Goal: Task Accomplishment & Management: Complete application form

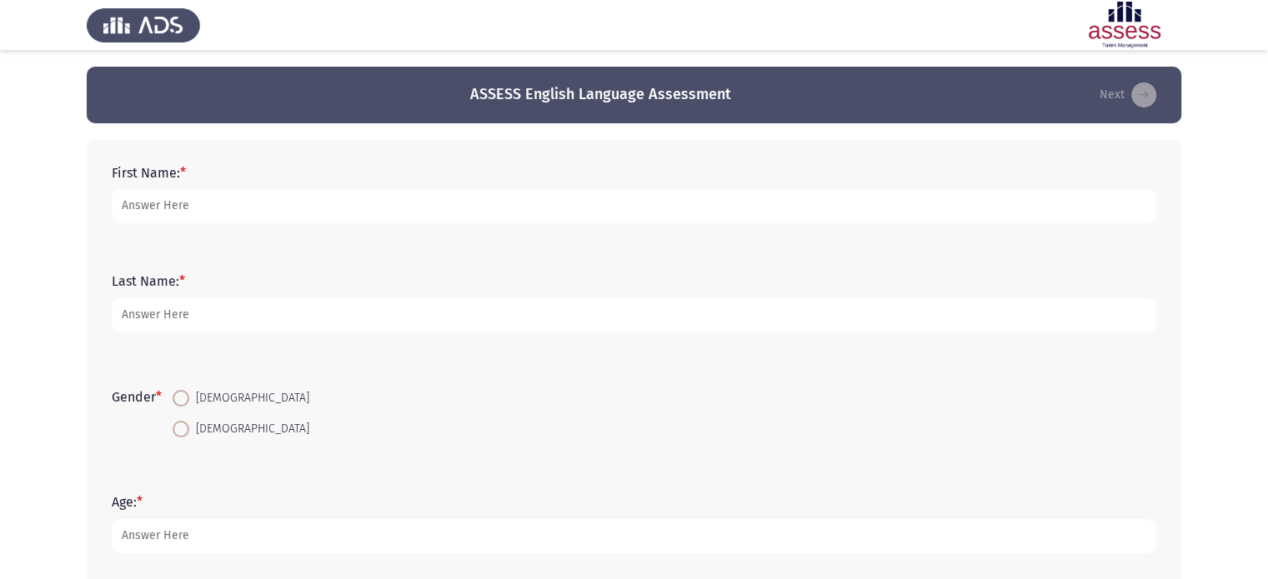
type input "m"
type input "Mostafa"
type input "Frere"
click at [189, 397] on span at bounding box center [181, 398] width 17 height 17
click at [189, 397] on input "Male" at bounding box center [181, 398] width 17 height 17
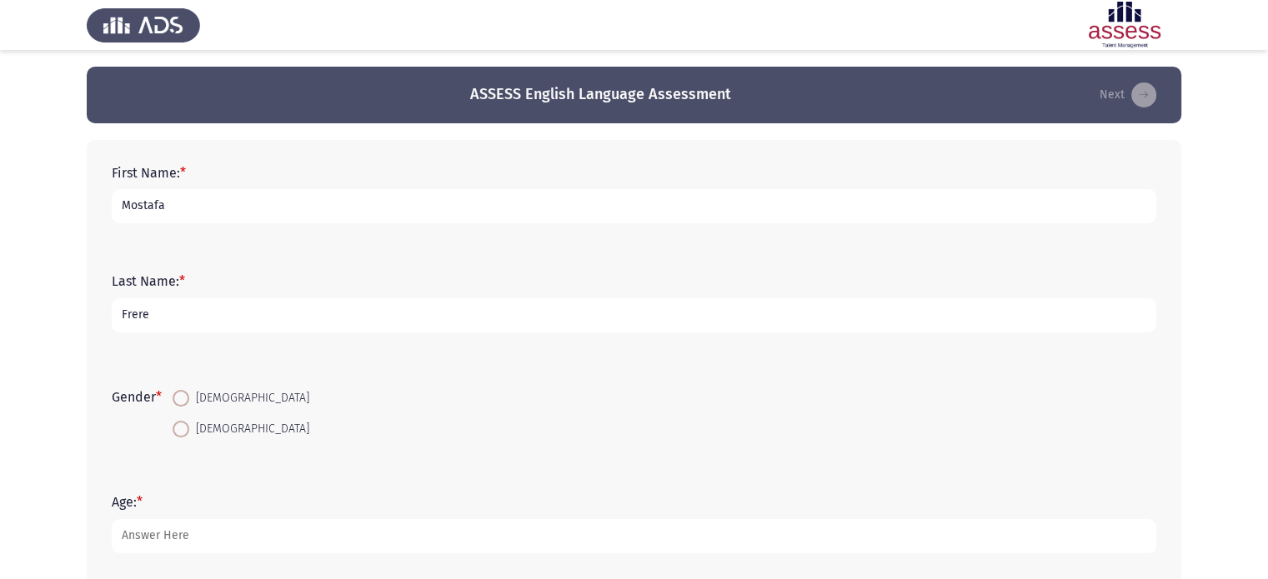
radio input "true"
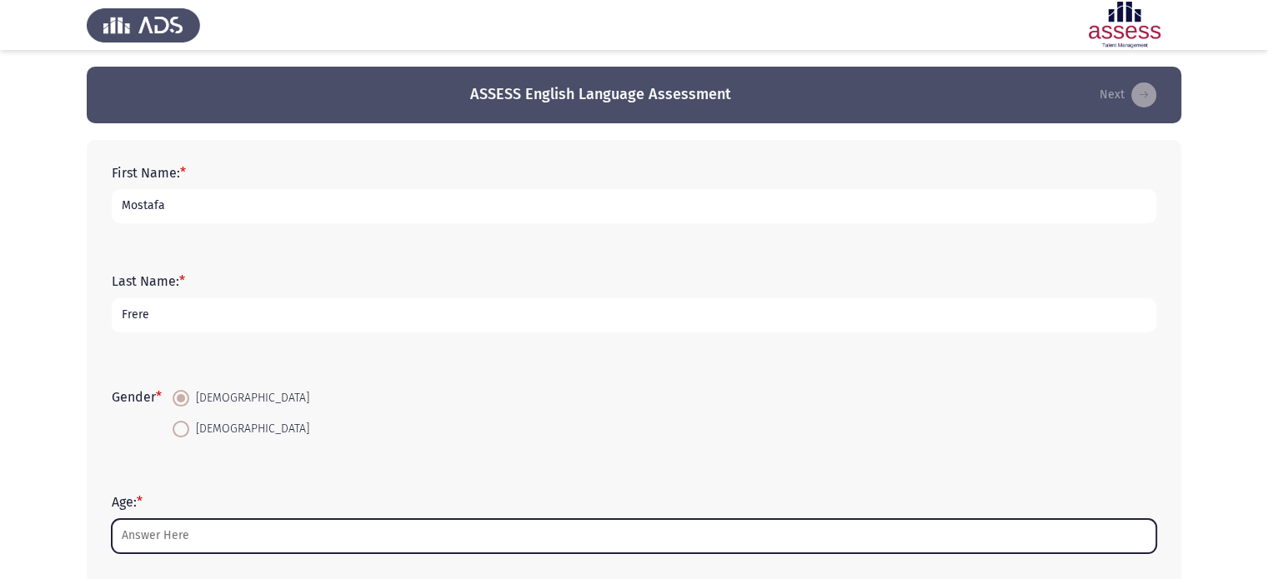
click at [214, 537] on input "Age: *" at bounding box center [634, 536] width 1045 height 34
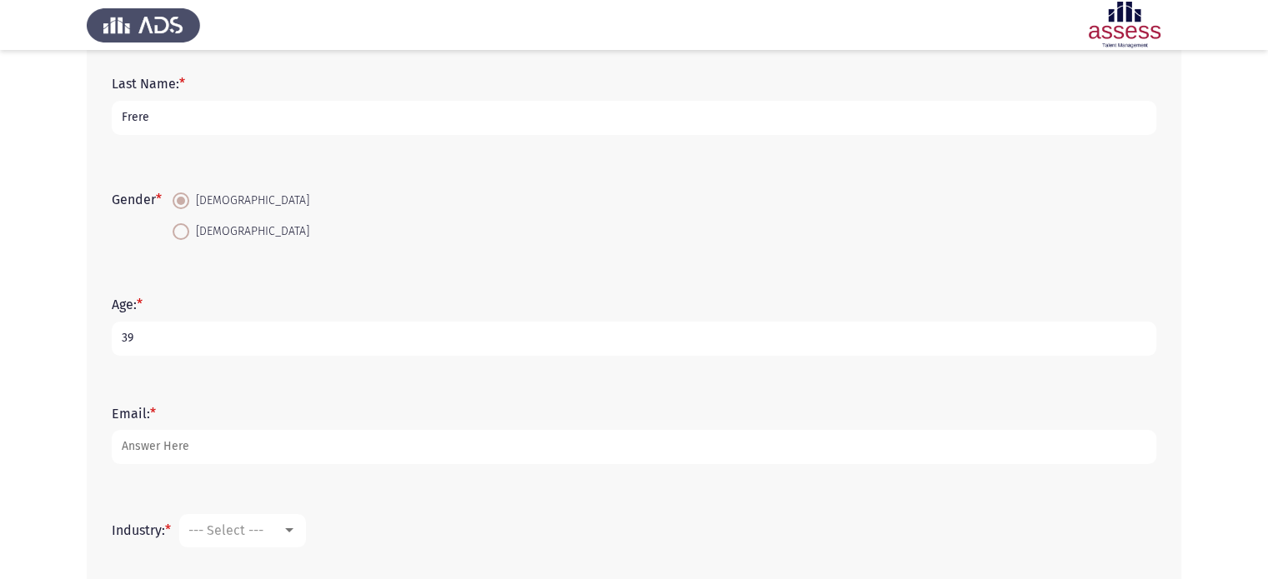
scroll to position [250, 0]
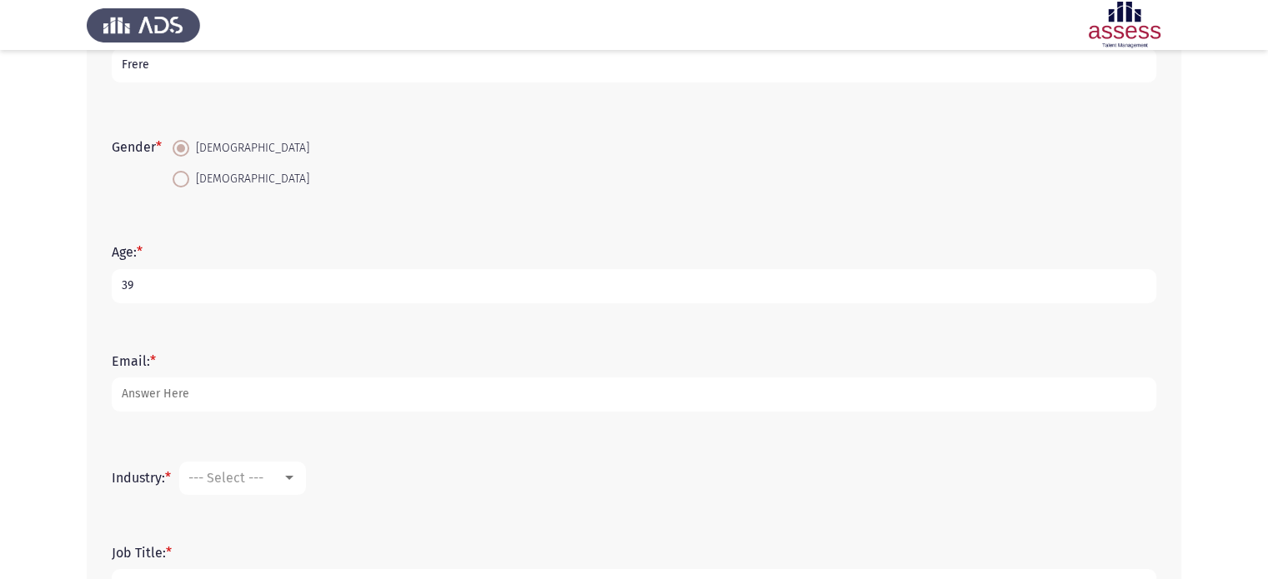
type input "39"
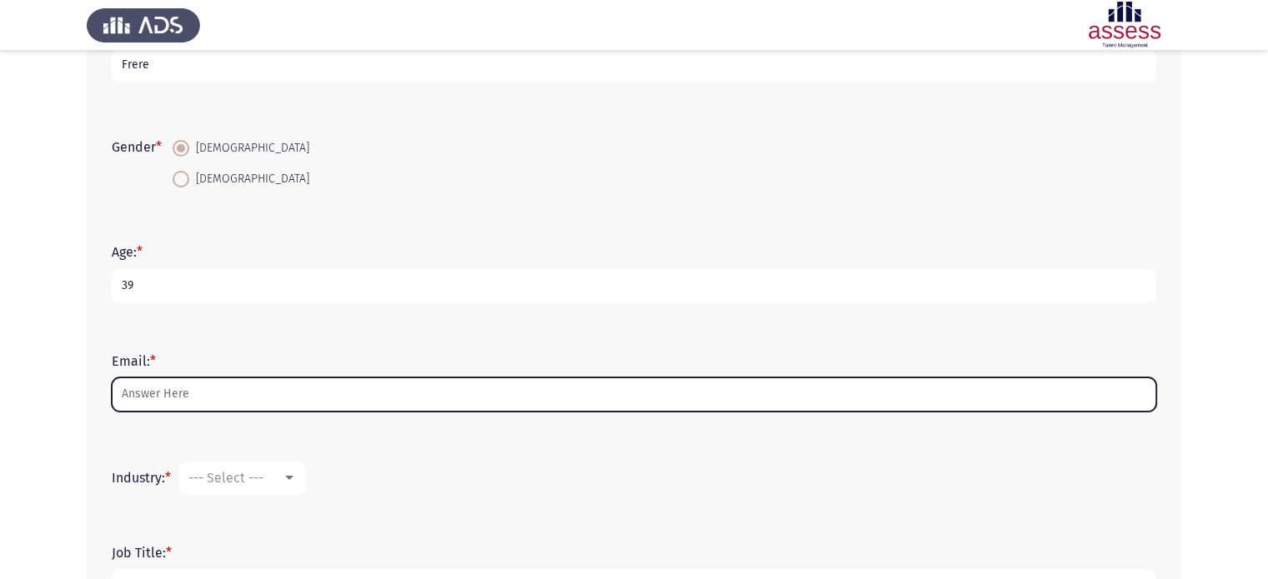
click at [910, 396] on input "Email: *" at bounding box center [634, 395] width 1045 height 34
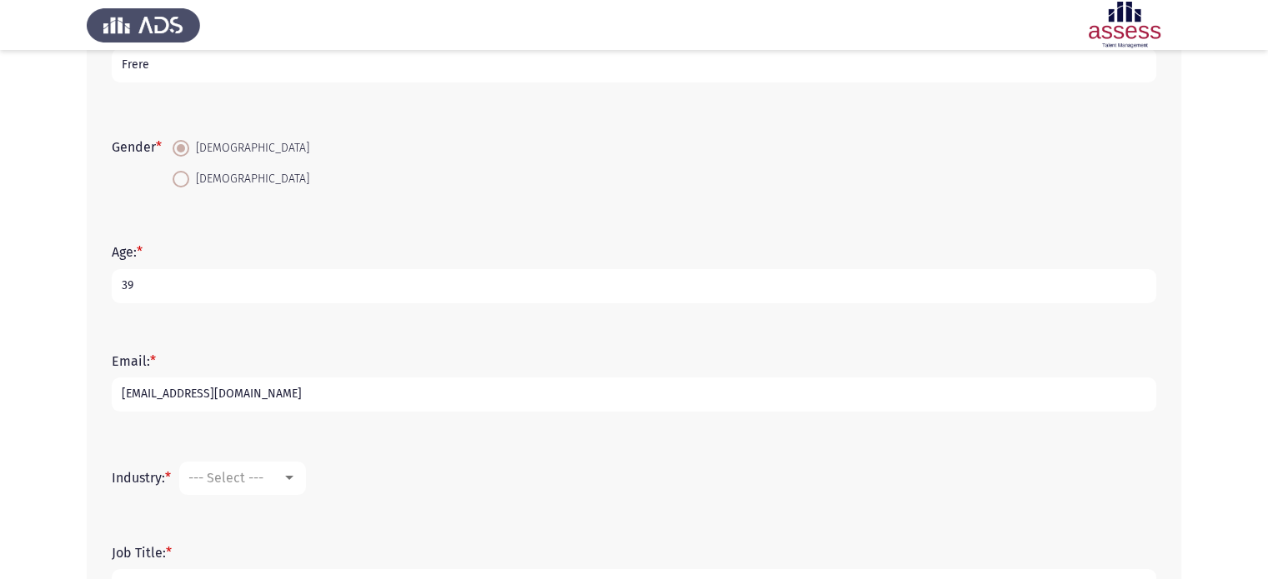
type input "[EMAIL_ADDRESS][DOMAIN_NAME]"
click at [286, 483] on div at bounding box center [289, 478] width 15 height 13
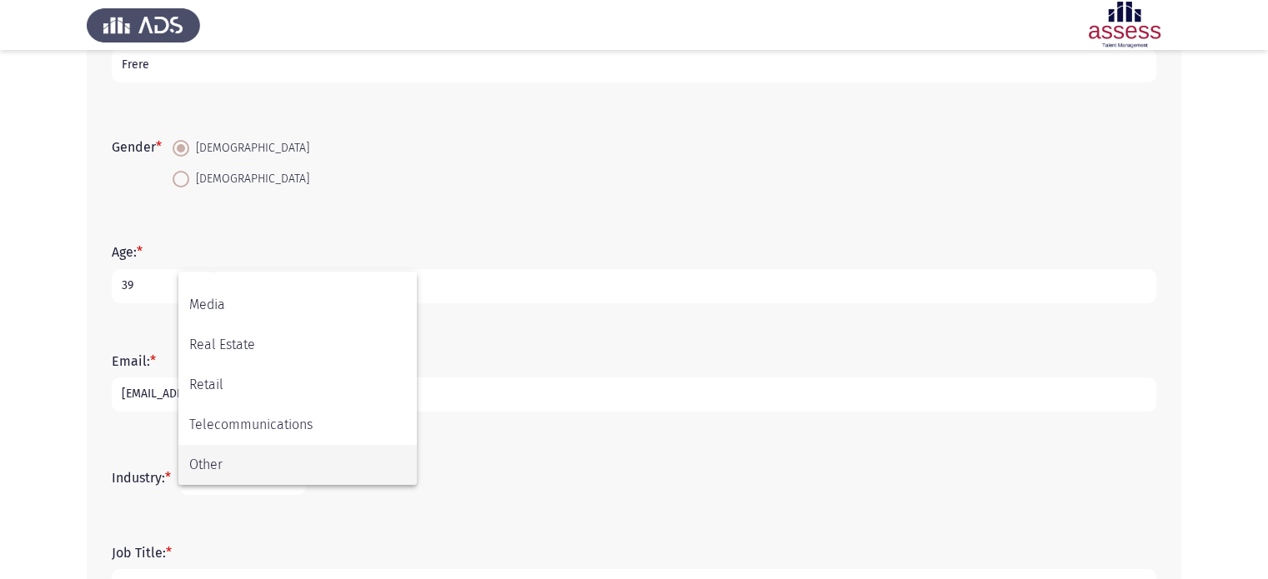
click at [337, 471] on span "Other" at bounding box center [297, 465] width 217 height 40
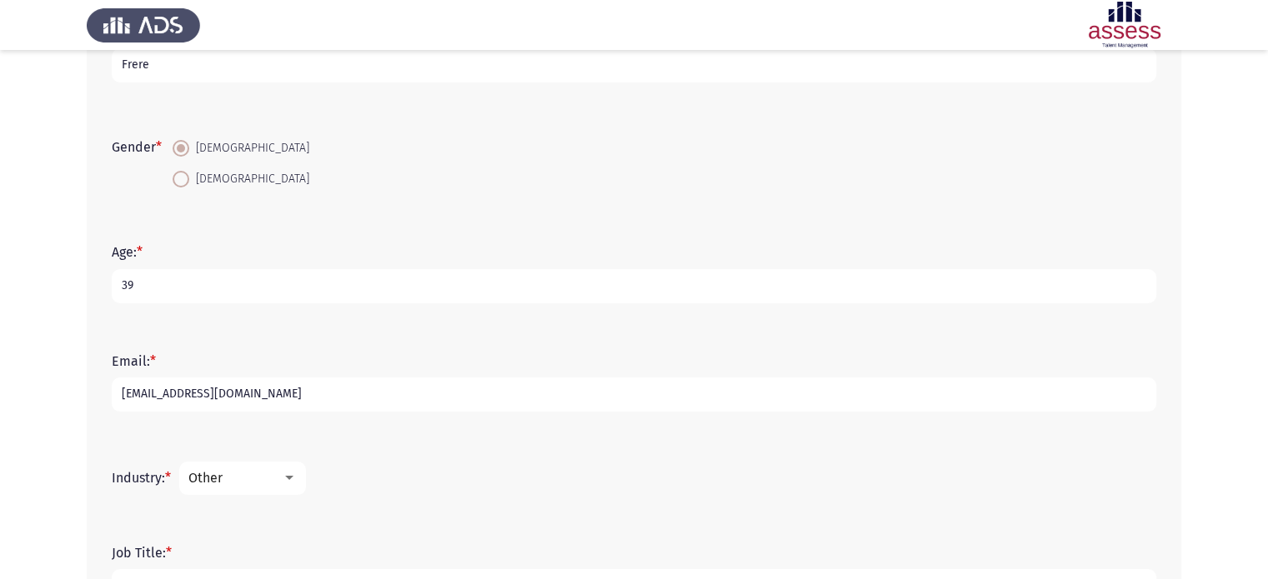
click at [449, 489] on form "Industry: * Other" at bounding box center [634, 478] width 1045 height 33
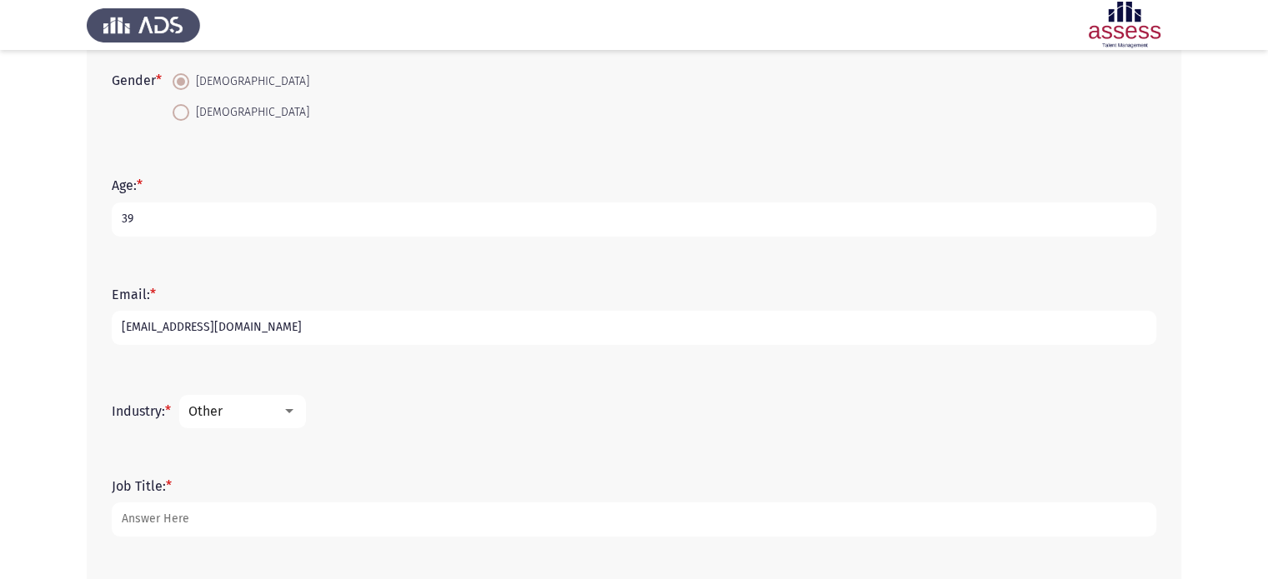
scroll to position [350, 0]
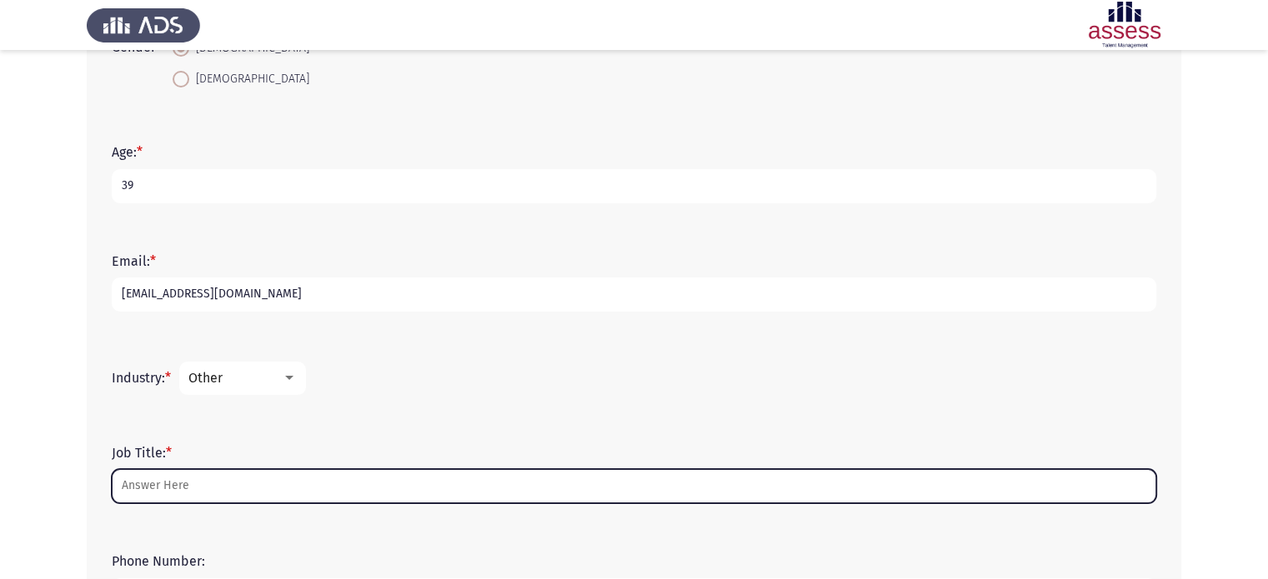
click at [449, 489] on input "Job Title: *" at bounding box center [634, 486] width 1045 height 34
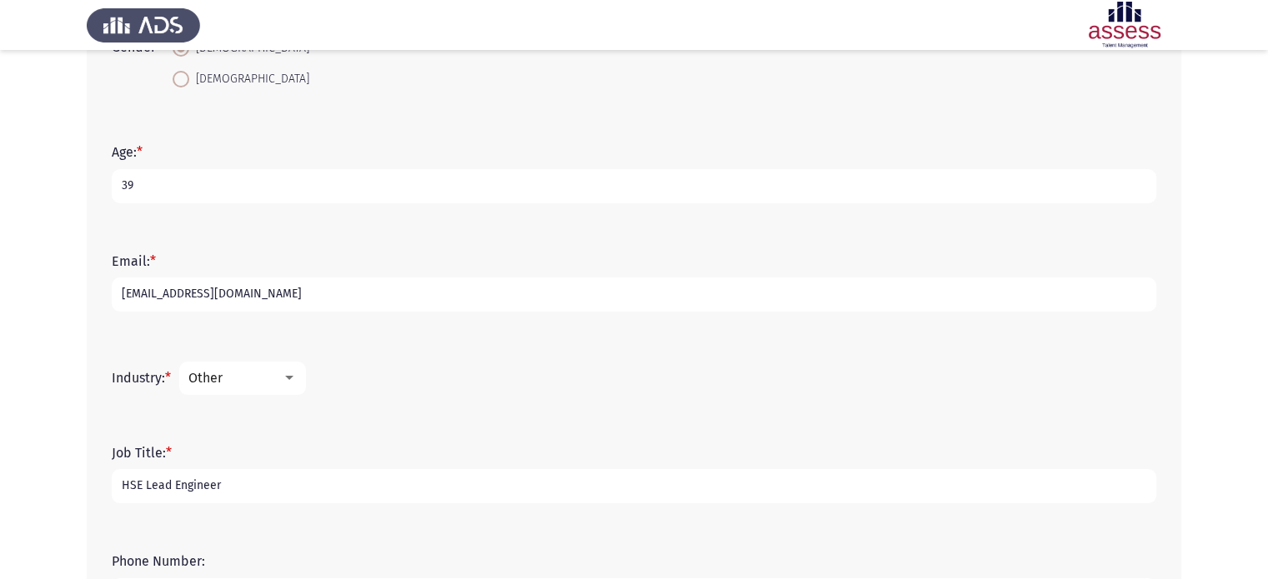
type input "HSE Lead Engineer"
click at [657, 522] on div "Job Title: * HSE Lead Engineer" at bounding box center [633, 474] width 1061 height 108
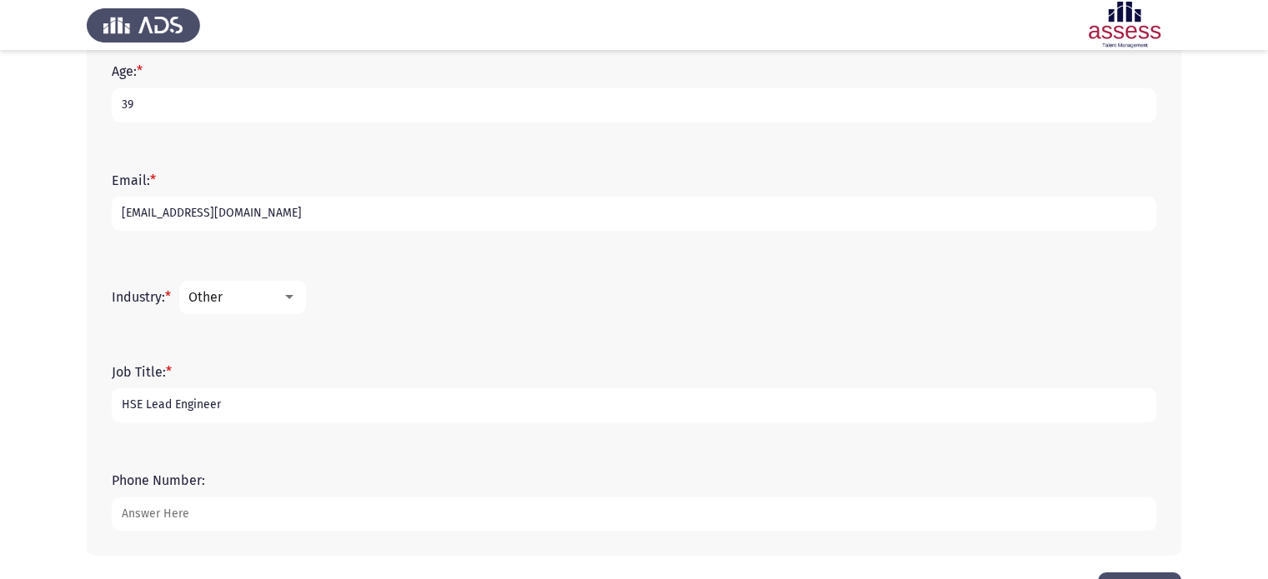
scroll to position [490, 0]
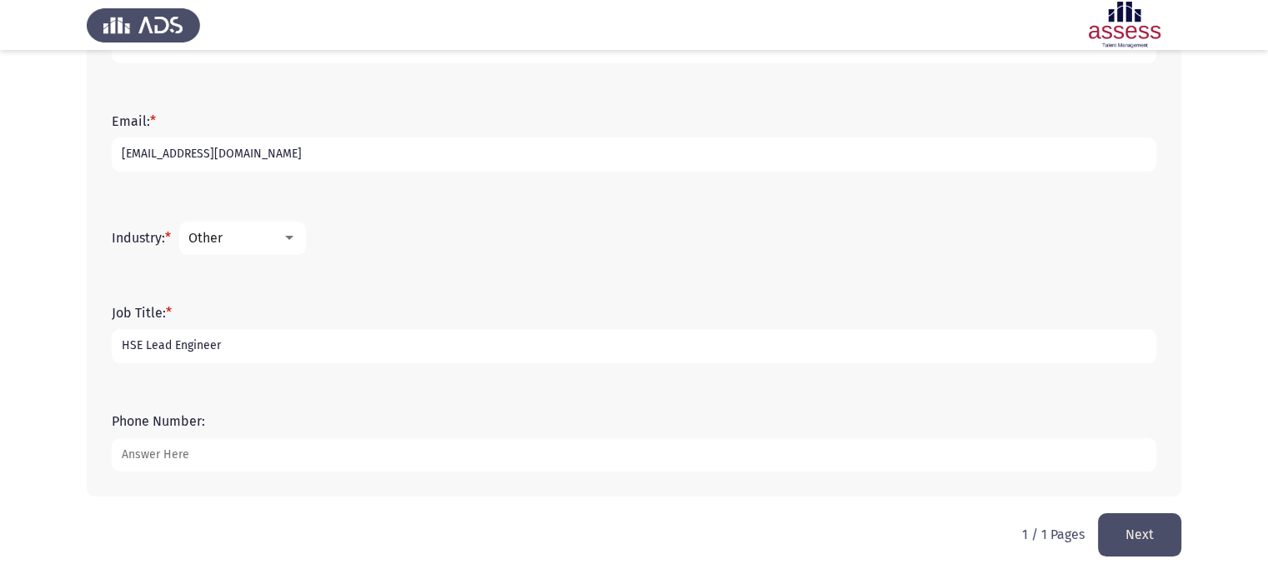
click at [970, 462] on input "Phone Number:" at bounding box center [634, 456] width 1045 height 34
type input "01094896070"
click at [1128, 539] on button "Next" at bounding box center [1139, 535] width 83 height 43
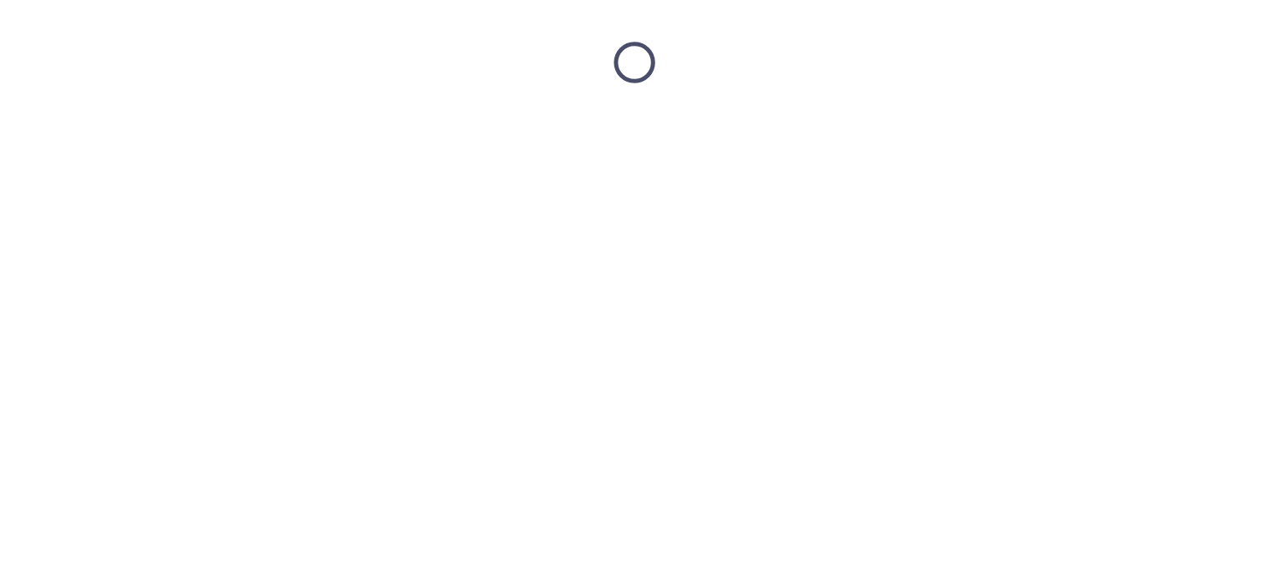
scroll to position [0, 0]
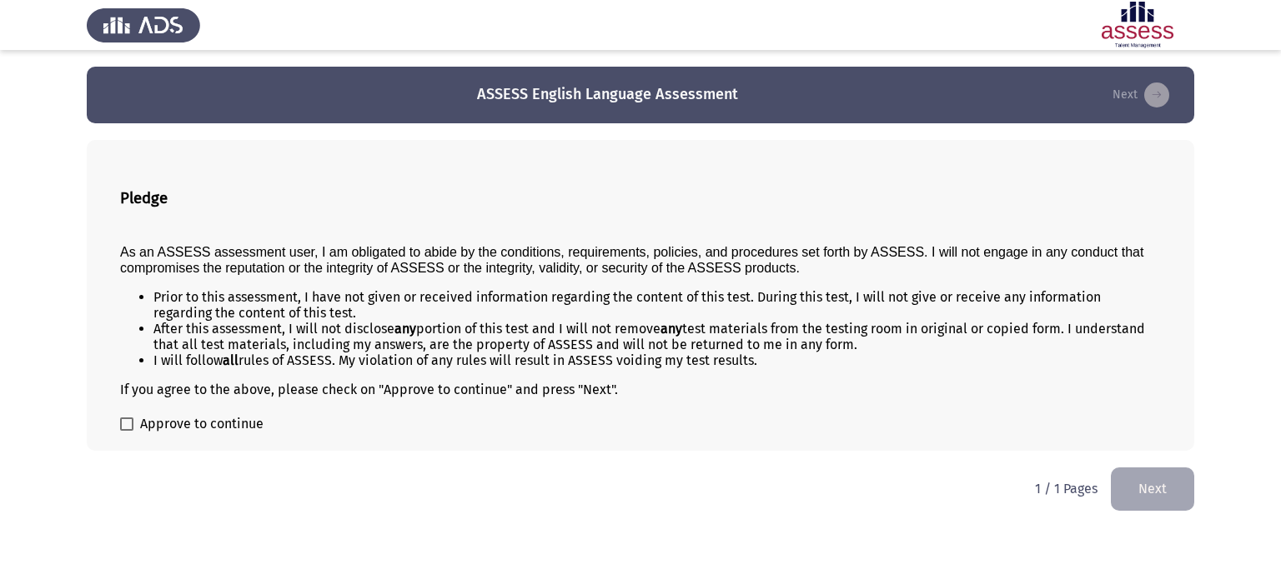
click at [126, 424] on span at bounding box center [126, 424] width 13 height 13
click at [126, 431] on input "Approve to continue" at bounding box center [126, 431] width 1 height 1
checkbox input "true"
click at [1153, 498] on button "Next" at bounding box center [1151, 489] width 83 height 43
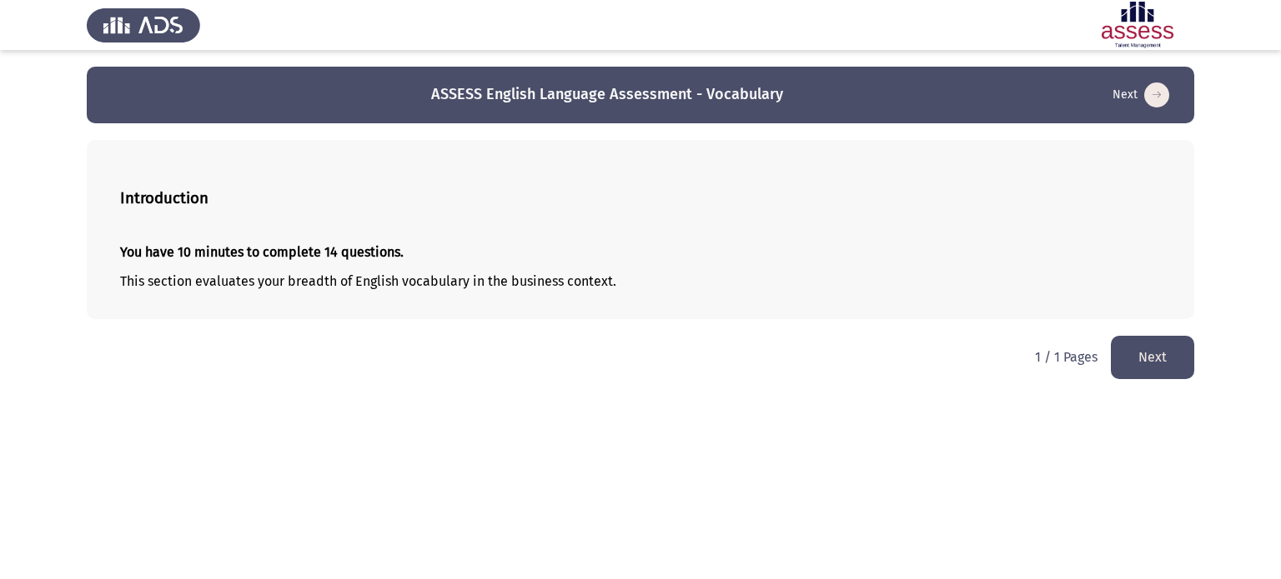
click at [1170, 358] on button "Next" at bounding box center [1151, 357] width 83 height 43
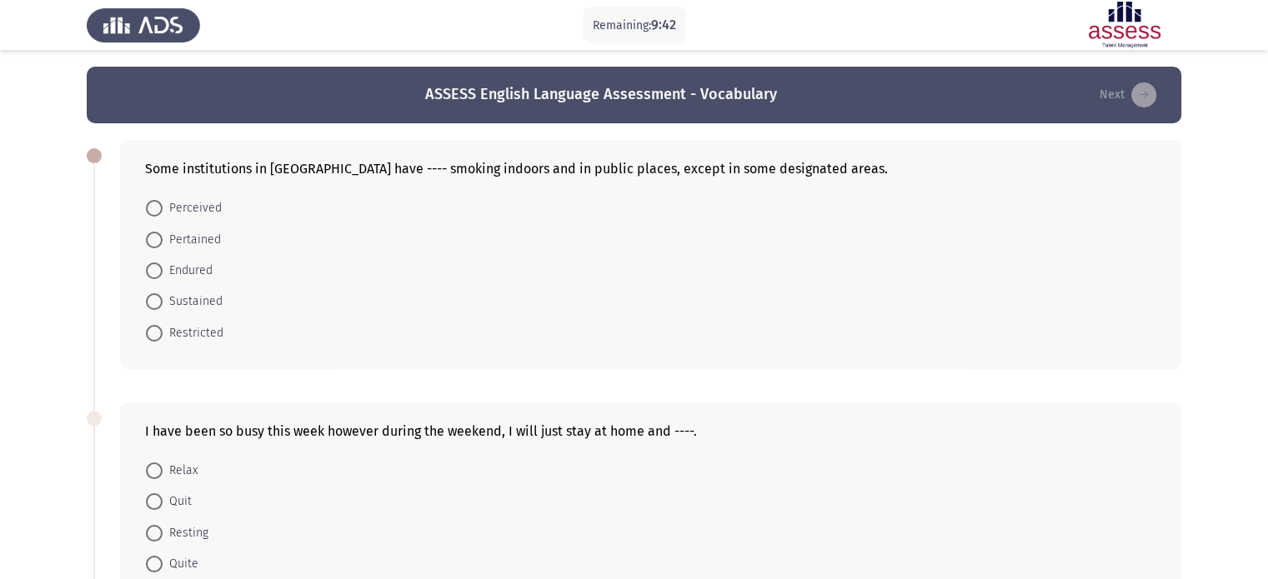
click at [158, 326] on span at bounding box center [154, 333] width 17 height 17
click at [158, 326] on input "Restricted" at bounding box center [154, 333] width 17 height 17
radio input "true"
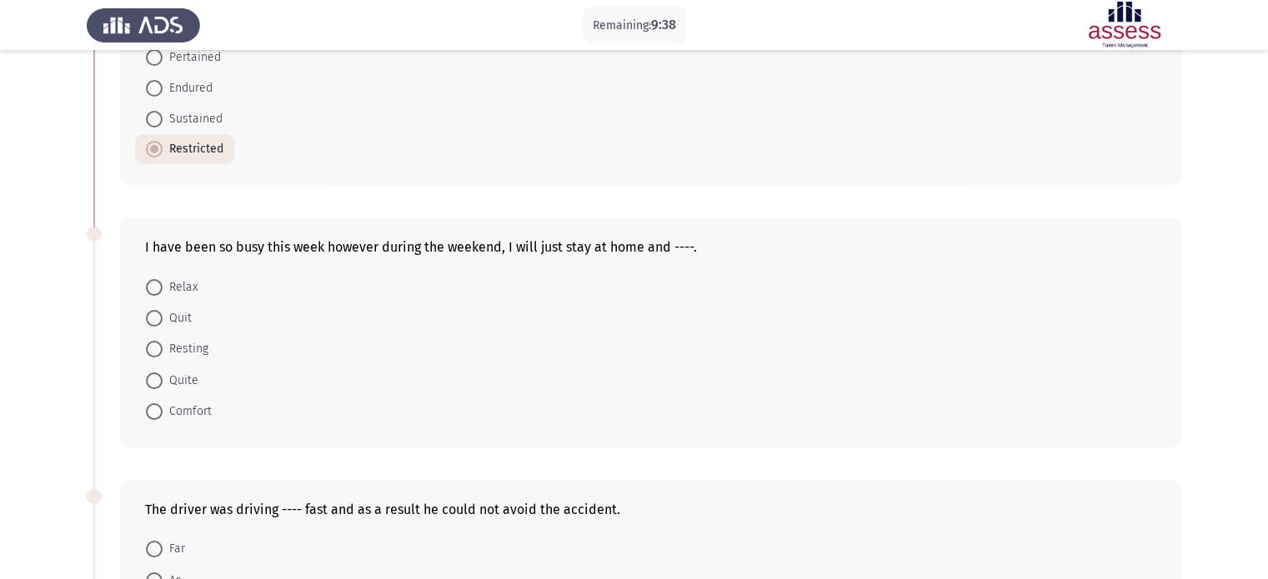
scroll to position [200, 0]
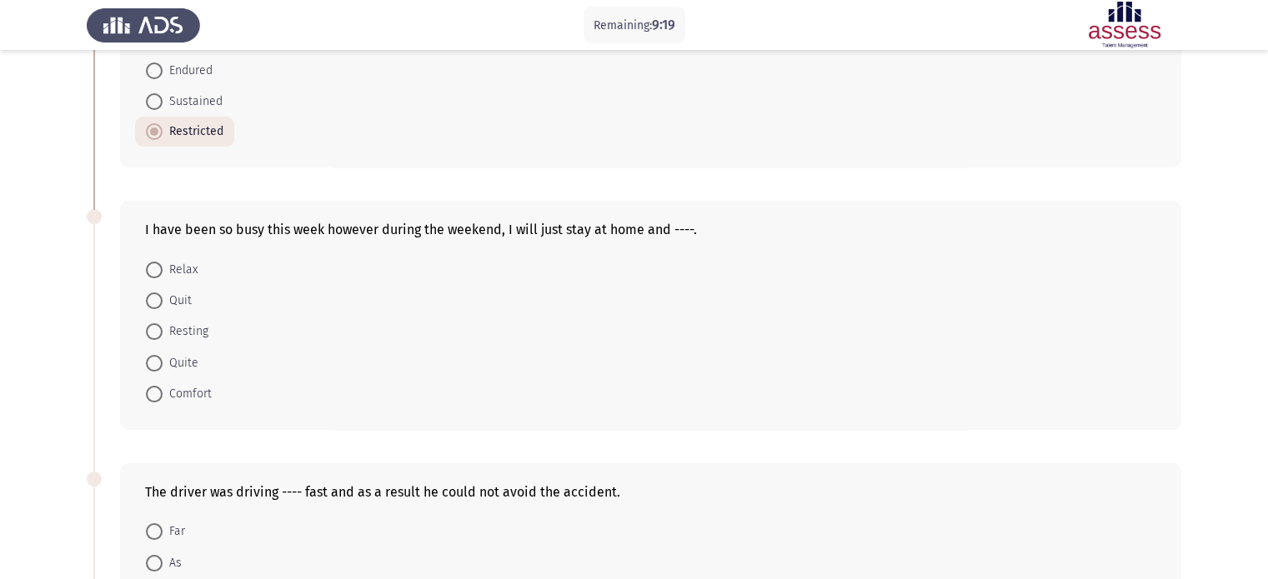
click at [157, 273] on span at bounding box center [154, 270] width 17 height 17
click at [157, 273] on input "Relax" at bounding box center [154, 270] width 17 height 17
radio input "true"
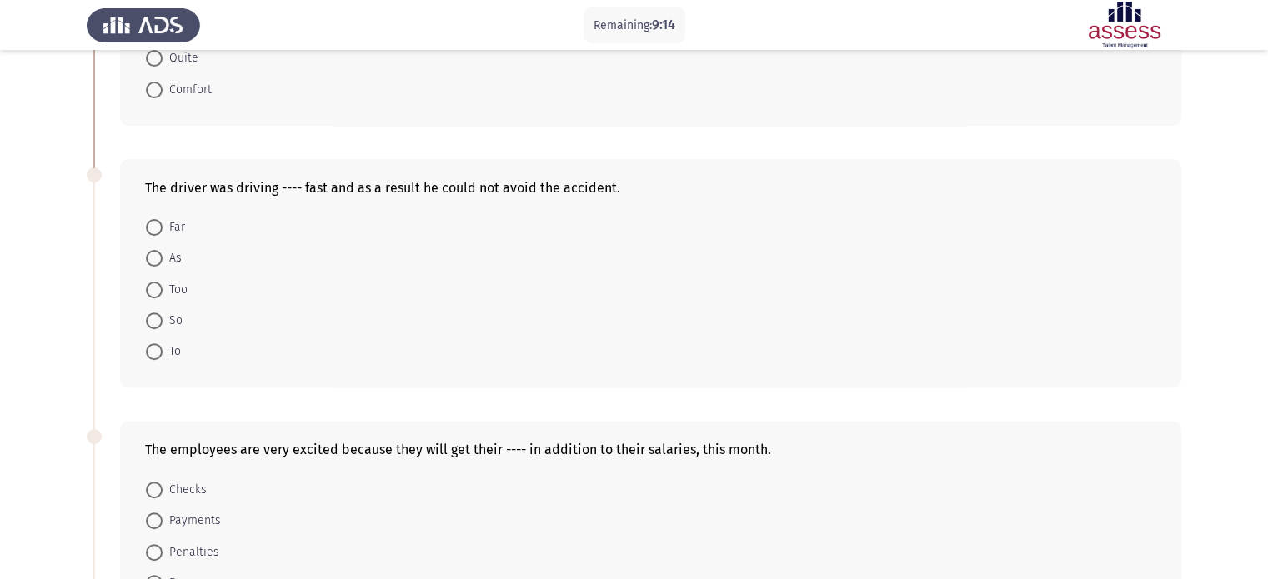
scroll to position [504, 0]
click at [153, 288] on span at bounding box center [154, 289] width 17 height 17
click at [153, 288] on input "Too" at bounding box center [154, 289] width 17 height 17
radio input "true"
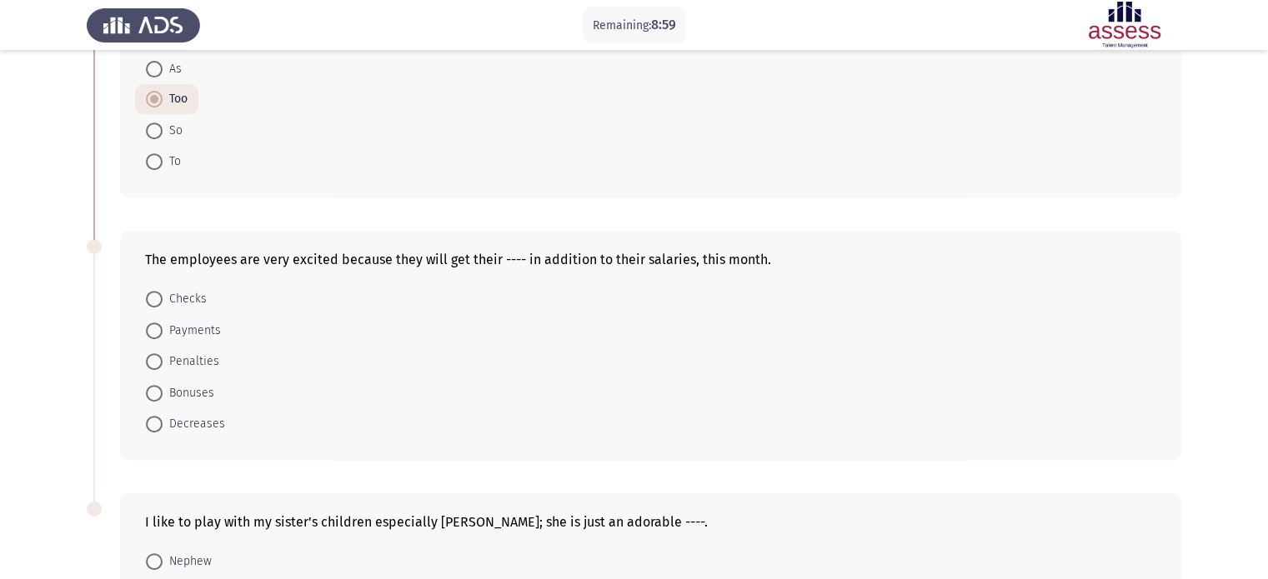
scroll to position [775, 0]
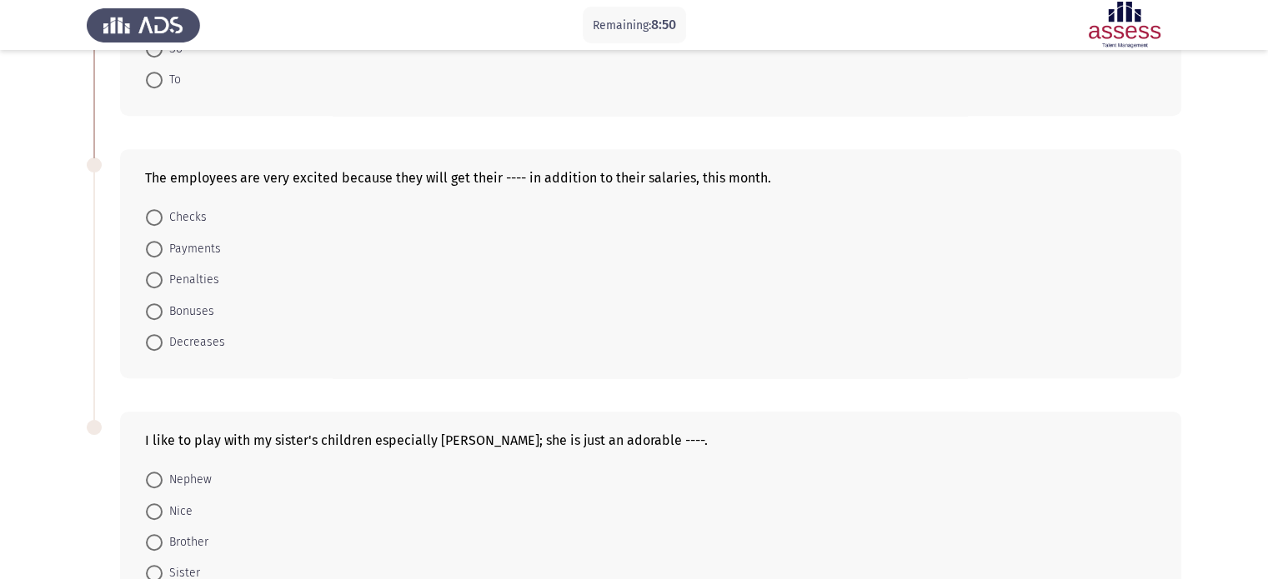
click at [154, 303] on span at bounding box center [154, 311] width 17 height 17
click at [154, 303] on input "Bonuses" at bounding box center [154, 311] width 17 height 17
radio input "true"
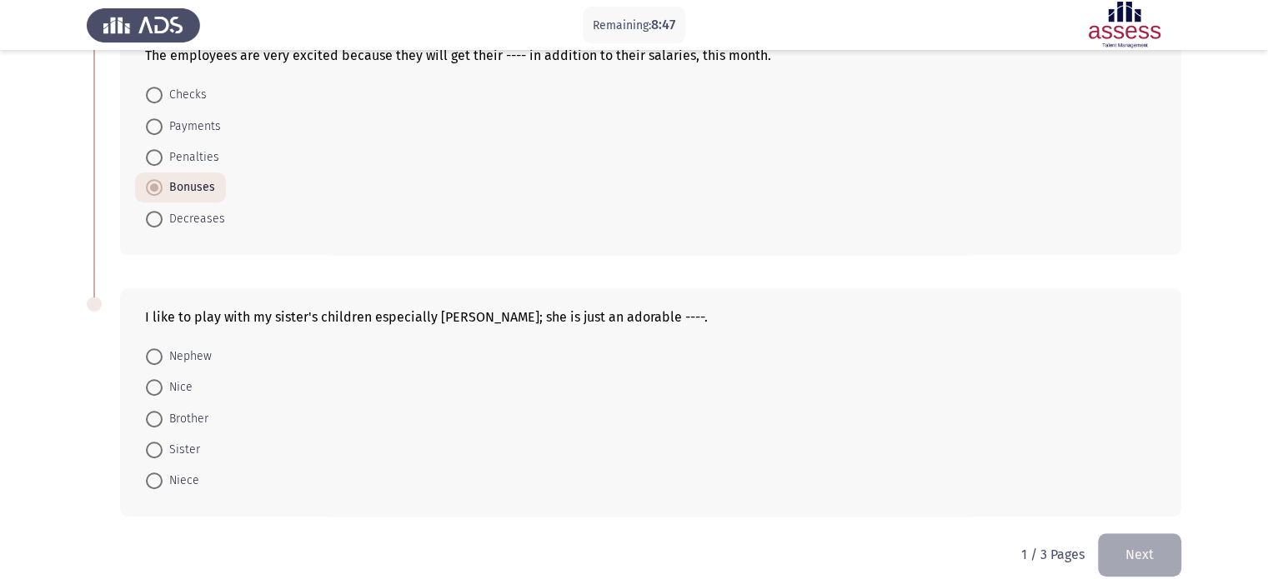
scroll to position [915, 0]
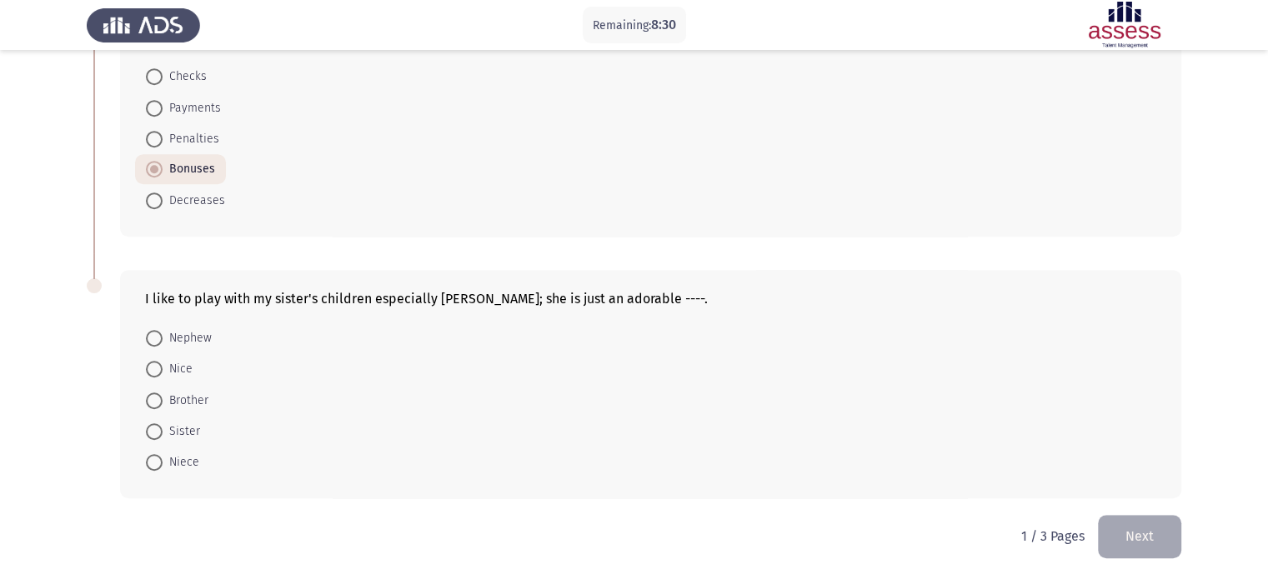
click at [155, 456] on span at bounding box center [154, 462] width 17 height 17
click at [155, 456] on input "Niece" at bounding box center [154, 462] width 17 height 17
radio input "true"
click at [1131, 535] on button "Next" at bounding box center [1139, 536] width 83 height 43
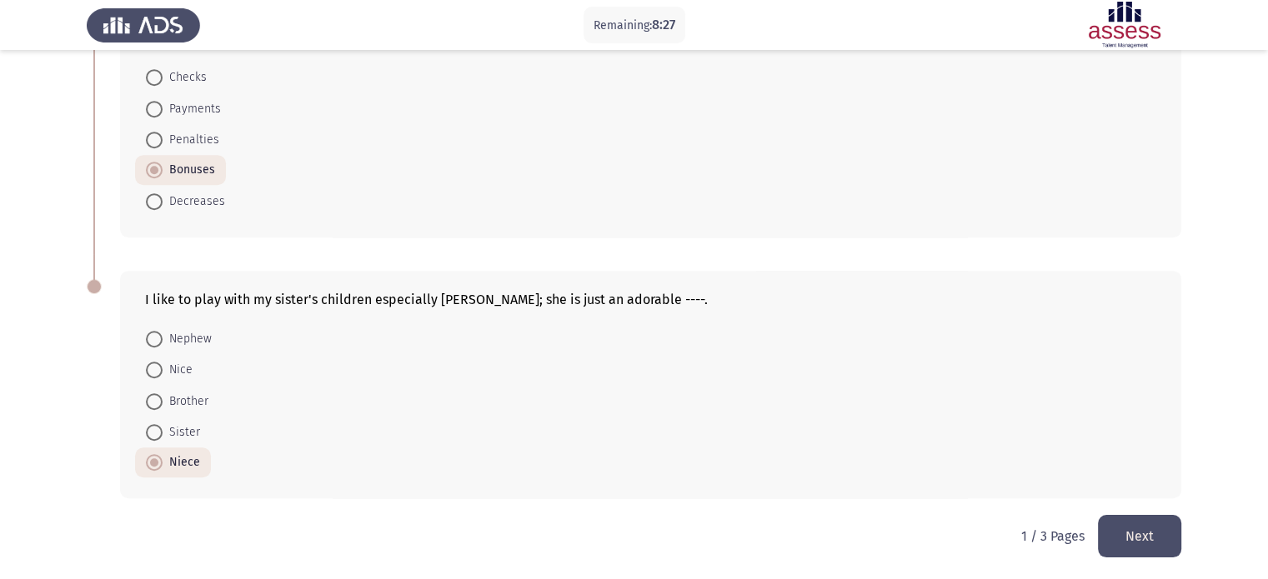
scroll to position [0, 0]
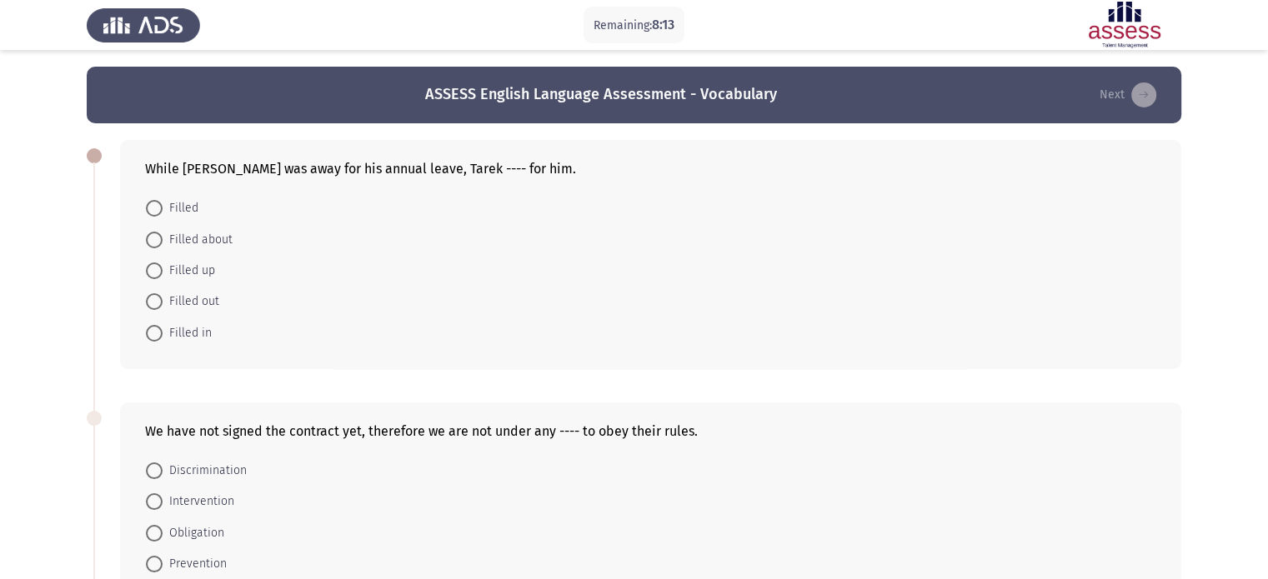
click at [161, 209] on span at bounding box center [154, 208] width 17 height 17
click at [161, 209] on input "Filled" at bounding box center [154, 208] width 17 height 17
radio input "true"
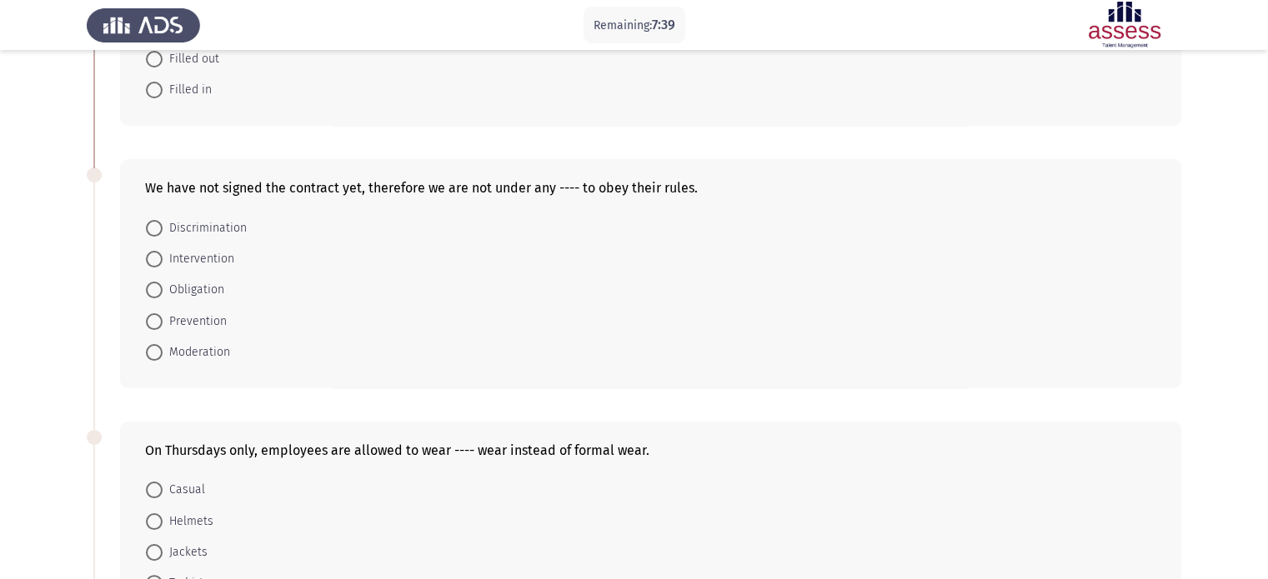
scroll to position [262, 0]
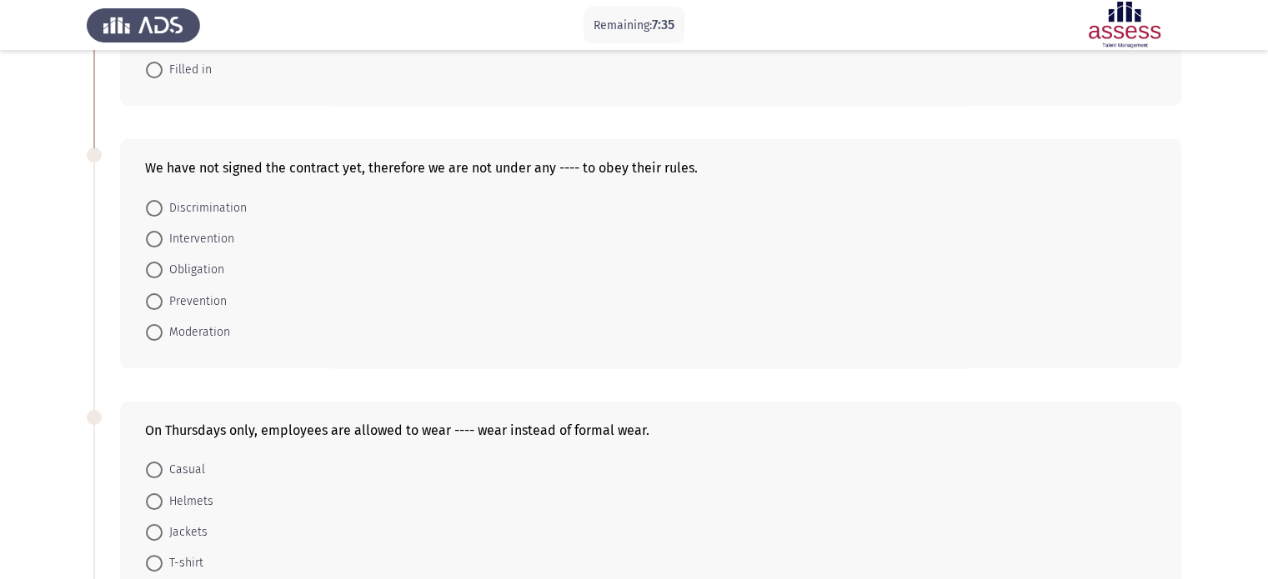
drag, startPoint x: 1266, startPoint y: 195, endPoint x: 1264, endPoint y: 156, distance: 39.2
click at [1264, 156] on app-assessment-container "Remaining: 7:35 ASSESS English Language Assessment - Vocabulary Next While Raed…" at bounding box center [634, 496] width 1268 height 1383
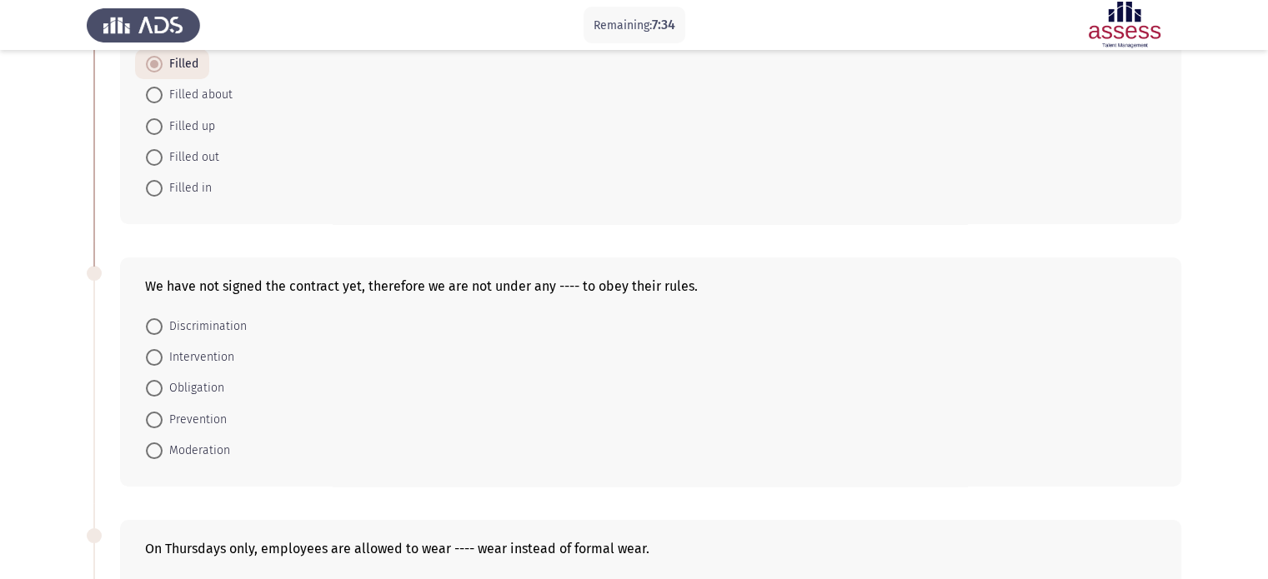
scroll to position [103, 0]
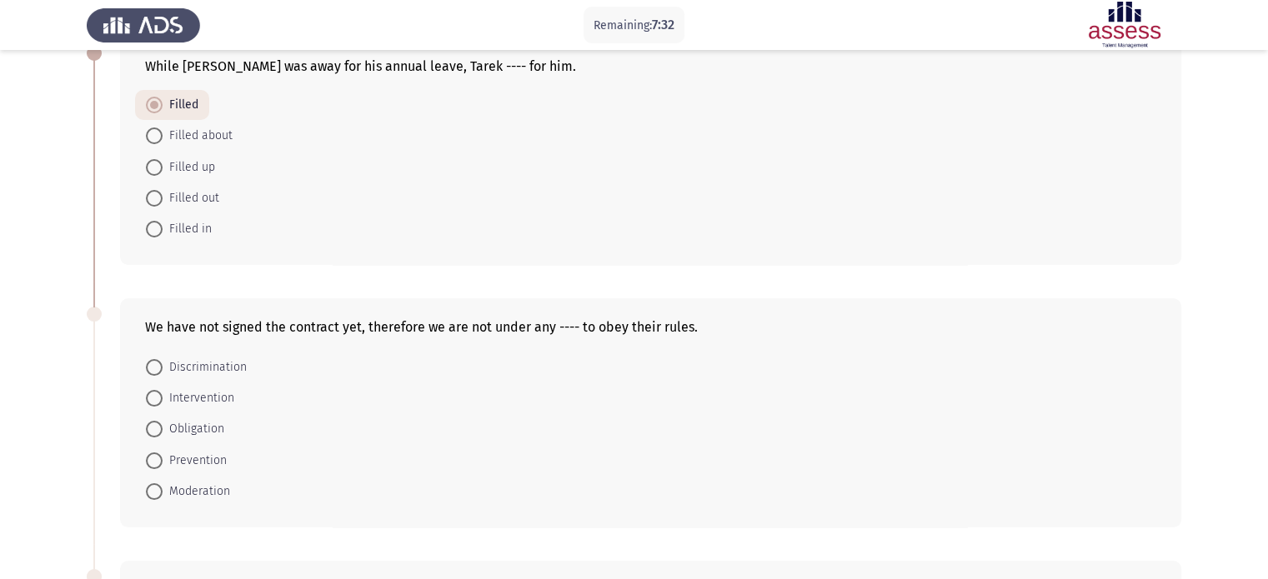
click at [194, 218] on mat-radio-button "Filled in" at bounding box center [179, 228] width 88 height 31
click at [153, 228] on span at bounding box center [154, 229] width 17 height 17
click at [153, 228] on input "Filled in" at bounding box center [154, 229] width 17 height 17
radio input "true"
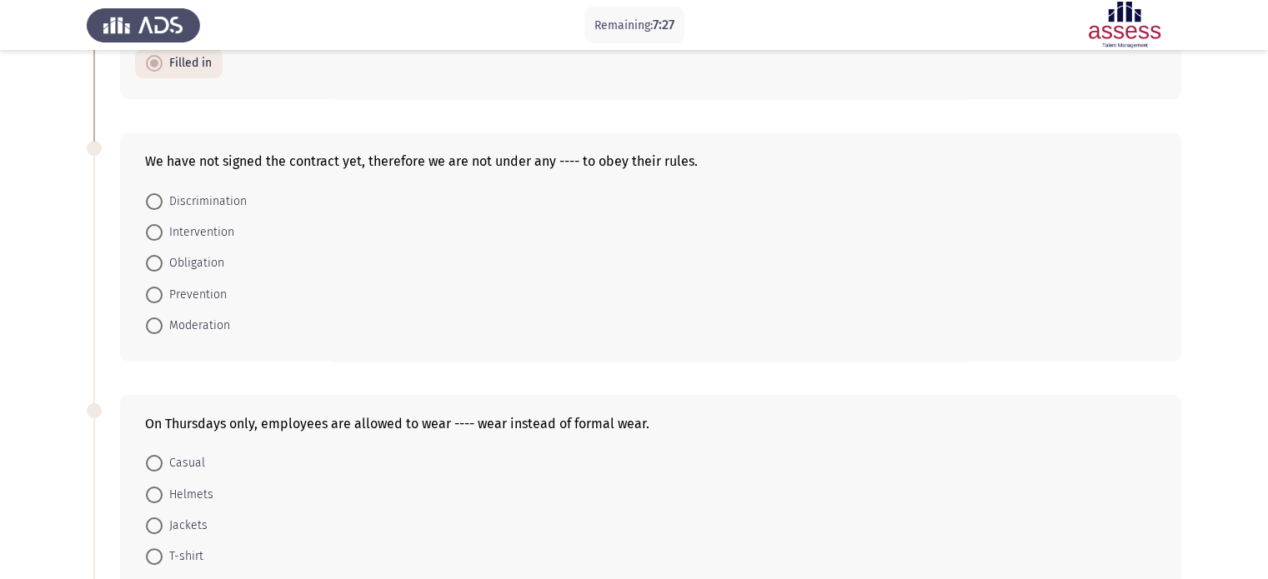
scroll to position [293, 0]
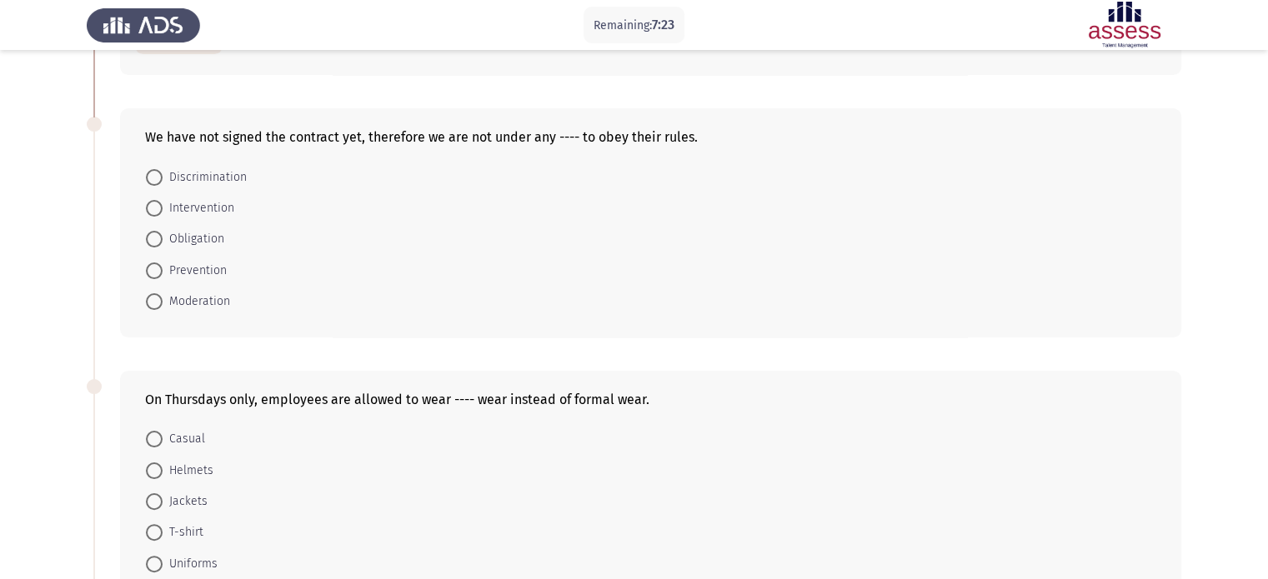
click at [155, 233] on span at bounding box center [154, 239] width 17 height 17
click at [155, 233] on input "Obligation" at bounding box center [154, 239] width 17 height 17
radio input "true"
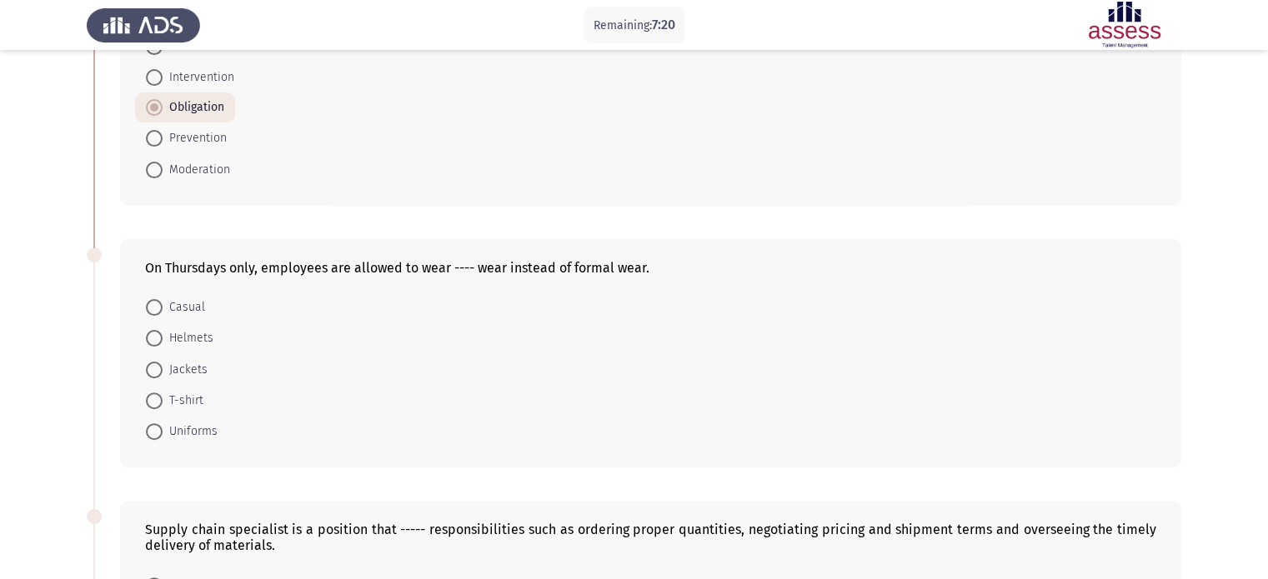
scroll to position [457, 0]
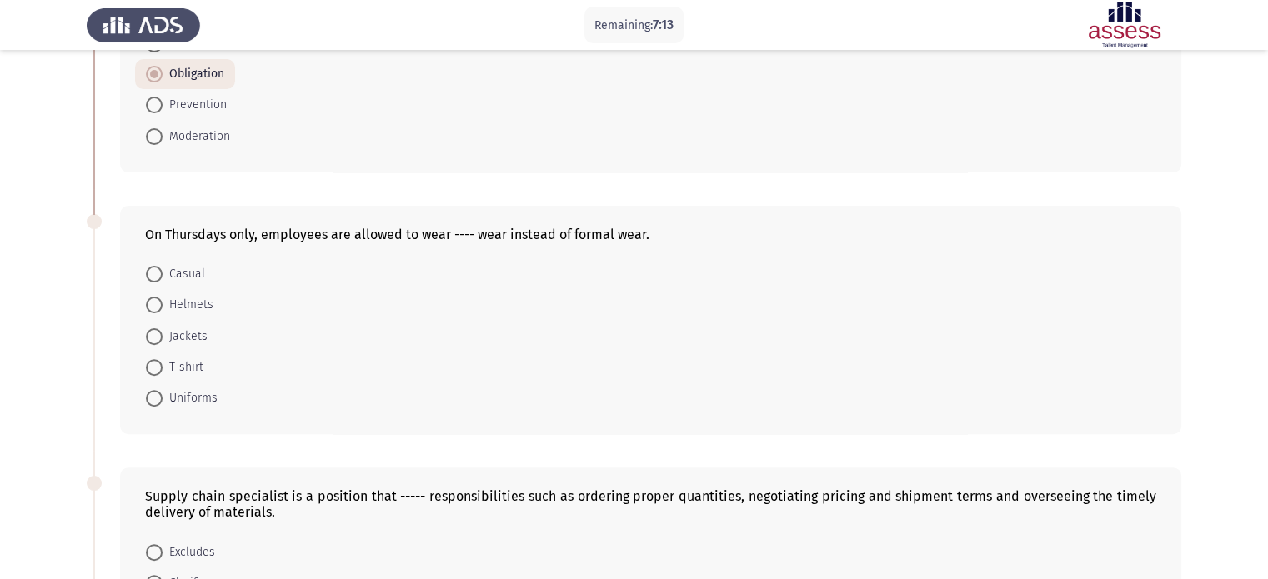
click at [160, 273] on span at bounding box center [154, 274] width 17 height 17
click at [160, 273] on input "Casual" at bounding box center [154, 274] width 17 height 17
radio input "true"
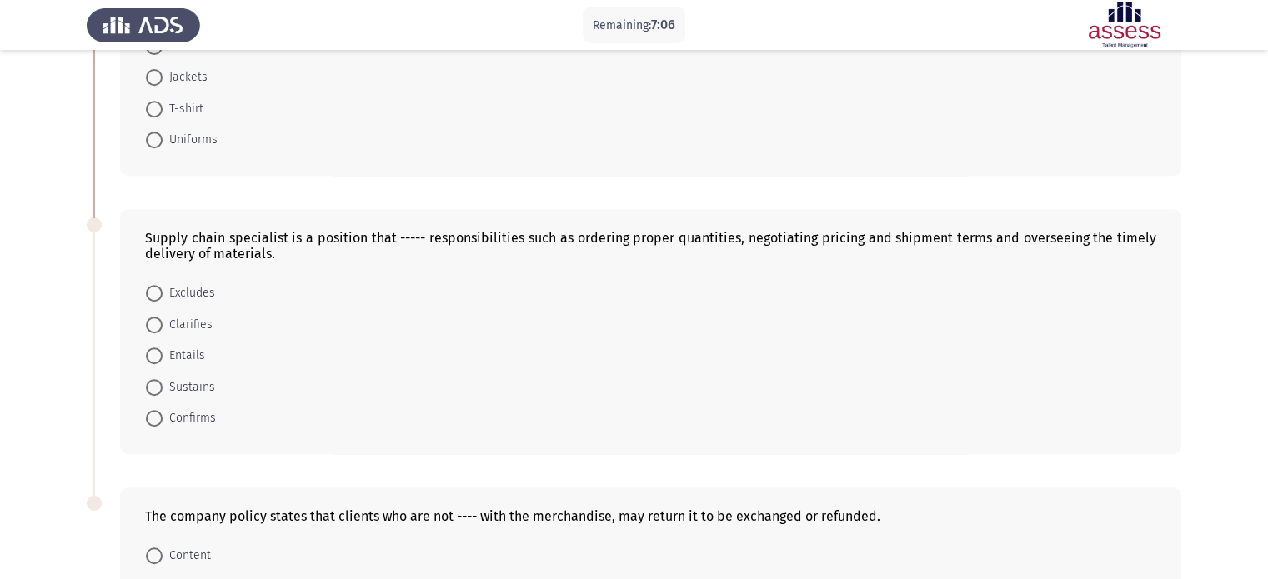
scroll to position [717, 0]
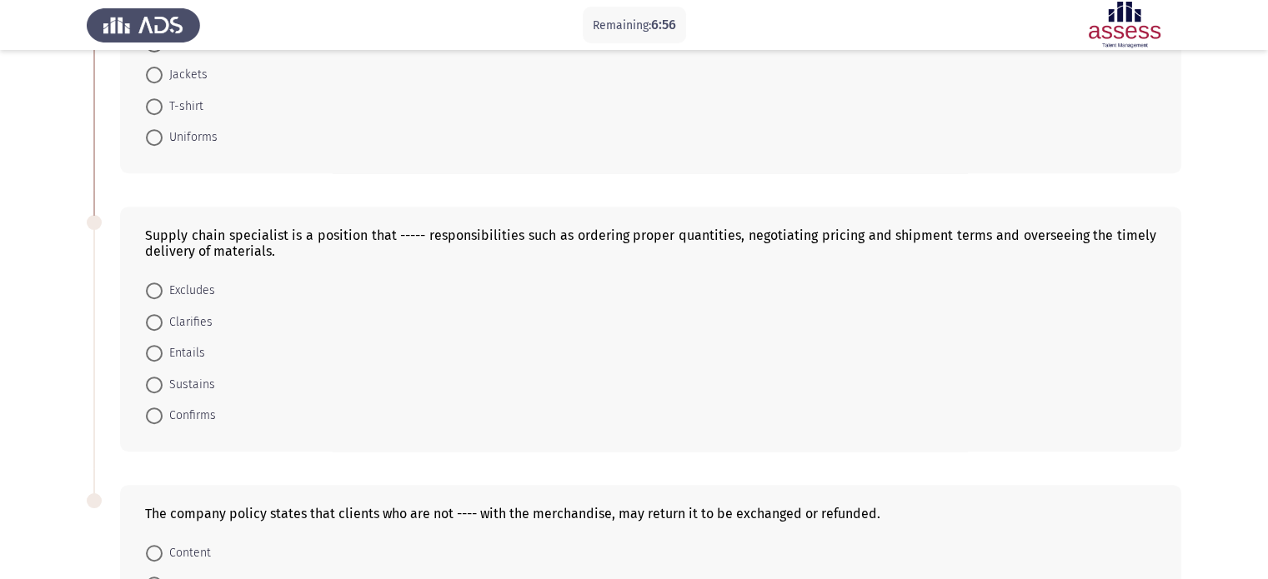
click at [152, 355] on span at bounding box center [154, 353] width 17 height 17
click at [152, 355] on input "Entails" at bounding box center [154, 353] width 17 height 17
radio input "true"
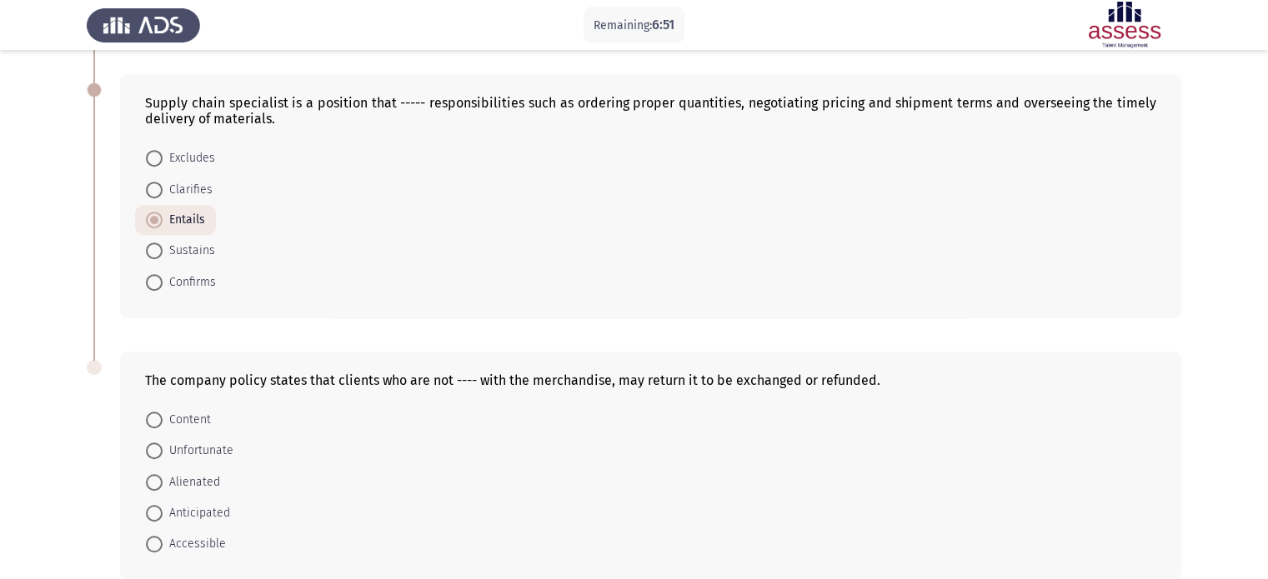
scroll to position [931, 0]
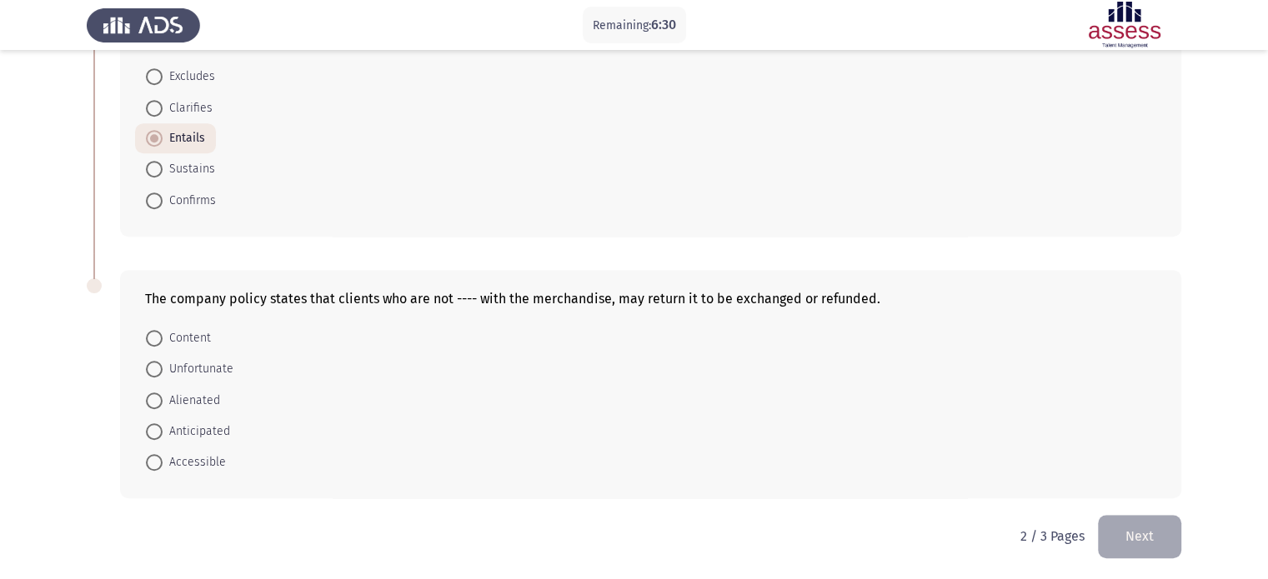
click at [159, 343] on span at bounding box center [154, 338] width 17 height 17
click at [159, 343] on input "Content" at bounding box center [154, 338] width 17 height 17
radio input "true"
click at [1147, 526] on button "Next" at bounding box center [1139, 536] width 83 height 43
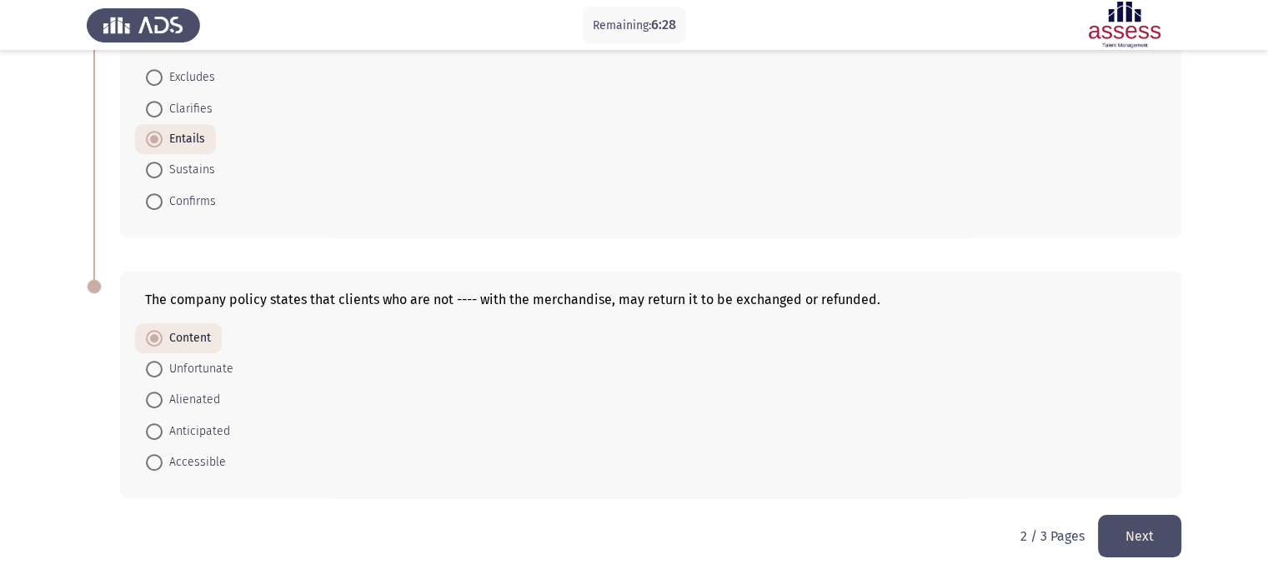
scroll to position [0, 0]
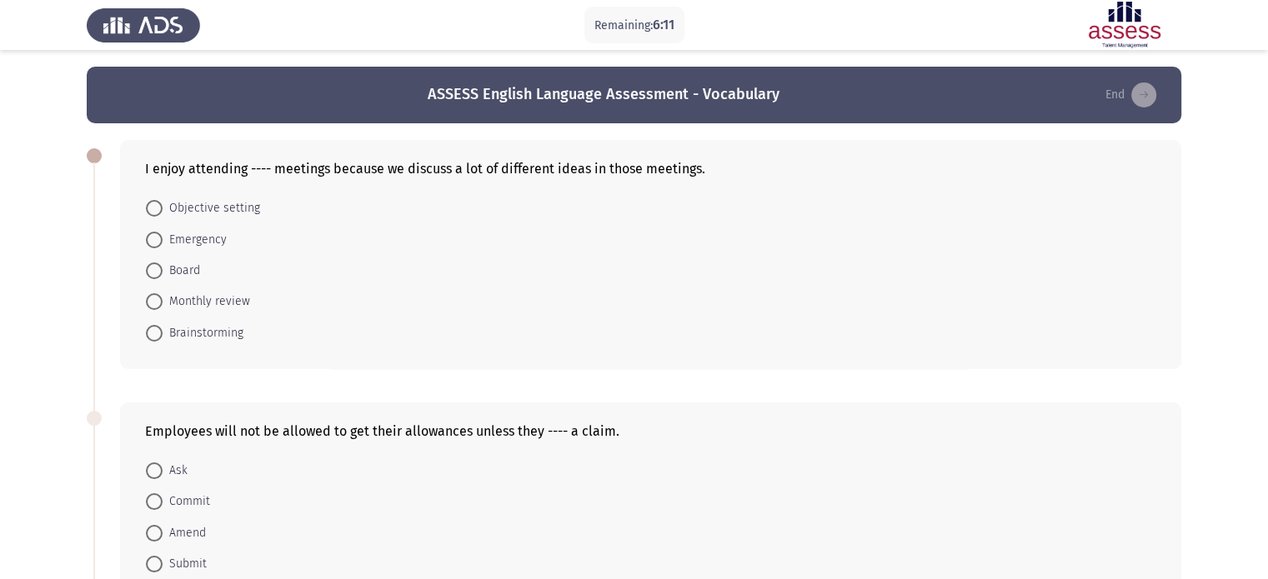
click at [157, 335] on span at bounding box center [154, 333] width 17 height 17
click at [157, 335] on input "Brainstorming" at bounding box center [154, 333] width 17 height 17
radio input "true"
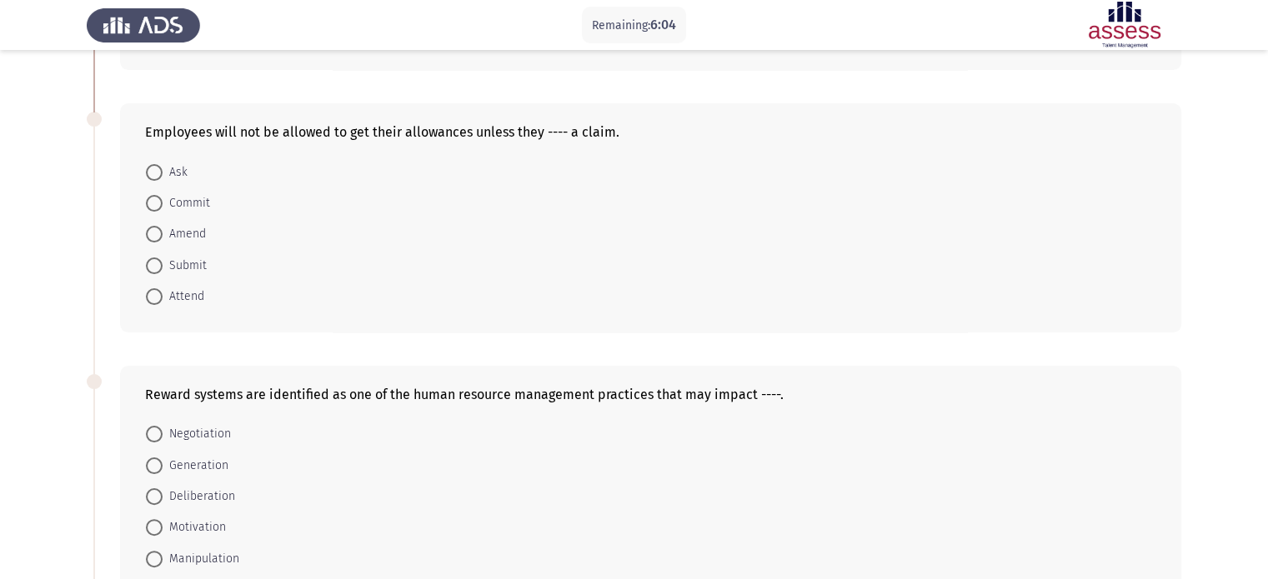
scroll to position [300, 0]
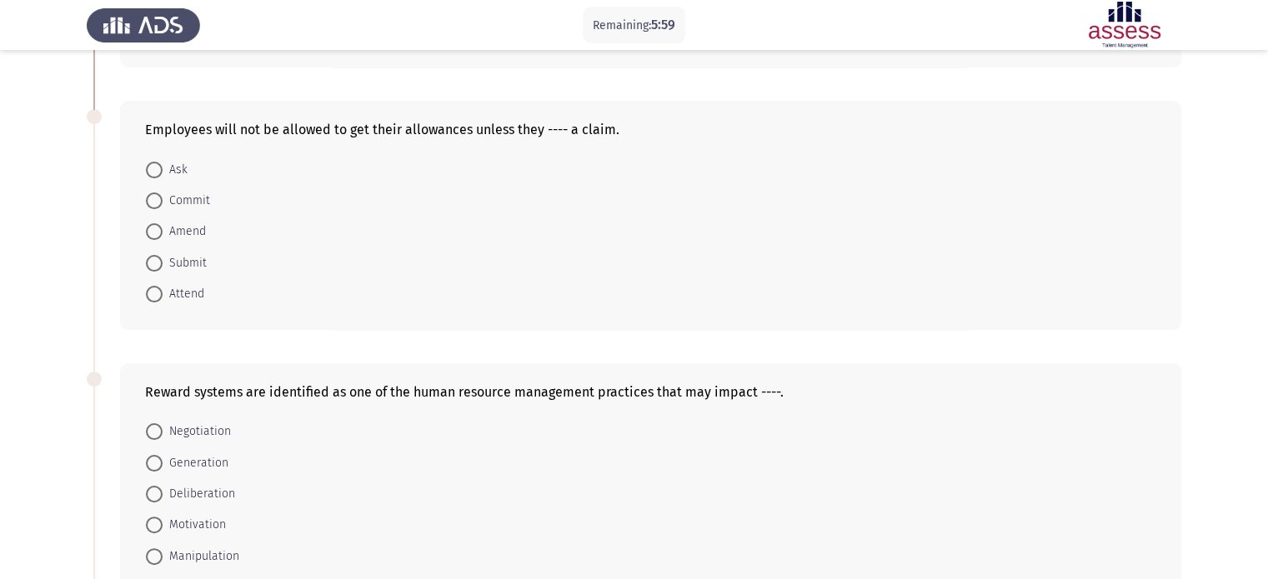
click at [153, 259] on span at bounding box center [154, 263] width 17 height 17
click at [153, 259] on input "Submit" at bounding box center [154, 263] width 17 height 17
radio input "true"
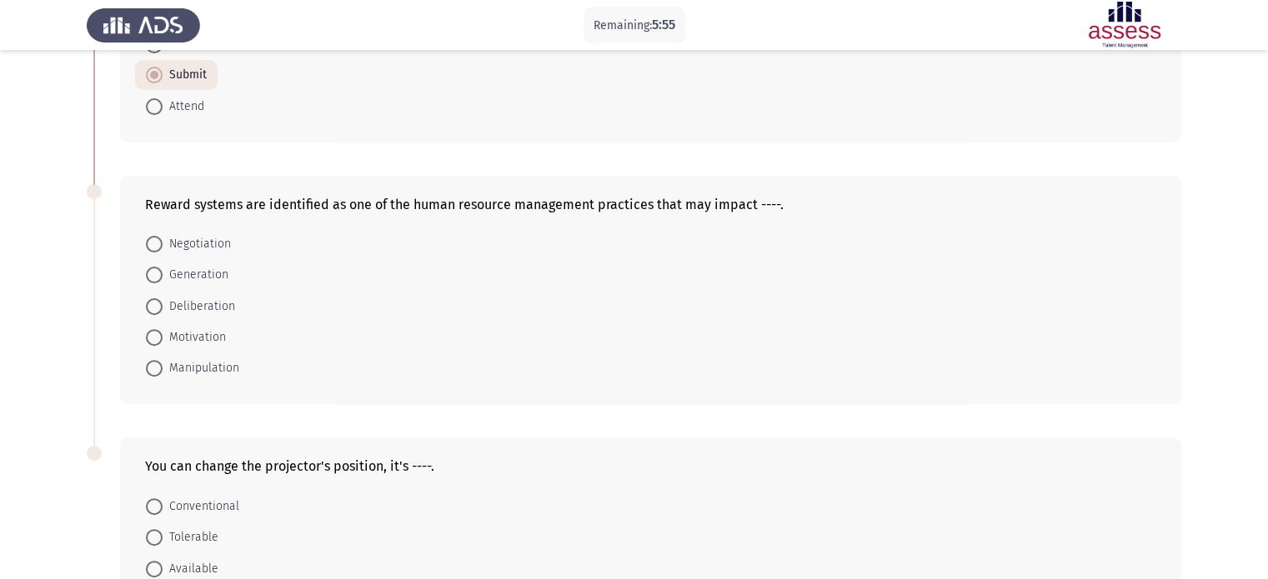
scroll to position [490, 0]
click at [158, 326] on span at bounding box center [154, 334] width 17 height 17
click at [158, 326] on input "Motivation" at bounding box center [154, 334] width 17 height 17
radio input "true"
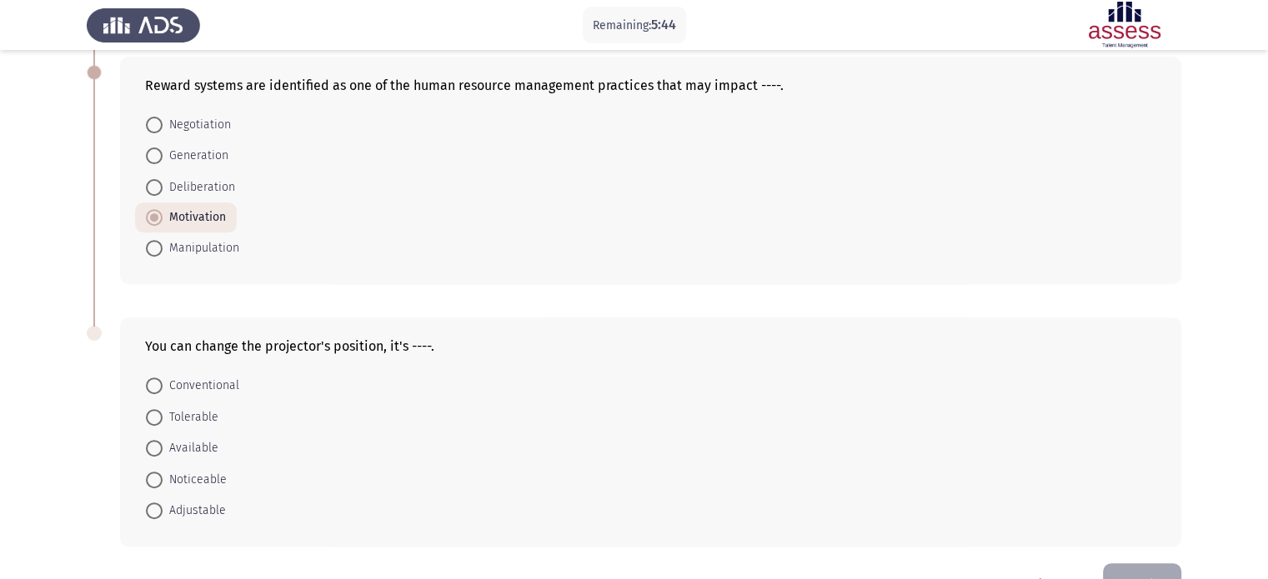
scroll to position [654, 0]
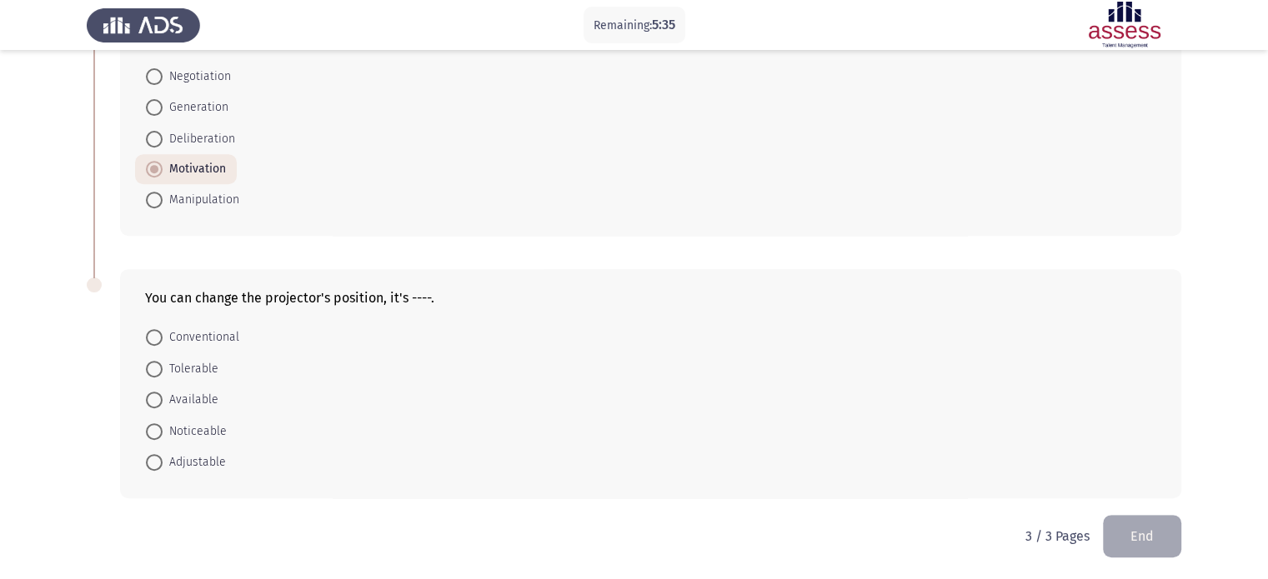
click at [192, 461] on span "Adjustable" at bounding box center [194, 463] width 63 height 20
click at [163, 461] on input "Adjustable" at bounding box center [154, 462] width 17 height 17
radio input "true"
click at [1177, 537] on button "End" at bounding box center [1142, 536] width 78 height 43
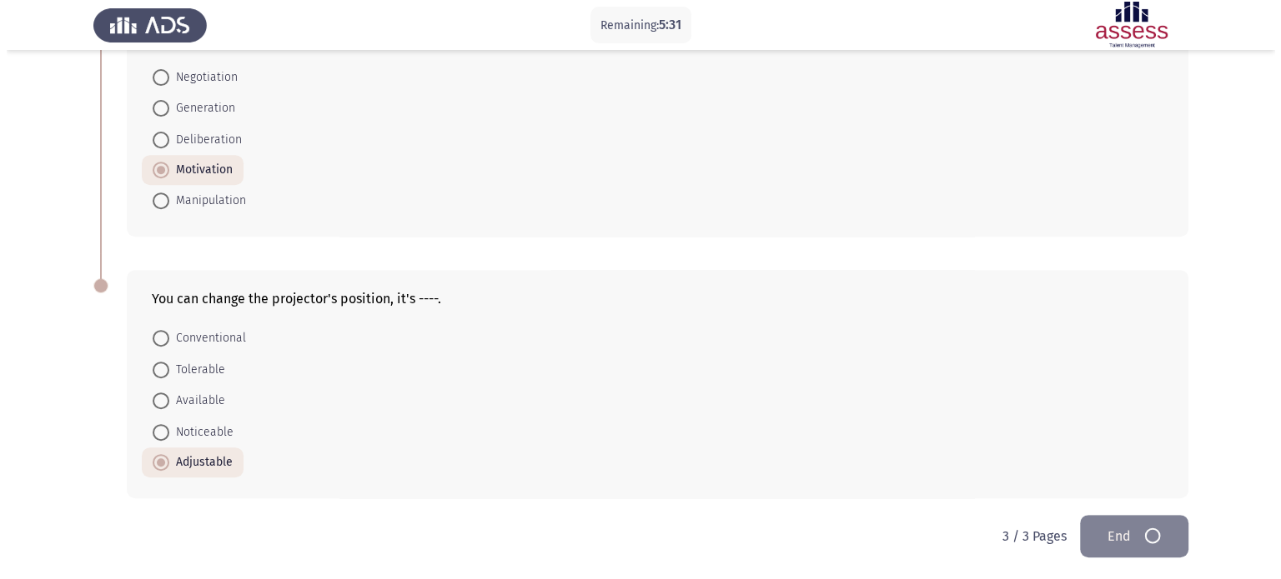
scroll to position [0, 0]
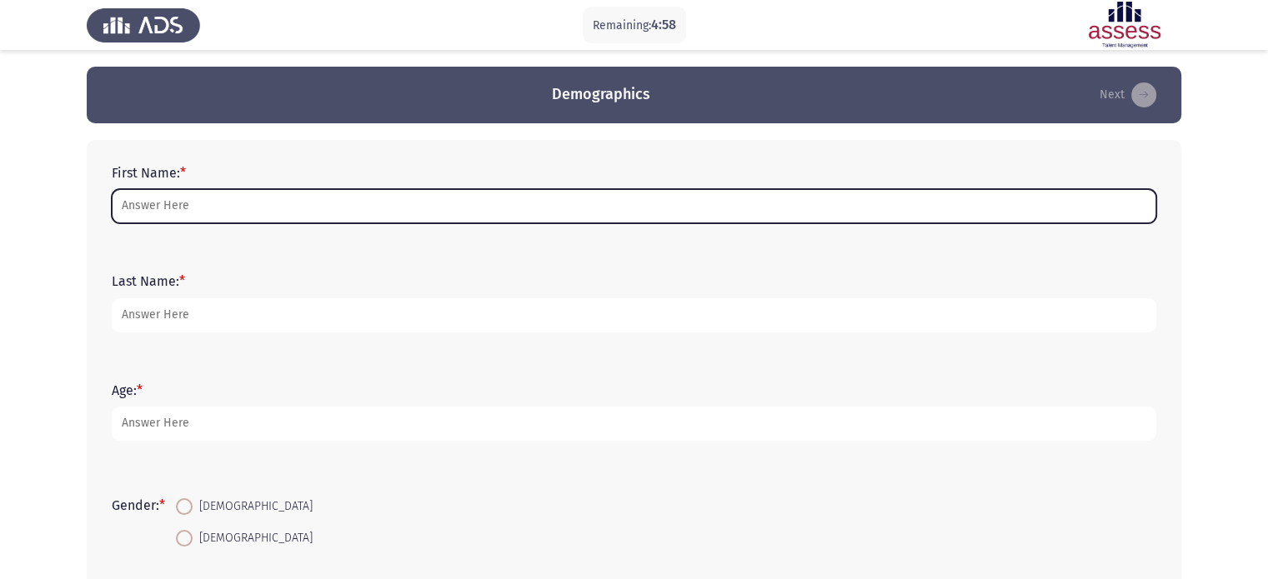
click at [585, 208] on input "First Name: *" at bounding box center [634, 206] width 1045 height 34
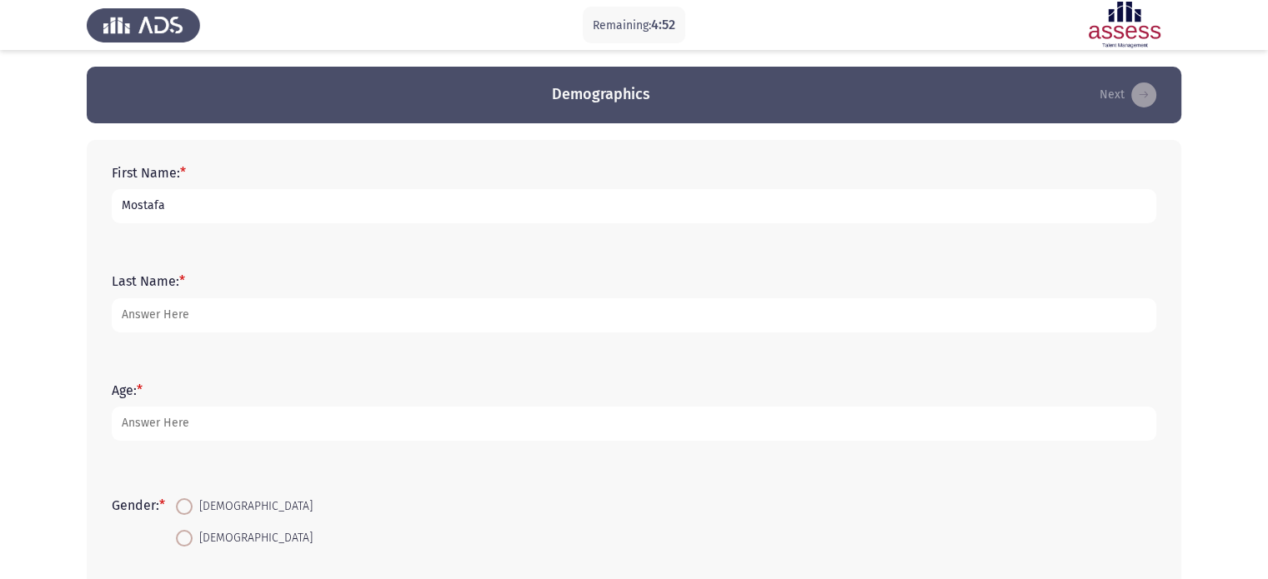
type input "Mostafa"
type input "Frere"
type input "39"
click at [193, 534] on span at bounding box center [184, 538] width 17 height 17
click at [193, 534] on input "Male" at bounding box center [184, 538] width 17 height 17
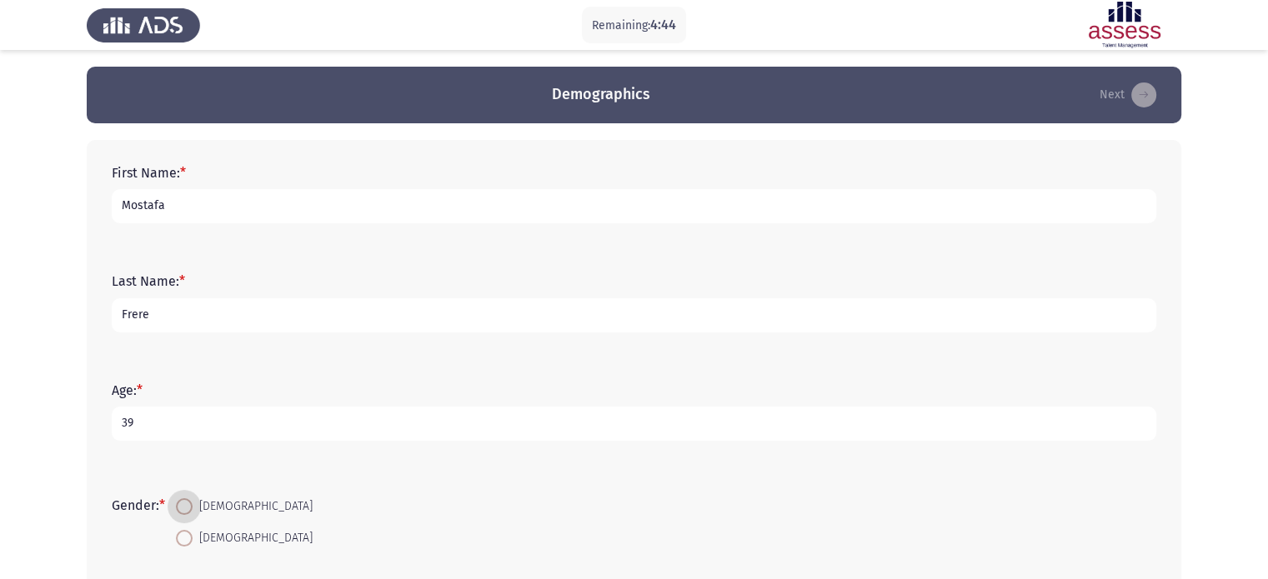
radio input "true"
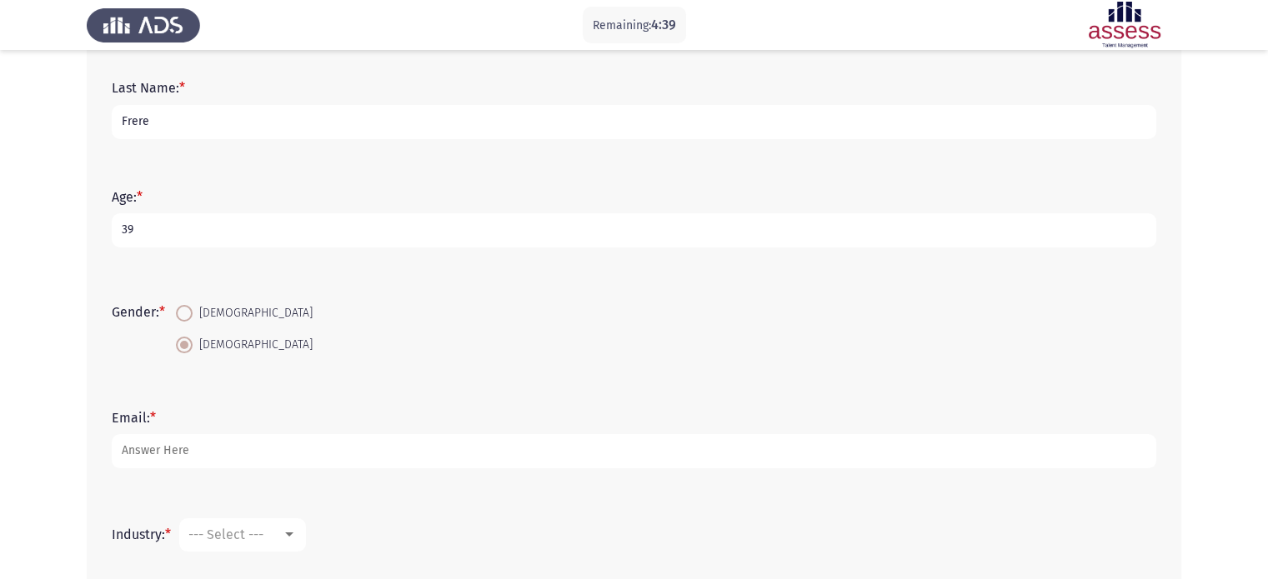
scroll to position [190, 0]
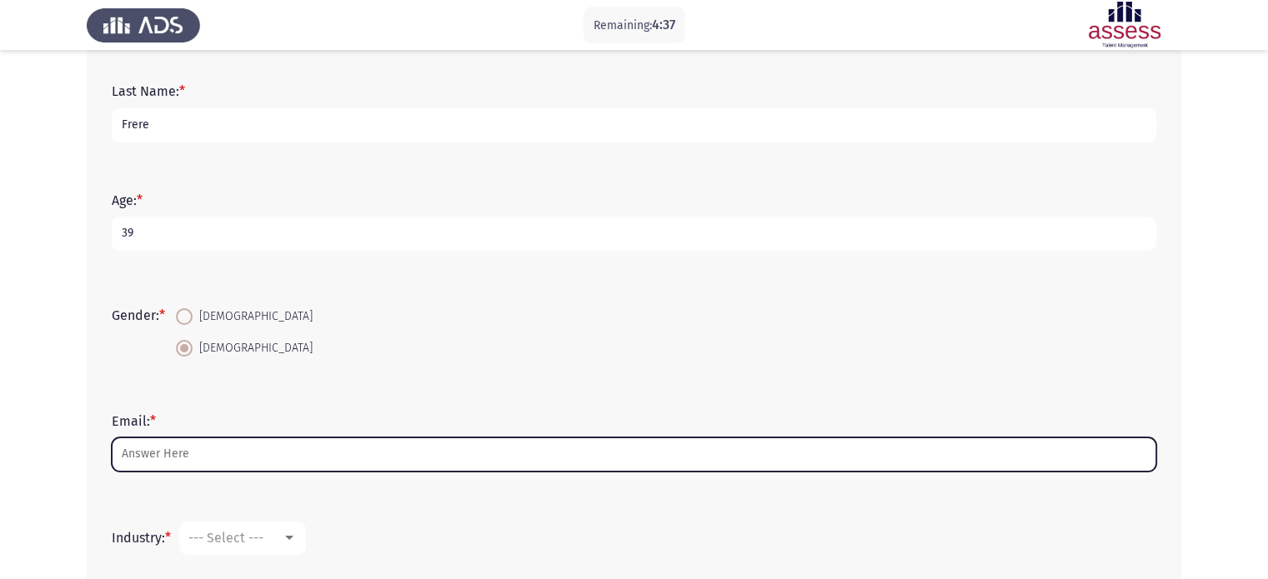
click at [737, 466] on input "Email: *" at bounding box center [634, 455] width 1045 height 34
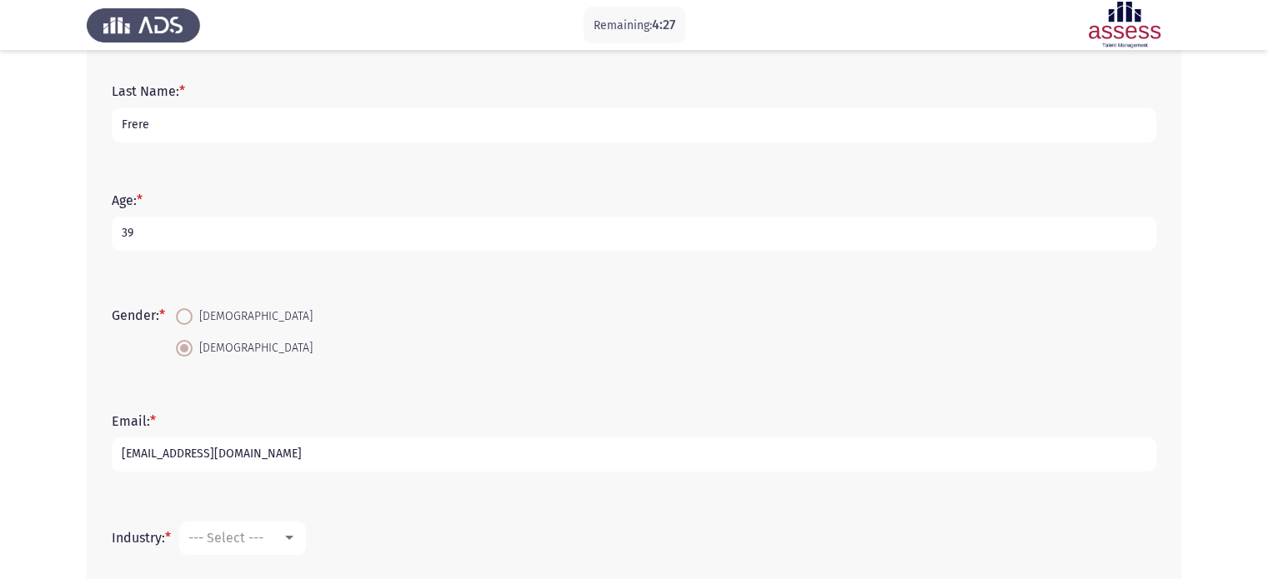
type input "[EMAIL_ADDRESS][DOMAIN_NAME]"
click at [269, 531] on div "--- Select ---" at bounding box center [234, 538] width 93 height 16
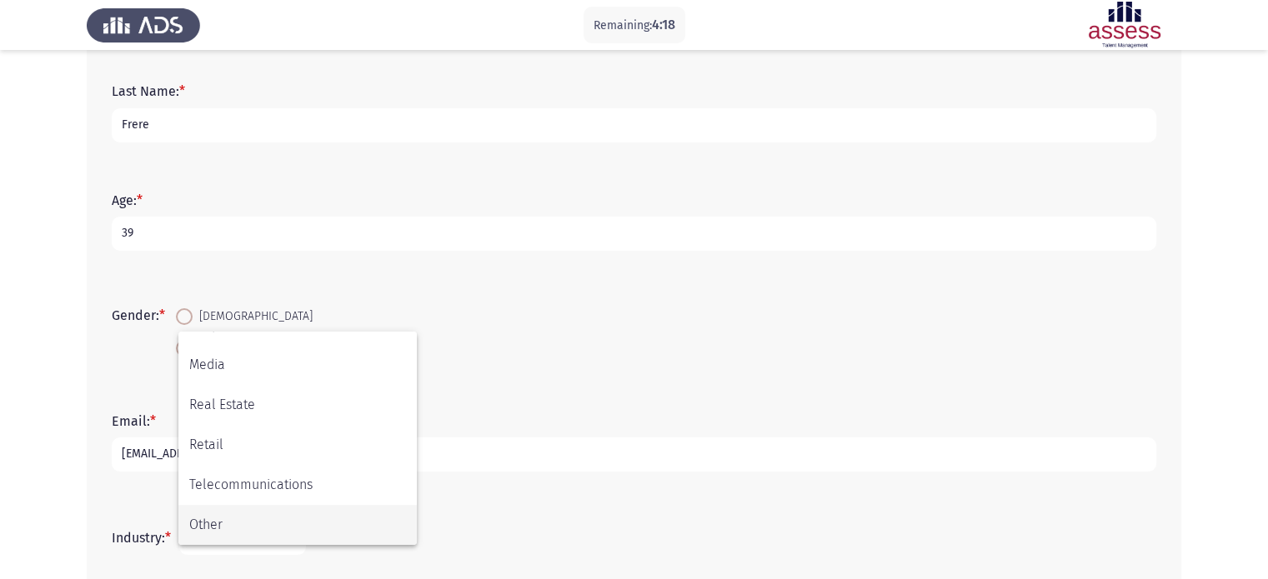
click at [391, 526] on span "Other" at bounding box center [297, 525] width 217 height 40
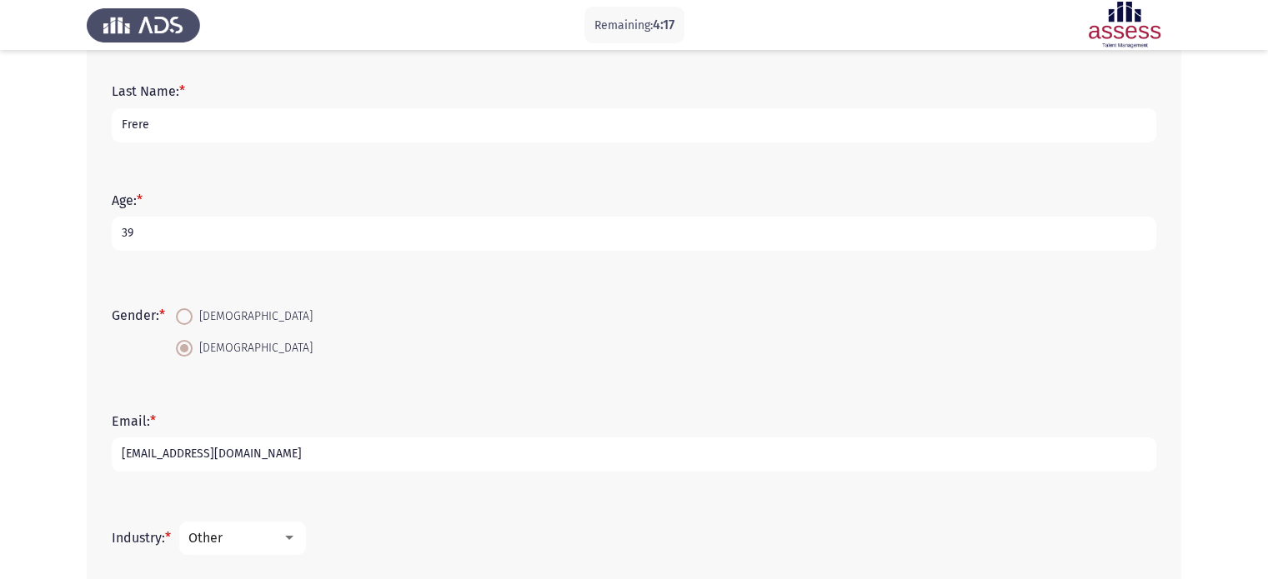
click at [510, 522] on form "Industry: * Other" at bounding box center [634, 538] width 1045 height 33
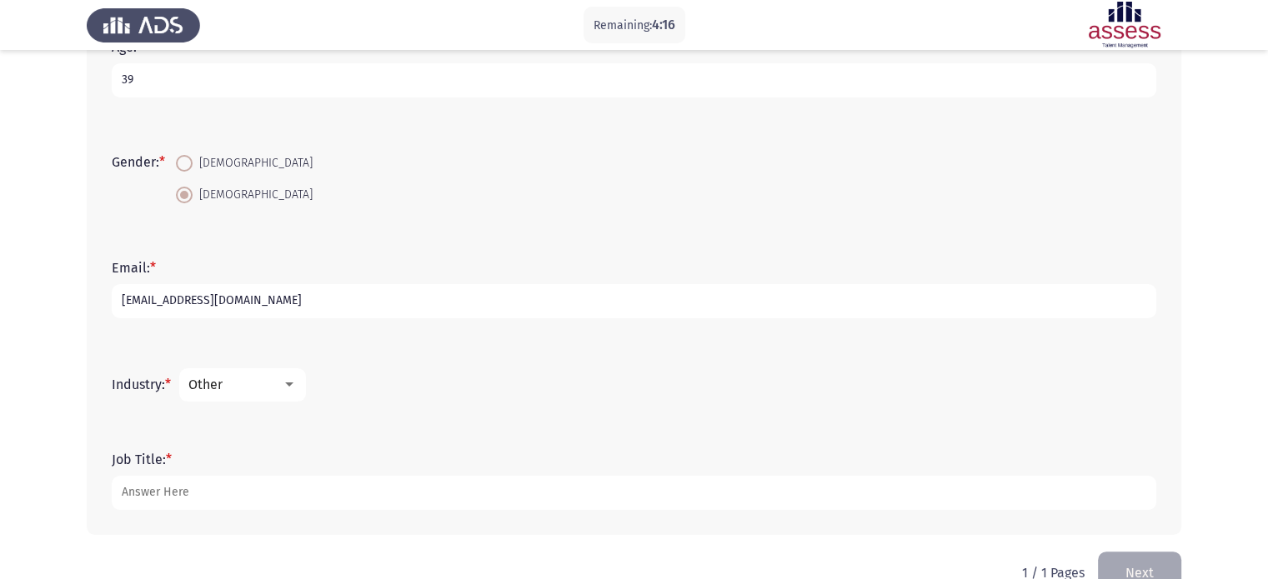
scroll to position [357, 0]
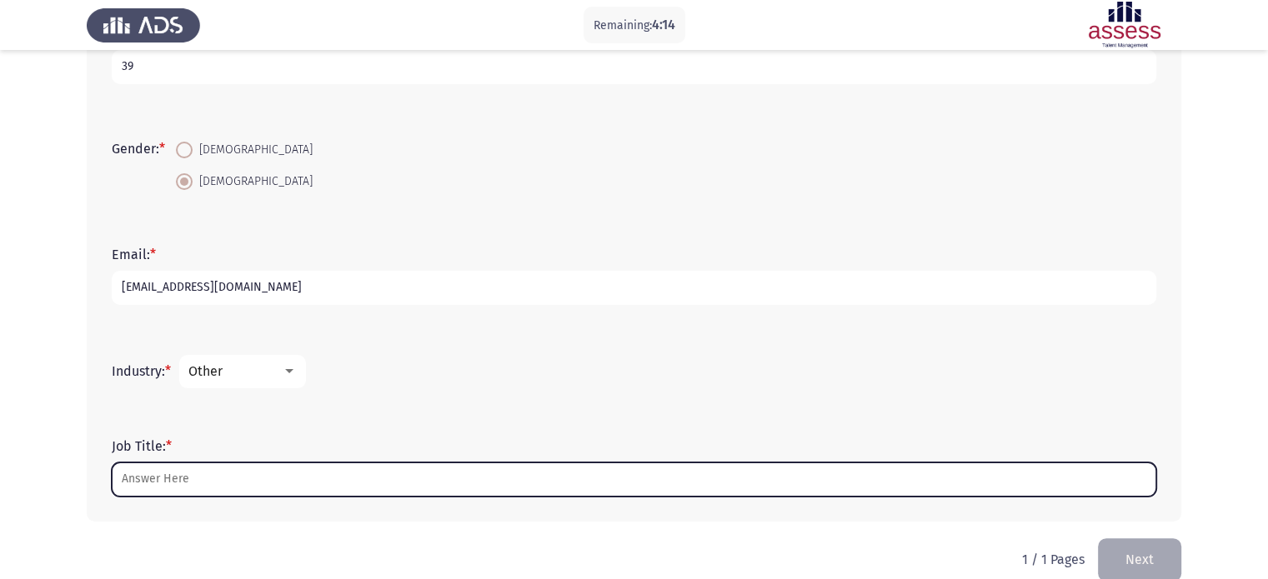
click at [493, 486] on input "Job Title: *" at bounding box center [634, 480] width 1045 height 34
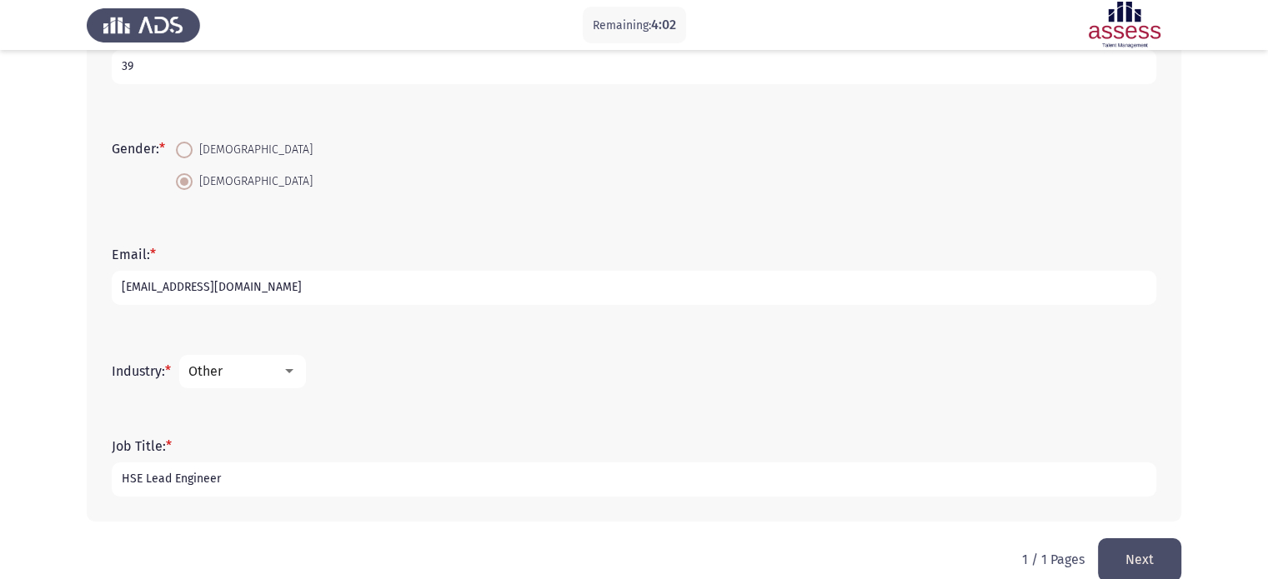
type input "HSE Lead Engineer"
click at [1131, 563] on button "Next" at bounding box center [1139, 560] width 83 height 43
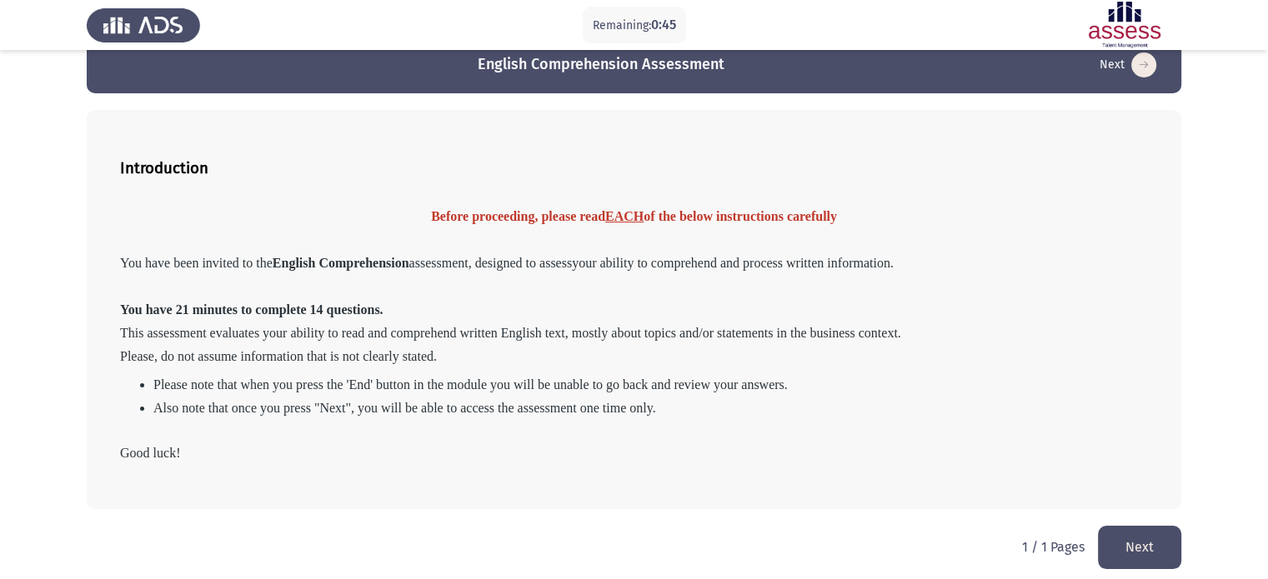
scroll to position [40, 0]
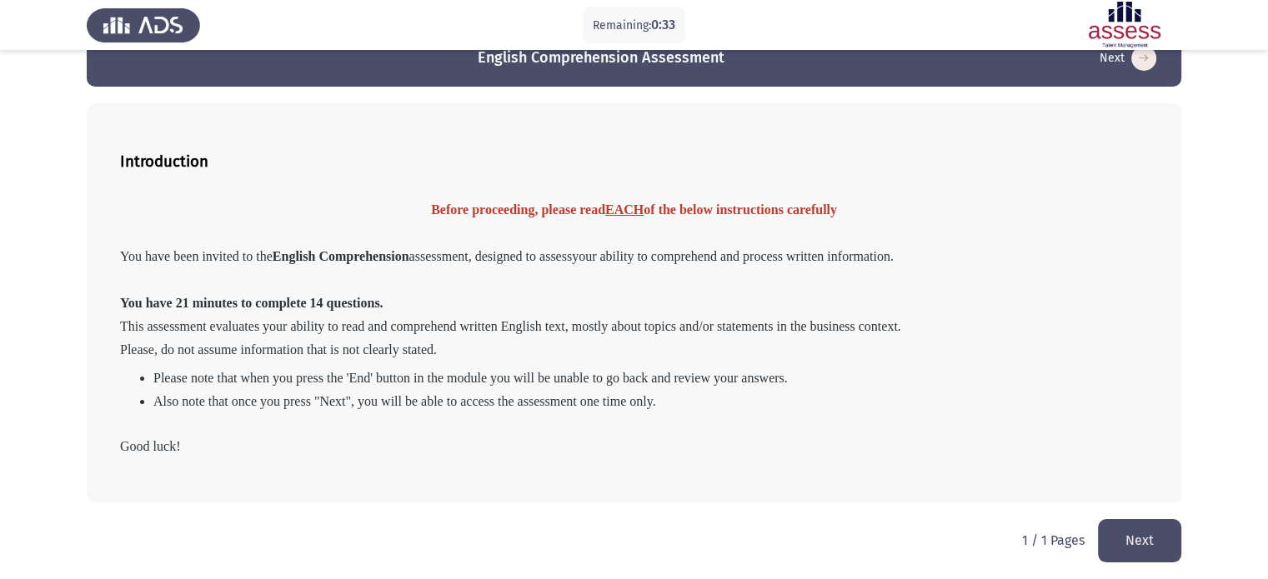
click at [1162, 544] on button "Next" at bounding box center [1139, 540] width 83 height 43
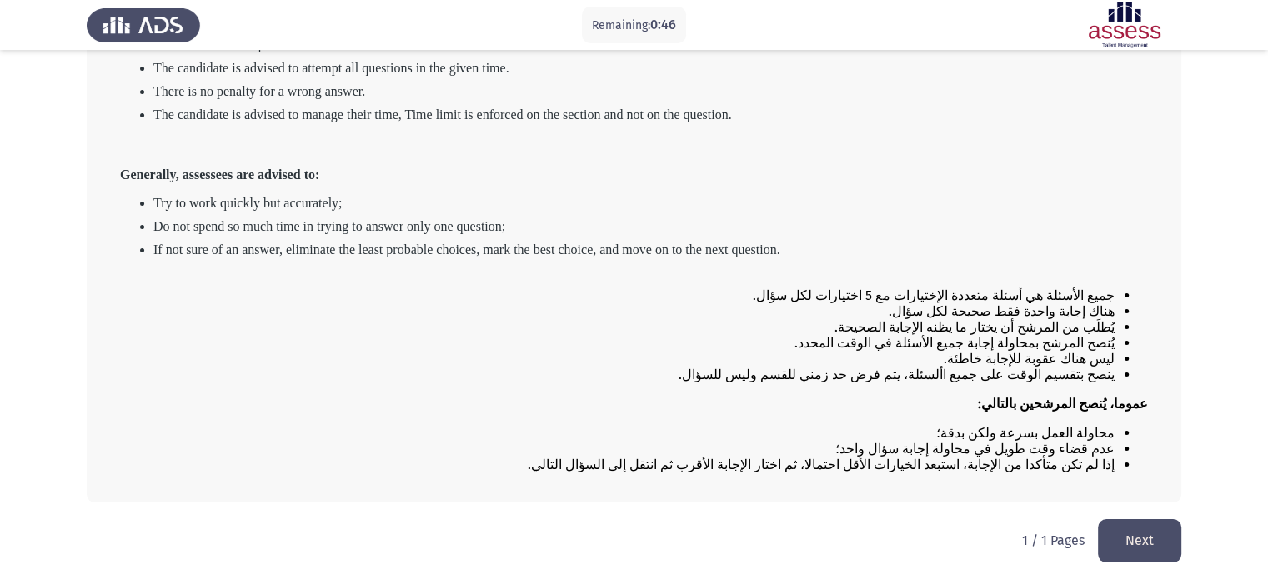
scroll to position [258, 0]
click at [1144, 553] on button "Next" at bounding box center [1139, 540] width 83 height 43
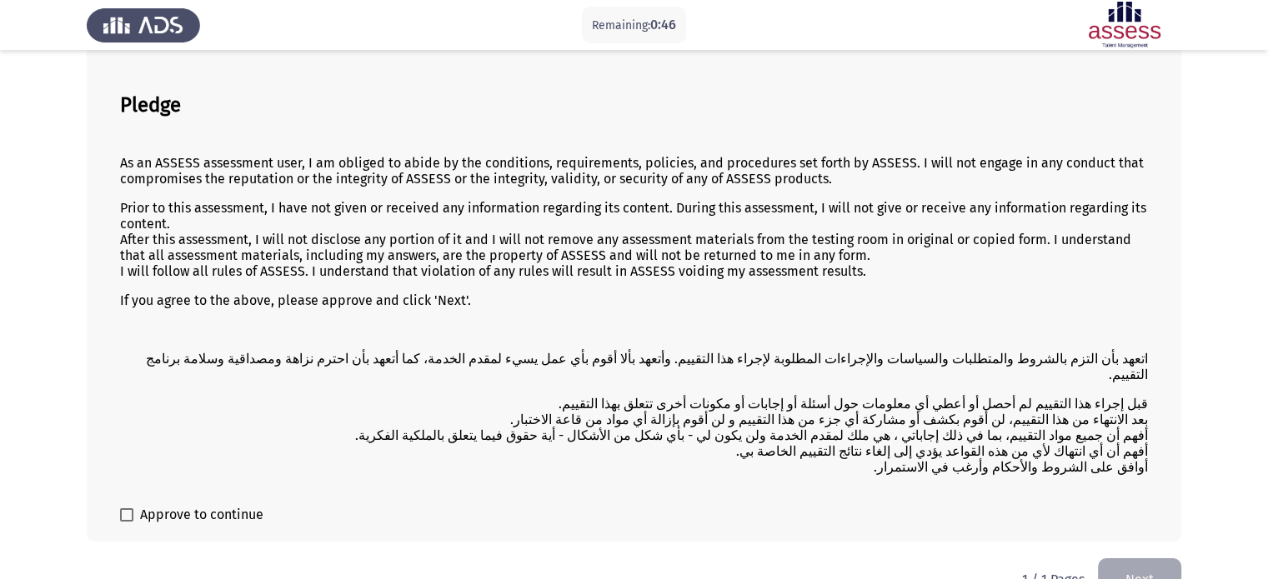
scroll to position [122, 0]
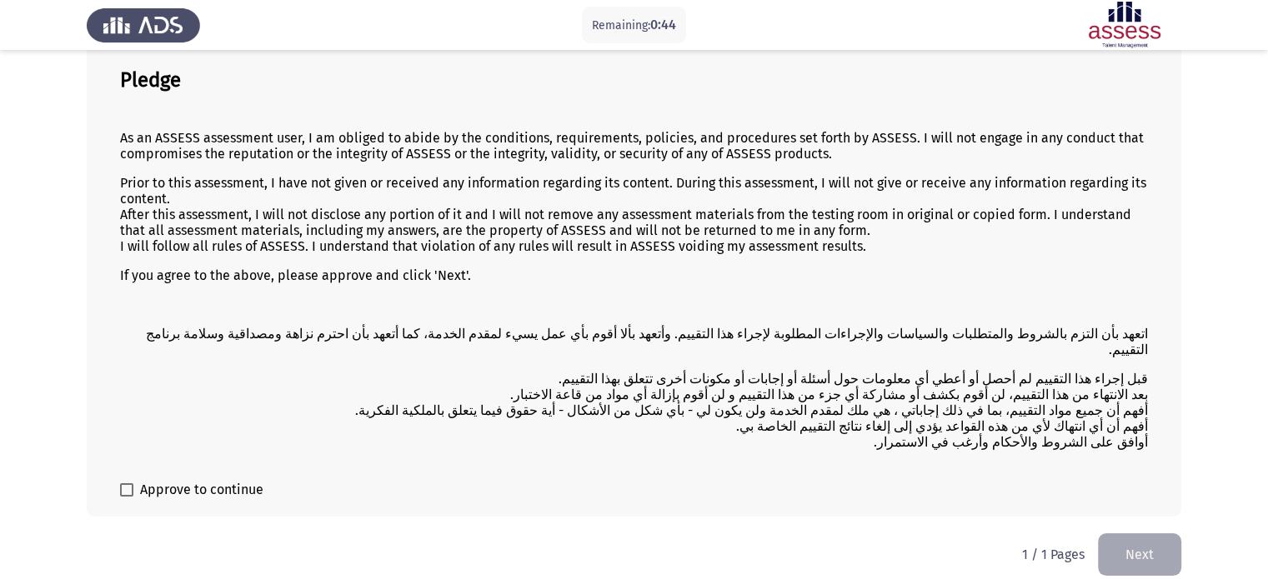
click at [132, 484] on span at bounding box center [126, 490] width 13 height 13
click at [127, 497] on input "Approve to continue" at bounding box center [126, 497] width 1 height 1
checkbox input "true"
click at [1137, 538] on button "Next" at bounding box center [1139, 555] width 83 height 43
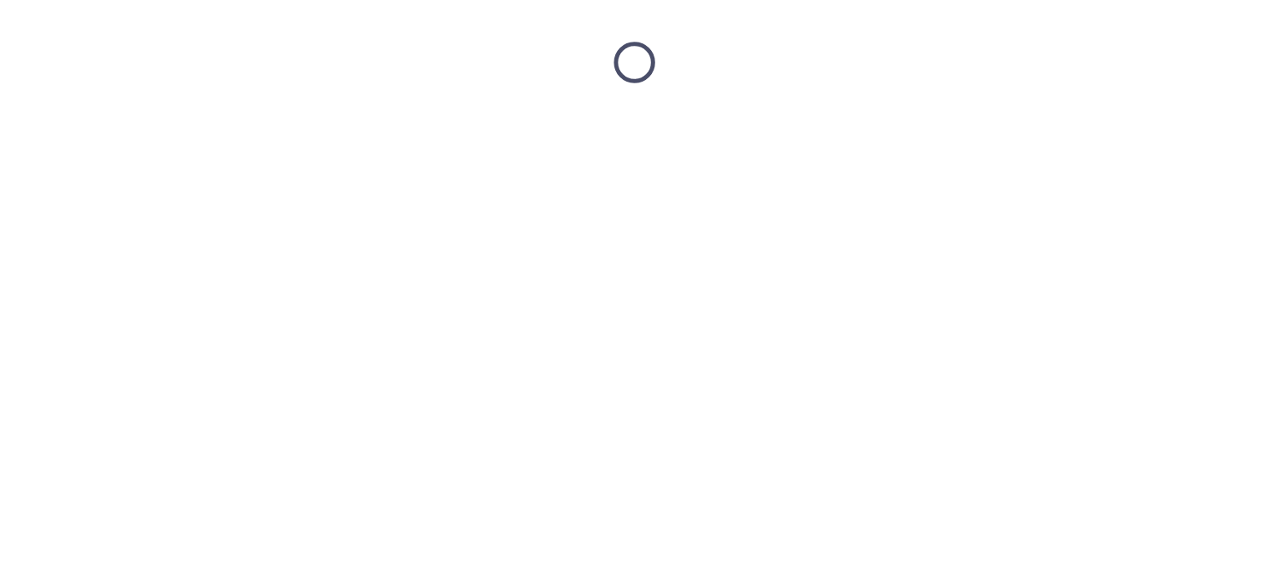
scroll to position [0, 0]
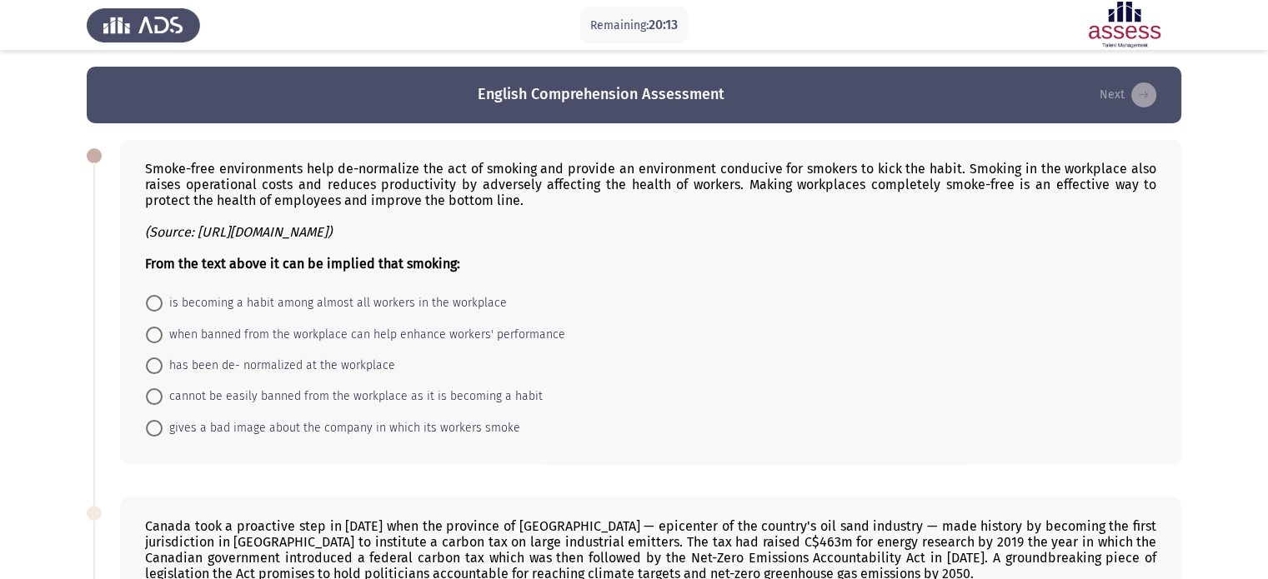
click at [272, 335] on span "when banned from the workplace can help enhance workers' performance" at bounding box center [364, 335] width 403 height 20
click at [163, 335] on input "when banned from the workplace can help enhance workers' performance" at bounding box center [154, 335] width 17 height 17
radio input "true"
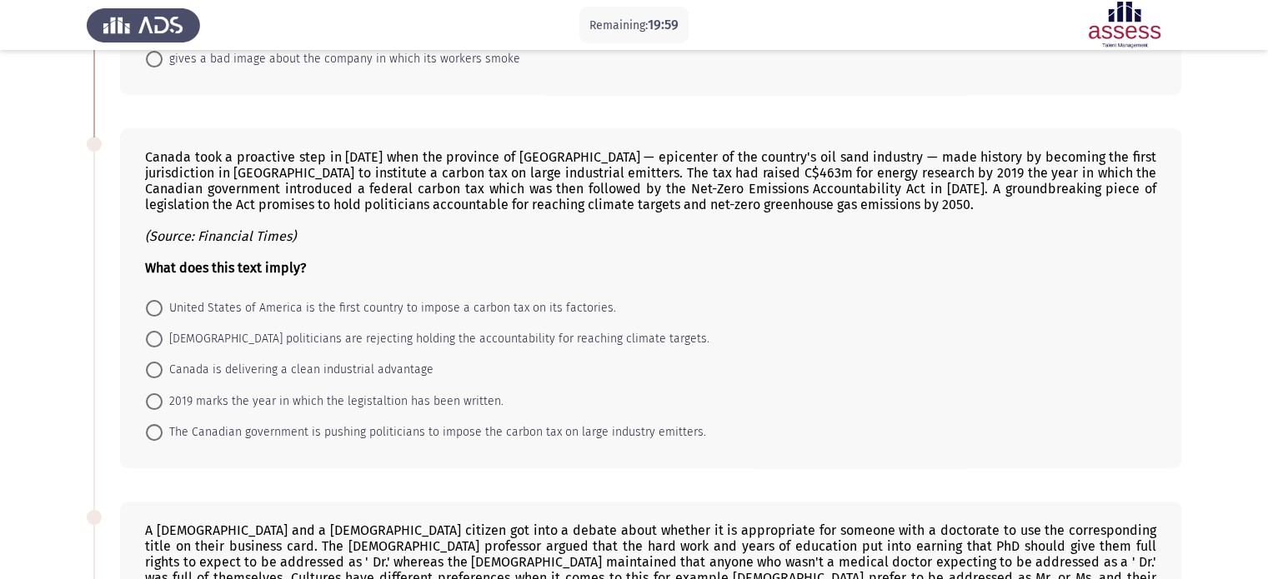
scroll to position [377, 0]
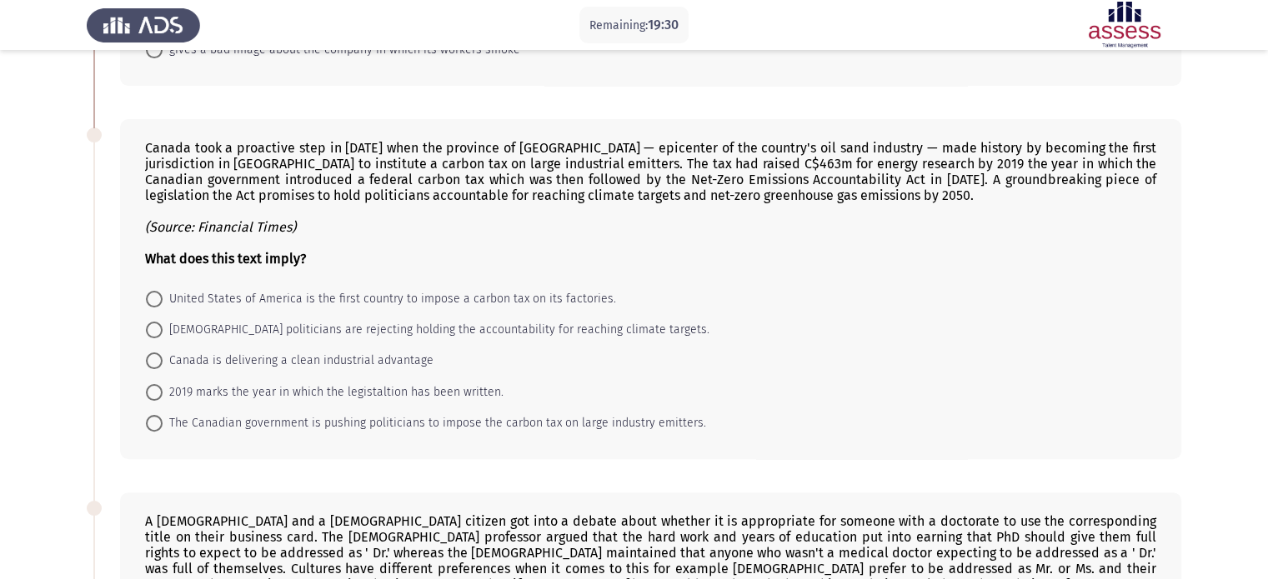
drag, startPoint x: 142, startPoint y: 142, endPoint x: 383, endPoint y: 254, distance: 265.9
click at [383, 254] on div "Canada took a proactive step in 2007 when the province of Alberta — epicenter o…" at bounding box center [650, 289] width 1061 height 340
click at [567, 424] on span "The Canadian government is pushing politicians to impose the carbon tax on larg…" at bounding box center [435, 424] width 544 height 20
click at [163, 424] on input "The Canadian government is pushing politicians to impose the carbon tax on larg…" at bounding box center [154, 423] width 17 height 17
radio input "true"
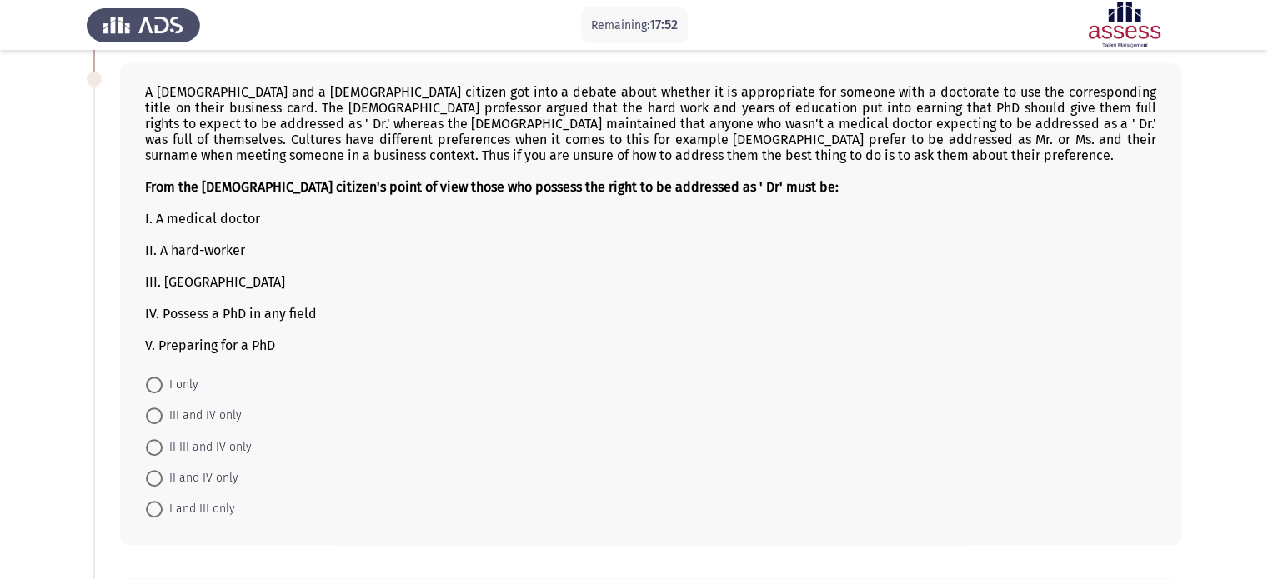
scroll to position [817, 0]
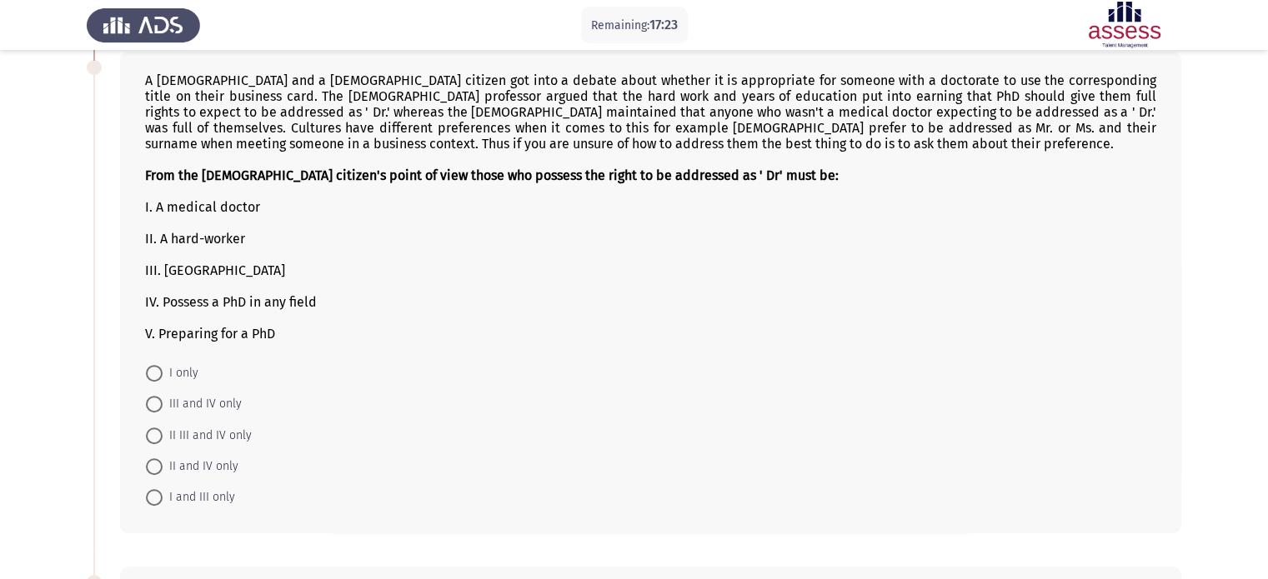
click at [188, 379] on span "I only" at bounding box center [181, 373] width 36 height 20
click at [163, 379] on input "I only" at bounding box center [154, 373] width 17 height 17
radio input "true"
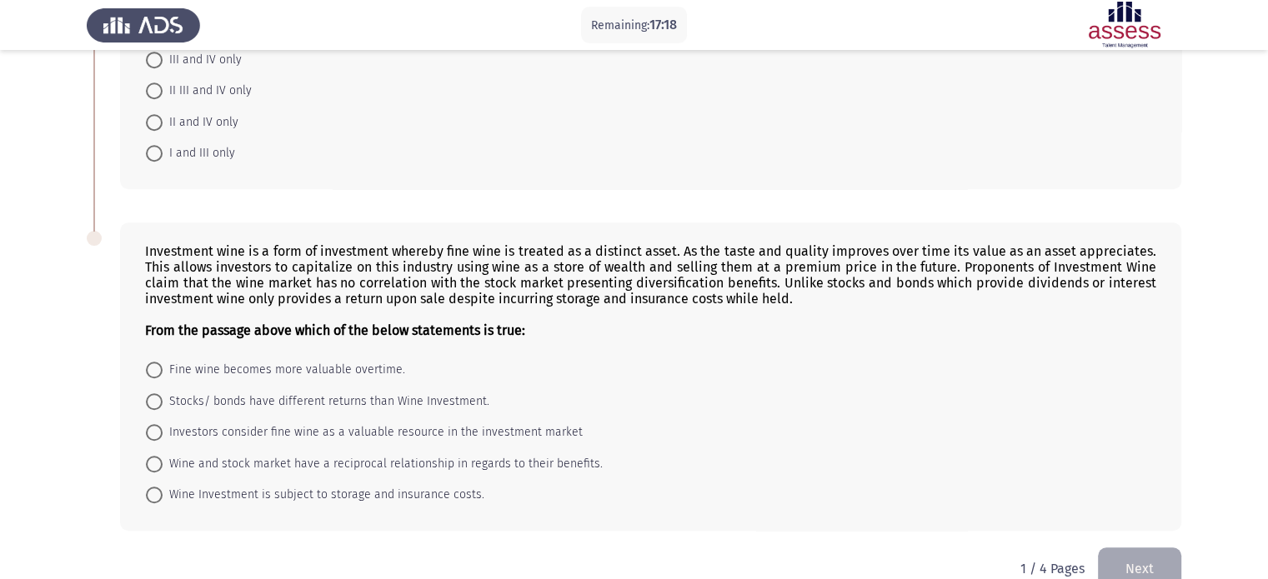
scroll to position [1199, 0]
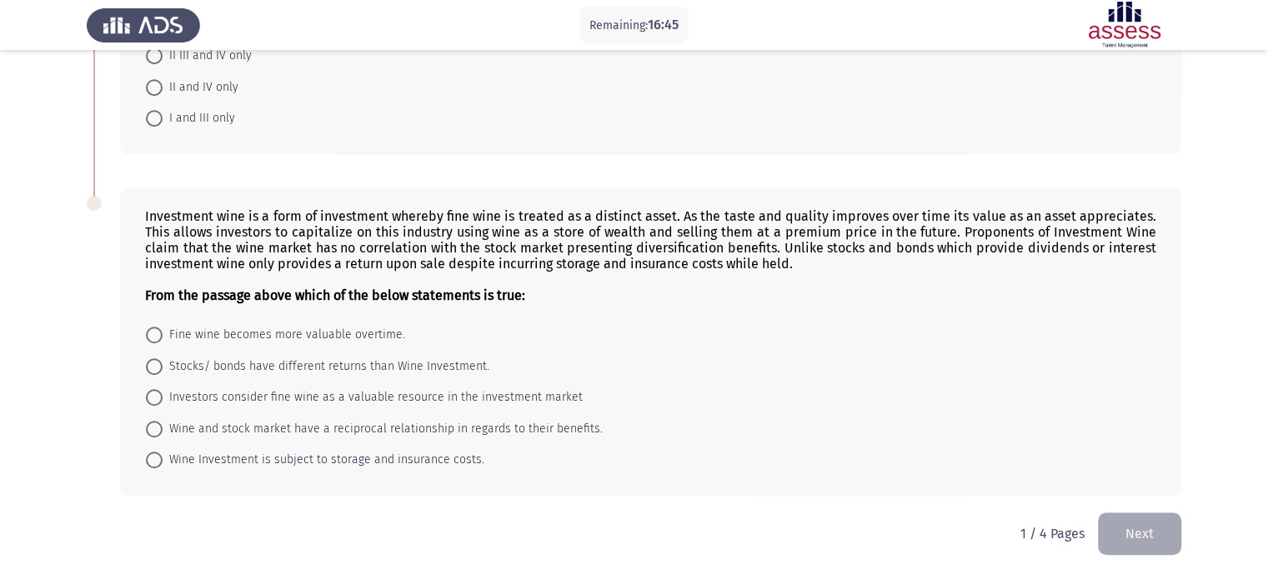
click at [218, 456] on span "Wine Investment is subject to storage and insurance costs." at bounding box center [324, 460] width 322 height 20
click at [163, 456] on input "Wine Investment is subject to storage and insurance costs." at bounding box center [154, 460] width 17 height 17
radio input "true"
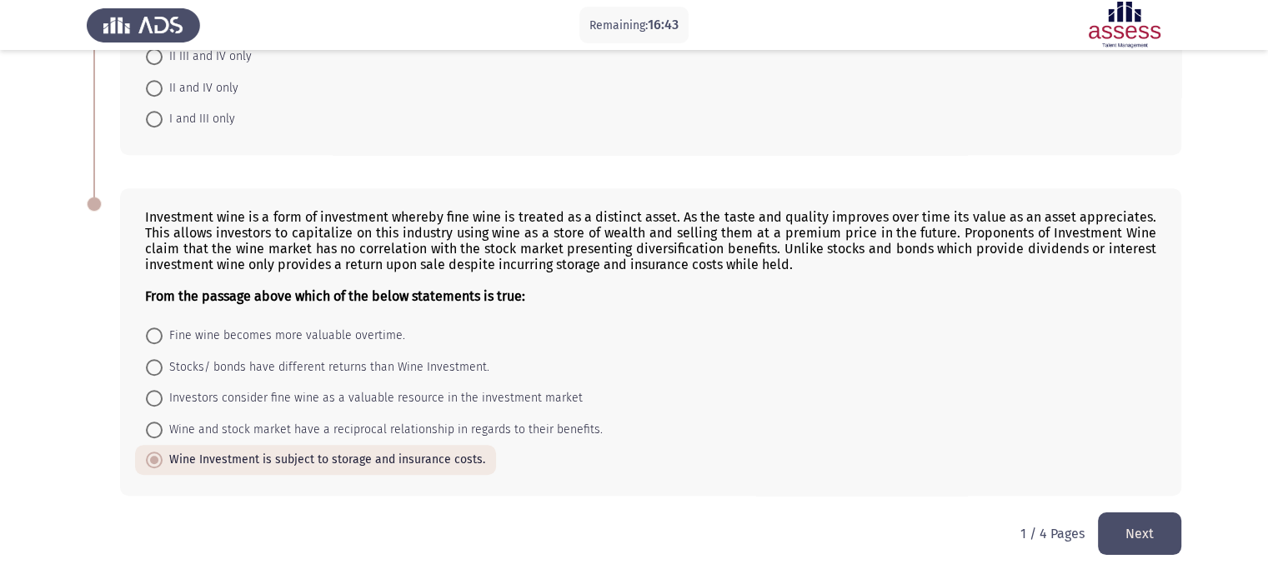
click at [1120, 528] on button "Next" at bounding box center [1139, 534] width 83 height 43
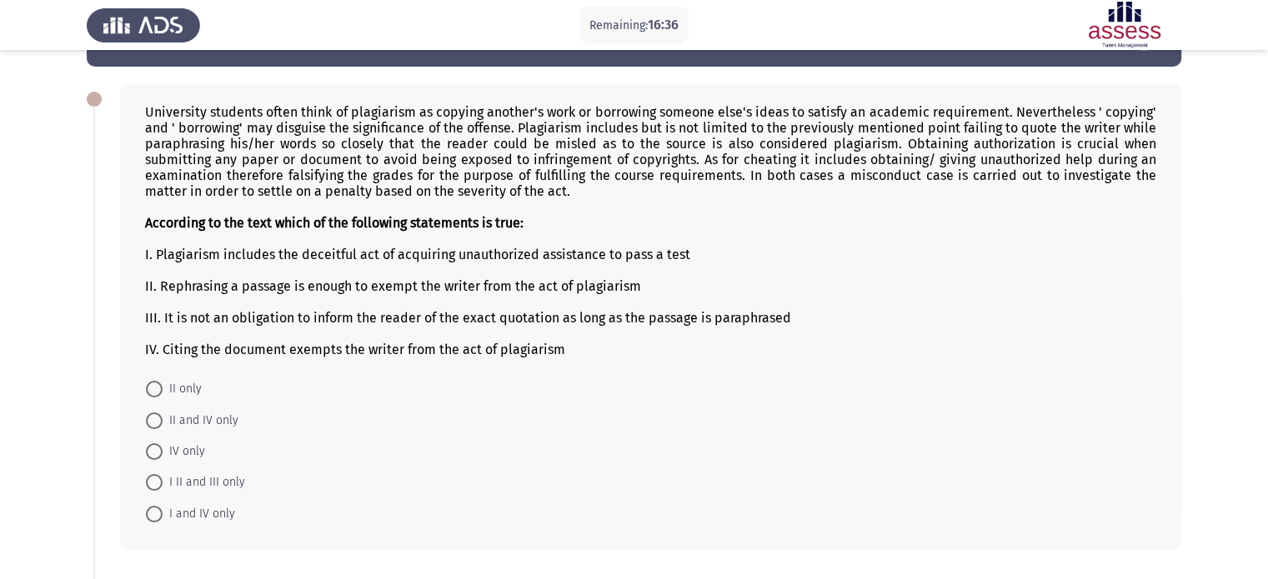
scroll to position [61, 0]
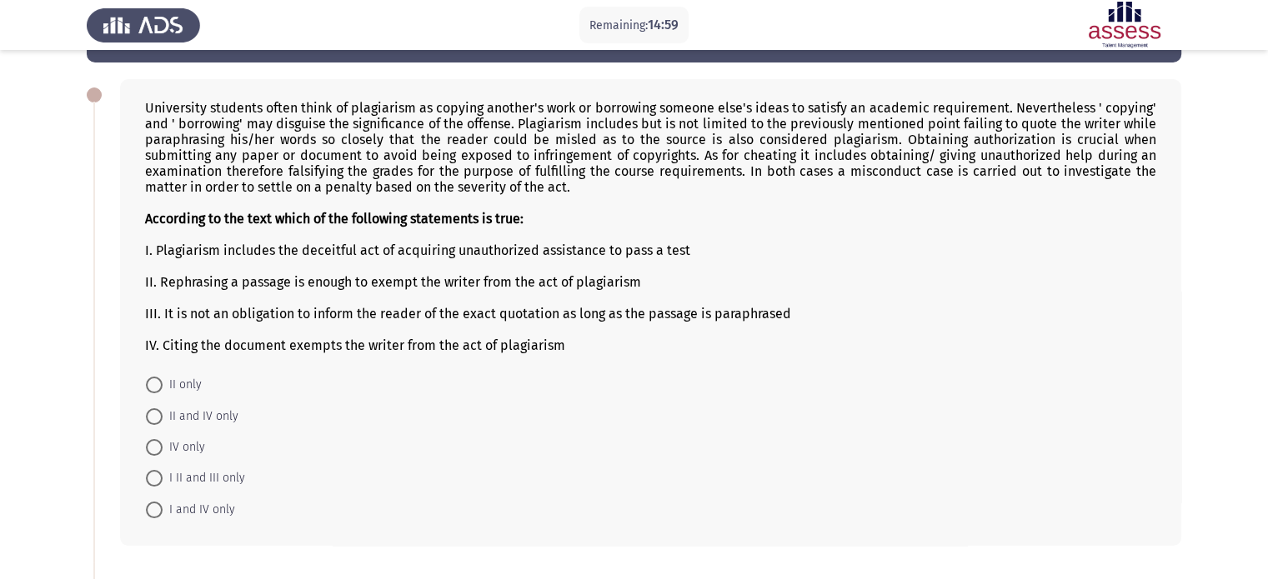
click at [187, 451] on span "IV only" at bounding box center [184, 448] width 43 height 20
click at [163, 451] on input "IV only" at bounding box center [154, 447] width 17 height 17
radio input "true"
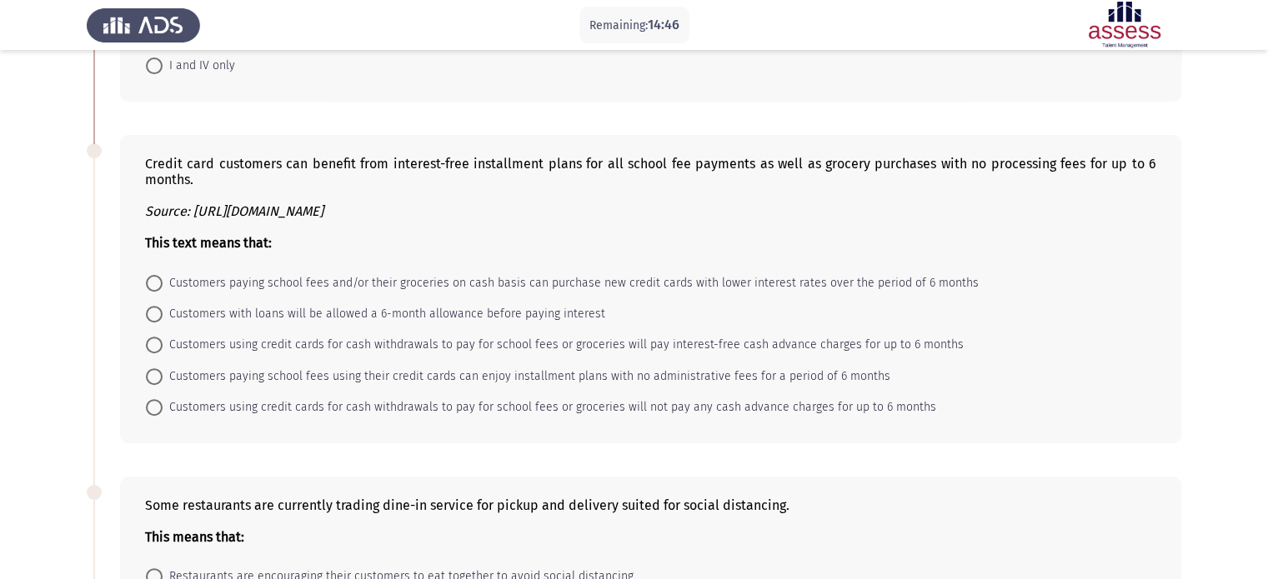
scroll to position [512, 0]
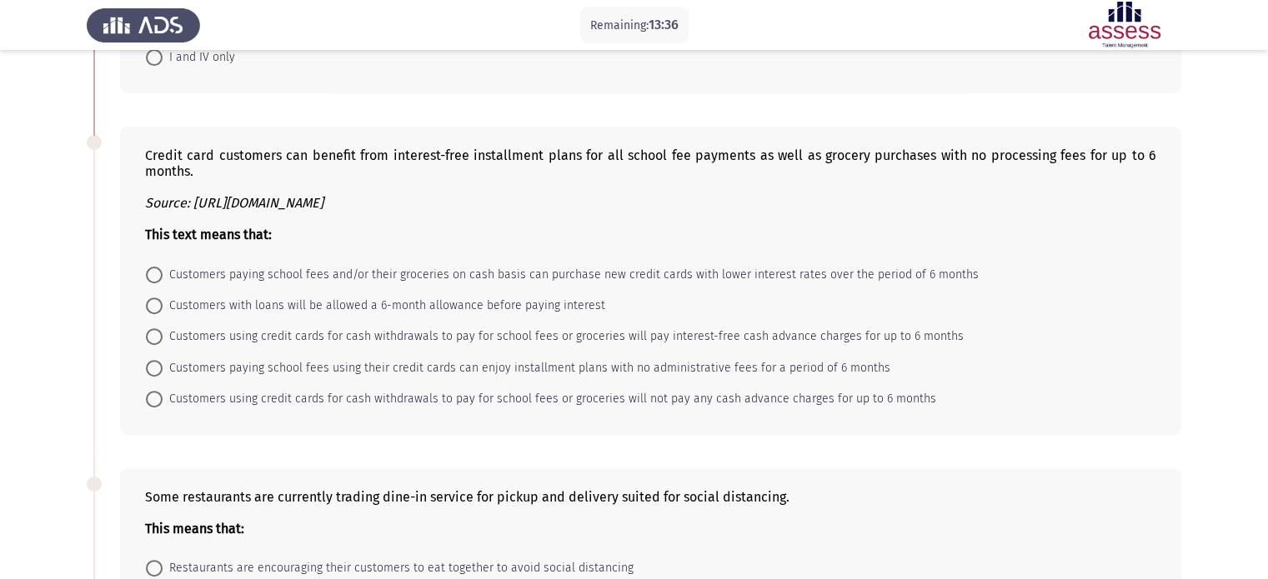
click at [376, 279] on span "Customers paying school fees and/or their groceries on cash basis can purchase …" at bounding box center [571, 275] width 816 height 20
click at [163, 279] on input "Customers paying school fees and/or their groceries on cash basis can purchase …" at bounding box center [154, 275] width 17 height 17
radio input "true"
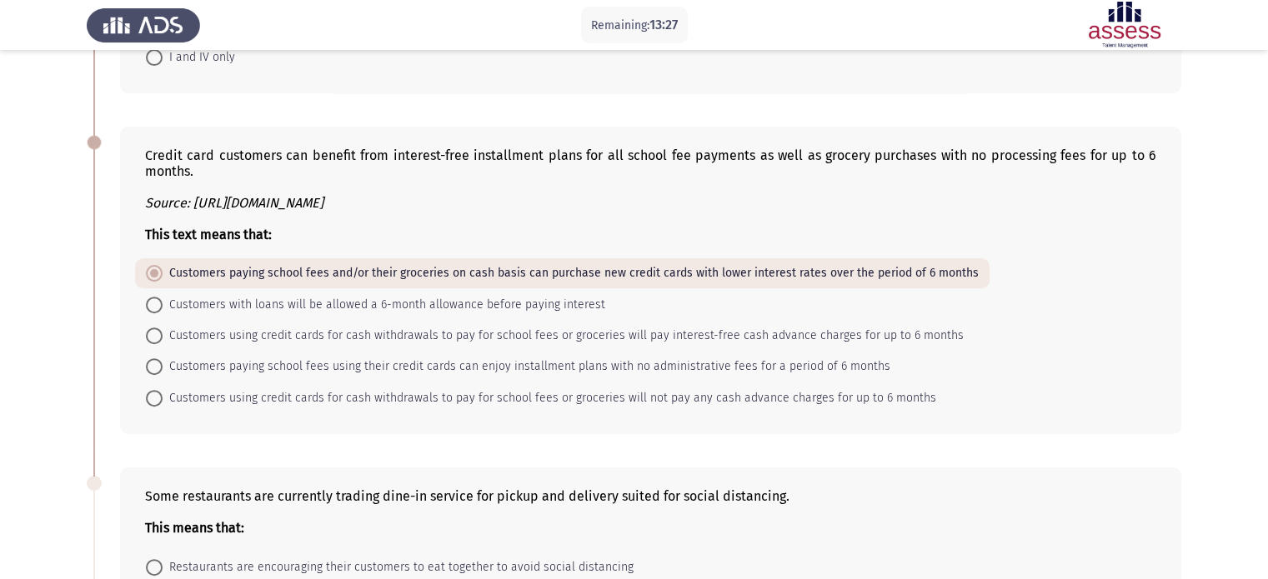
click at [391, 374] on span "Customers paying school fees using their credit cards can enjoy installment pla…" at bounding box center [527, 367] width 728 height 20
click at [163, 374] on input "Customers paying school fees using their credit cards can enjoy installment pla…" at bounding box center [154, 366] width 17 height 17
radio input "true"
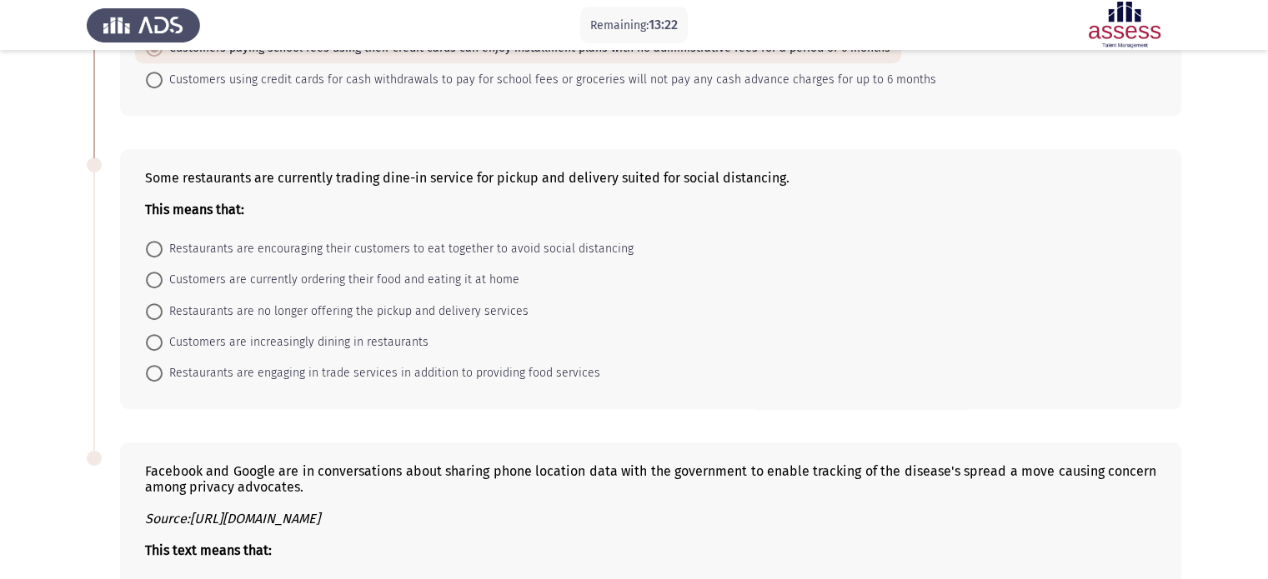
scroll to position [837, 0]
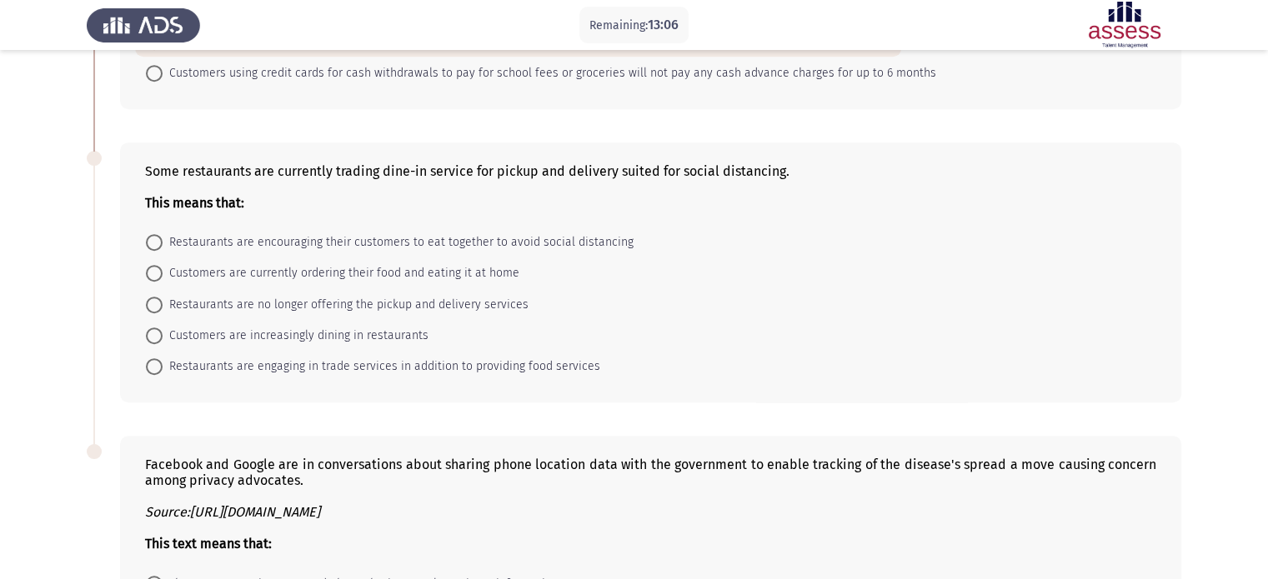
click at [524, 240] on span "Restaurants are encouraging their customers to eat together to avoid social dis…" at bounding box center [398, 243] width 471 height 20
click at [163, 240] on input "Restaurants are encouraging their customers to eat together to avoid social dis…" at bounding box center [154, 242] width 17 height 17
radio input "true"
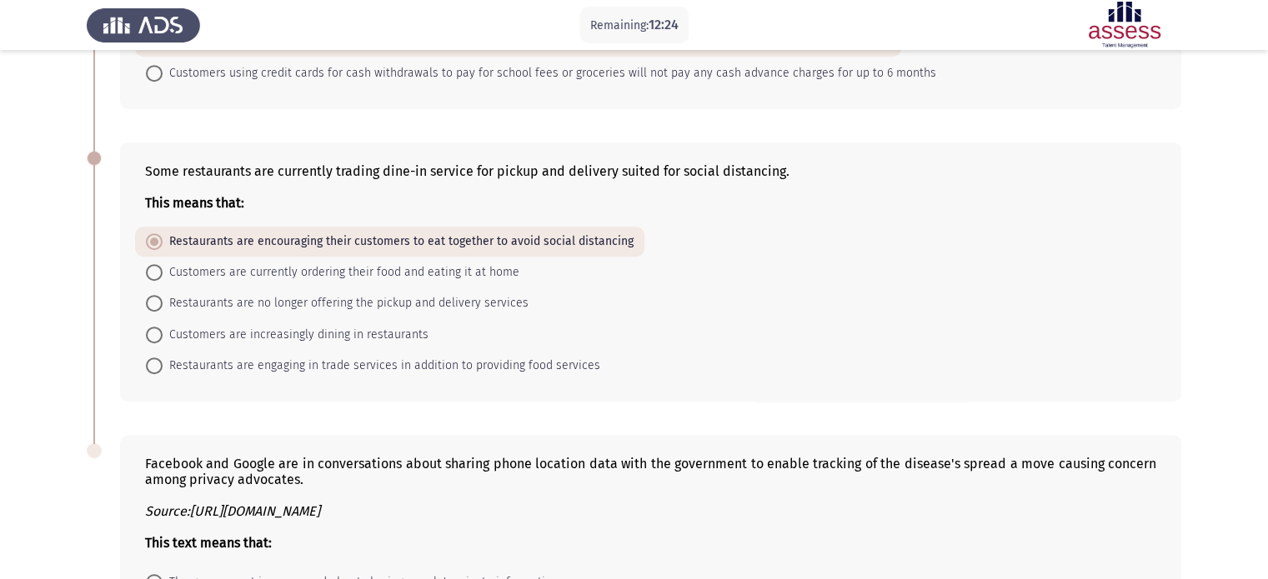
click at [473, 373] on span "Restaurants are engaging in trade services in addition to providing food servic…" at bounding box center [382, 366] width 438 height 20
click at [163, 373] on input "Restaurants are engaging in trade services in addition to providing food servic…" at bounding box center [154, 366] width 17 height 17
radio input "true"
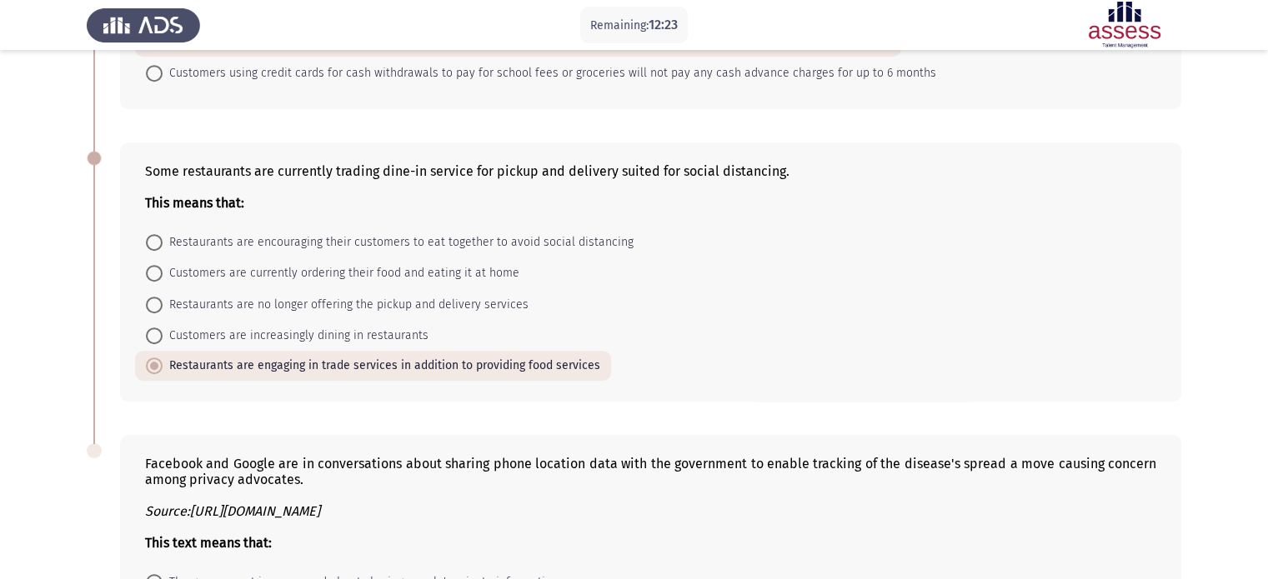
click at [855, 373] on form "Restaurants are encouraging their customers to eat together to avoid social dis…" at bounding box center [650, 304] width 1011 height 154
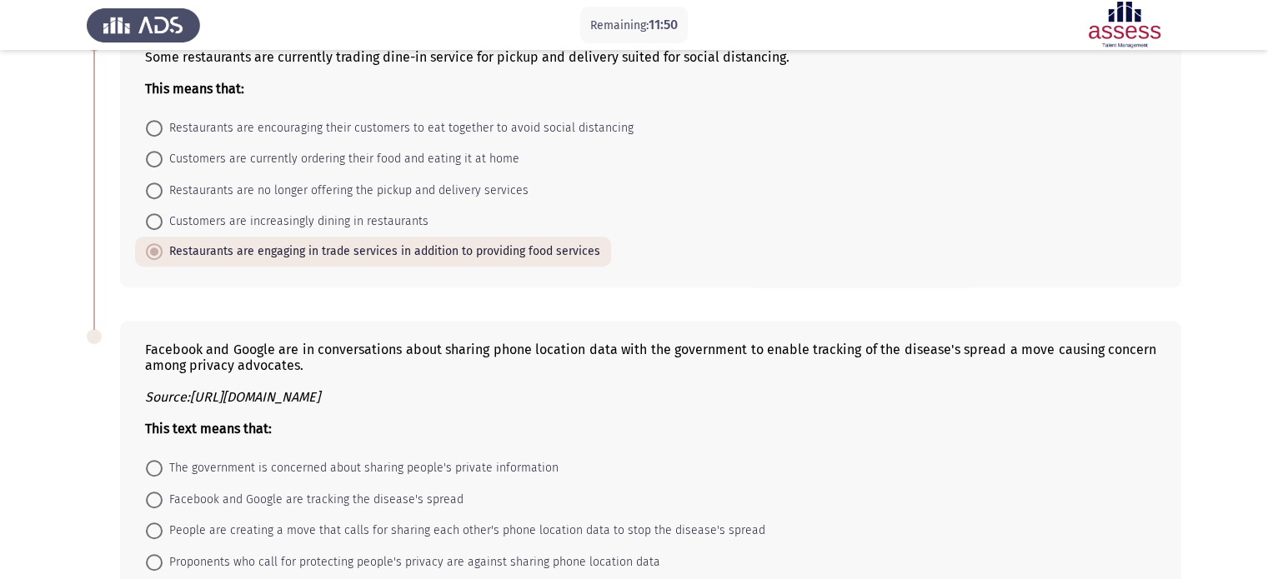
scroll to position [950, 0]
click at [430, 154] on span "Customers are currently ordering their food and eating it at home" at bounding box center [341, 161] width 357 height 20
click at [163, 154] on input "Customers are currently ordering their food and eating it at home" at bounding box center [154, 161] width 17 height 17
radio input "true"
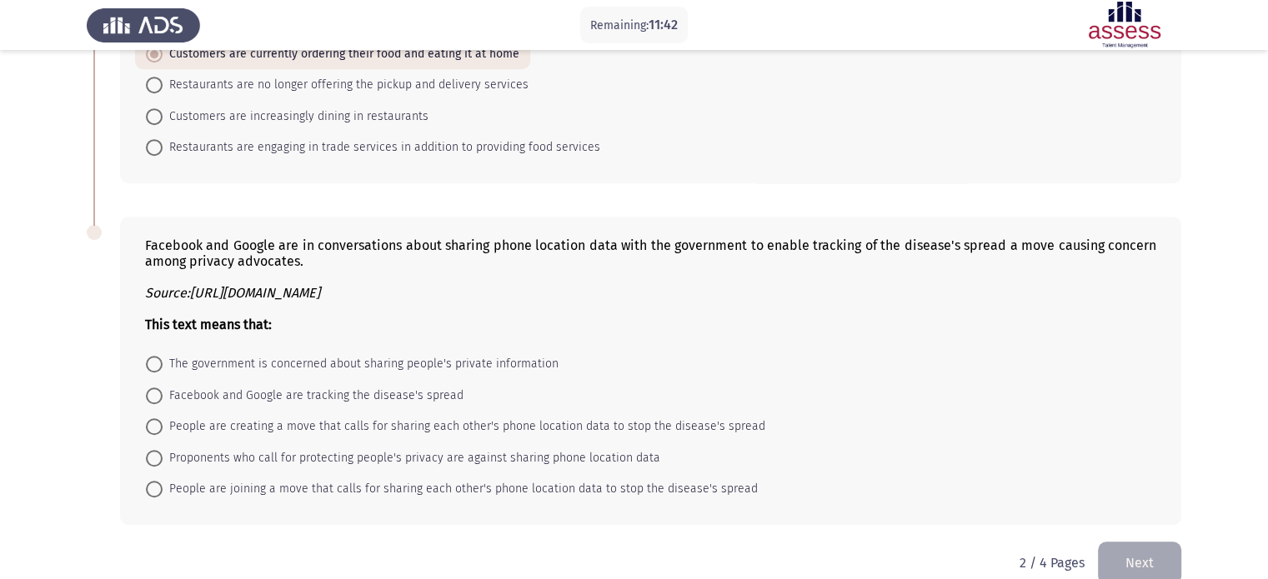
scroll to position [1087, 0]
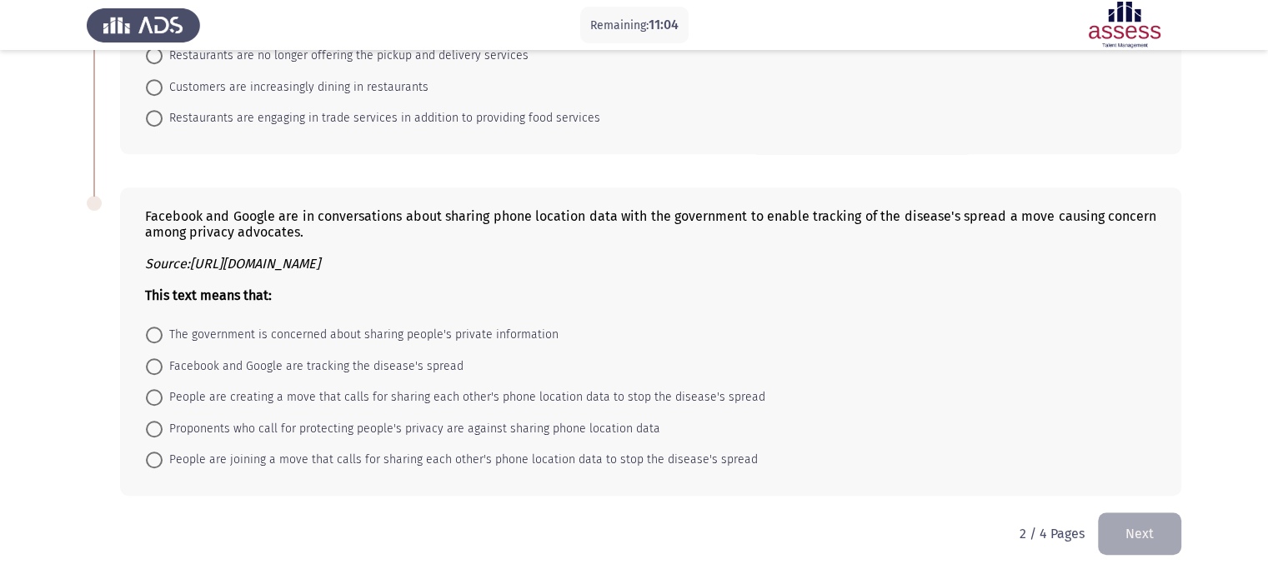
click at [494, 426] on span "Proponents who call for protecting people's privacy are against sharing phone l…" at bounding box center [412, 429] width 498 height 20
click at [163, 426] on input "Proponents who call for protecting people's privacy are against sharing phone l…" at bounding box center [154, 429] width 17 height 17
radio input "true"
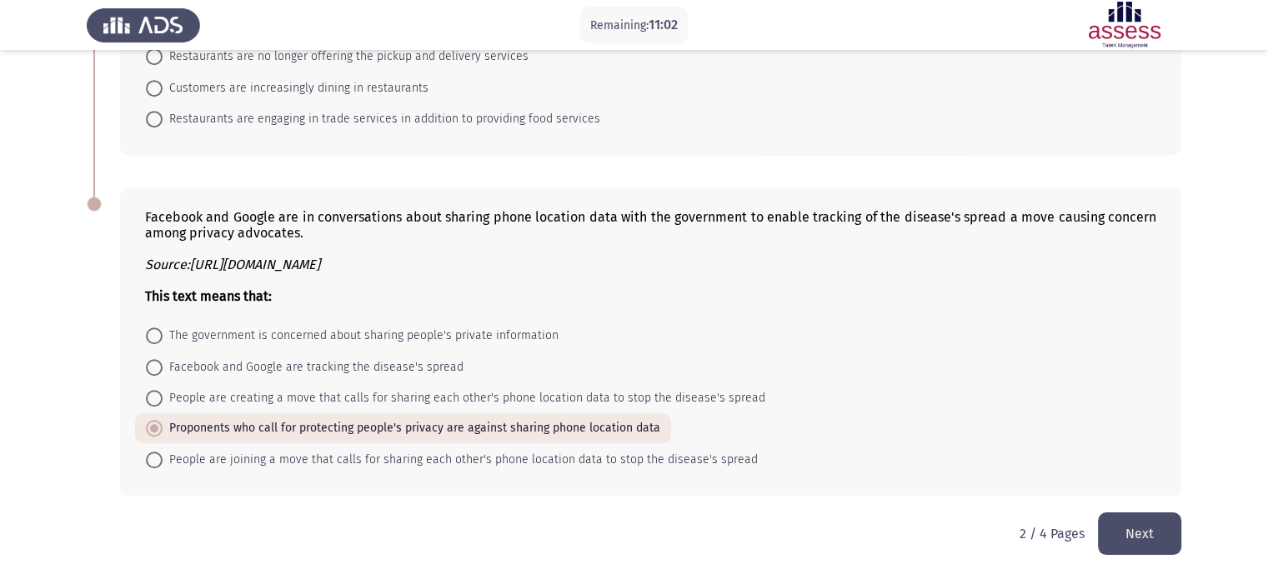
click at [1138, 526] on button "Next" at bounding box center [1139, 534] width 83 height 43
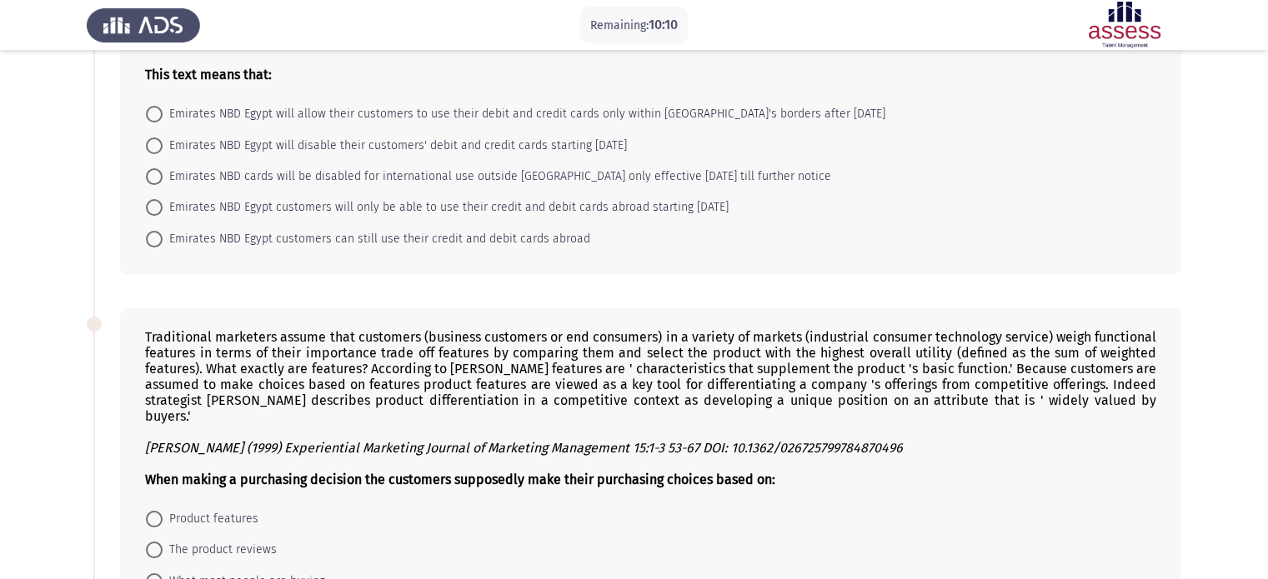
scroll to position [143, 0]
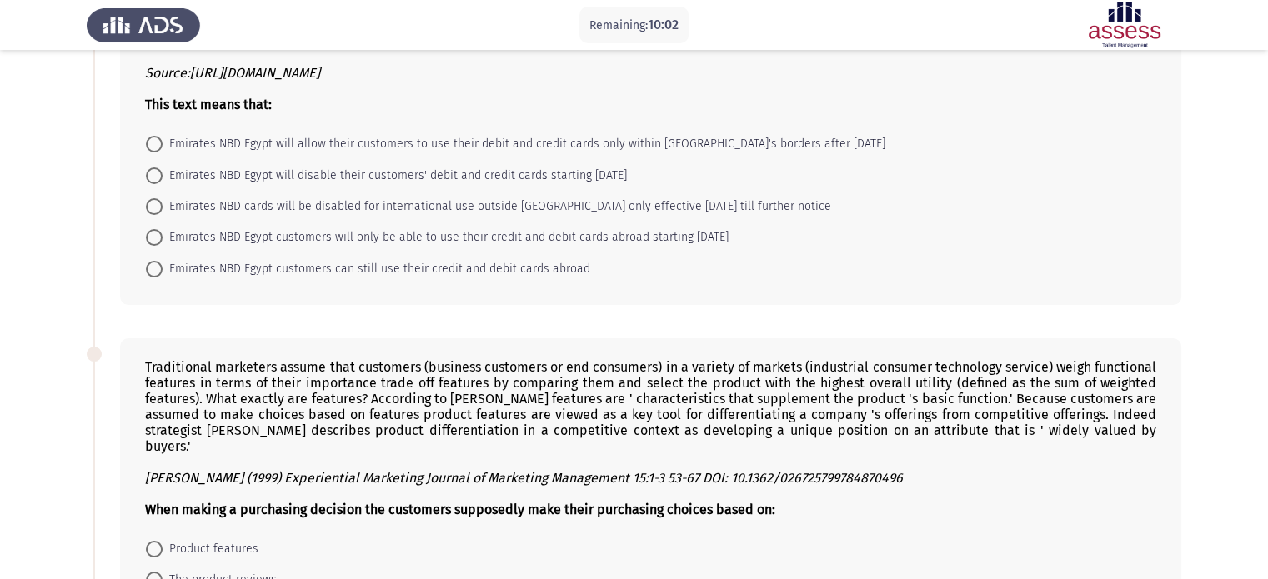
click at [368, 148] on span "Emirates NBD Egypt will allow their customers to use their debit and credit car…" at bounding box center [524, 144] width 723 height 20
click at [163, 148] on input "Emirates NBD Egypt will allow their customers to use their debit and credit car…" at bounding box center [154, 144] width 17 height 17
radio input "true"
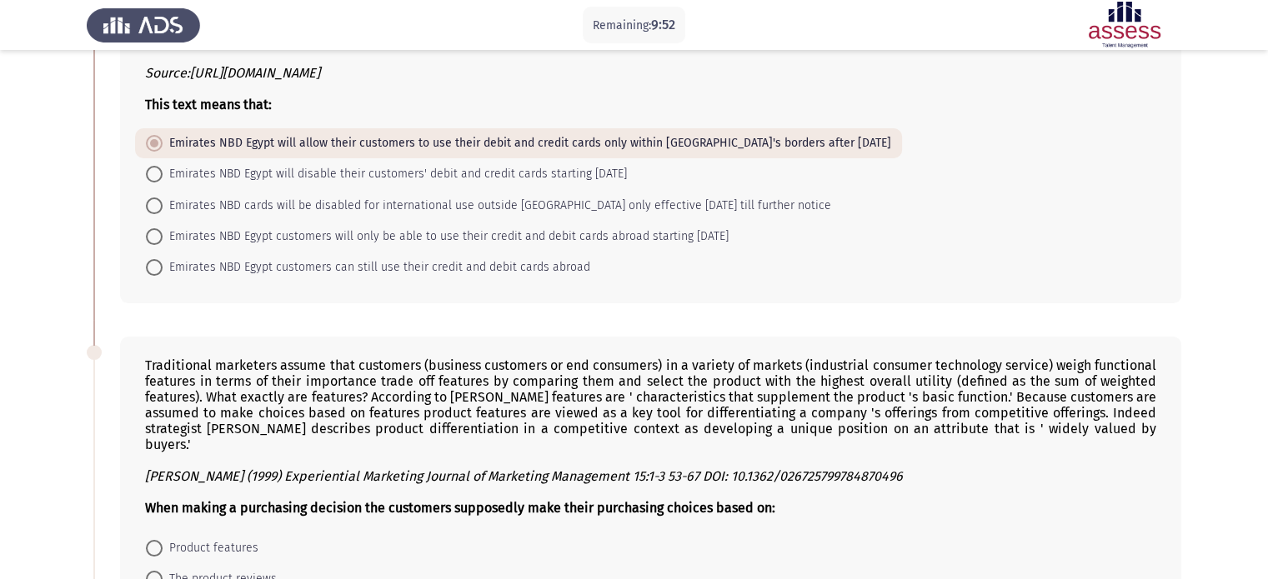
click at [364, 263] on span "Emirates NBD Egypt customers can still use their credit and debit cards abroad" at bounding box center [377, 268] width 428 height 20
click at [163, 263] on input "Emirates NBD Egypt customers can still use their credit and debit cards abroad" at bounding box center [154, 267] width 17 height 17
radio input "true"
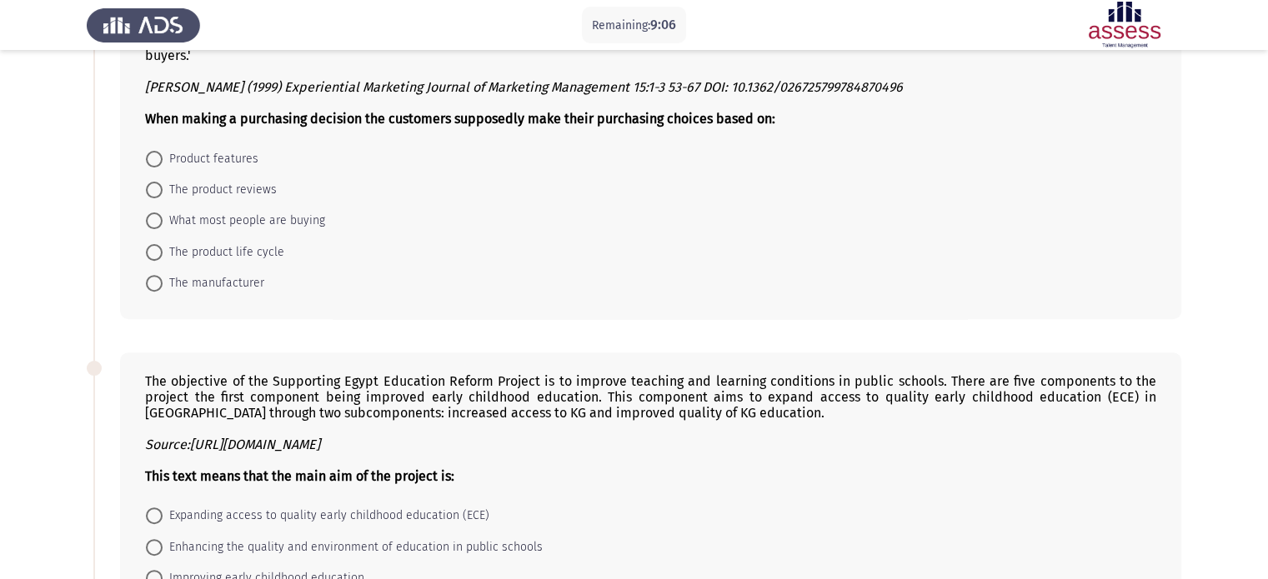
scroll to position [525, 0]
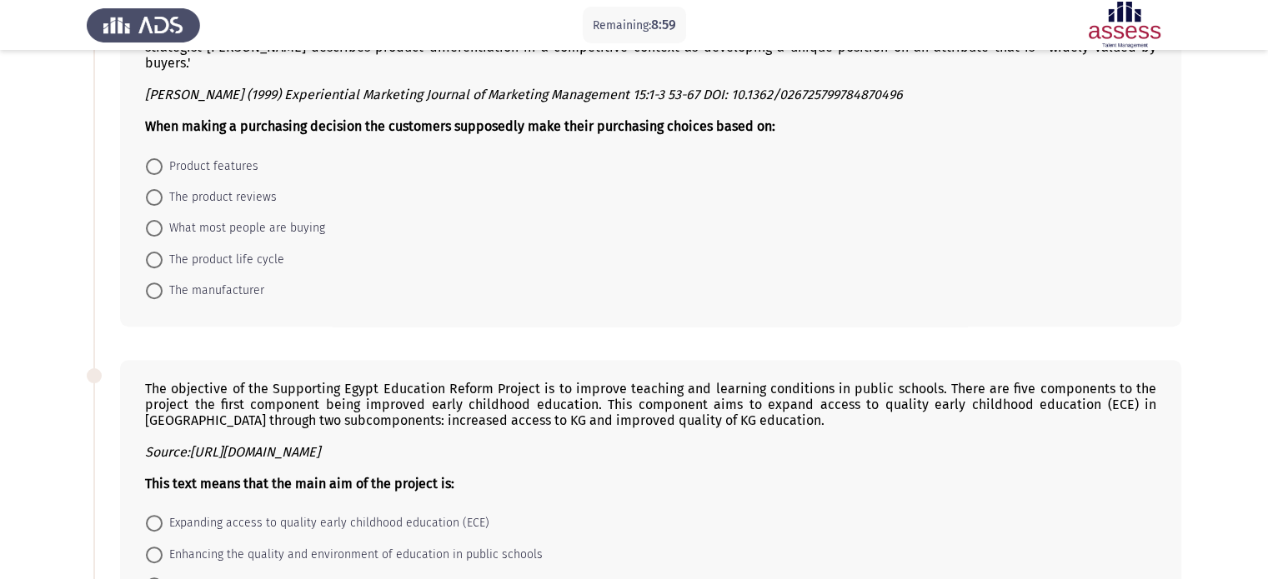
click at [229, 158] on span "Product features" at bounding box center [211, 167] width 96 height 20
click at [163, 158] on input "Product features" at bounding box center [154, 166] width 17 height 17
radio input "true"
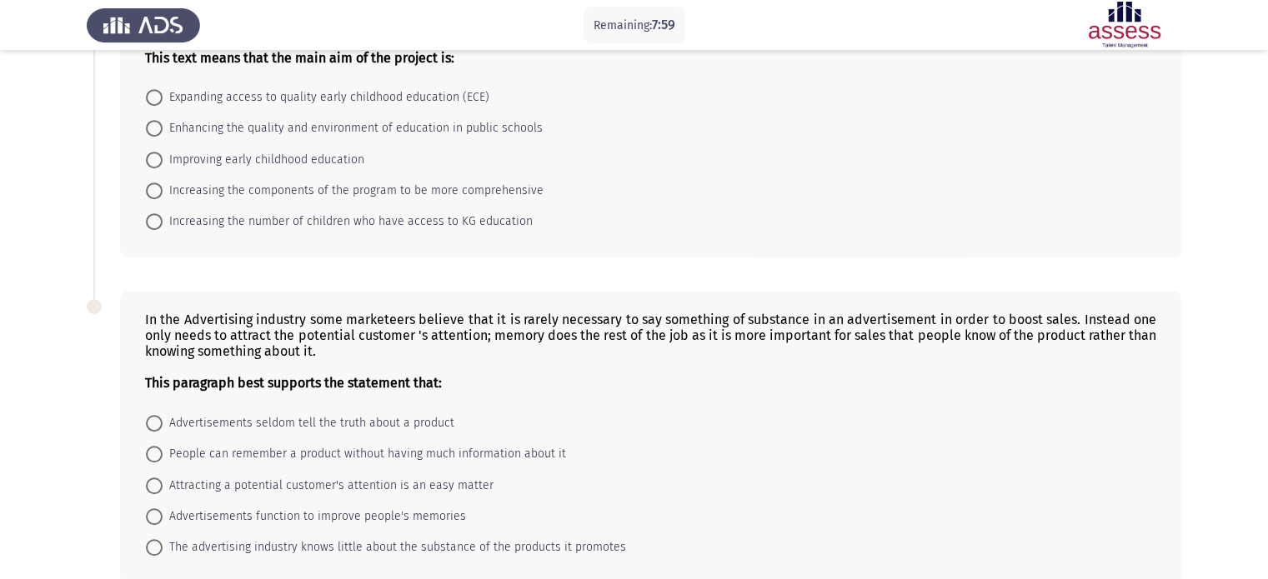
scroll to position [953, 0]
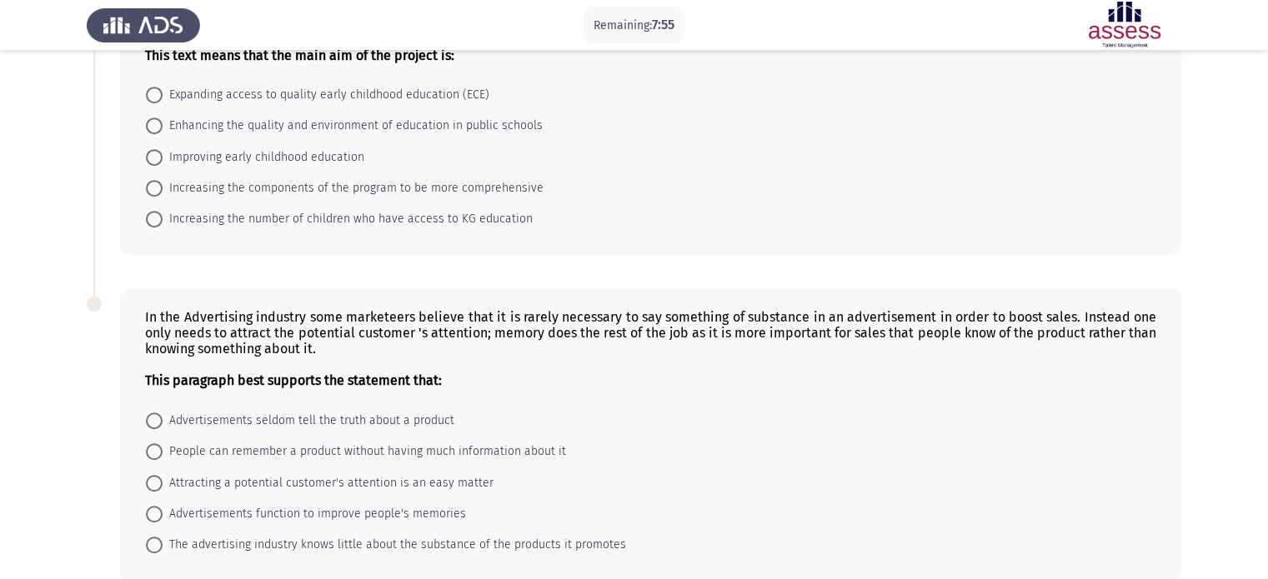
click at [521, 116] on span "Enhancing the quality and environment of education in public schools" at bounding box center [353, 126] width 380 height 20
click at [163, 118] on input "Enhancing the quality and environment of education in public schools" at bounding box center [154, 126] width 17 height 17
radio input "true"
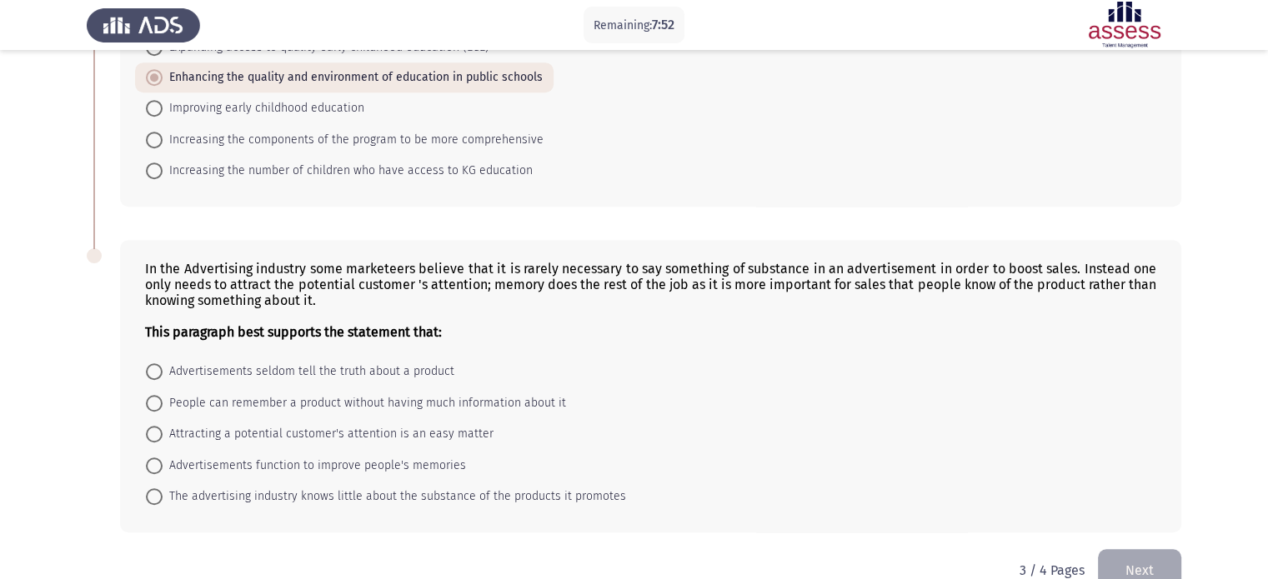
scroll to position [1023, 0]
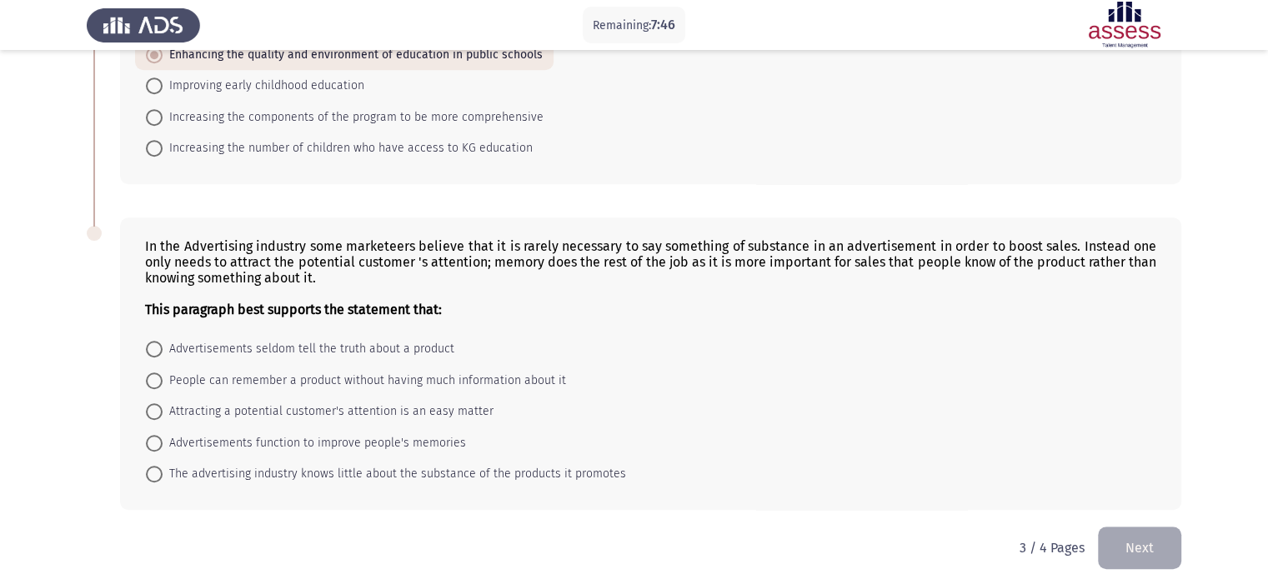
click at [407, 371] on span "People can remember a product without having much information about it" at bounding box center [365, 381] width 404 height 20
click at [163, 373] on input "People can remember a product without having much information about it" at bounding box center [154, 381] width 17 height 17
radio input "true"
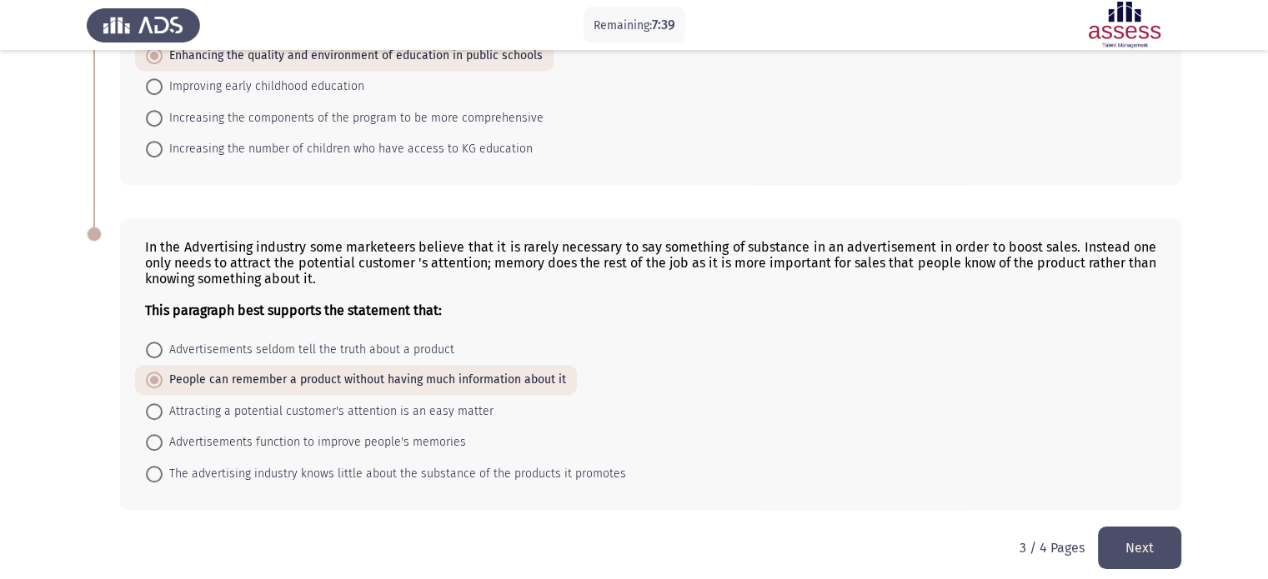
click at [1147, 539] on button "Next" at bounding box center [1139, 548] width 83 height 43
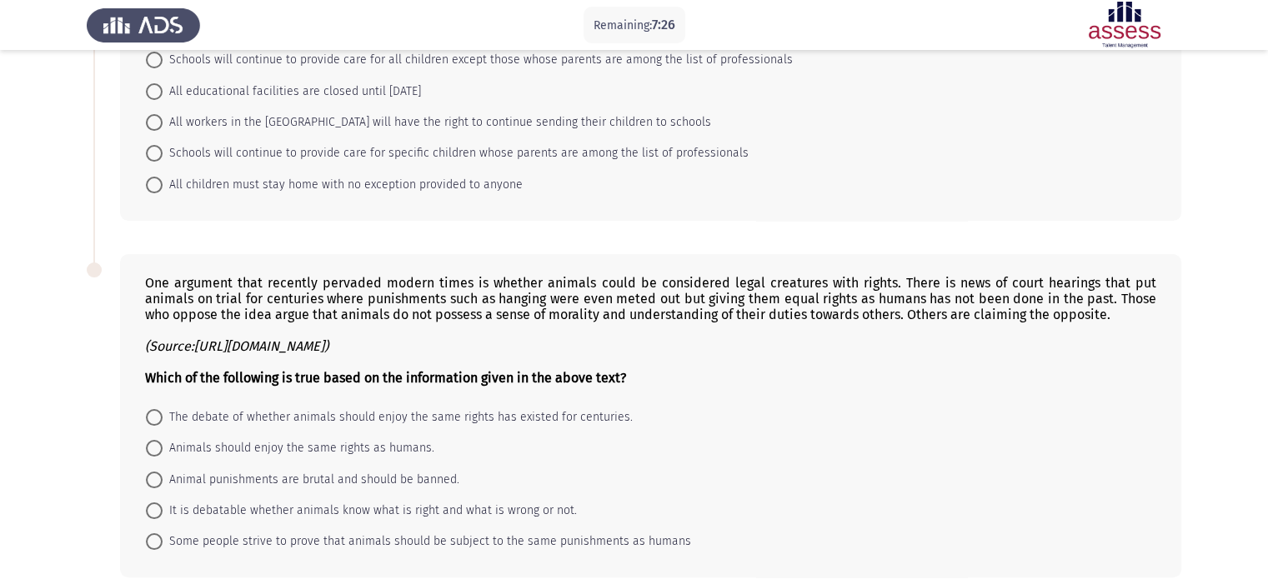
scroll to position [237, 0]
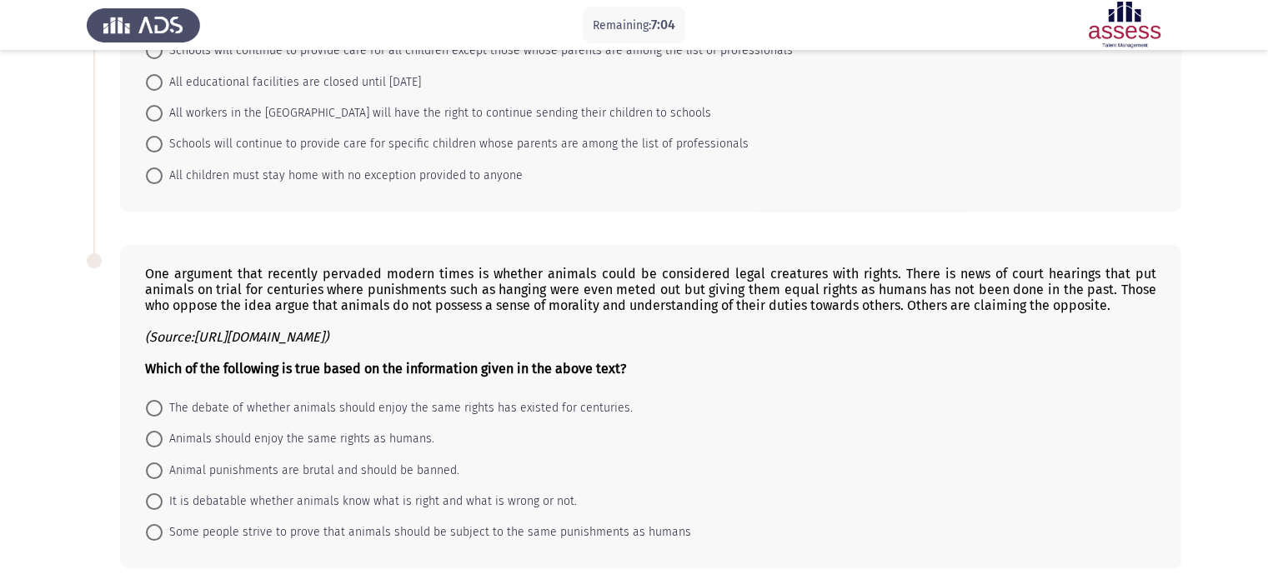
drag, startPoint x: 1265, startPoint y: 343, endPoint x: 1280, endPoint y: 278, distance: 67.6
click at [1268, 279] on html "Remaining: 7:04 English Comprehension Assessment End Some workers in the City o…" at bounding box center [634, 207] width 1268 height 889
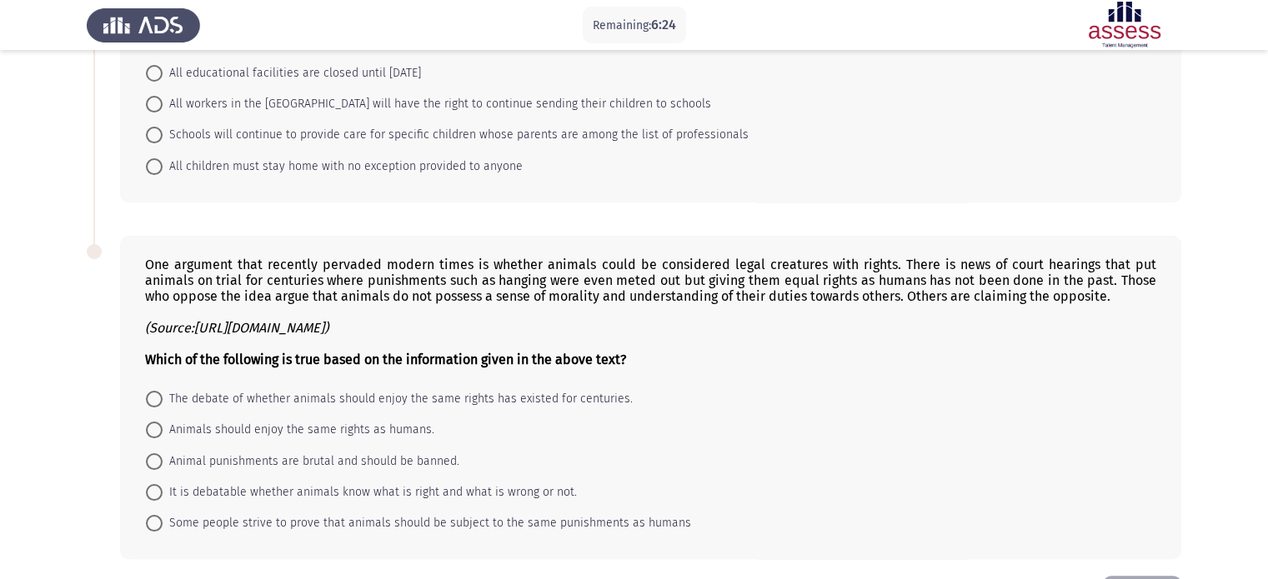
scroll to position [249, 0]
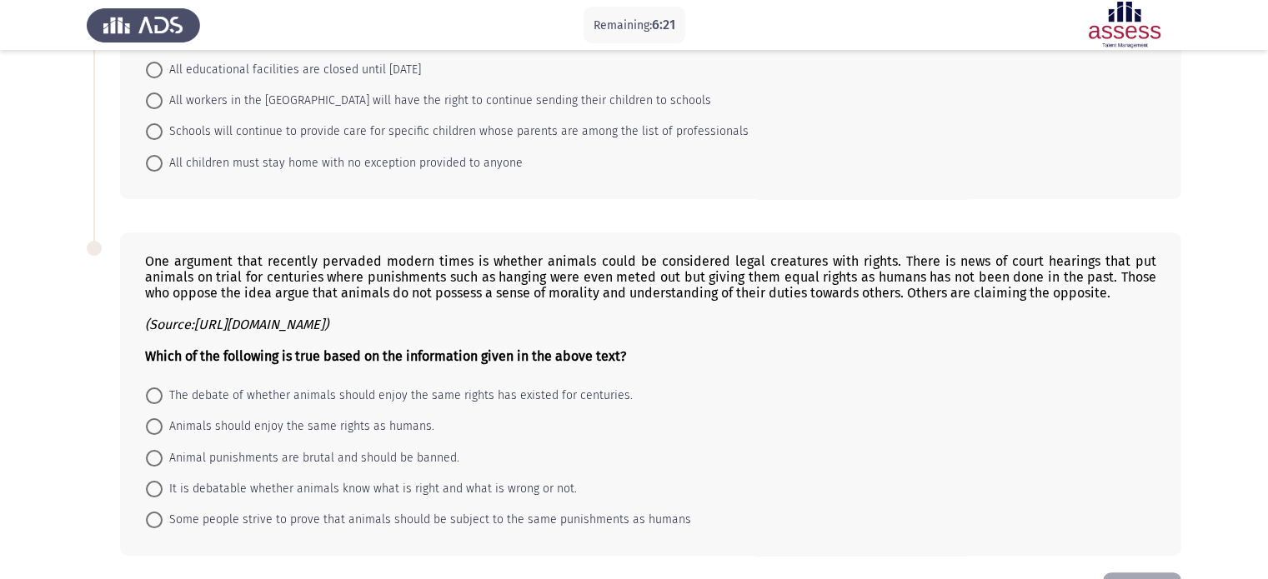
click at [530, 400] on span "The debate of whether animals should enjoy the same rights has existed for cent…" at bounding box center [398, 396] width 470 height 20
click at [163, 400] on input "The debate of whether animals should enjoy the same rights has existed for cent…" at bounding box center [154, 396] width 17 height 17
radio input "true"
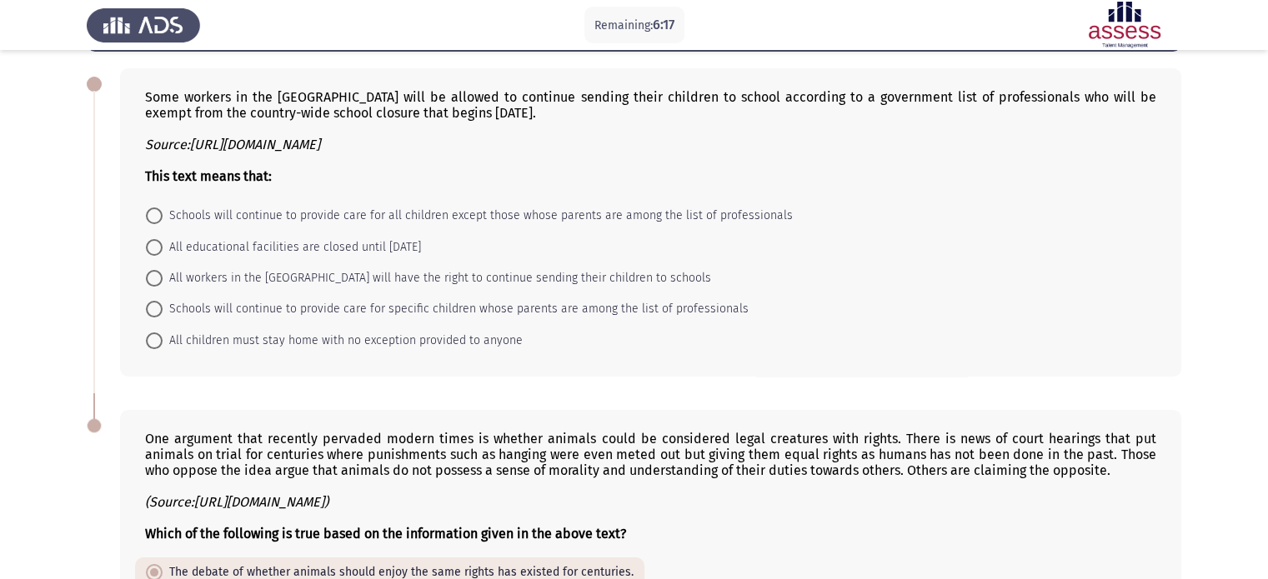
scroll to position [57, 0]
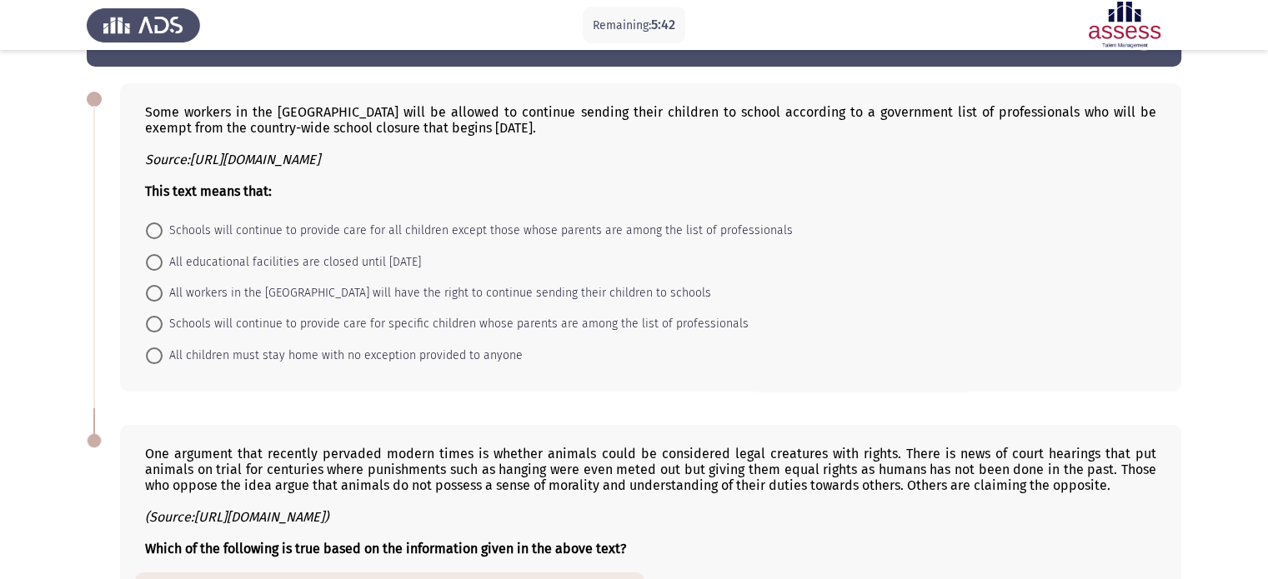
click at [160, 323] on span at bounding box center [154, 324] width 17 height 17
click at [160, 323] on input "Schools will continue to provide care for specific children whose parents are a…" at bounding box center [154, 324] width 17 height 17
radio input "true"
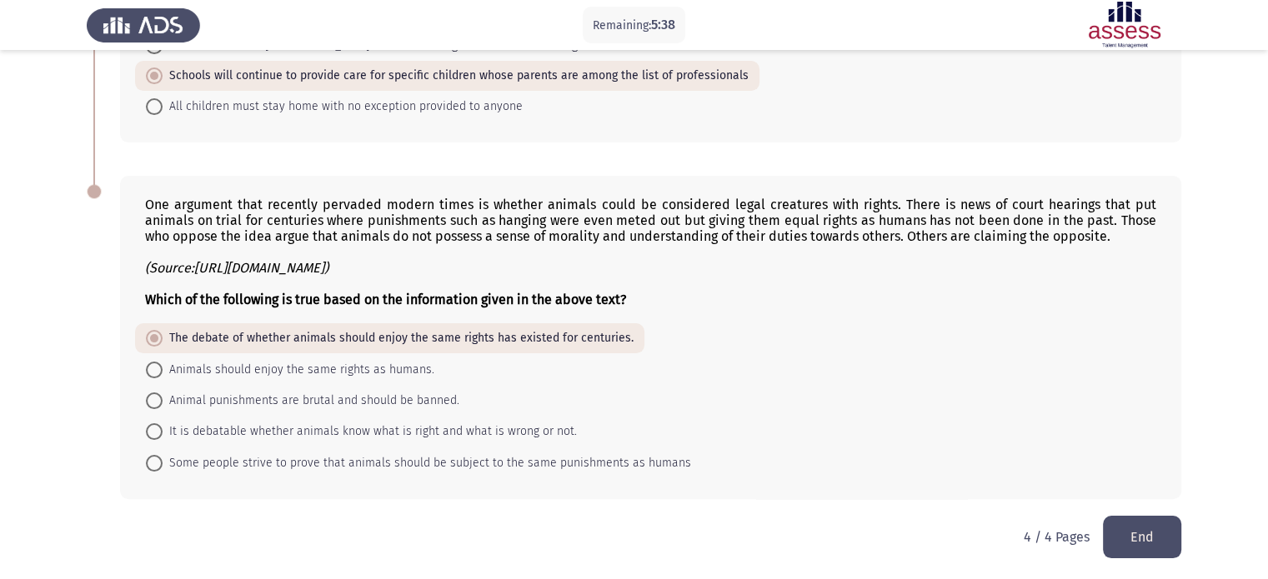
scroll to position [308, 0]
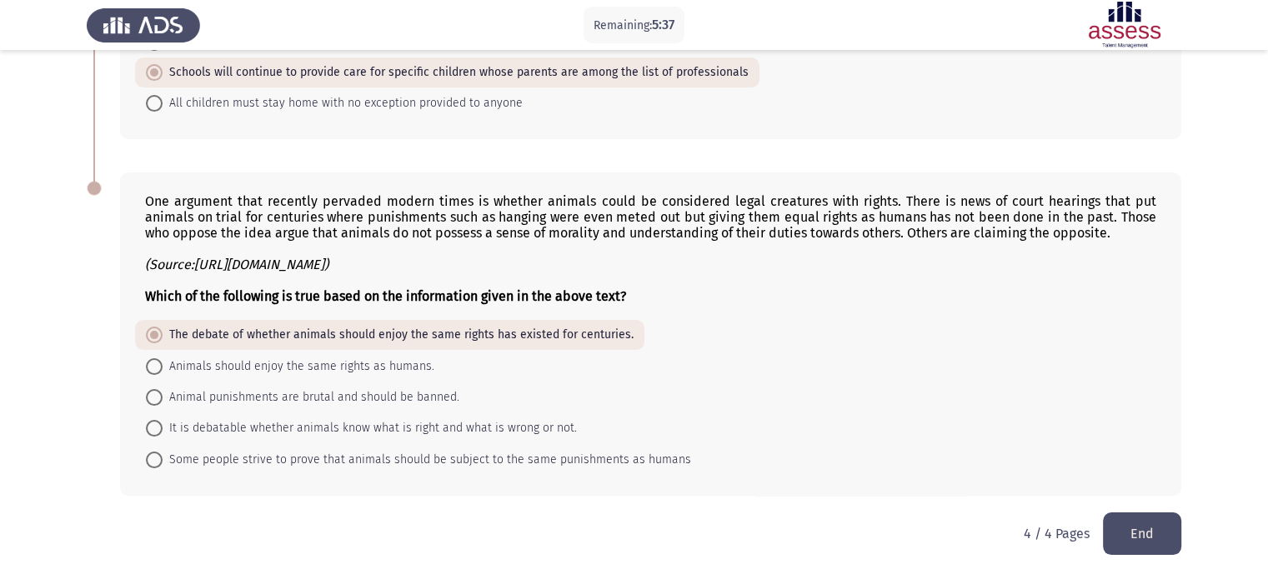
click at [1146, 536] on button "End" at bounding box center [1142, 534] width 78 height 43
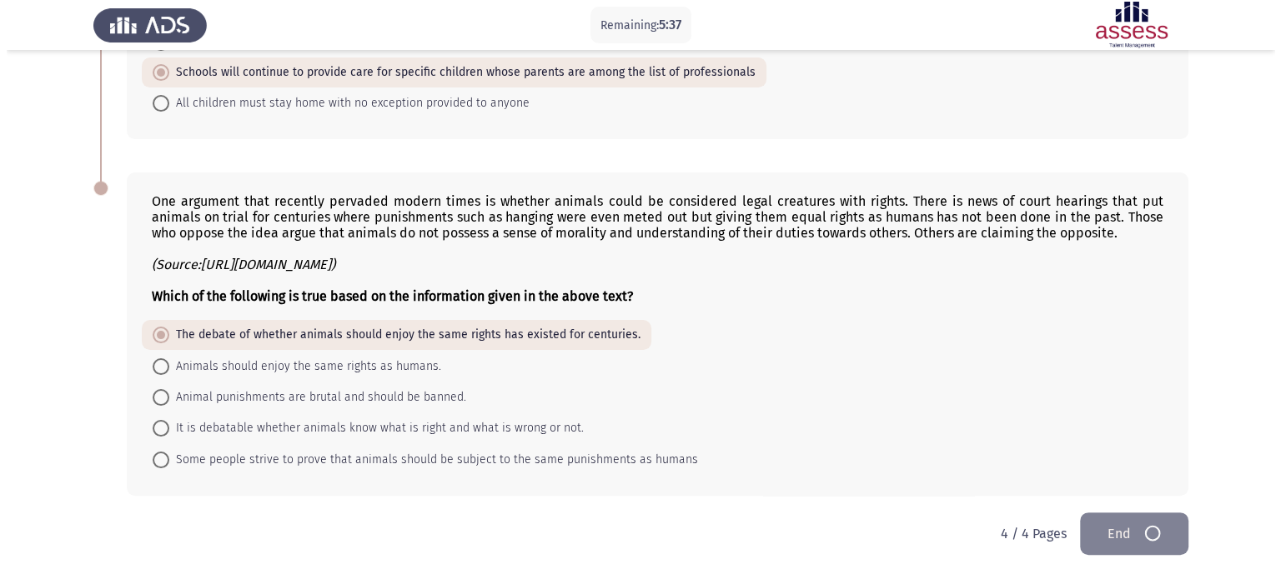
scroll to position [0, 0]
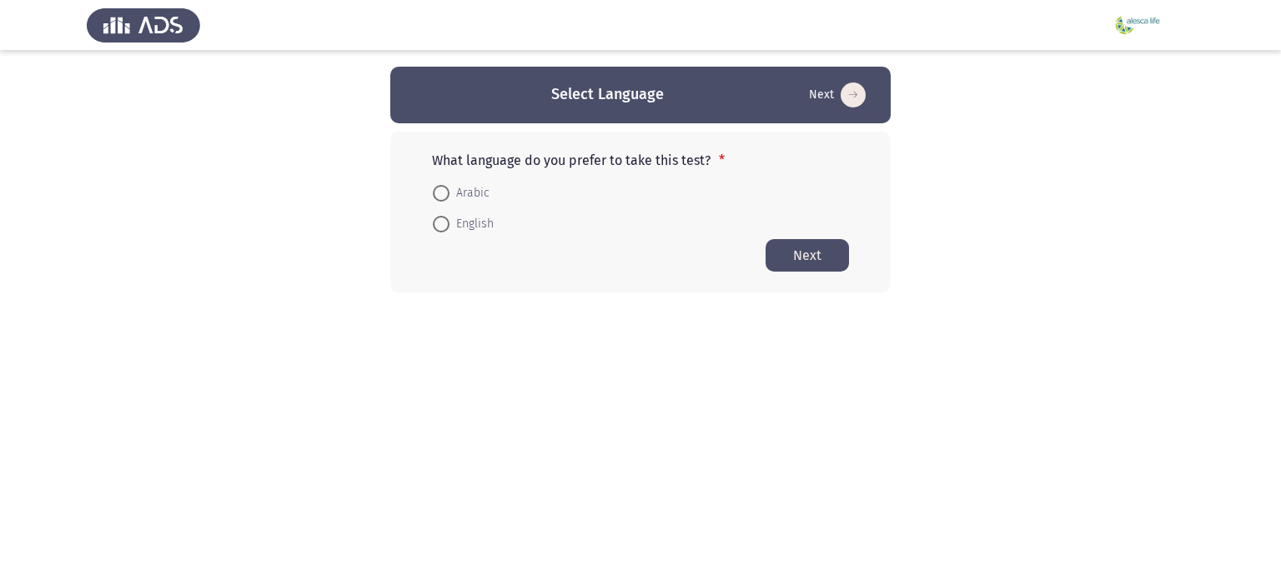
click at [480, 186] on span "Arabic" at bounding box center [469, 193] width 40 height 20
click at [449, 186] on input "Arabic" at bounding box center [441, 193] width 17 height 17
radio input "true"
click at [798, 254] on button "Next" at bounding box center [806, 254] width 83 height 33
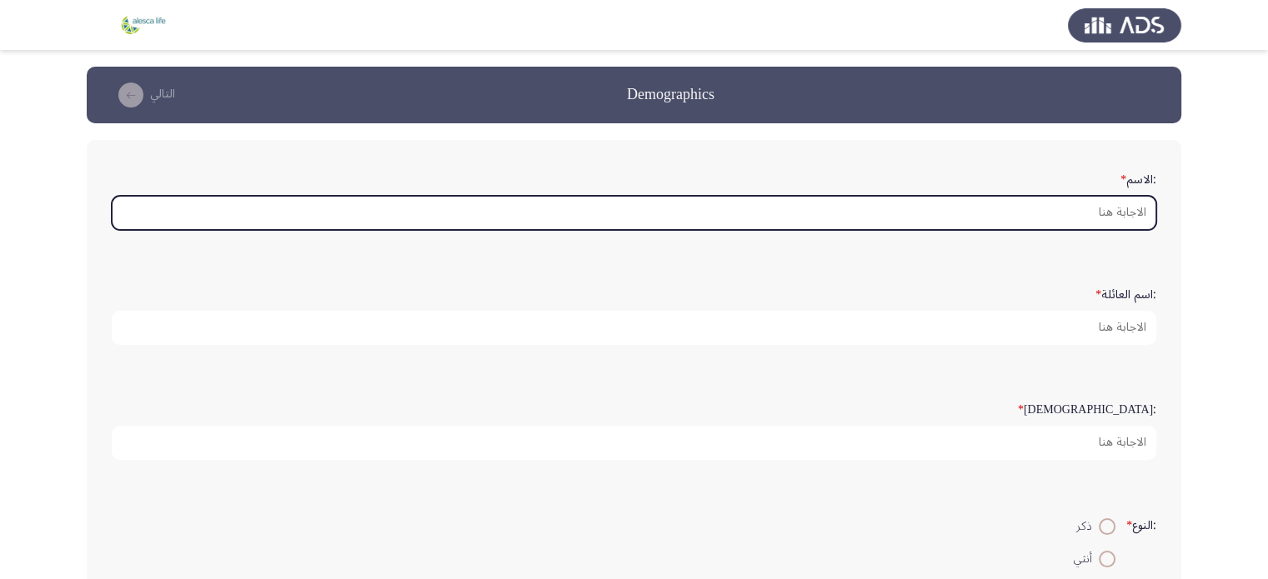
click at [820, 206] on input ":الاسم *" at bounding box center [634, 213] width 1045 height 34
type input "l"
type input "م"
type input "ة"
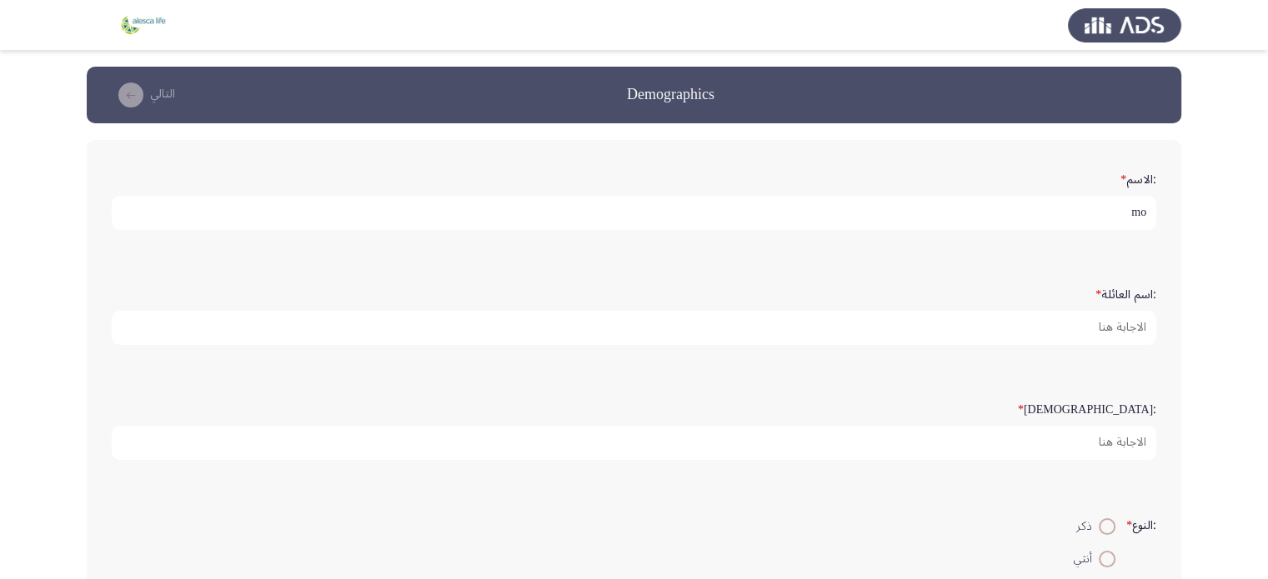
type input "m"
type input "Mostafa"
type input "Frere"
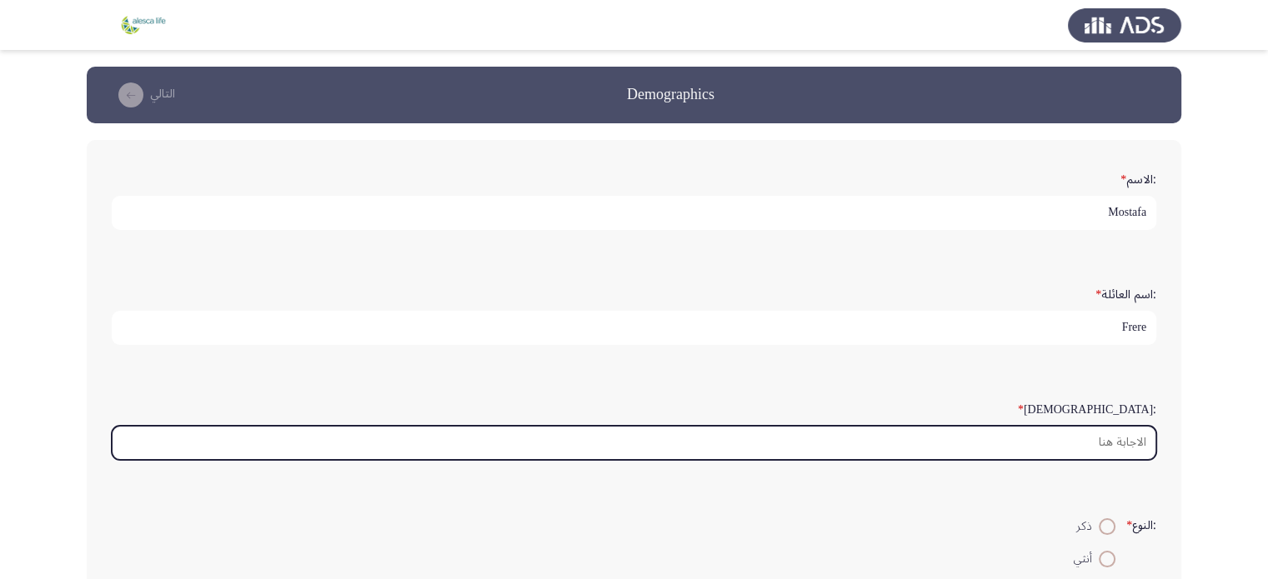
click at [786, 447] on input ":السن *" at bounding box center [634, 443] width 1045 height 34
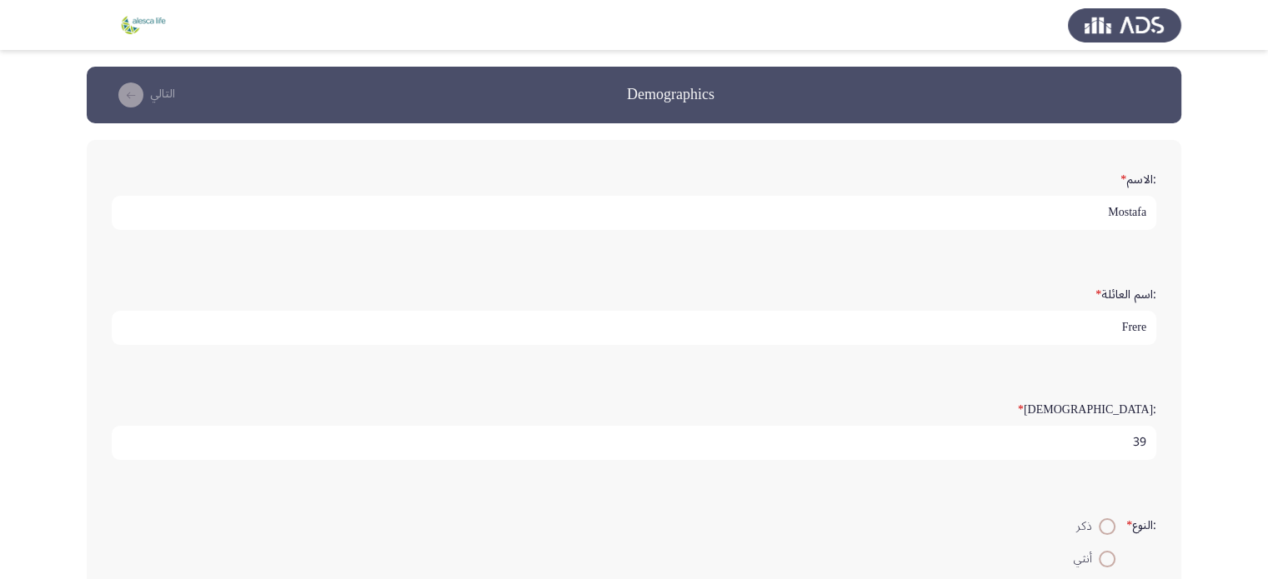
type input "39"
click at [1105, 519] on span at bounding box center [1107, 527] width 17 height 17
click at [1105, 519] on input "ذكر" at bounding box center [1107, 527] width 17 height 17
radio input "true"
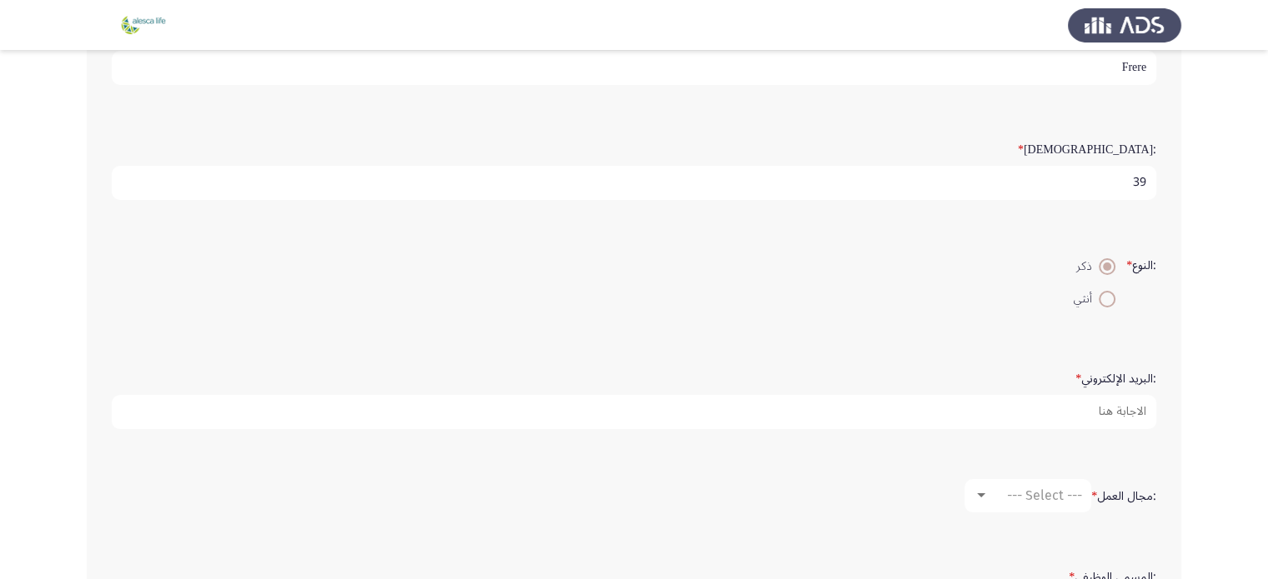
scroll to position [287, 0]
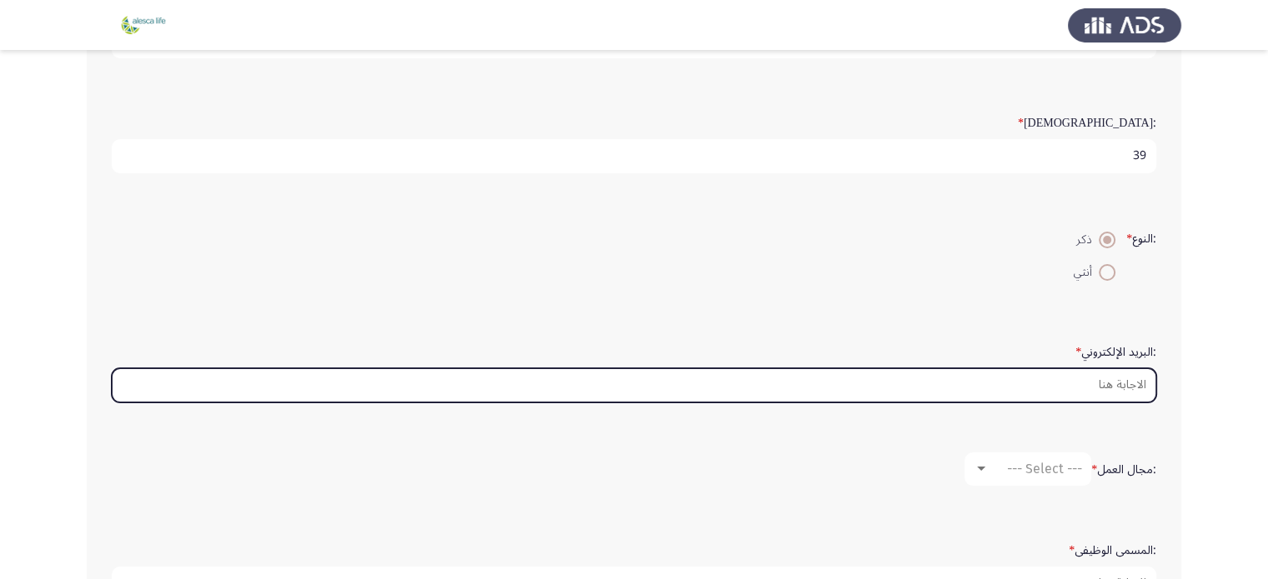
click at [1121, 376] on input ":البريد الإلكتروني *" at bounding box center [634, 385] width 1045 height 34
click at [1092, 384] on input "mostafafrere"gmail.com" at bounding box center [634, 385] width 1045 height 34
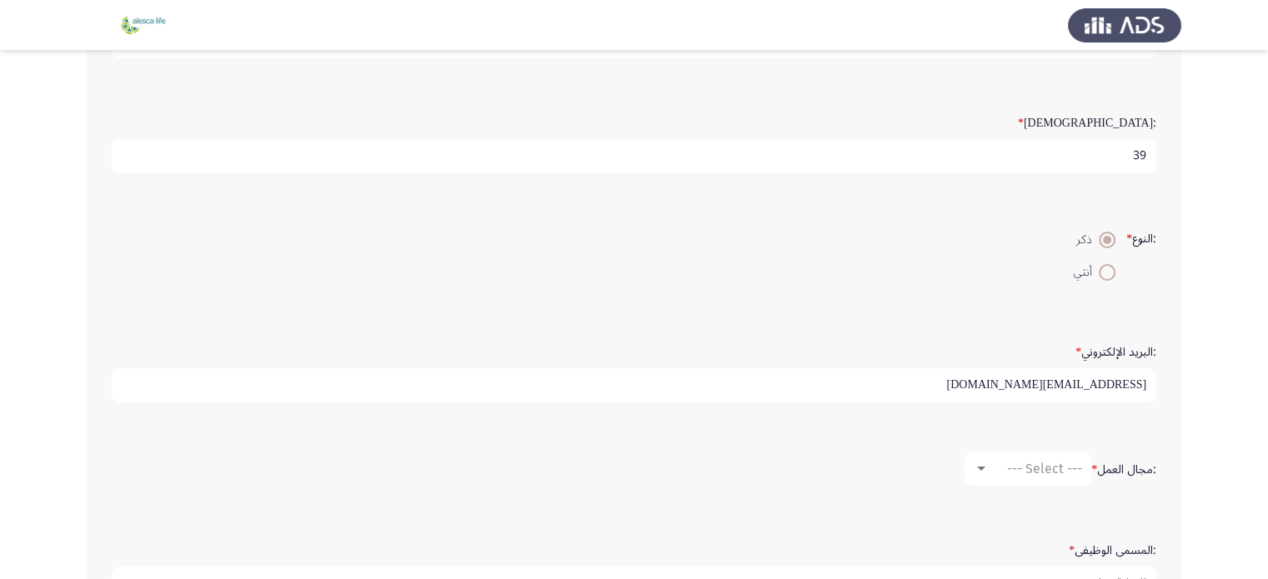
type input "[EMAIL_ADDRESS][DOMAIN_NAME]"
click at [1048, 466] on span "--- Select ---" at bounding box center [1044, 469] width 75 height 16
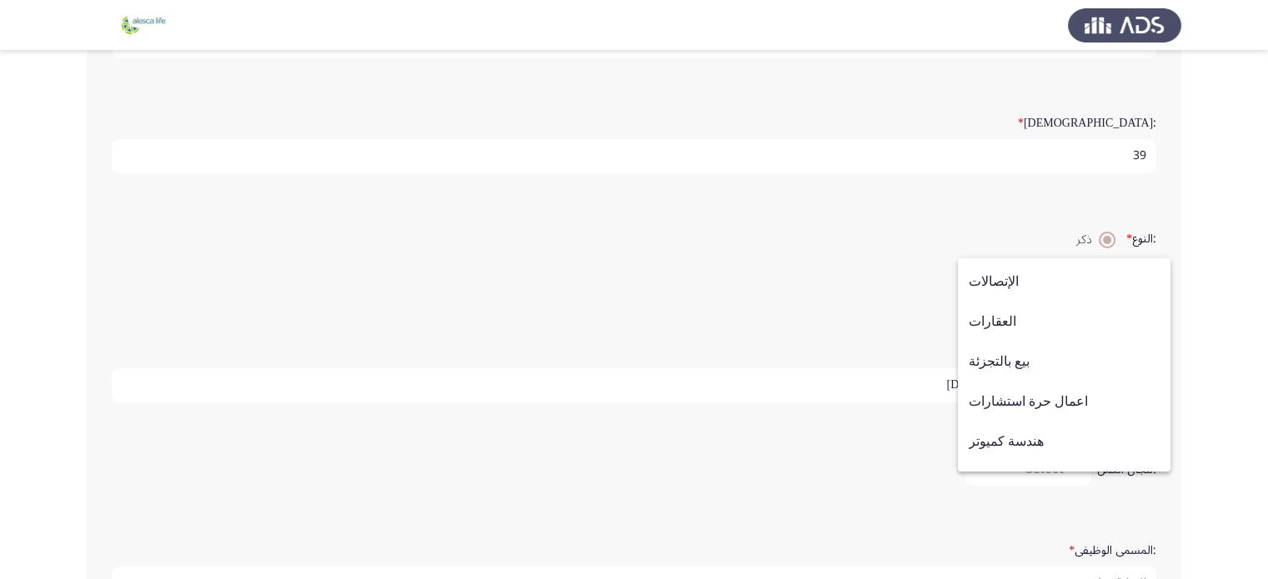
scroll to position [547, 0]
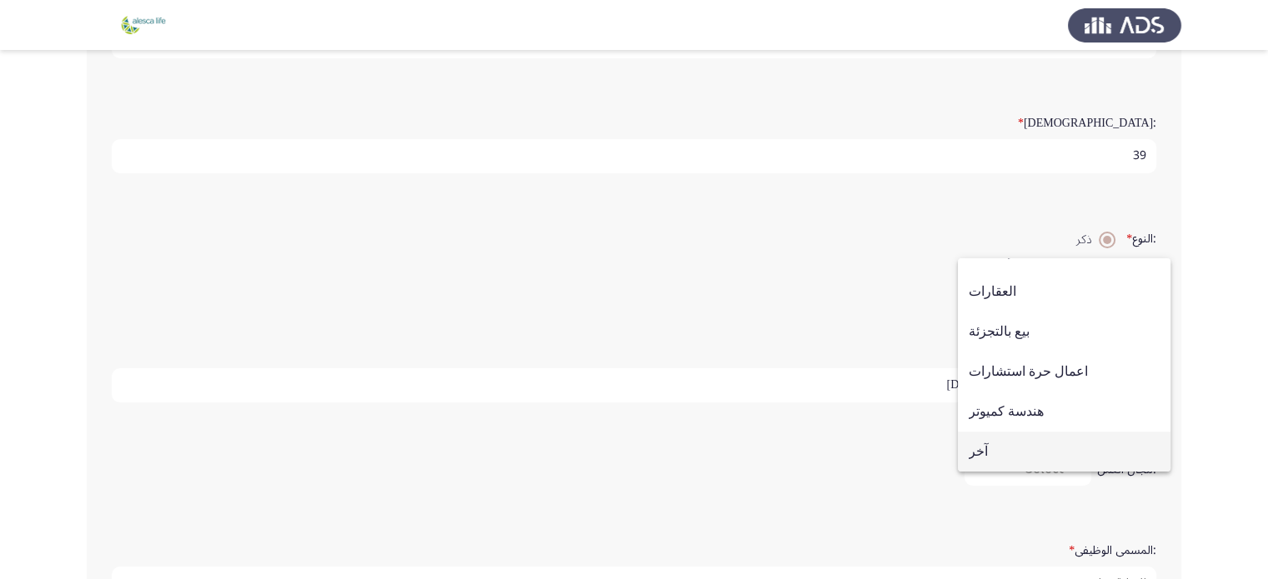
click at [1110, 448] on span "آخر" at bounding box center [1064, 452] width 191 height 40
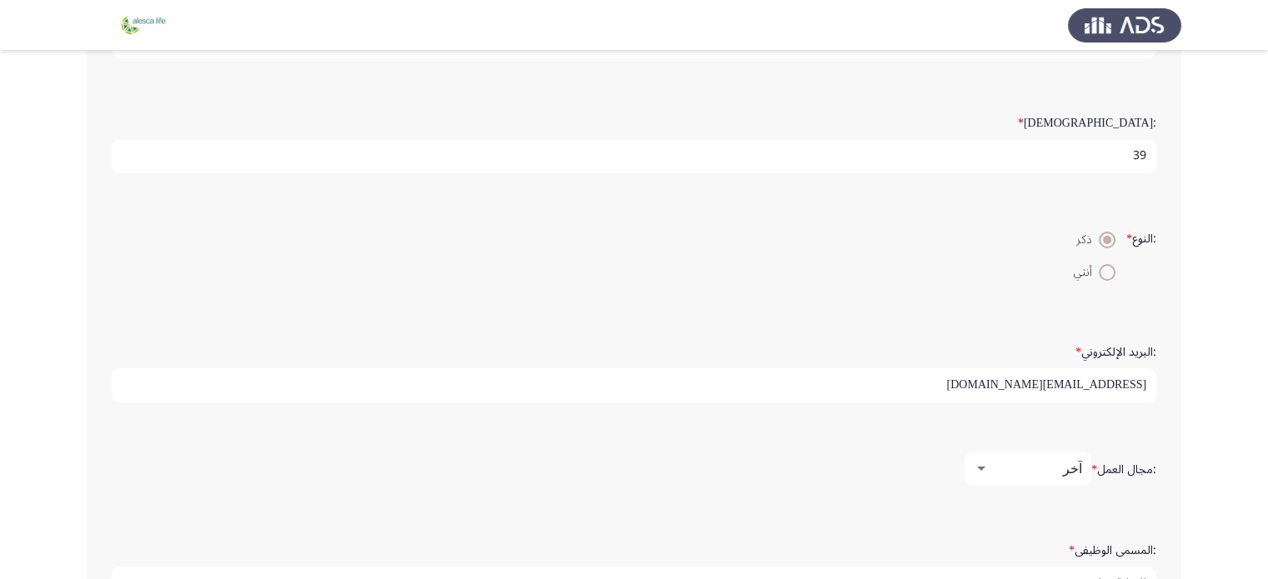
drag, startPoint x: 1006, startPoint y: 516, endPoint x: 1256, endPoint y: 465, distance: 255.2
click at [1256, 465] on app-assessment-container "Demographics التالي :الاسم * Mostafa :اسم العائلة * Frere :السن * 39 :النوع * ذ…" at bounding box center [634, 211] width 1268 height 863
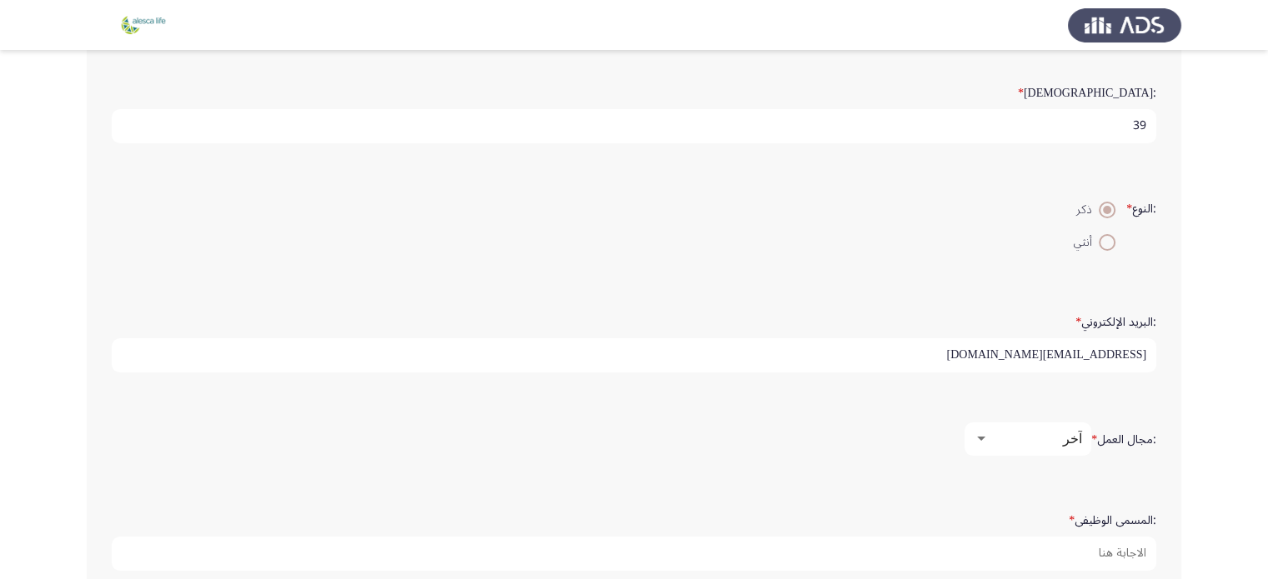
scroll to position [410, 0]
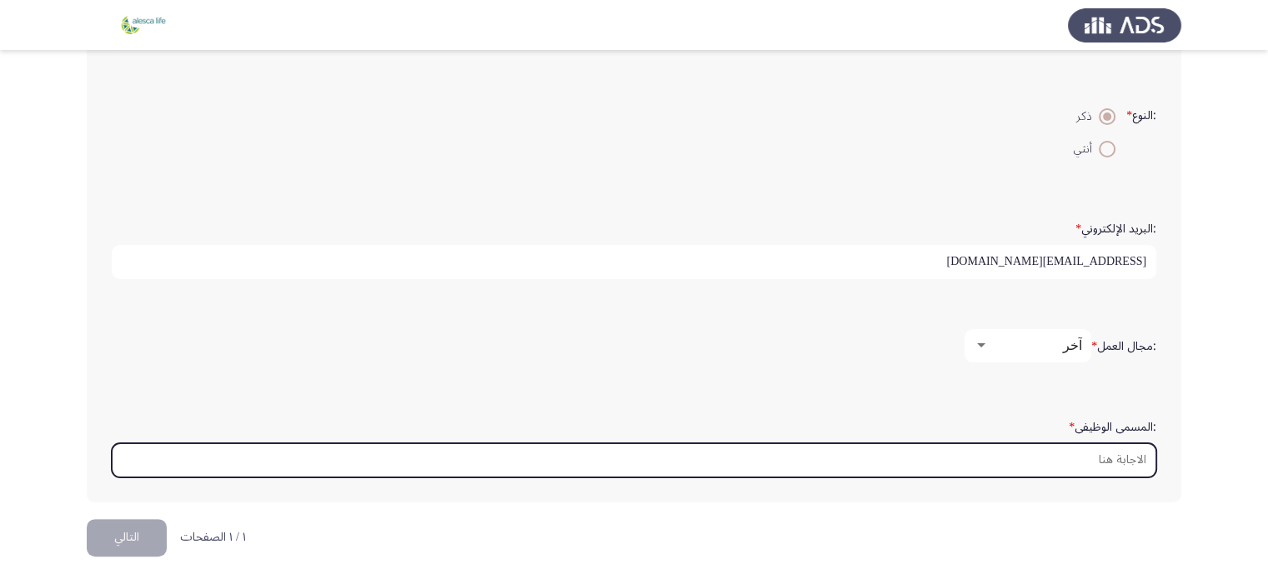
click at [1129, 461] on input ":المسمى الوظيفى *" at bounding box center [634, 461] width 1045 height 34
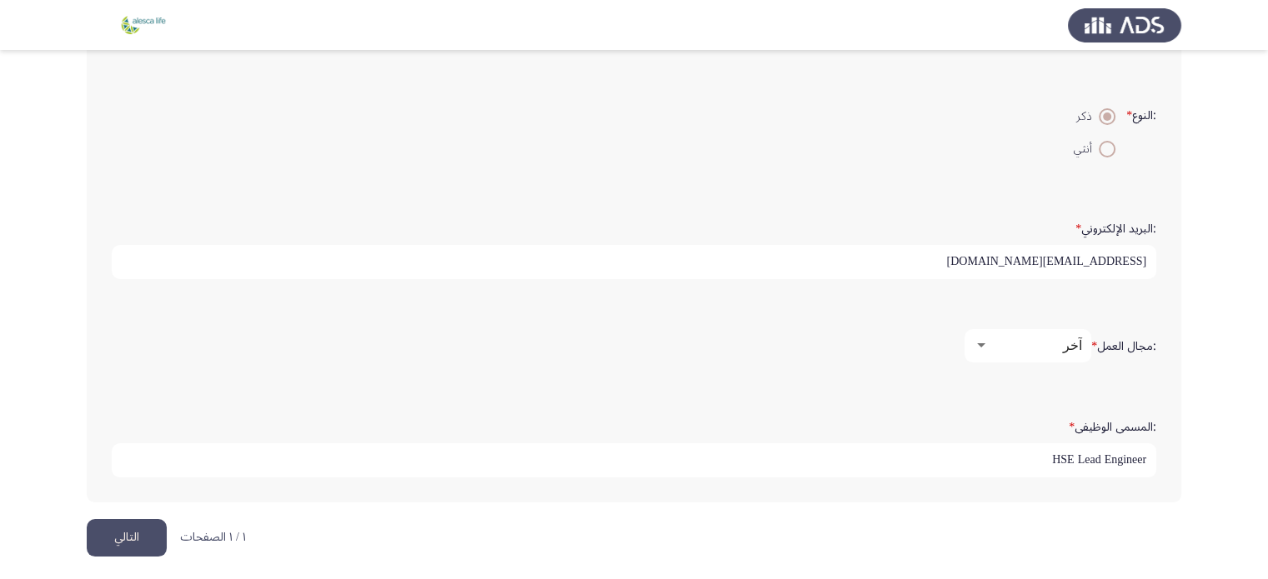
type input "HSE Lead Engineer"
click at [108, 519] on button "التالي" at bounding box center [127, 538] width 80 height 38
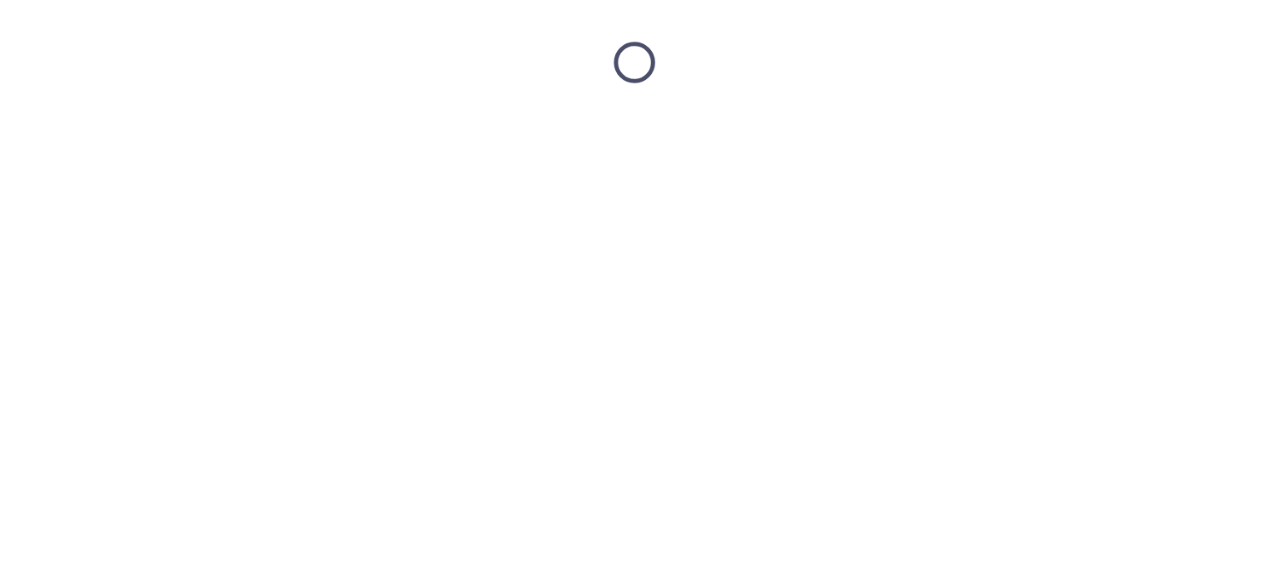
scroll to position [0, 0]
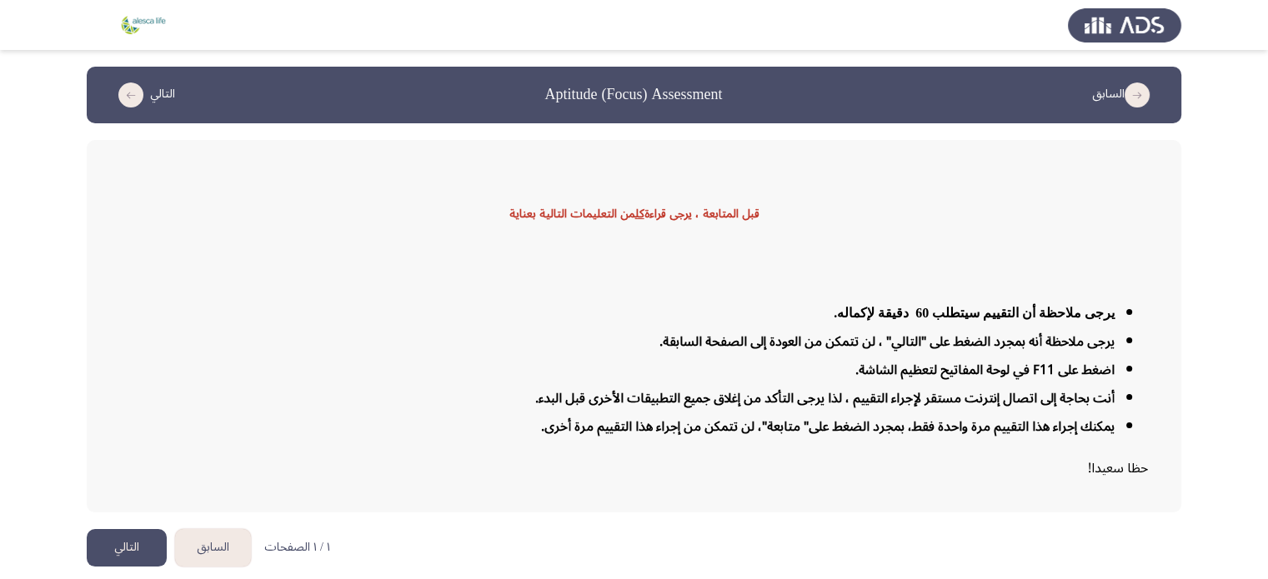
click at [123, 538] on button "التالي" at bounding box center [127, 548] width 80 height 38
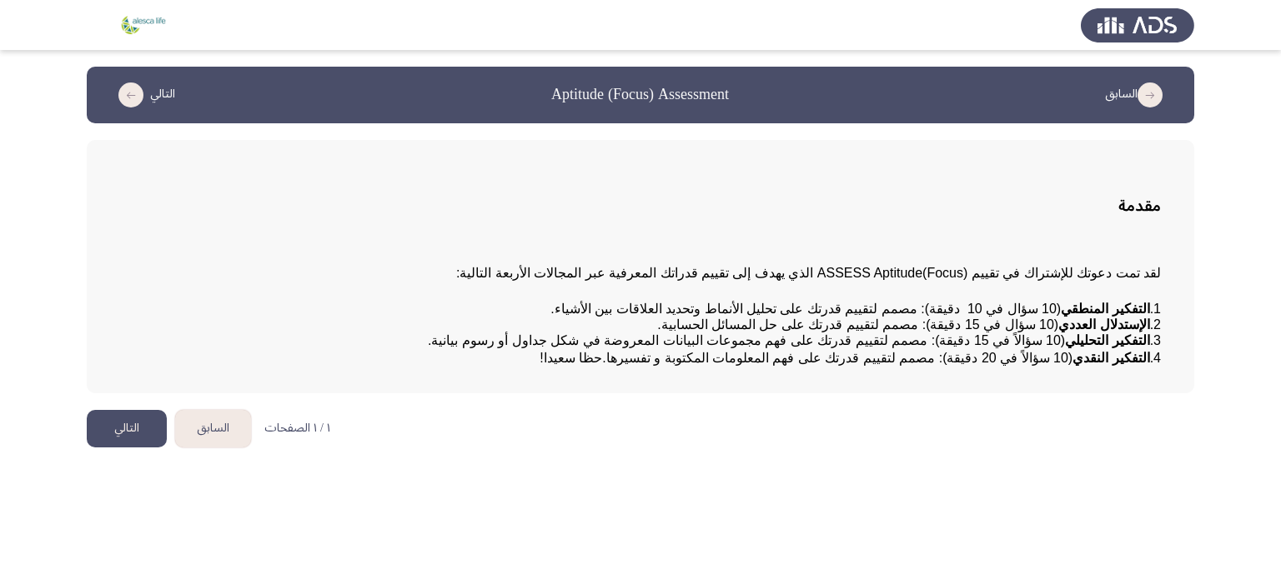
click at [127, 448] on button "التالي" at bounding box center [127, 429] width 80 height 38
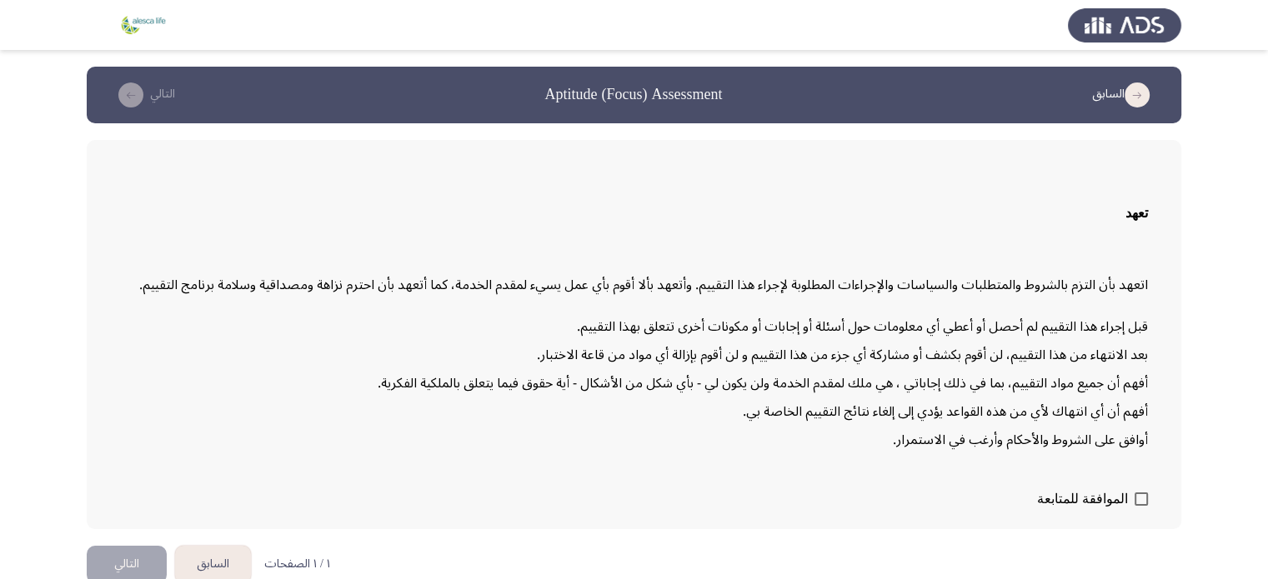
click at [1138, 493] on span at bounding box center [1141, 499] width 13 height 13
click at [1141, 506] on input "الموافقة للمتابعة" at bounding box center [1141, 506] width 1 height 1
checkbox input "true"
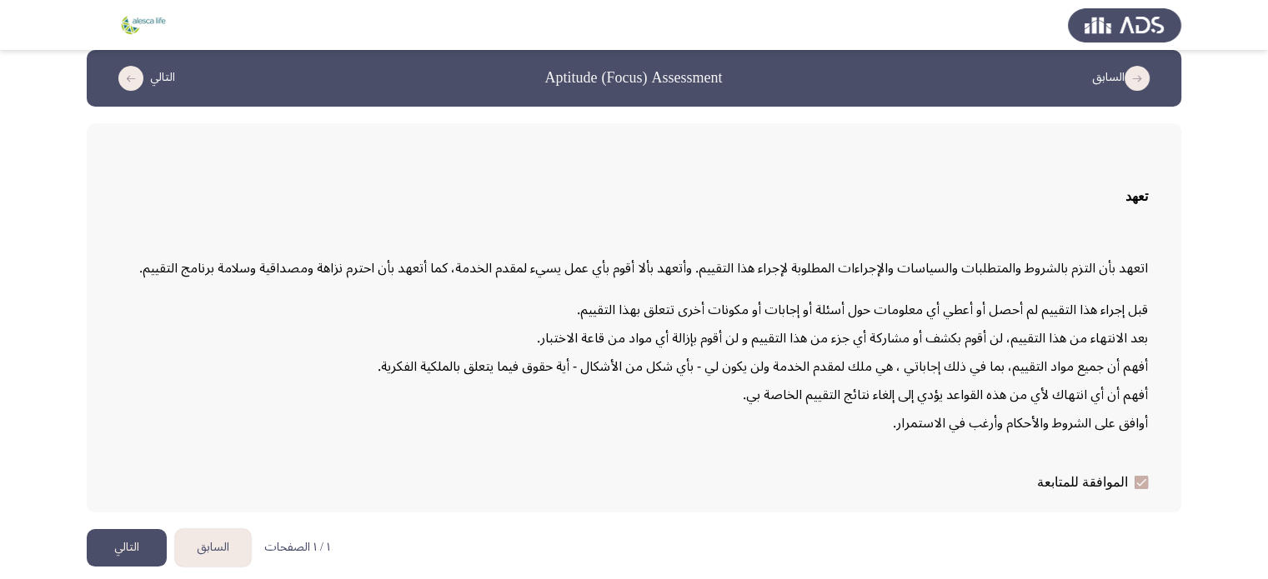
click at [107, 545] on button "التالي" at bounding box center [127, 548] width 80 height 38
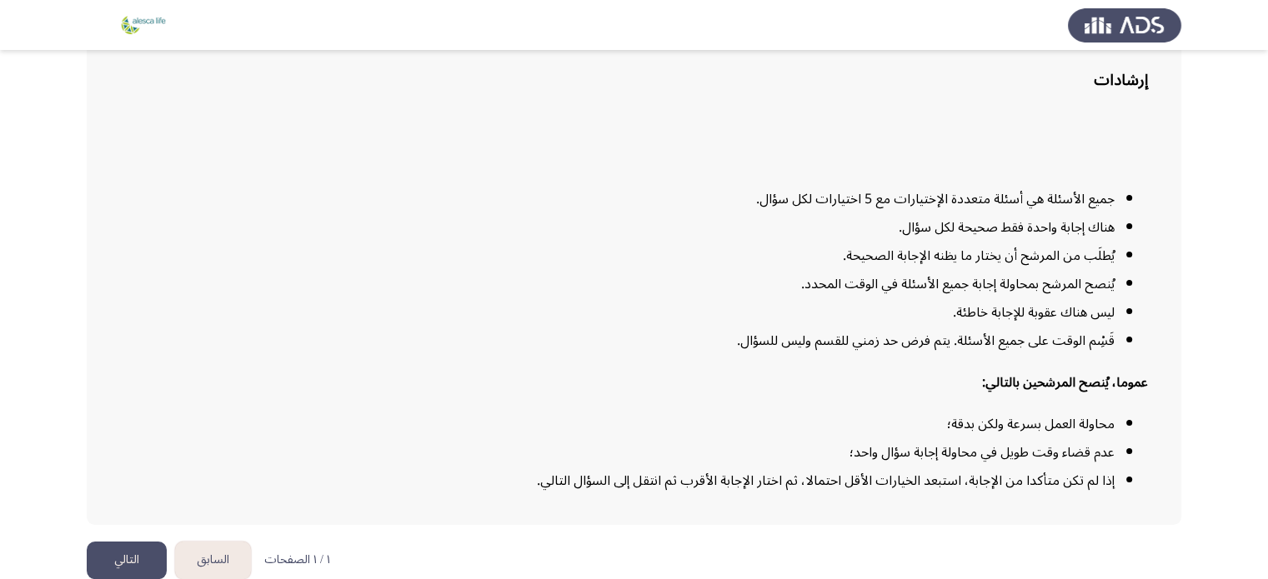
scroll to position [137, 0]
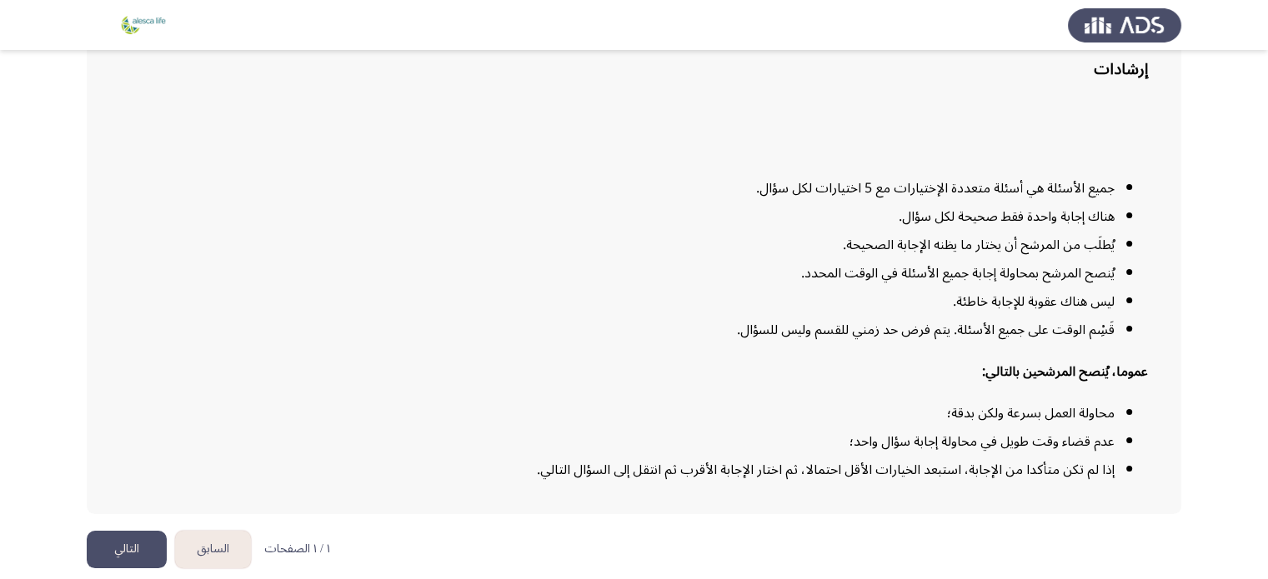
click at [128, 559] on button "التالي" at bounding box center [127, 550] width 80 height 38
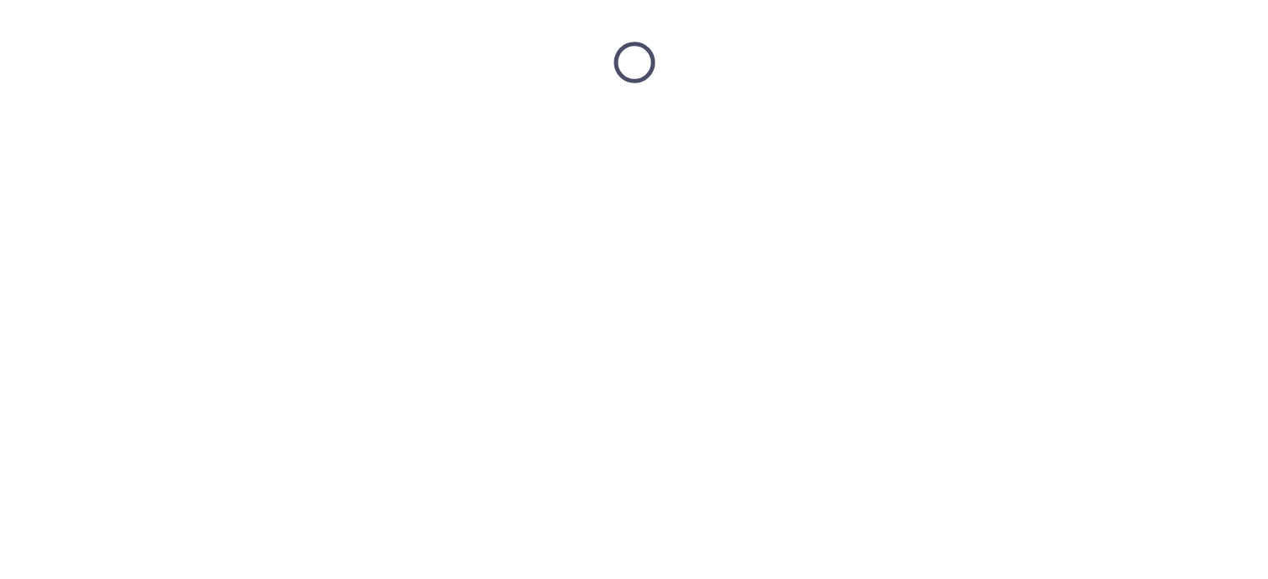
scroll to position [0, 0]
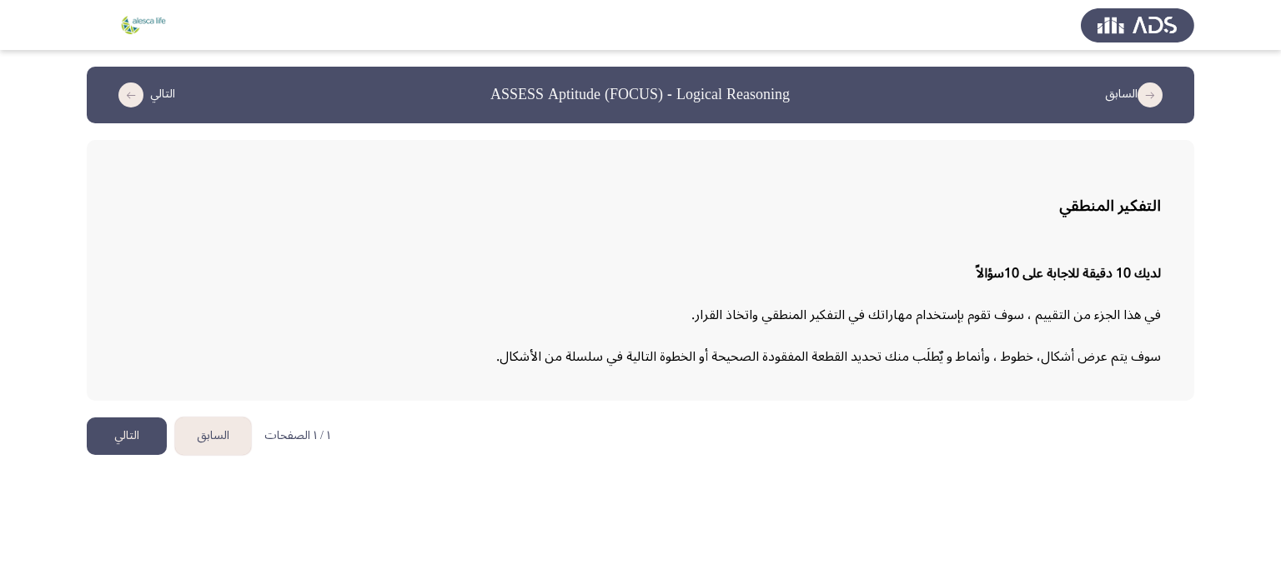
click at [144, 434] on button "التالي" at bounding box center [127, 437] width 80 height 38
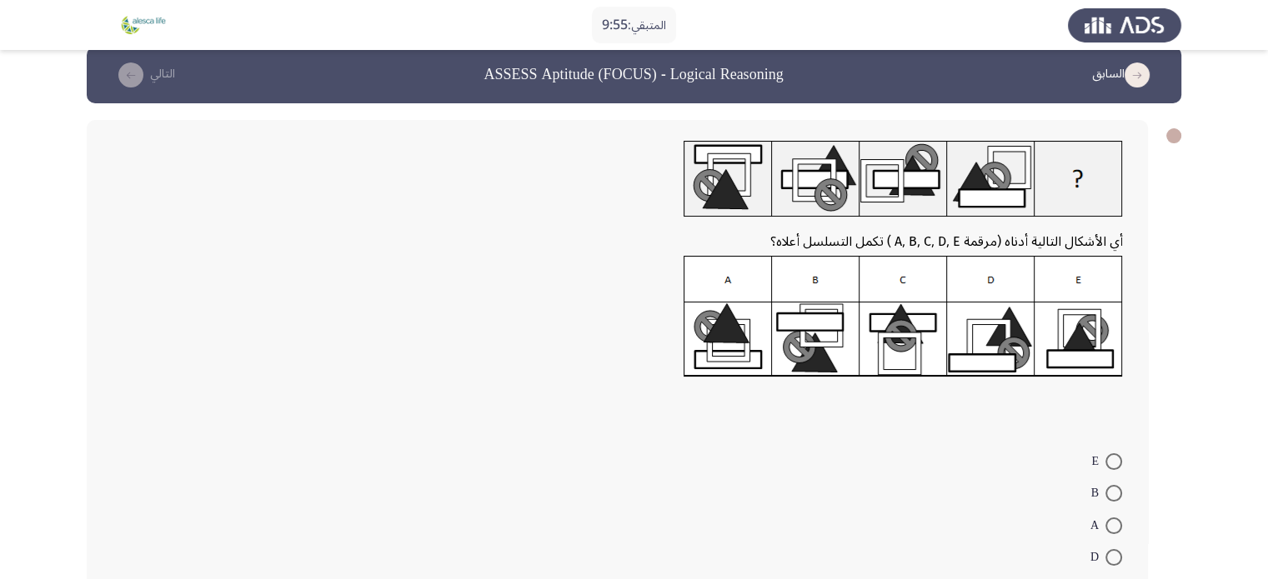
scroll to position [23, 0]
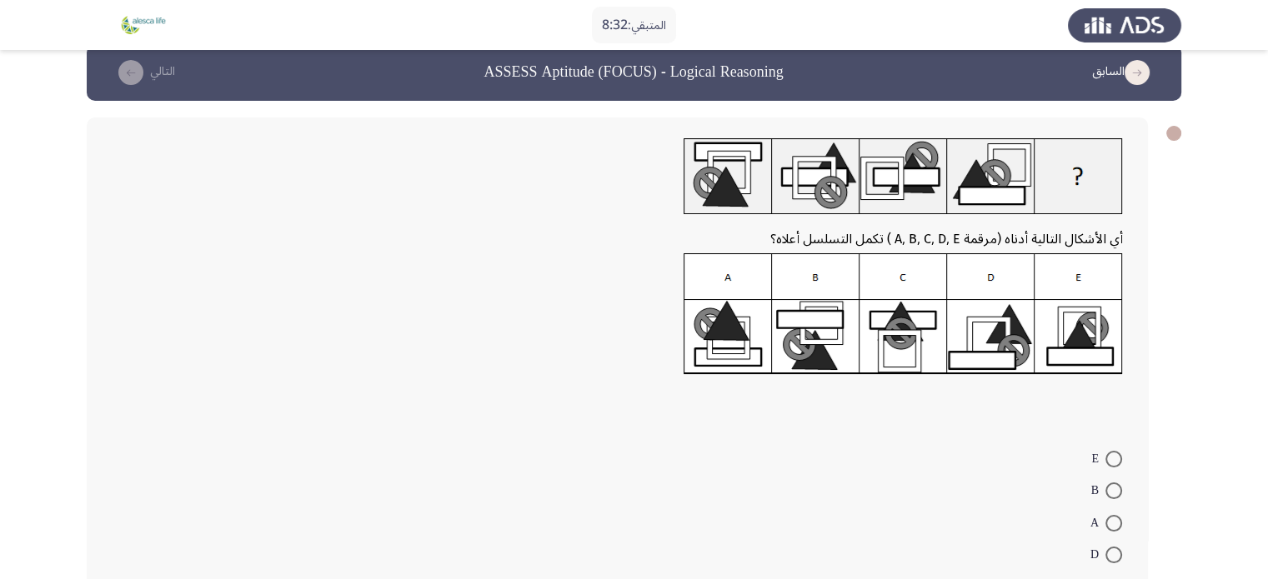
click at [724, 353] on img at bounding box center [903, 314] width 439 height 122
click at [1116, 519] on span at bounding box center [1113, 523] width 17 height 17
click at [1116, 519] on input "A" at bounding box center [1113, 523] width 17 height 17
radio input "true"
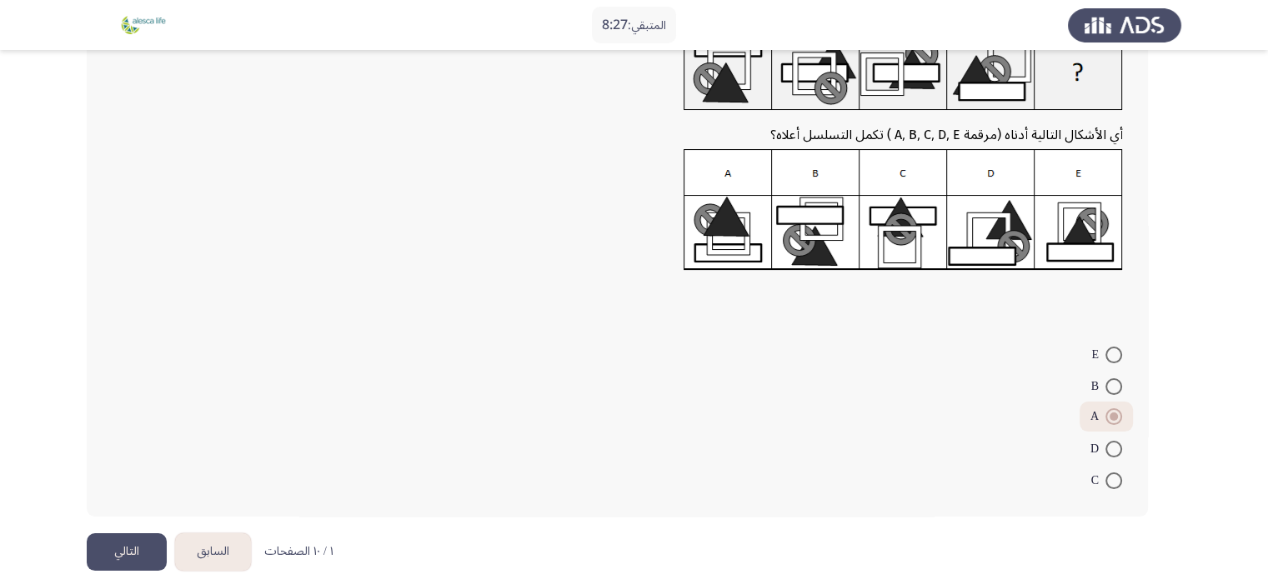
scroll to position [146, 0]
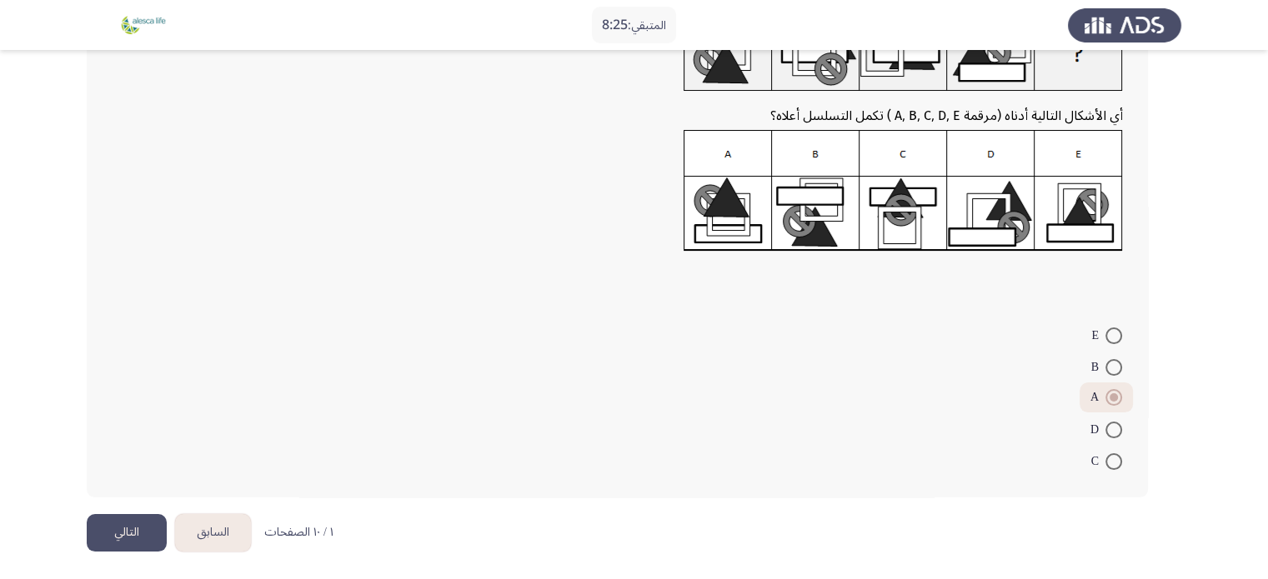
click at [111, 535] on button "التالي" at bounding box center [127, 533] width 80 height 38
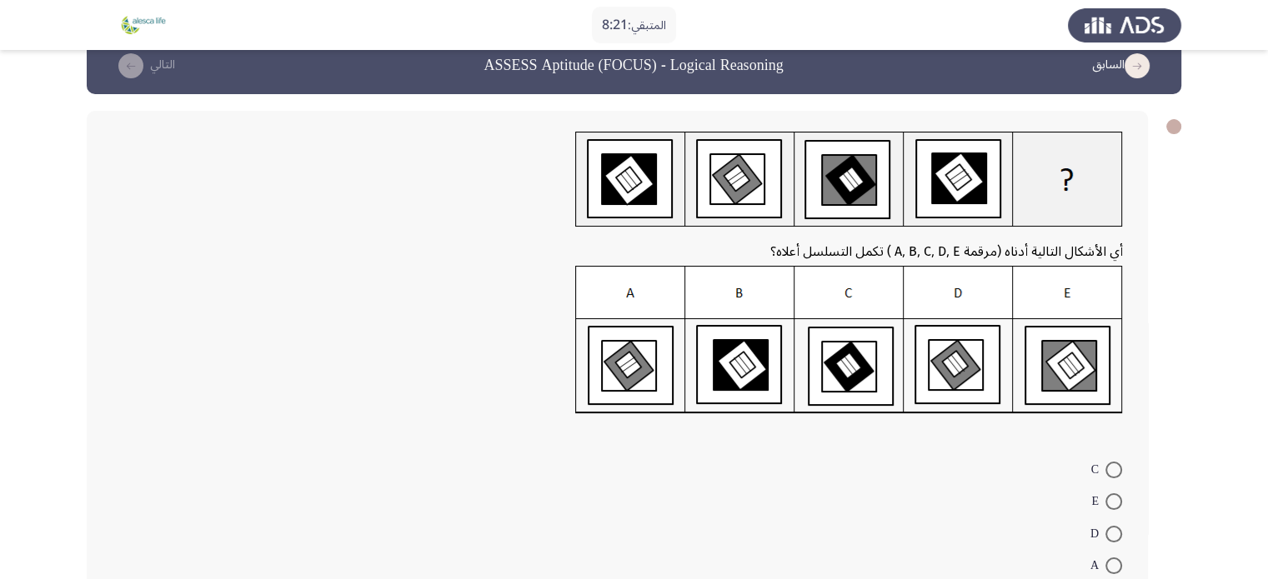
scroll to position [32, 0]
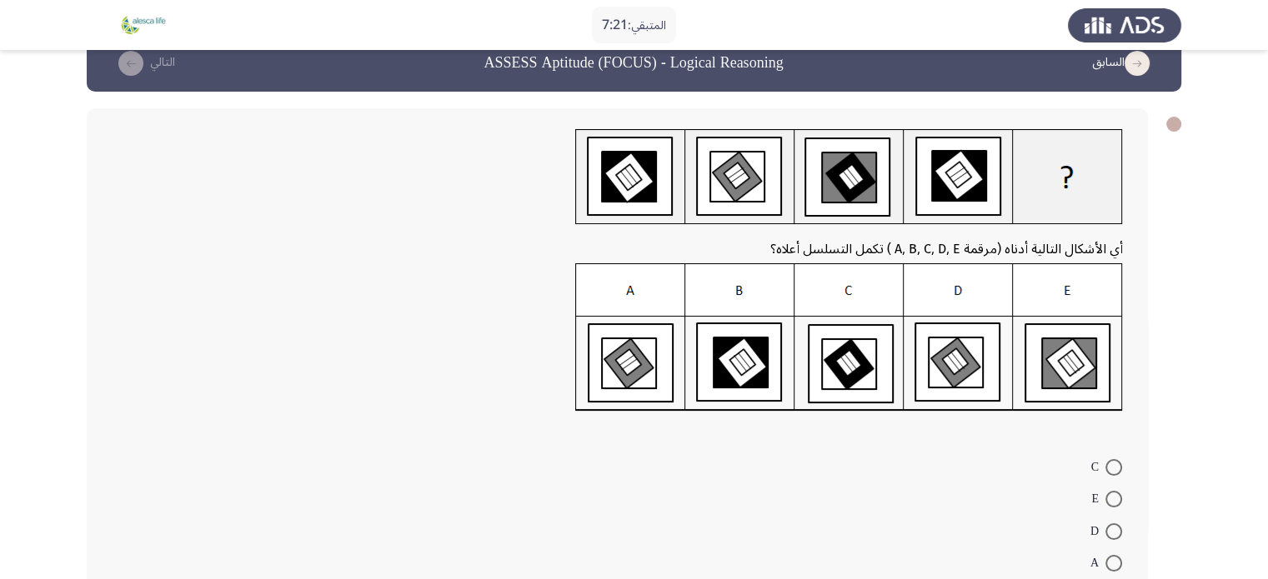
click at [1114, 557] on span at bounding box center [1113, 563] width 17 height 17
click at [1114, 557] on input "A" at bounding box center [1113, 563] width 17 height 17
radio input "true"
click at [1116, 555] on span at bounding box center [1113, 562] width 17 height 17
click at [1116, 555] on input "A" at bounding box center [1113, 562] width 17 height 17
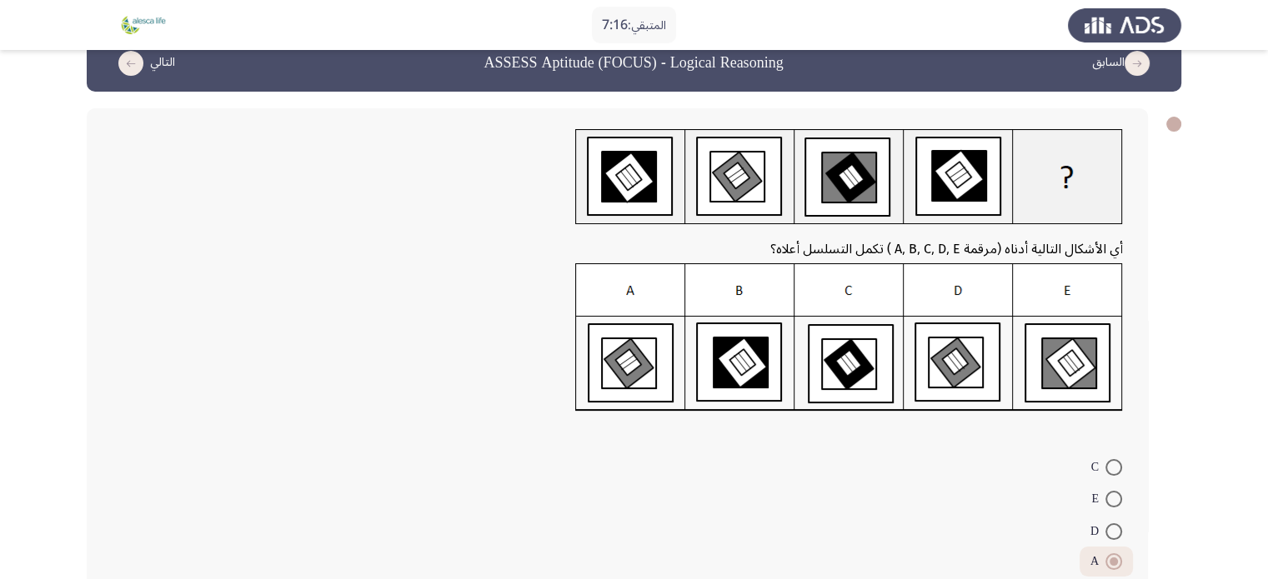
click at [1114, 458] on label "C" at bounding box center [1106, 468] width 31 height 20
click at [1114, 459] on input "C" at bounding box center [1113, 467] width 17 height 17
radio input "true"
click at [1110, 554] on span at bounding box center [1113, 562] width 17 height 17
click at [1110, 554] on input "A" at bounding box center [1113, 562] width 17 height 17
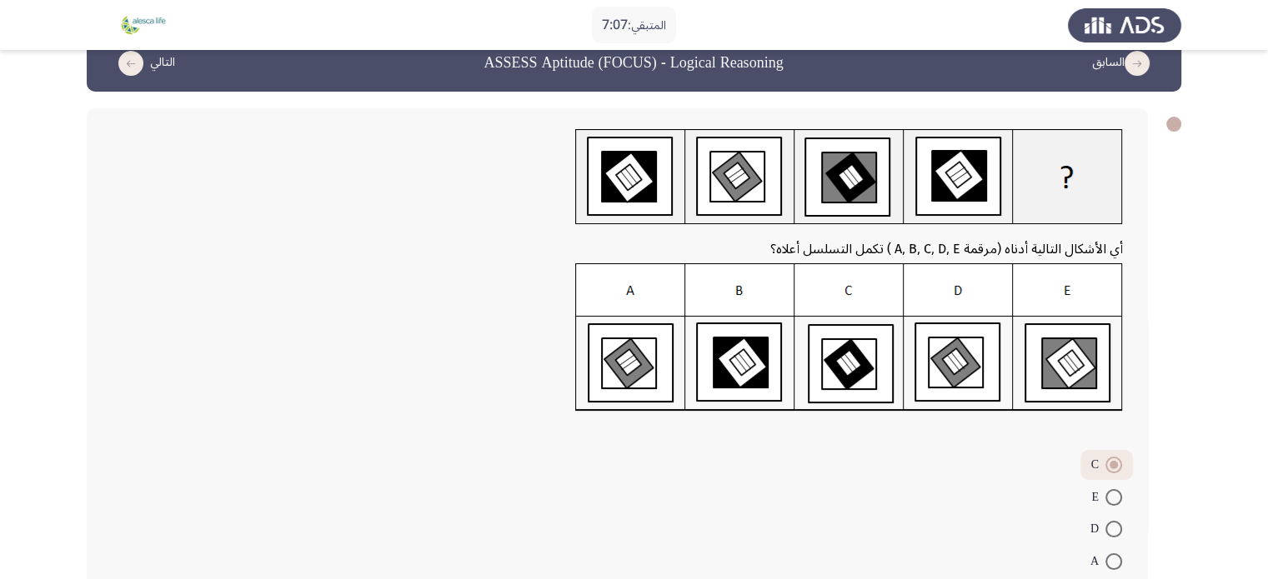
radio input "true"
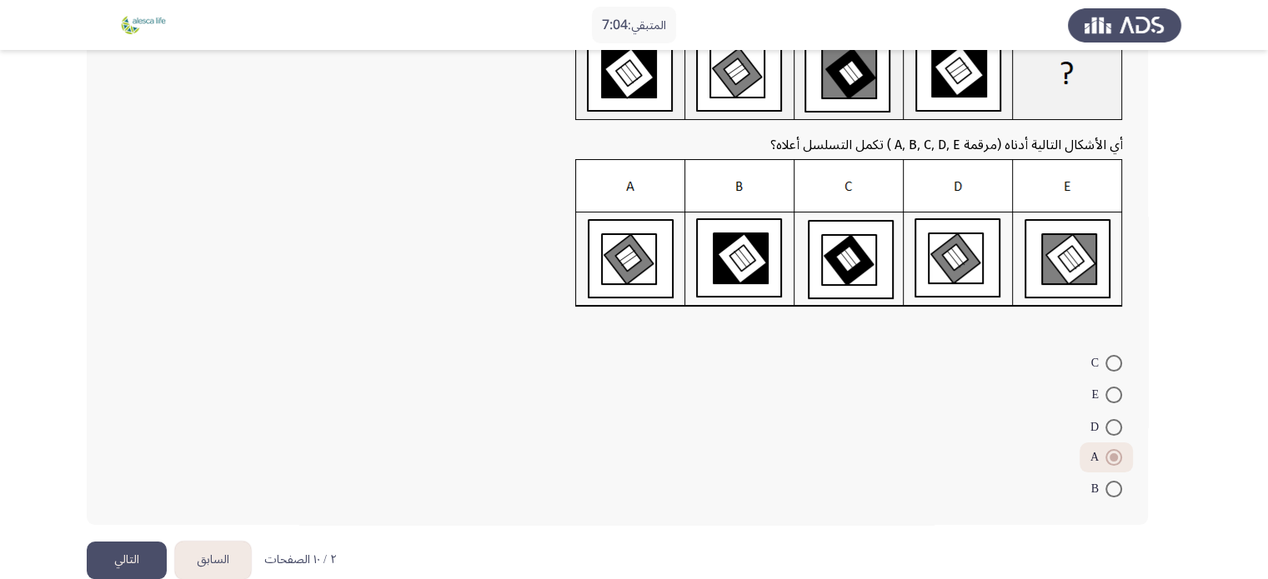
scroll to position [163, 0]
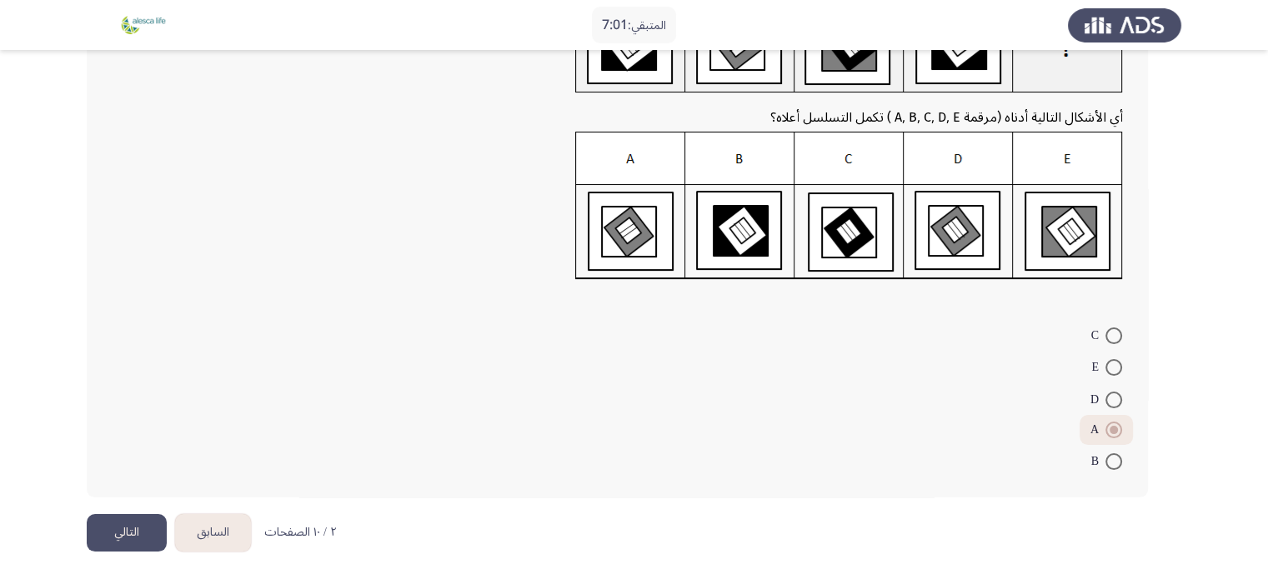
click at [142, 524] on button "التالي" at bounding box center [127, 533] width 80 height 38
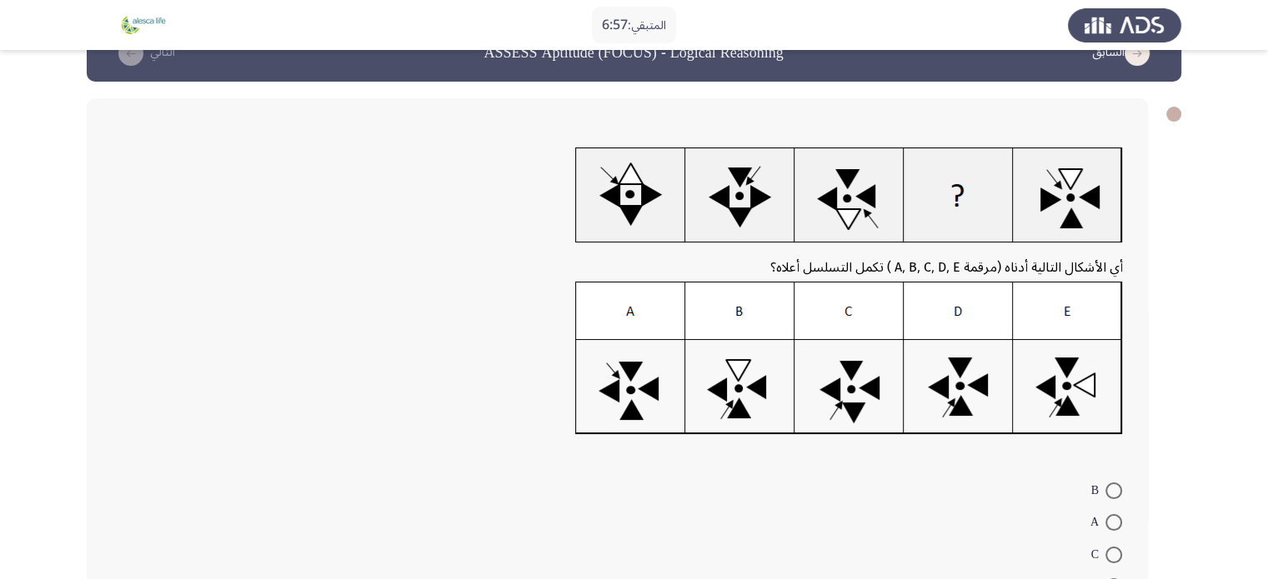
scroll to position [43, 0]
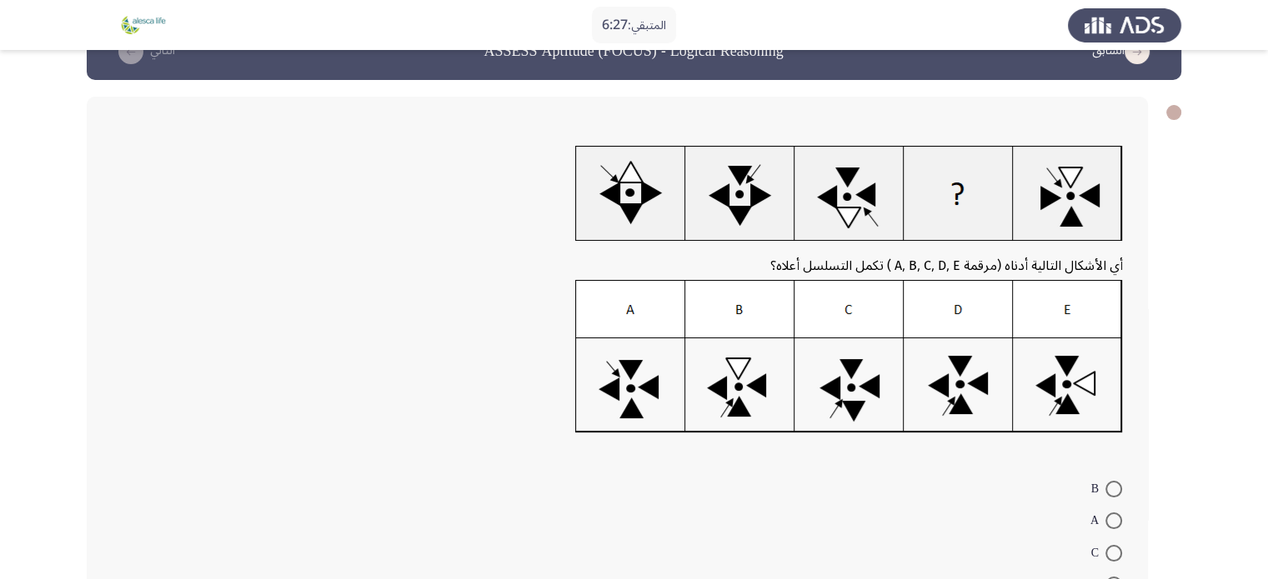
click at [964, 382] on img at bounding box center [849, 356] width 548 height 153
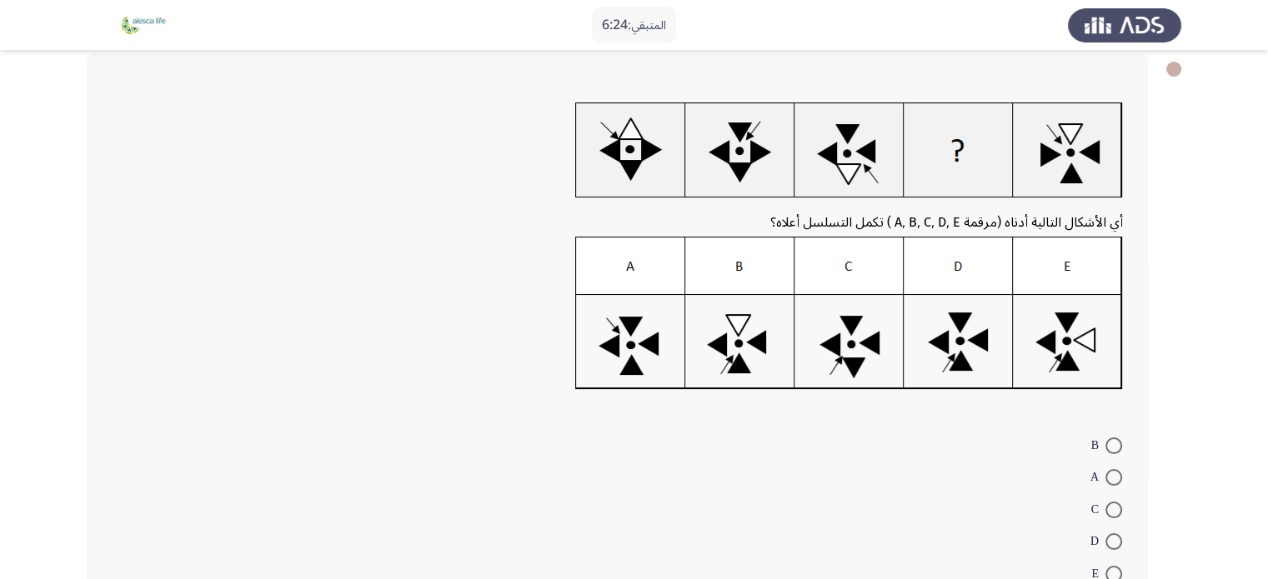
scroll to position [84, 0]
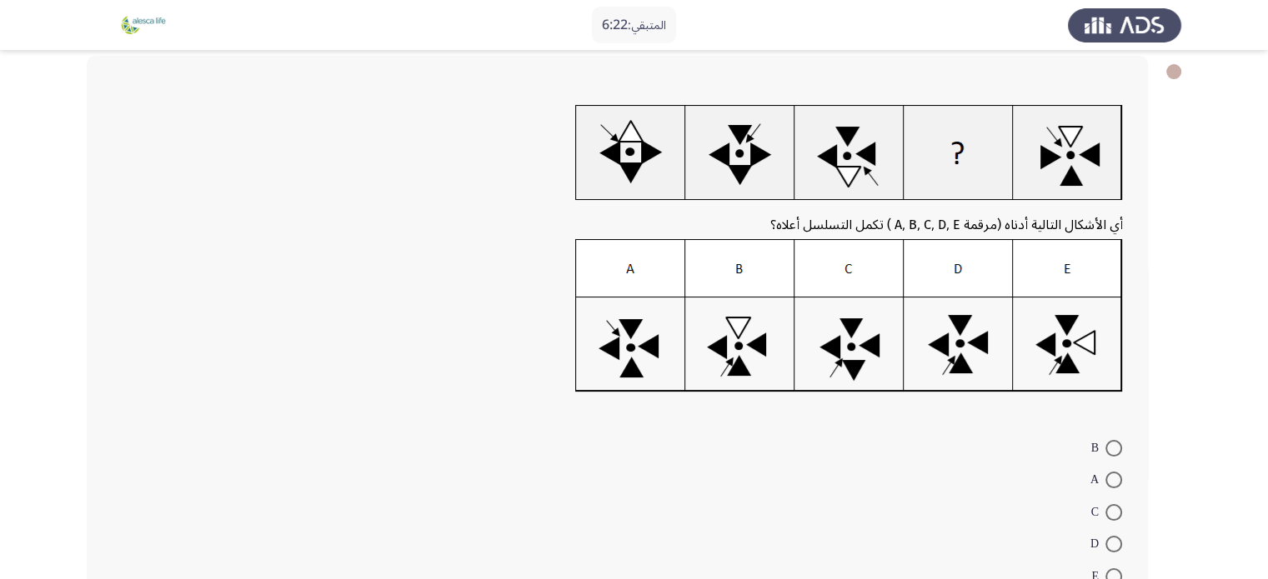
click at [1114, 540] on span at bounding box center [1113, 544] width 17 height 17
click at [1114, 540] on input "D" at bounding box center [1113, 544] width 17 height 17
radio input "true"
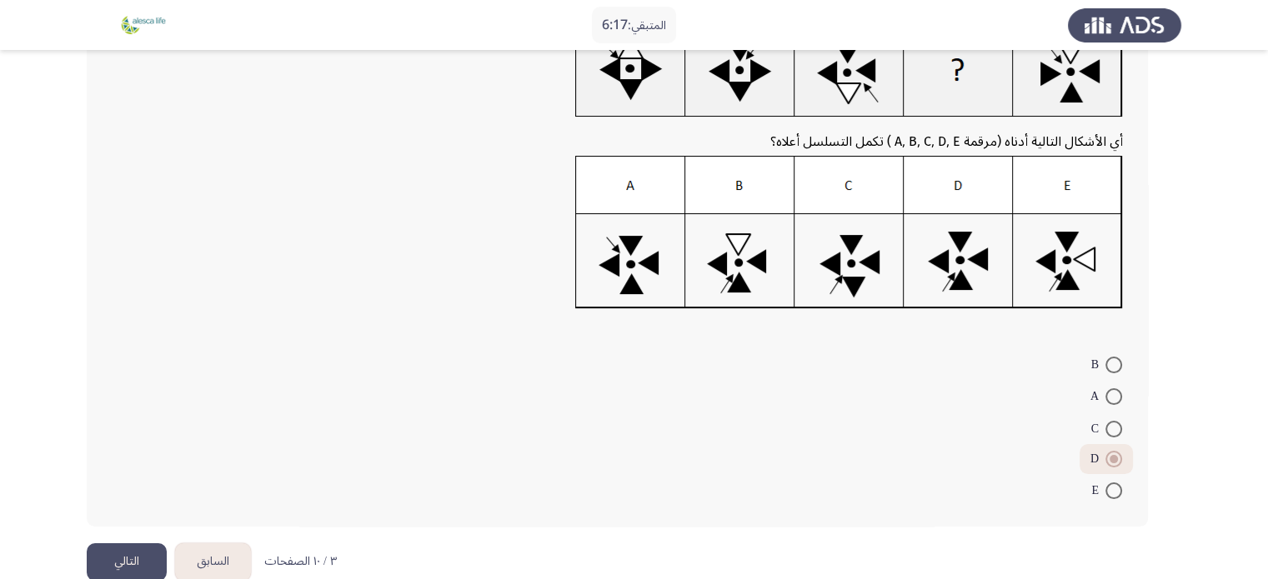
scroll to position [197, 0]
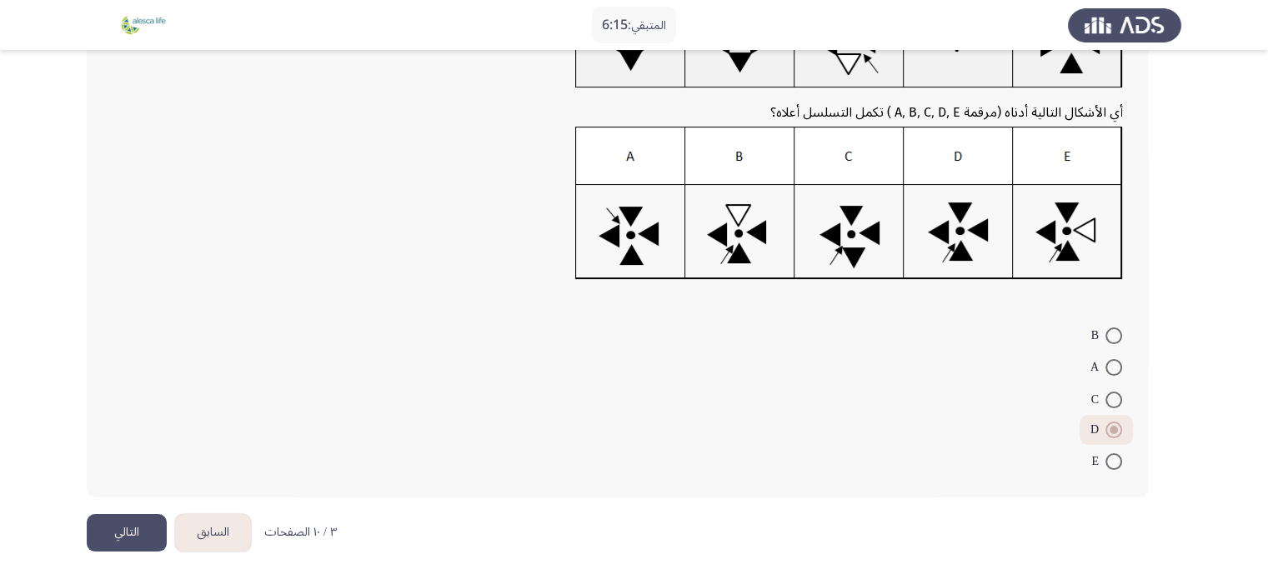
click at [127, 523] on button "التالي" at bounding box center [127, 533] width 80 height 38
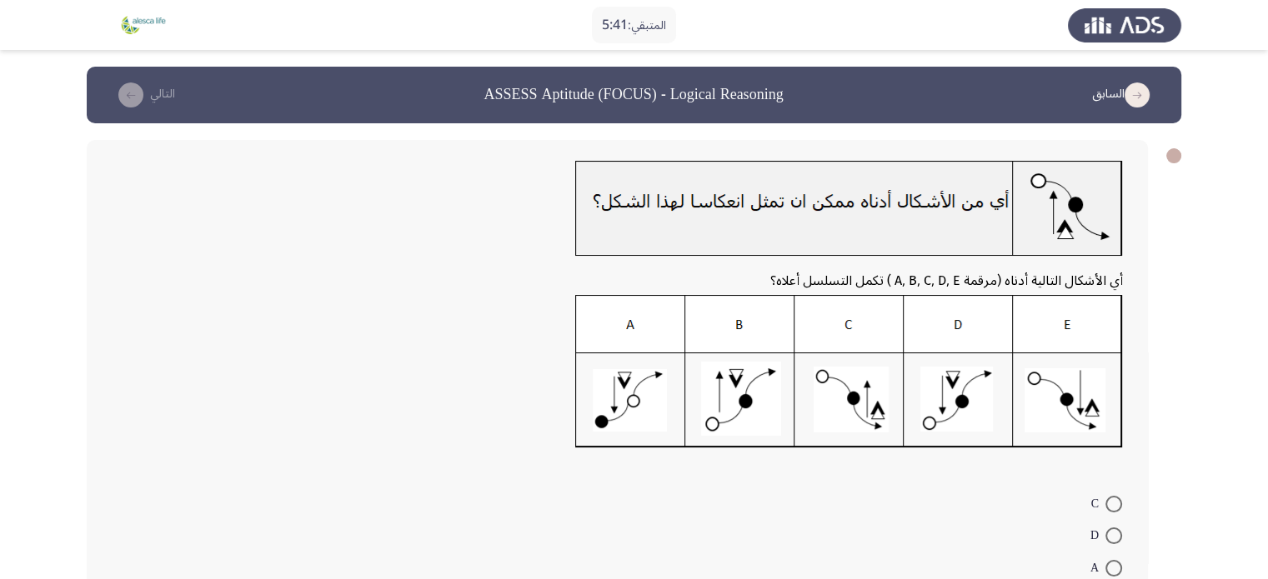
click at [1114, 536] on span at bounding box center [1113, 536] width 17 height 17
click at [1114, 536] on input "D" at bounding box center [1113, 536] width 17 height 17
radio input "true"
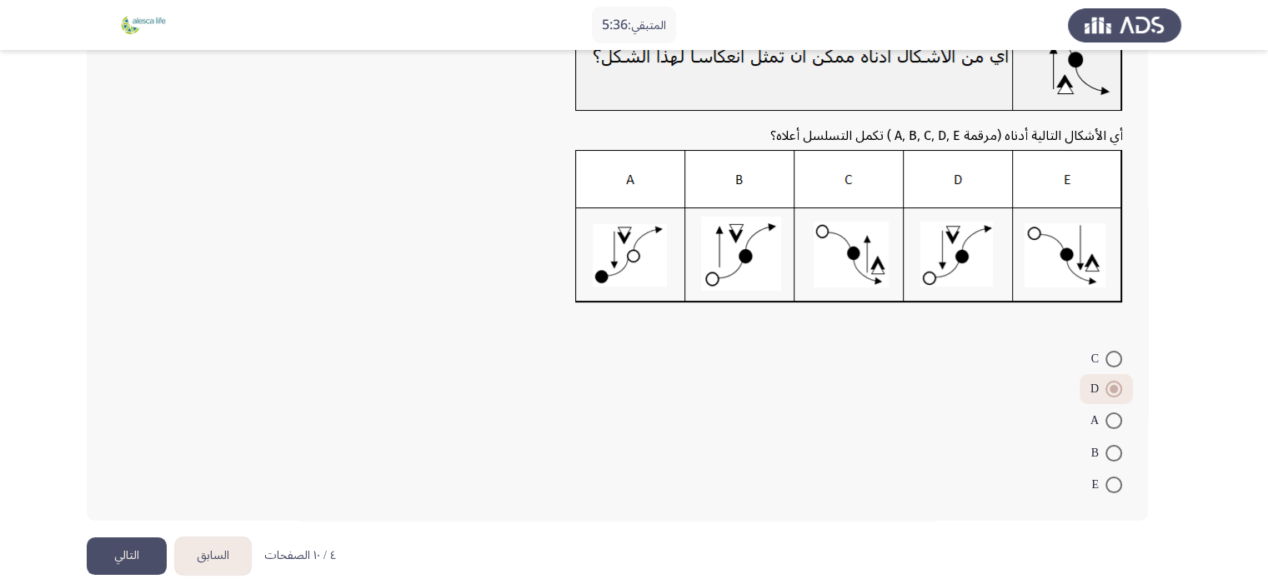
click at [98, 560] on button "التالي" at bounding box center [127, 557] width 80 height 38
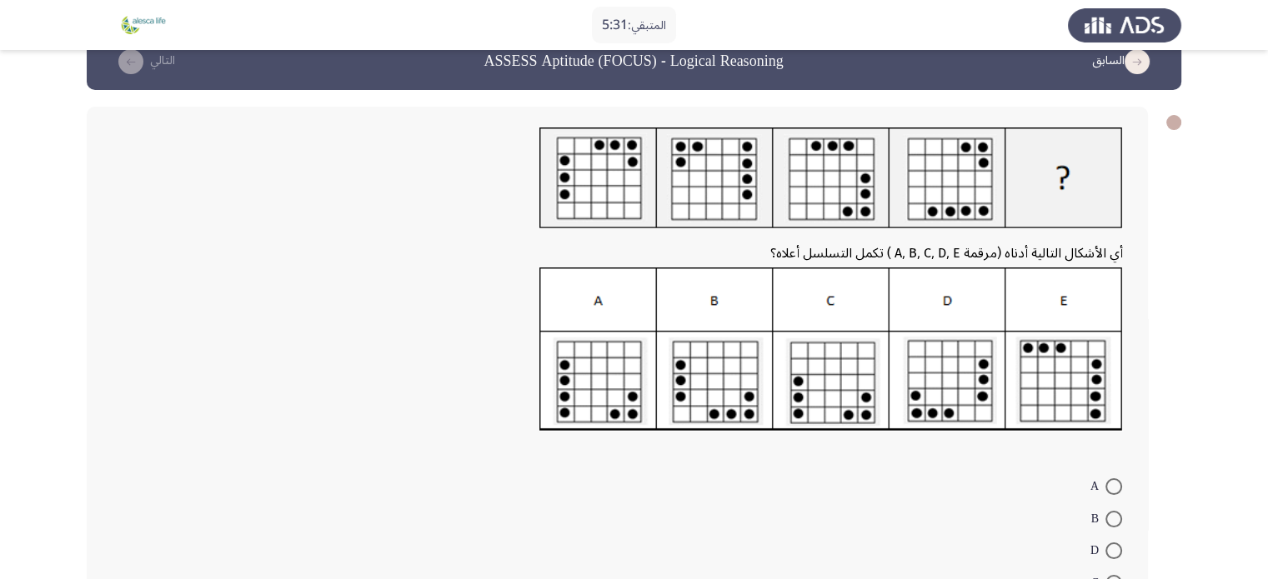
scroll to position [43, 0]
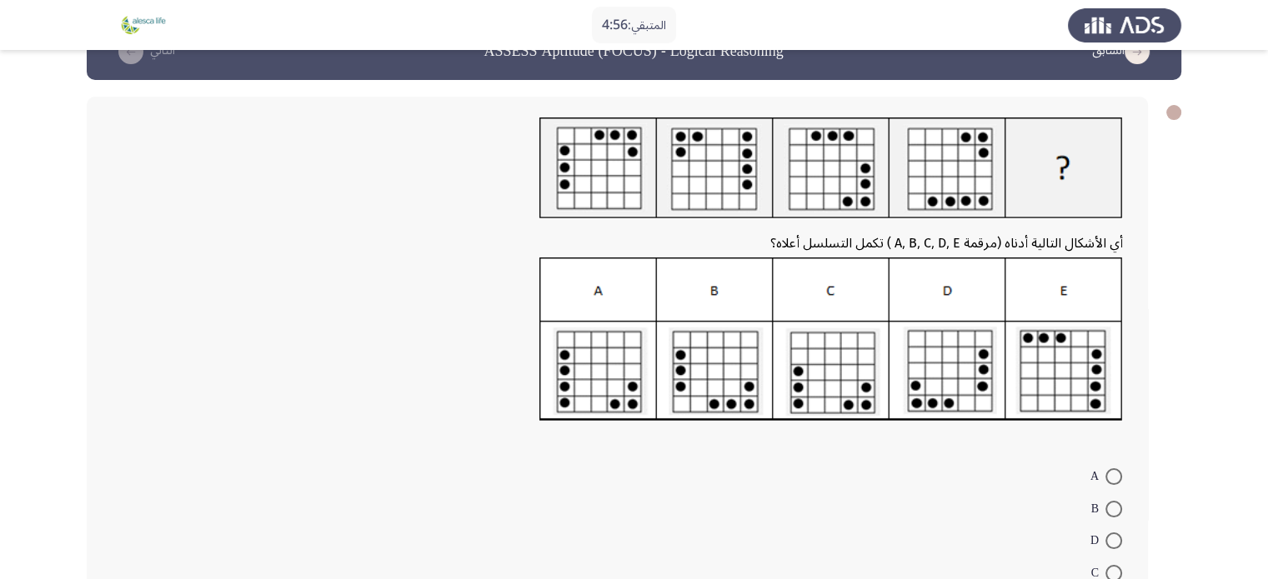
click at [1115, 543] on span at bounding box center [1113, 541] width 17 height 17
click at [1115, 543] on input "D" at bounding box center [1113, 541] width 17 height 17
radio input "true"
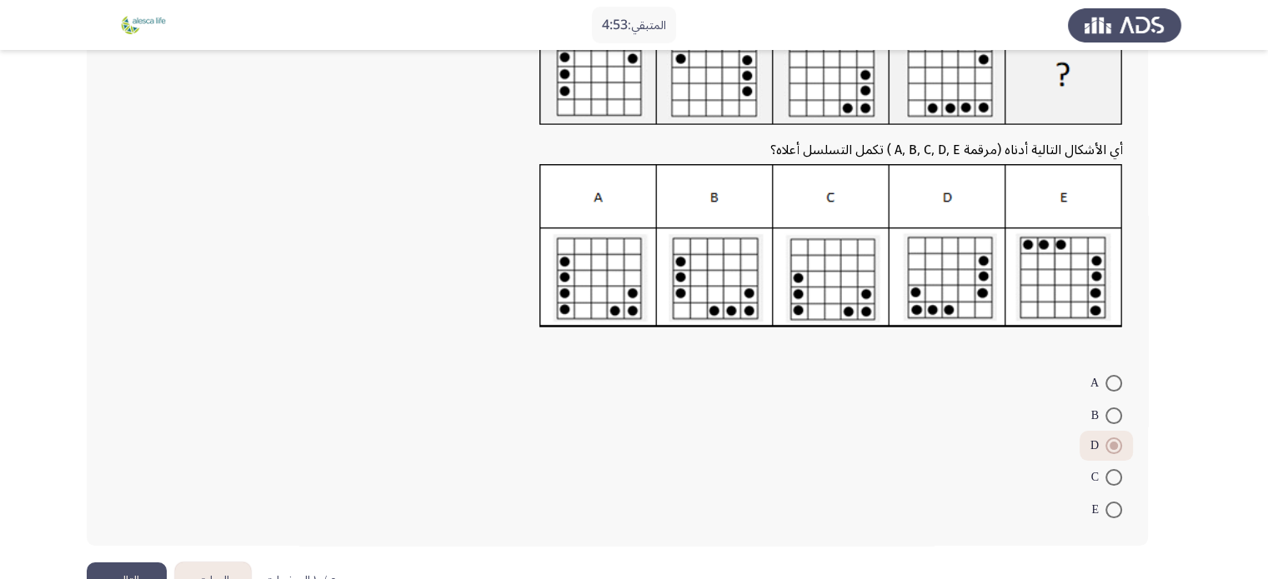
scroll to position [174, 0]
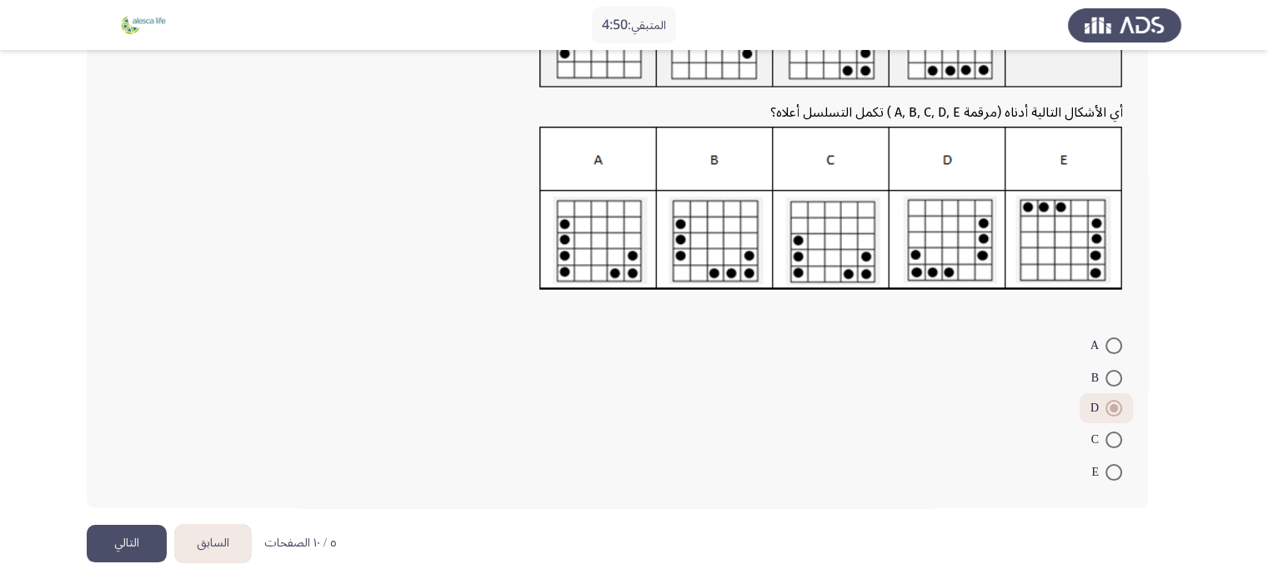
click at [133, 538] on button "التالي" at bounding box center [127, 544] width 80 height 38
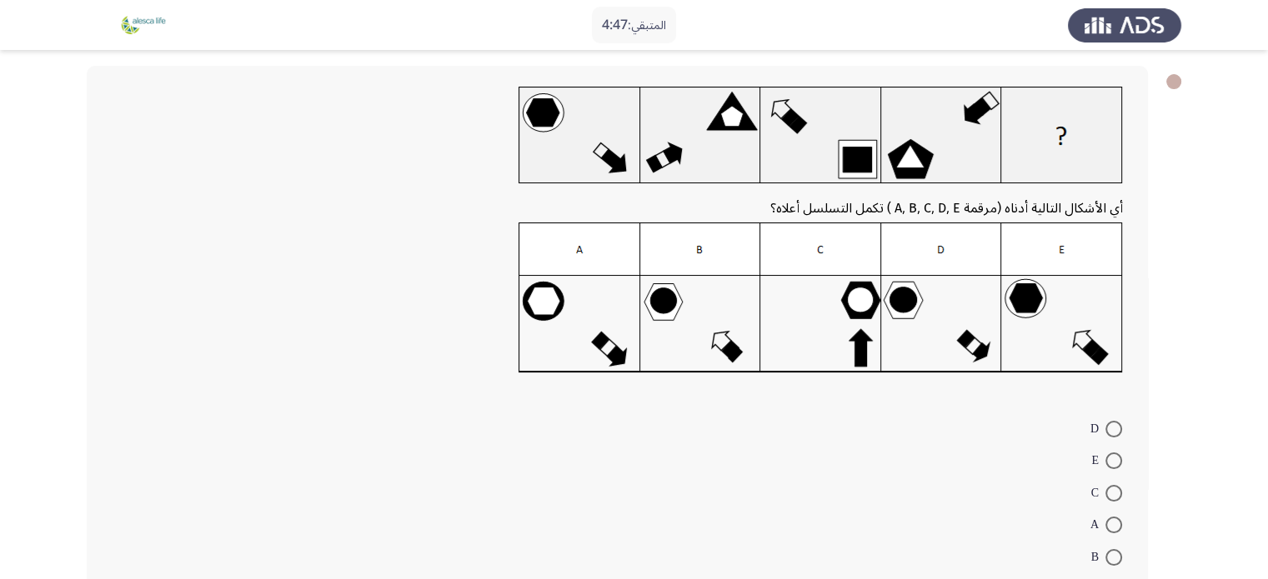
scroll to position [73, 0]
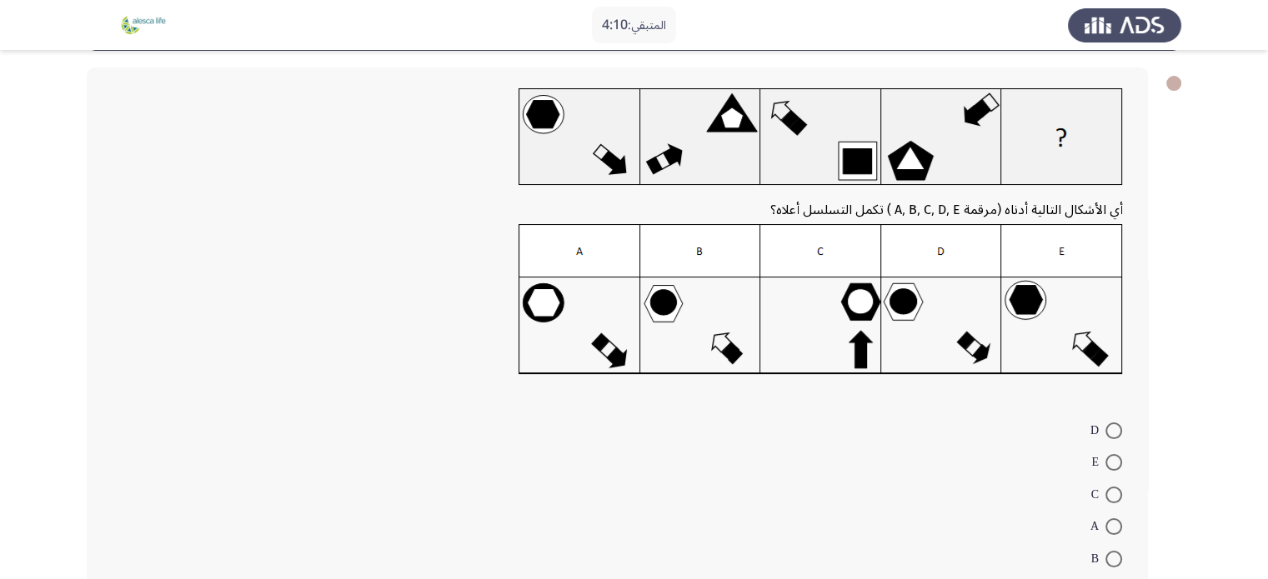
click at [1116, 433] on span at bounding box center [1113, 431] width 17 height 17
click at [1116, 433] on input "D" at bounding box center [1113, 431] width 17 height 17
radio input "true"
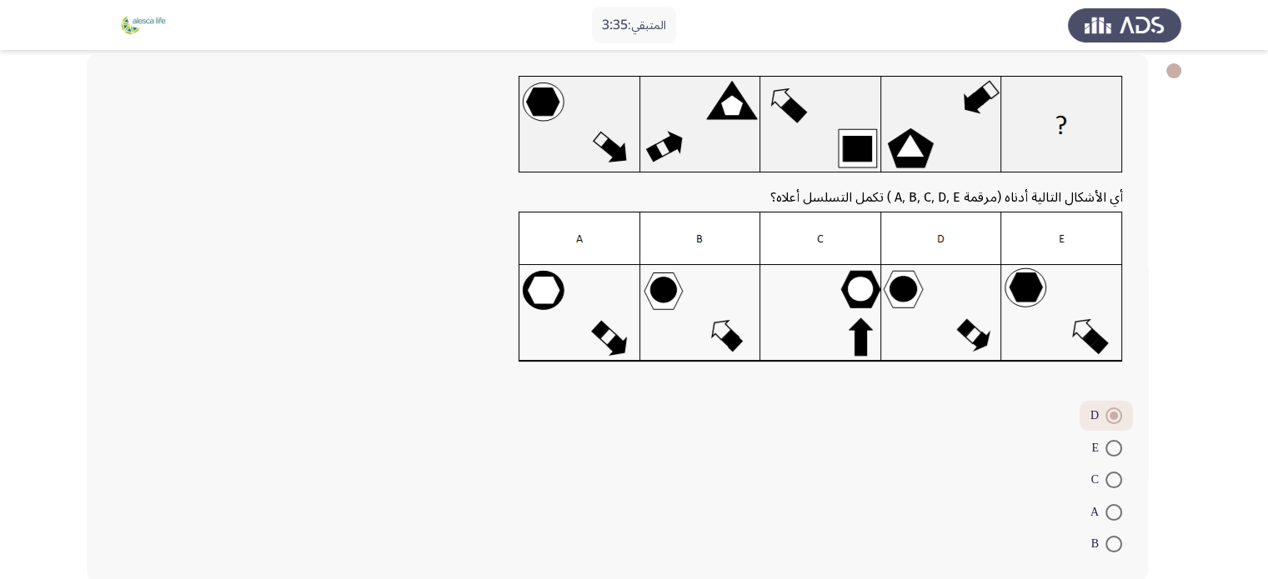
scroll to position [64, 0]
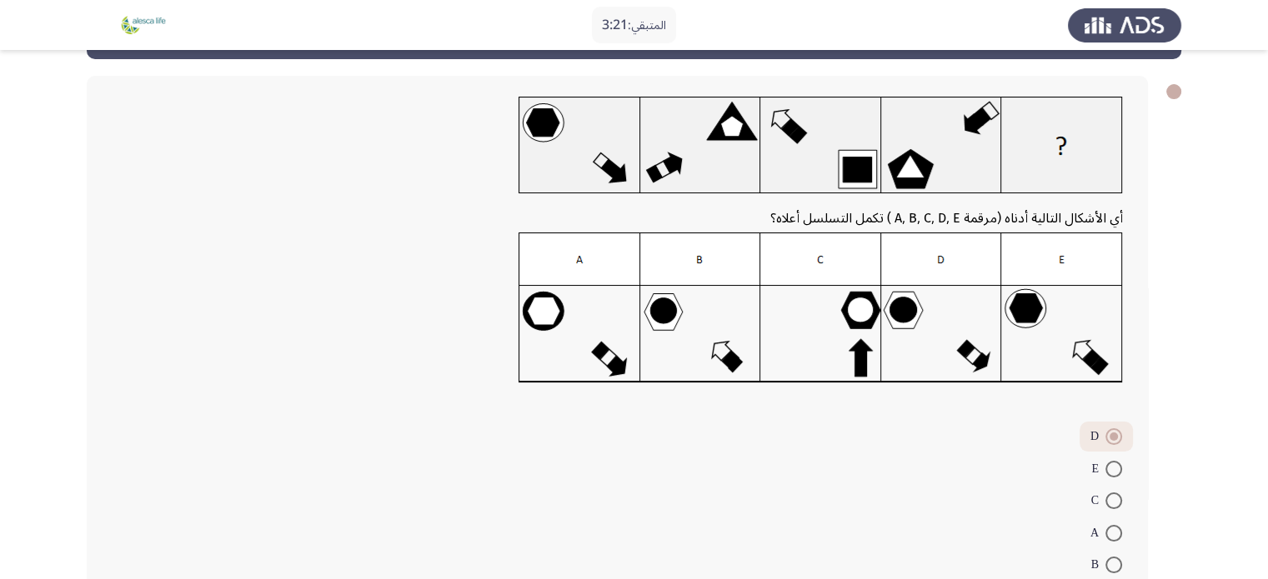
drag, startPoint x: 1266, startPoint y: 326, endPoint x: 1271, endPoint y: 357, distance: 31.3
click at [1268, 357] on html "المتبقي: 3:21 السابق ASSESS Aptitude (FOCUS) - Logical Reasoning التالي أي الأش…" at bounding box center [634, 310] width 1268 height 749
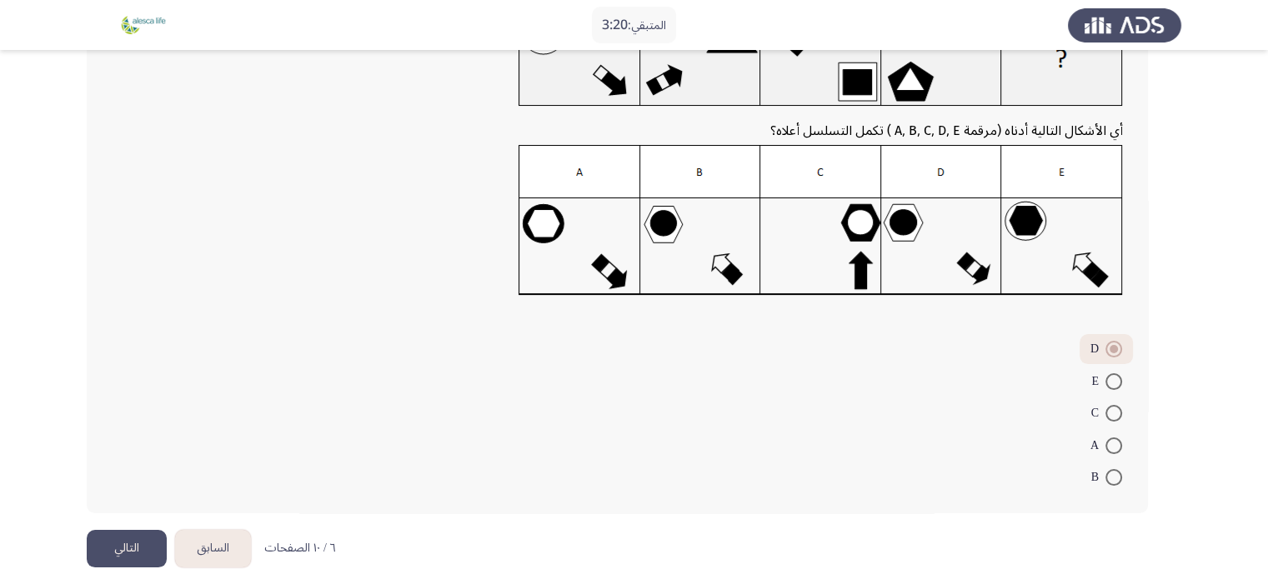
scroll to position [157, 0]
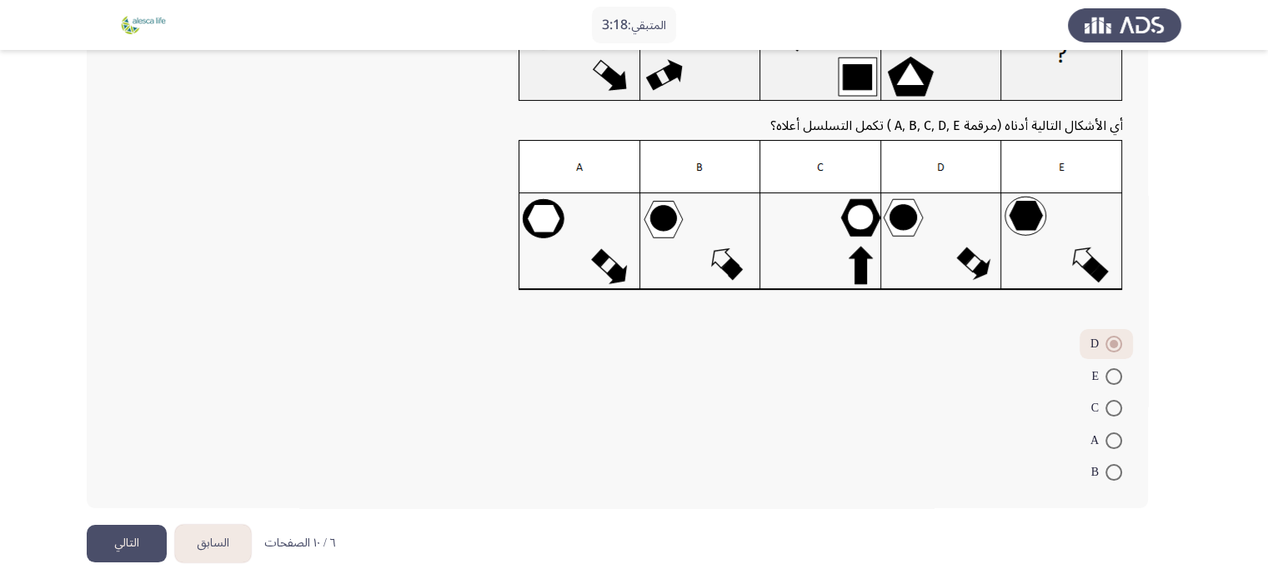
click at [147, 535] on button "التالي" at bounding box center [127, 544] width 80 height 38
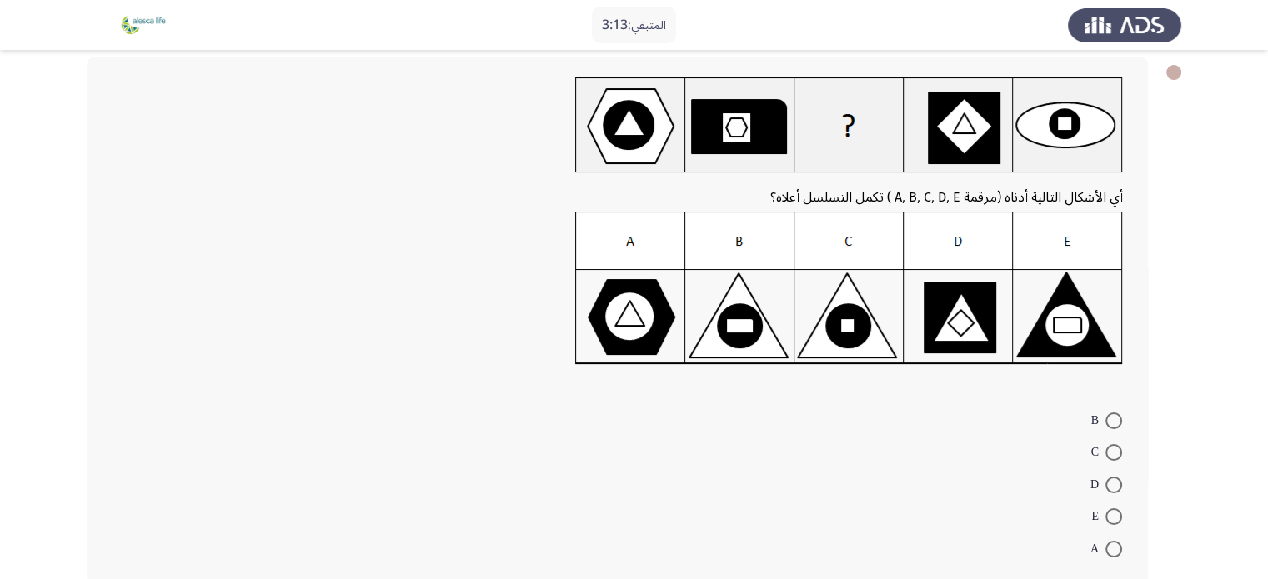
scroll to position [91, 0]
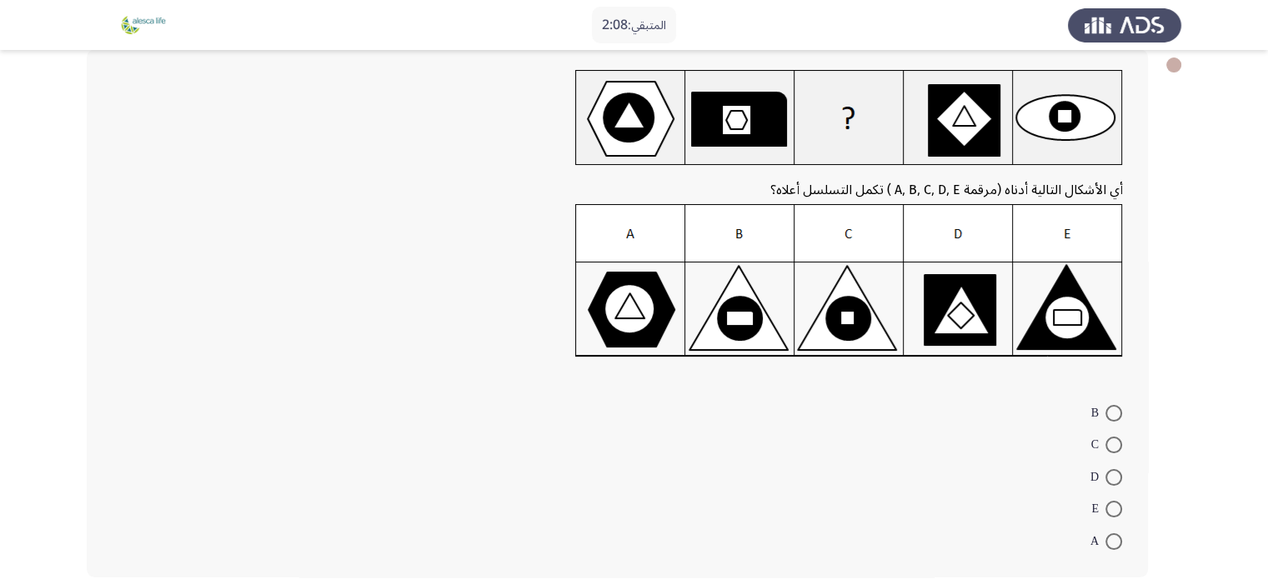
click at [1110, 415] on span at bounding box center [1113, 413] width 17 height 17
click at [1110, 415] on input "B" at bounding box center [1113, 413] width 17 height 17
radio input "true"
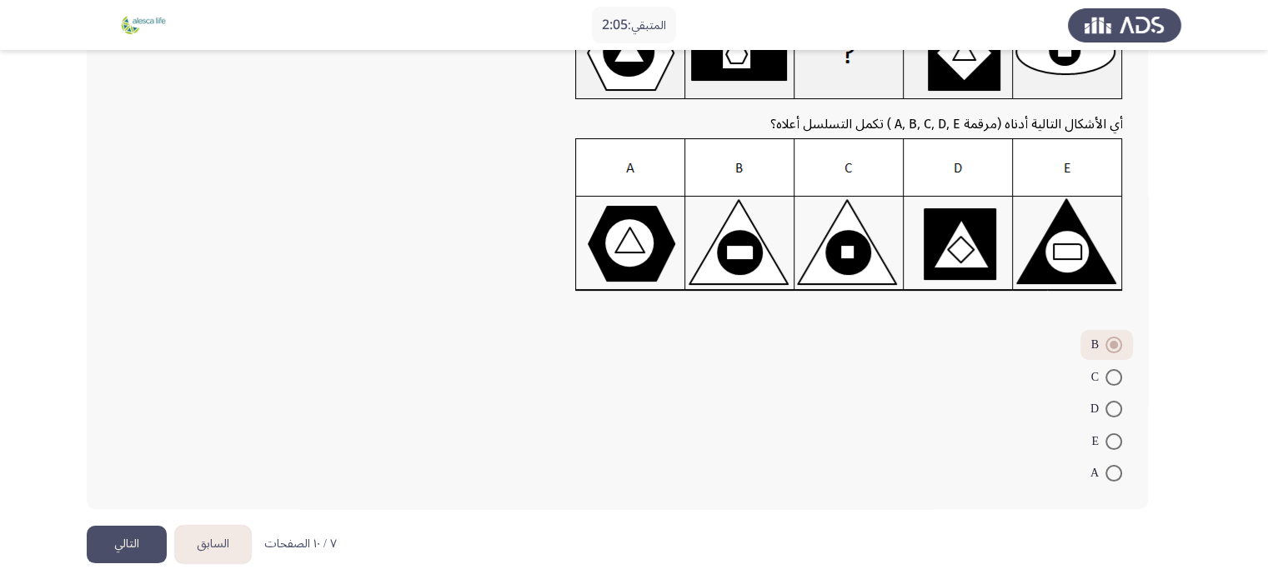
scroll to position [168, 0]
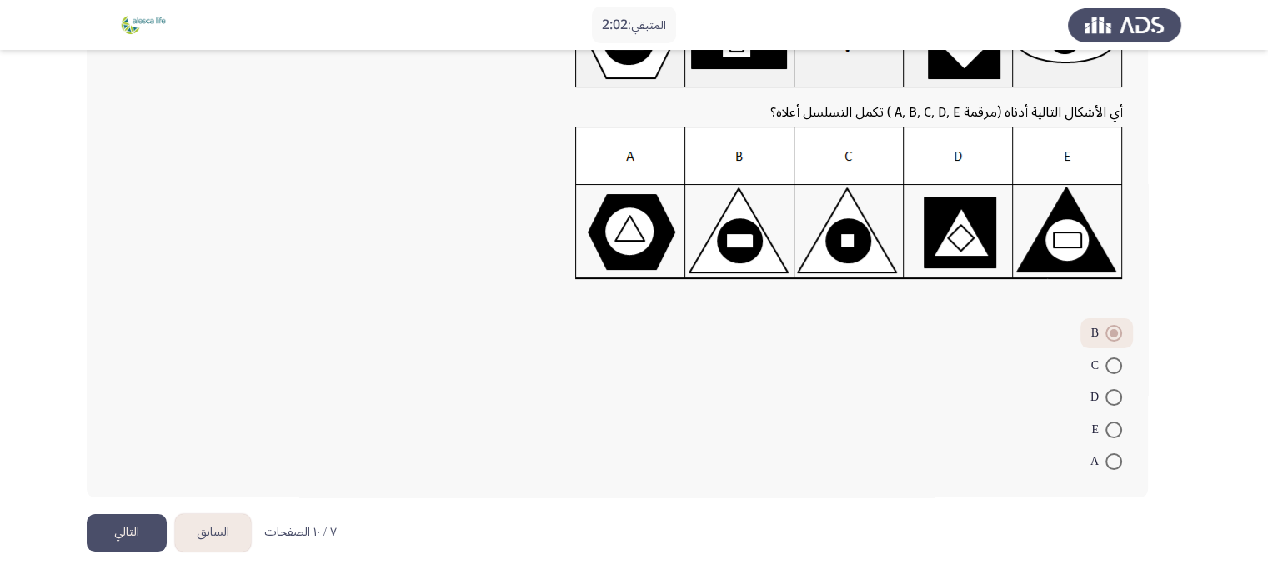
click at [149, 525] on button "التالي" at bounding box center [127, 533] width 80 height 38
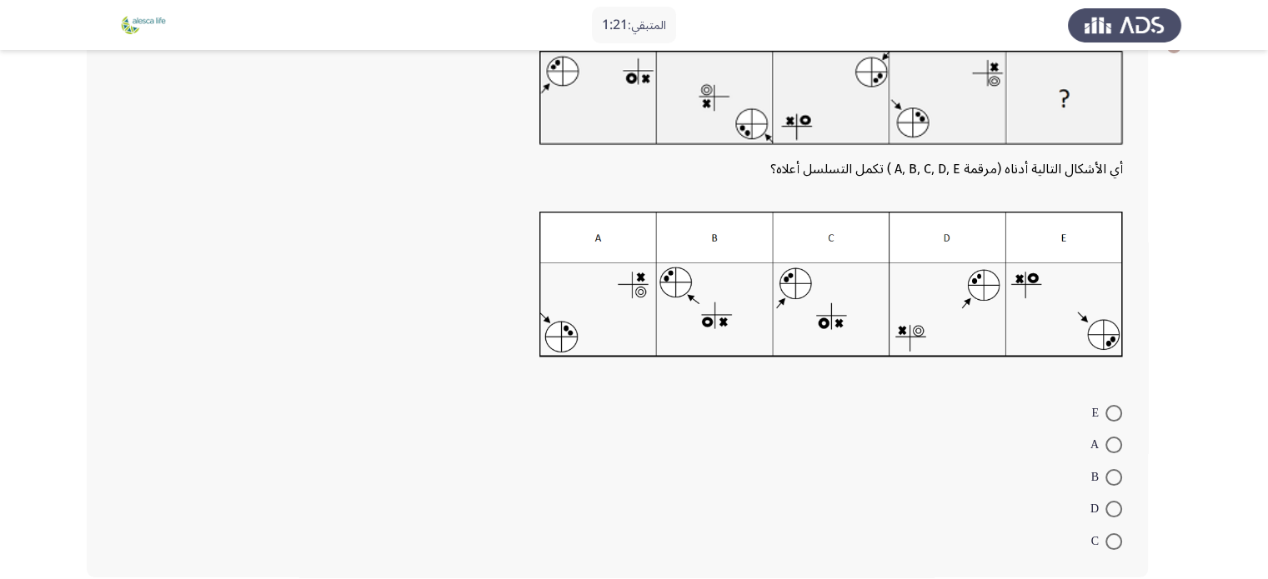
scroll to position [113, 0]
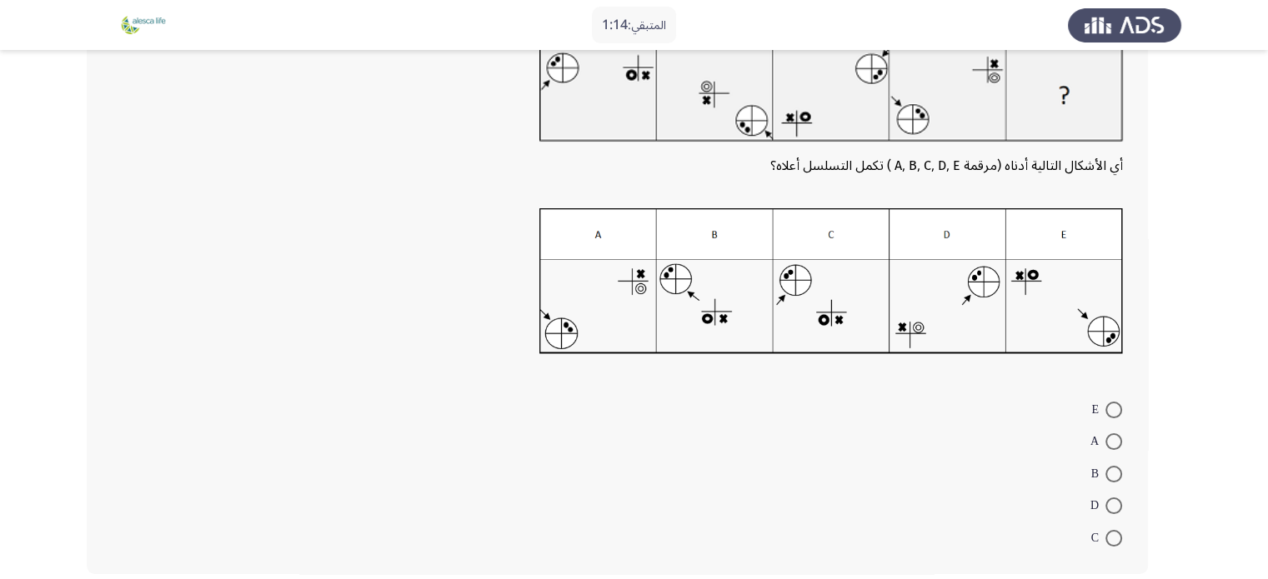
click at [720, 309] on img at bounding box center [831, 281] width 584 height 146
click at [1113, 473] on span at bounding box center [1113, 474] width 17 height 17
click at [1113, 473] on input "B" at bounding box center [1113, 474] width 17 height 17
radio input "true"
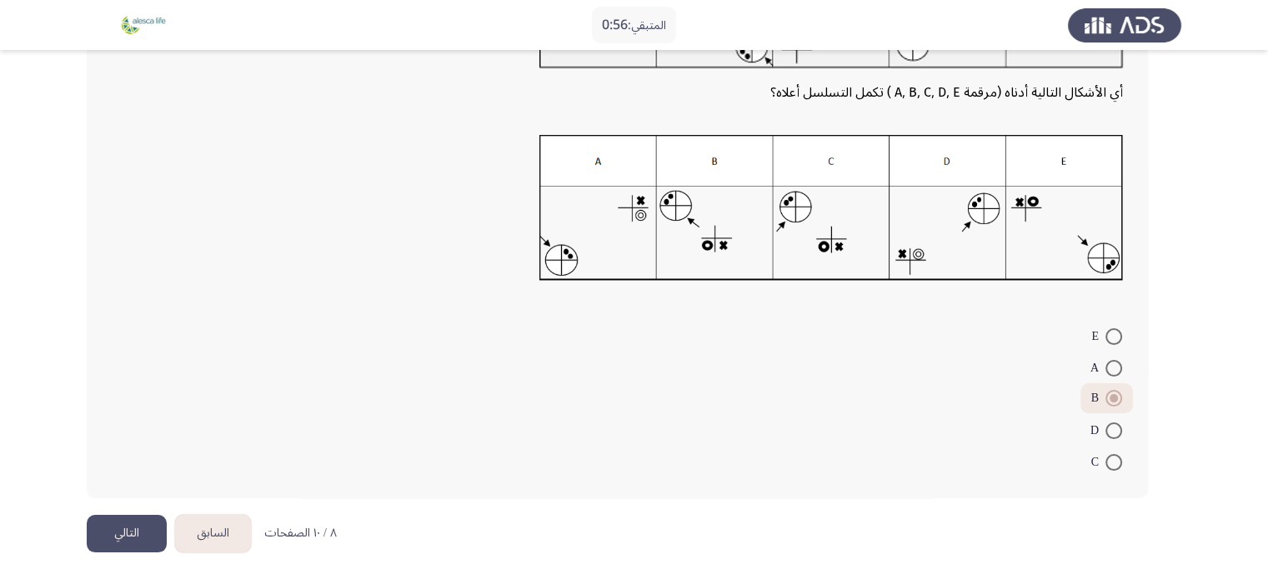
click at [142, 536] on button "التالي" at bounding box center [127, 534] width 80 height 38
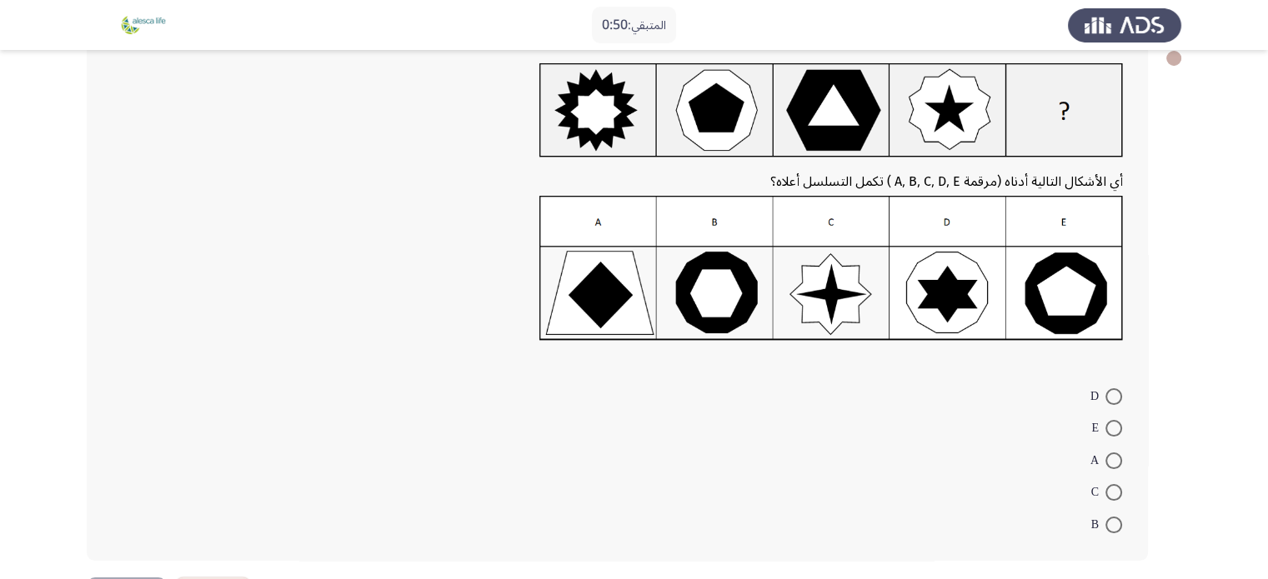
scroll to position [100, 0]
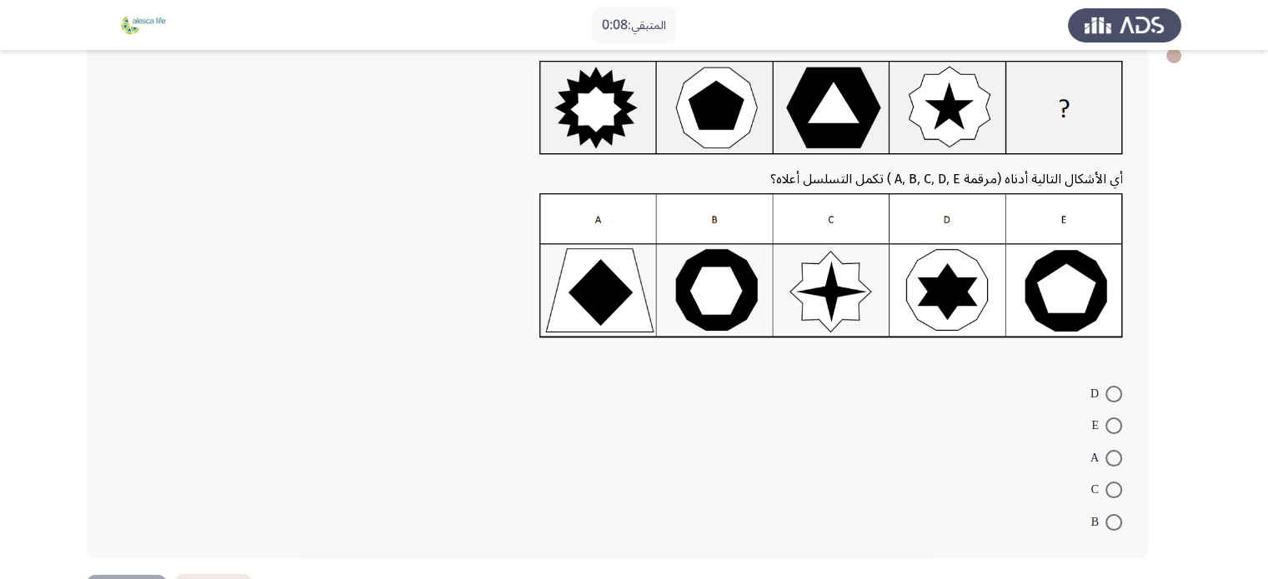
click at [1112, 514] on span at bounding box center [1113, 522] width 17 height 17
click at [1112, 514] on input "B" at bounding box center [1113, 522] width 17 height 17
radio input "true"
click at [1266, 531] on app-assessment-container "المتبقي: 0:07 السابق ASSESS Aptitude (FOCUS) - Logical Reasoning التالي أي الأش…" at bounding box center [634, 270] width 1268 height 606
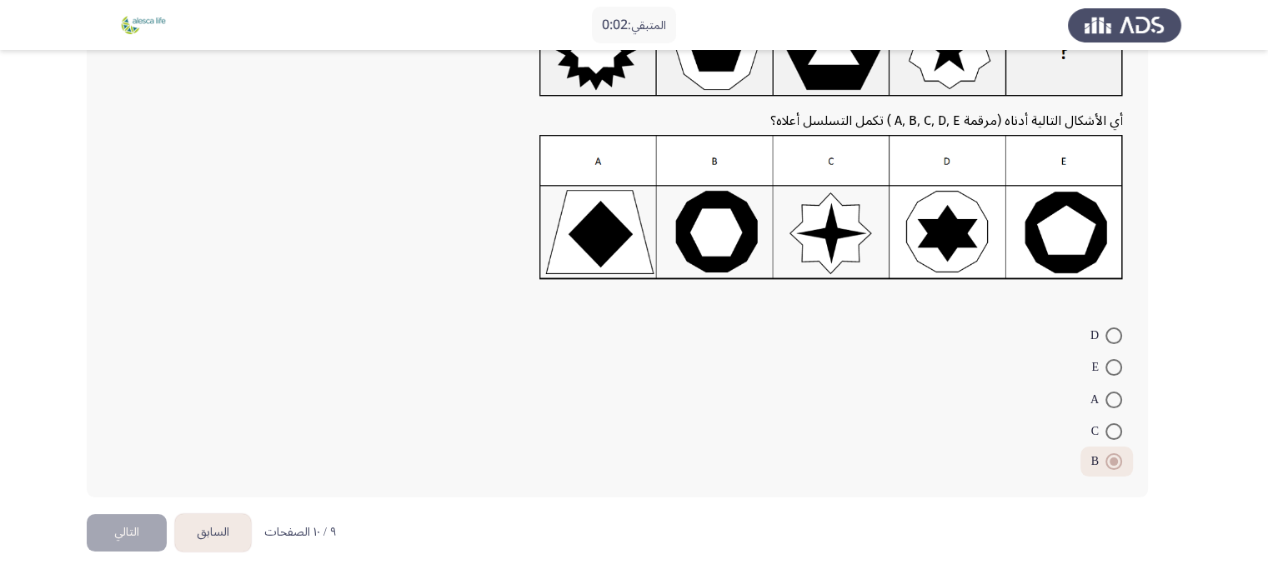
click at [147, 535] on button "التالي" at bounding box center [127, 533] width 80 height 38
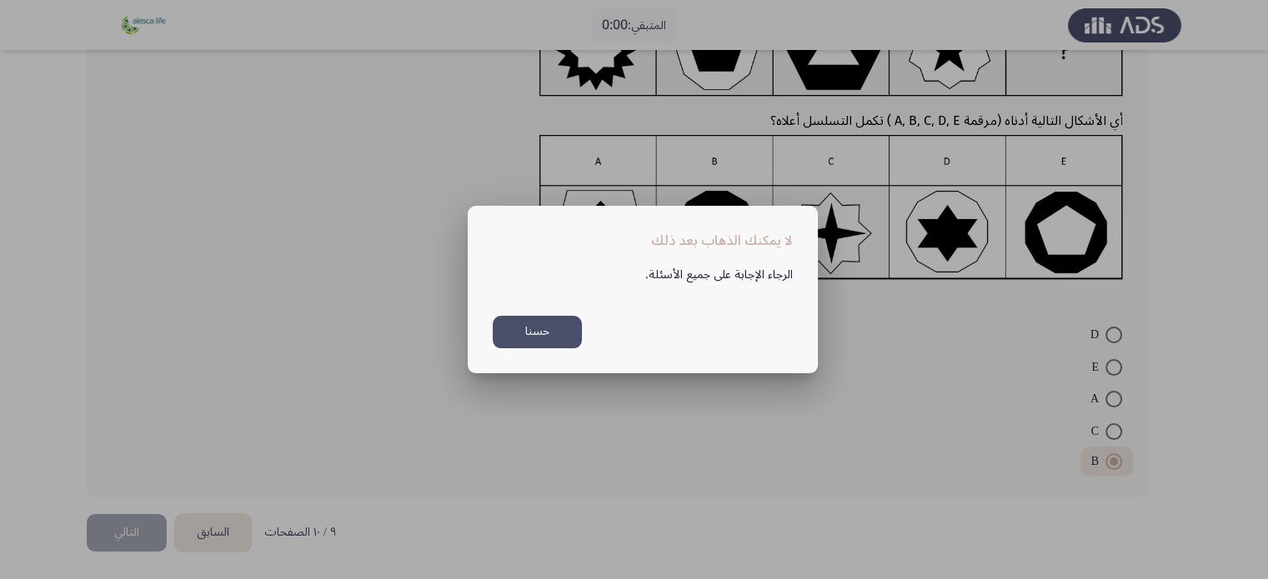
click at [518, 336] on button "حسنا" at bounding box center [537, 332] width 89 height 33
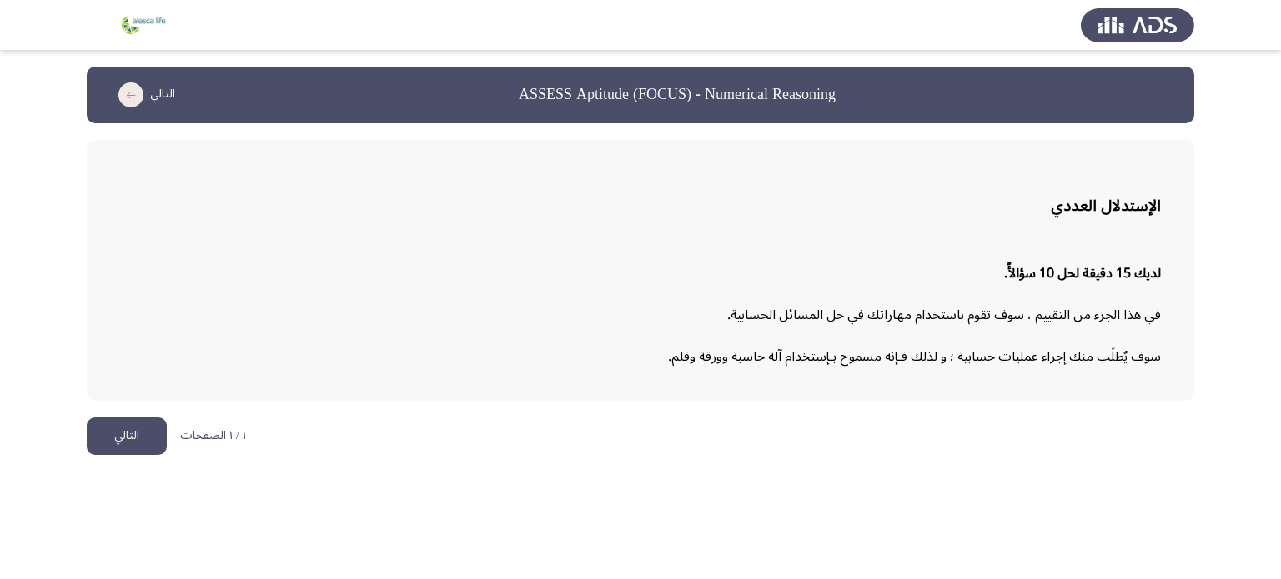
click at [107, 438] on button "التالي" at bounding box center [127, 437] width 80 height 38
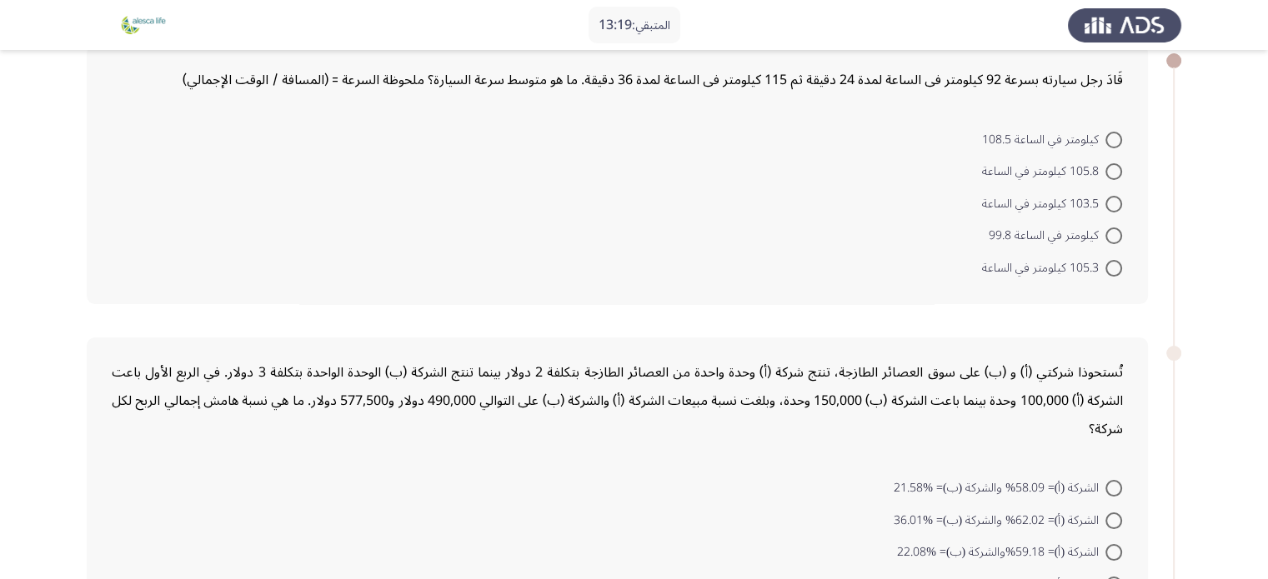
scroll to position [89, 0]
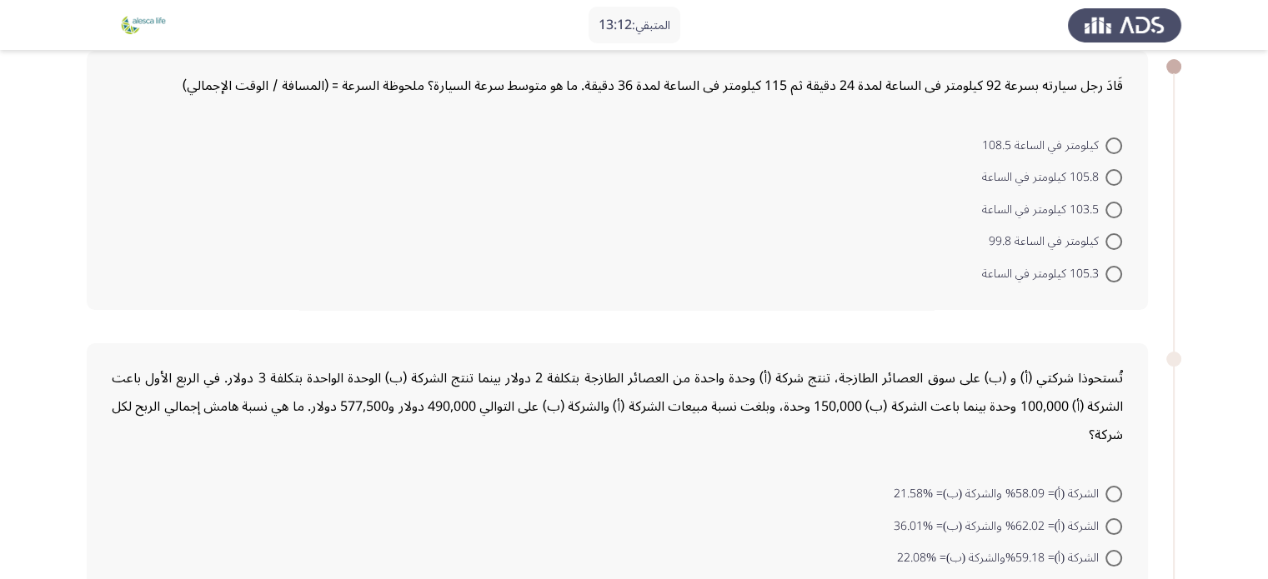
click at [1120, 233] on span at bounding box center [1113, 241] width 17 height 17
click at [1120, 233] on input "كيلومتر في الساعة 99.8" at bounding box center [1113, 241] width 17 height 17
radio input "true"
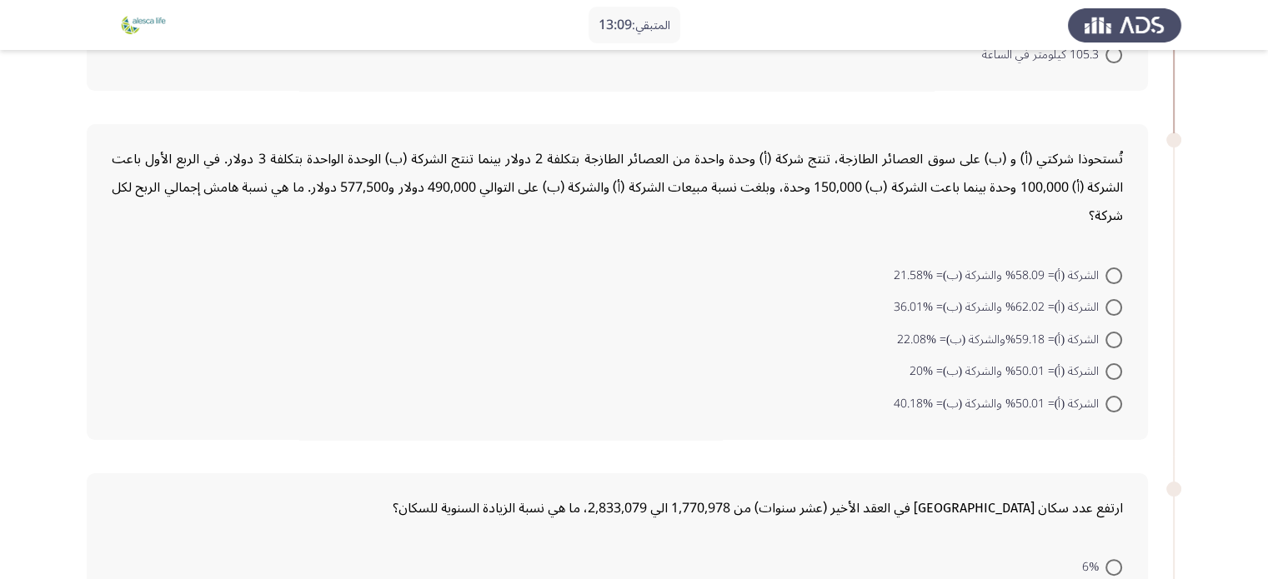
scroll to position [308, 0]
click at [1117, 268] on span at bounding box center [1113, 274] width 17 height 17
click at [1117, 268] on input "الشركة (أ)= 58.09% والشركة (ب)= %21.58" at bounding box center [1113, 274] width 17 height 17
radio input "true"
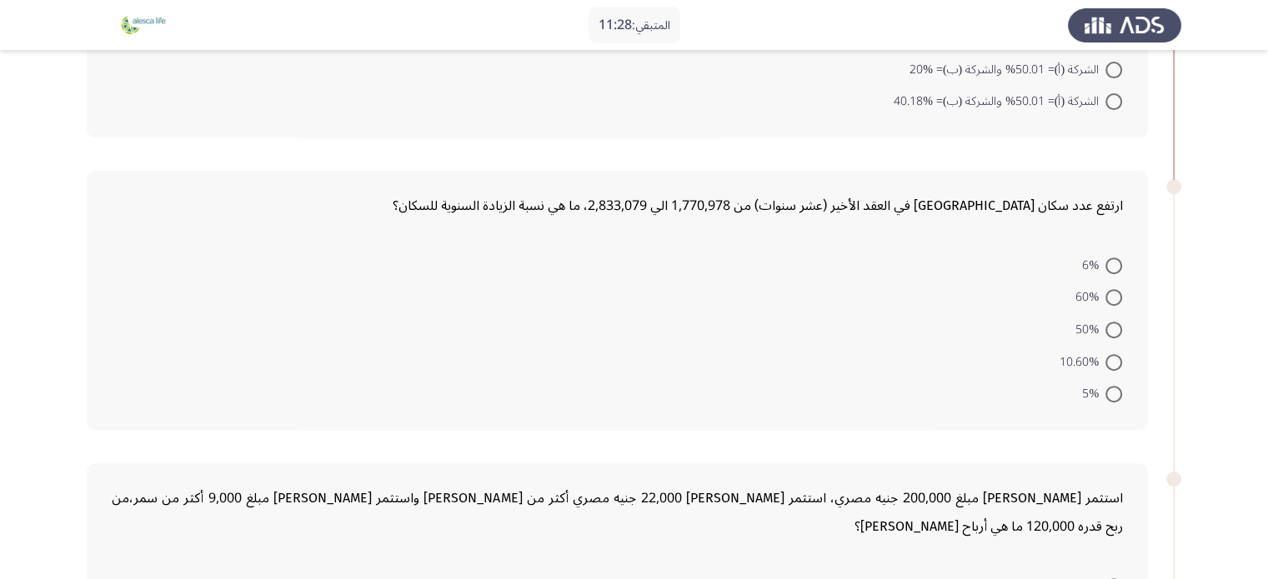
scroll to position [612, 0]
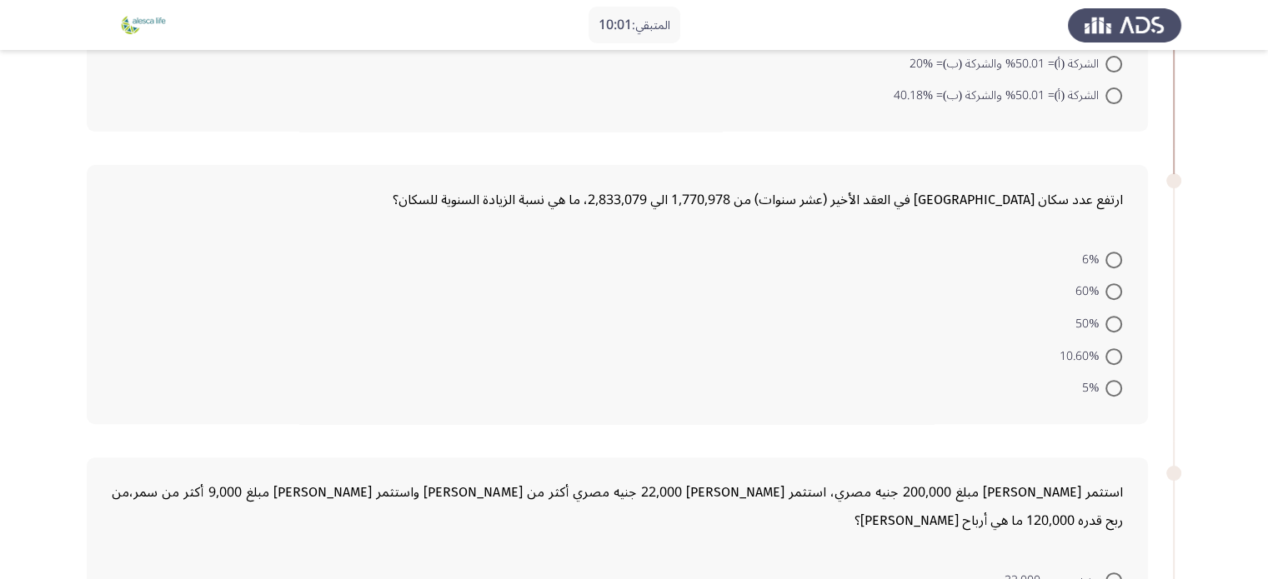
click at [1114, 352] on span at bounding box center [1113, 356] width 17 height 17
click at [1114, 352] on input "10.60%" at bounding box center [1113, 356] width 17 height 17
radio input "true"
click at [1116, 255] on span at bounding box center [1113, 260] width 17 height 17
click at [1116, 255] on input "6%" at bounding box center [1113, 260] width 17 height 17
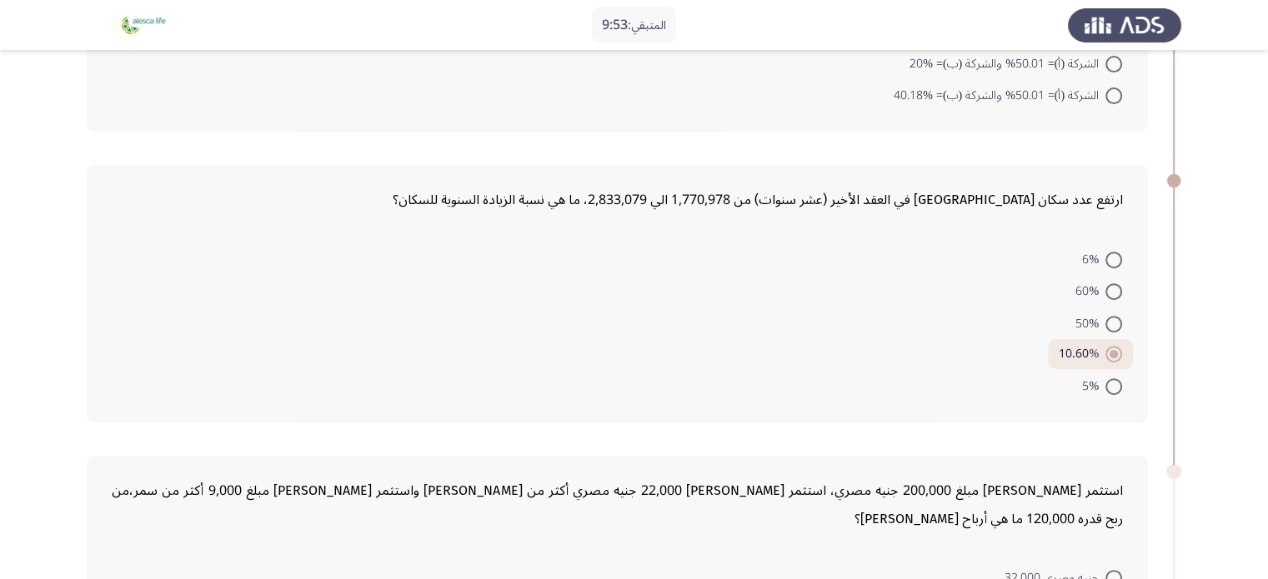
radio input "true"
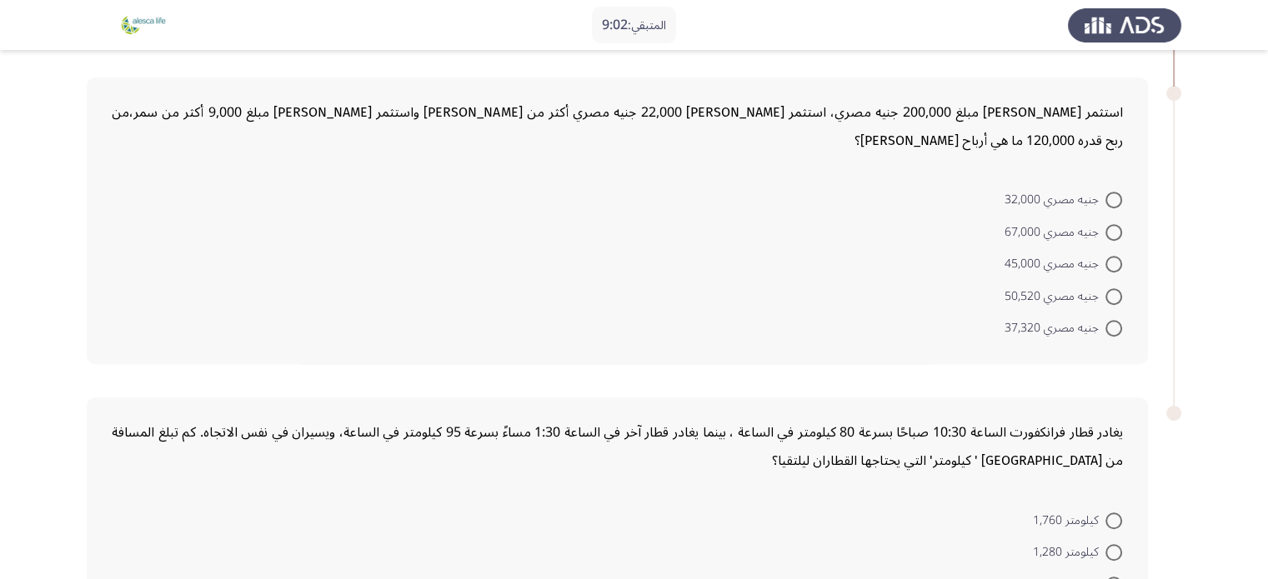
scroll to position [967, 0]
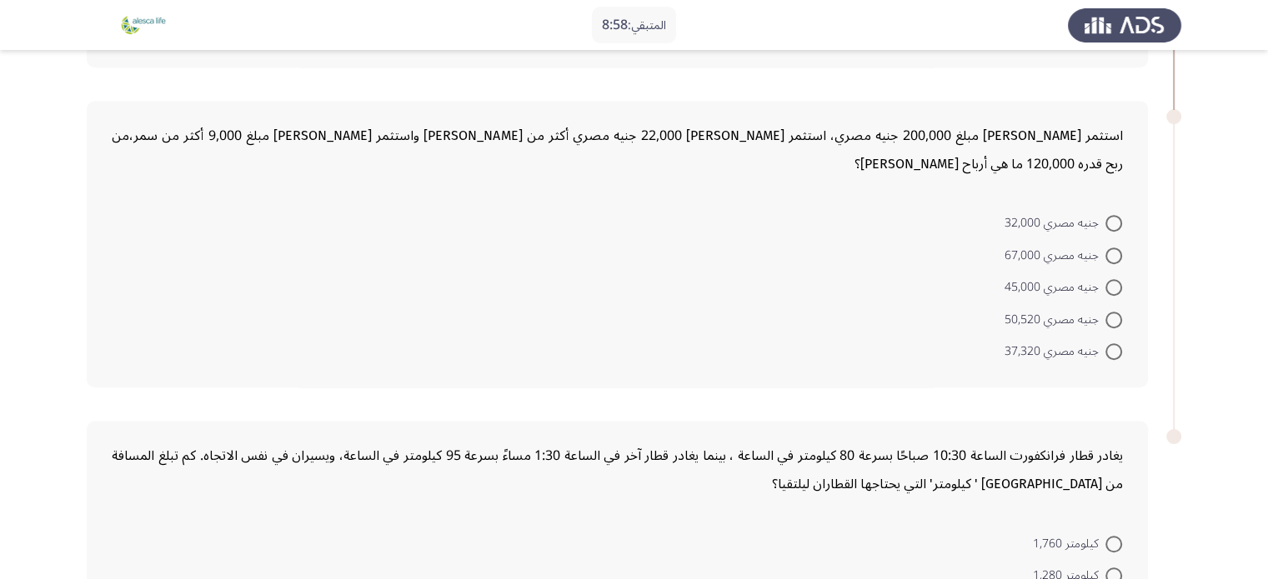
click at [1118, 248] on span at bounding box center [1113, 256] width 17 height 17
click at [1118, 248] on input "جنيه مصري 67,000" at bounding box center [1113, 256] width 17 height 17
radio input "true"
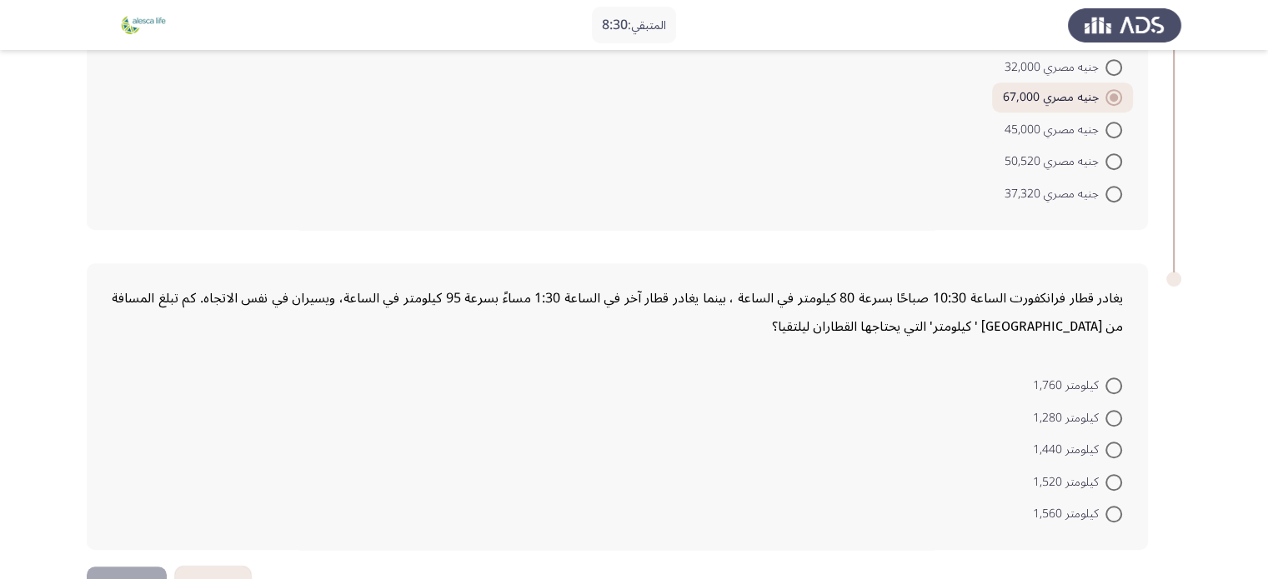
scroll to position [1141, 0]
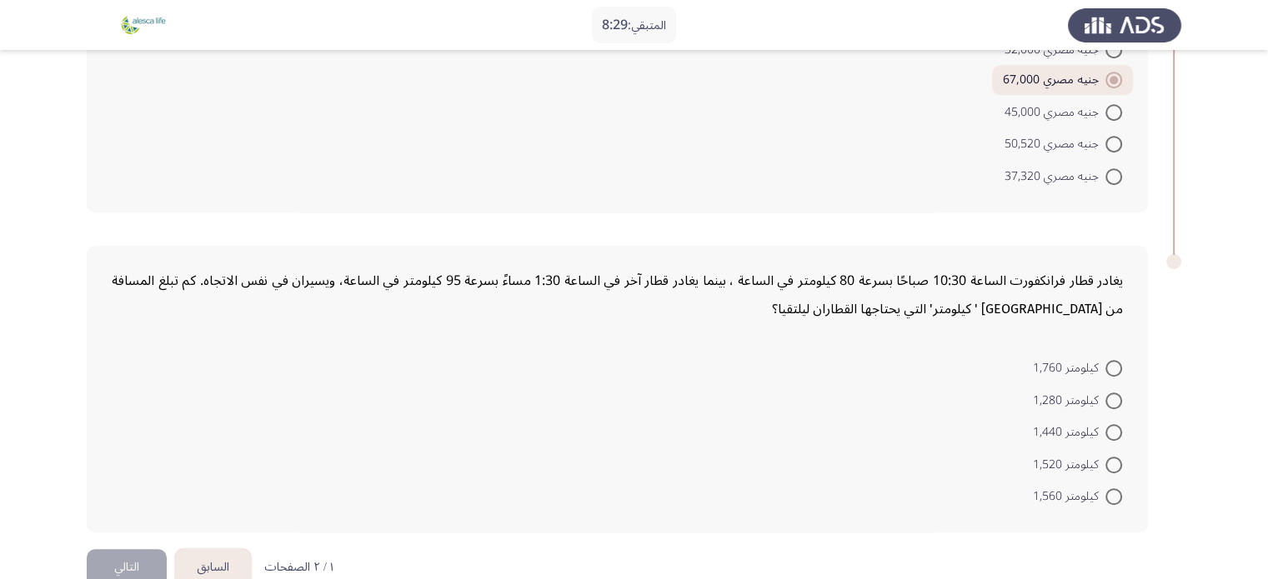
click at [1115, 358] on label "كيلومتر 1,760" at bounding box center [1077, 368] width 89 height 20
click at [1115, 360] on input "كيلومتر 1,760" at bounding box center [1113, 368] width 17 height 17
radio input "true"
click at [133, 549] on button "التالي" at bounding box center [127, 568] width 80 height 38
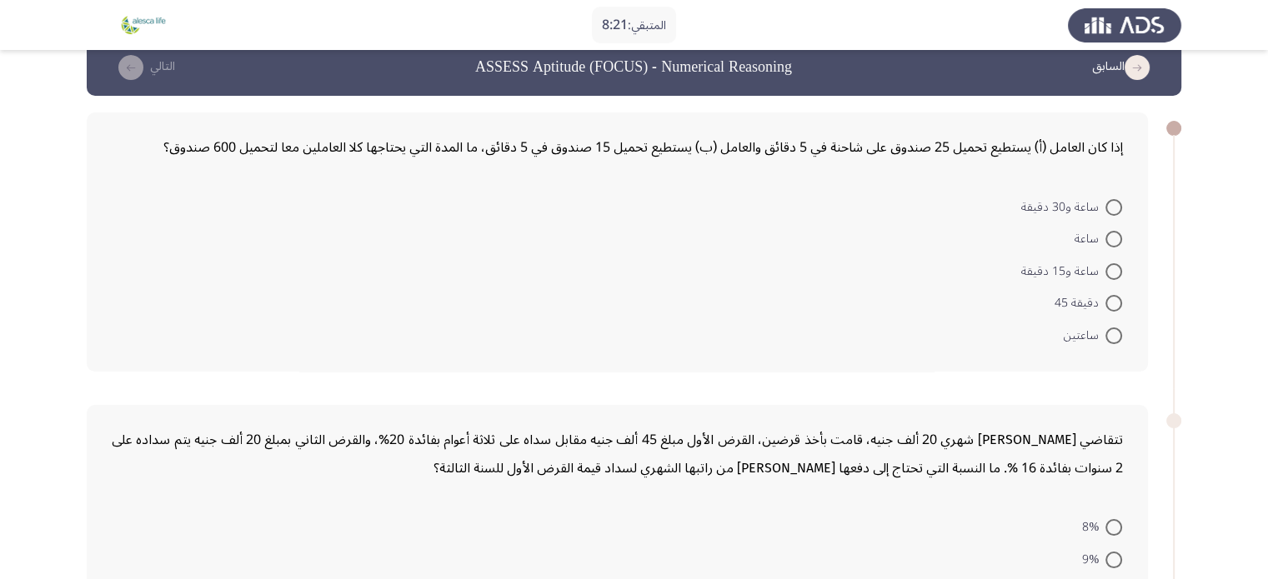
scroll to position [44, 0]
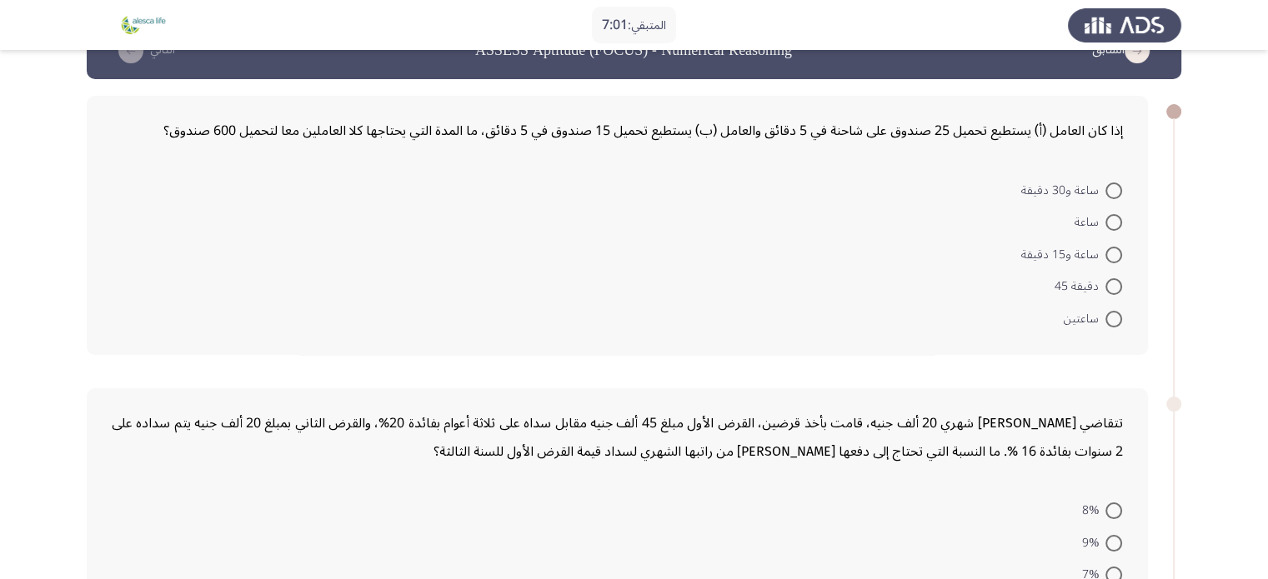
click at [1105, 248] on span at bounding box center [1113, 255] width 17 height 17
click at [1105, 248] on input "ساعة و15 دقيقة" at bounding box center [1113, 255] width 17 height 17
radio input "true"
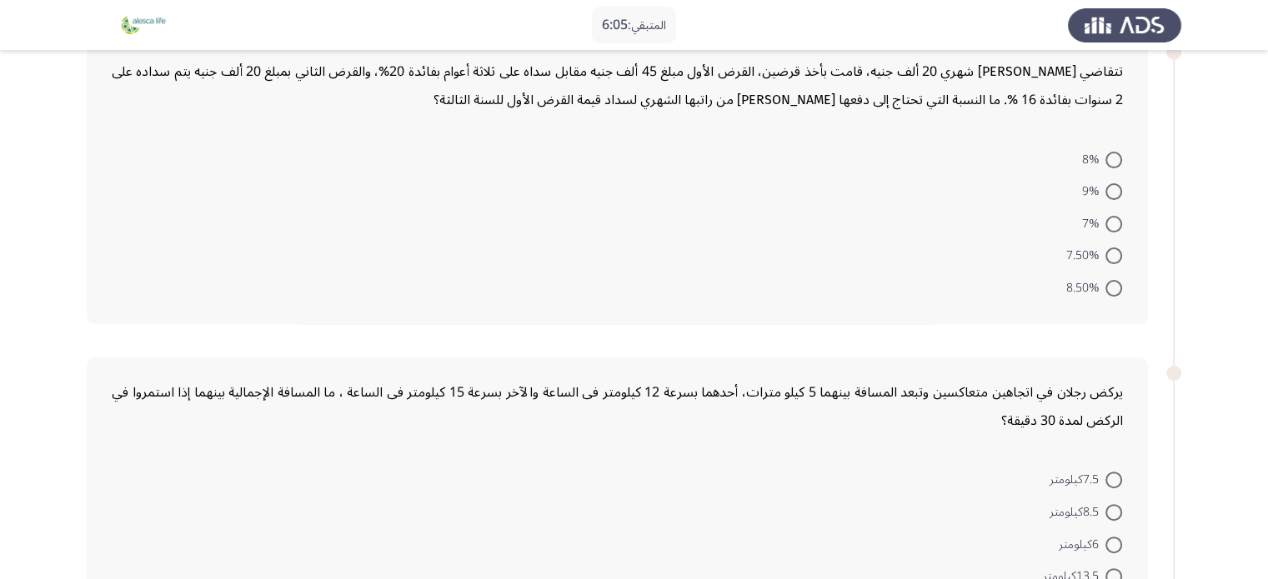
scroll to position [391, 0]
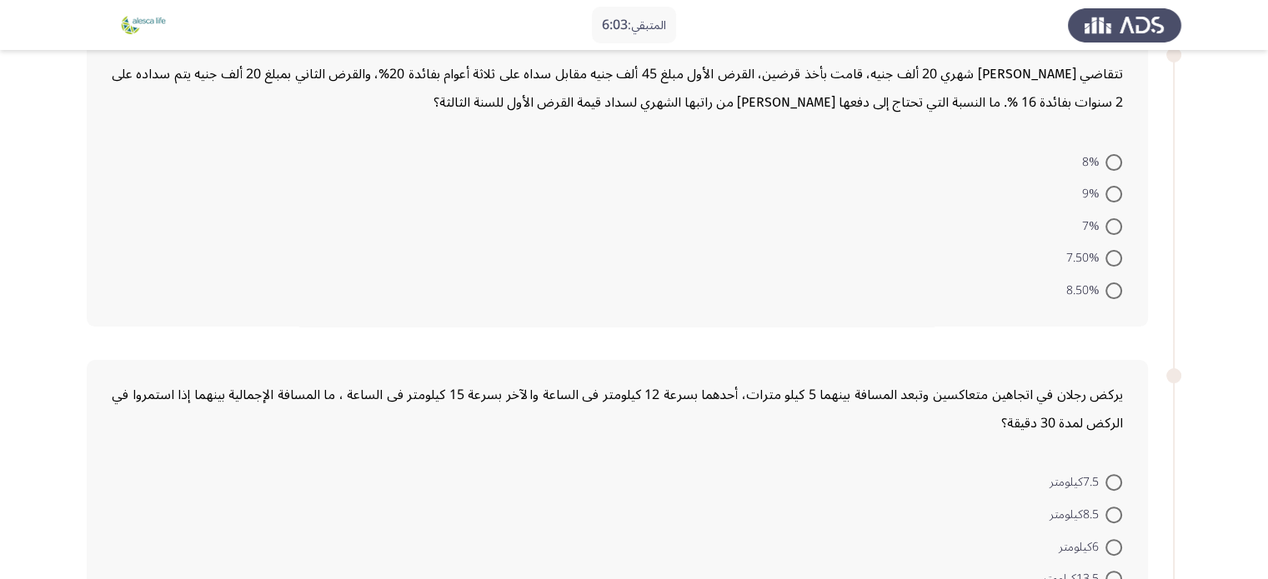
click at [1119, 285] on span at bounding box center [1113, 291] width 17 height 17
click at [1119, 285] on input "8.50%" at bounding box center [1113, 291] width 17 height 17
radio input "true"
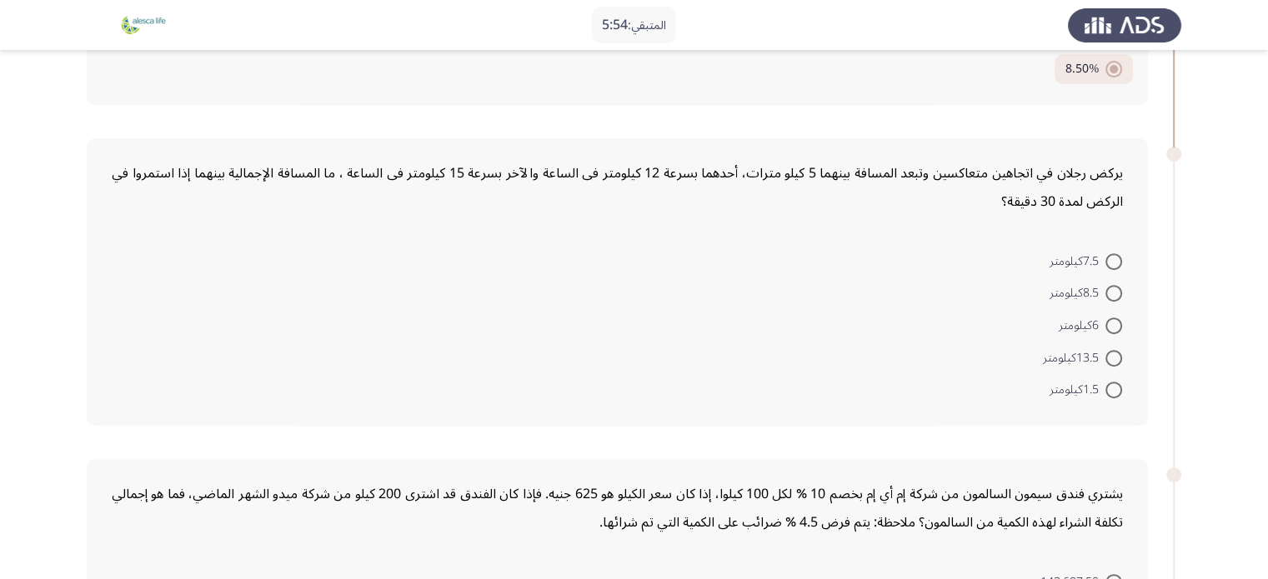
scroll to position [612, 0]
click at [1262, 338] on app-assessment-container "المتبقي: 5:52 السابق ASSESS Aptitude (FOCUS) - Numerical Reasoning التالي إذا ك…" at bounding box center [634, 255] width 1268 height 1600
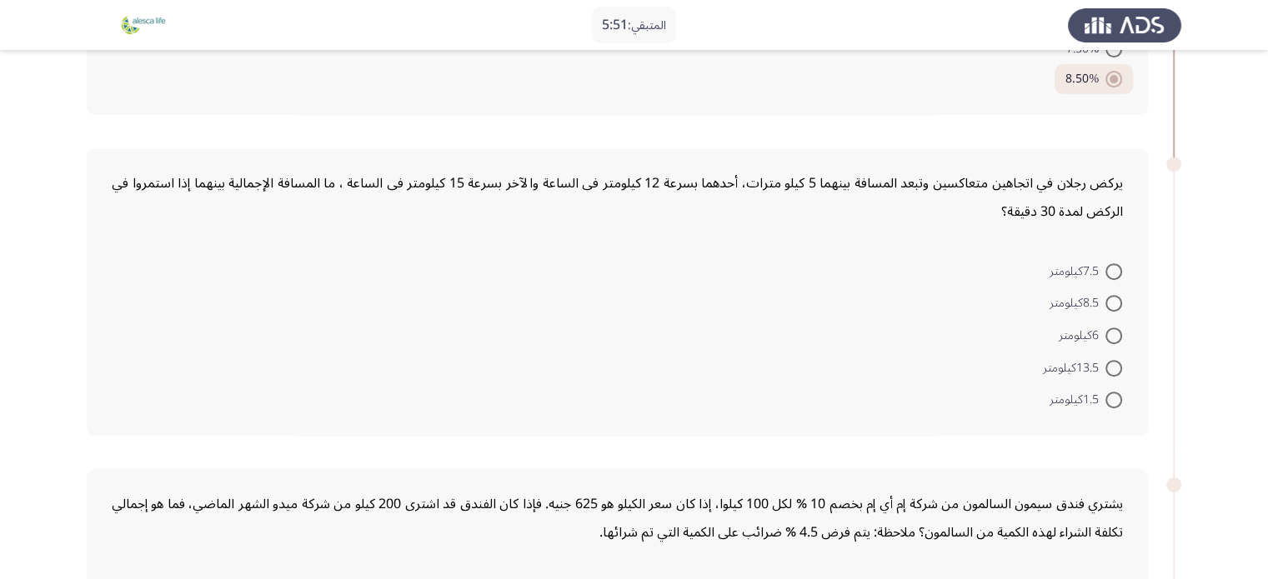
scroll to position [594, 0]
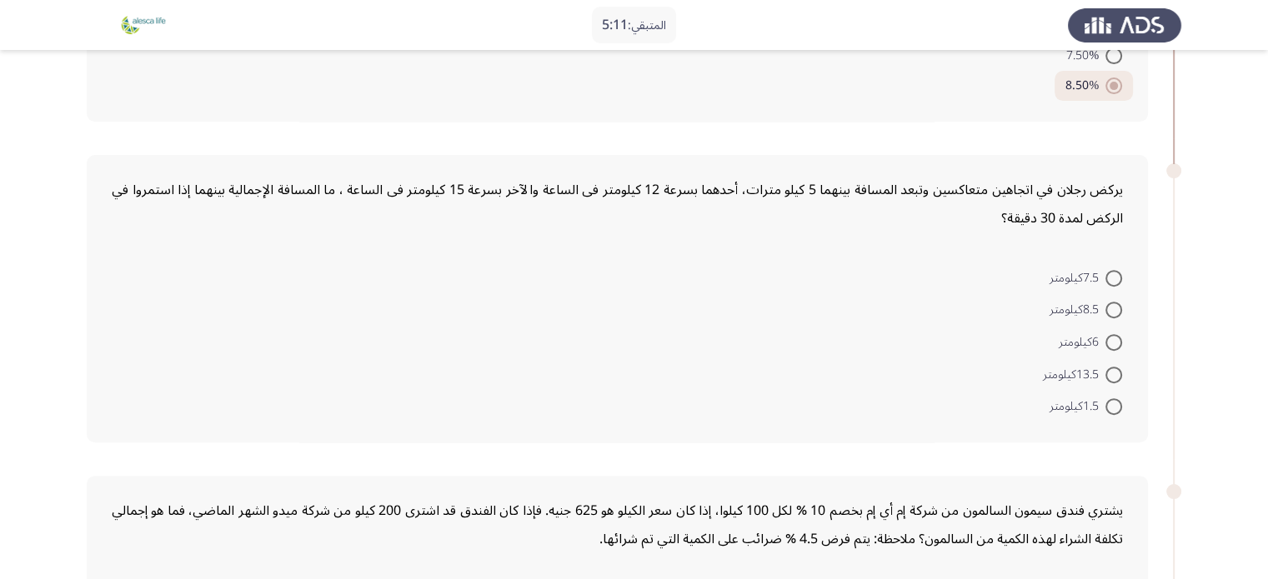
click at [1110, 369] on span at bounding box center [1113, 375] width 17 height 17
click at [1110, 369] on input "13.5كيلومتر" at bounding box center [1113, 375] width 17 height 17
radio input "true"
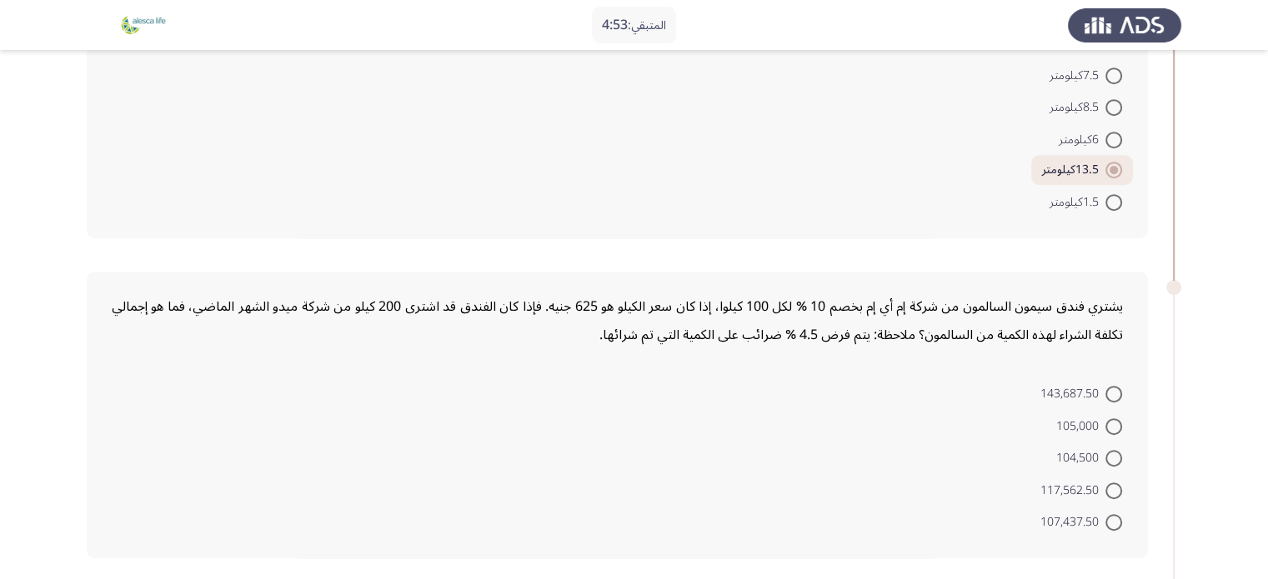
scroll to position [739, 0]
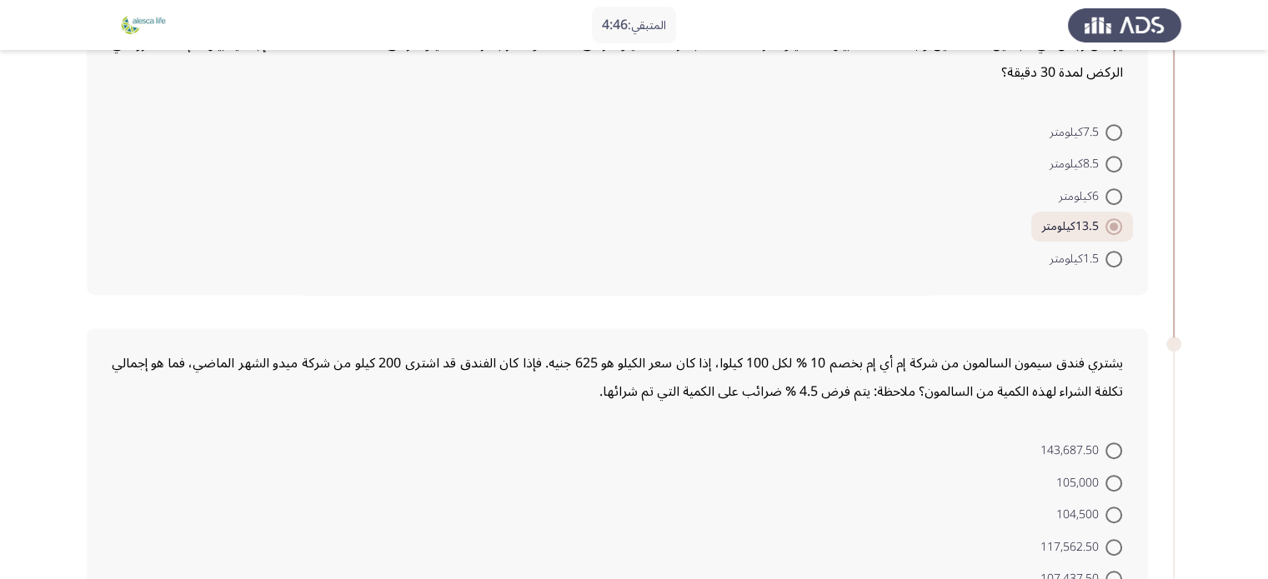
click at [1121, 158] on span at bounding box center [1113, 164] width 17 height 17
click at [1121, 158] on input "8.5كيلومتر" at bounding box center [1113, 164] width 17 height 17
radio input "true"
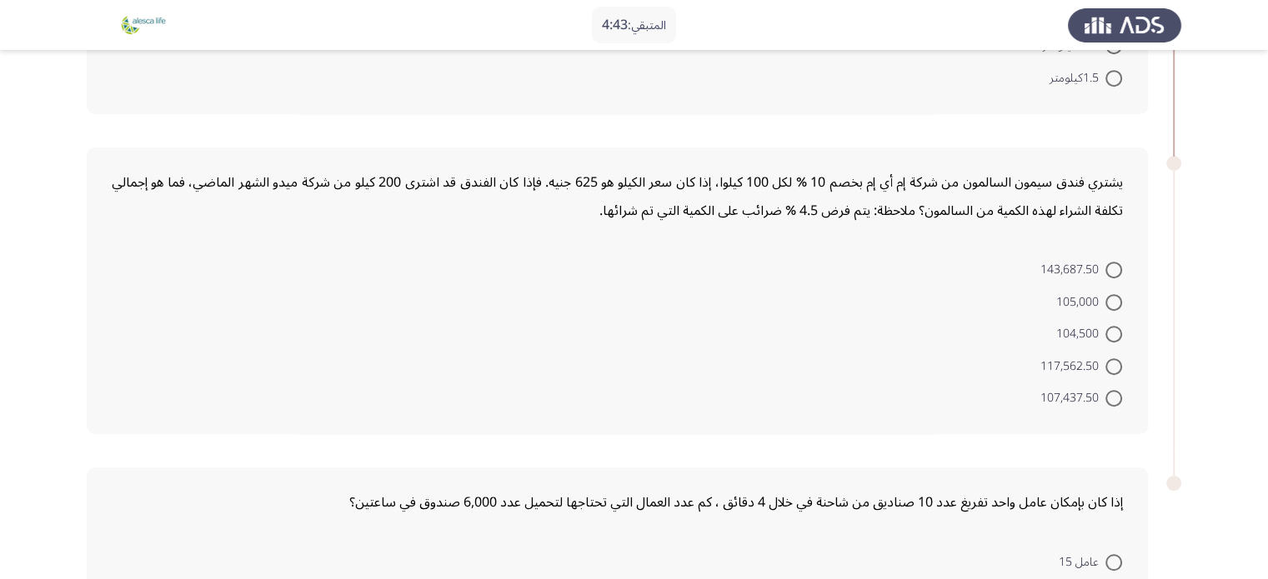
scroll to position [926, 0]
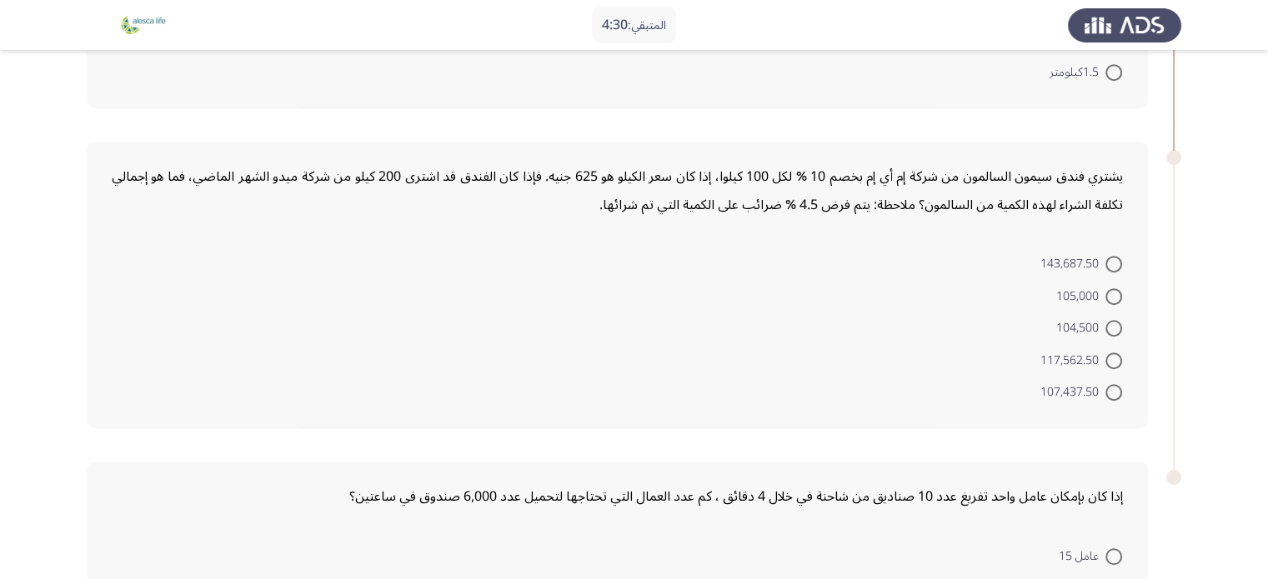
click at [1119, 359] on span at bounding box center [1113, 361] width 17 height 17
click at [1119, 359] on input "117,562.50" at bounding box center [1113, 361] width 17 height 17
radio input "true"
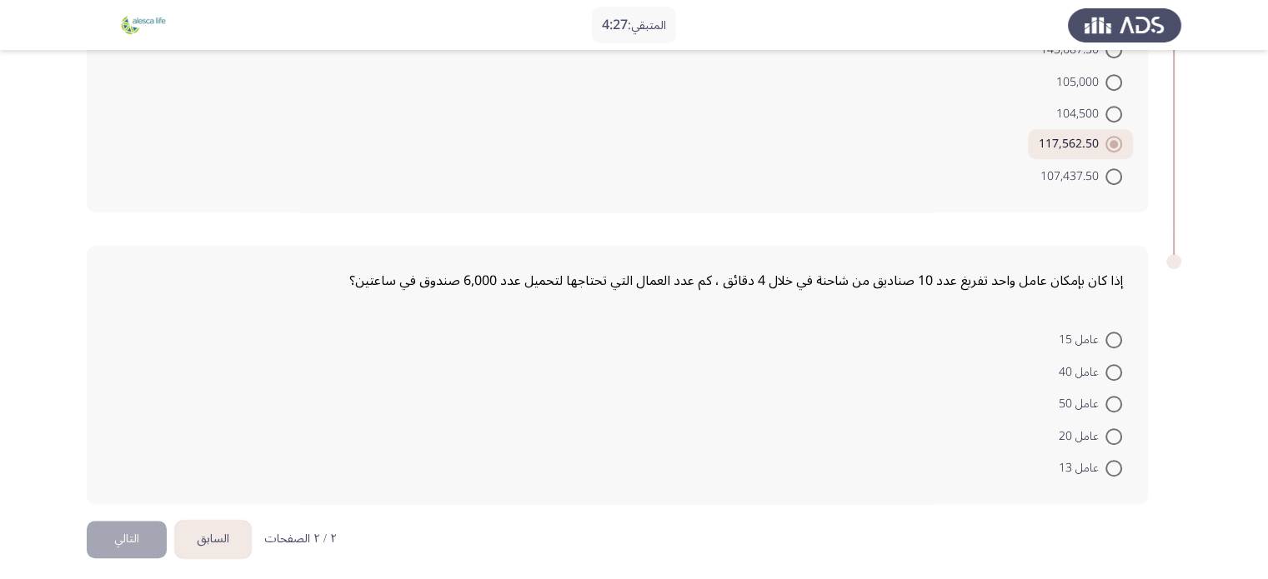
scroll to position [1141, 0]
click at [1113, 364] on span at bounding box center [1113, 372] width 17 height 17
click at [1113, 364] on input "عامل 40" at bounding box center [1113, 372] width 17 height 17
radio input "true"
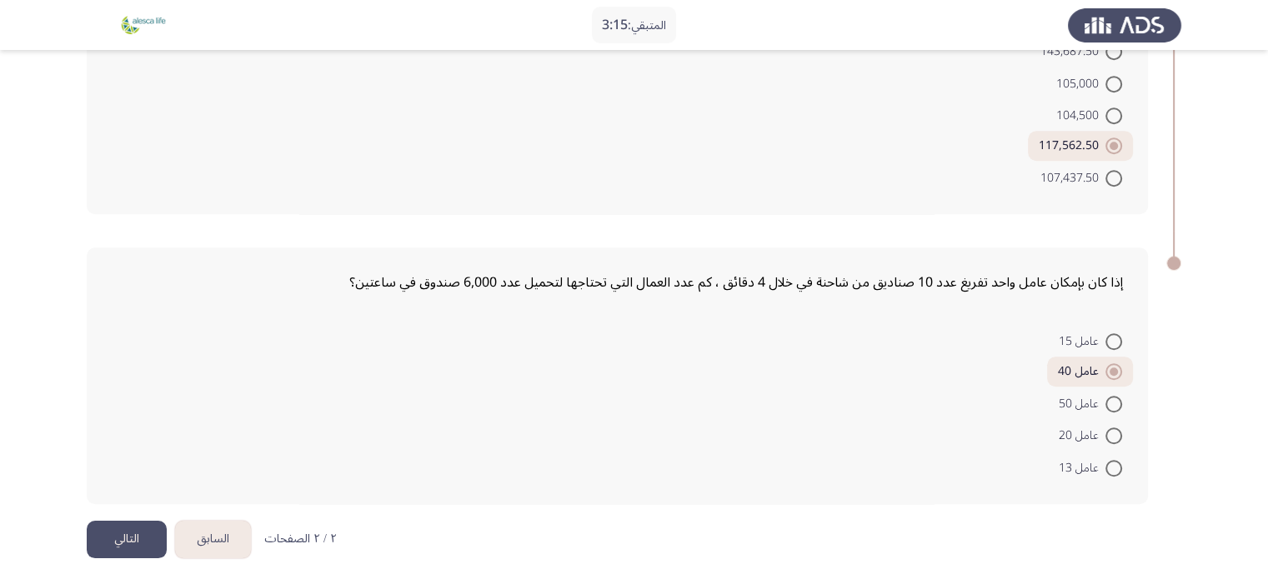
click at [1110, 433] on span at bounding box center [1113, 436] width 17 height 17
click at [1110, 433] on input "عامل 20" at bounding box center [1113, 436] width 17 height 17
radio input "true"
click at [114, 529] on button "التالي" at bounding box center [127, 540] width 80 height 38
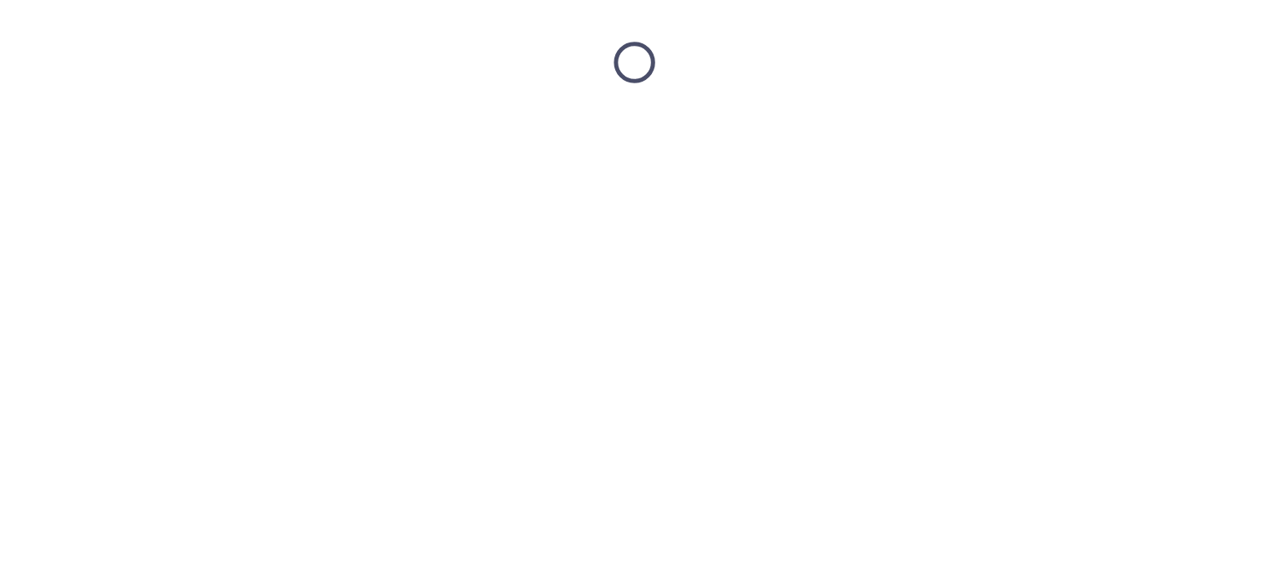
scroll to position [0, 0]
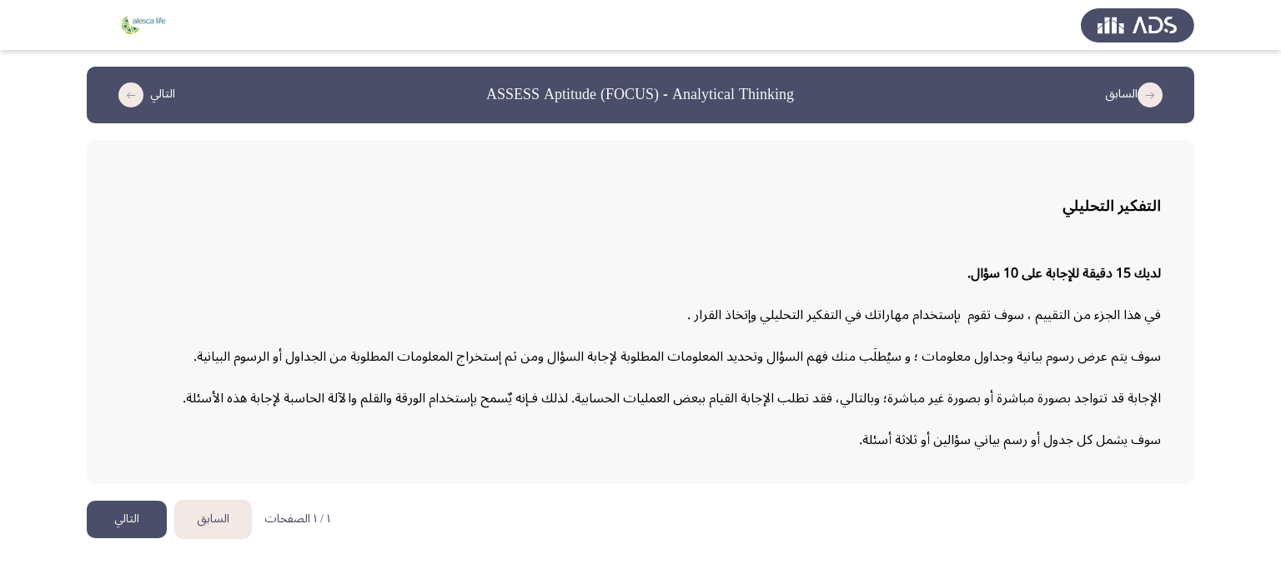
click at [107, 518] on button "التالي" at bounding box center [127, 520] width 80 height 38
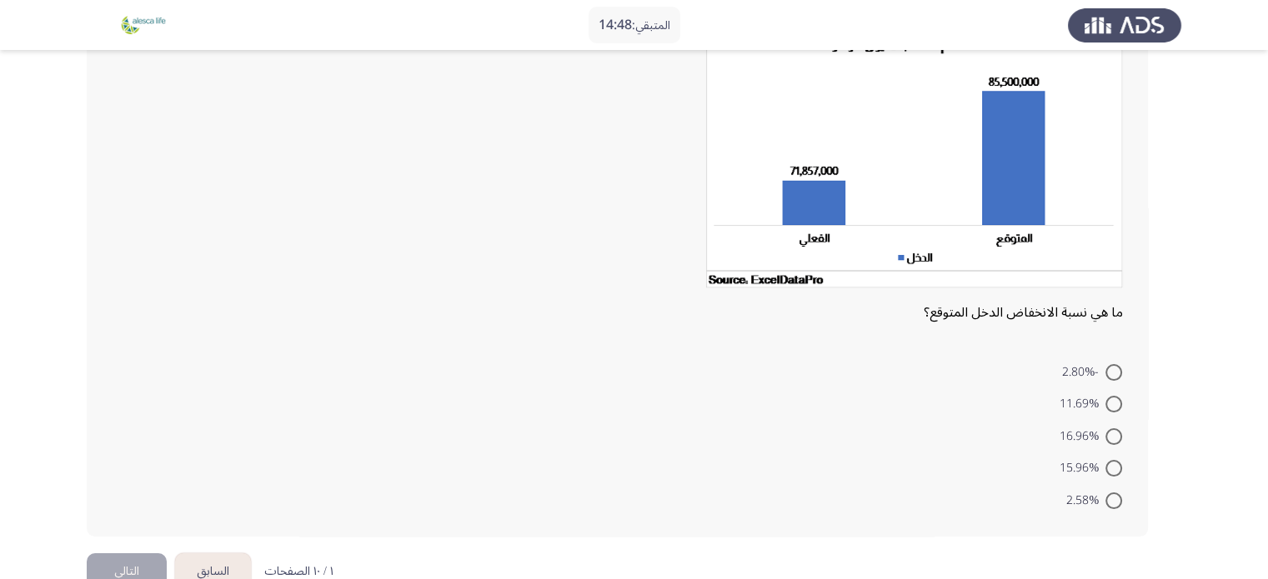
scroll to position [152, 0]
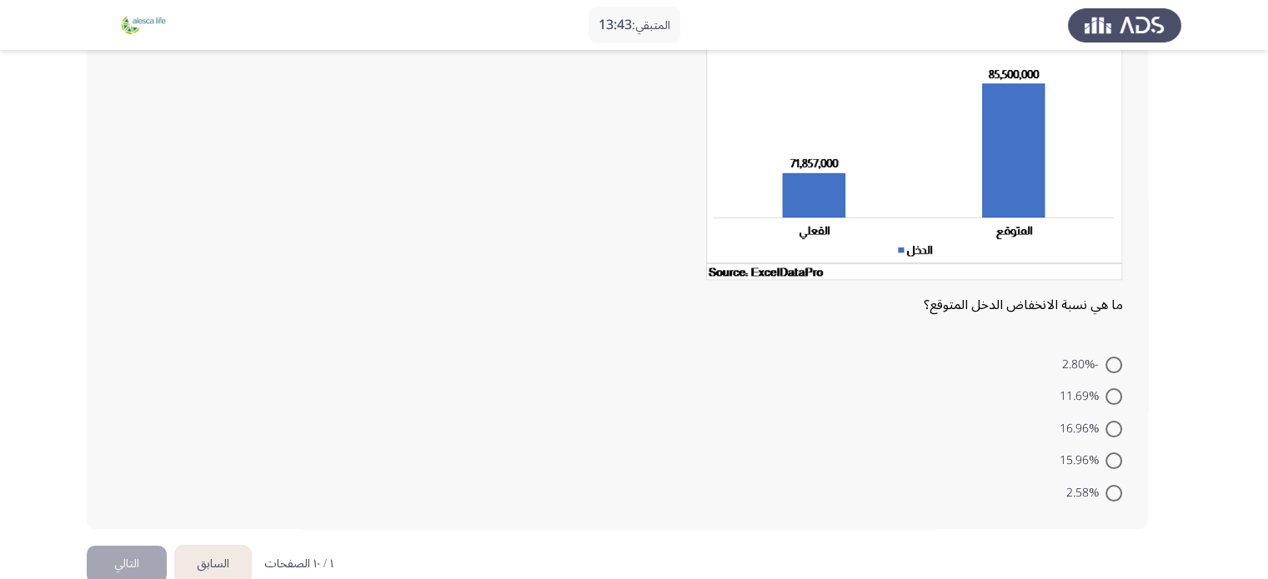
click at [1116, 454] on span at bounding box center [1113, 461] width 17 height 17
click at [1116, 454] on input "15.96%" at bounding box center [1113, 461] width 17 height 17
radio input "true"
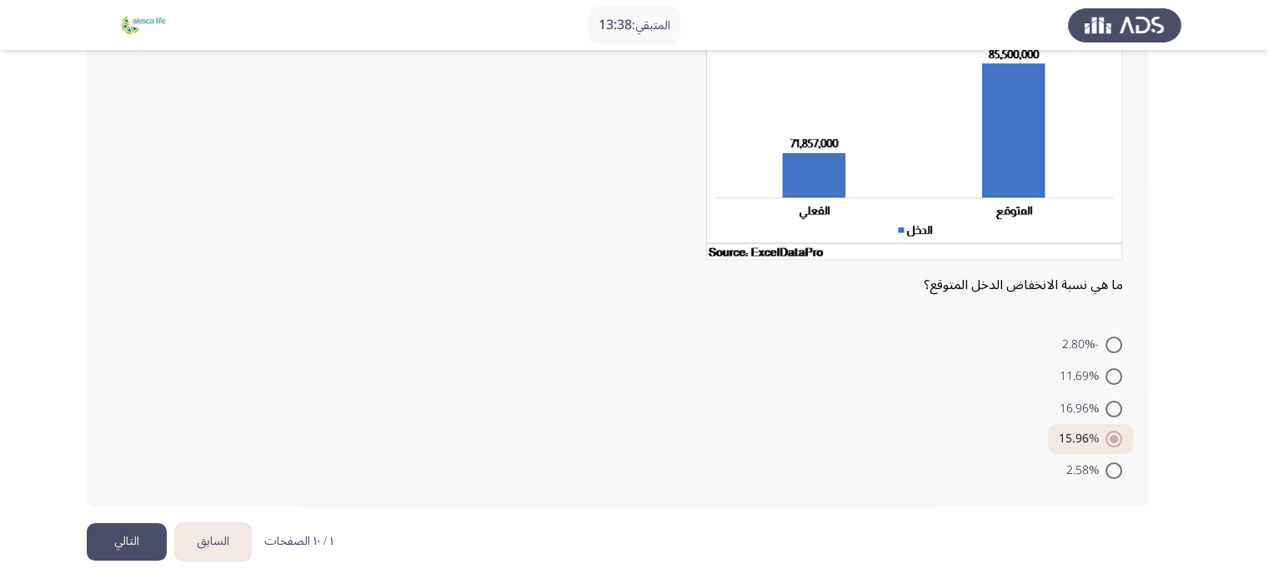
scroll to position [181, 0]
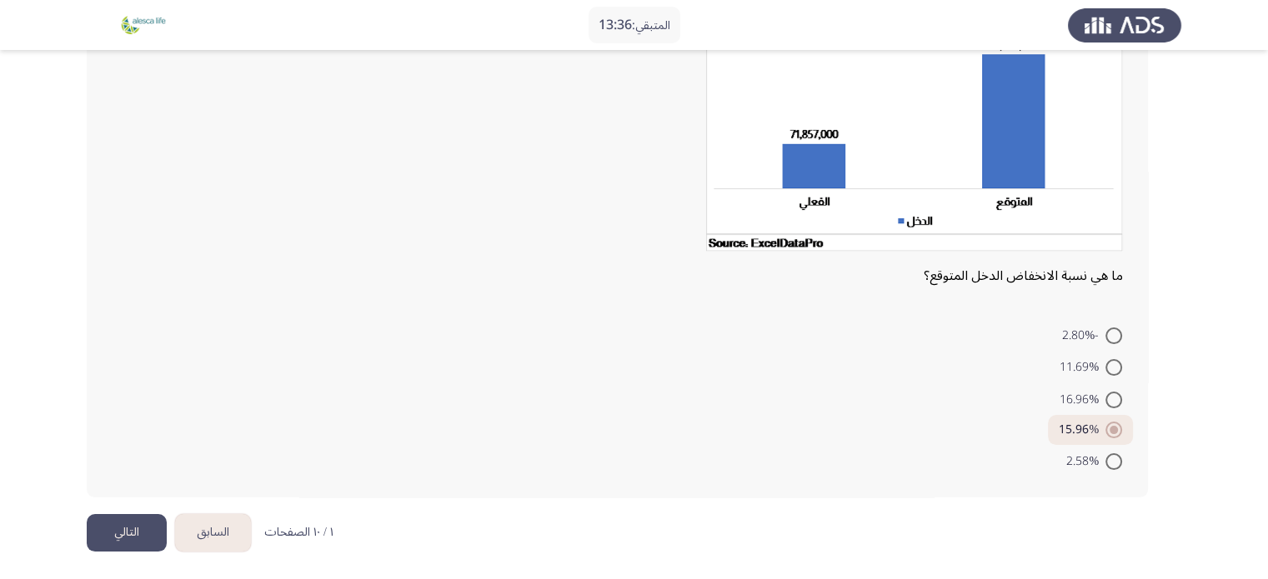
click at [133, 524] on button "التالي" at bounding box center [127, 533] width 80 height 38
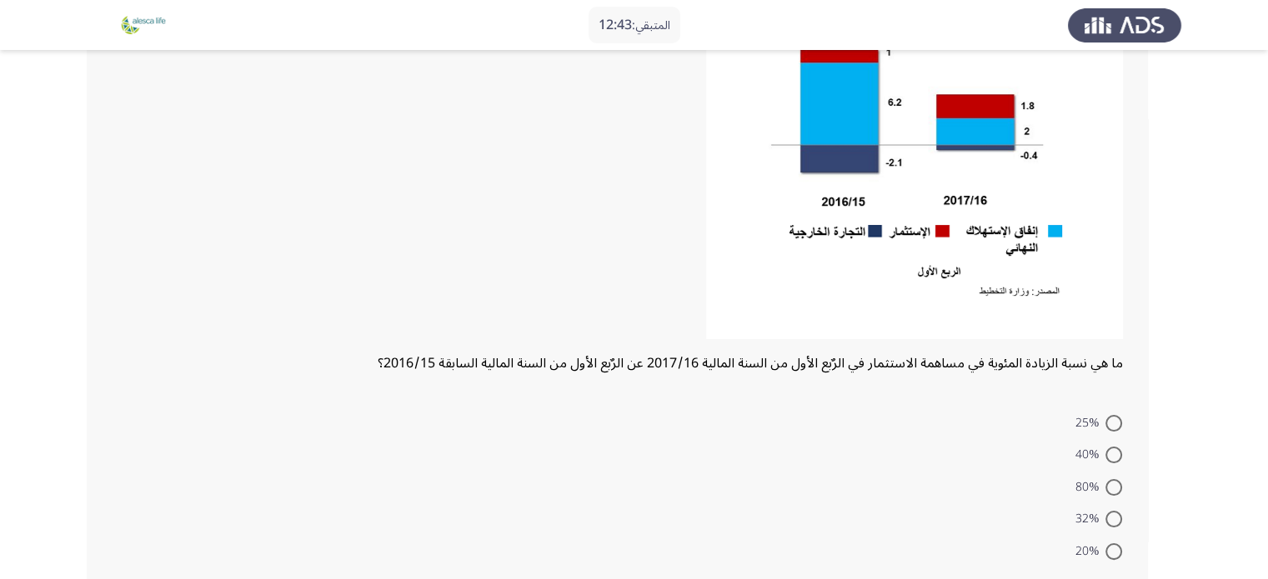
scroll to position [235, 0]
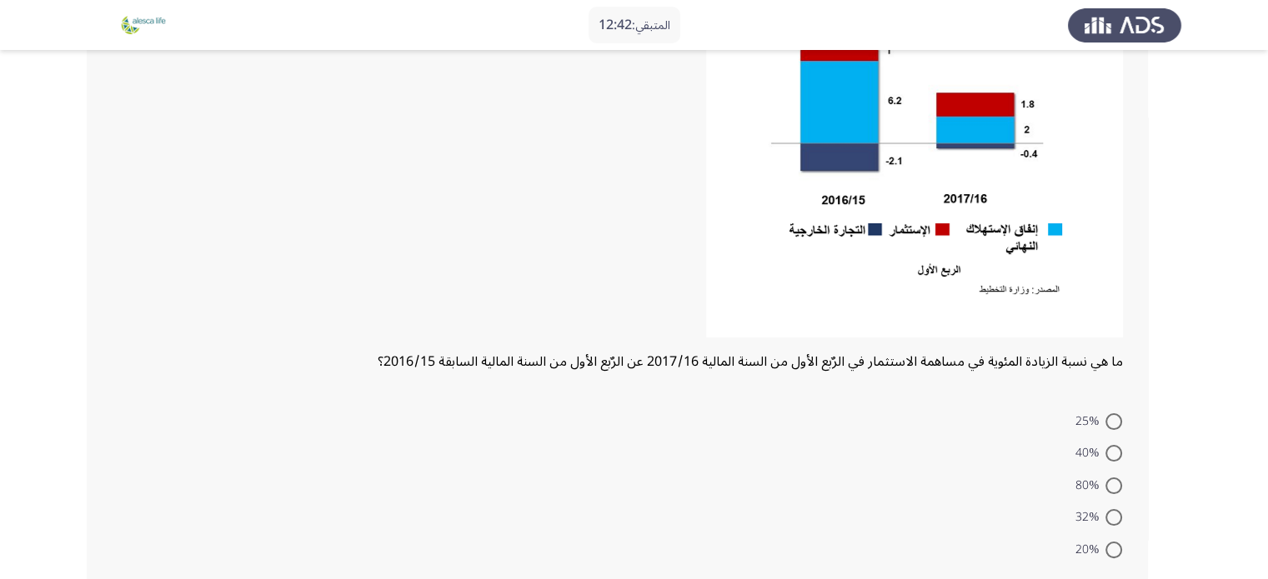
click at [1115, 479] on span at bounding box center [1113, 486] width 17 height 17
click at [1115, 479] on input "80%" at bounding box center [1113, 486] width 17 height 17
radio input "true"
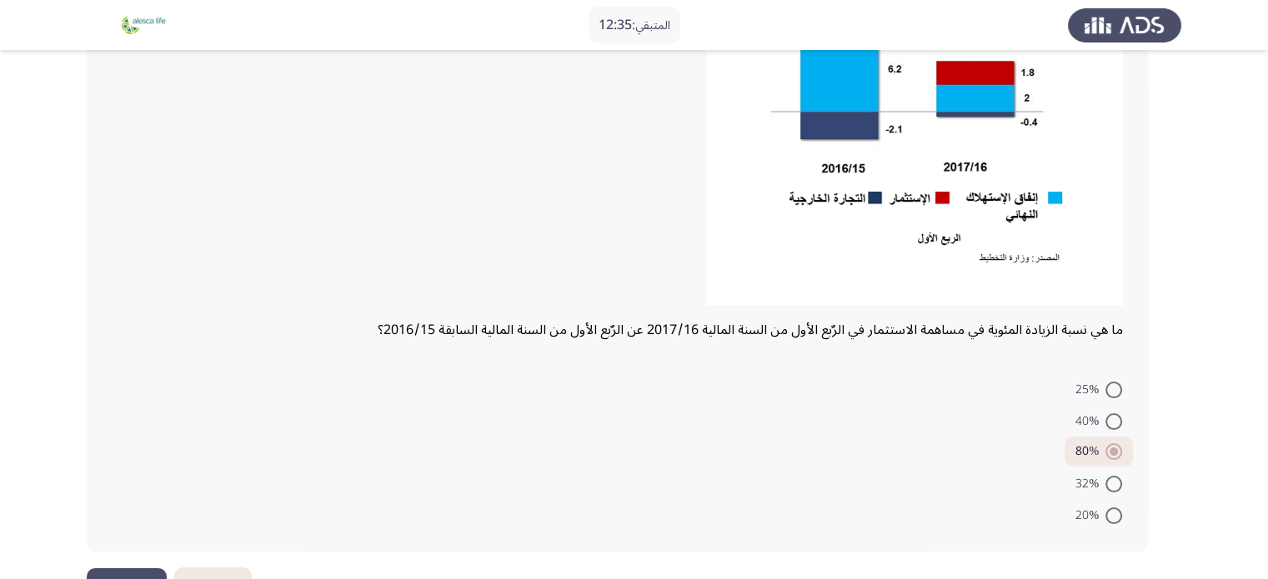
scroll to position [321, 0]
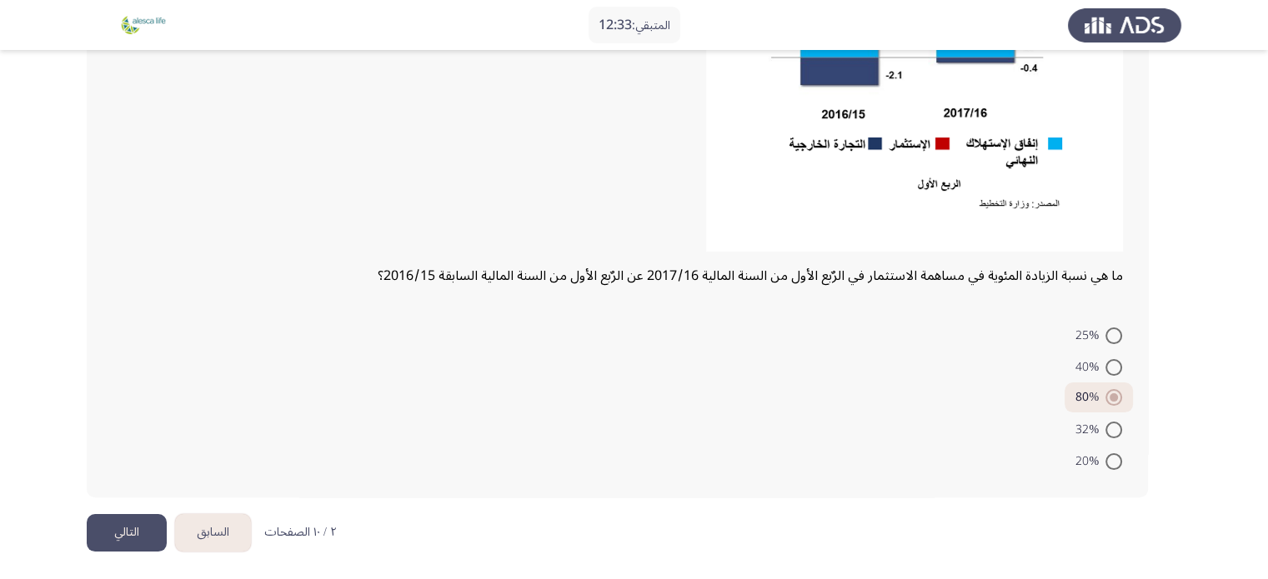
click at [143, 514] on button "التالي" at bounding box center [127, 533] width 80 height 38
click at [143, 513] on html "المتبقي: 12:33 السابق ASSESS Aptitude (FOCUS) - Analytical Thinking التالي ما ه…" at bounding box center [634, 130] width 1268 height 902
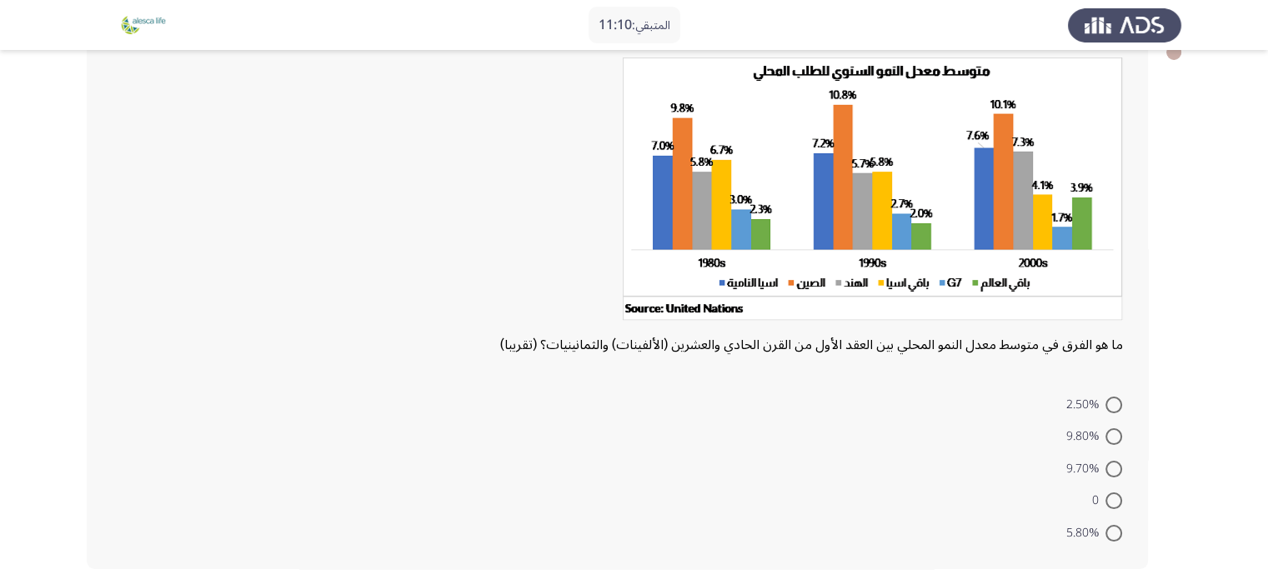
scroll to position [108, 0]
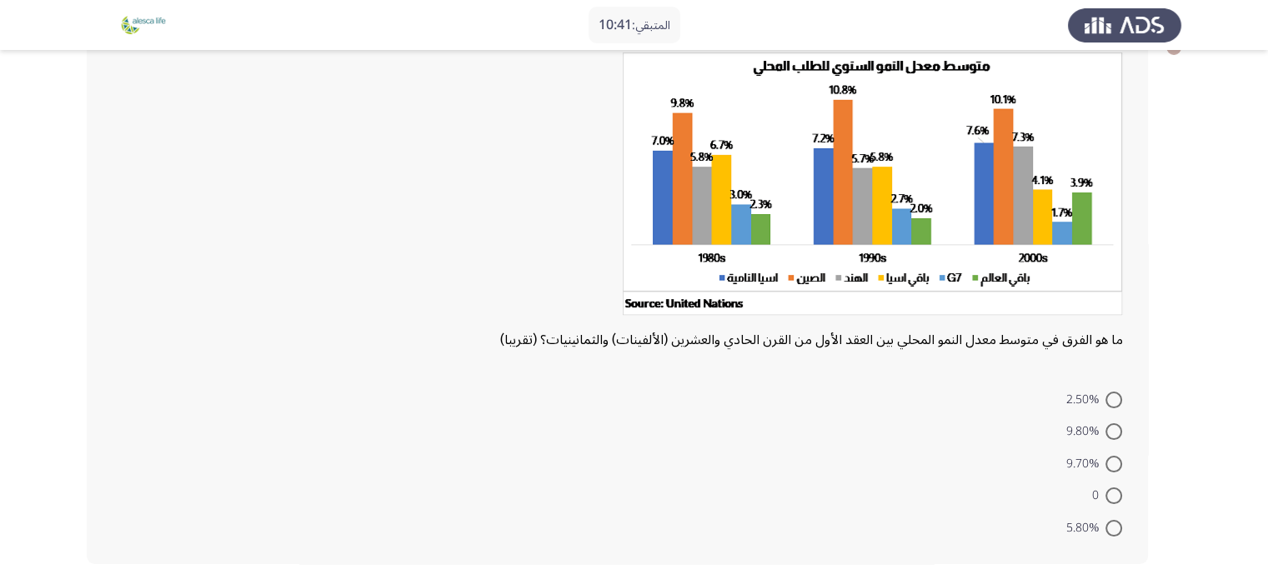
click at [1114, 399] on span at bounding box center [1113, 400] width 17 height 17
click at [1114, 399] on input "2.50%" at bounding box center [1113, 400] width 17 height 17
radio input "true"
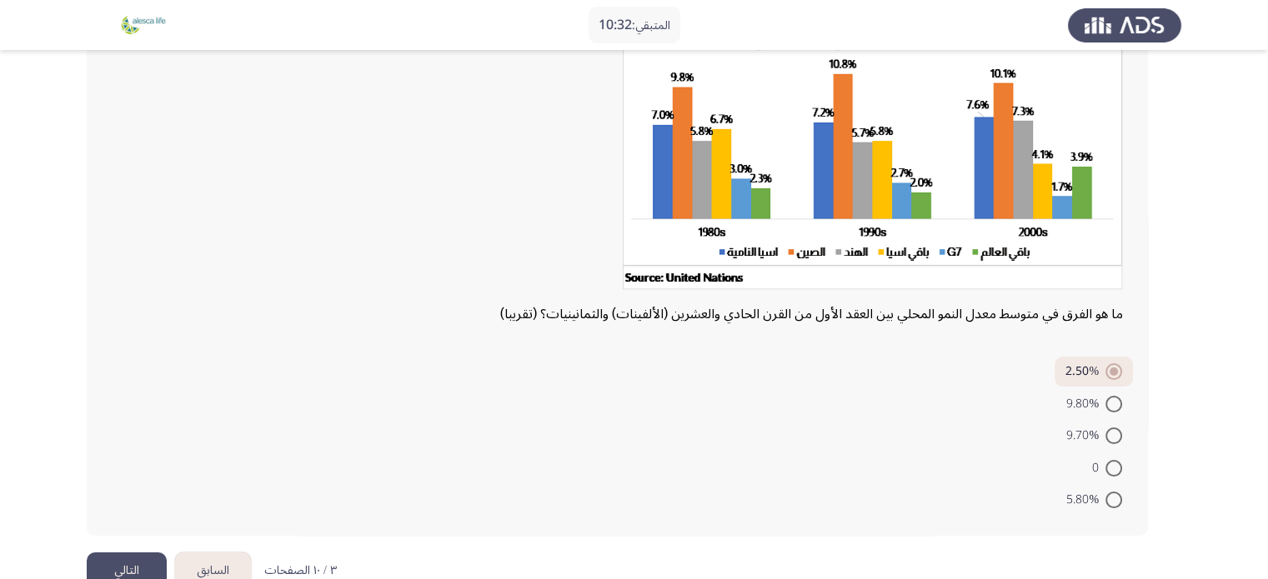
scroll to position [173, 0]
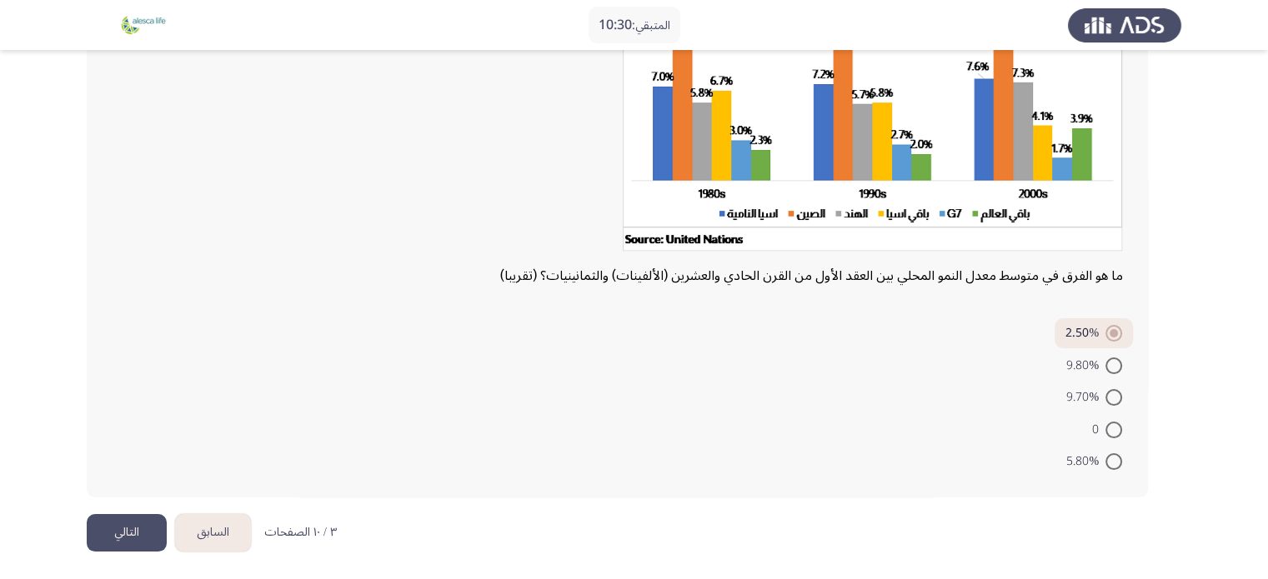
click at [140, 529] on button "التالي" at bounding box center [127, 533] width 80 height 38
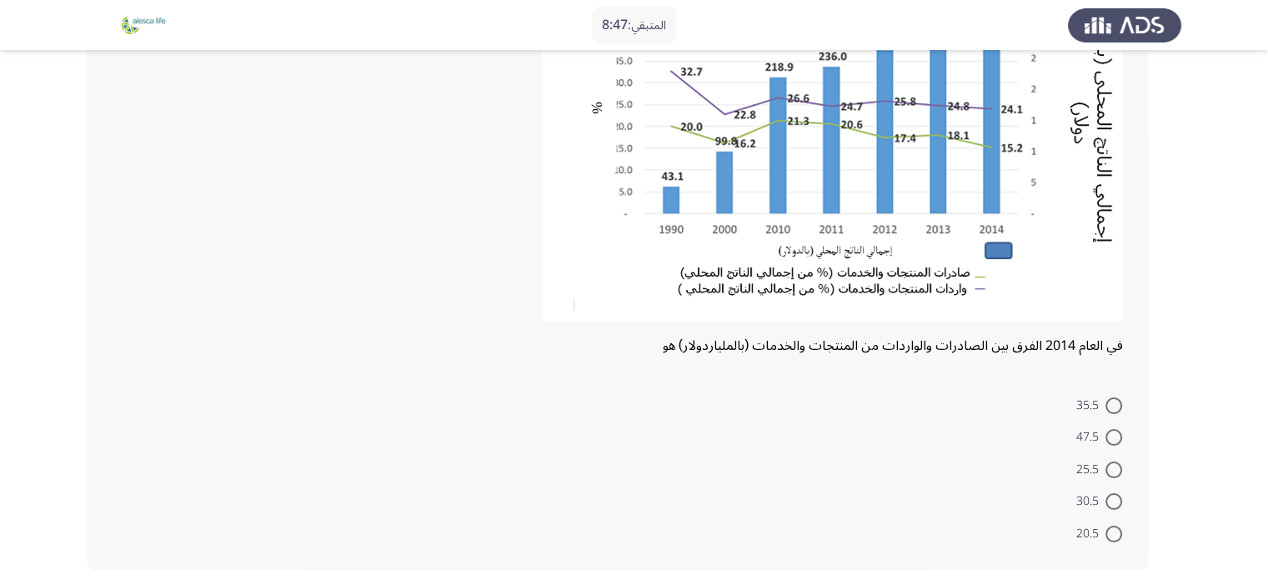
scroll to position [247, 0]
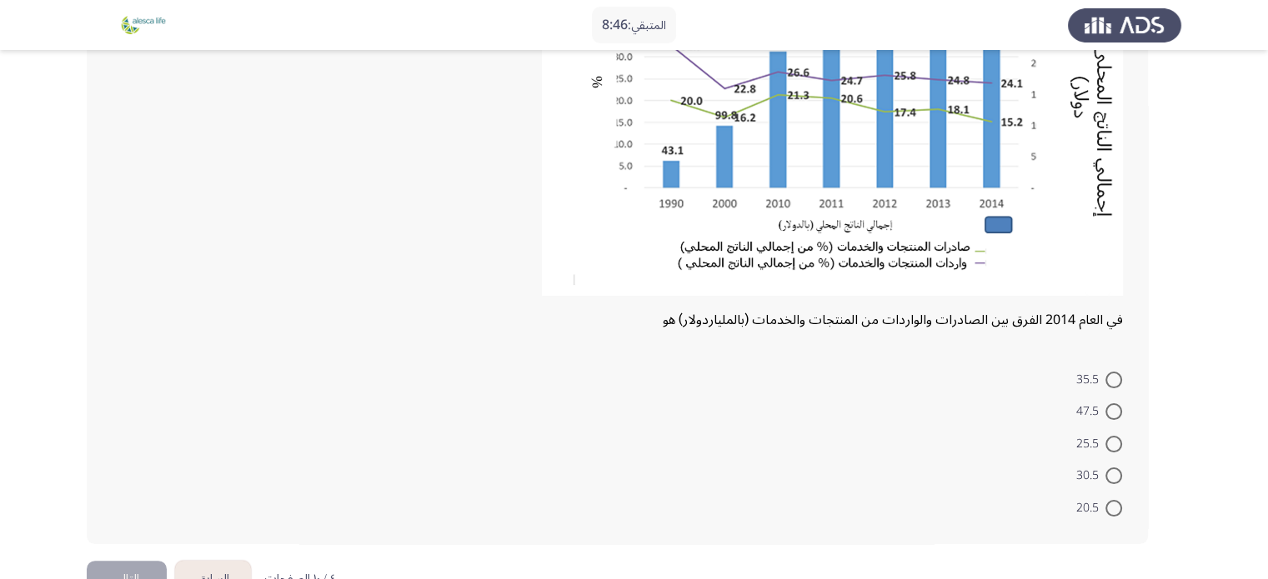
click at [1117, 447] on span at bounding box center [1113, 444] width 17 height 17
click at [1117, 447] on input "25.5" at bounding box center [1113, 444] width 17 height 17
radio input "true"
click at [128, 563] on button "التالي" at bounding box center [127, 578] width 80 height 38
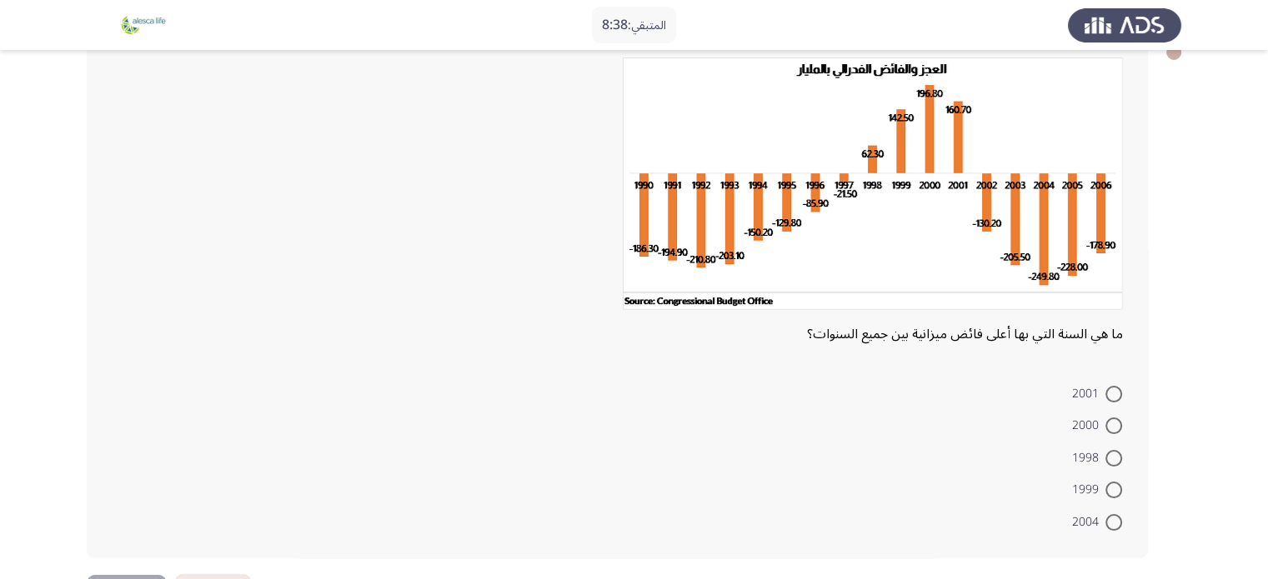
scroll to position [102, 0]
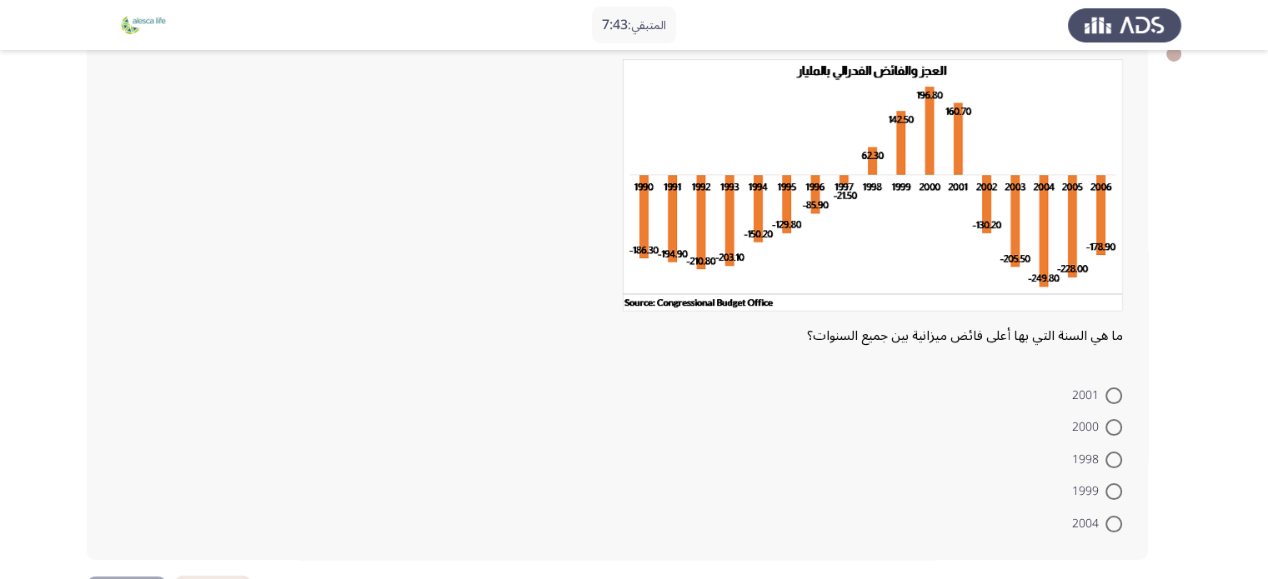
click at [1109, 399] on span at bounding box center [1113, 396] width 17 height 17
click at [1109, 399] on input "2001" at bounding box center [1113, 396] width 17 height 17
radio input "true"
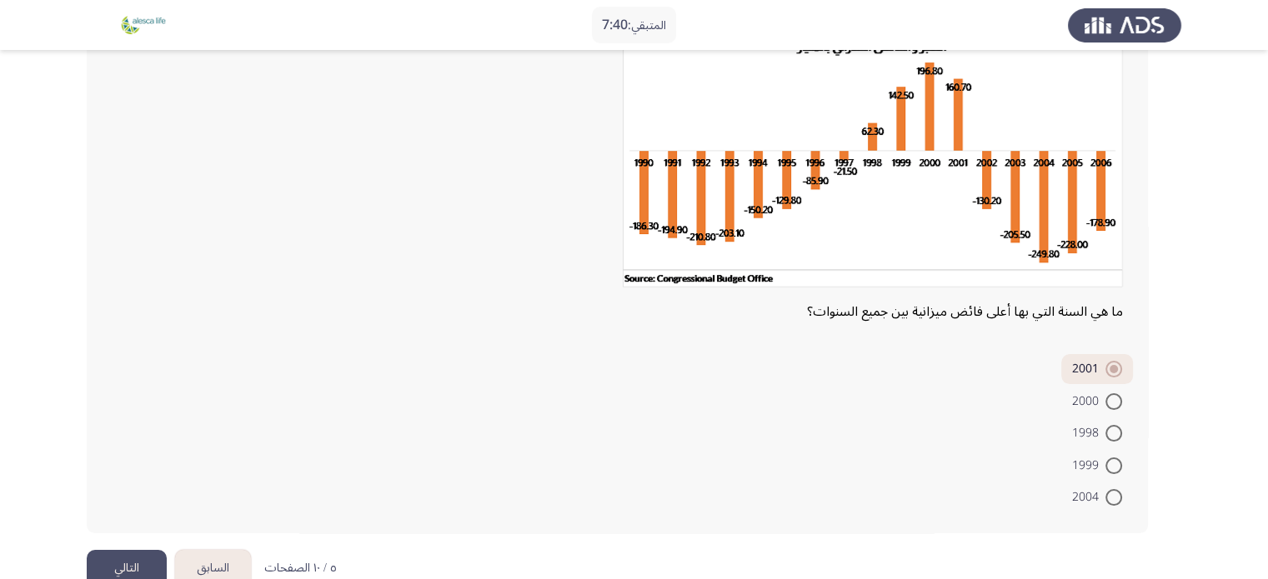
scroll to position [147, 0]
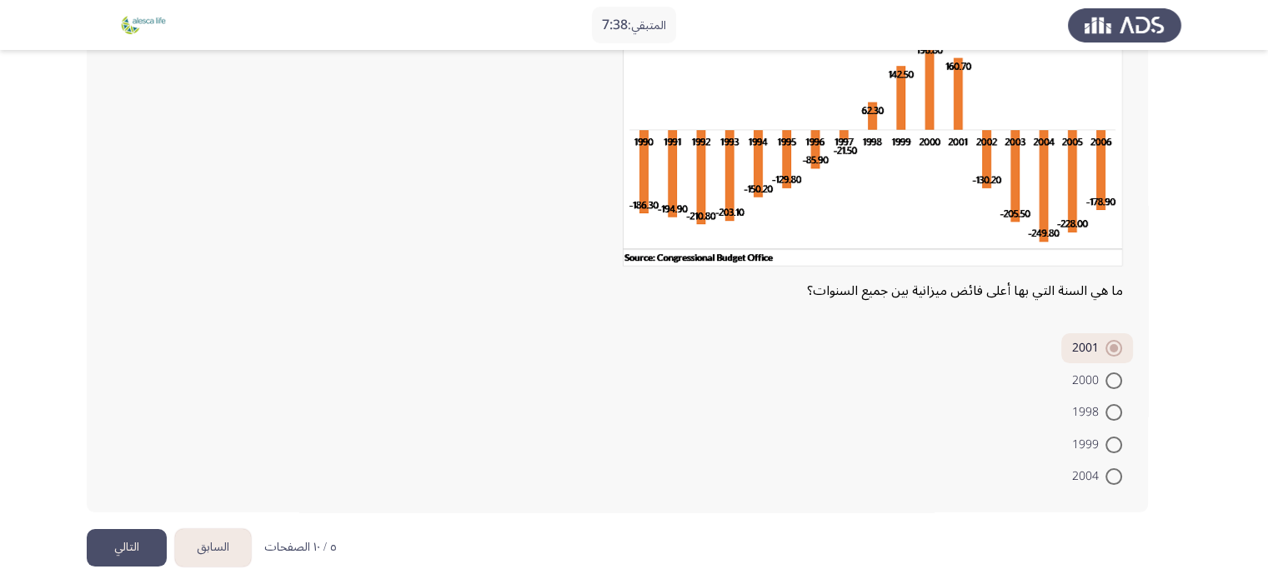
click at [140, 535] on button "التالي" at bounding box center [127, 548] width 80 height 38
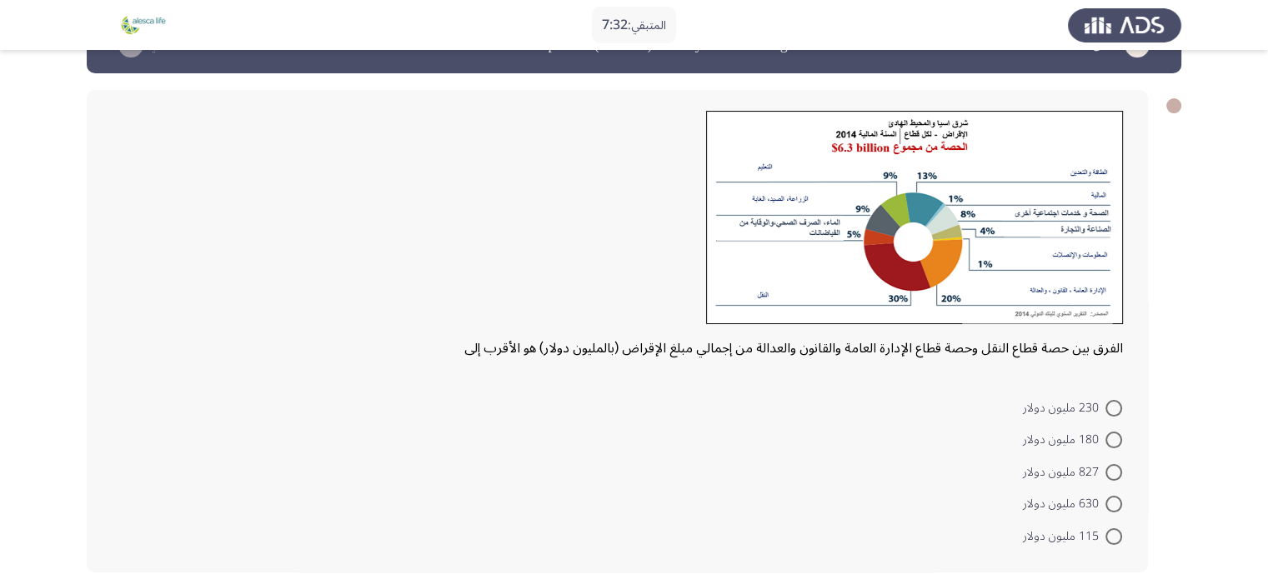
scroll to position [51, 0]
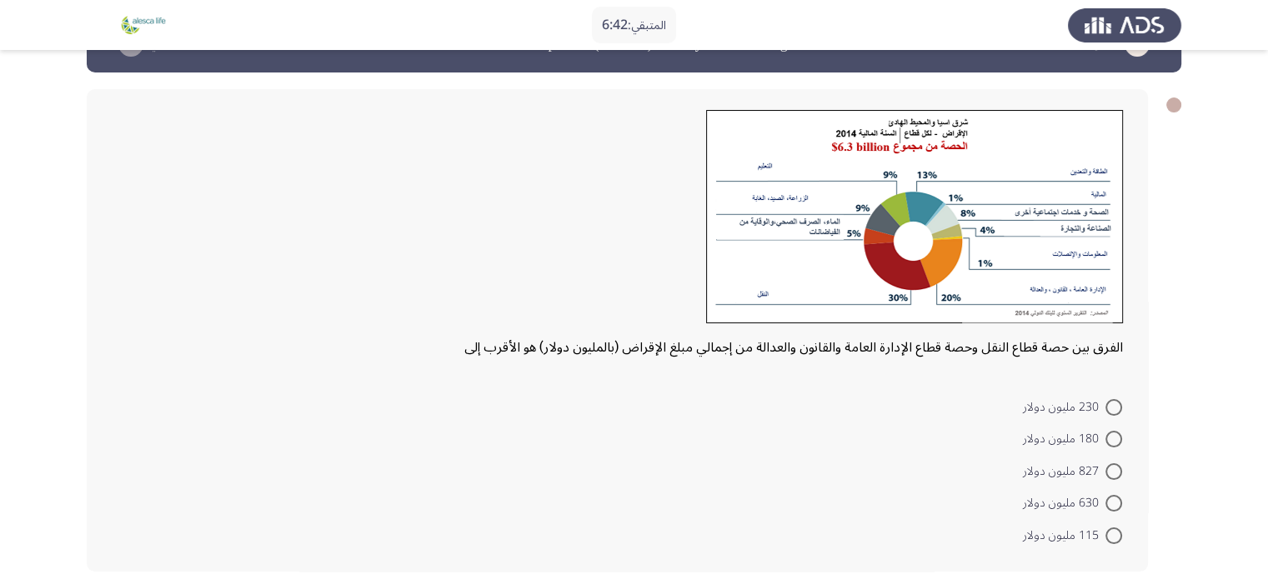
drag, startPoint x: 1139, startPoint y: 507, endPoint x: 1117, endPoint y: 504, distance: 21.8
click at [1117, 504] on div "الفرق بين حصة قطاع النقل وحصة قطاع الإدارة العامة والقانون والعدالة من إجمالي م…" at bounding box center [617, 330] width 1061 height 483
click at [1117, 504] on span at bounding box center [1113, 503] width 17 height 17
click at [1117, 504] on input "630 مليون دولار" at bounding box center [1113, 503] width 17 height 17
radio input "true"
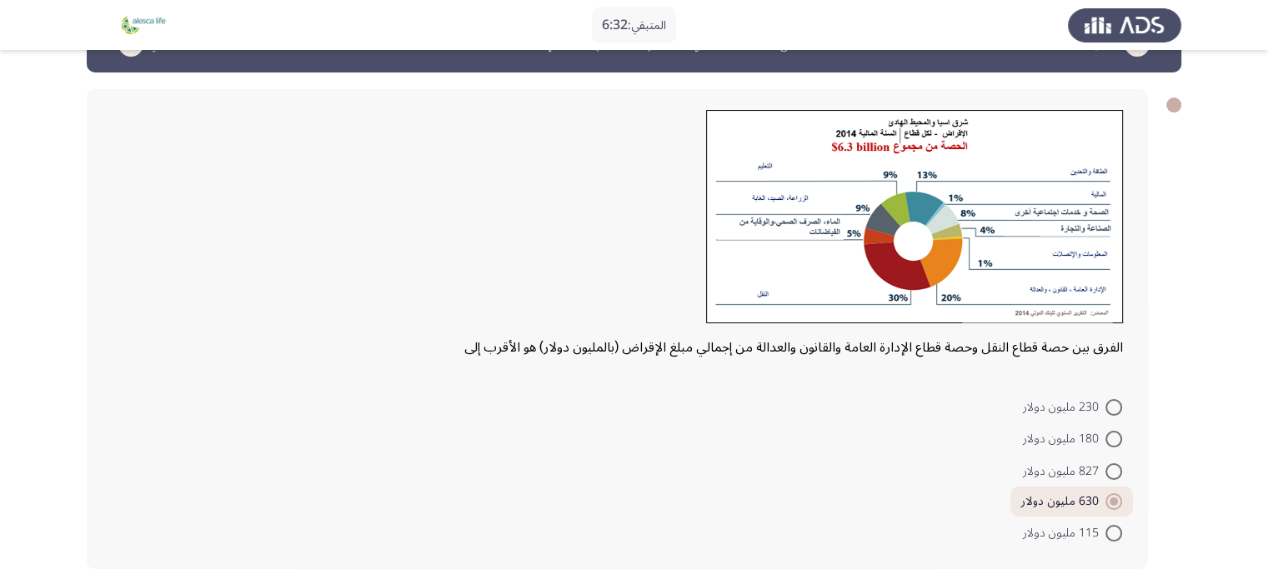
scroll to position [123, 0]
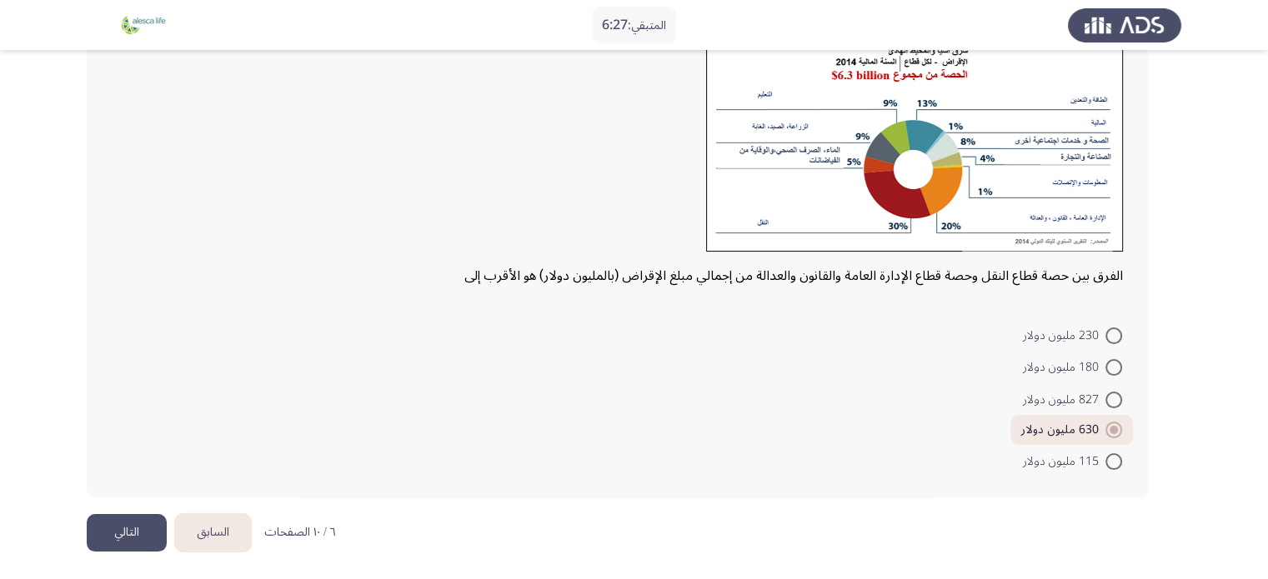
click at [130, 526] on button "التالي" at bounding box center [127, 533] width 80 height 38
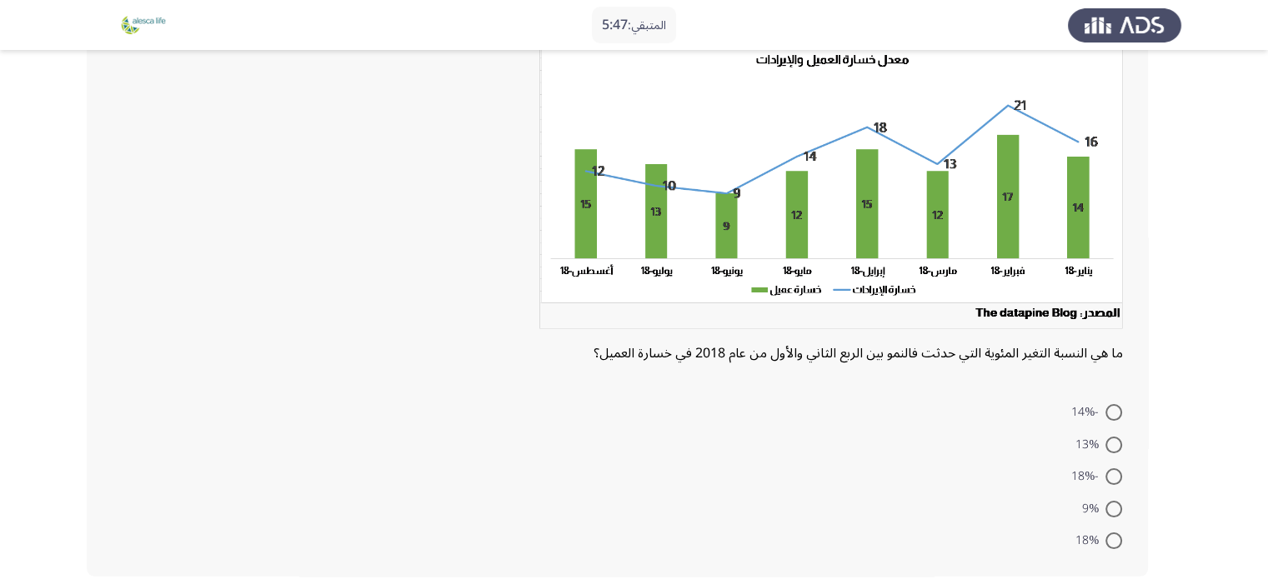
scroll to position [118, 0]
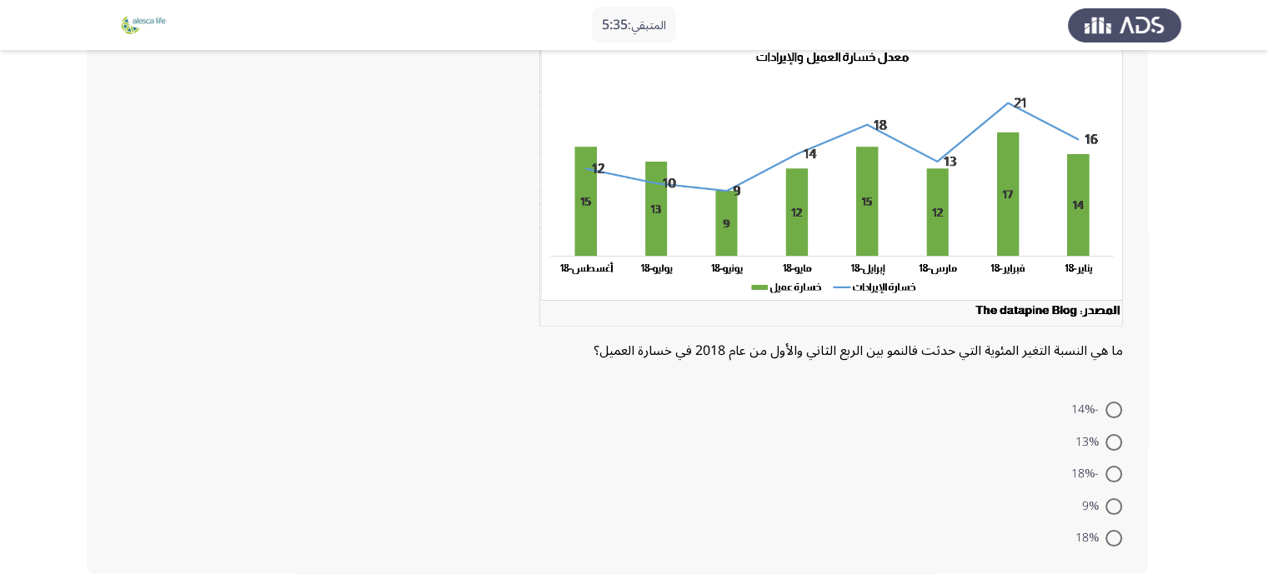
click at [1121, 474] on span at bounding box center [1113, 474] width 17 height 17
click at [1121, 474] on input "-18%" at bounding box center [1113, 474] width 17 height 17
radio input "true"
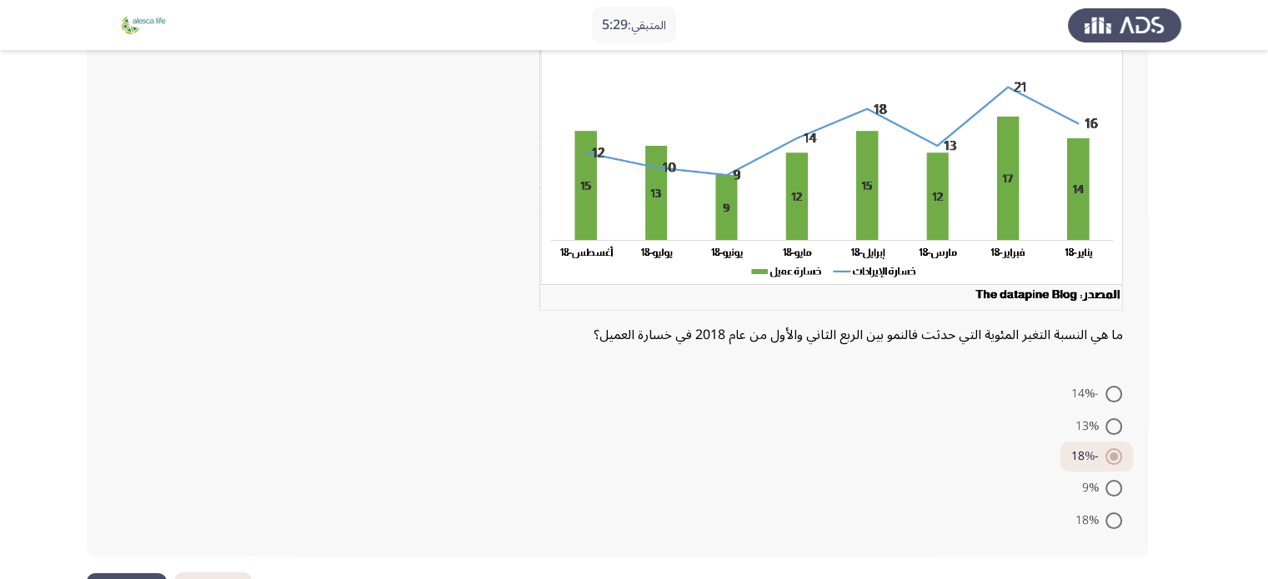
scroll to position [140, 0]
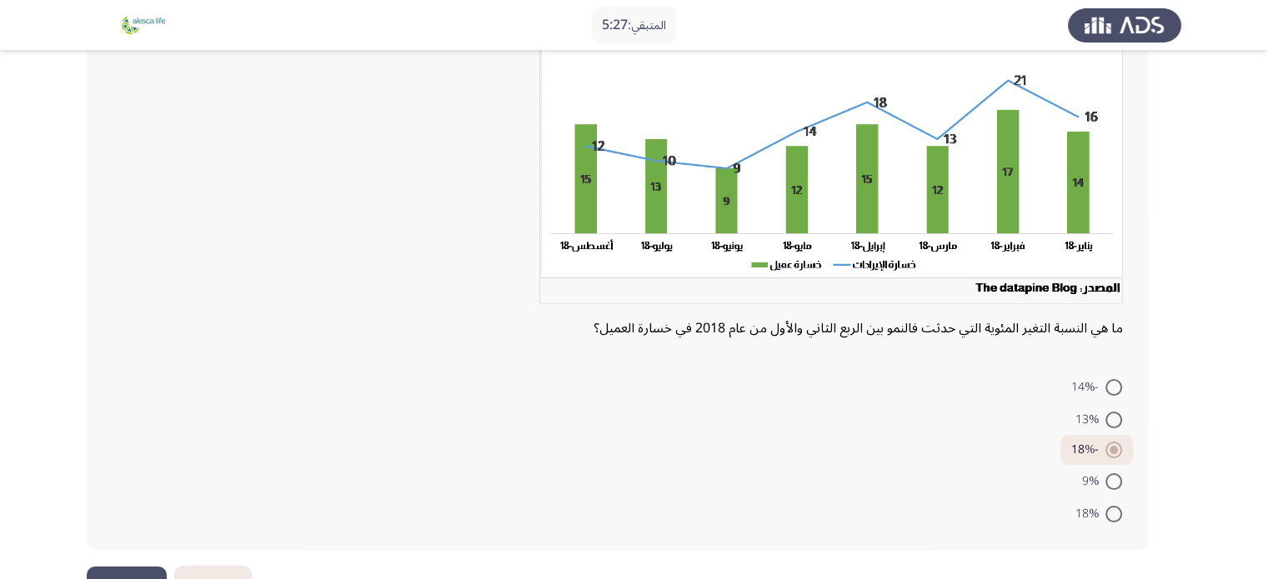
click at [1113, 513] on span at bounding box center [1113, 514] width 17 height 17
click at [1113, 513] on input "18%" at bounding box center [1113, 514] width 17 height 17
radio input "true"
click at [1104, 452] on span "-18%" at bounding box center [1088, 452] width 34 height 20
click at [1105, 452] on input "-18%" at bounding box center [1113, 452] width 17 height 17
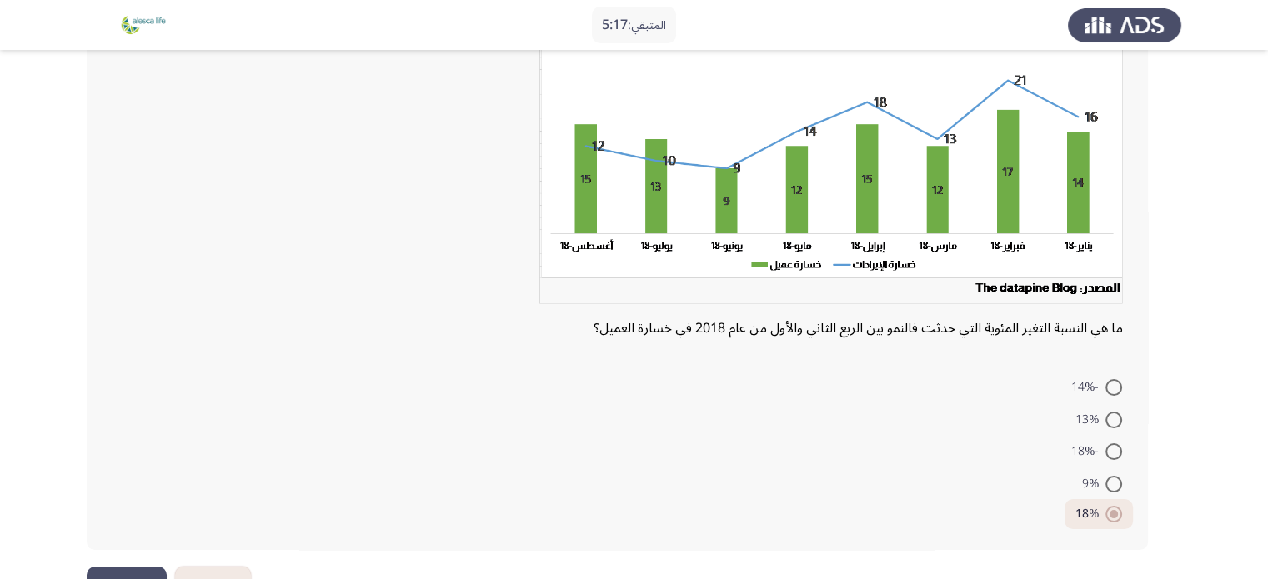
radio input "true"
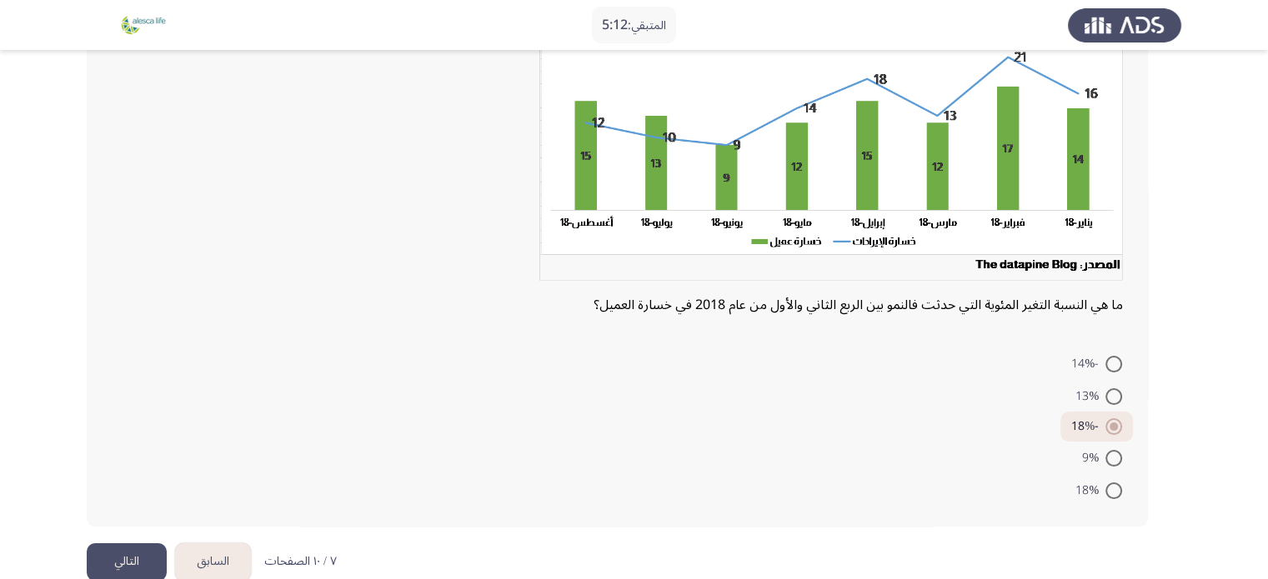
scroll to position [193, 0]
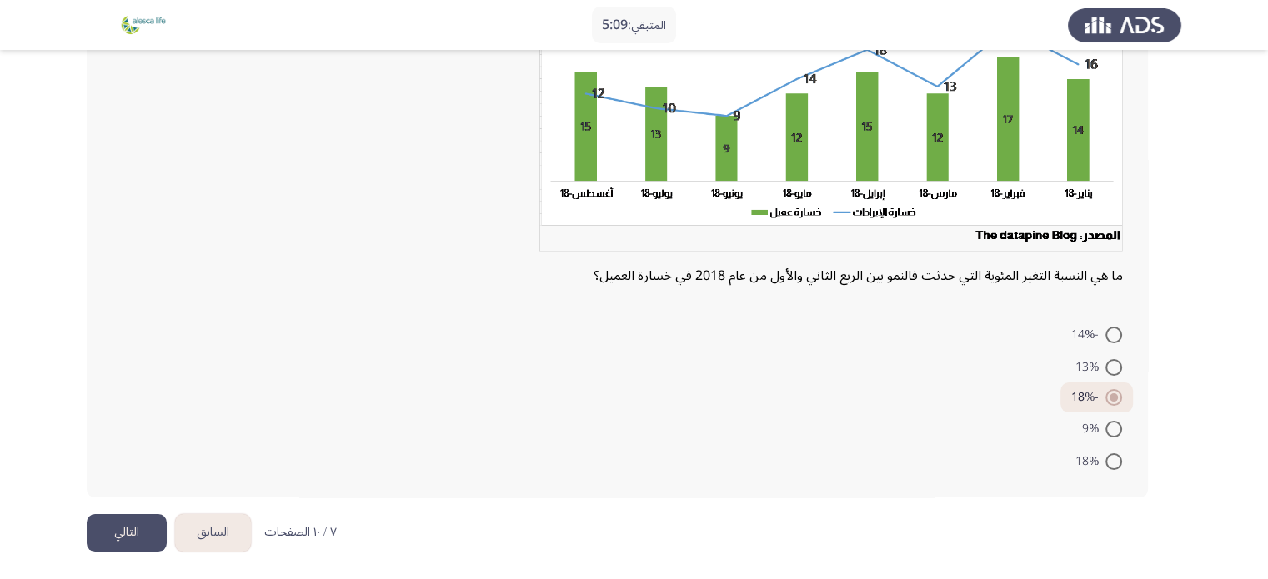
click at [133, 523] on button "التالي" at bounding box center [127, 533] width 80 height 38
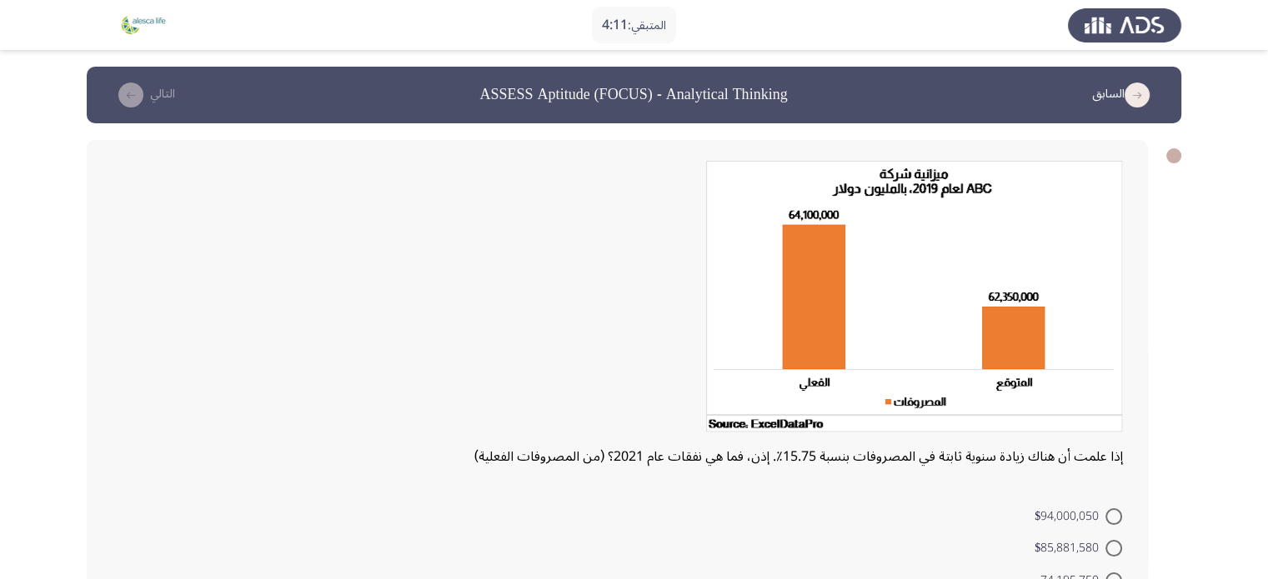
scroll to position [13, 0]
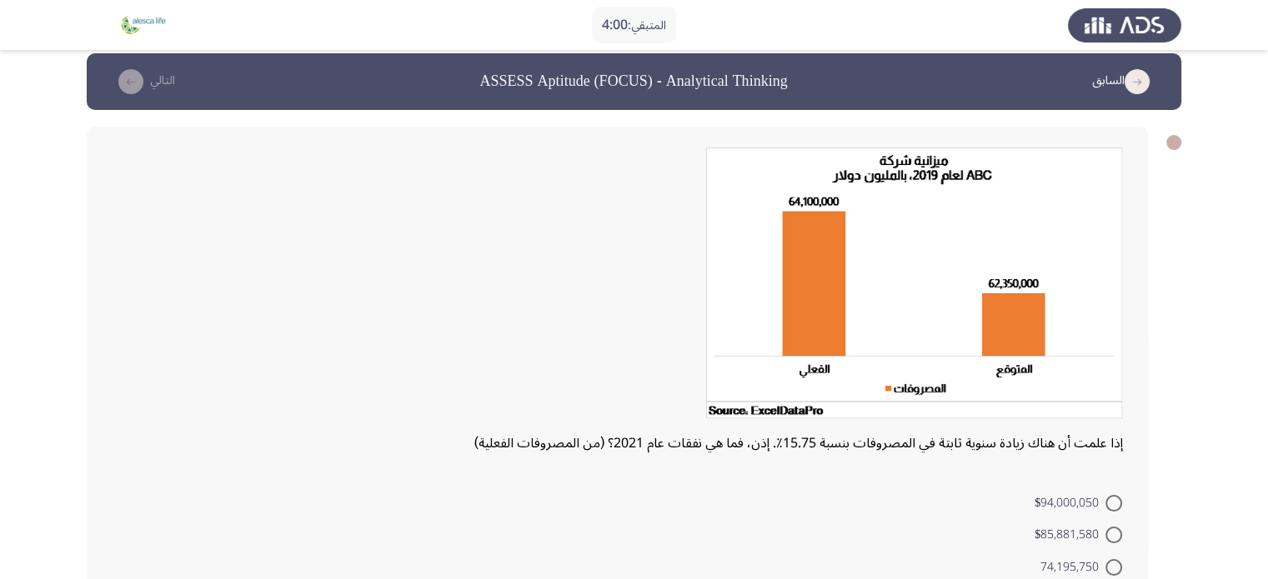
click at [1113, 540] on span at bounding box center [1113, 535] width 17 height 17
click at [1113, 540] on input "$85,881,580" at bounding box center [1113, 535] width 17 height 17
radio input "true"
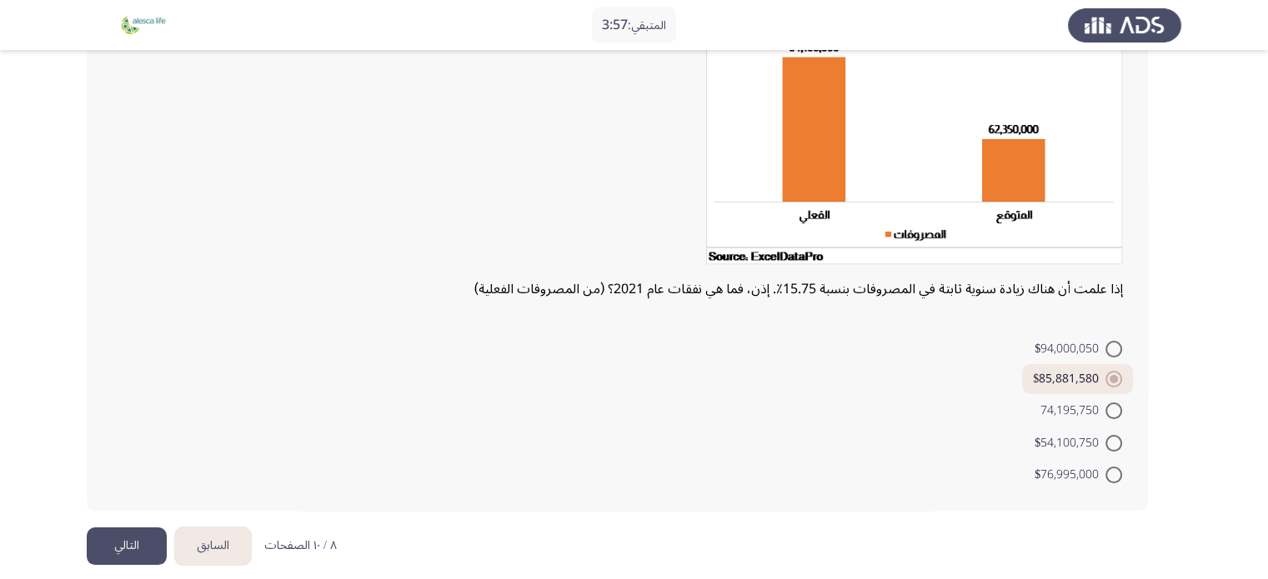
scroll to position [170, 0]
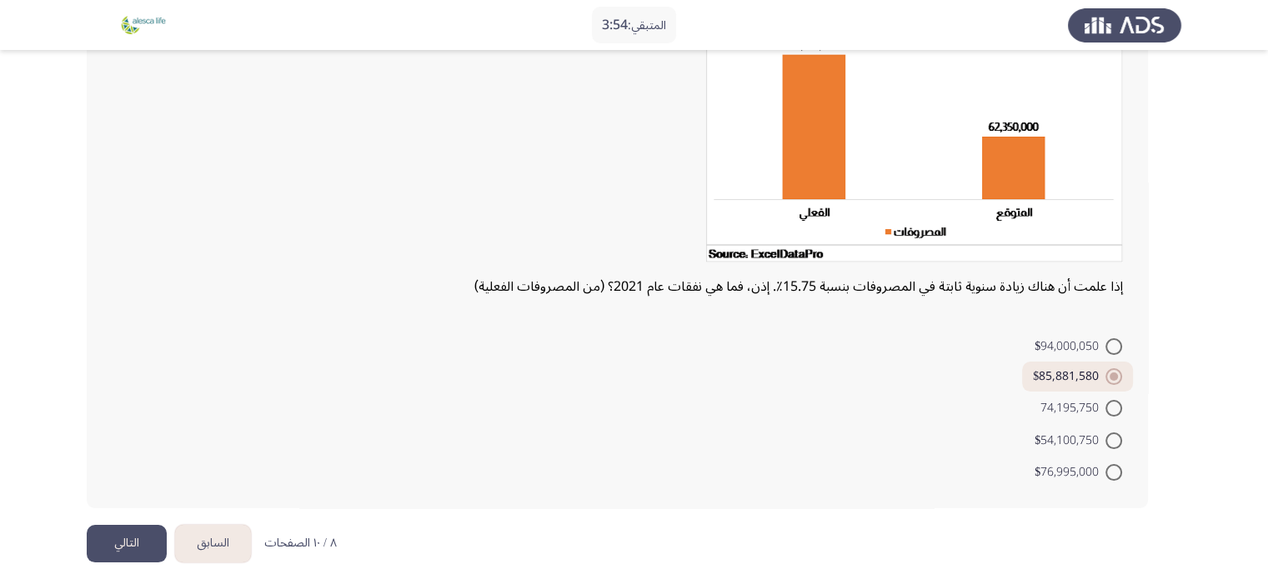
click at [153, 552] on button "التالي" at bounding box center [127, 544] width 80 height 38
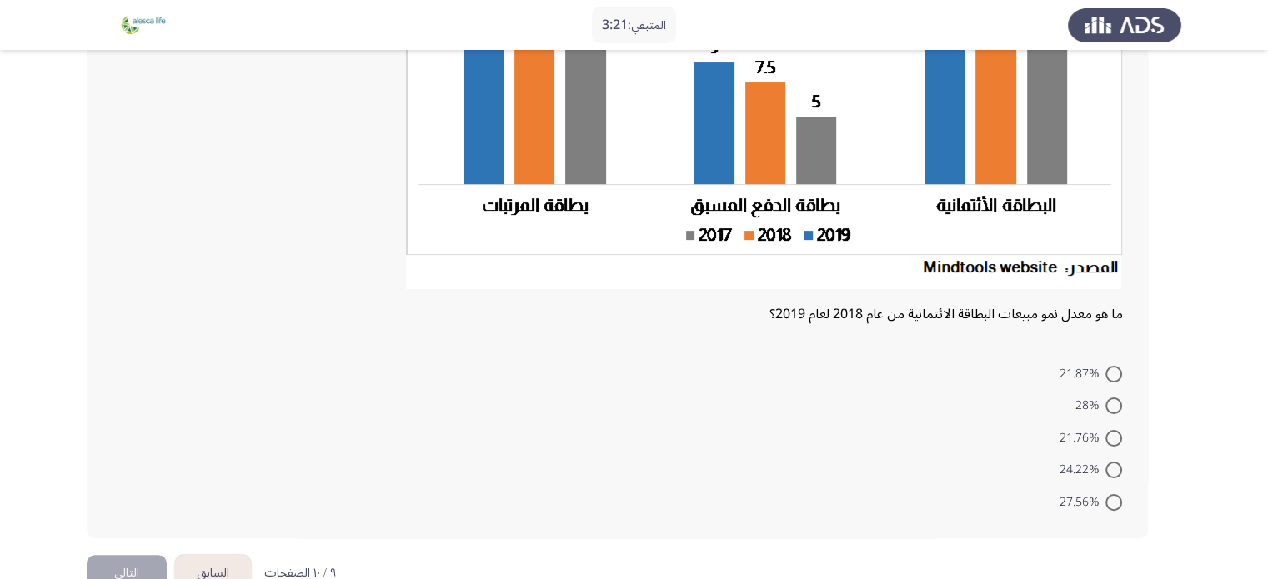
scroll to position [292, 0]
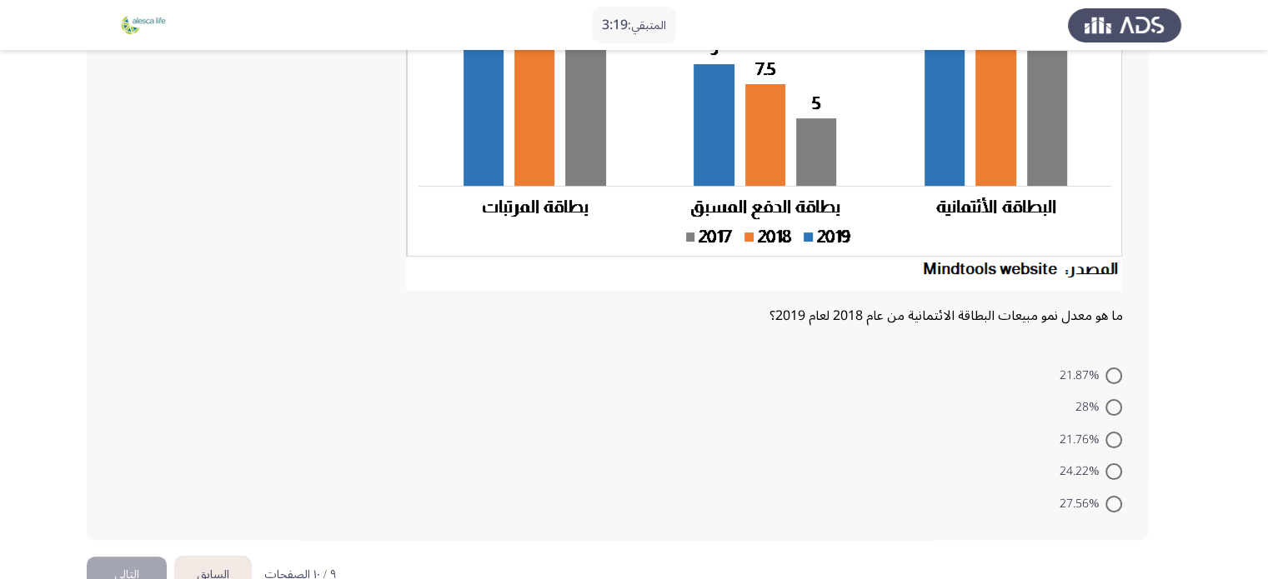
click at [1103, 410] on span "28%" at bounding box center [1090, 408] width 30 height 20
click at [1105, 410] on input "28%" at bounding box center [1113, 407] width 17 height 17
radio input "true"
click at [146, 573] on button "التالي" at bounding box center [127, 573] width 80 height 38
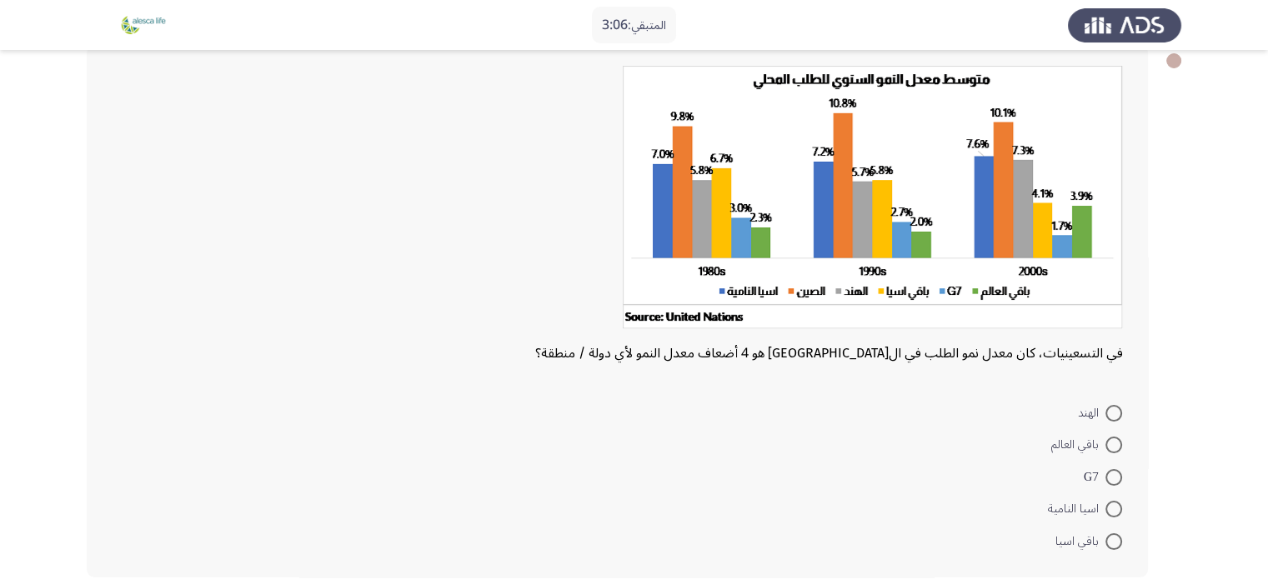
scroll to position [93, 0]
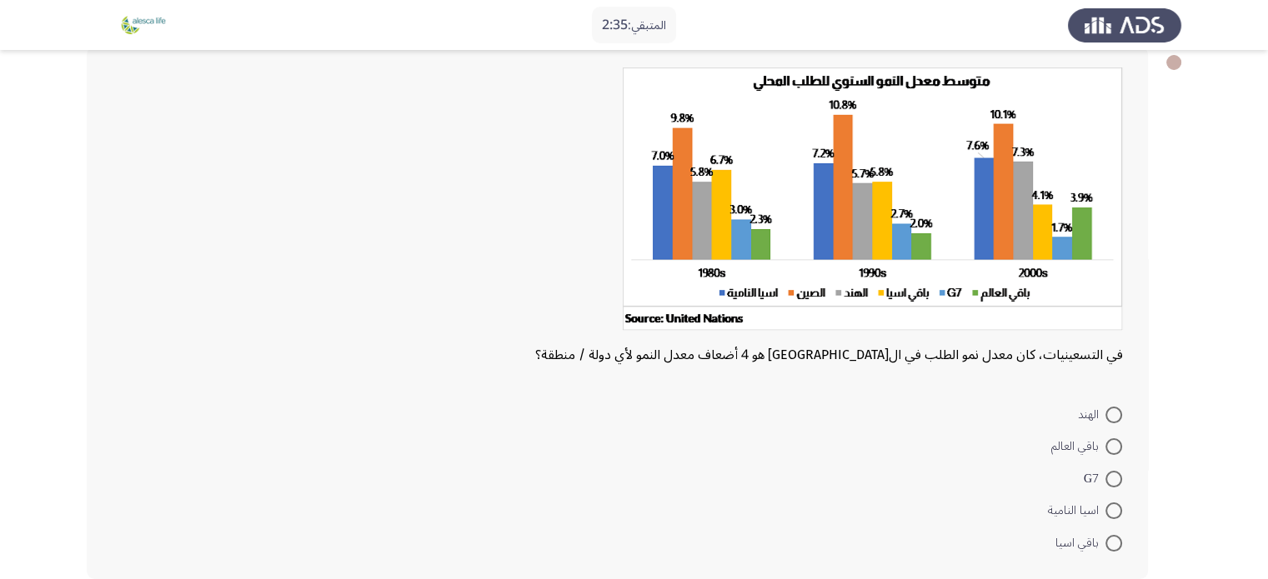
click at [1117, 514] on span at bounding box center [1113, 511] width 17 height 17
click at [1117, 514] on input "اسيا النامية" at bounding box center [1113, 511] width 17 height 17
radio input "true"
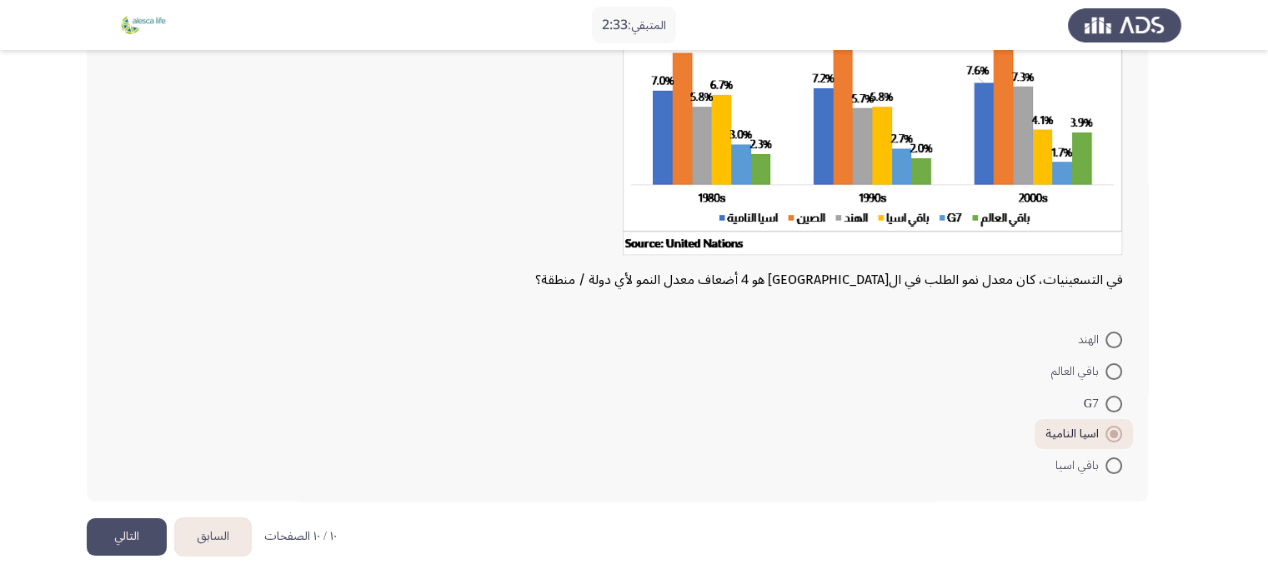
scroll to position [173, 0]
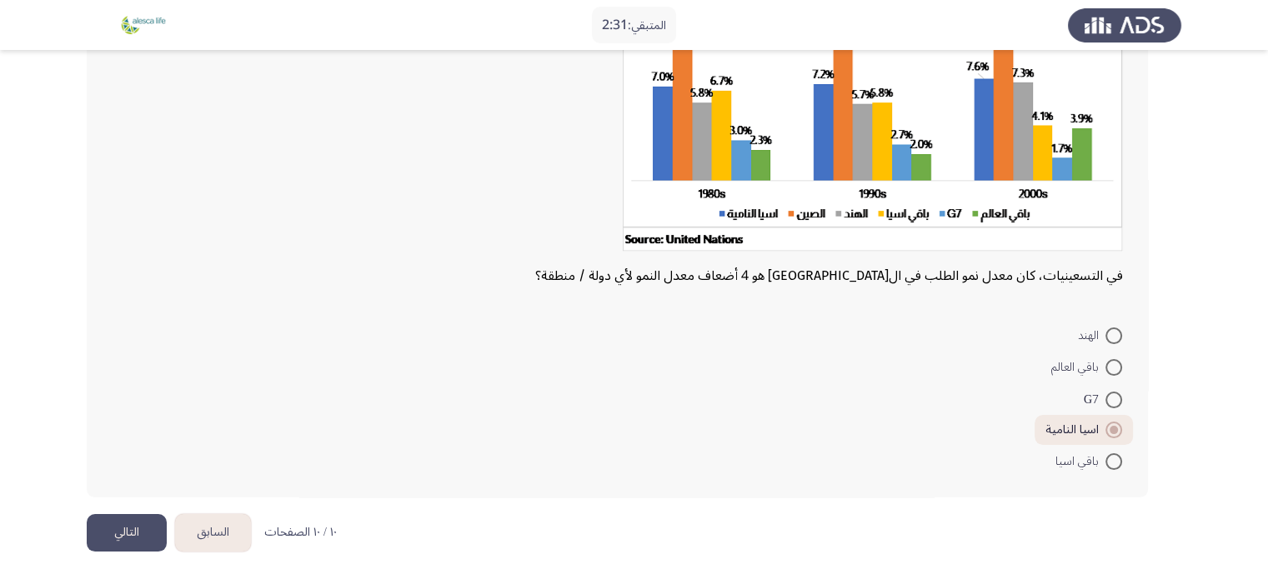
click at [143, 533] on button "التالي" at bounding box center [127, 533] width 80 height 38
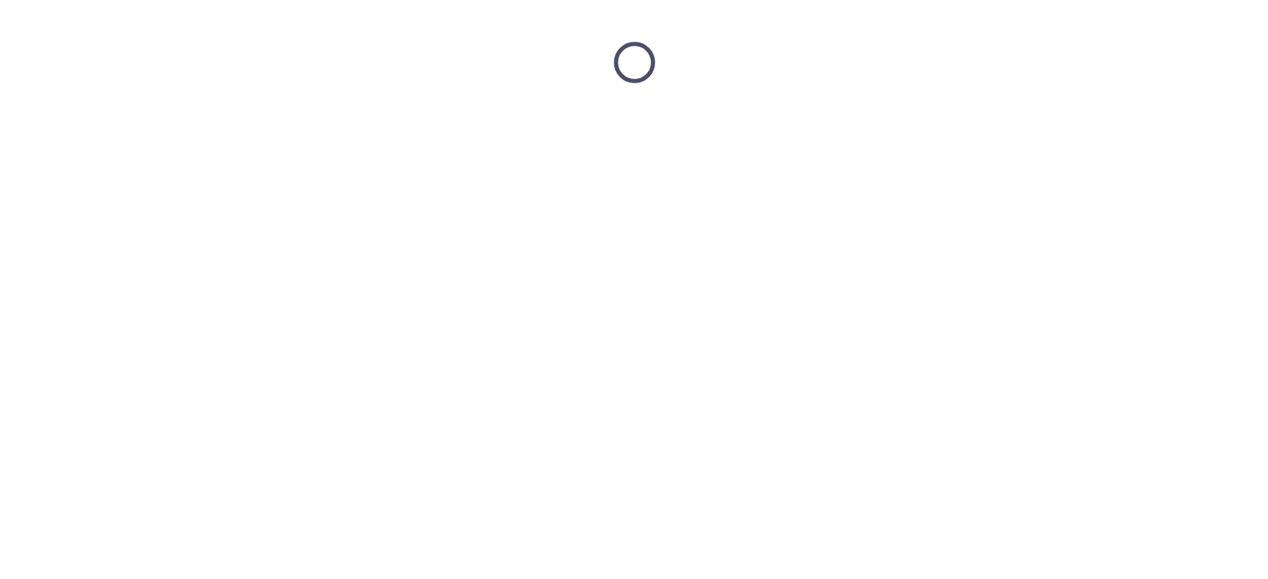
scroll to position [0, 0]
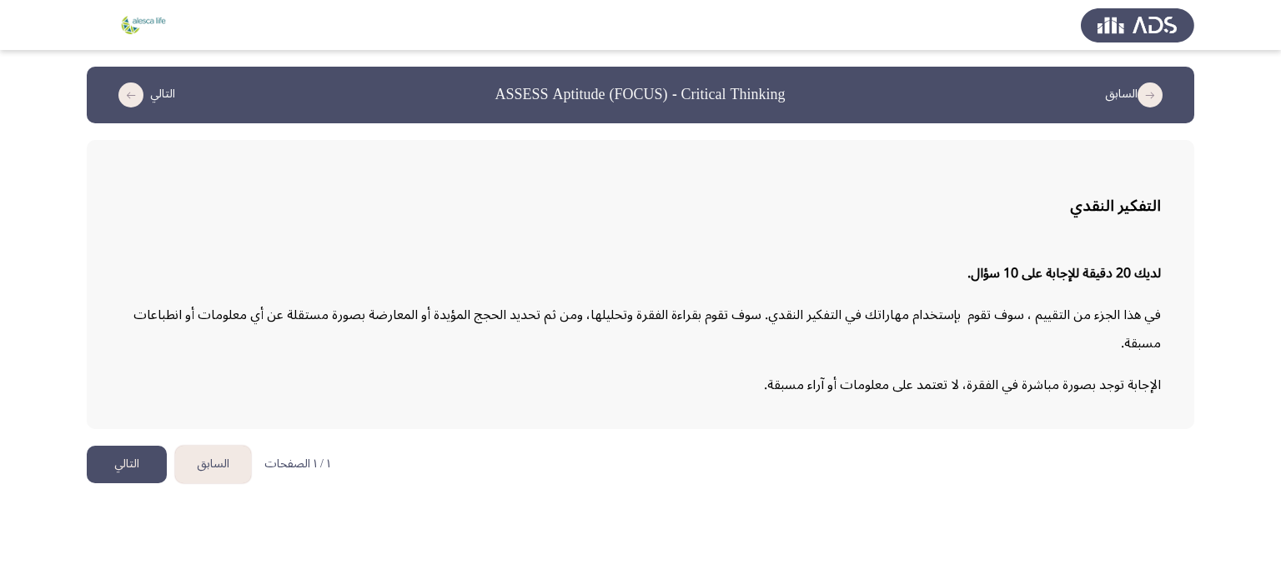
click at [117, 465] on button "التالي" at bounding box center [127, 465] width 80 height 38
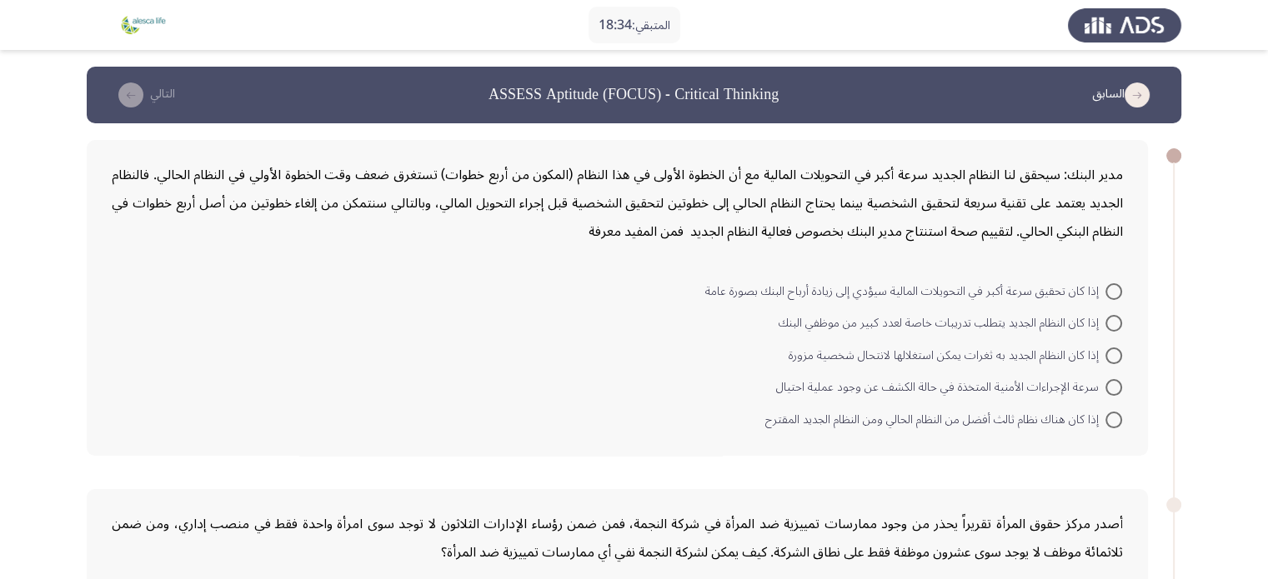
click at [1115, 297] on span at bounding box center [1113, 291] width 17 height 17
click at [1115, 297] on input "إذا كان تحقيق سرعة أكبر في التحويلات المالية سيؤدي إلى زيادة أرباح البنك بصورة …" at bounding box center [1113, 291] width 17 height 17
radio input "true"
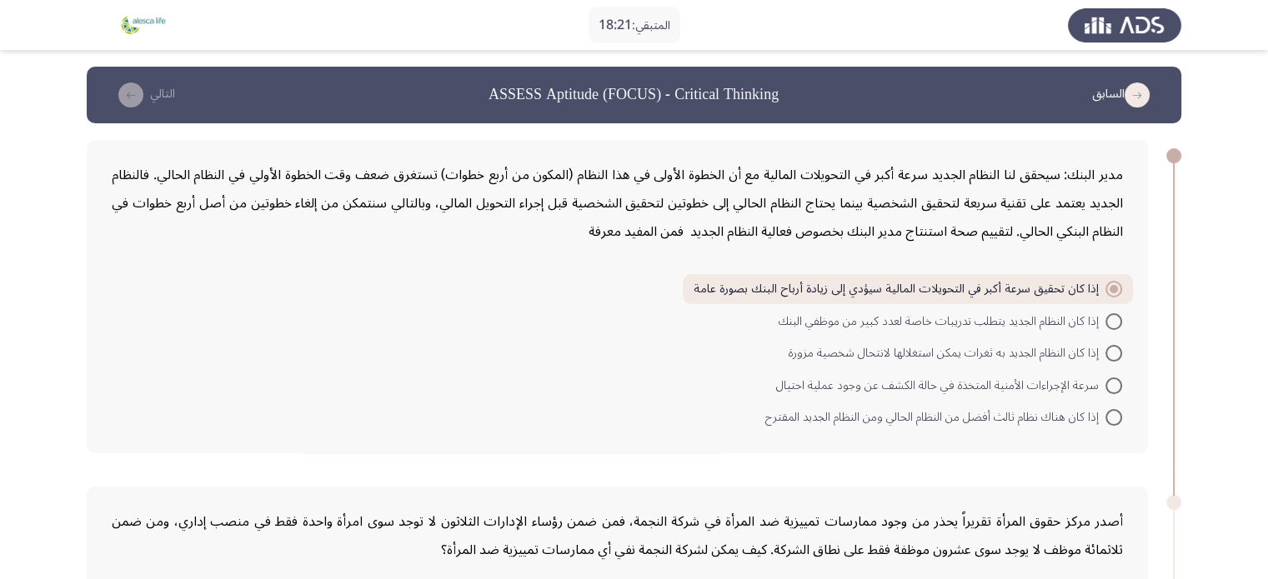
click at [1116, 357] on span at bounding box center [1113, 353] width 17 height 17
click at [1116, 357] on input "إذا كان النظام الجديد به ثغرات يمكن استغلالها لانتحال شخصية مزورة" at bounding box center [1113, 353] width 17 height 17
radio input "true"
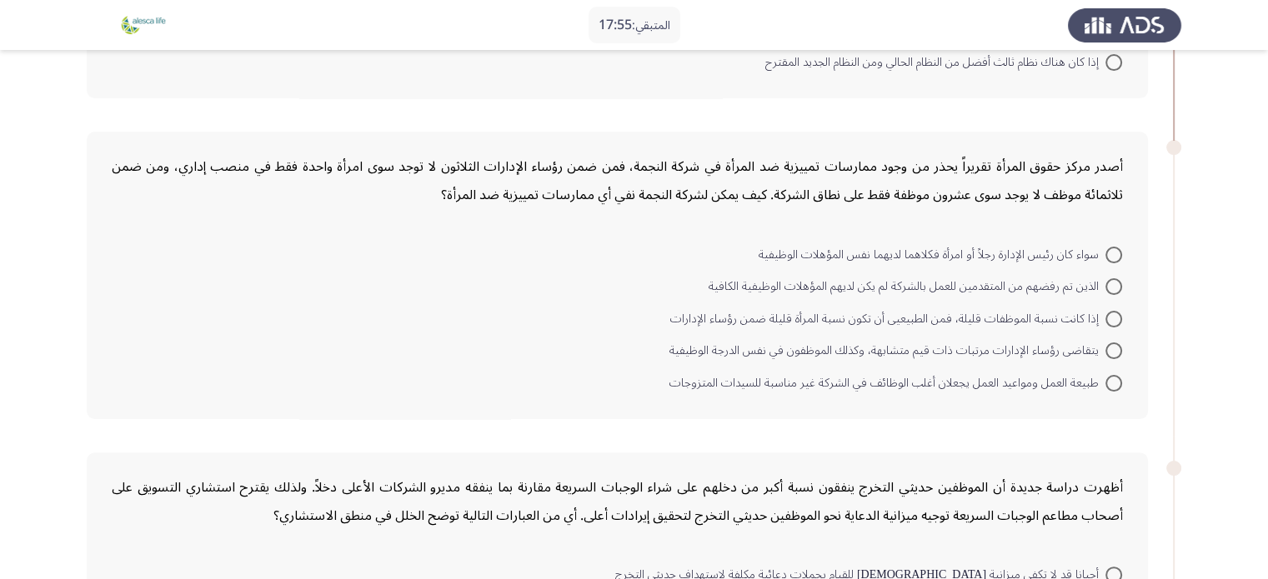
scroll to position [357, 0]
click at [1119, 309] on span at bounding box center [1113, 317] width 17 height 17
click at [1119, 309] on input "إذا كانت نسبة الموظفات قليلة، فمن الطبيعيى أن تكون نسبة المرأة قليلة ضمن رؤساء …" at bounding box center [1113, 317] width 17 height 17
radio input "true"
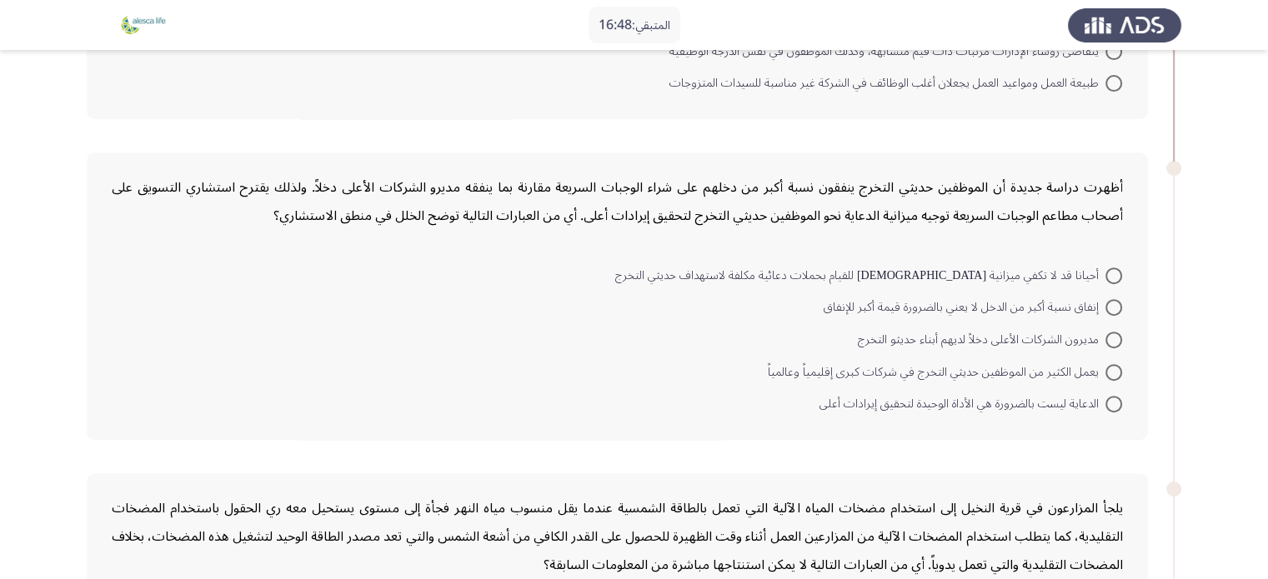
scroll to position [695, 0]
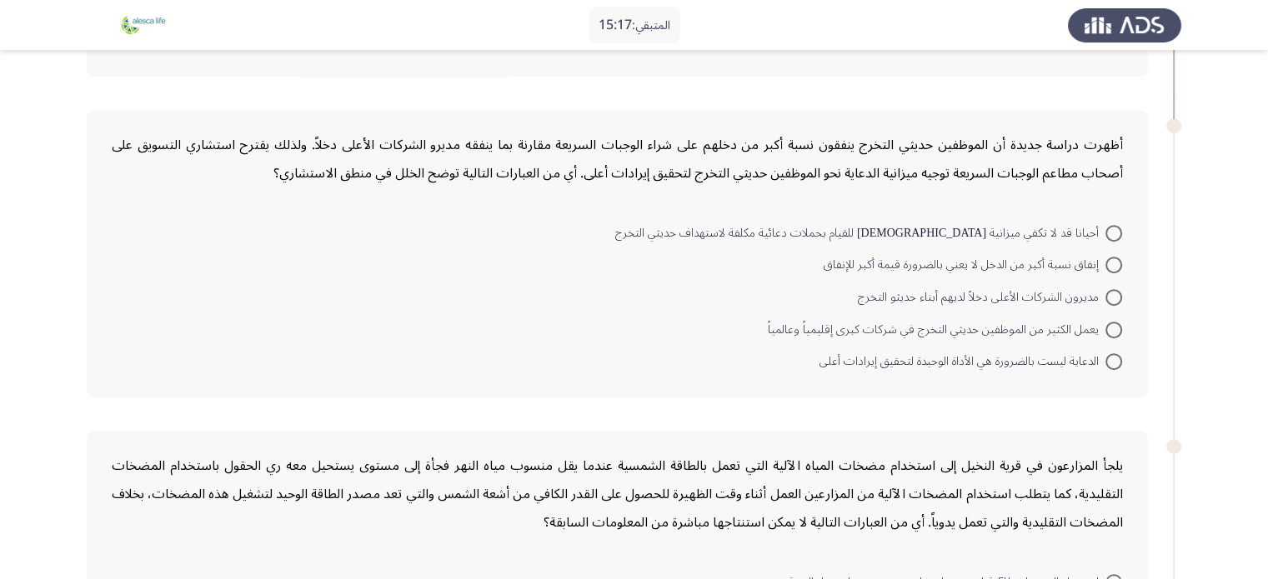
click at [1114, 226] on span at bounding box center [1113, 233] width 17 height 17
click at [1114, 226] on input "أحيانا قد لا تكفي ميزانية الدعاية للقيام بحملات دعائية مكلفة لاستهداف حديثي الت…" at bounding box center [1113, 233] width 17 height 17
radio input "true"
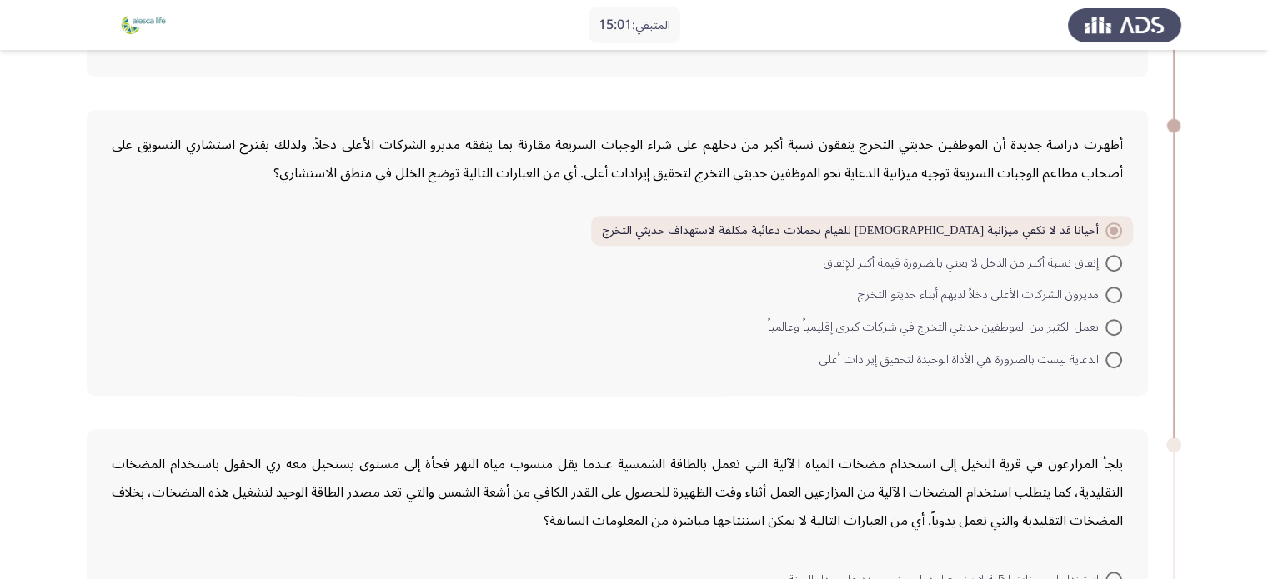
click at [1195, 231] on app-assessment-container "المتبقي: 15:01 السابق ASSESS Aptitude (FOCUS) - Critical Thinking التالي مدير ا…" at bounding box center [634, 240] width 1268 height 1739
click at [789, 302] on form "أحيانا قد لا تكفي ميزانية الدعاية للقيام بحملات دعائية مكلفة لاستهداف حديثي الت…" at bounding box center [617, 295] width 1011 height 158
click at [929, 226] on span "أحيانا قد لا تكفي ميزانية الدعاية للقيام بحملات دعائية مكلفة لاستهداف حديثي الت…" at bounding box center [854, 231] width 504 height 20
click at [1105, 226] on input "أحيانا قد لا تكفي ميزانية الدعاية للقيام بحملات دعائية مكلفة لاستهداف حديثي الت…" at bounding box center [1113, 231] width 17 height 17
click at [1117, 226] on span at bounding box center [1113, 231] width 17 height 17
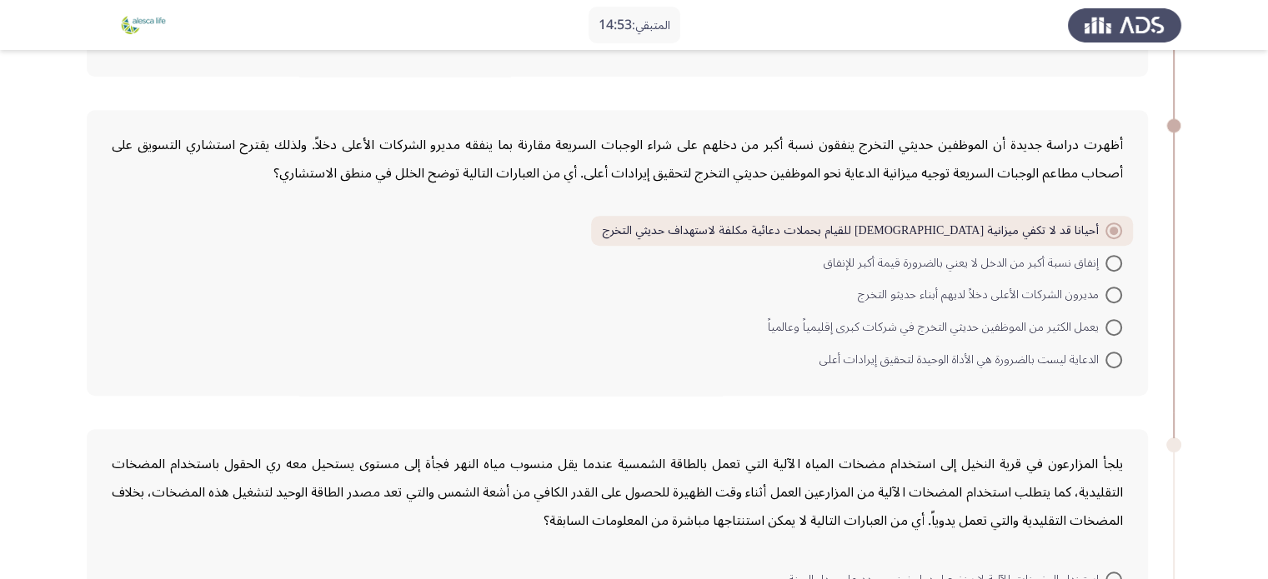
click at [1117, 226] on input "أحيانا قد لا تكفي ميزانية الدعاية للقيام بحملات دعائية مكلفة لاستهداف حديثي الت…" at bounding box center [1113, 231] width 17 height 17
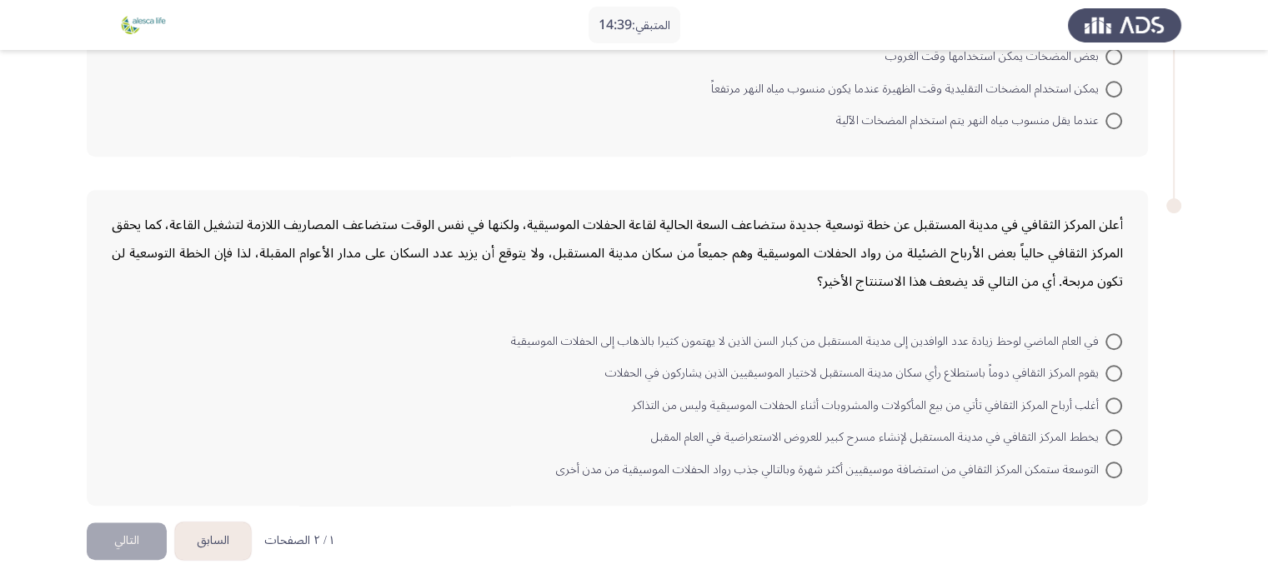
radio input "true"
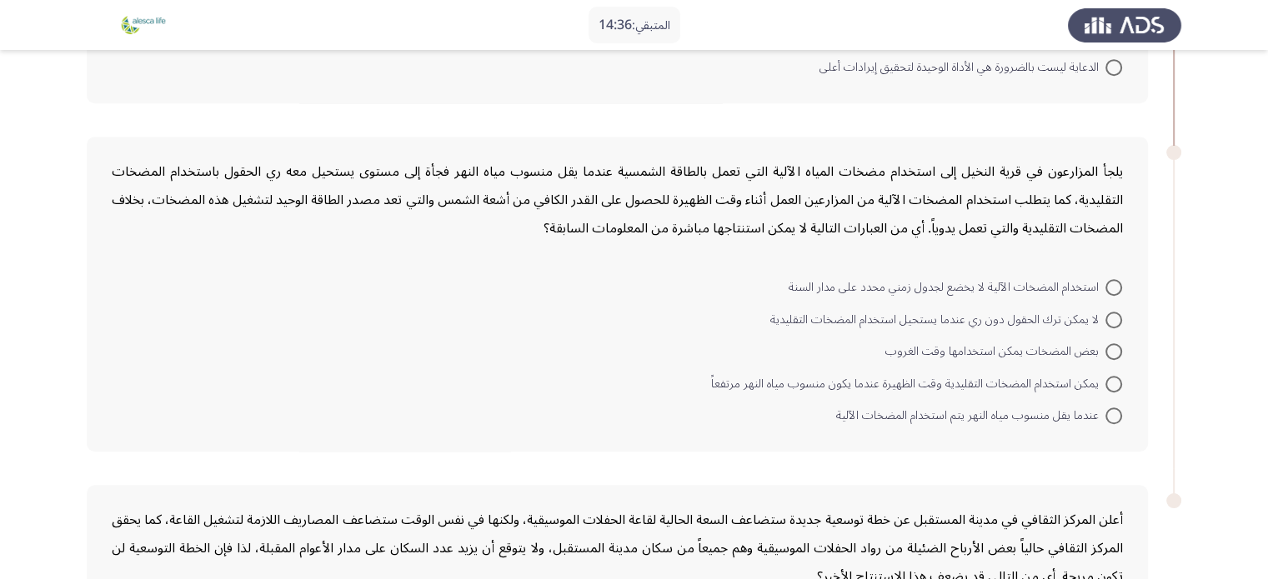
scroll to position [987, 0]
click at [1114, 344] on span at bounding box center [1113, 352] width 17 height 17
click at [1114, 344] on input "بعض المضخات يمكن استخدامها وقت الغروب" at bounding box center [1113, 352] width 17 height 17
radio input "true"
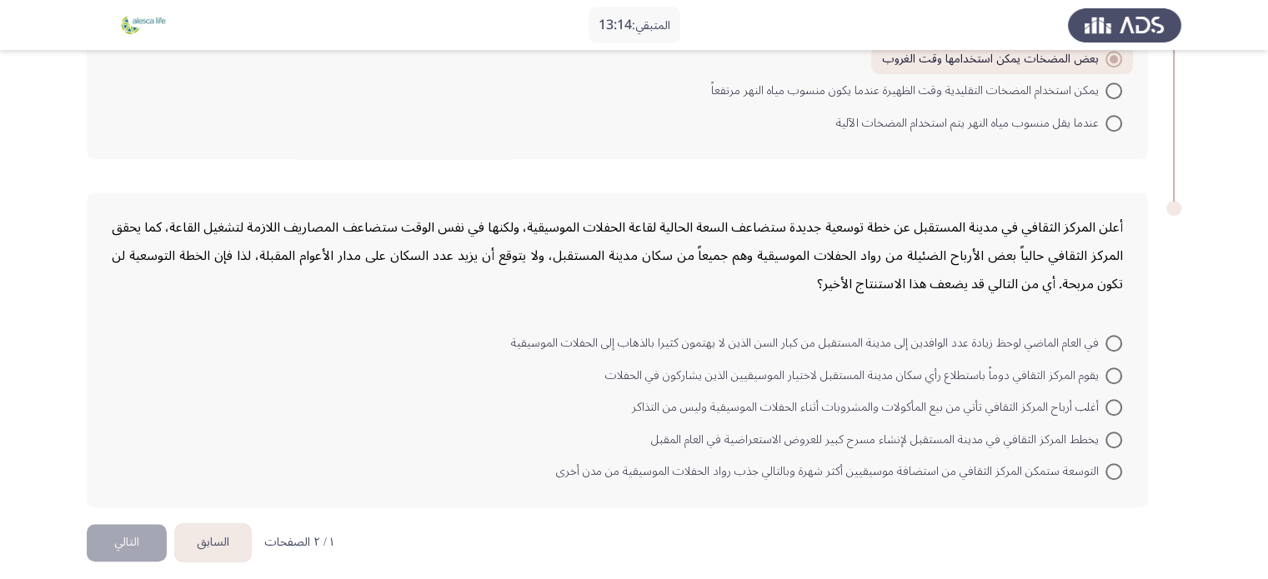
scroll to position [1281, 0]
click at [1110, 462] on span at bounding box center [1113, 470] width 17 height 17
click at [1110, 462] on input "التوسعة ستمكن المركز الثقافي من استضافة موسيقيين أكثر شهرة وبالتالي جذب رواد ال…" at bounding box center [1113, 470] width 17 height 17
radio input "true"
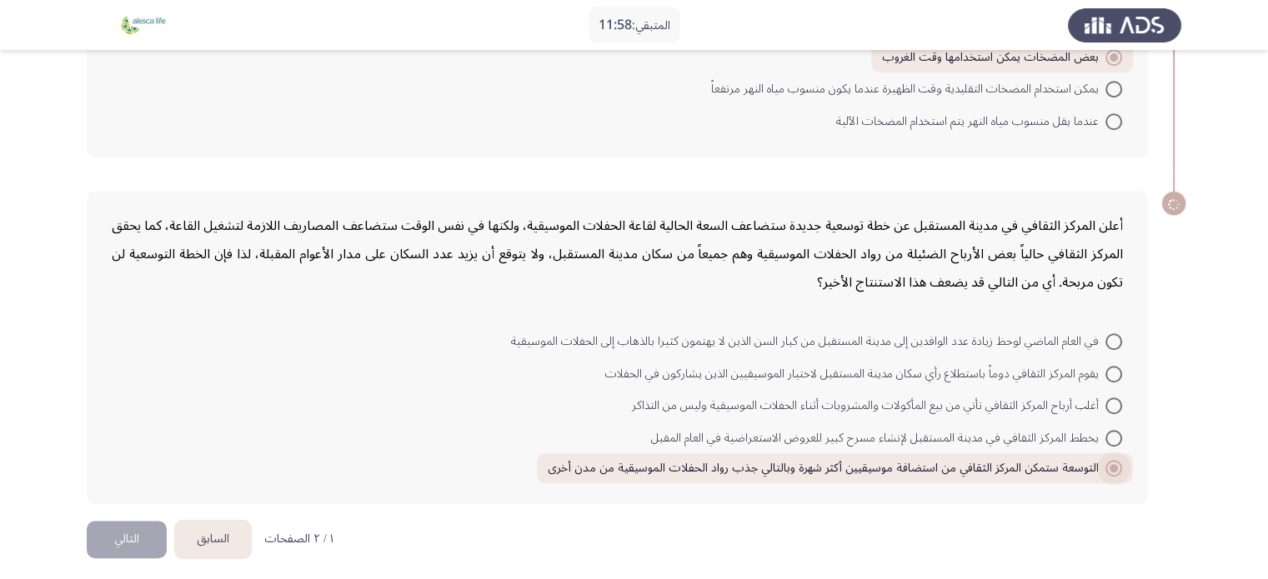
scroll to position [1279, 0]
click at [150, 534] on button "التالي" at bounding box center [127, 542] width 80 height 38
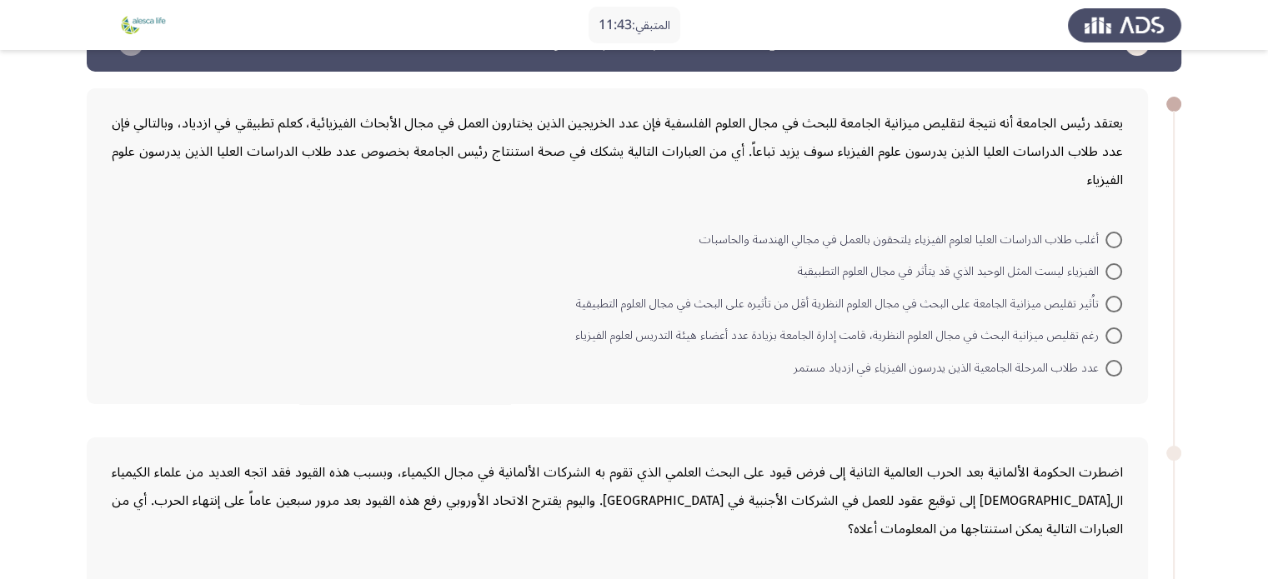
scroll to position [50, 0]
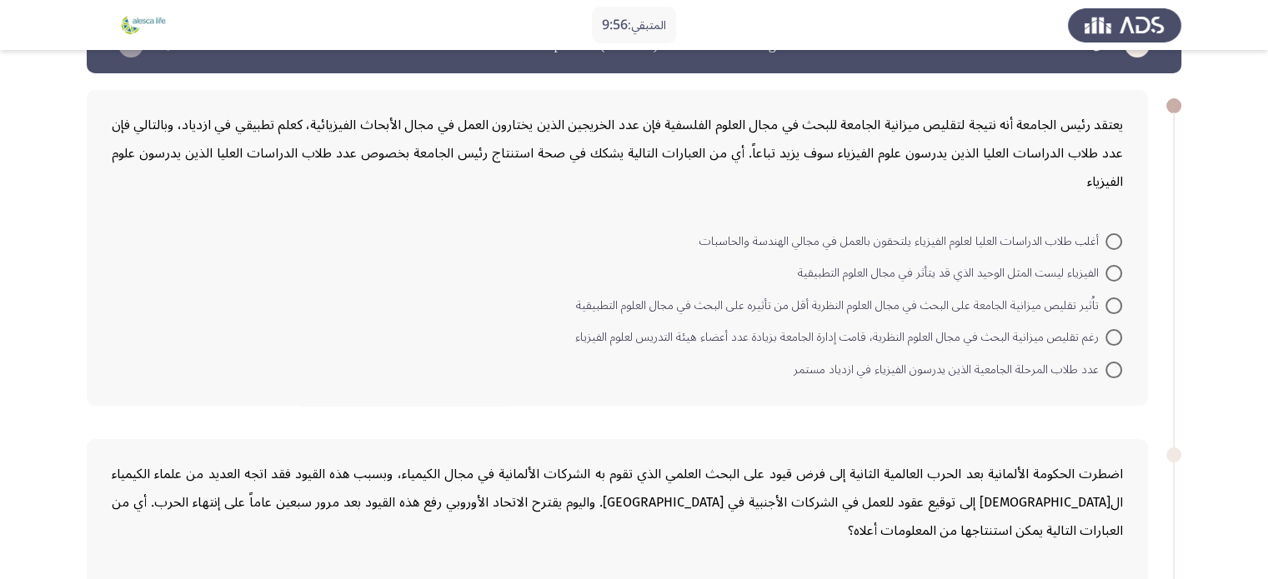
click at [1116, 339] on span at bounding box center [1113, 337] width 17 height 17
click at [1116, 339] on input "رغم تقليص ميزانية البحث في مجال العلوم النظرية، قامت إدارة الجامعة بزيادة عدد أ…" at bounding box center [1113, 337] width 17 height 17
radio input "true"
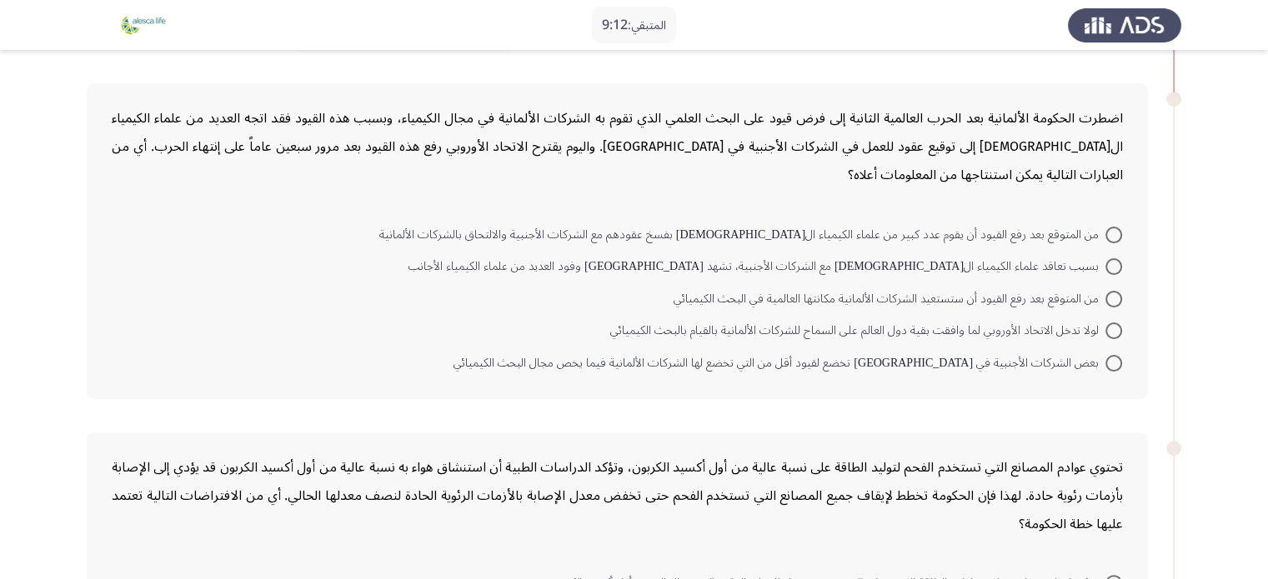
scroll to position [410, 0]
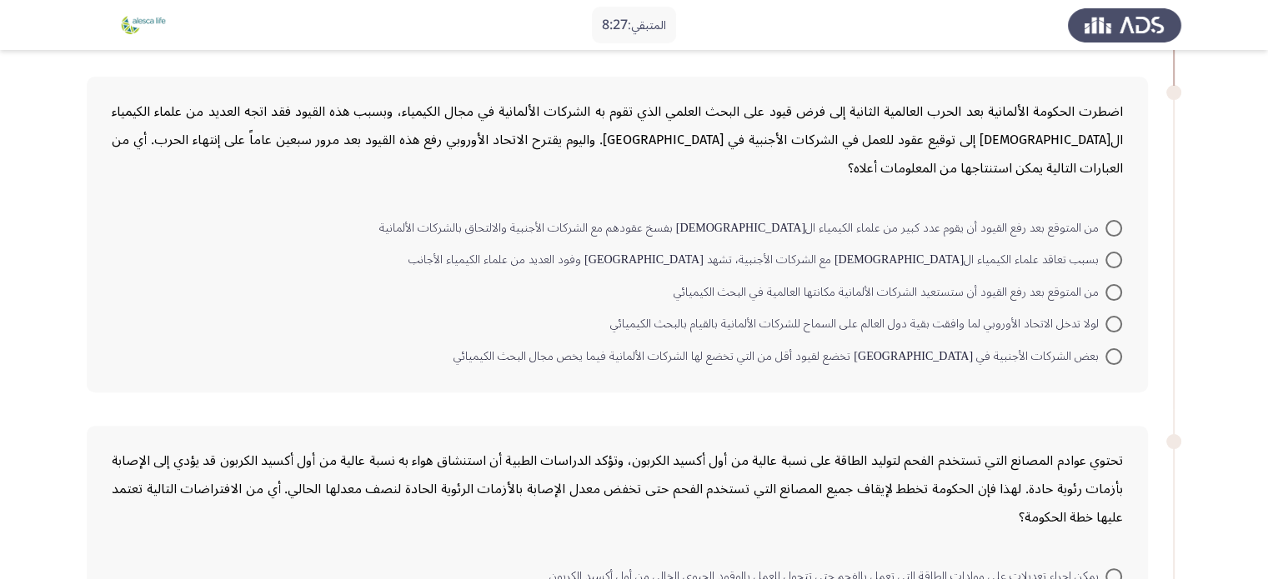
click at [1107, 252] on span at bounding box center [1113, 260] width 17 height 17
click at [1107, 252] on input "بسبب تعاقد علماء الكيمياء الألمان مع الشركات الأجنبية، تشهد ألمانيا وفود العديد…" at bounding box center [1113, 260] width 17 height 17
radio input "true"
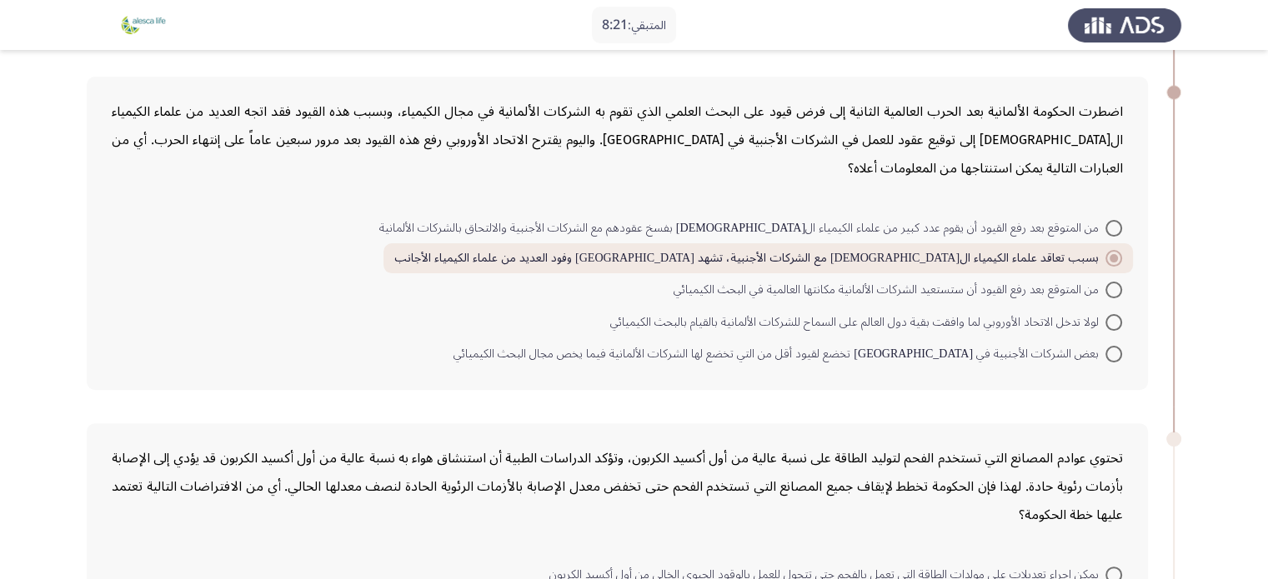
click at [1118, 282] on span at bounding box center [1113, 290] width 17 height 17
click at [1118, 282] on input "من المتوقع بعد رفع القيود أن ستستعيد الشركات الألمانية مكانتها العالمية في البح…" at bounding box center [1113, 290] width 17 height 17
radio input "true"
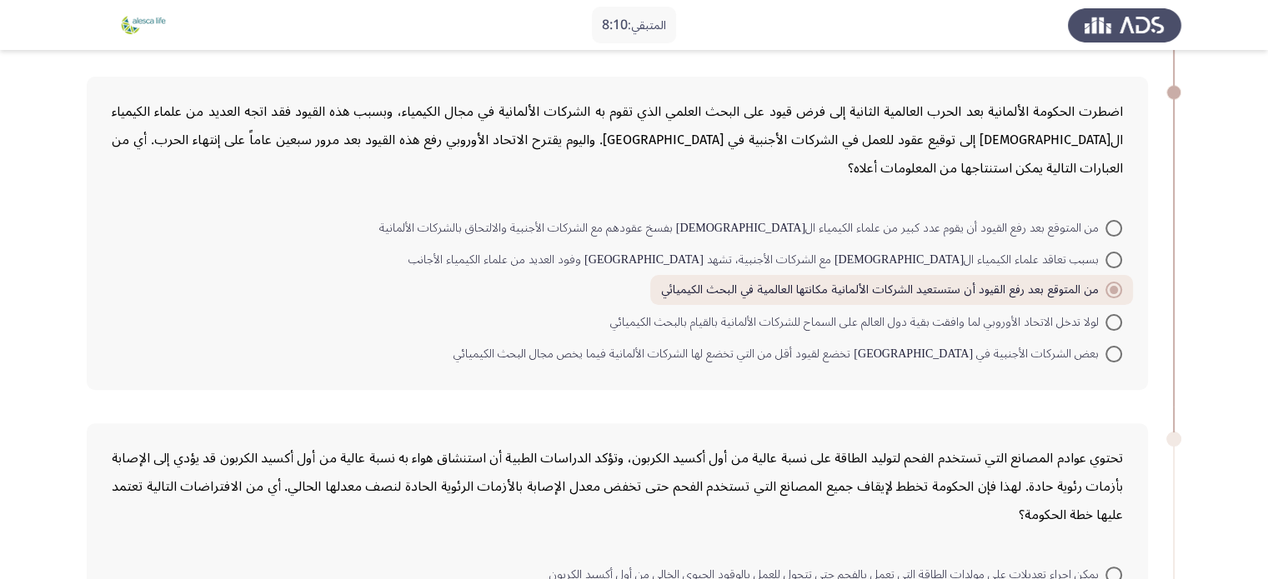
click at [1109, 347] on span at bounding box center [1113, 354] width 17 height 17
click at [1109, 347] on input "بعض الشركات الأجنبية في ألمانيا تخضع لقيود أقل من التي تخضع لها الشركات الألمان…" at bounding box center [1113, 354] width 17 height 17
radio input "true"
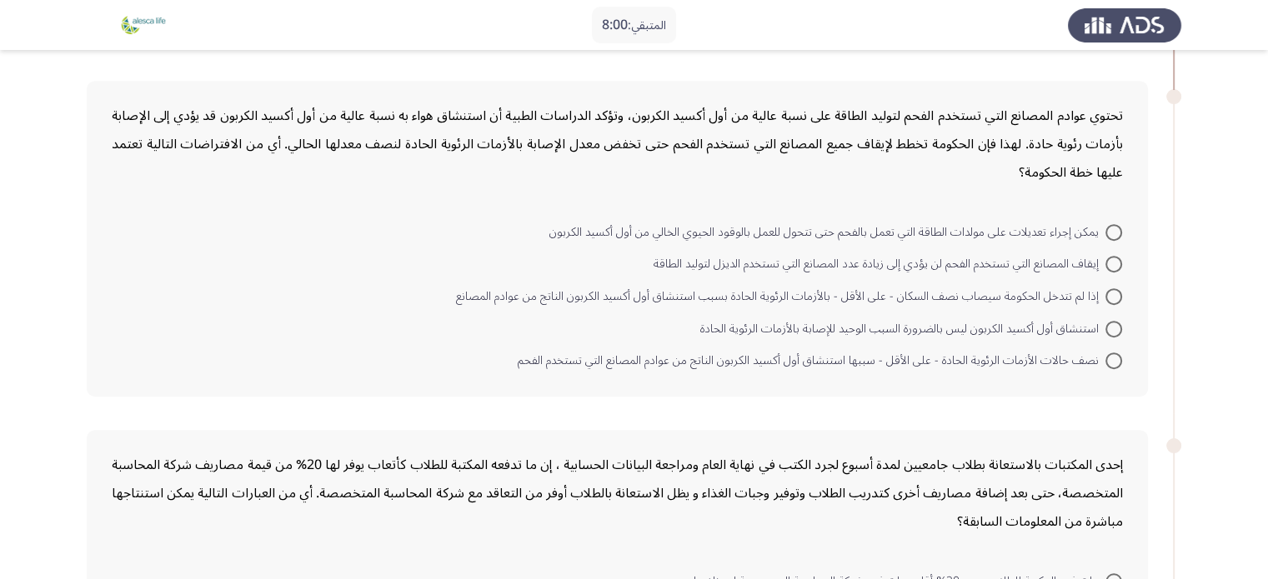
scroll to position [755, 0]
click at [1116, 360] on span at bounding box center [1113, 359] width 17 height 17
click at [1116, 360] on input "نصف حالات الأزمات الرئوية الحادة - على الأقل - سببها استنشاق أول أكسيد الكربون …" at bounding box center [1113, 359] width 17 height 17
radio input "true"
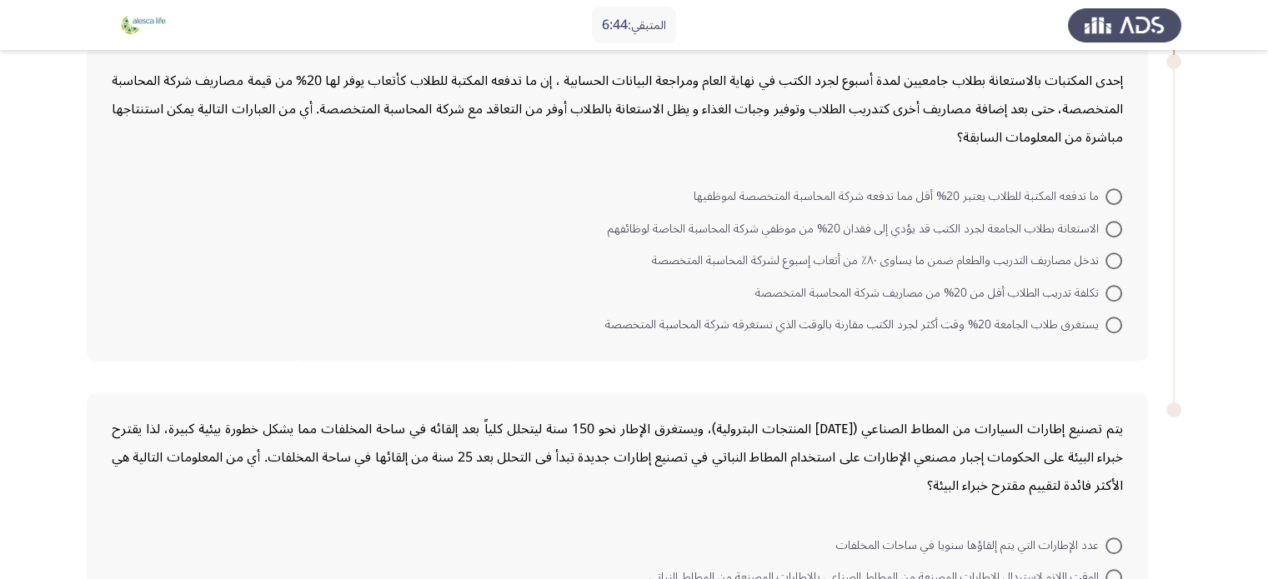
scroll to position [1110, 0]
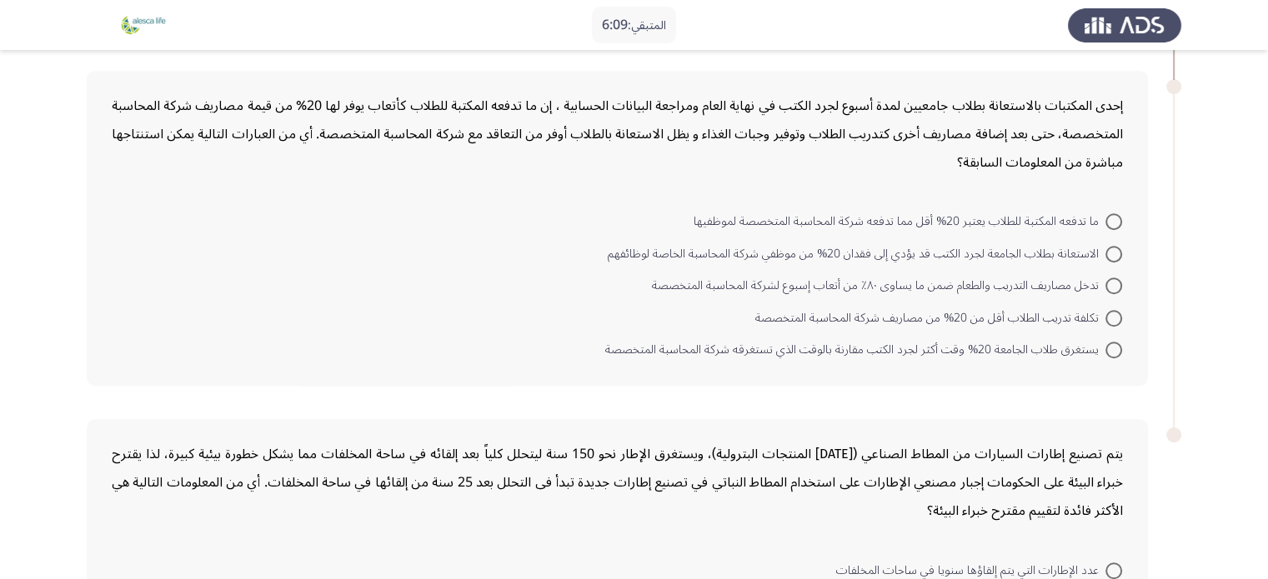
click at [1114, 214] on span at bounding box center [1113, 221] width 17 height 17
click at [1114, 214] on input "ما تدفعه المكتبة للطلاب يعتبر 20% أقل مما تدفعه شركة المحاسبة المتخصصة لموظفيها" at bounding box center [1113, 221] width 17 height 17
radio input "true"
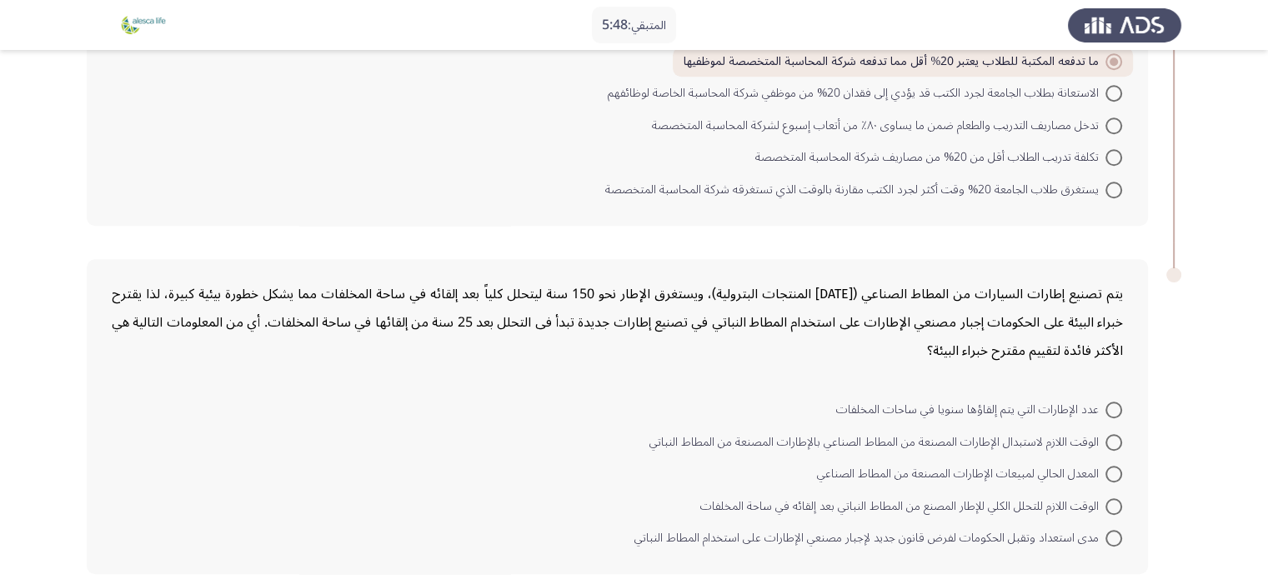
scroll to position [1337, 0]
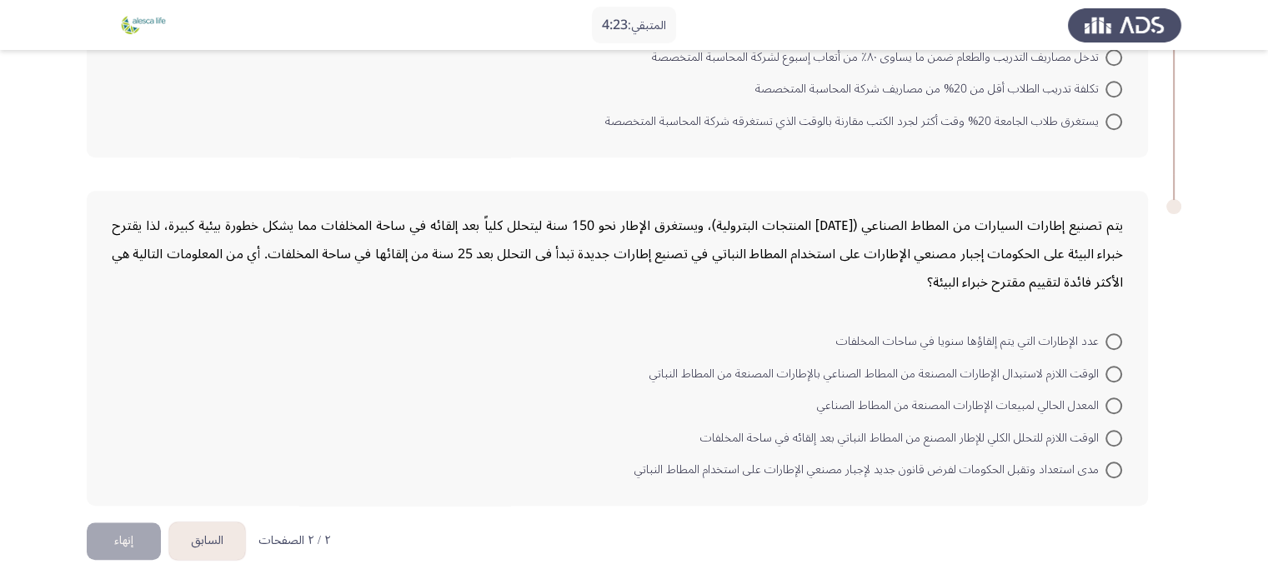
click at [1114, 338] on span at bounding box center [1113, 341] width 17 height 17
click at [1114, 338] on input "عدد الإطارات التي يتم إلقاؤها سنويا في ساحات المخلفات" at bounding box center [1113, 341] width 17 height 17
radio input "true"
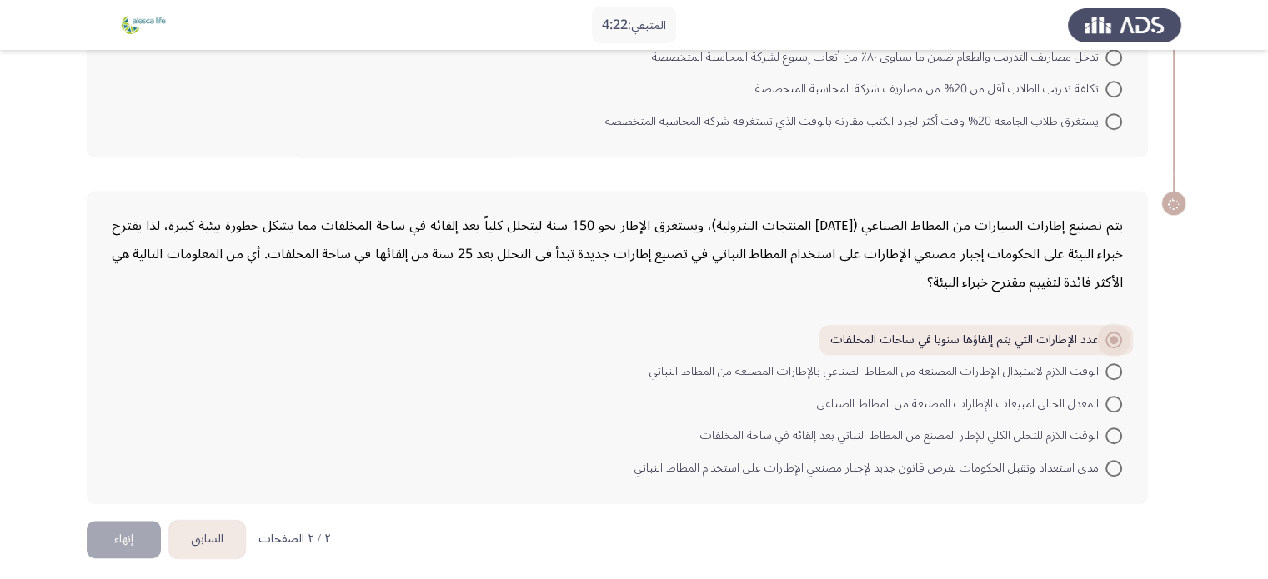
scroll to position [1335, 0]
click at [147, 530] on button "إنهاء" at bounding box center [124, 543] width 74 height 38
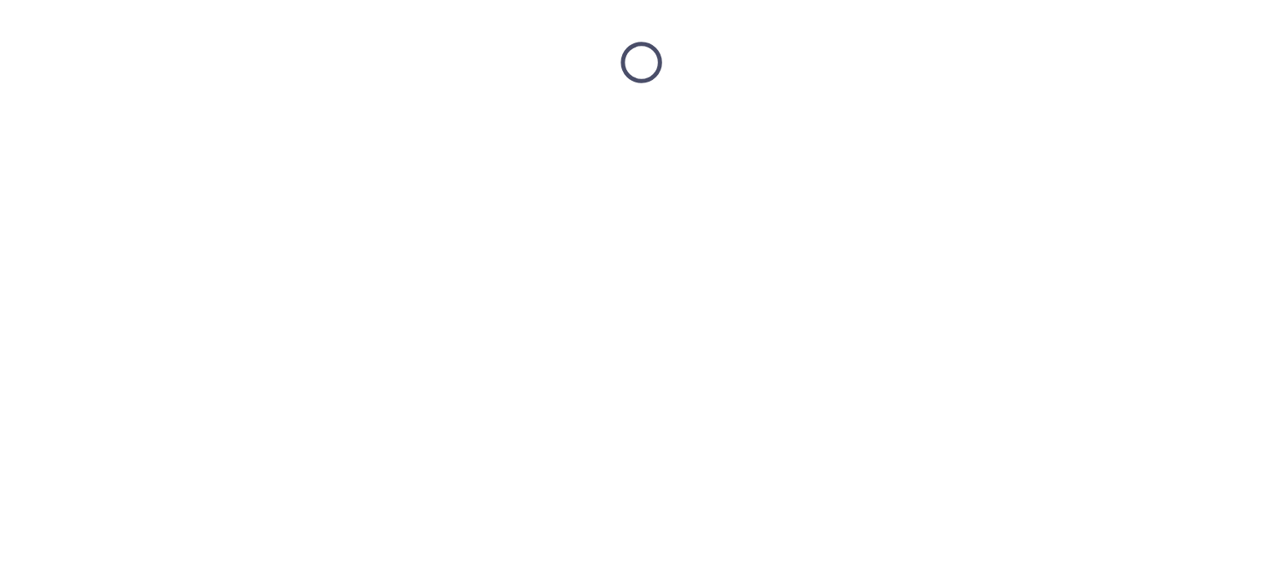
scroll to position [0, 0]
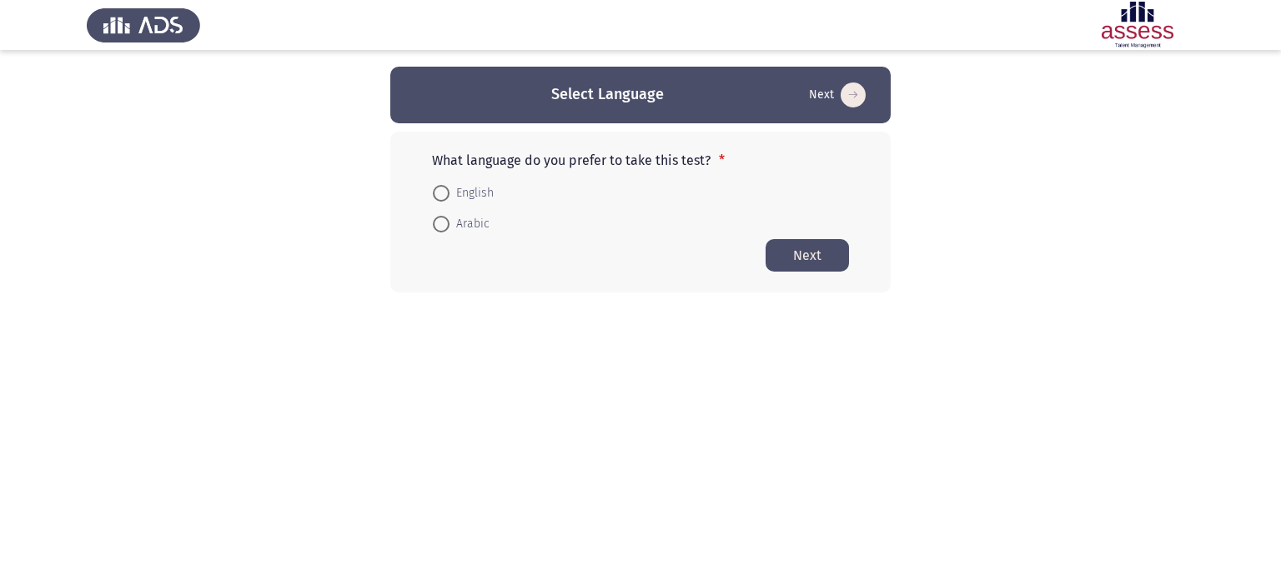
click at [447, 223] on span at bounding box center [441, 224] width 17 height 17
click at [447, 223] on input "Arabic" at bounding box center [441, 224] width 17 height 17
radio input "true"
click at [800, 263] on button "Next" at bounding box center [806, 254] width 83 height 33
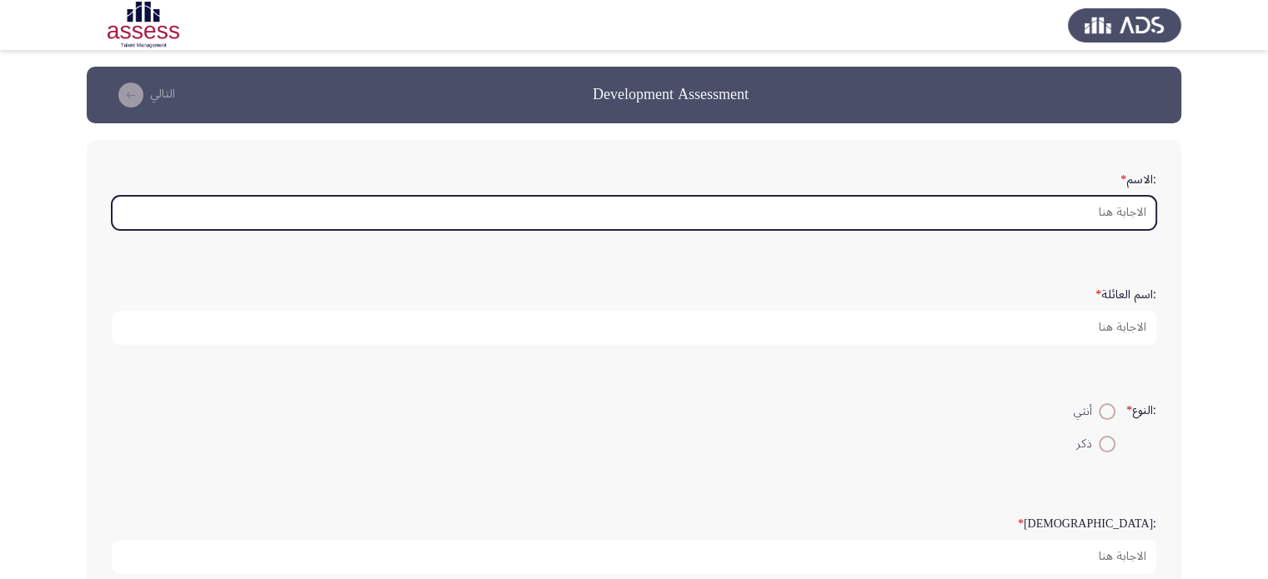
click at [835, 213] on input ":الاسم *" at bounding box center [634, 213] width 1045 height 34
type input "m"
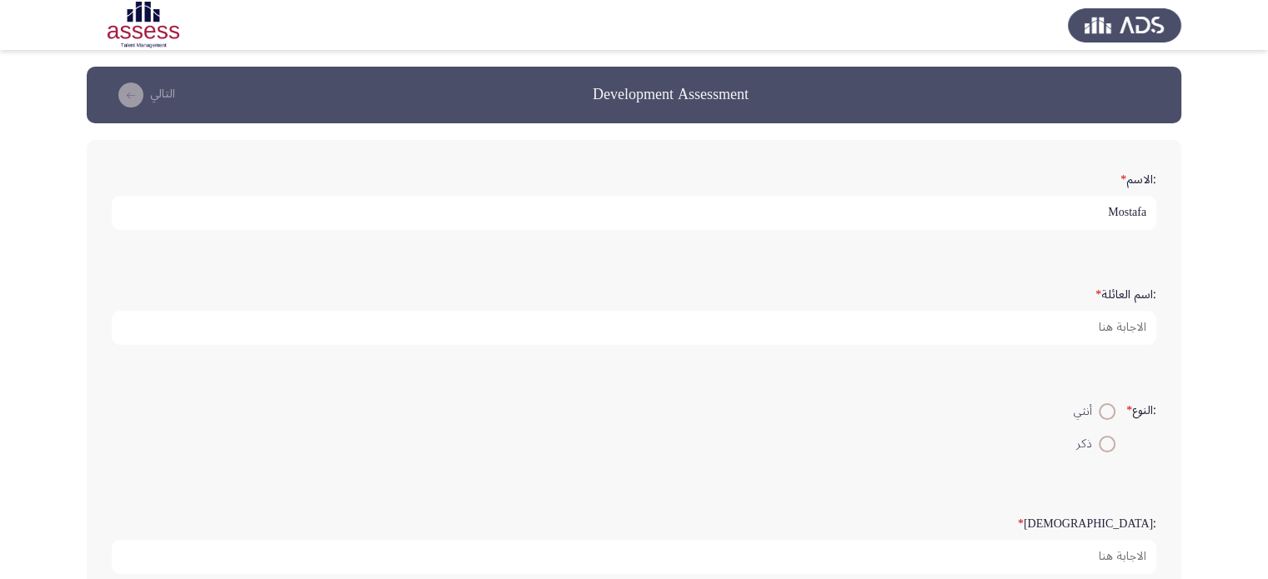
type input "Mostafa"
type input "Frere"
click at [1107, 439] on span at bounding box center [1107, 444] width 17 height 17
click at [1107, 439] on input "ذكر" at bounding box center [1107, 444] width 17 height 17
radio input "true"
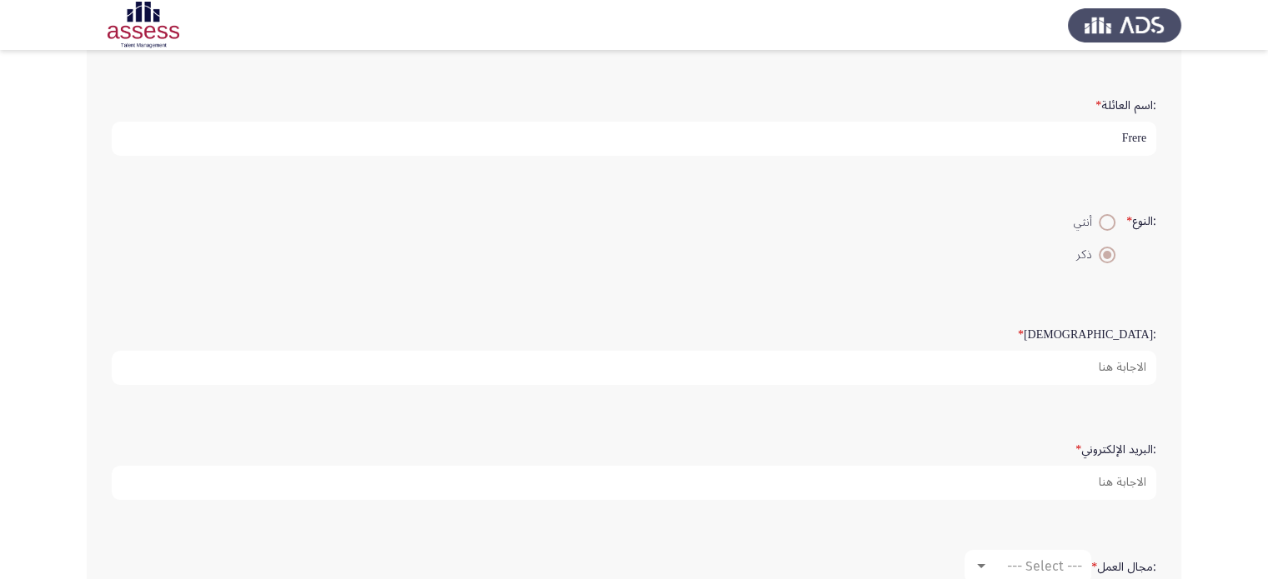
scroll to position [192, 0]
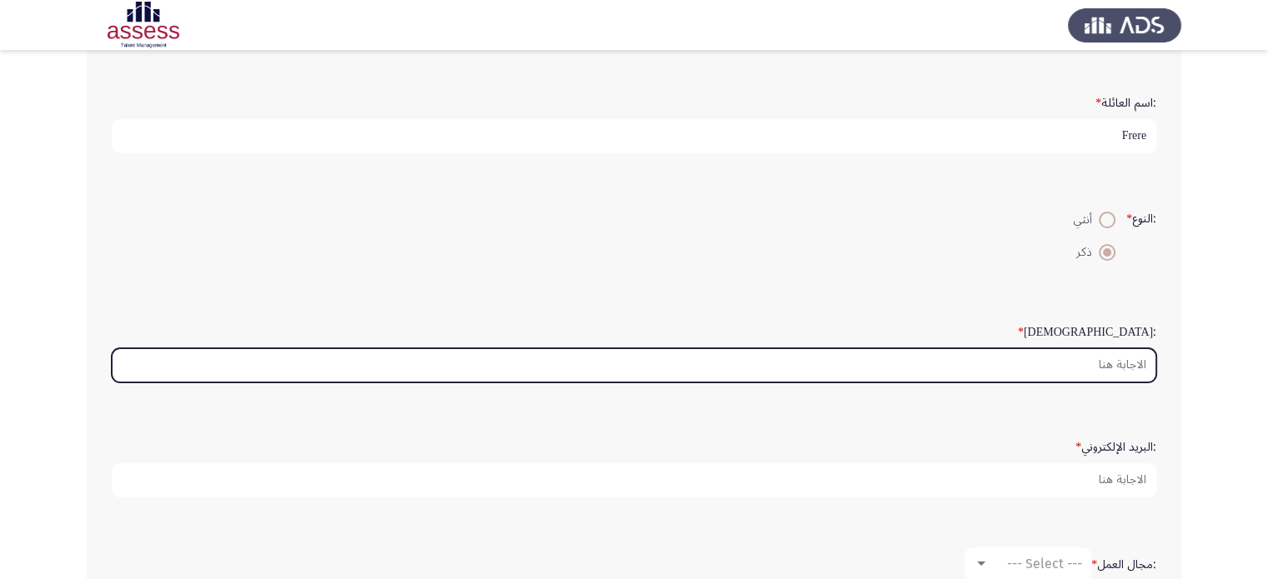
click at [1098, 356] on input ":السن *" at bounding box center [634, 365] width 1045 height 34
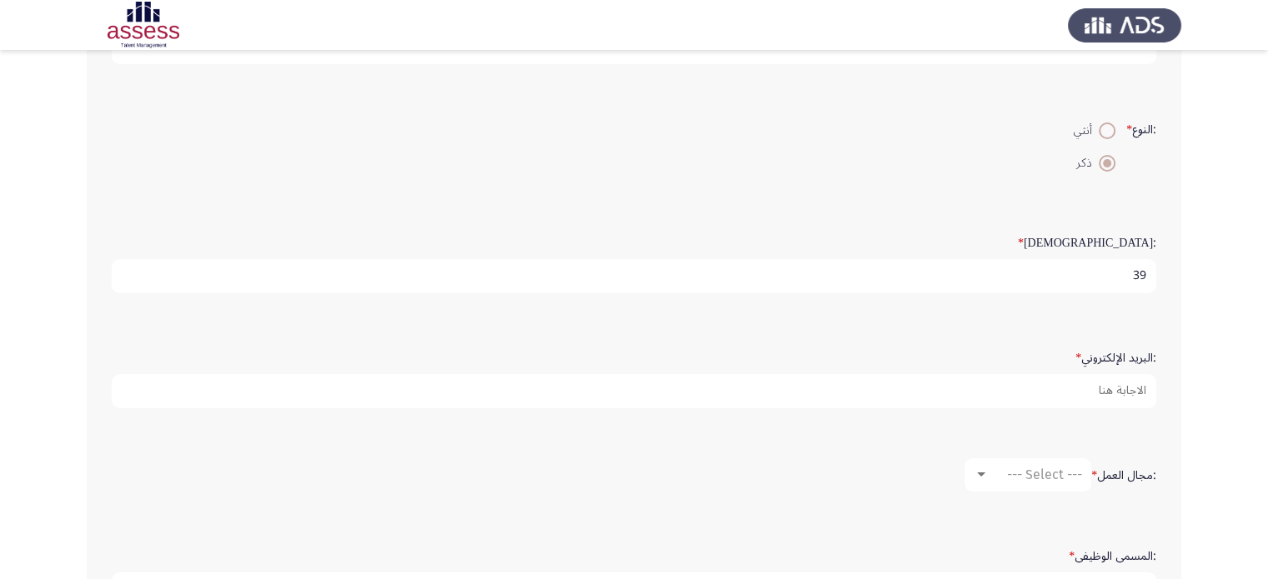
scroll to position [283, 0]
type input "39"
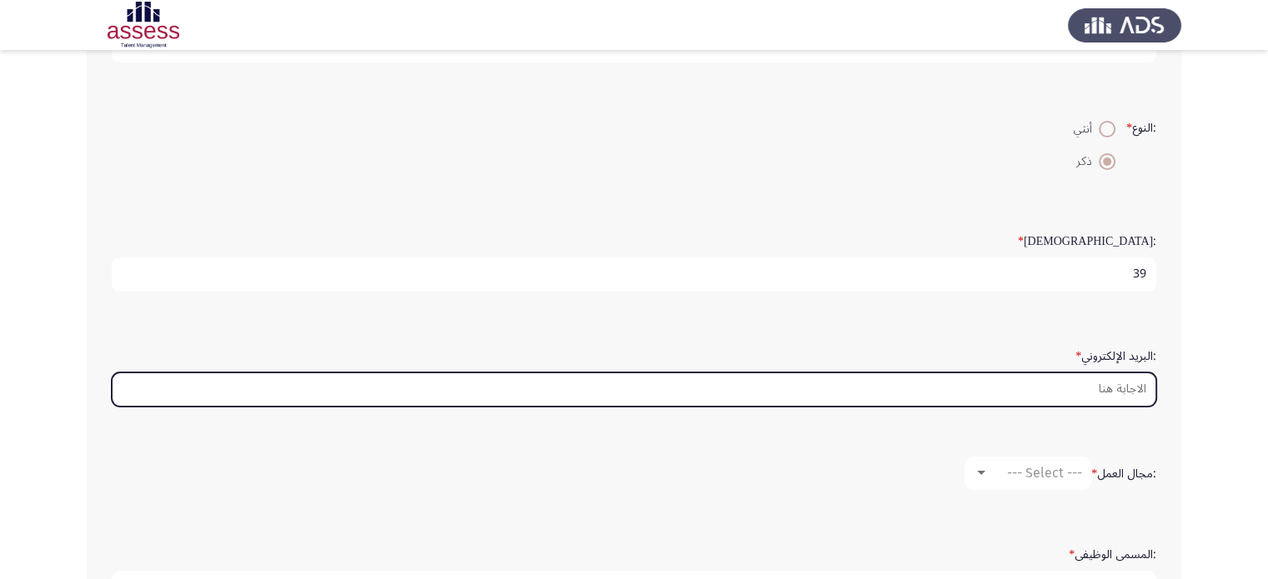
click at [1121, 381] on input ":البريد الإلكتروني *" at bounding box center [634, 390] width 1045 height 34
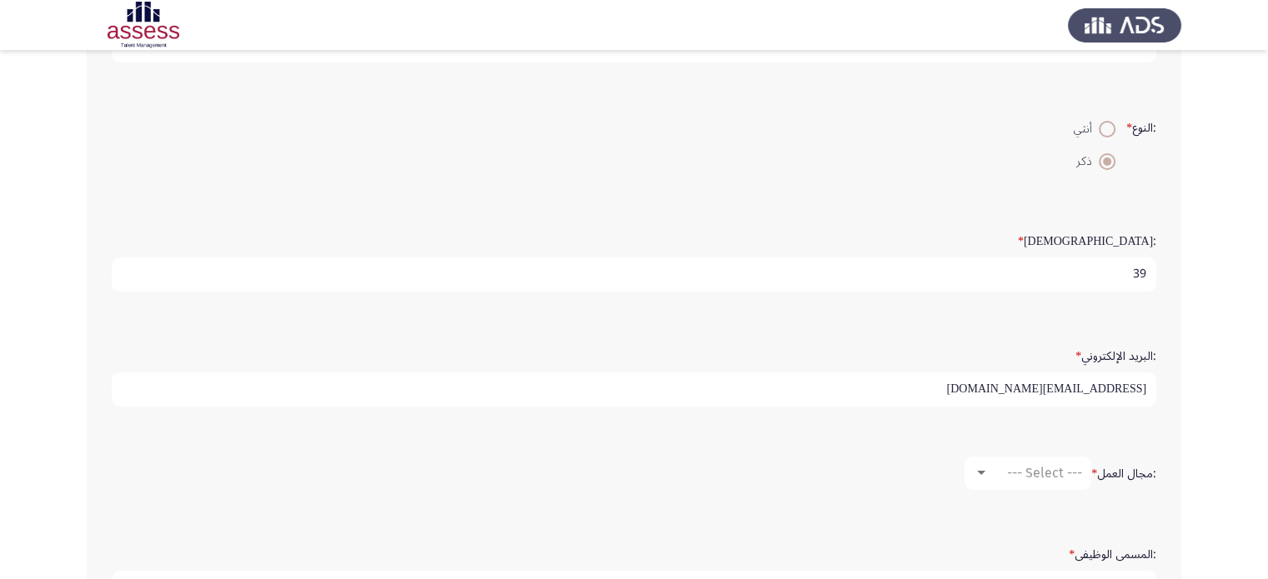
type input "[EMAIL_ADDRESS][DOMAIN_NAME]"
click at [1034, 465] on span "--- Select ---" at bounding box center [1044, 473] width 75 height 16
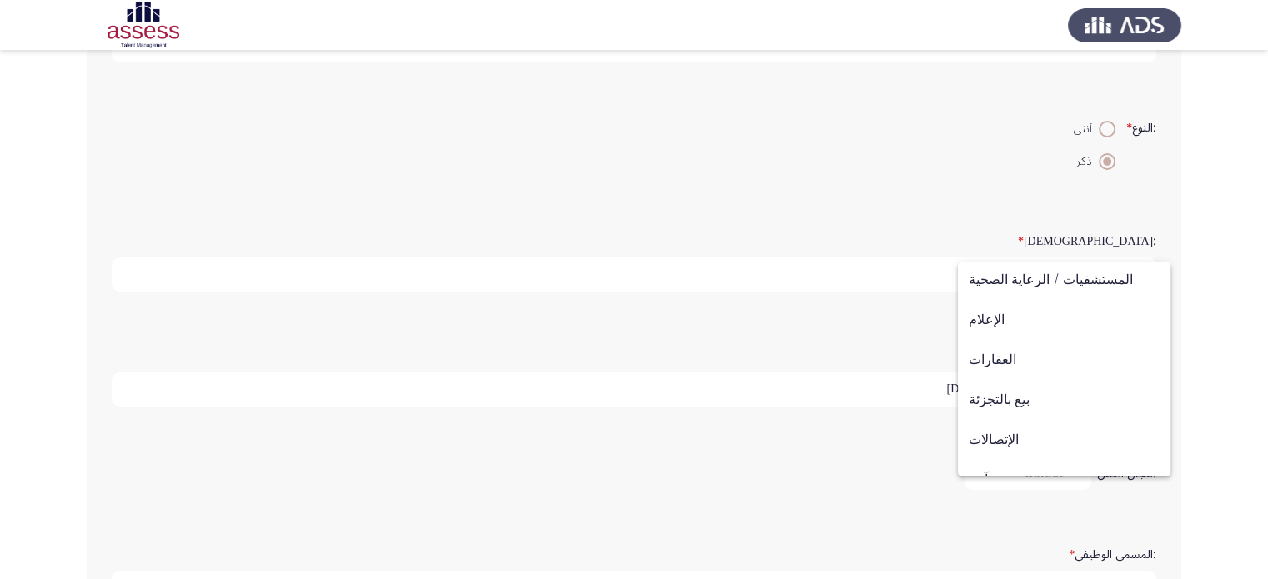
scroll to position [547, 0]
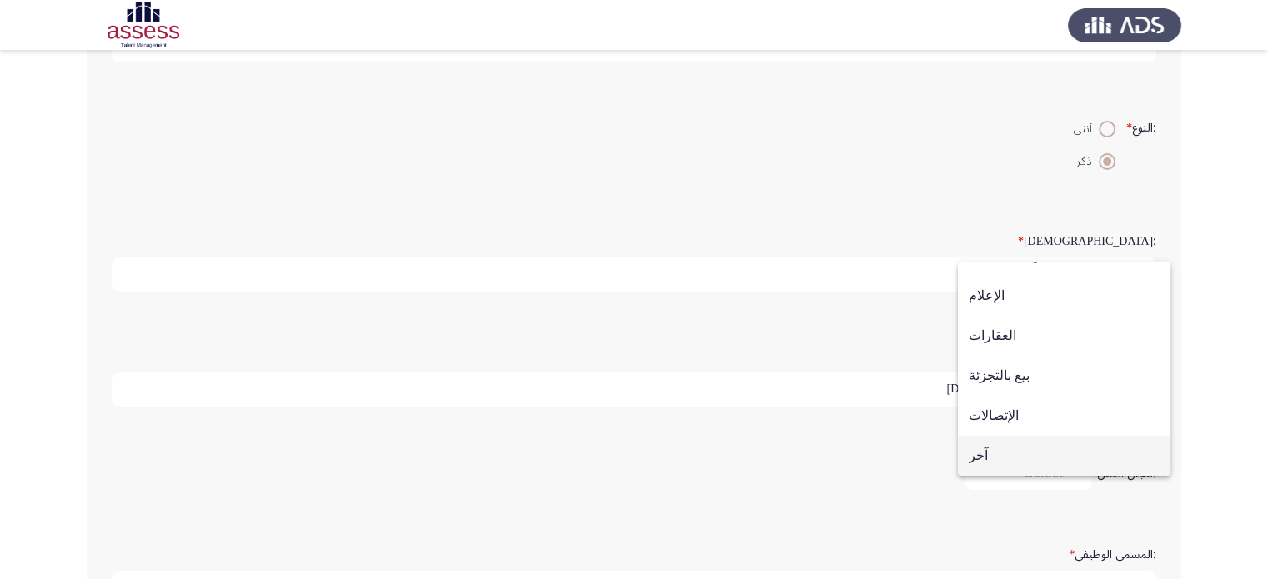
click at [1083, 451] on span "آخر" at bounding box center [1064, 456] width 191 height 40
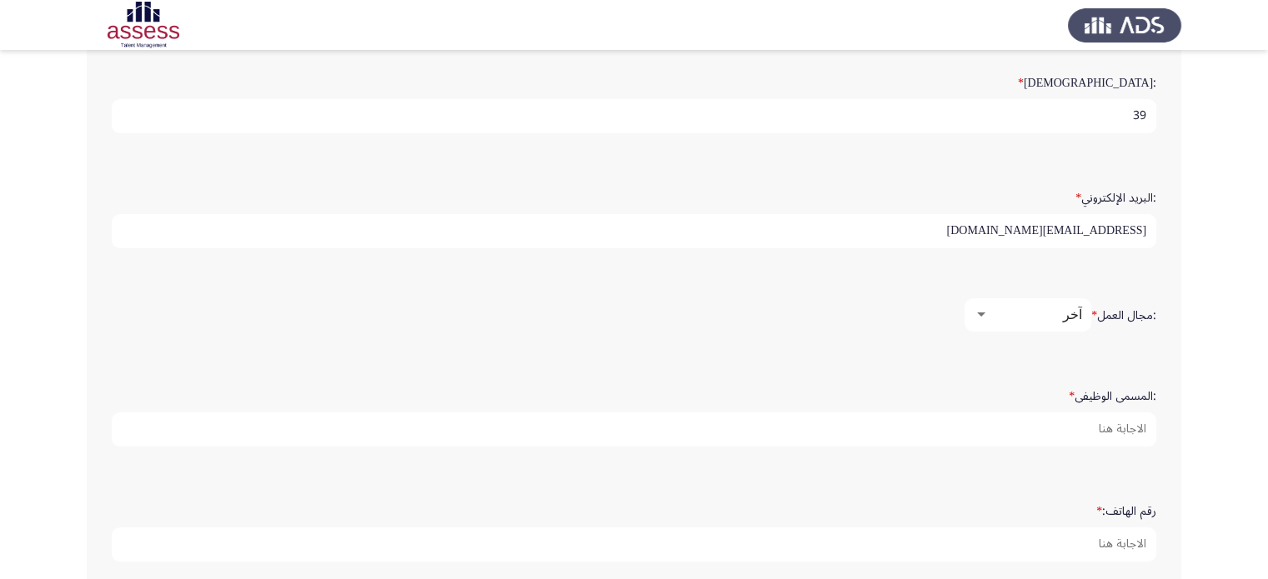
scroll to position [444, 0]
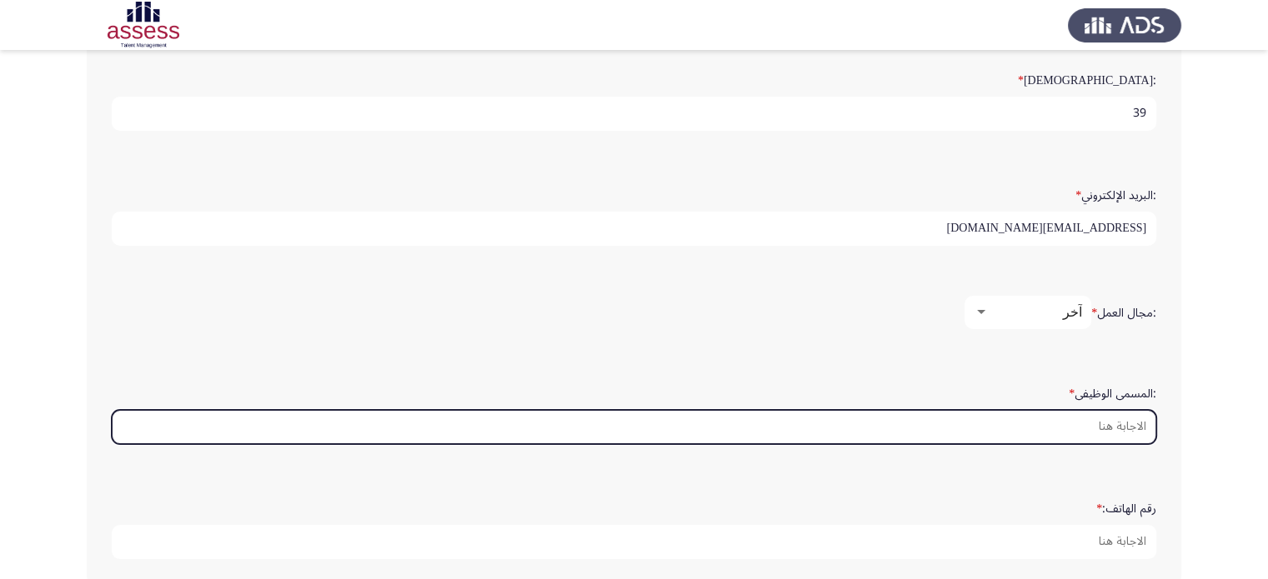
click at [1040, 421] on input ":المسمى الوظيفى *" at bounding box center [634, 427] width 1045 height 34
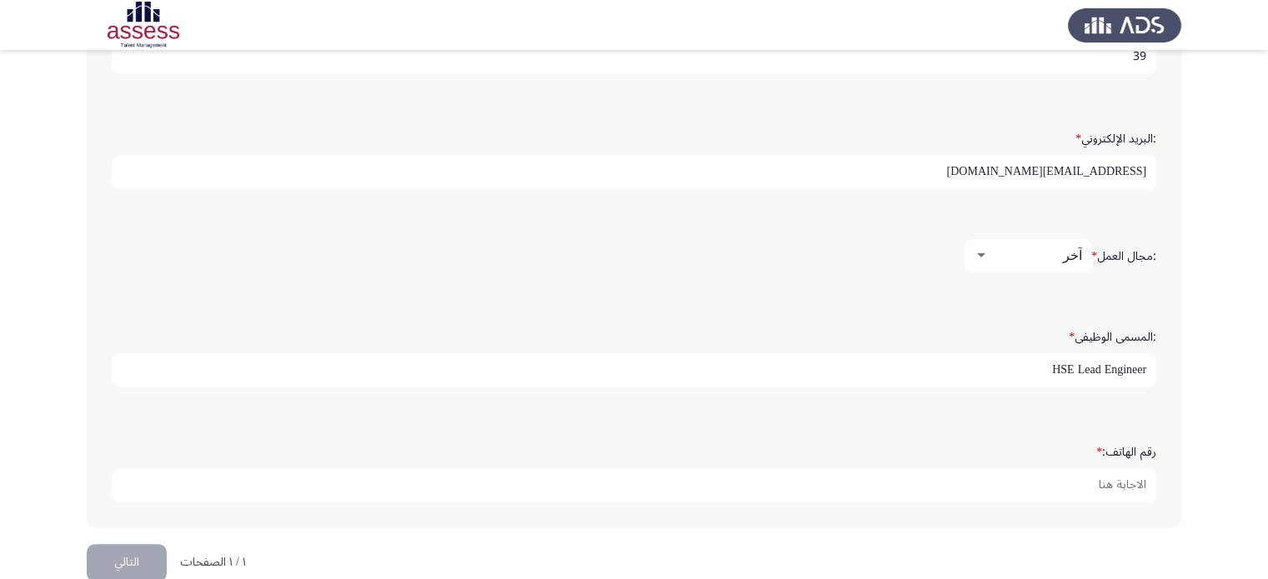
scroll to position [524, 0]
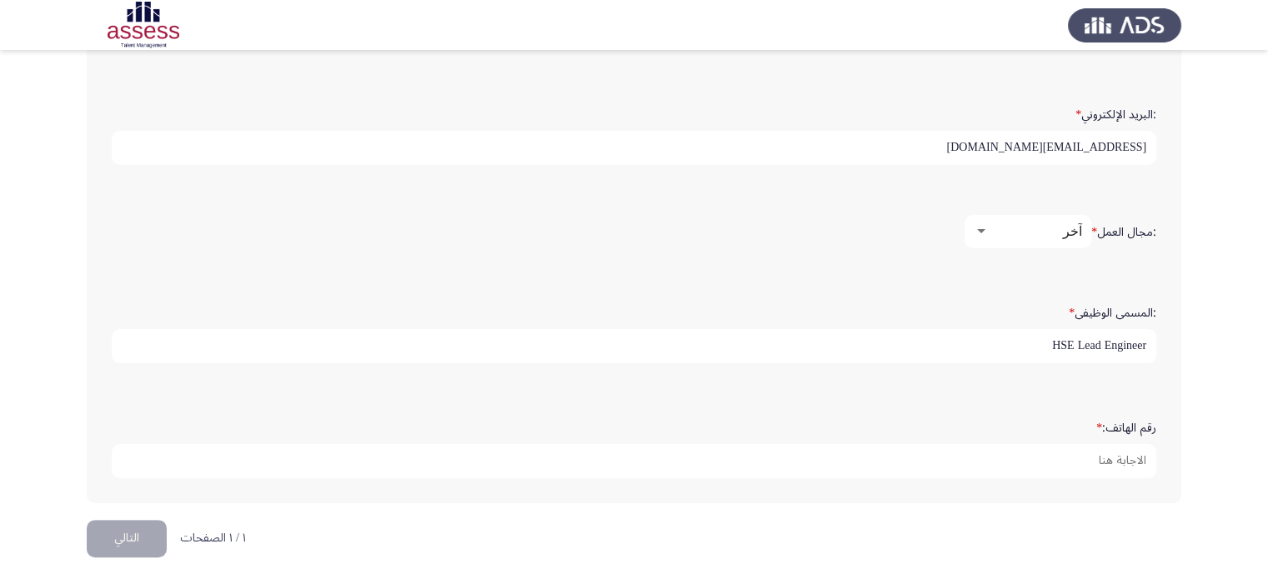
type input "HSE Lead Engineer"
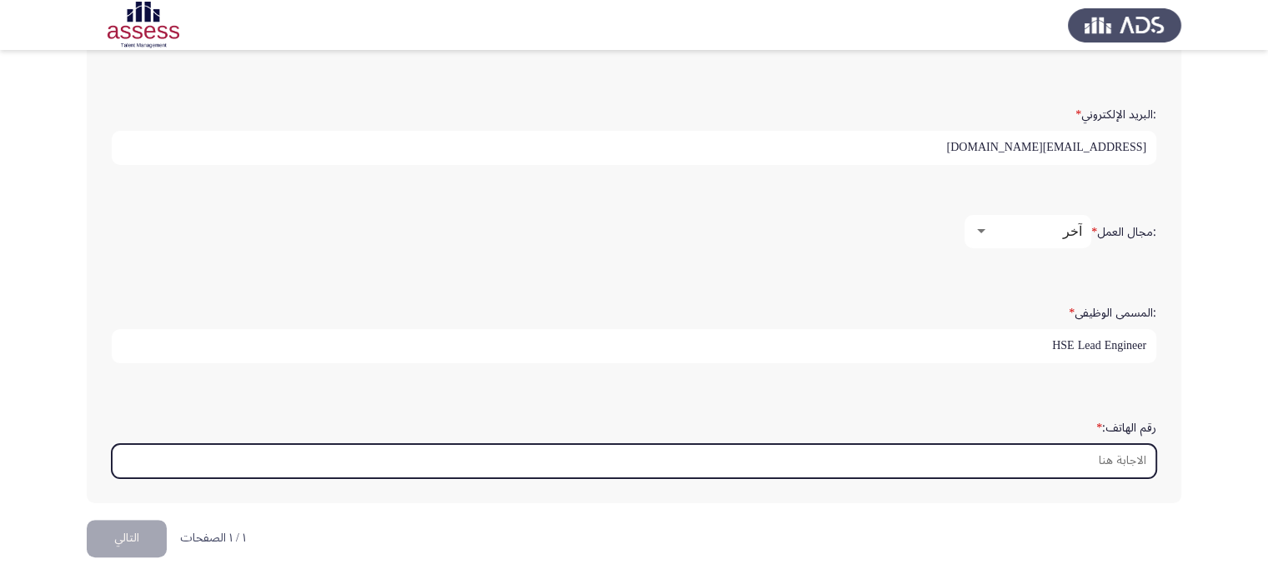
click at [1131, 453] on input "رقم الهاتف: *" at bounding box center [634, 461] width 1045 height 34
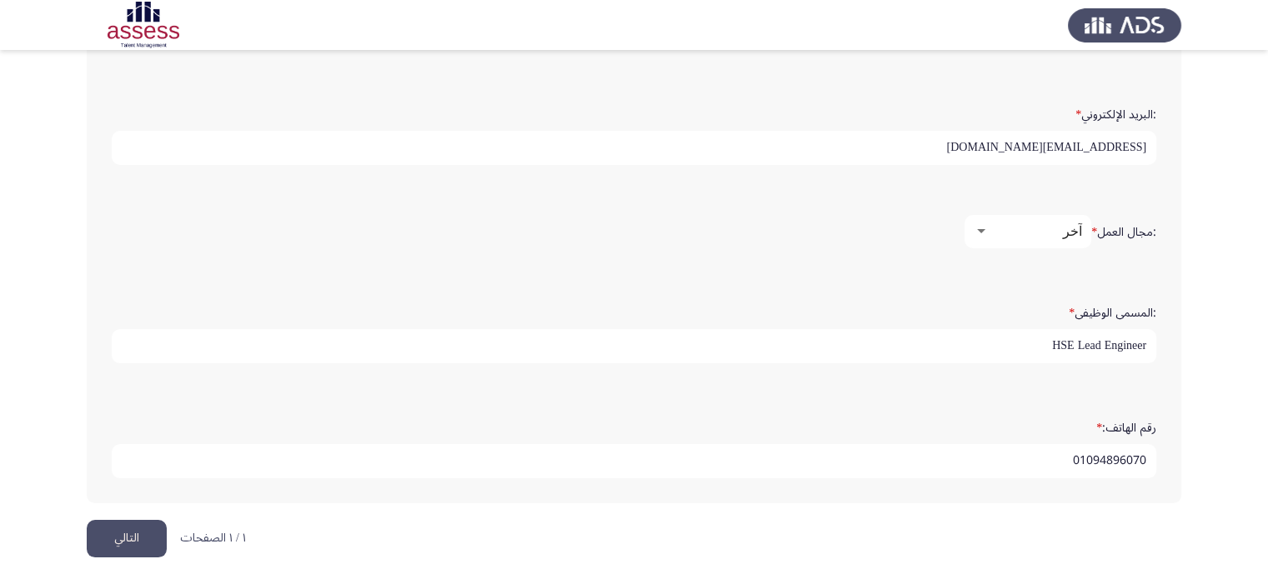
type input "01094896070"
click at [145, 529] on button "التالي" at bounding box center [127, 539] width 80 height 38
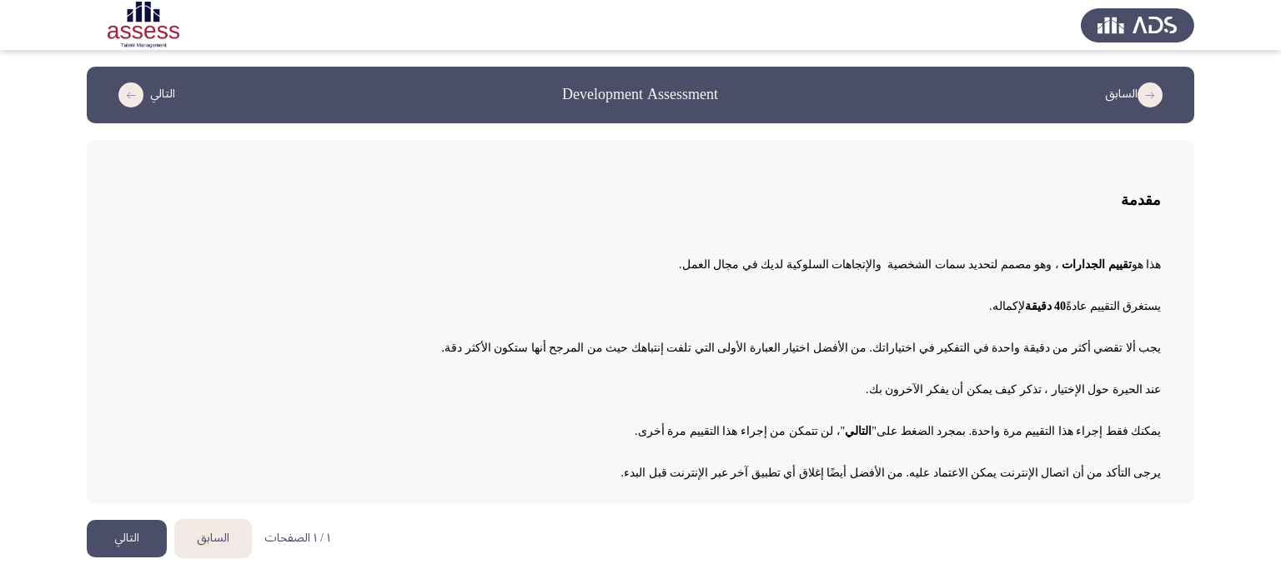
click at [145, 529] on button "التالي" at bounding box center [127, 539] width 80 height 38
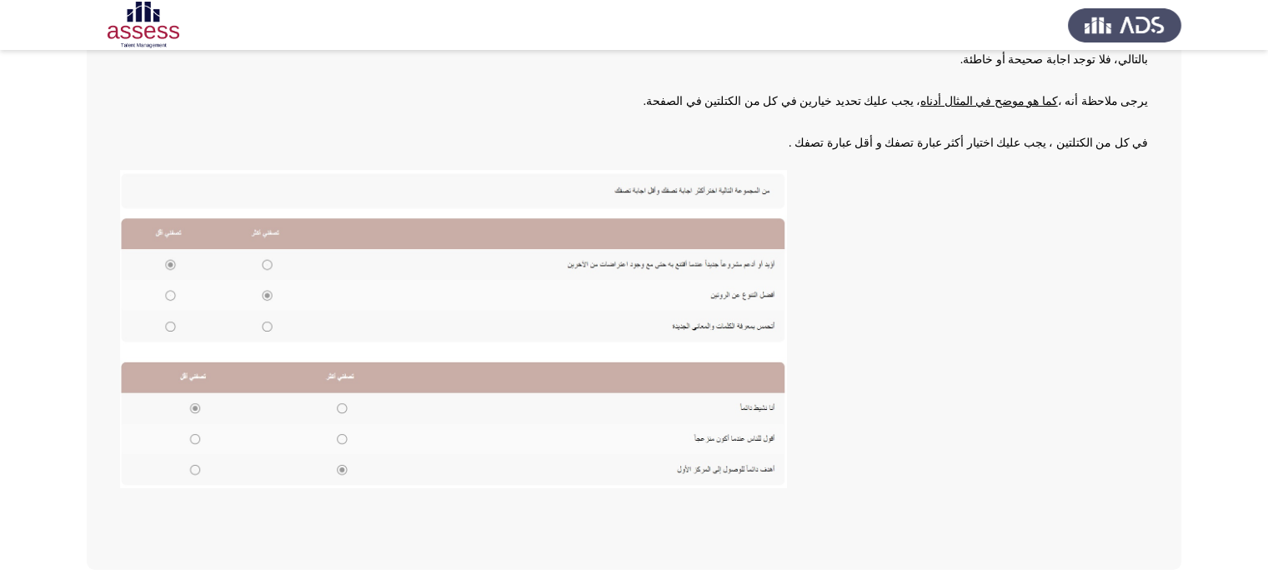
scroll to position [279, 0]
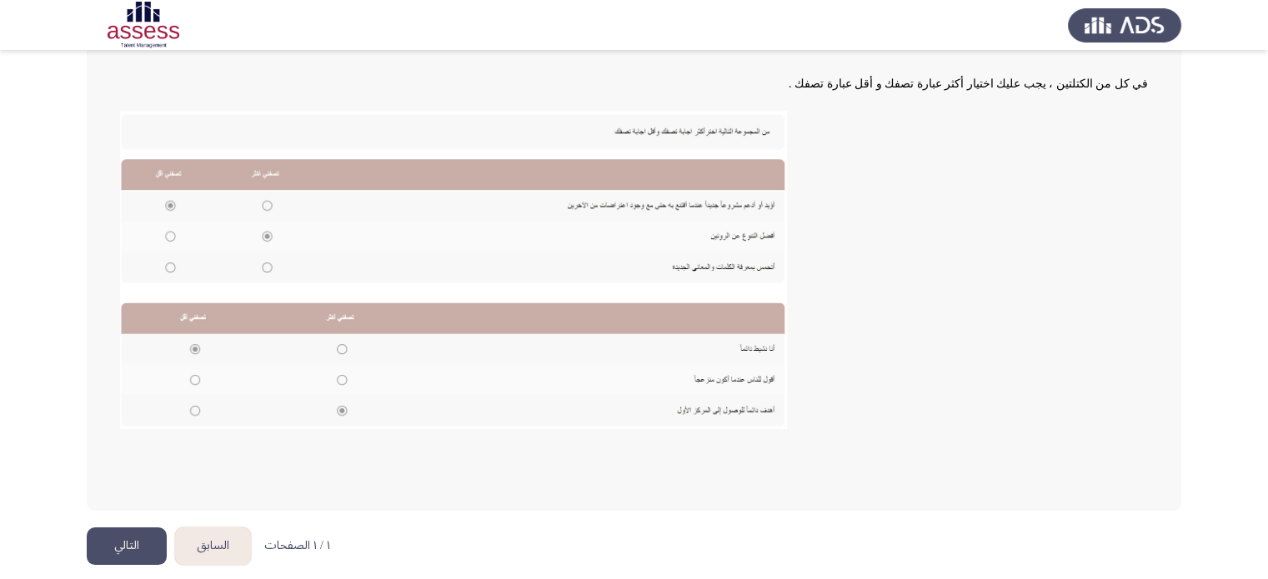
click at [108, 543] on button "التالي" at bounding box center [127, 547] width 80 height 38
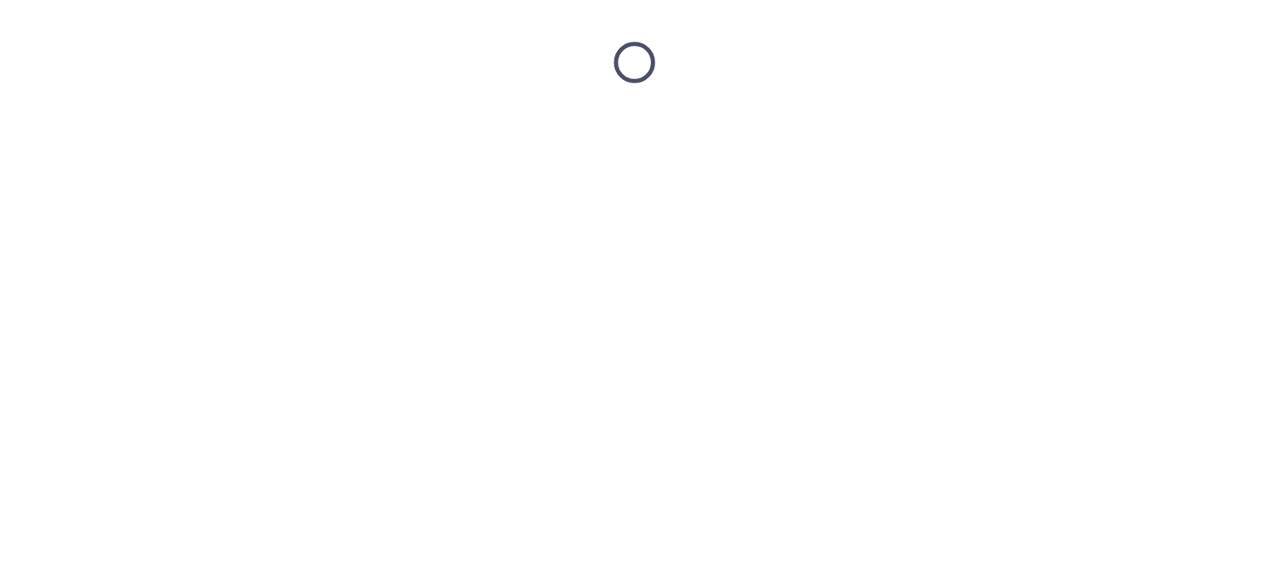
scroll to position [0, 0]
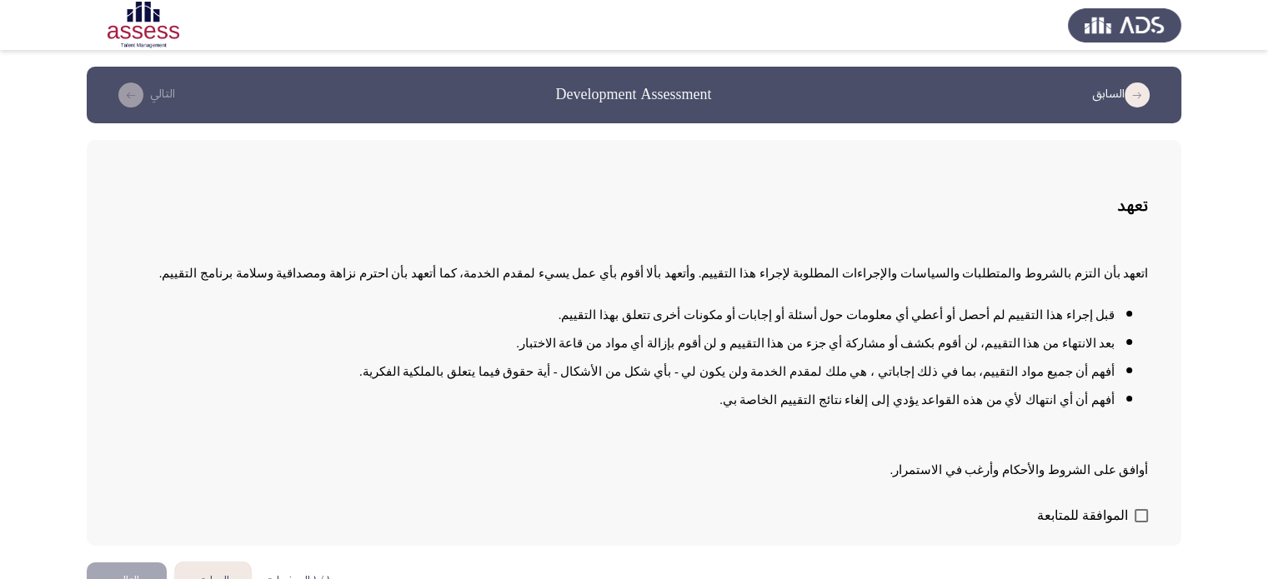
click at [1151, 506] on div "تعهد اتعهد بأن التزم بالشروط والمتطلبات والسياسات والإجراءات المطلوبة لإجراء هذ…" at bounding box center [634, 343] width 1095 height 406
click at [1144, 509] on span at bounding box center [1141, 515] width 13 height 13
click at [1141, 523] on input "الموافقة للمتابعة" at bounding box center [1141, 523] width 1 height 1
checkbox input "true"
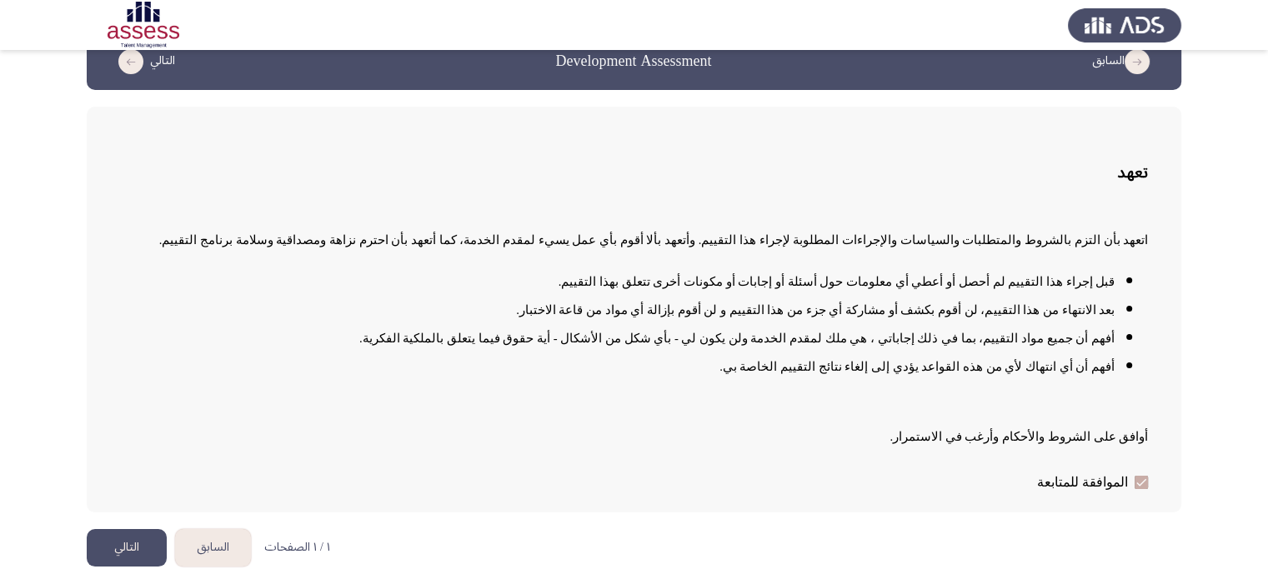
click at [140, 548] on button "التالي" at bounding box center [127, 548] width 80 height 38
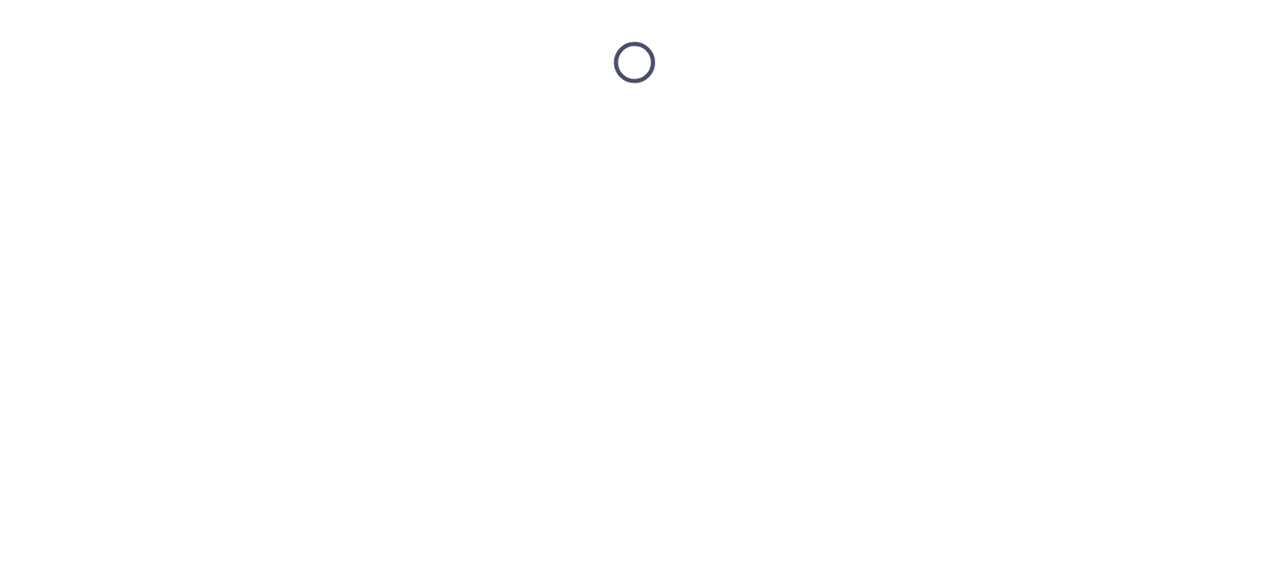
scroll to position [0, 0]
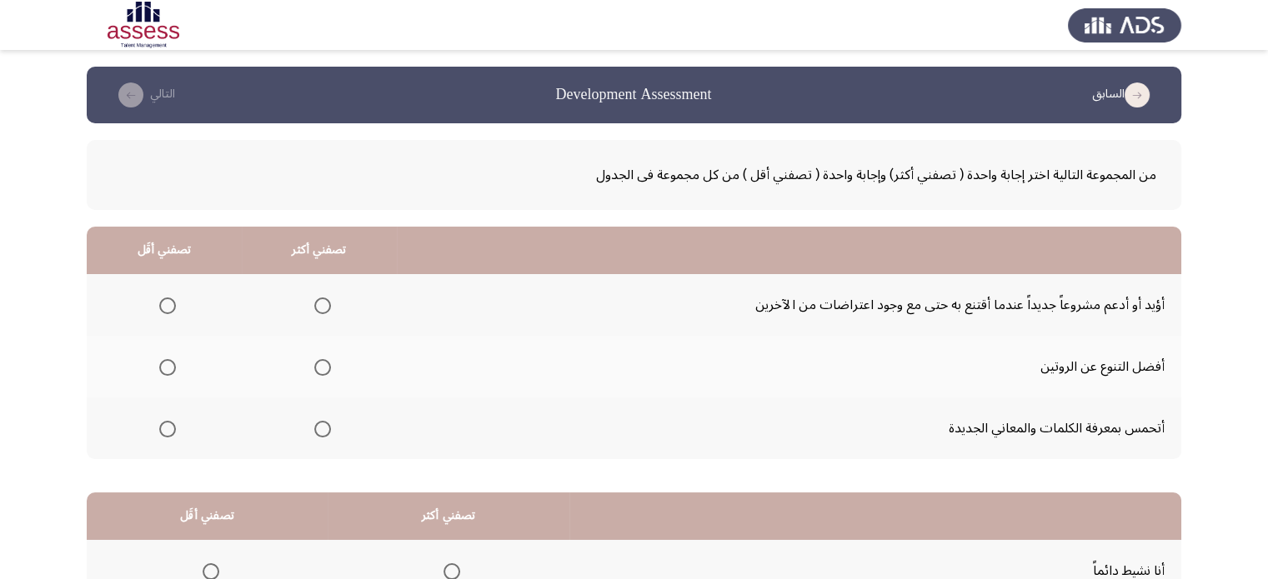
click at [168, 363] on span "Select an option" at bounding box center [167, 367] width 17 height 17
click at [168, 363] on input "Select an option" at bounding box center [167, 367] width 17 height 17
click at [320, 363] on span "Select an option" at bounding box center [322, 367] width 17 height 17
click at [320, 363] on input "Select an option" at bounding box center [322, 367] width 17 height 17
click at [160, 304] on span "Select an option" at bounding box center [167, 306] width 17 height 17
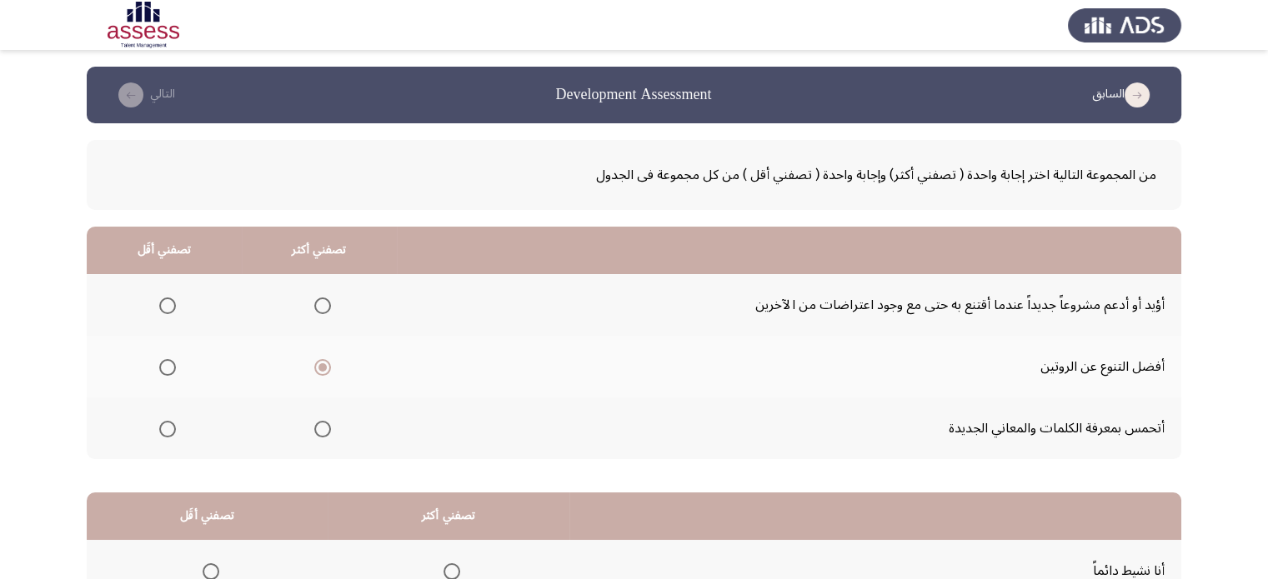
click at [160, 304] on input "Select an option" at bounding box center [167, 306] width 17 height 17
click at [320, 307] on span "Select an option" at bounding box center [322, 306] width 17 height 17
click at [320, 307] on input "Select an option" at bounding box center [322, 306] width 17 height 17
click at [318, 360] on span "Select an option" at bounding box center [322, 367] width 17 height 17
click at [318, 360] on input "Select an option" at bounding box center [322, 367] width 17 height 17
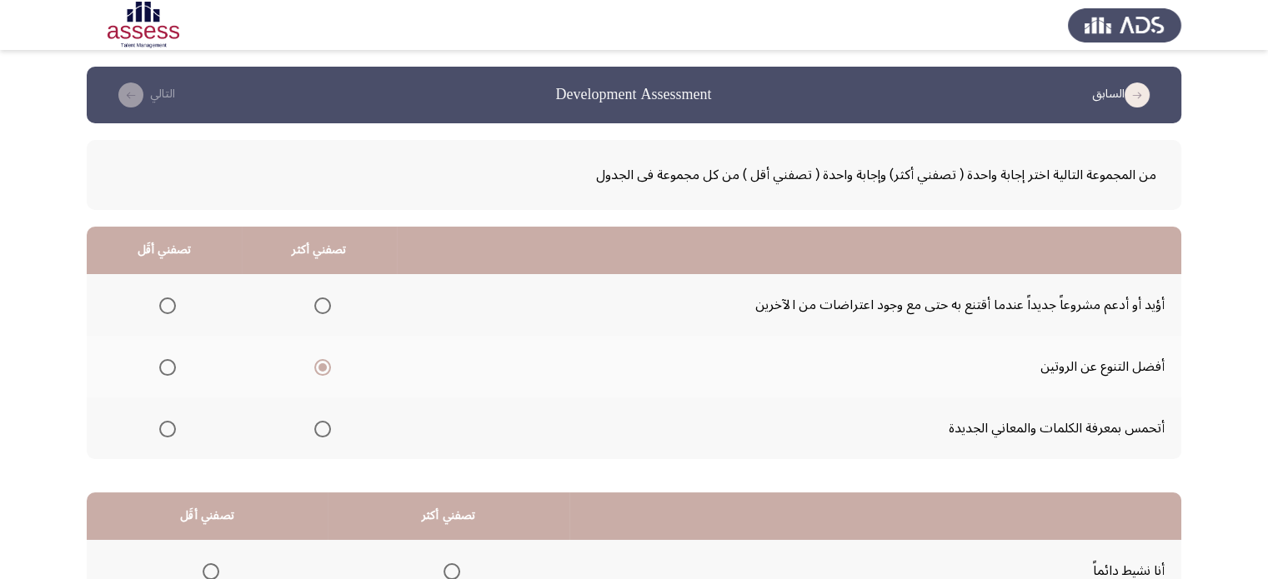
click at [167, 424] on span "Select an option" at bounding box center [167, 429] width 17 height 17
click at [167, 424] on input "Select an option" at bounding box center [167, 429] width 17 height 17
click at [167, 300] on span "Select an option" at bounding box center [167, 306] width 17 height 17
click at [167, 300] on input "Select an option" at bounding box center [167, 306] width 17 height 17
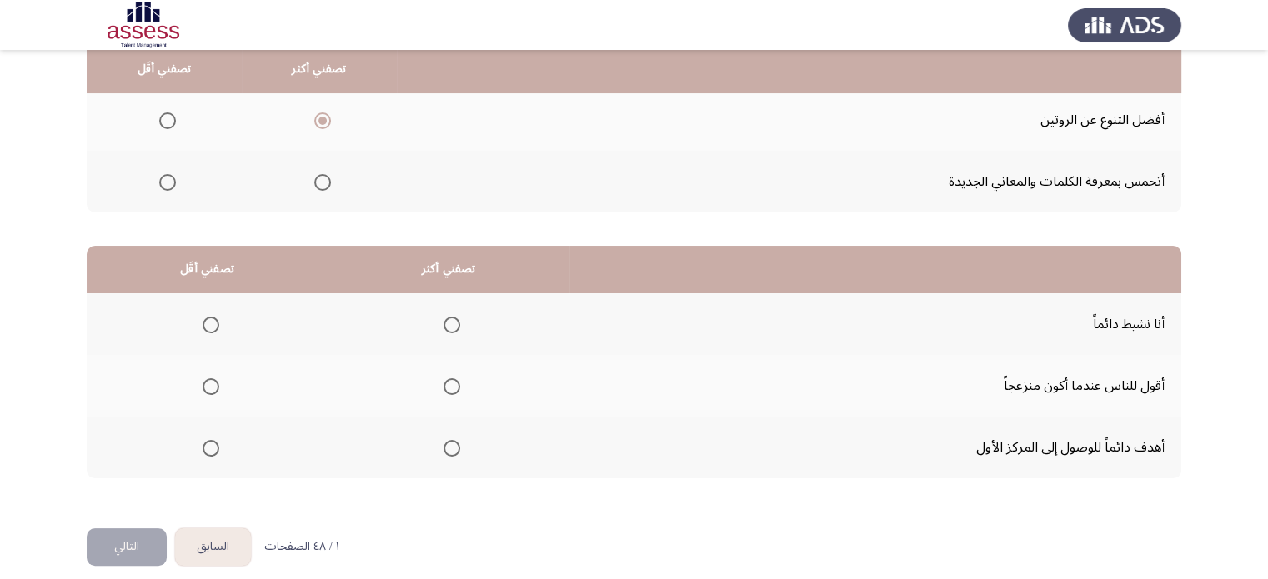
scroll to position [249, 0]
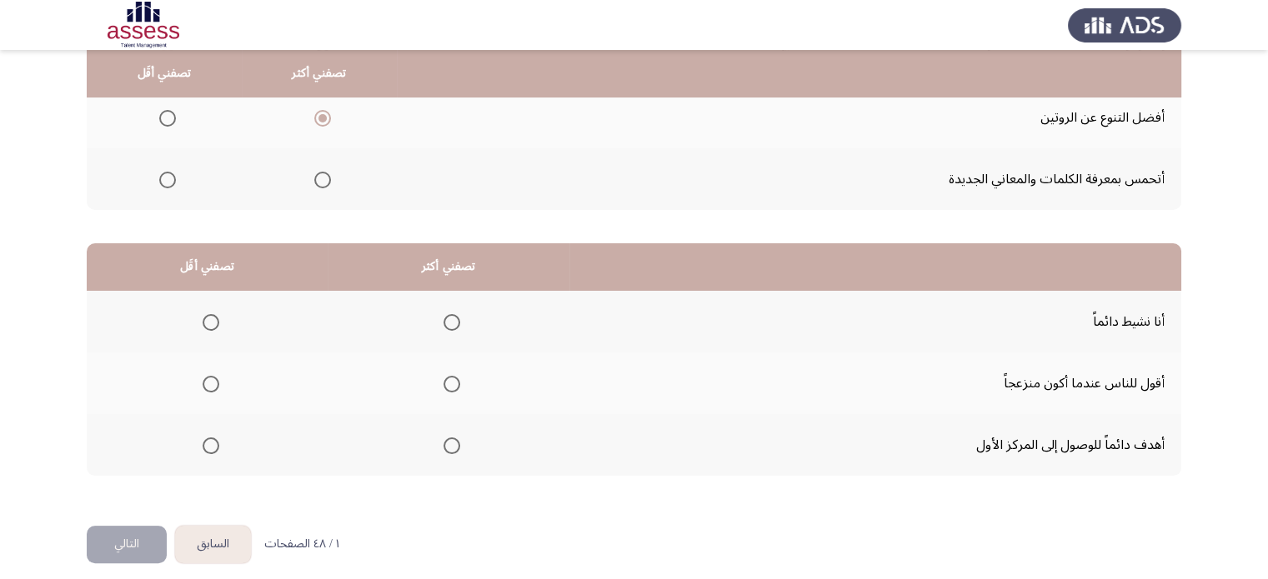
click at [448, 316] on span "Select an option" at bounding box center [452, 322] width 17 height 17
click at [448, 316] on input "Select an option" at bounding box center [452, 322] width 17 height 17
click at [204, 383] on span "Select an option" at bounding box center [211, 384] width 17 height 17
click at [204, 383] on input "Select an option" at bounding box center [211, 384] width 17 height 17
click at [146, 530] on button "التالي" at bounding box center [127, 545] width 80 height 38
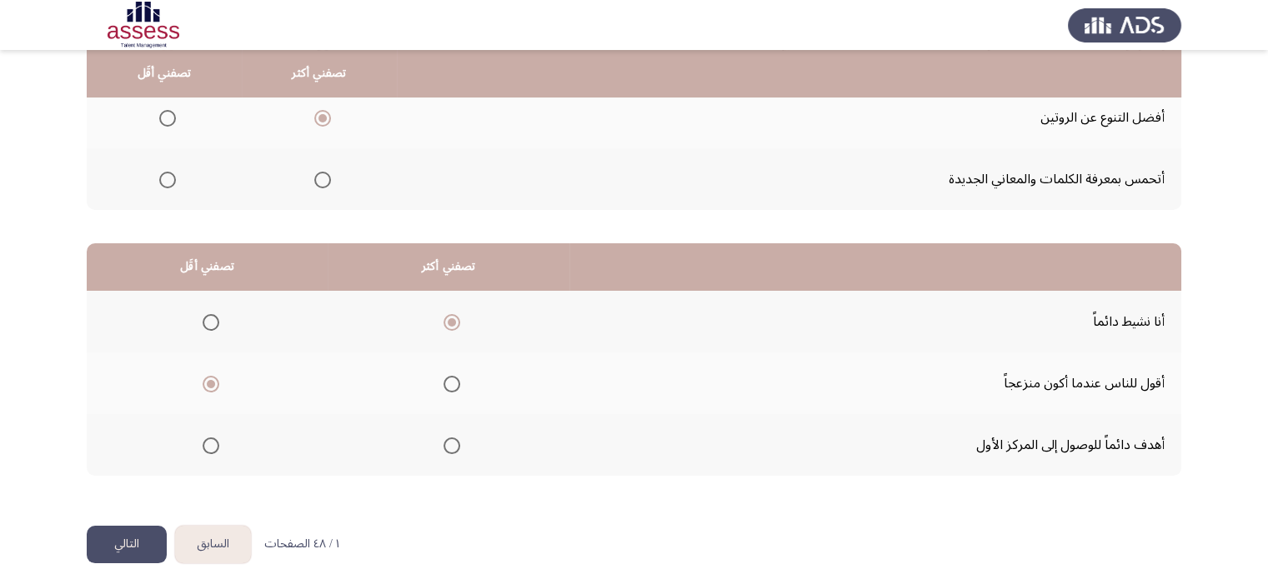
scroll to position [0, 0]
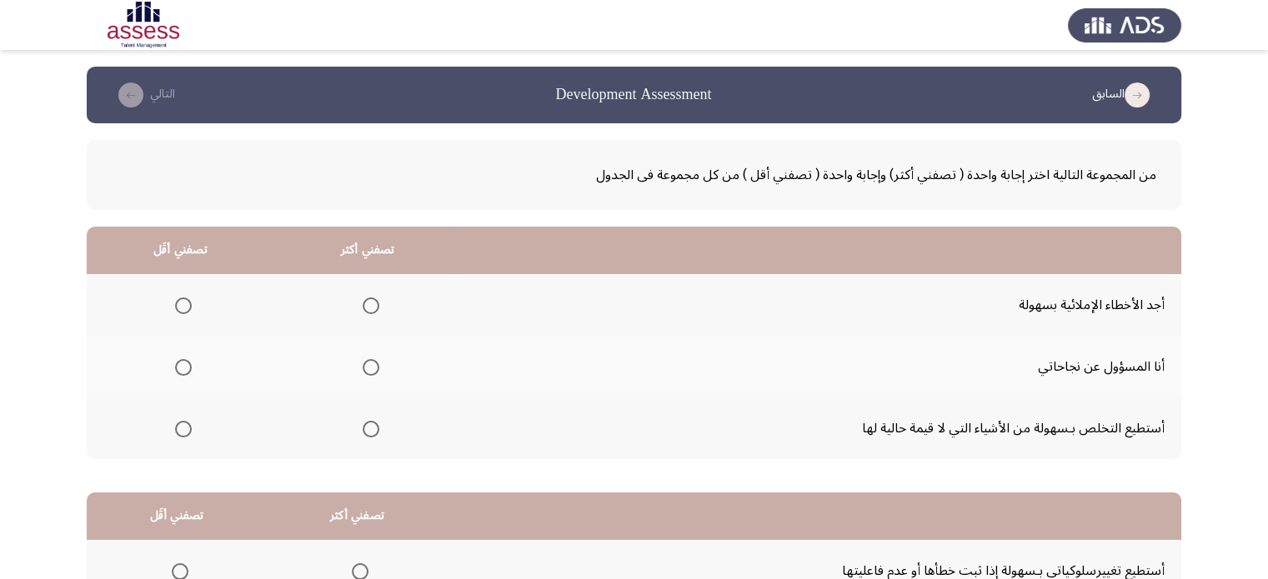
click at [180, 363] on span "Select an option" at bounding box center [183, 367] width 17 height 17
click at [180, 363] on input "Select an option" at bounding box center [183, 367] width 17 height 17
click at [370, 424] on span "Select an option" at bounding box center [371, 429] width 17 height 17
click at [370, 424] on input "Select an option" at bounding box center [371, 429] width 17 height 17
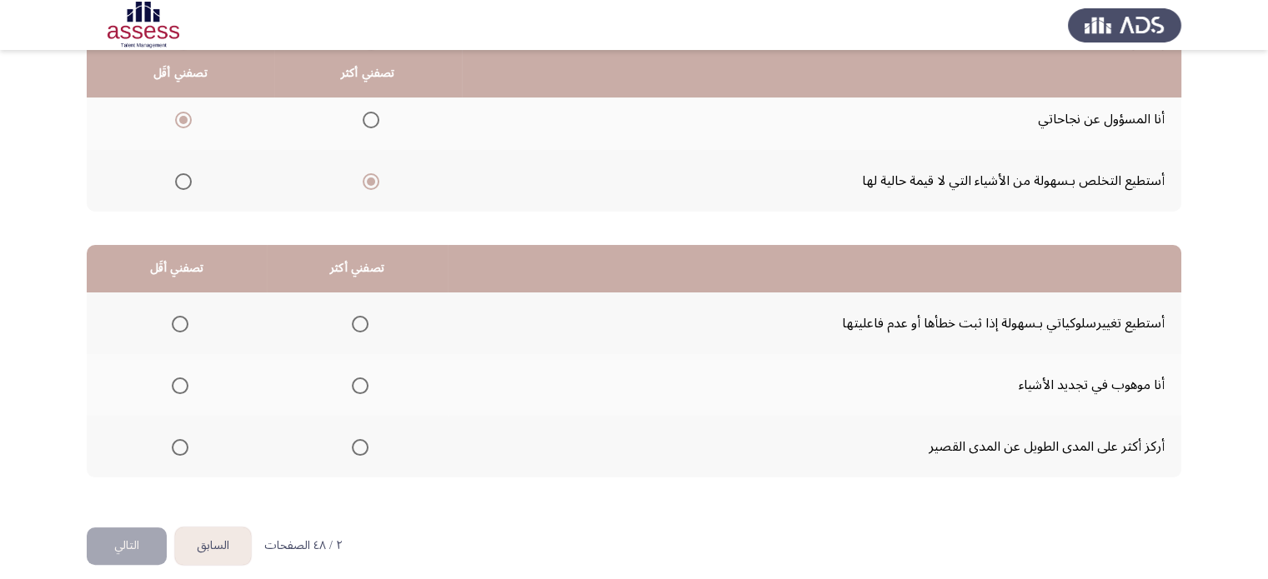
scroll to position [250, 0]
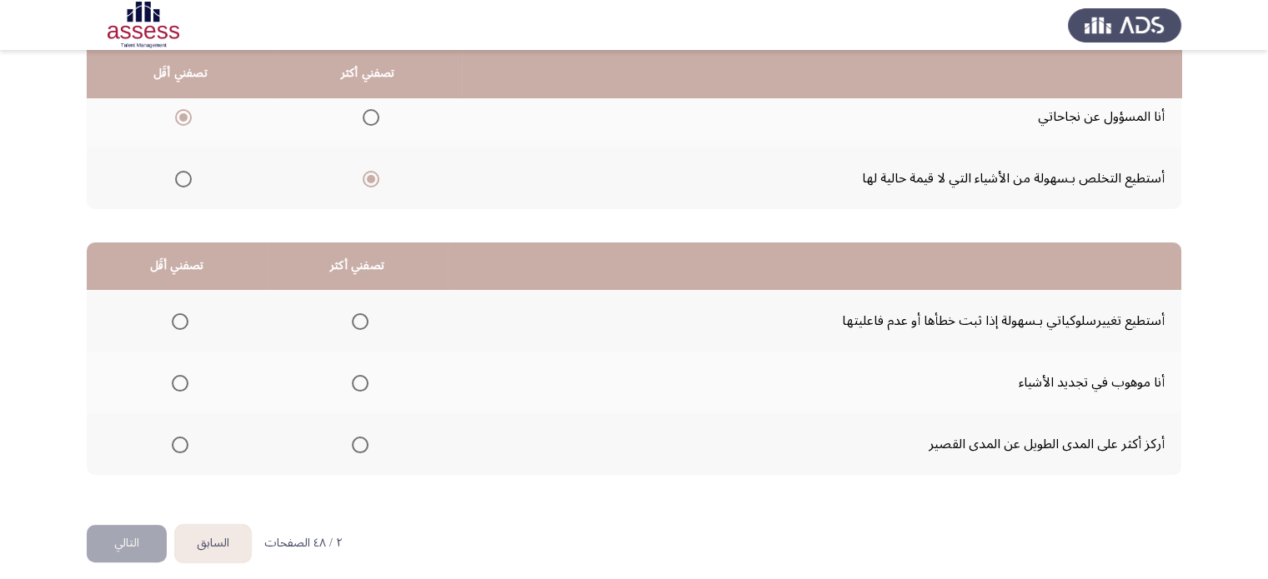
click at [360, 440] on span "Select an option" at bounding box center [360, 445] width 17 height 17
click at [360, 440] on input "Select an option" at bounding box center [360, 445] width 17 height 17
click at [361, 316] on span "Select an option" at bounding box center [360, 321] width 17 height 17
click at [361, 316] on input "Select an option" at bounding box center [360, 321] width 17 height 17
click at [180, 379] on span "Select an option" at bounding box center [180, 383] width 17 height 17
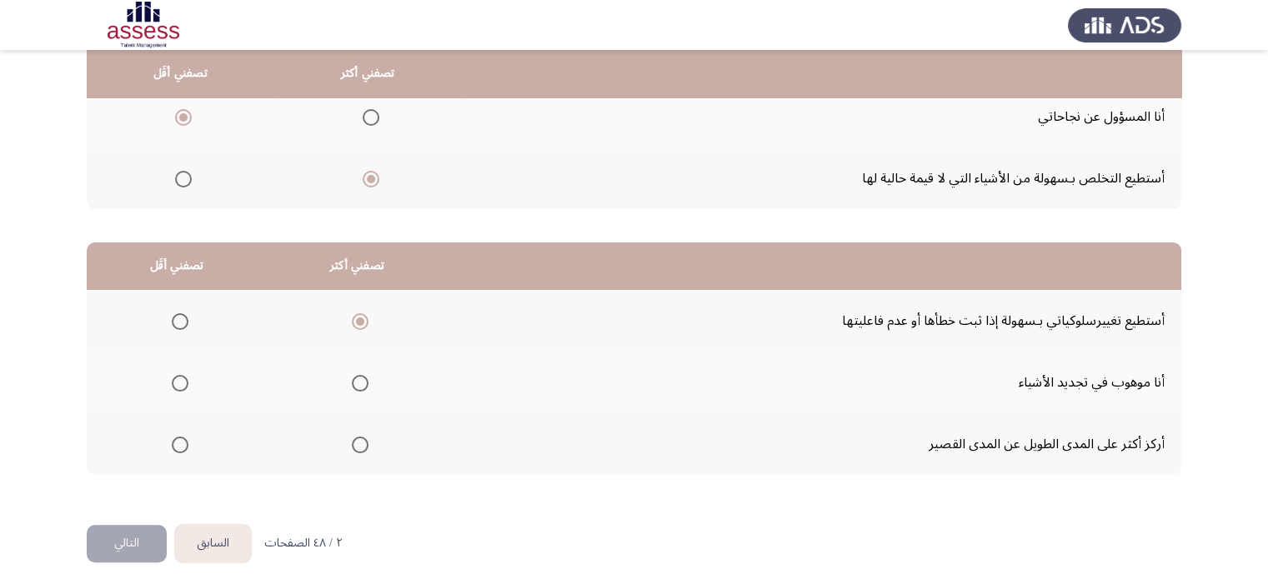
click at [180, 379] on input "Select an option" at bounding box center [180, 383] width 17 height 17
click at [127, 536] on button "التالي" at bounding box center [127, 544] width 80 height 38
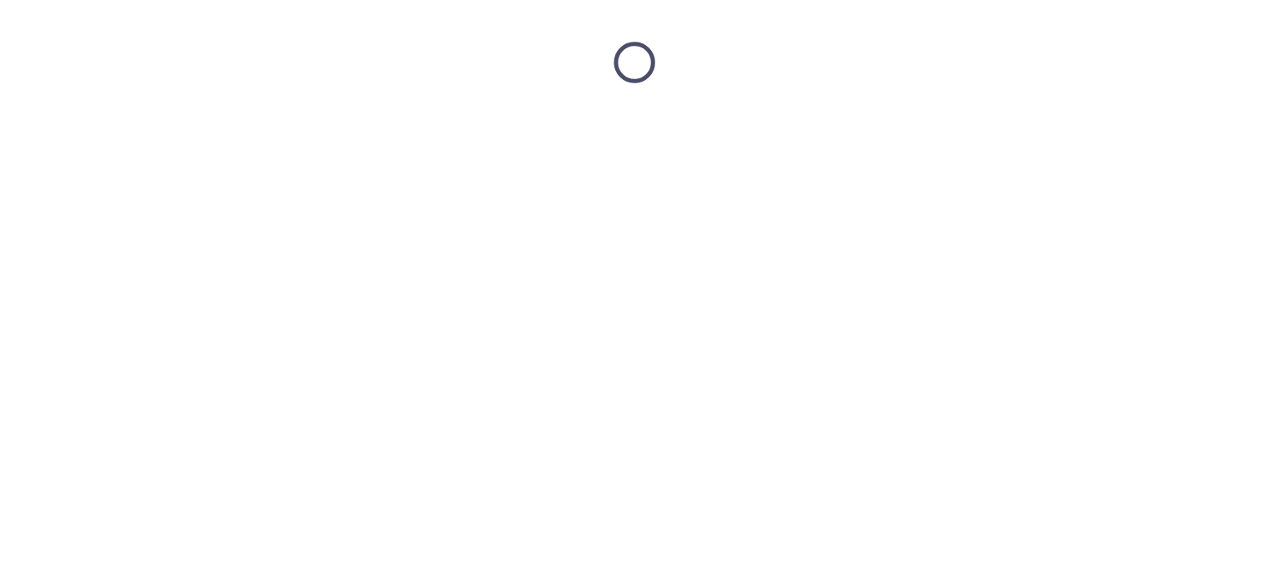
scroll to position [0, 0]
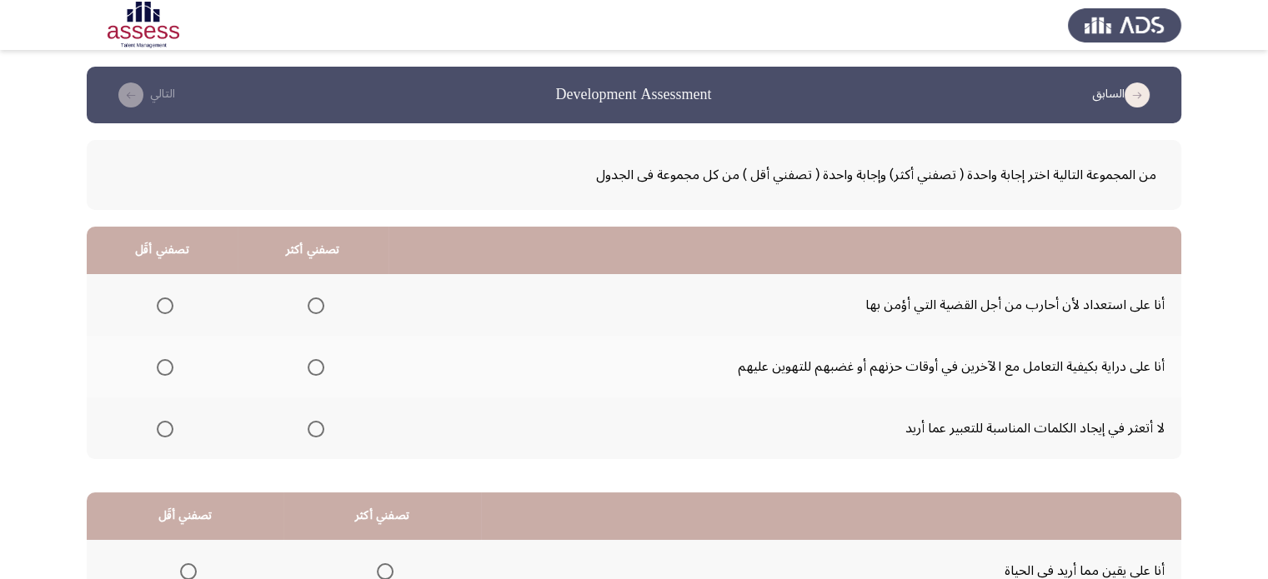
click at [312, 365] on span "Select an option" at bounding box center [316, 367] width 17 height 17
click at [312, 365] on input "Select an option" at bounding box center [316, 367] width 17 height 17
click at [163, 423] on span "Select an option" at bounding box center [165, 429] width 17 height 17
click at [163, 423] on input "Select an option" at bounding box center [165, 429] width 17 height 17
click at [60, 434] on app-assessment-container "السابق Development Assessment التالي من المجموعة التالية اختر إجابة واحدة ( تصف…" at bounding box center [634, 421] width 1268 height 709
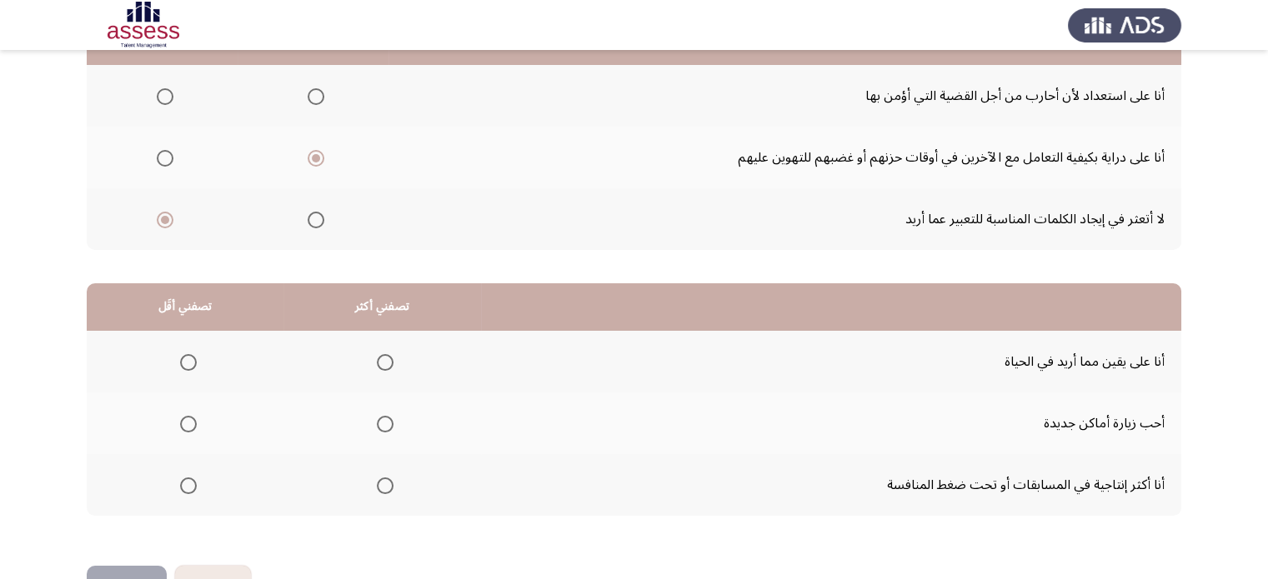
scroll to position [260, 0]
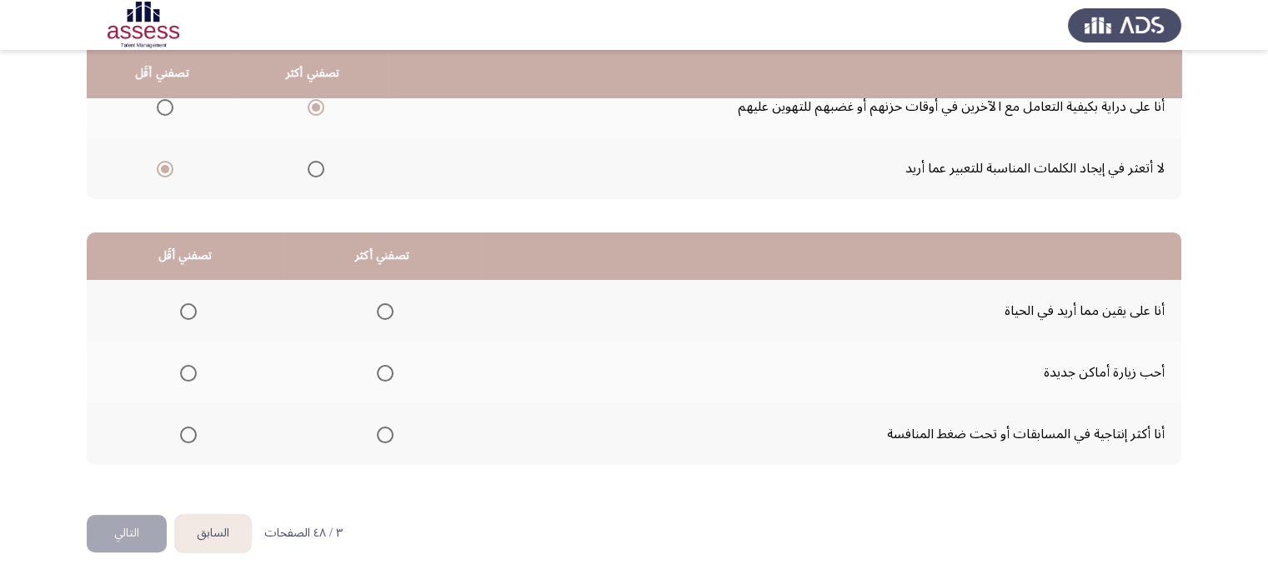
click at [384, 369] on span "Select an option" at bounding box center [385, 373] width 17 height 17
click at [384, 369] on input "Select an option" at bounding box center [385, 373] width 17 height 17
click at [384, 429] on span "Select an option" at bounding box center [385, 435] width 17 height 17
click at [384, 429] on input "Select an option" at bounding box center [385, 435] width 17 height 17
click at [186, 306] on span "Select an option" at bounding box center [188, 311] width 17 height 17
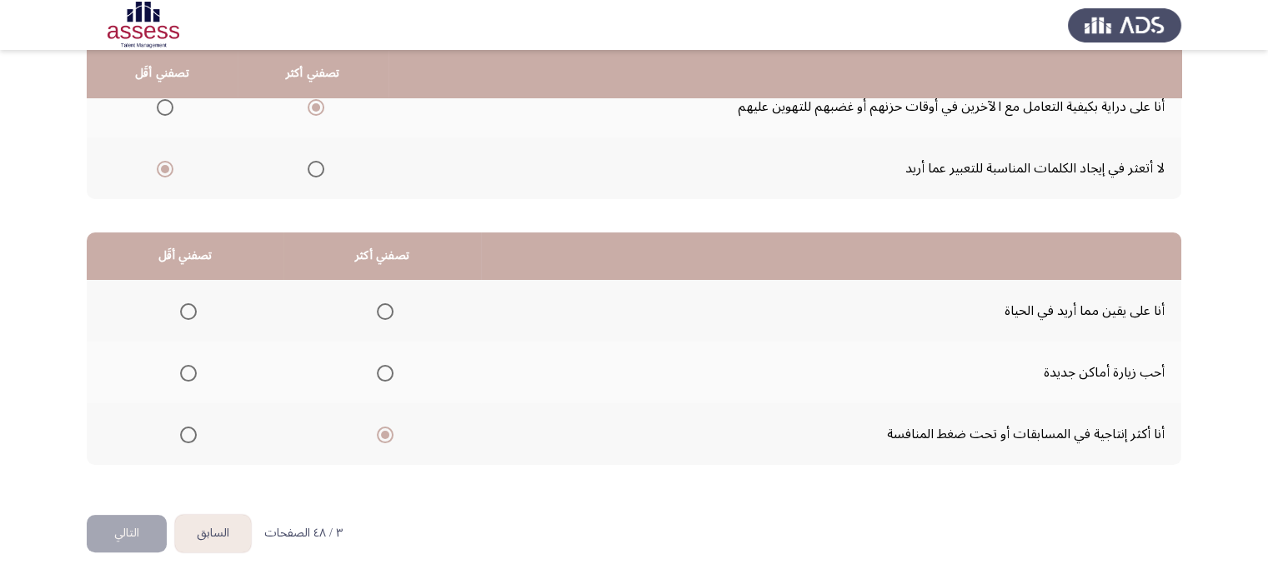
click at [186, 306] on input "Select an option" at bounding box center [188, 311] width 17 height 17
click at [153, 526] on button "التالي" at bounding box center [127, 534] width 80 height 38
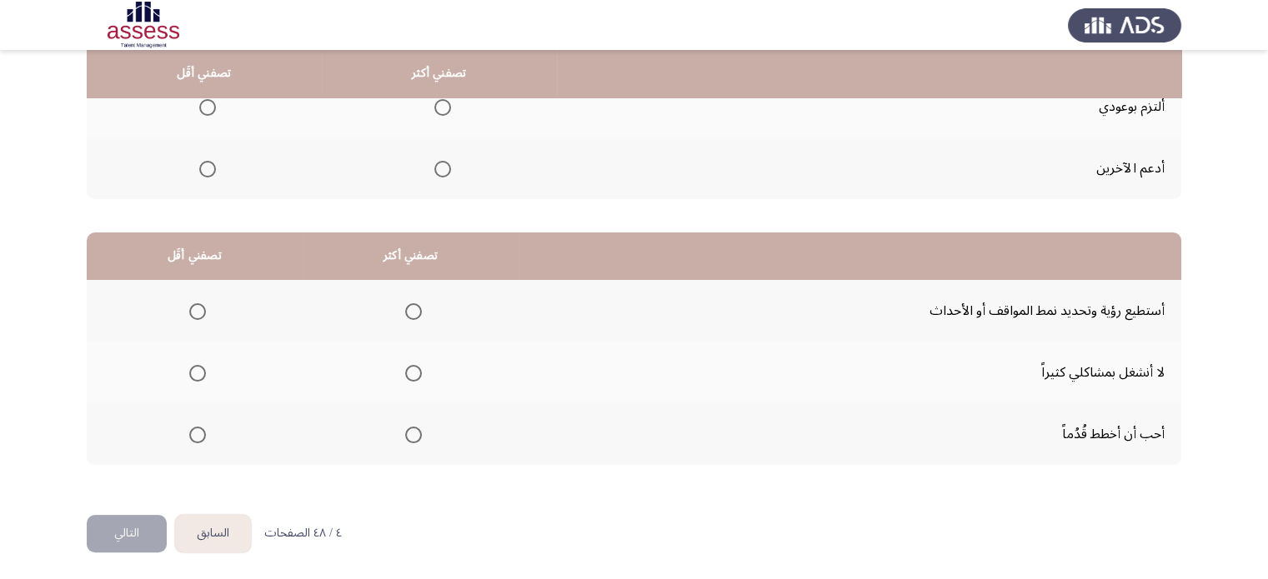
click at [407, 427] on span "Select an option" at bounding box center [413, 435] width 17 height 17
click at [407, 427] on input "Select an option" at bounding box center [413, 435] width 17 height 17
click at [198, 313] on span "Select an option" at bounding box center [197, 311] width 17 height 17
click at [198, 313] on input "Select an option" at bounding box center [197, 311] width 17 height 17
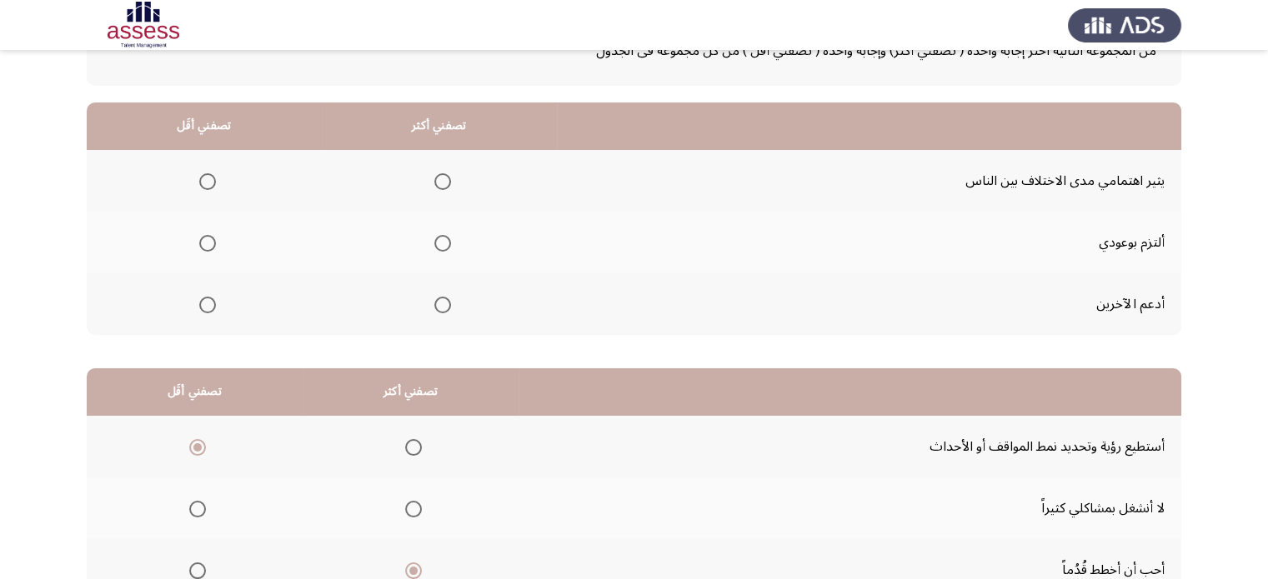
scroll to position [103, 0]
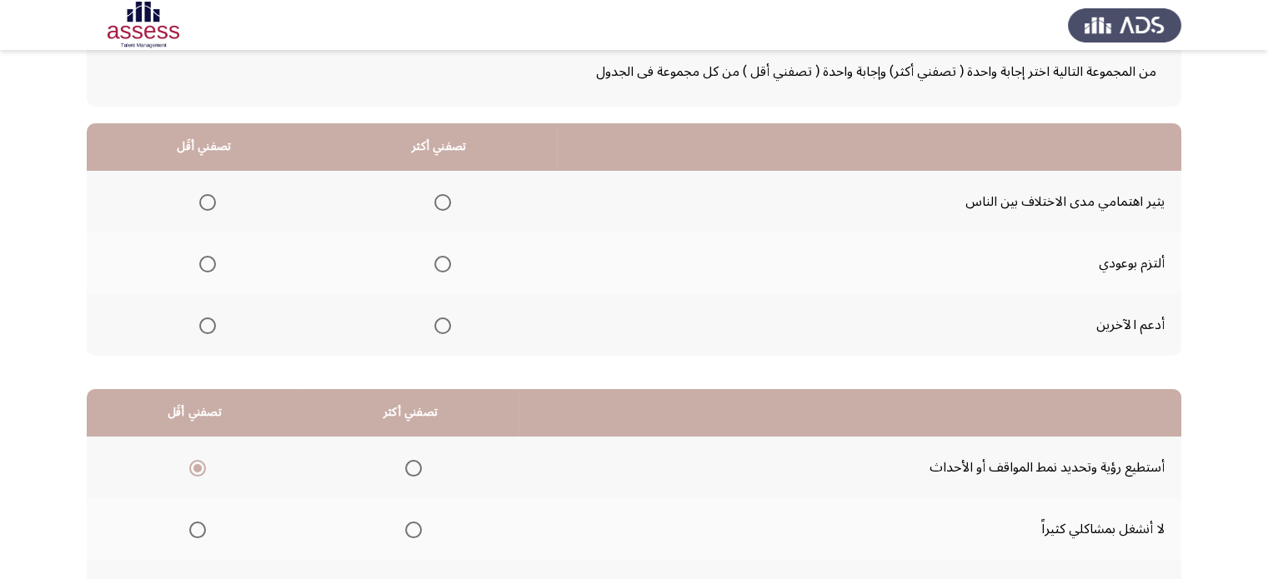
click at [440, 323] on span "Select an option" at bounding box center [442, 326] width 17 height 17
click at [440, 323] on input "Select an option" at bounding box center [442, 326] width 17 height 17
click at [200, 194] on span "Select an option" at bounding box center [207, 202] width 17 height 17
click at [200, 194] on input "Select an option" at bounding box center [207, 202] width 17 height 17
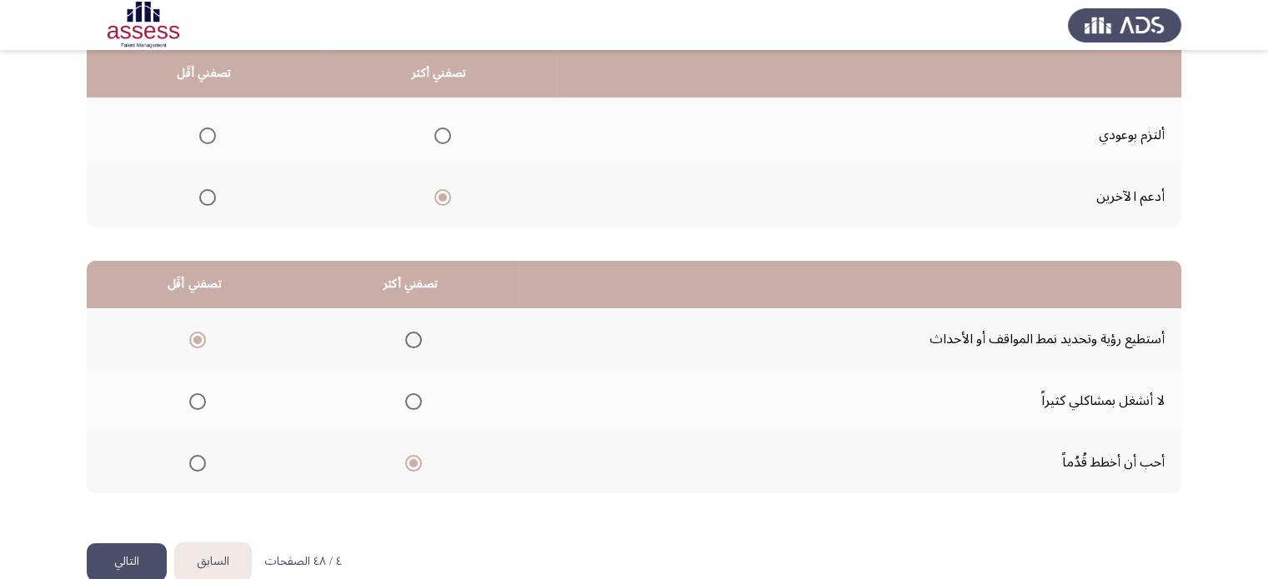
scroll to position [260, 0]
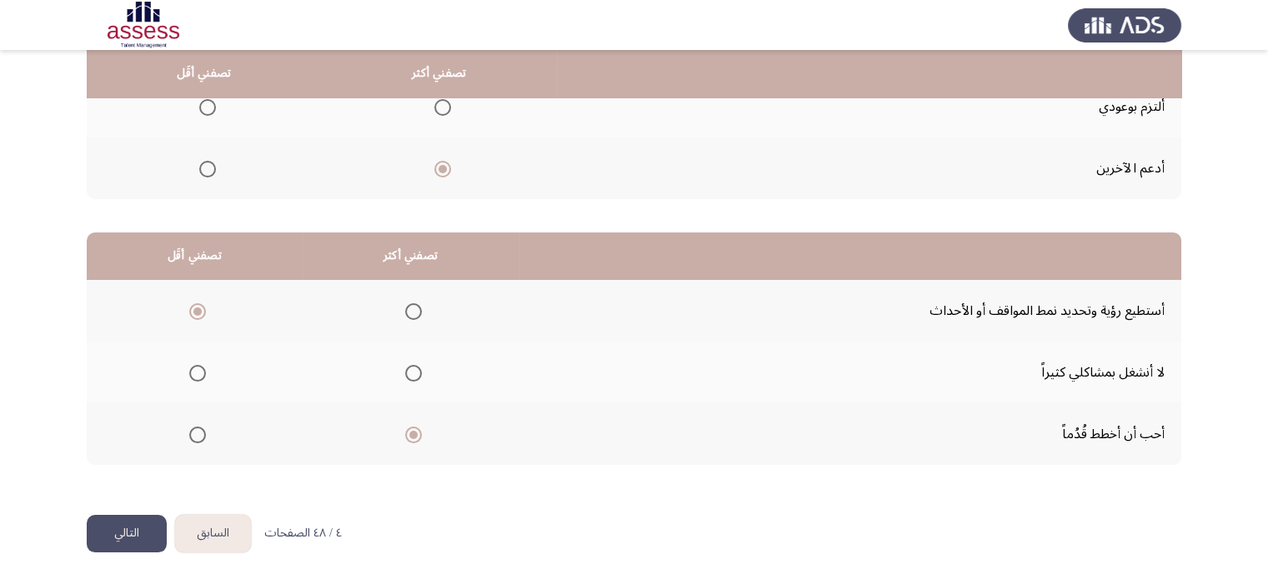
click at [128, 529] on button "التالي" at bounding box center [127, 534] width 80 height 38
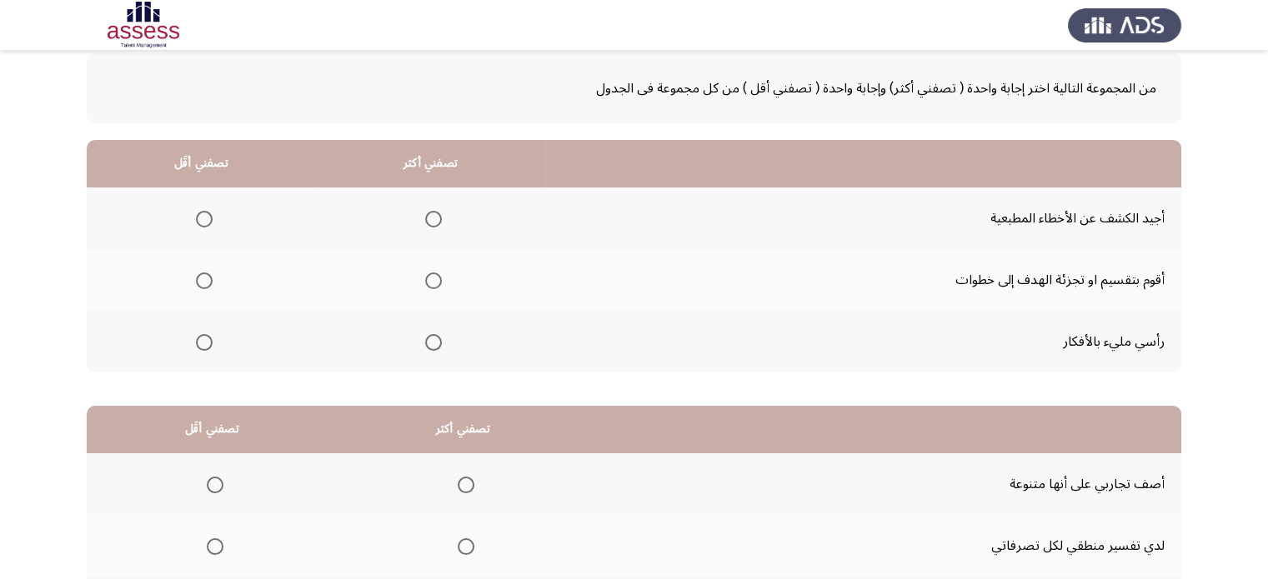
scroll to position [78, 0]
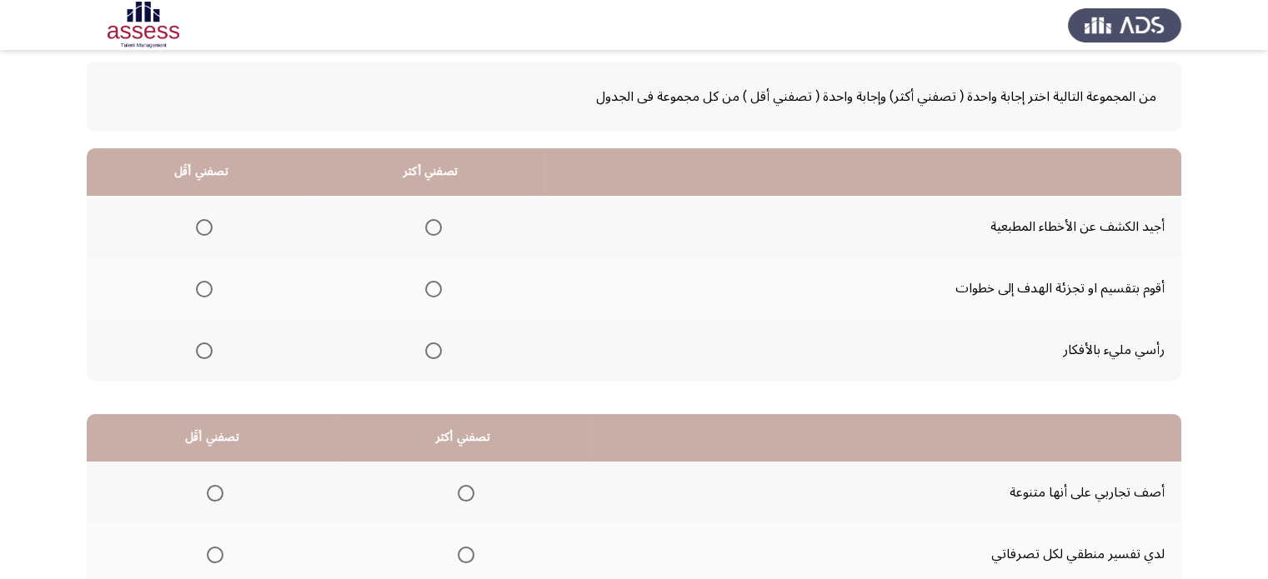
click at [203, 221] on span "Select an option" at bounding box center [204, 227] width 17 height 17
click at [203, 221] on input "Select an option" at bounding box center [204, 227] width 17 height 17
click at [437, 284] on span "Select an option" at bounding box center [433, 289] width 17 height 17
click at [437, 284] on input "Select an option" at bounding box center [433, 289] width 17 height 17
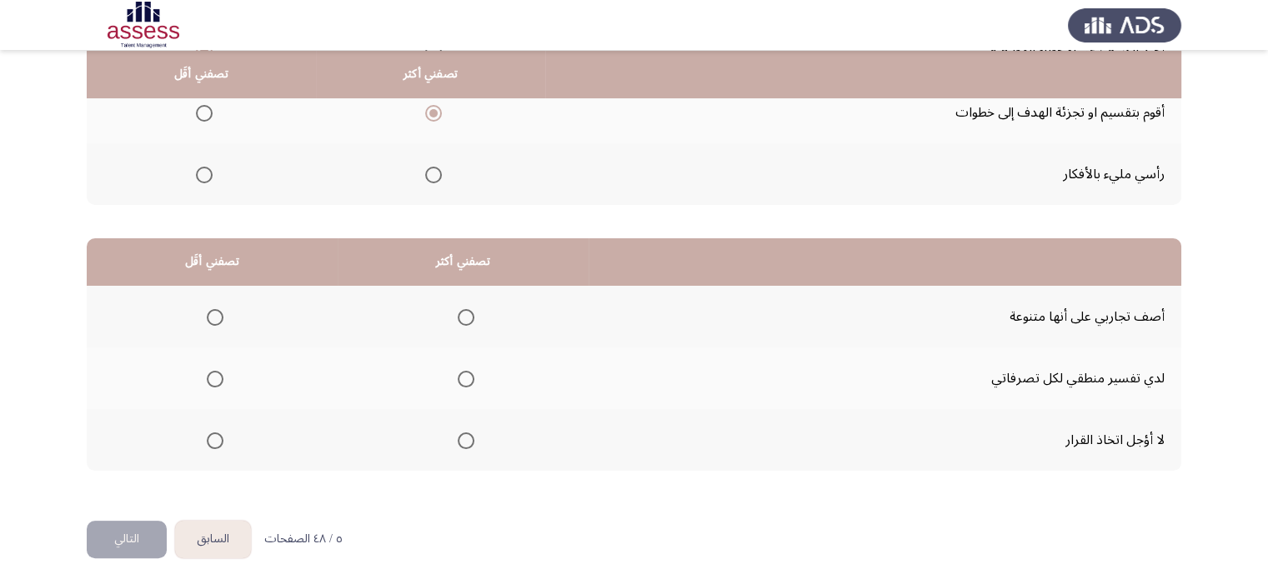
scroll to position [259, 0]
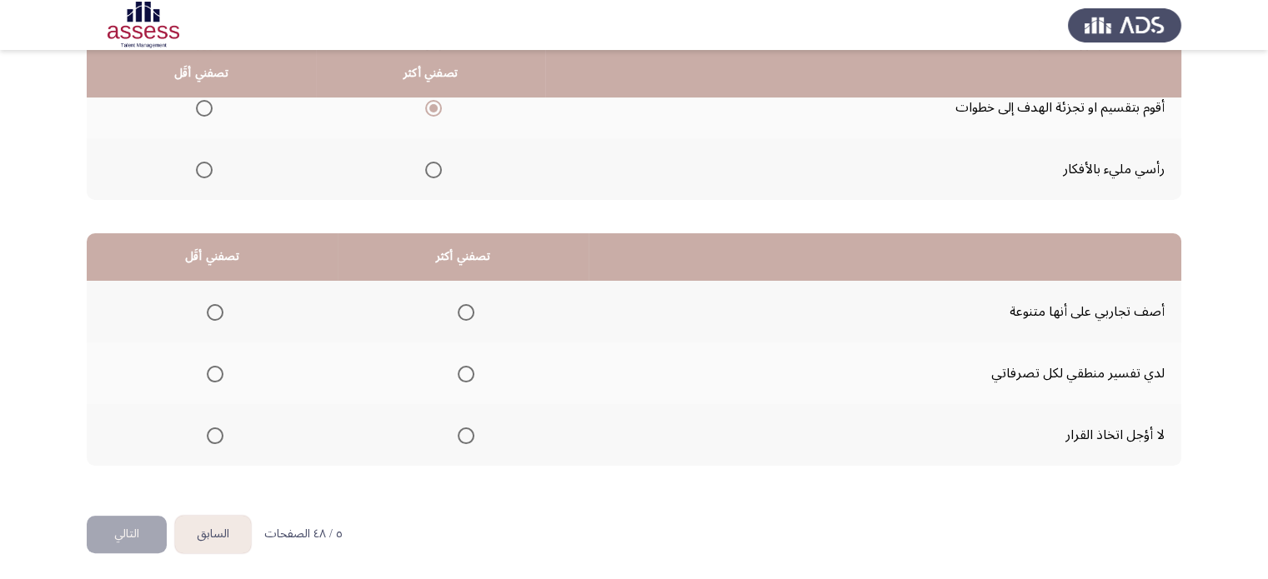
click at [222, 369] on span "Select an option" at bounding box center [215, 374] width 17 height 17
click at [222, 369] on input "Select an option" at bounding box center [215, 374] width 17 height 17
click at [460, 437] on span "Select an option" at bounding box center [466, 436] width 17 height 17
click at [460, 437] on input "Select an option" at bounding box center [466, 436] width 17 height 17
click at [128, 524] on button "التالي" at bounding box center [127, 535] width 80 height 38
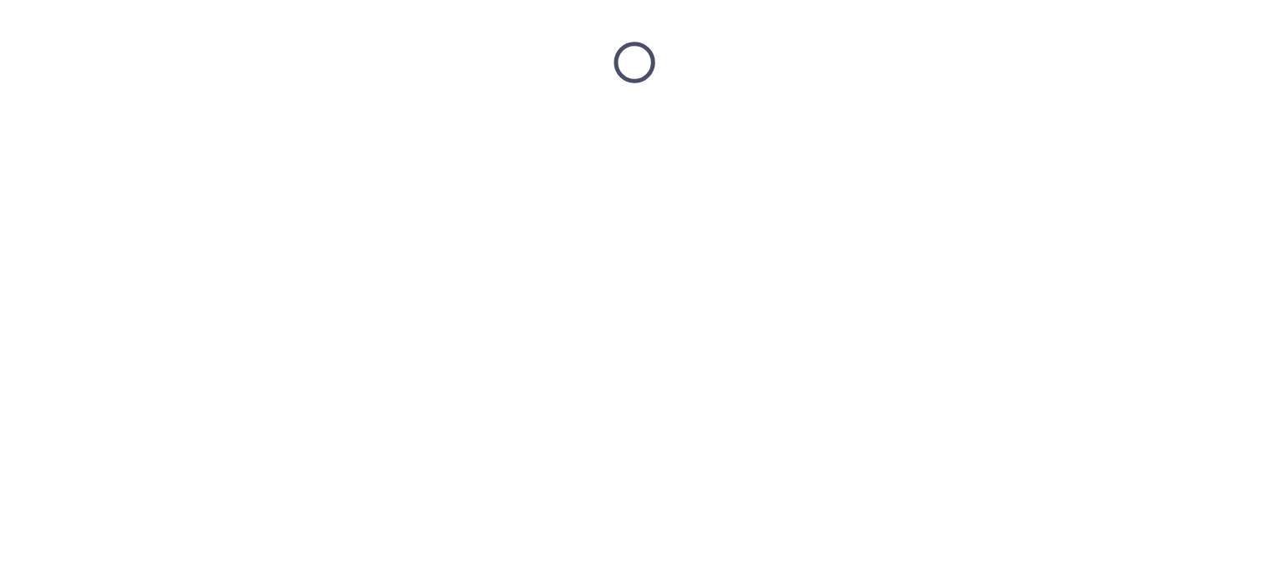
scroll to position [0, 0]
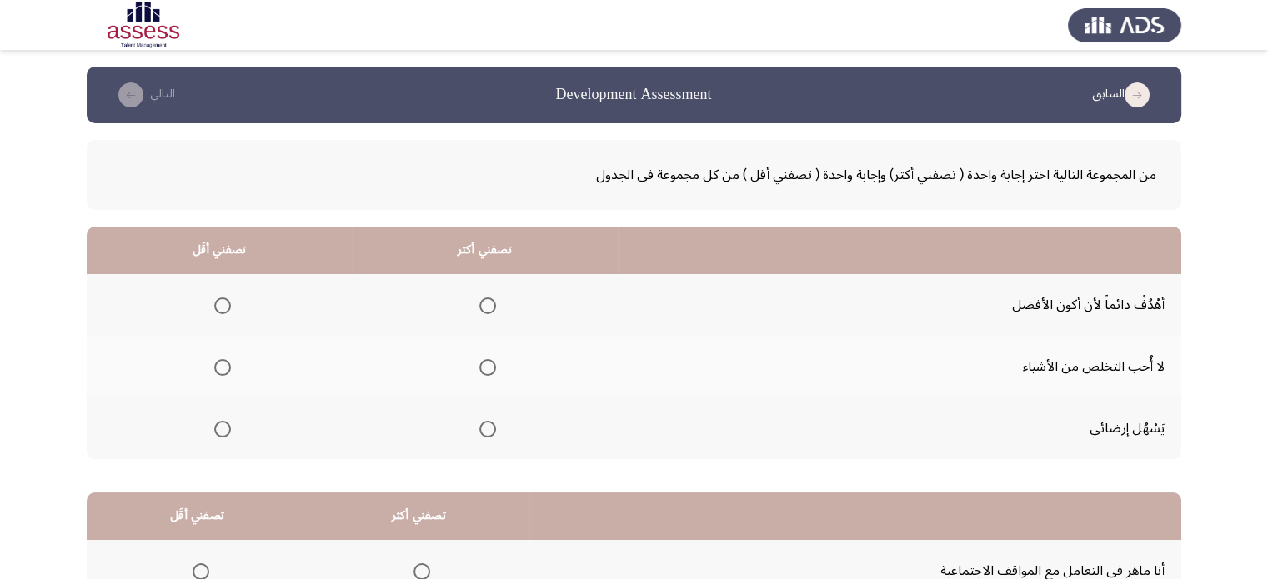
click at [489, 300] on span "Select an option" at bounding box center [487, 306] width 17 height 17
click at [489, 300] on input "Select an option" at bounding box center [487, 306] width 17 height 17
click at [223, 364] on span "Select an option" at bounding box center [222, 367] width 17 height 17
click at [223, 364] on input "Select an option" at bounding box center [222, 367] width 17 height 17
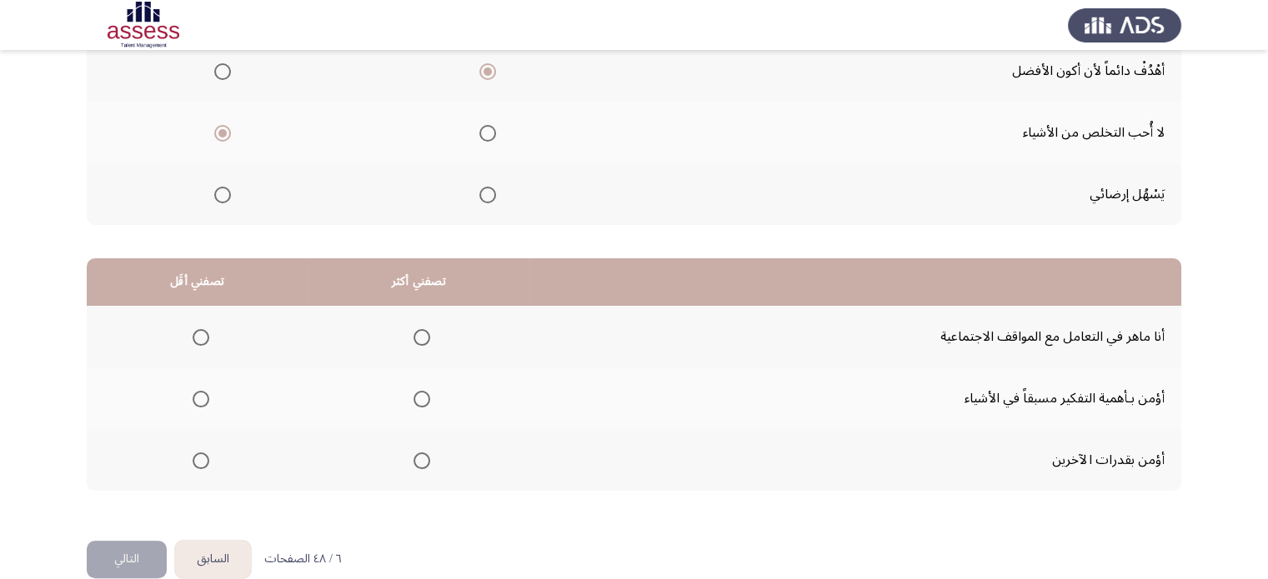
scroll to position [238, 0]
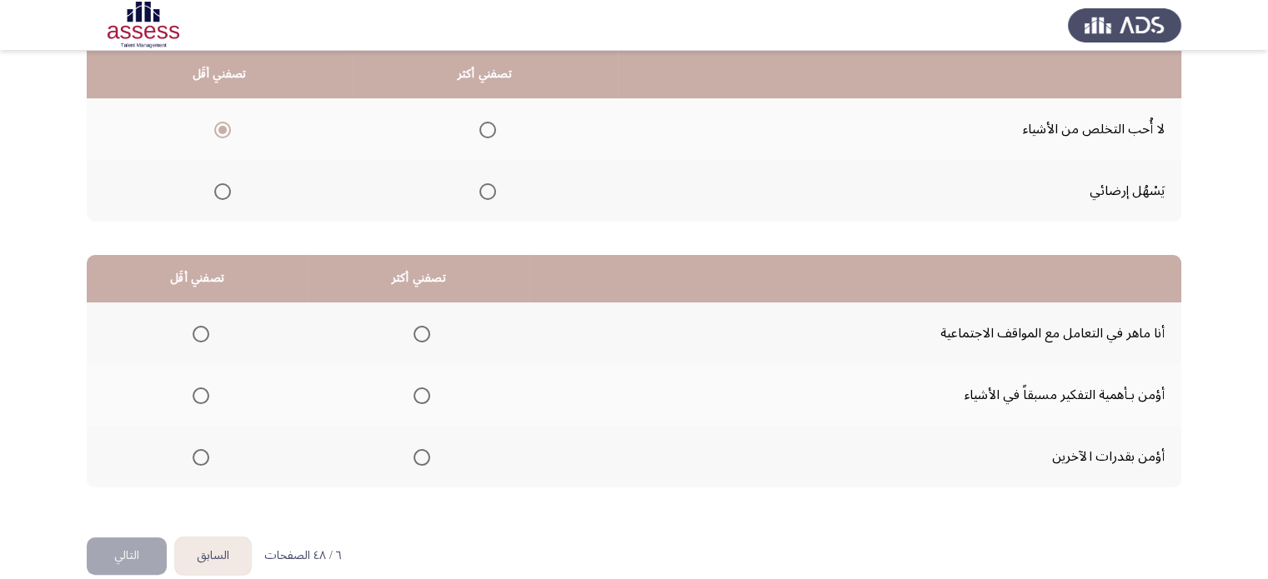
click at [420, 453] on span "Select an option" at bounding box center [422, 457] width 17 height 17
click at [420, 453] on input "Select an option" at bounding box center [422, 457] width 17 height 17
click at [425, 326] on span "Select an option" at bounding box center [422, 334] width 17 height 17
click at [425, 326] on input "Select an option" at bounding box center [422, 334] width 17 height 17
click at [204, 398] on span "Select an option" at bounding box center [201, 396] width 17 height 17
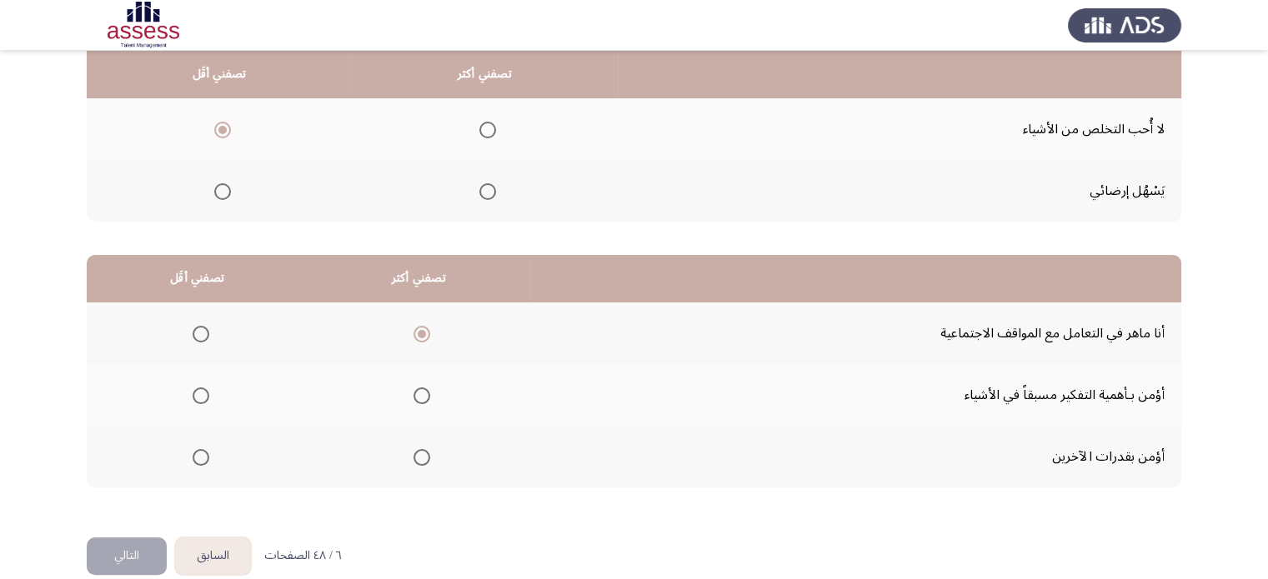
click at [204, 398] on input "Select an option" at bounding box center [201, 396] width 17 height 17
click at [143, 559] on button "التالي" at bounding box center [127, 557] width 80 height 38
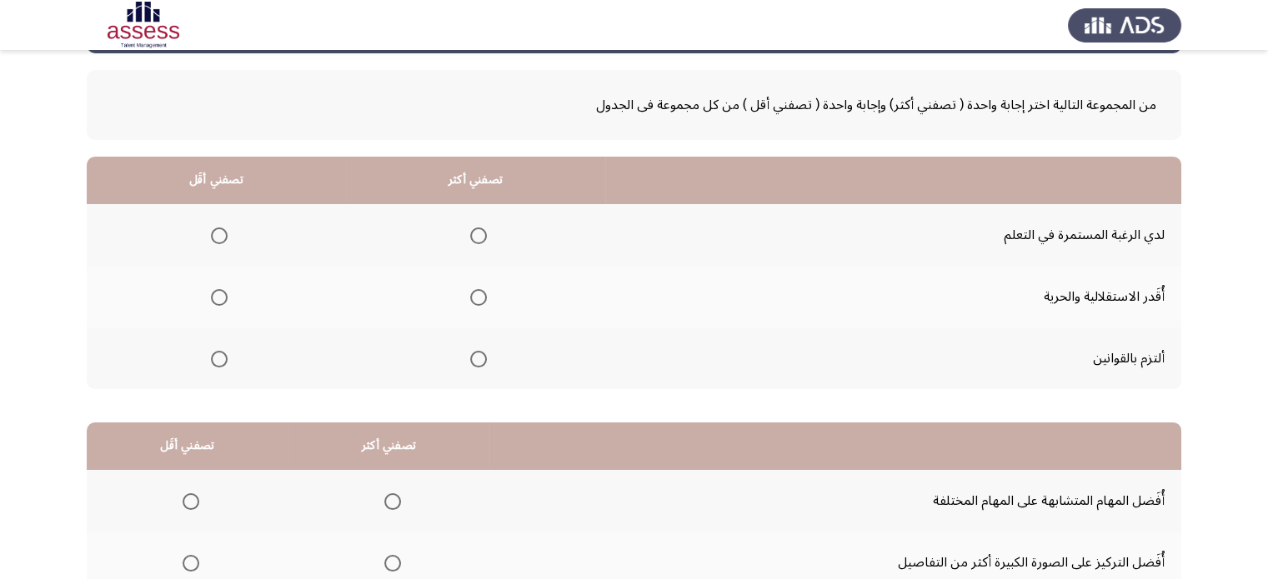
scroll to position [86, 0]
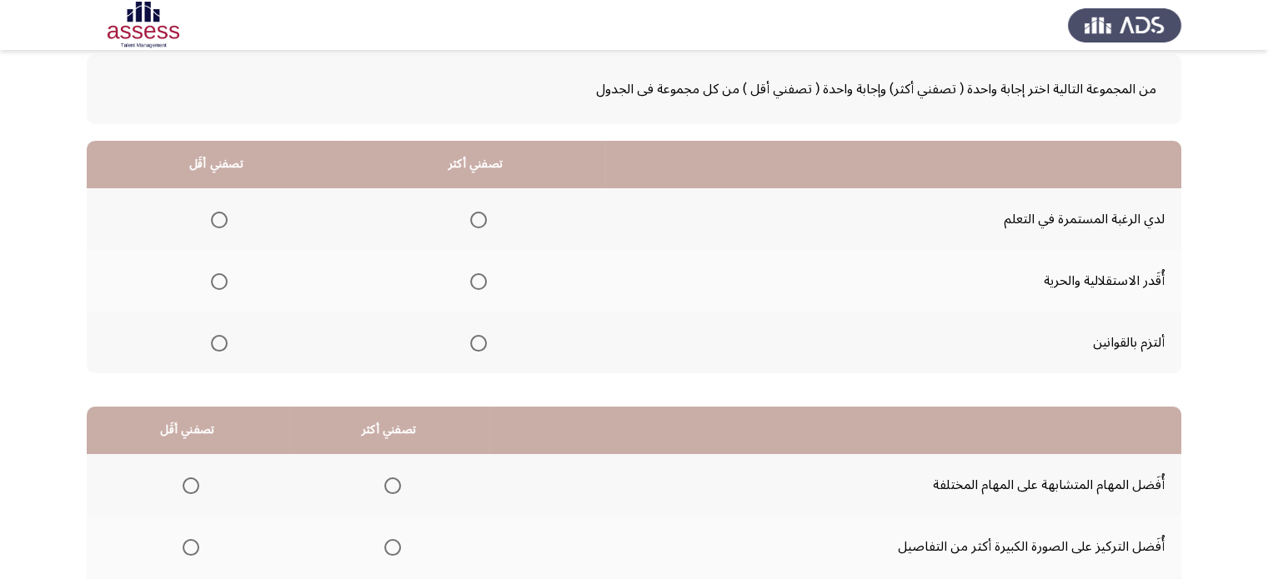
click at [479, 219] on span "Select an option" at bounding box center [478, 220] width 17 height 17
click at [479, 219] on input "Select an option" at bounding box center [478, 220] width 17 height 17
click at [221, 281] on span "Select an option" at bounding box center [219, 281] width 17 height 17
click at [221, 281] on input "Select an option" at bounding box center [219, 281] width 17 height 17
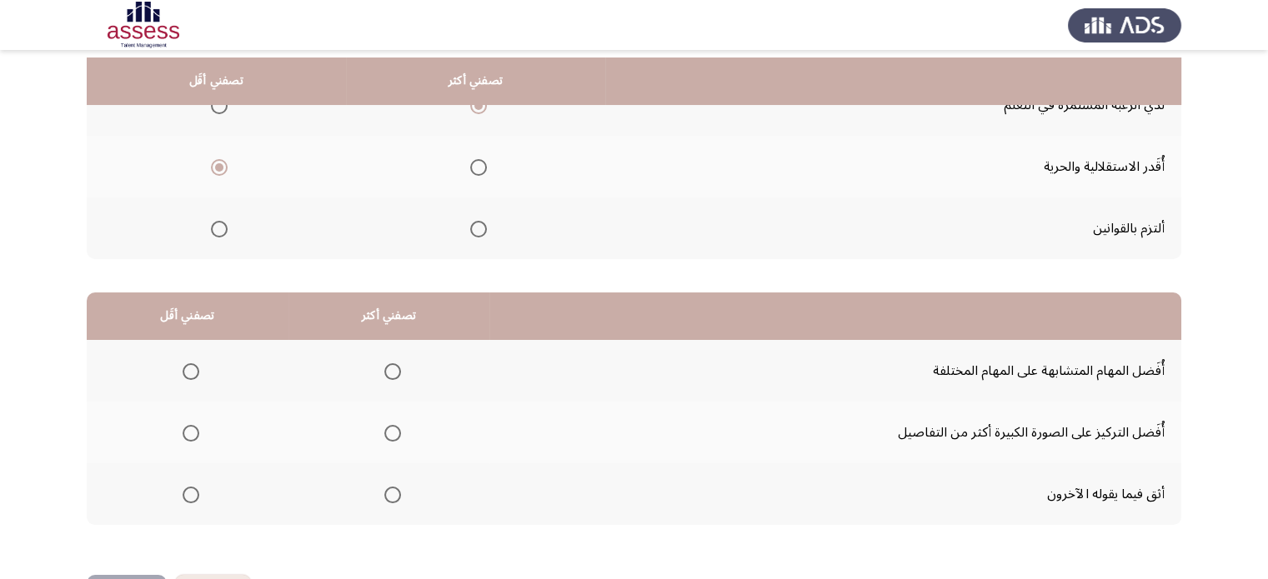
scroll to position [207, 0]
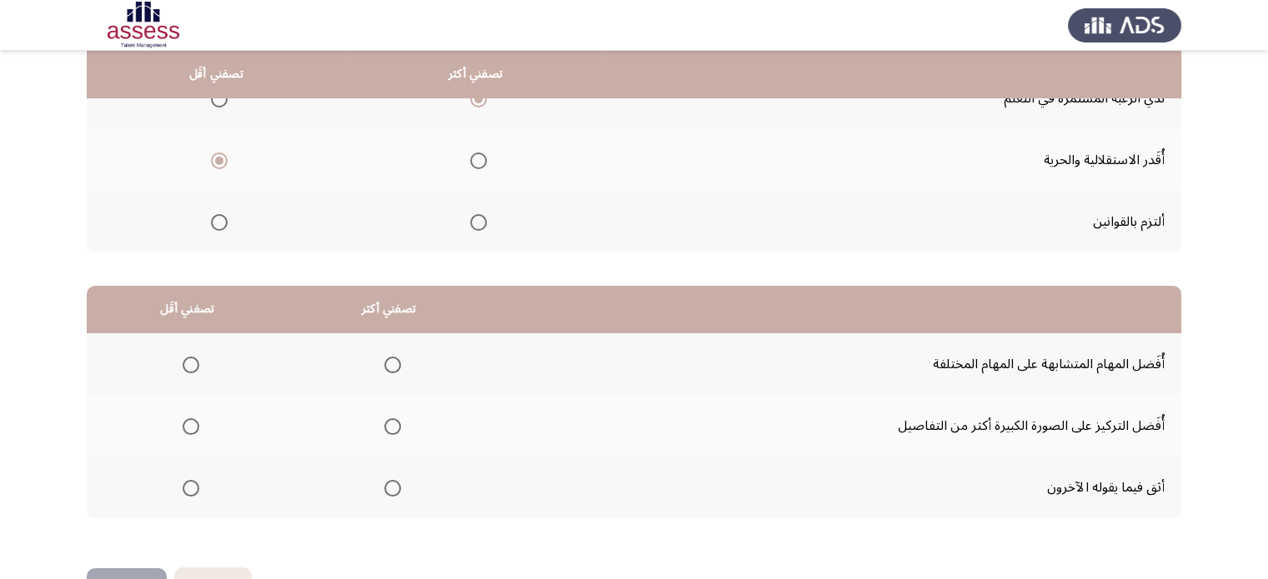
click at [389, 480] on span "Select an option" at bounding box center [392, 488] width 17 height 17
click at [389, 480] on input "Select an option" at bounding box center [392, 488] width 17 height 17
click at [187, 359] on span "Select an option" at bounding box center [191, 365] width 17 height 17
click at [187, 359] on input "Select an option" at bounding box center [191, 365] width 17 height 17
click at [139, 569] on button "التالي" at bounding box center [127, 588] width 80 height 38
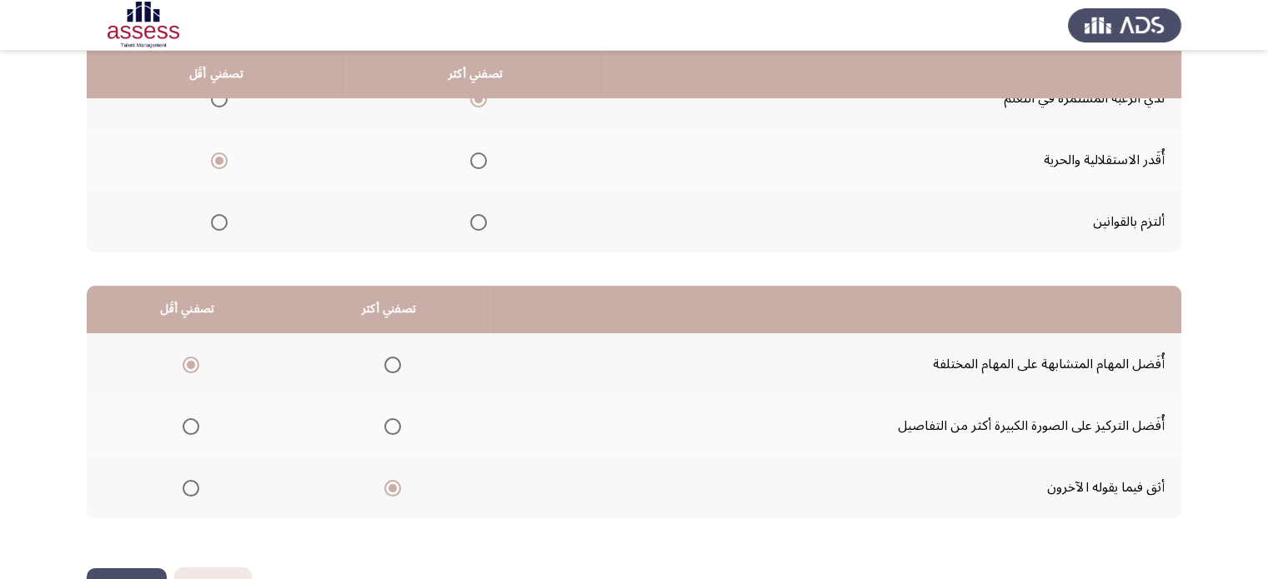
scroll to position [0, 0]
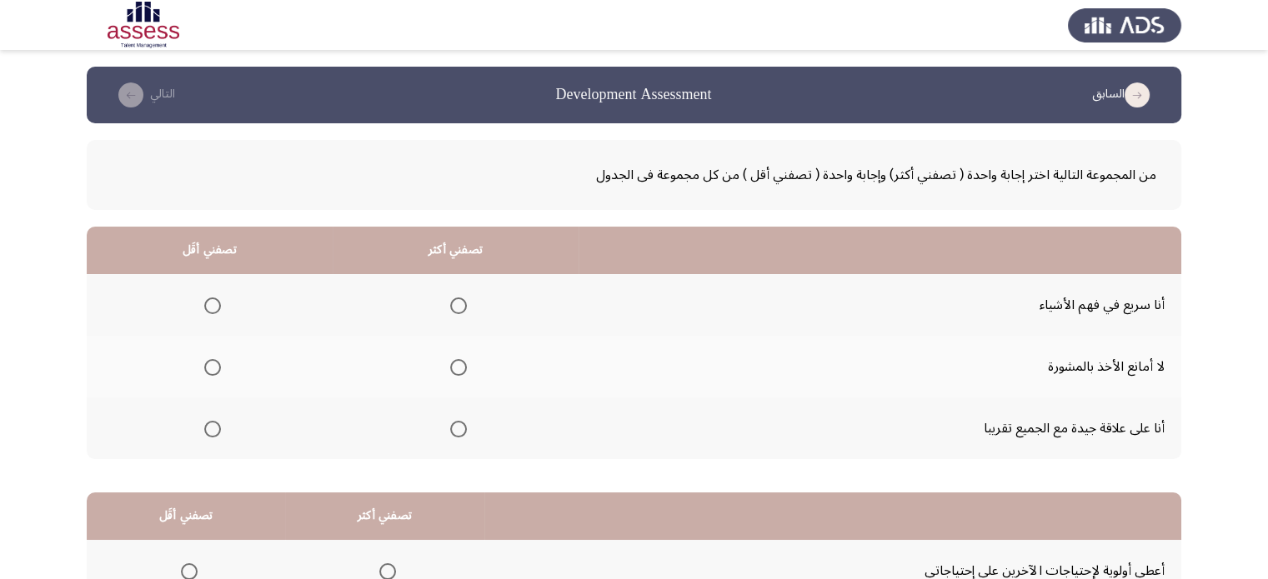
click at [450, 363] on span "Select an option" at bounding box center [458, 367] width 17 height 17
click at [450, 363] on input "Select an option" at bounding box center [458, 367] width 17 height 17
click at [215, 301] on span "Select an option" at bounding box center [212, 306] width 17 height 17
click at [215, 301] on input "Select an option" at bounding box center [212, 306] width 17 height 17
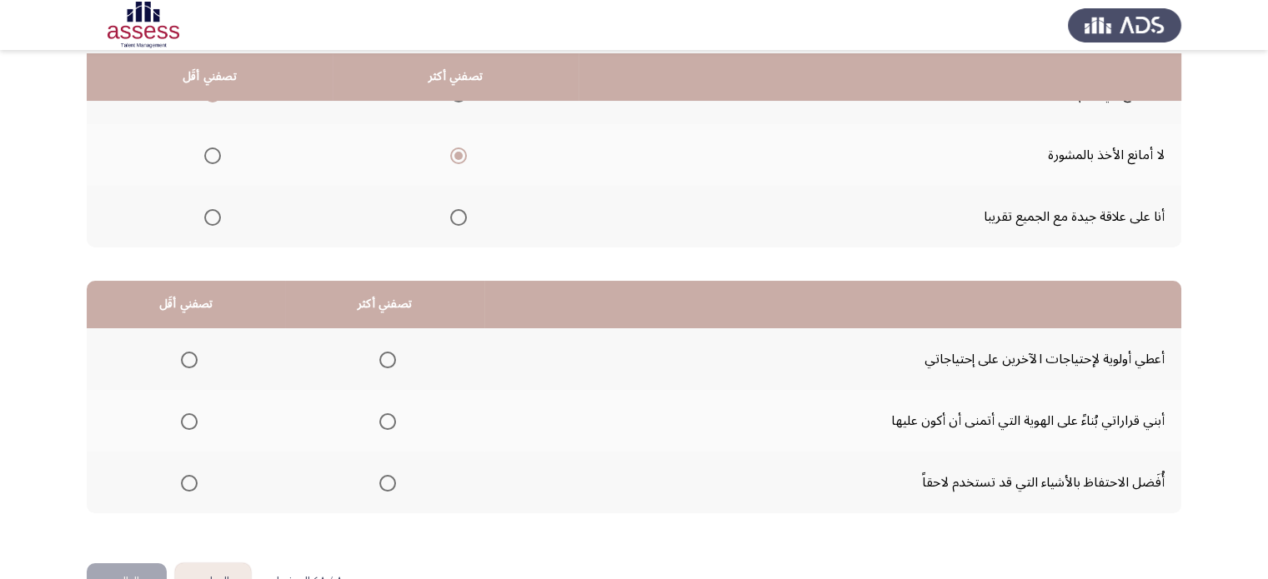
scroll to position [260, 0]
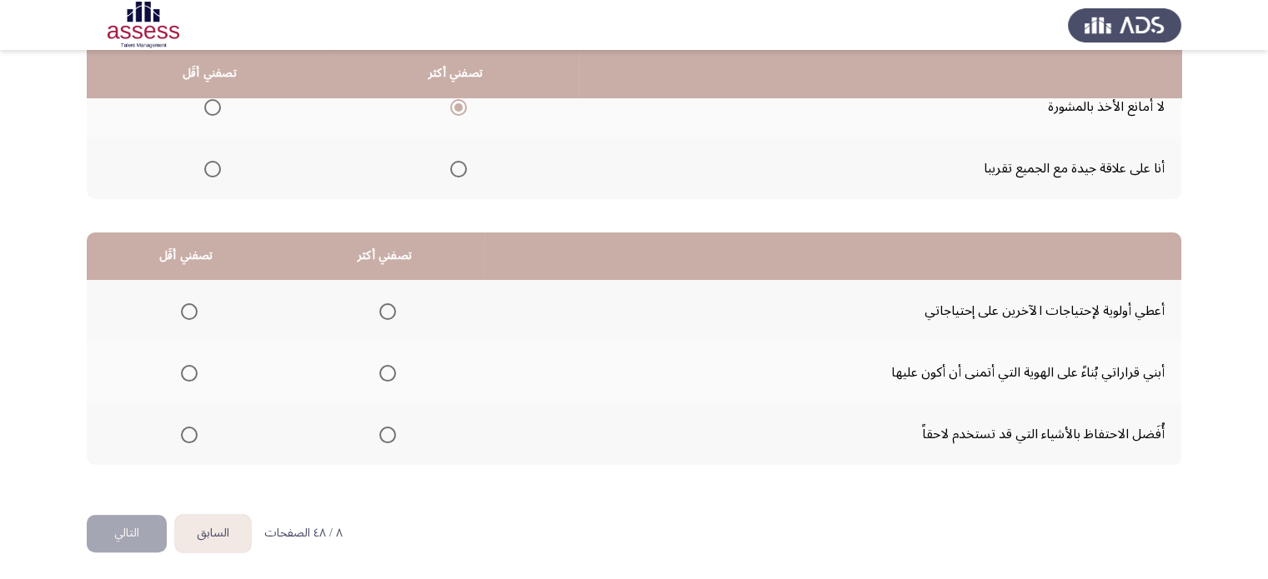
click at [387, 306] on span "Select an option" at bounding box center [387, 311] width 17 height 17
click at [387, 306] on input "Select an option" at bounding box center [387, 311] width 17 height 17
click at [191, 369] on span "Select an option" at bounding box center [189, 373] width 17 height 17
click at [191, 369] on input "Select an option" at bounding box center [189, 373] width 17 height 17
click at [122, 521] on button "التالي" at bounding box center [127, 534] width 80 height 38
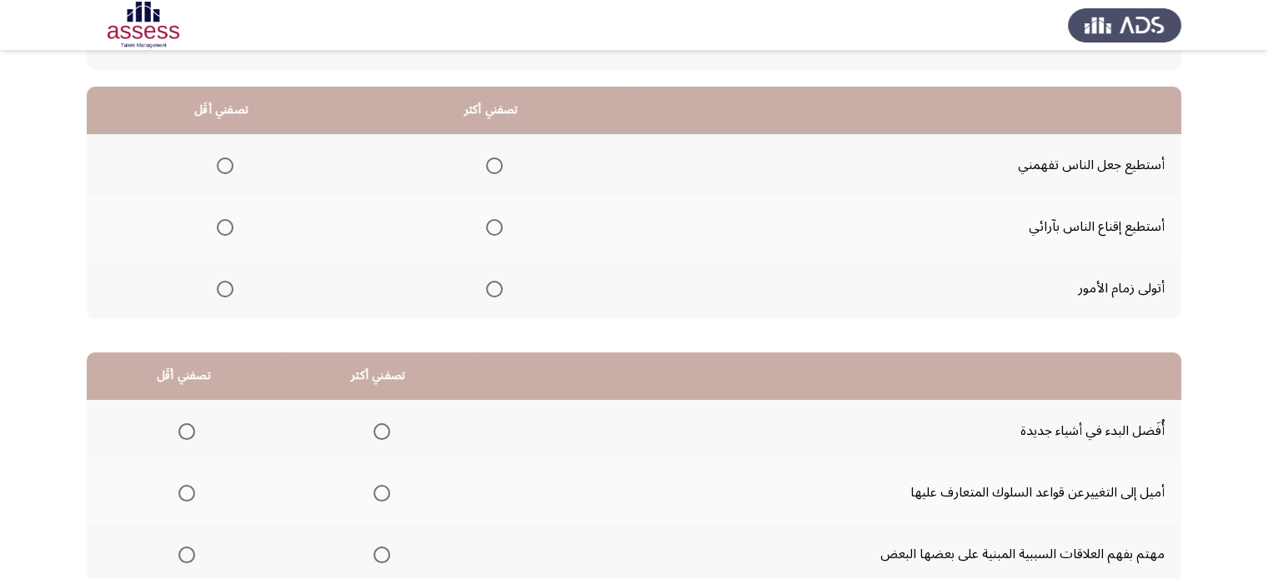
scroll to position [147, 0]
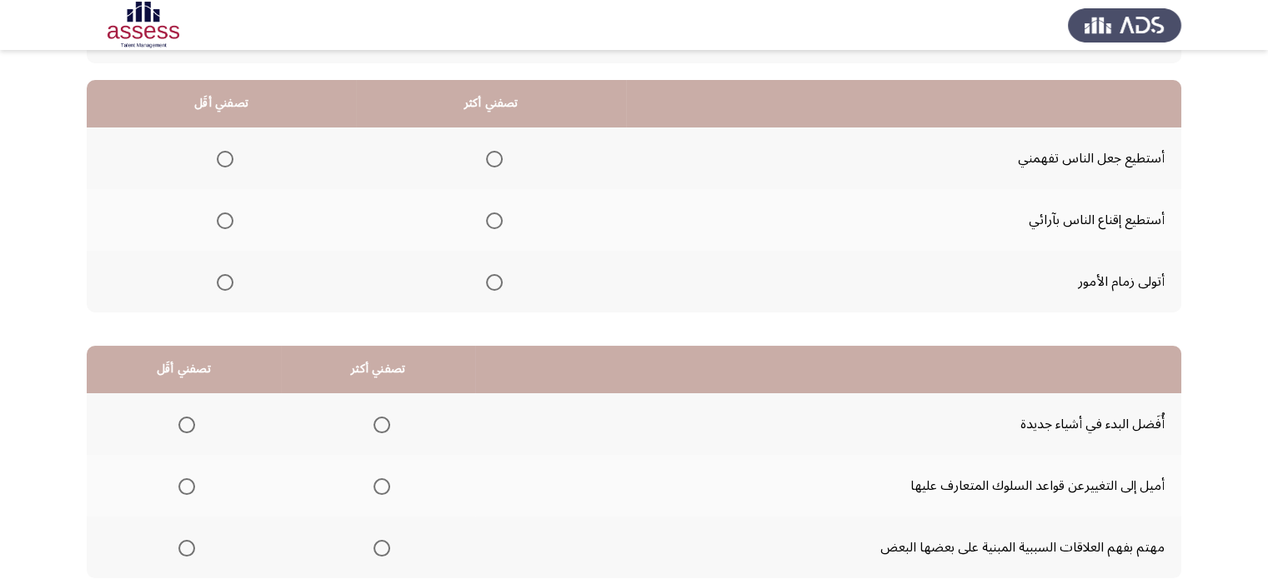
click at [226, 163] on span "Select an option" at bounding box center [225, 159] width 17 height 17
click at [226, 163] on input "Select an option" at bounding box center [225, 159] width 17 height 17
click at [495, 213] on span "Select an option" at bounding box center [494, 221] width 17 height 17
click at [495, 213] on input "Select an option" at bounding box center [494, 221] width 17 height 17
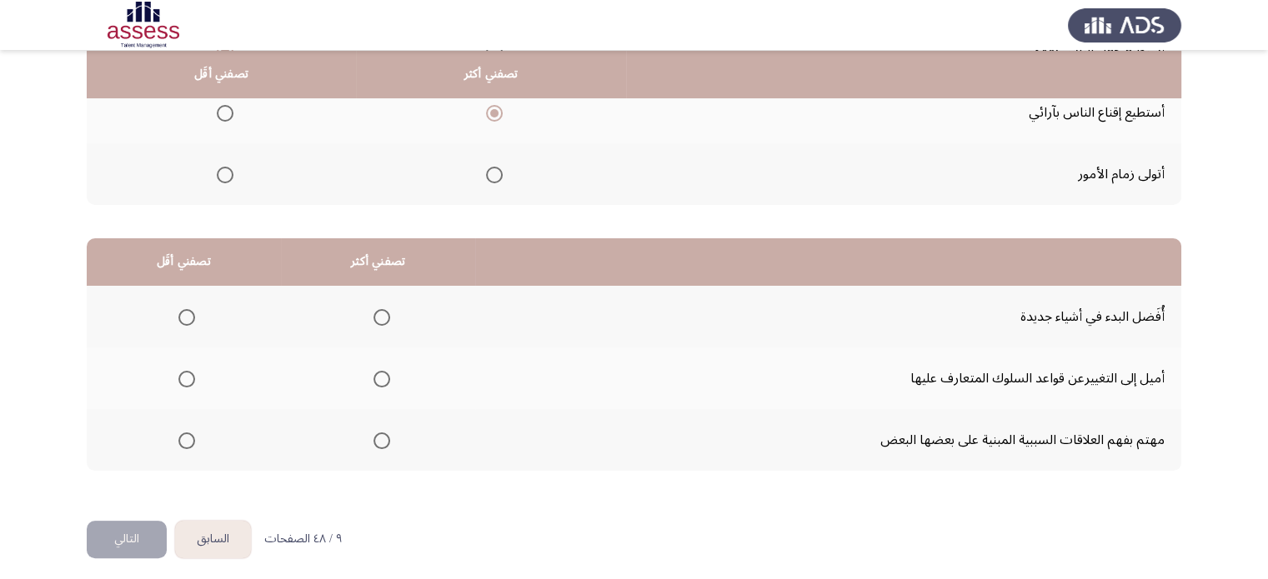
scroll to position [260, 0]
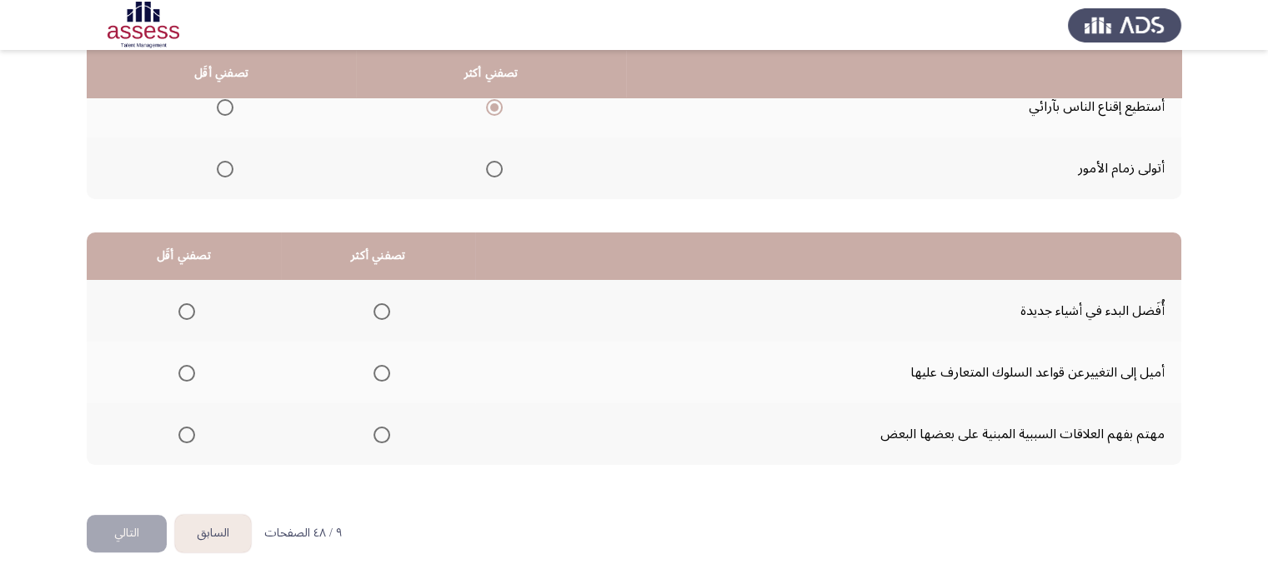
click at [379, 306] on span "Select an option" at bounding box center [382, 311] width 17 height 17
click at [379, 306] on input "Select an option" at bounding box center [382, 311] width 17 height 17
click at [183, 373] on span "Select an option" at bounding box center [186, 373] width 17 height 17
click at [183, 373] on input "Select an option" at bounding box center [186, 373] width 17 height 17
click at [140, 524] on button "التالي" at bounding box center [127, 534] width 80 height 38
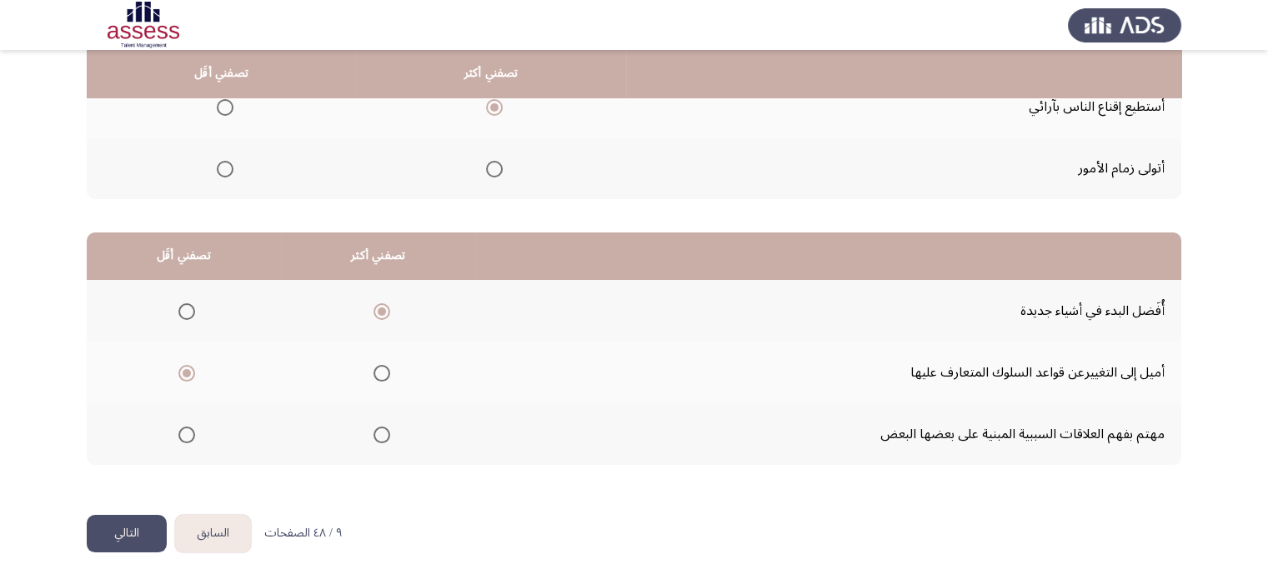
scroll to position [0, 0]
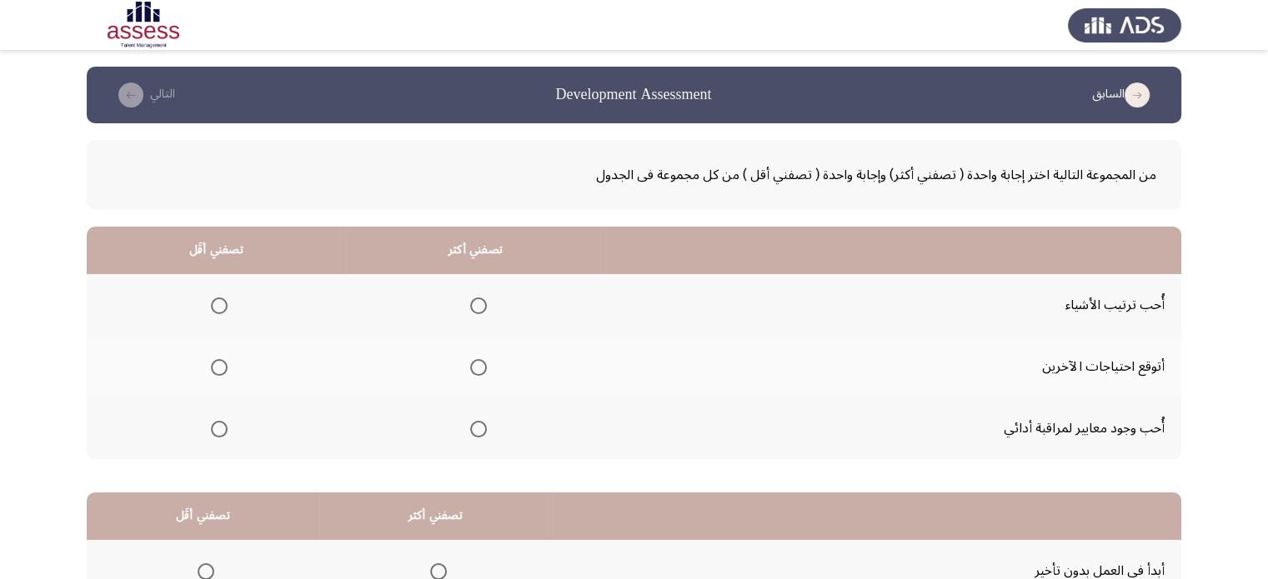
click at [478, 305] on span "Select an option" at bounding box center [478, 306] width 17 height 17
click at [478, 305] on input "Select an option" at bounding box center [478, 306] width 17 height 17
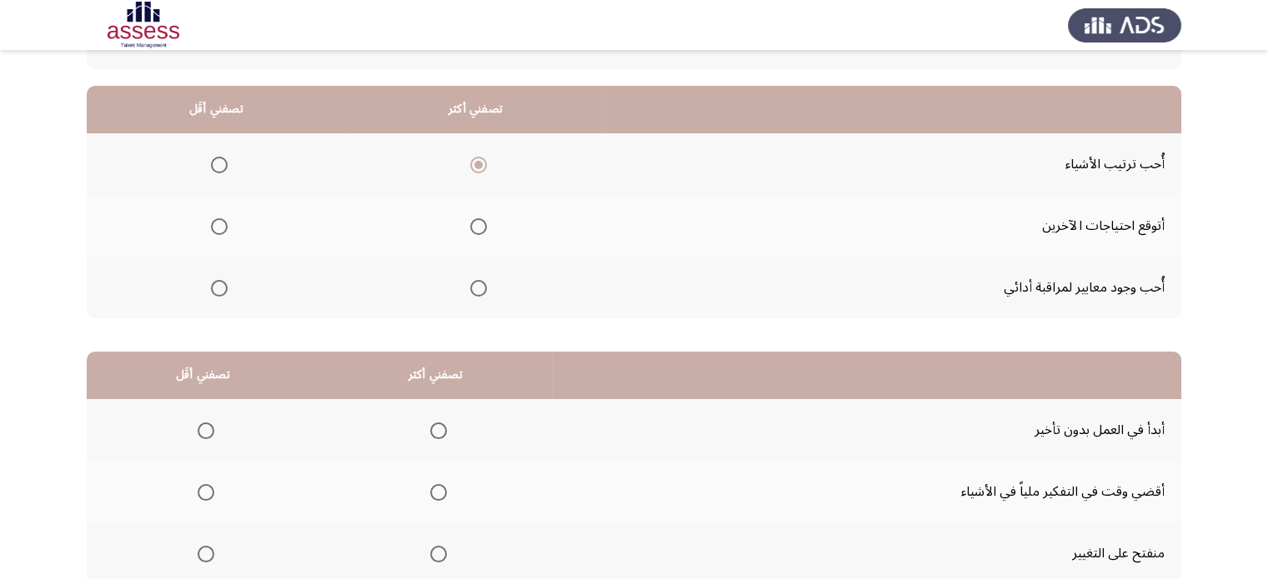
scroll to position [143, 0]
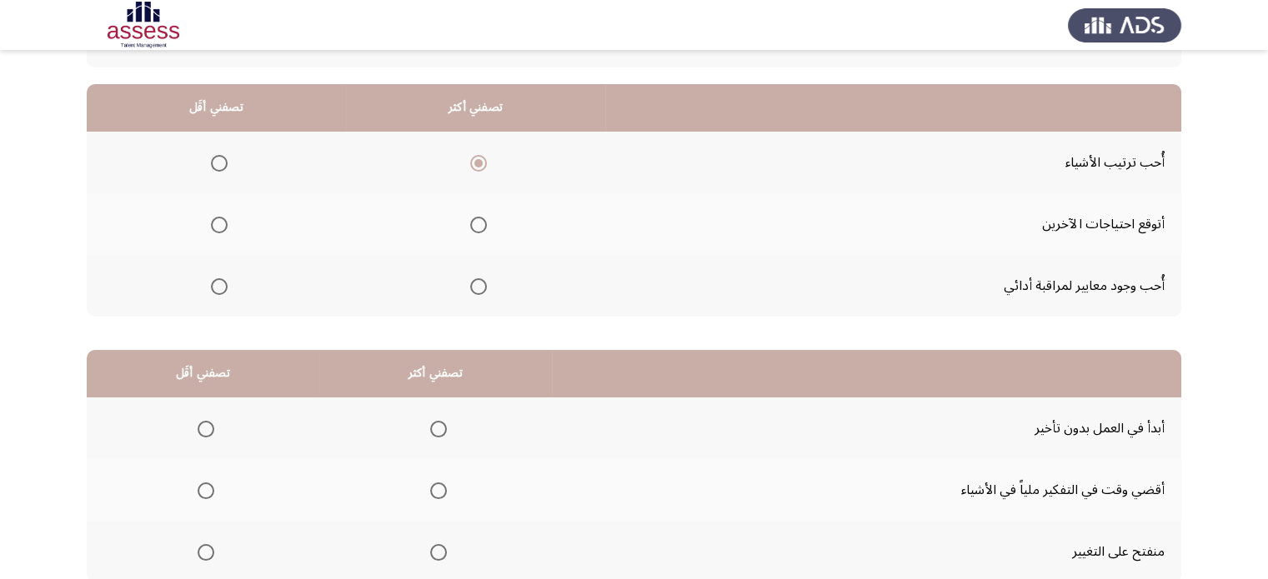
click at [220, 223] on span "Select an option" at bounding box center [219, 225] width 17 height 17
click at [220, 223] on input "Select an option" at bounding box center [219, 225] width 17 height 17
click at [220, 286] on span "Select an option" at bounding box center [219, 286] width 17 height 17
click at [220, 286] on input "Select an option" at bounding box center [219, 286] width 17 height 17
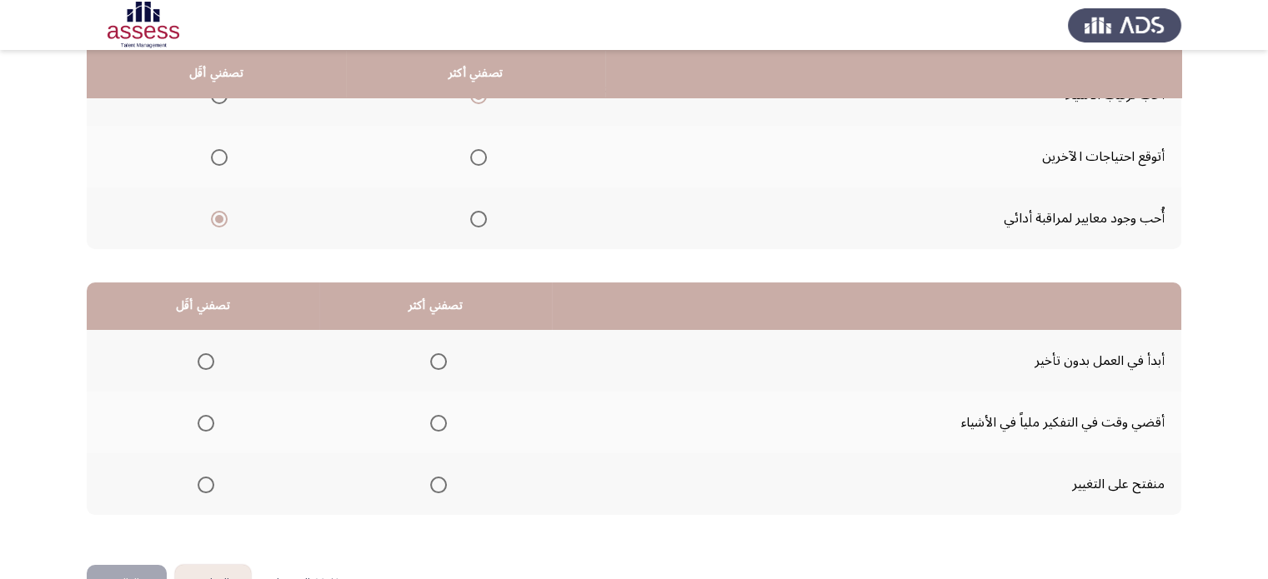
scroll to position [260, 0]
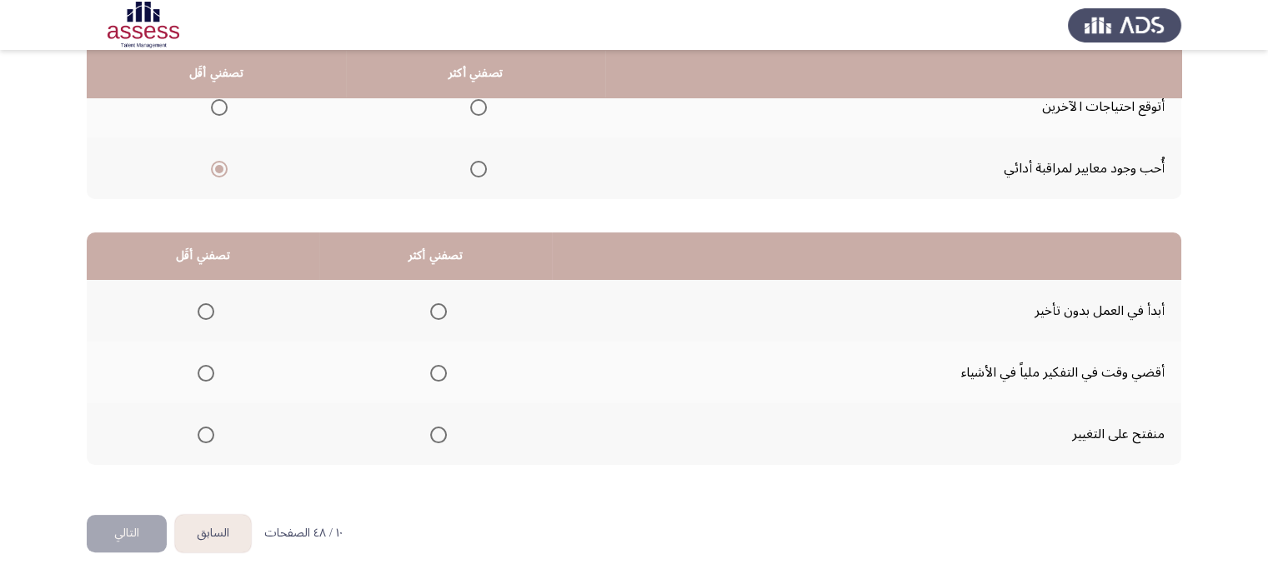
click at [442, 431] on span "Select an option" at bounding box center [438, 435] width 17 height 17
click at [442, 431] on input "Select an option" at bounding box center [438, 435] width 17 height 17
click at [204, 368] on span "Select an option" at bounding box center [206, 373] width 17 height 17
click at [204, 368] on input "Select an option" at bounding box center [206, 373] width 17 height 17
click at [138, 525] on button "التالي" at bounding box center [127, 534] width 80 height 38
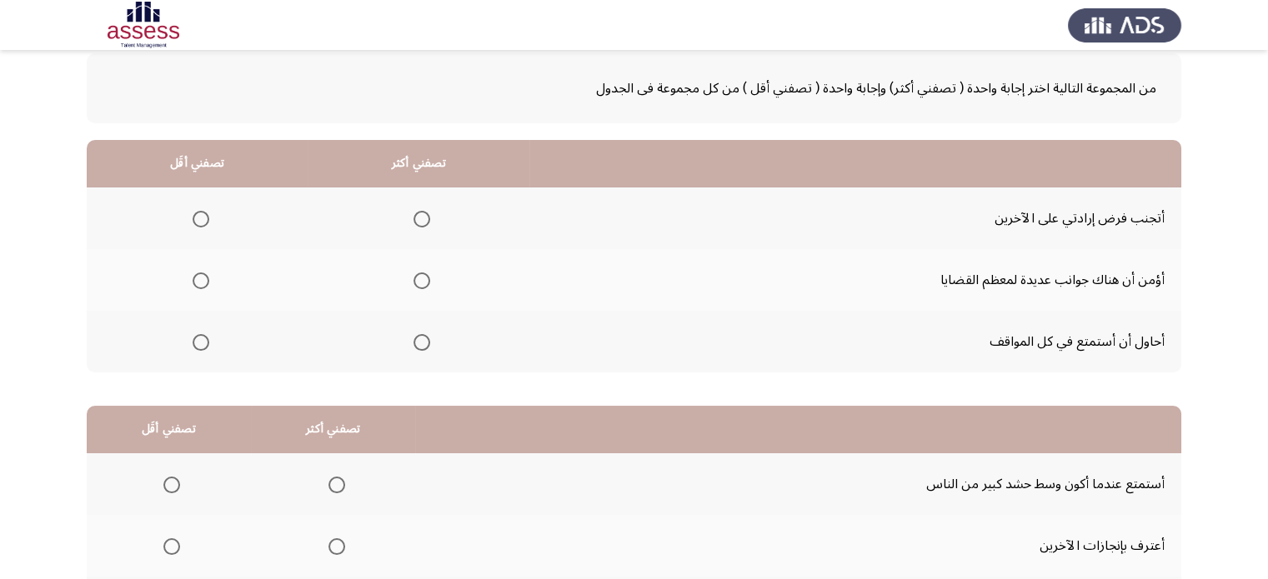
scroll to position [91, 0]
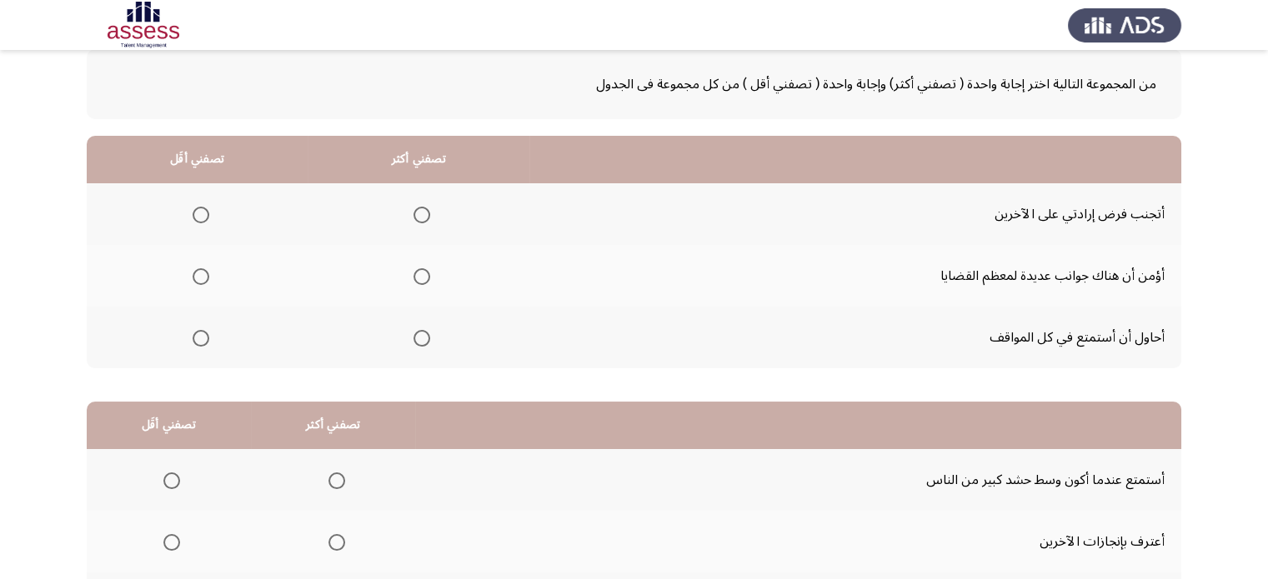
click at [419, 219] on span "Select an option" at bounding box center [422, 215] width 17 height 17
click at [419, 219] on input "Select an option" at bounding box center [422, 215] width 17 height 17
click at [419, 343] on span "Select an option" at bounding box center [422, 338] width 17 height 17
click at [419, 343] on input "Select an option" at bounding box center [422, 338] width 17 height 17
click at [199, 277] on span "Select an option" at bounding box center [201, 276] width 17 height 17
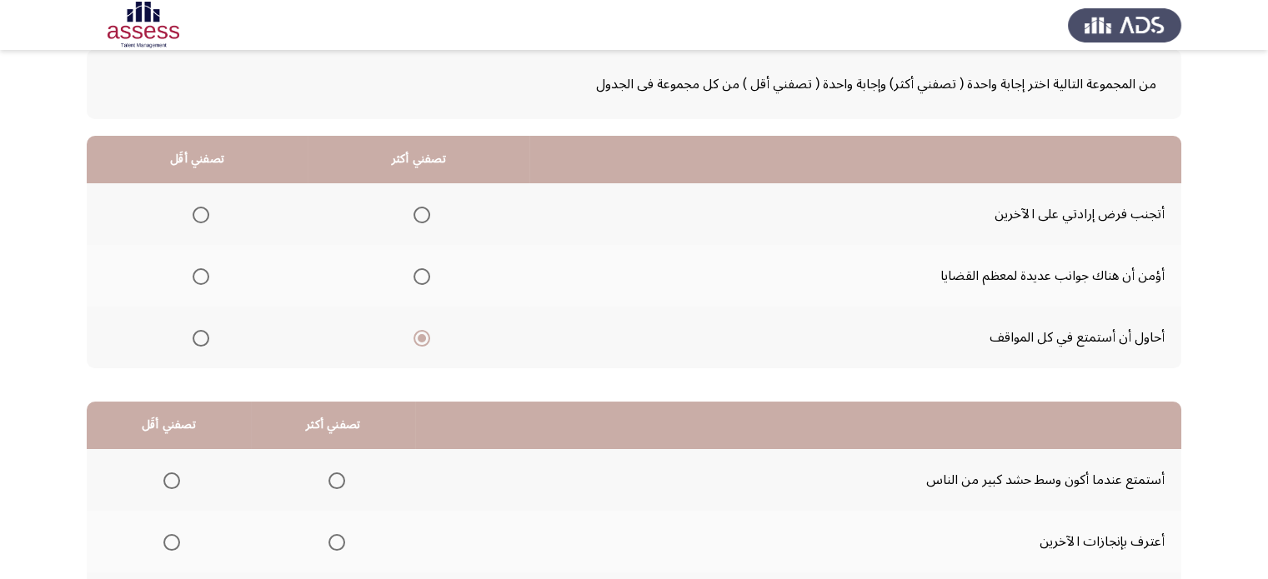
click at [199, 277] on input "Select an option" at bounding box center [201, 276] width 17 height 17
click at [329, 473] on span "Select an option" at bounding box center [336, 481] width 17 height 17
click at [329, 473] on input "Select an option" at bounding box center [336, 481] width 17 height 17
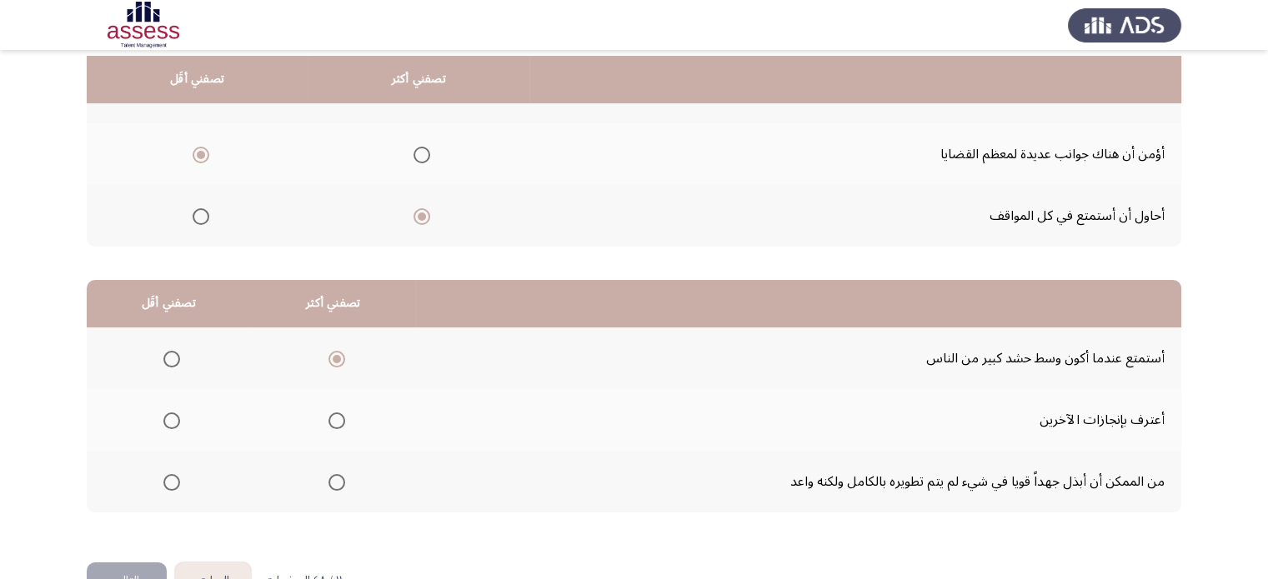
scroll to position [226, 0]
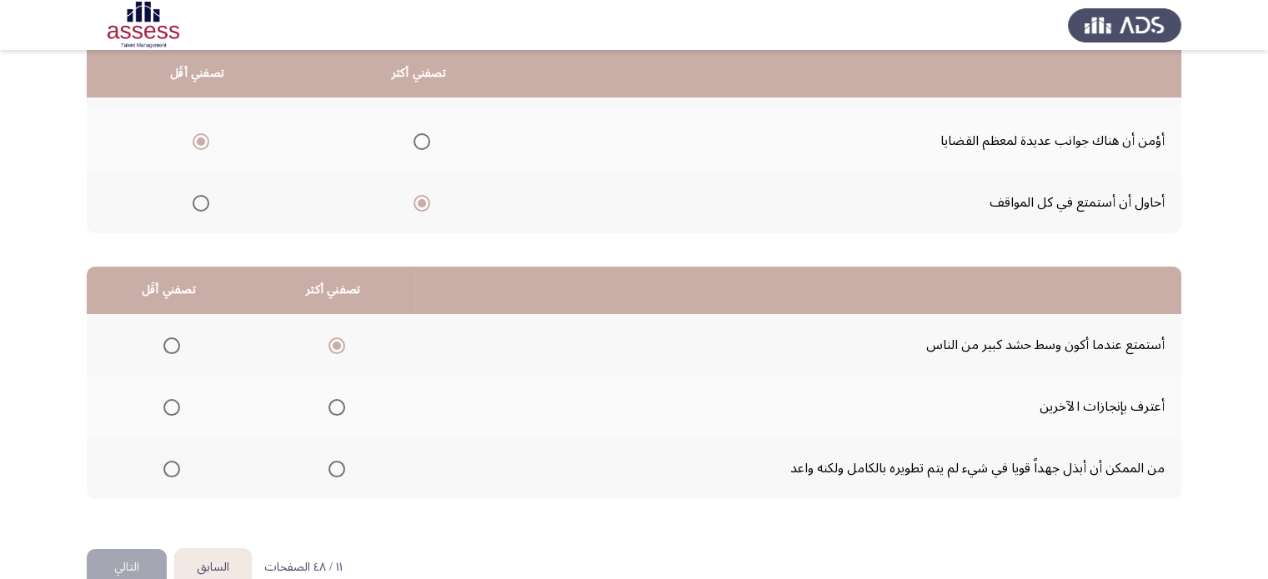
click at [176, 461] on span "Select an option" at bounding box center [171, 469] width 17 height 17
click at [176, 461] on input "Select an option" at bounding box center [171, 469] width 17 height 17
click at [137, 553] on button "التالي" at bounding box center [127, 568] width 80 height 38
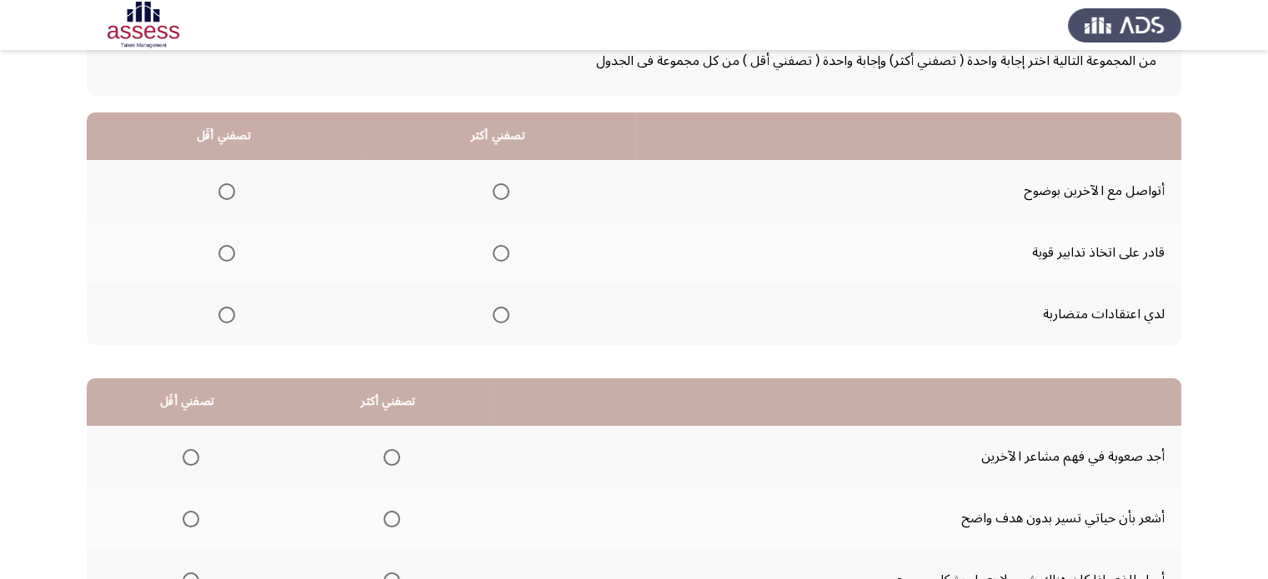
scroll to position [115, 0]
click at [505, 186] on span "Select an option" at bounding box center [501, 191] width 17 height 17
click at [505, 186] on input "Select an option" at bounding box center [501, 191] width 17 height 17
click at [219, 319] on span "Select an option" at bounding box center [226, 314] width 17 height 17
click at [219, 319] on input "Select an option" at bounding box center [226, 314] width 17 height 17
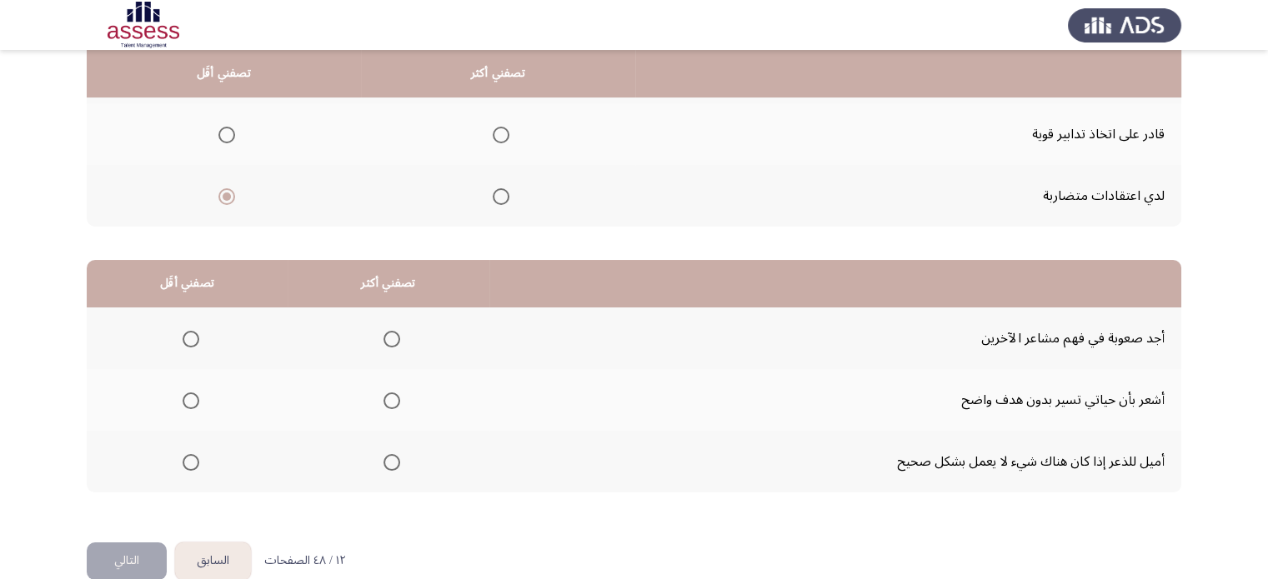
scroll to position [260, 0]
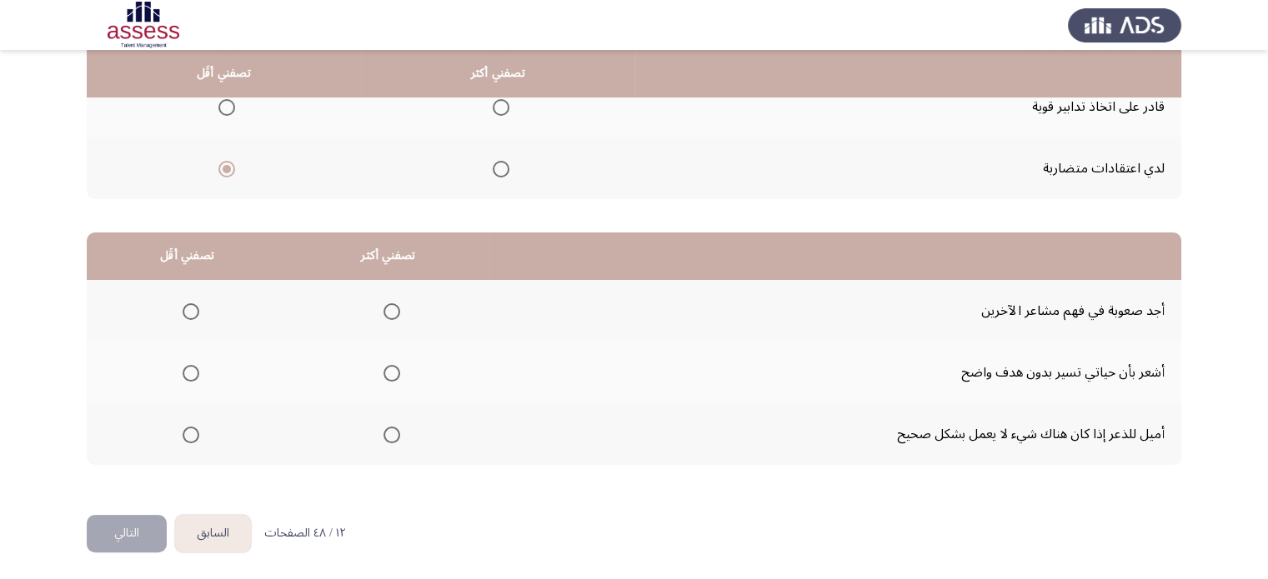
click at [183, 373] on span "Select an option" at bounding box center [191, 373] width 17 height 17
click at [183, 373] on input "Select an option" at bounding box center [191, 373] width 17 height 17
click at [390, 429] on span "Select an option" at bounding box center [392, 435] width 17 height 17
click at [390, 429] on input "Select an option" at bounding box center [392, 435] width 17 height 17
click at [98, 531] on button "التالي" at bounding box center [127, 534] width 80 height 38
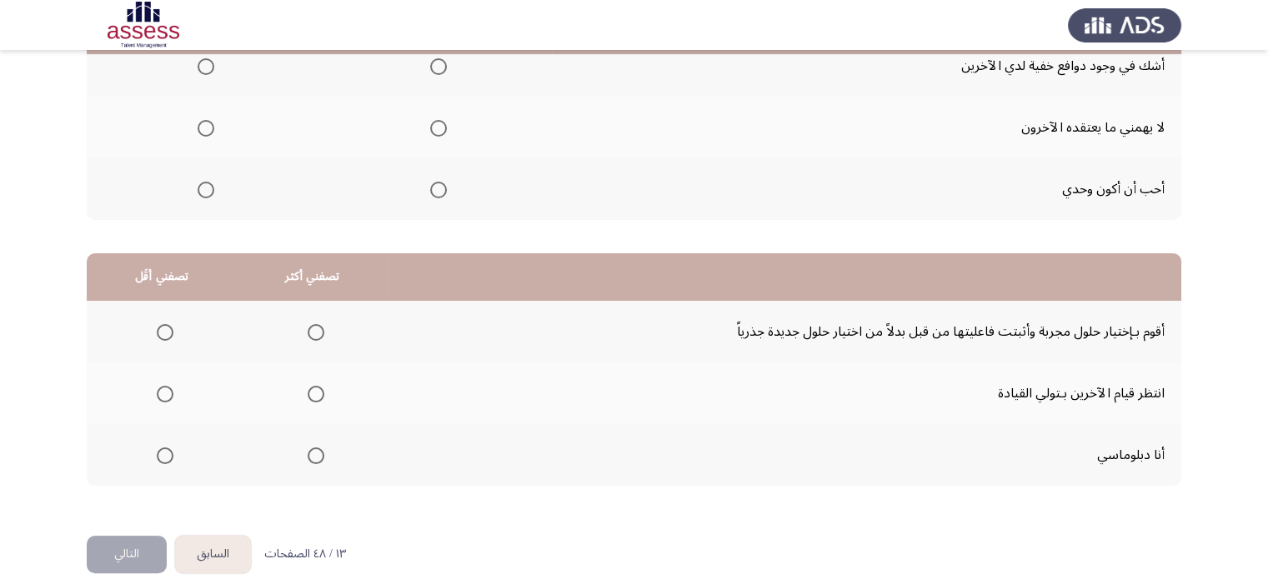
scroll to position [245, 0]
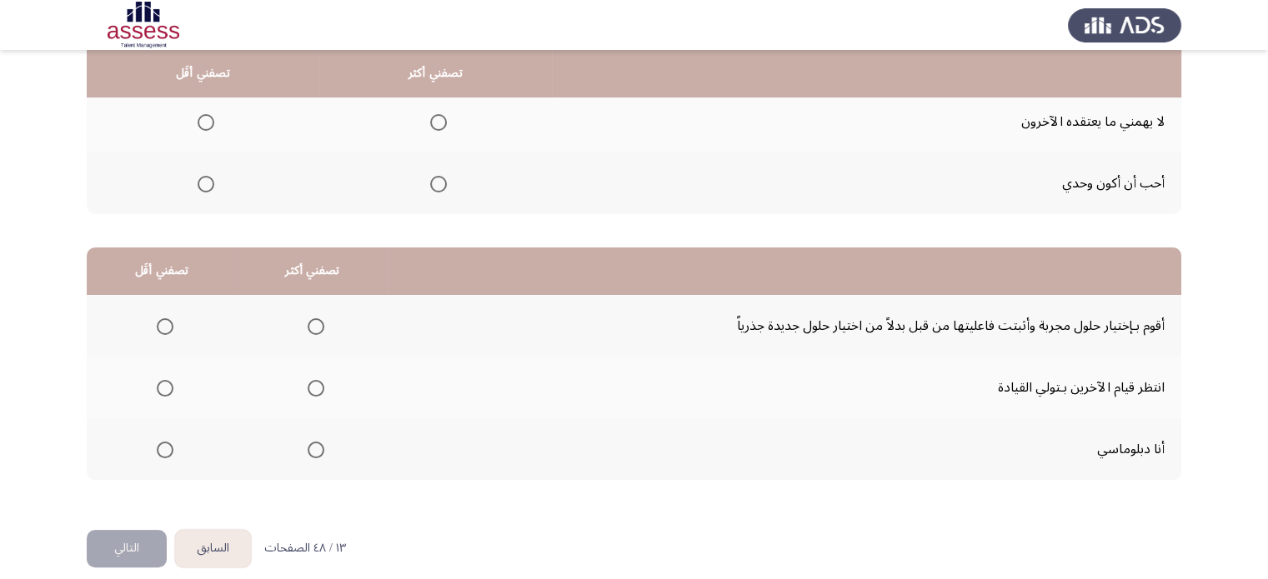
click at [318, 449] on span "Select an option" at bounding box center [316, 450] width 17 height 17
click at [318, 449] on input "Select an option" at bounding box center [316, 450] width 17 height 17
drag, startPoint x: 169, startPoint y: 327, endPoint x: 453, endPoint y: 346, distance: 284.1
click at [453, 346] on tr "أقوم بـإختيار حلول مجربة وأثبتت فاعليتها من قبل بدلاً من اختيار حلول جديدة جذري…" at bounding box center [634, 326] width 1095 height 62
click at [160, 323] on span "Select an option" at bounding box center [165, 326] width 17 height 17
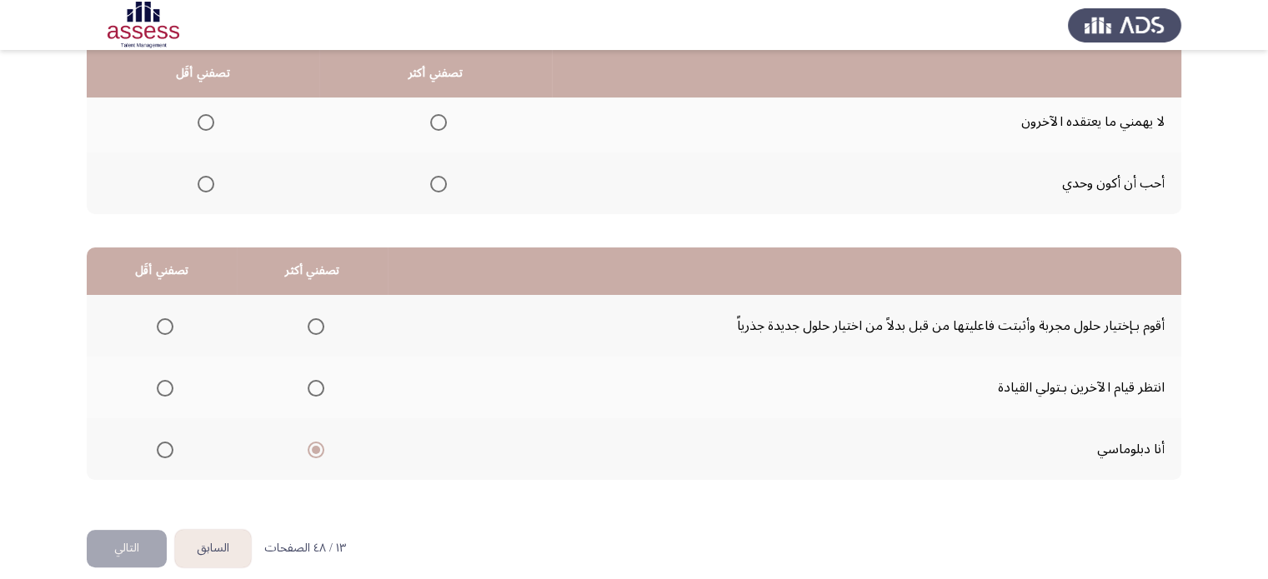
click at [160, 323] on input "Select an option" at bounding box center [165, 326] width 17 height 17
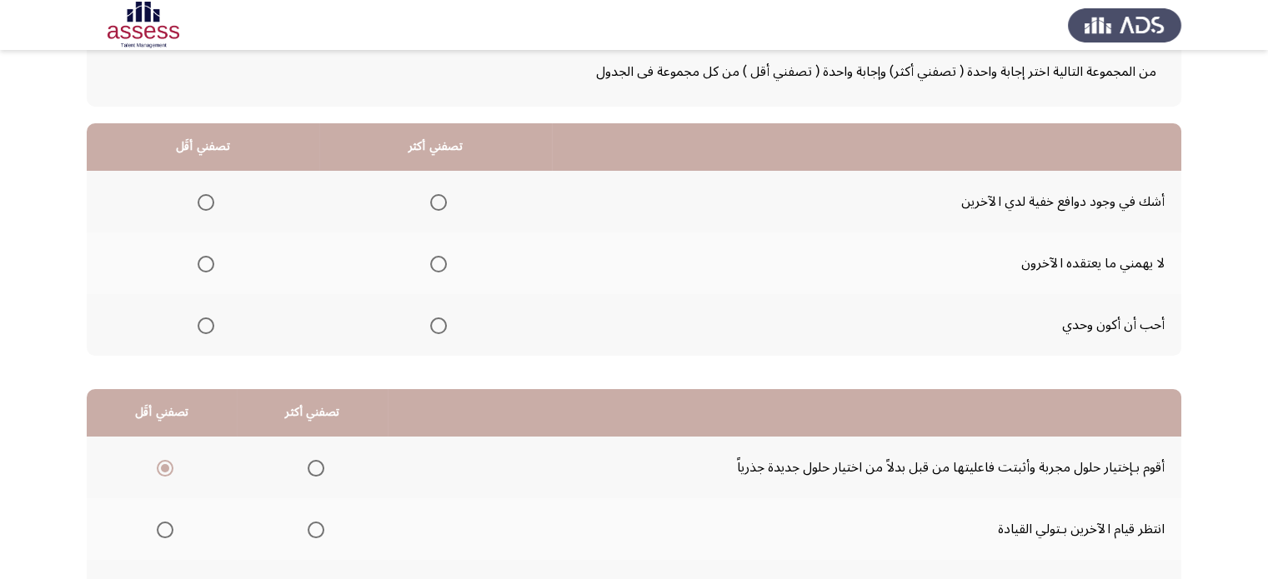
scroll to position [98, 0]
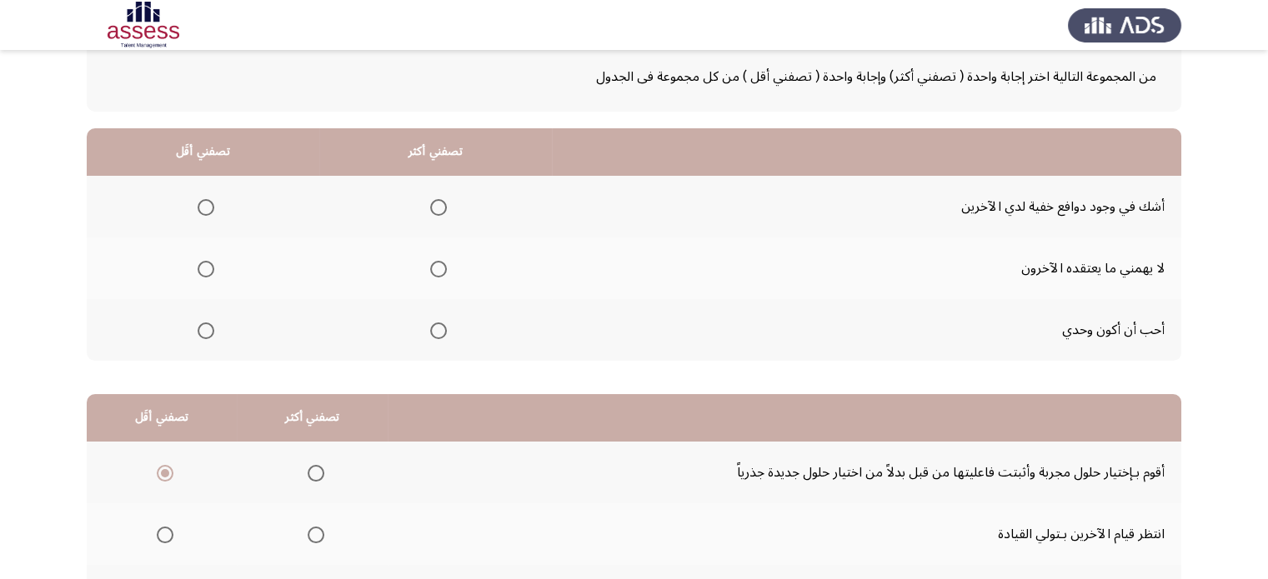
click at [208, 203] on span "Select an option" at bounding box center [206, 207] width 17 height 17
click at [208, 203] on input "Select an option" at bounding box center [206, 207] width 17 height 17
click at [203, 326] on span "Select an option" at bounding box center [206, 331] width 17 height 17
click at [203, 326] on input "Select an option" at bounding box center [206, 331] width 17 height 17
click at [437, 272] on span "Select an option" at bounding box center [438, 269] width 17 height 17
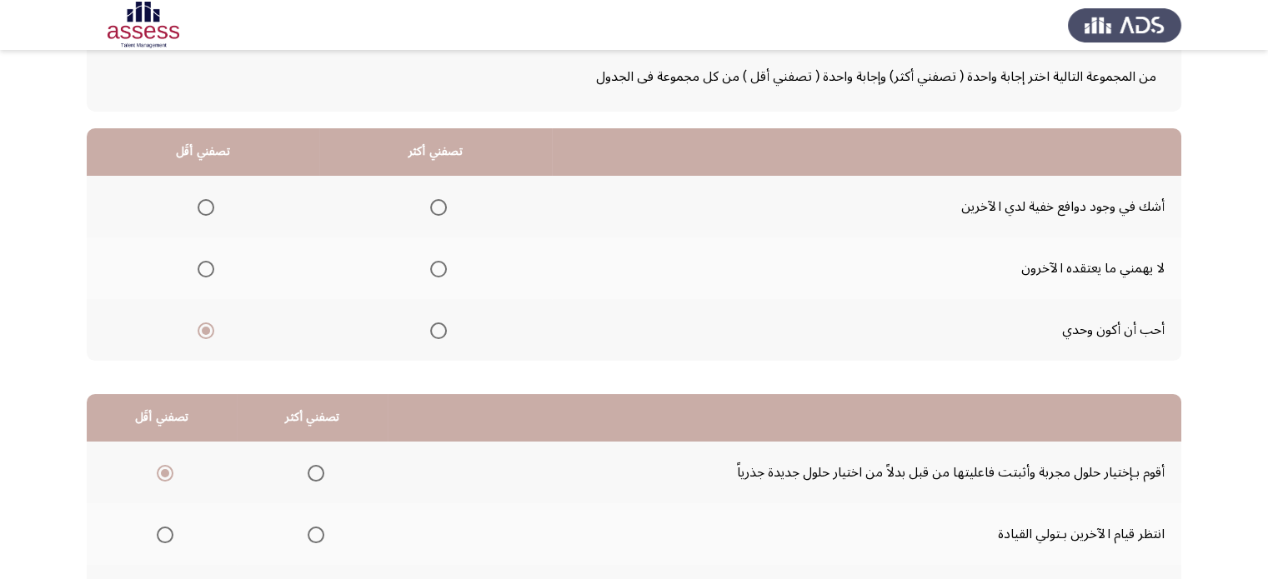
click at [437, 272] on input "Select an option" at bounding box center [438, 269] width 17 height 17
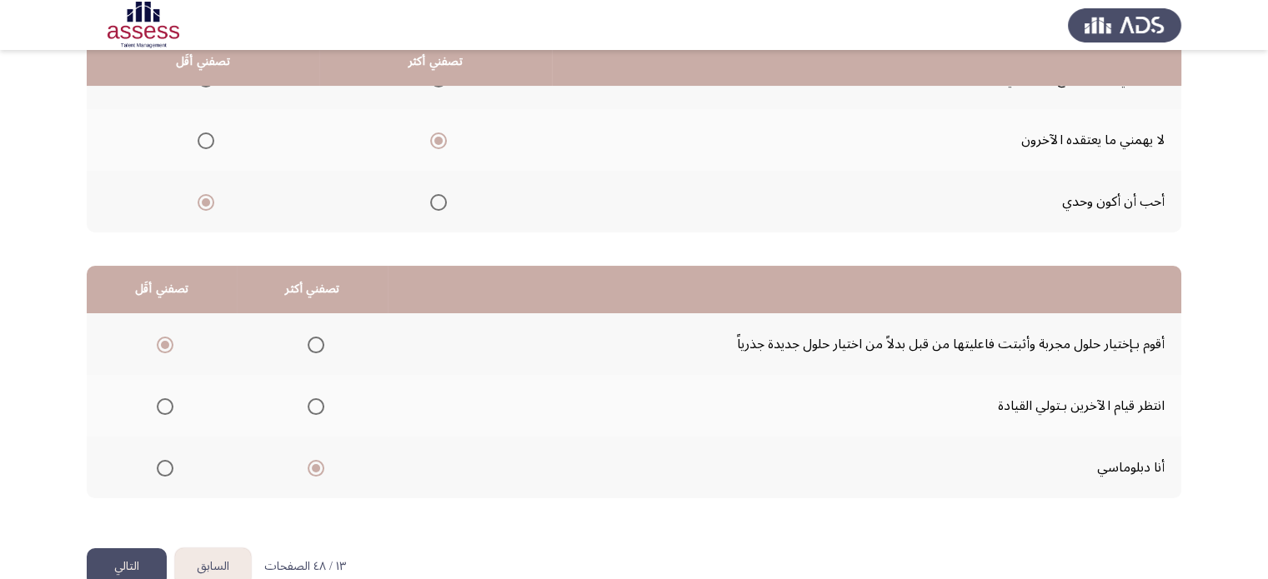
scroll to position [260, 0]
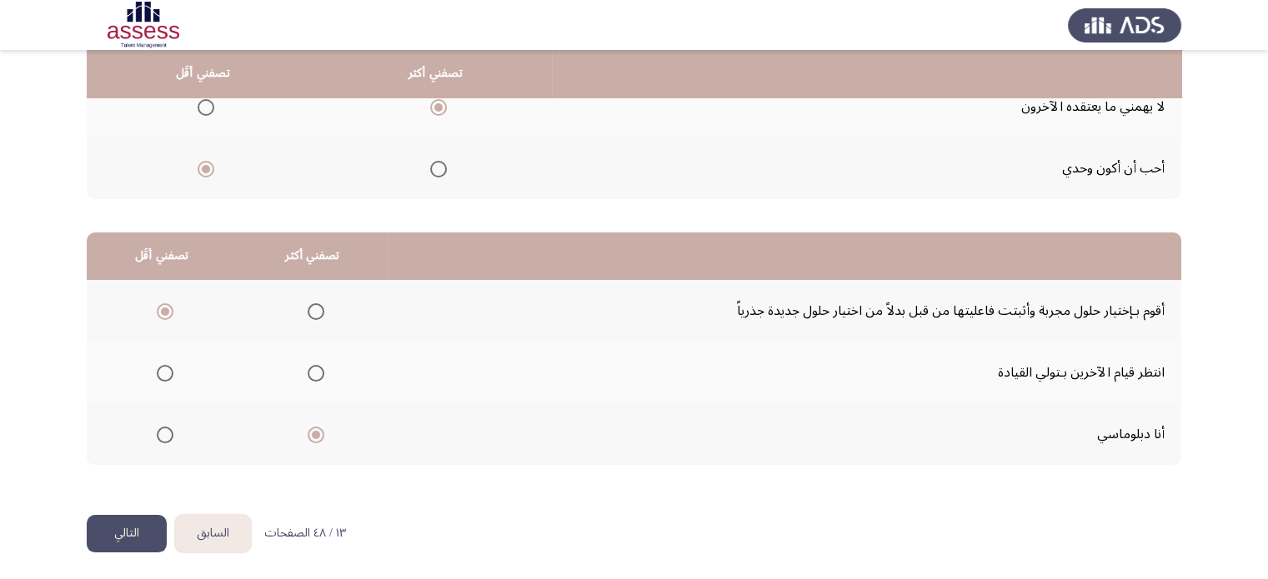
click at [148, 527] on button "التالي" at bounding box center [127, 534] width 80 height 38
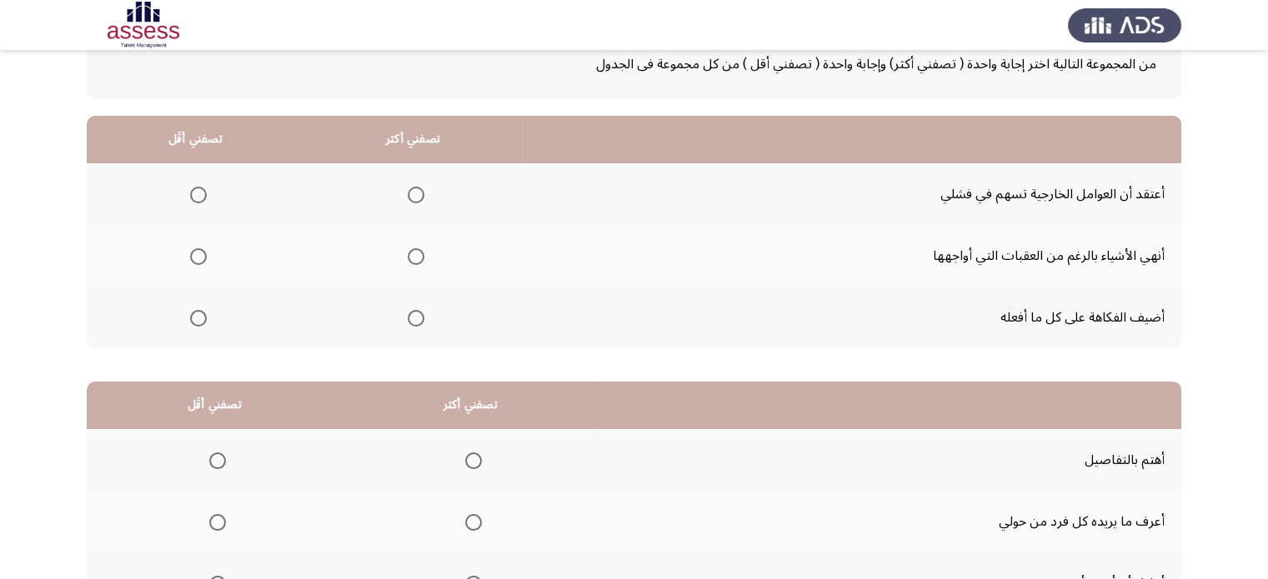
scroll to position [113, 0]
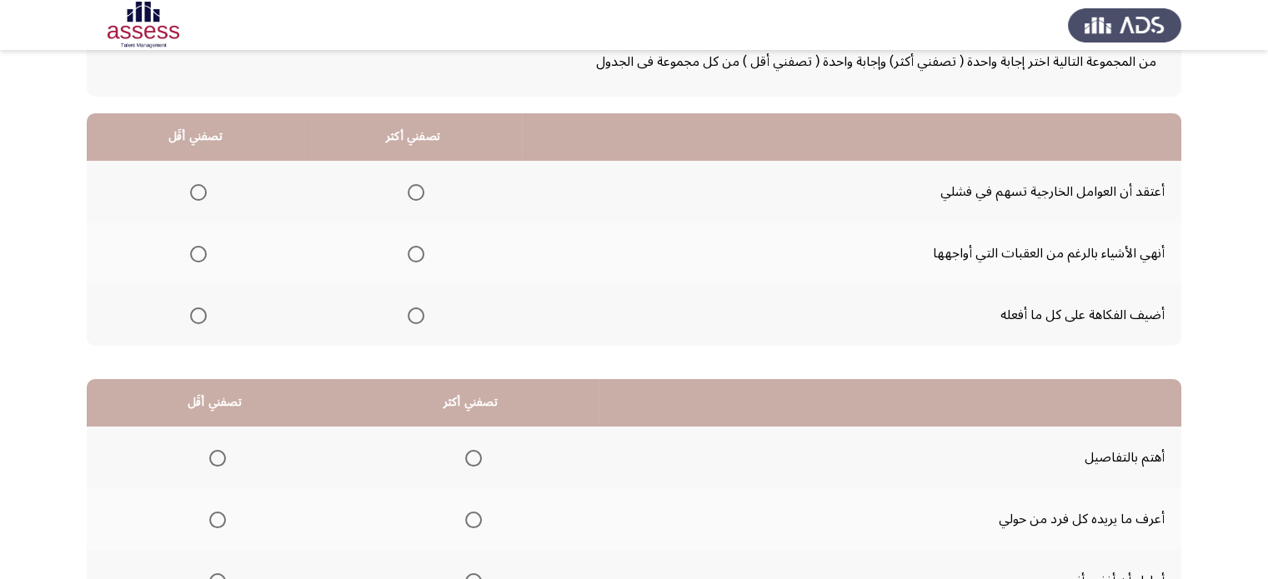
click at [420, 313] on span "Select an option" at bounding box center [416, 316] width 17 height 17
click at [420, 313] on input "Select an option" at bounding box center [416, 316] width 17 height 17
click at [193, 188] on span "Select an option" at bounding box center [198, 192] width 17 height 17
click at [193, 188] on input "Select an option" at bounding box center [198, 192] width 17 height 17
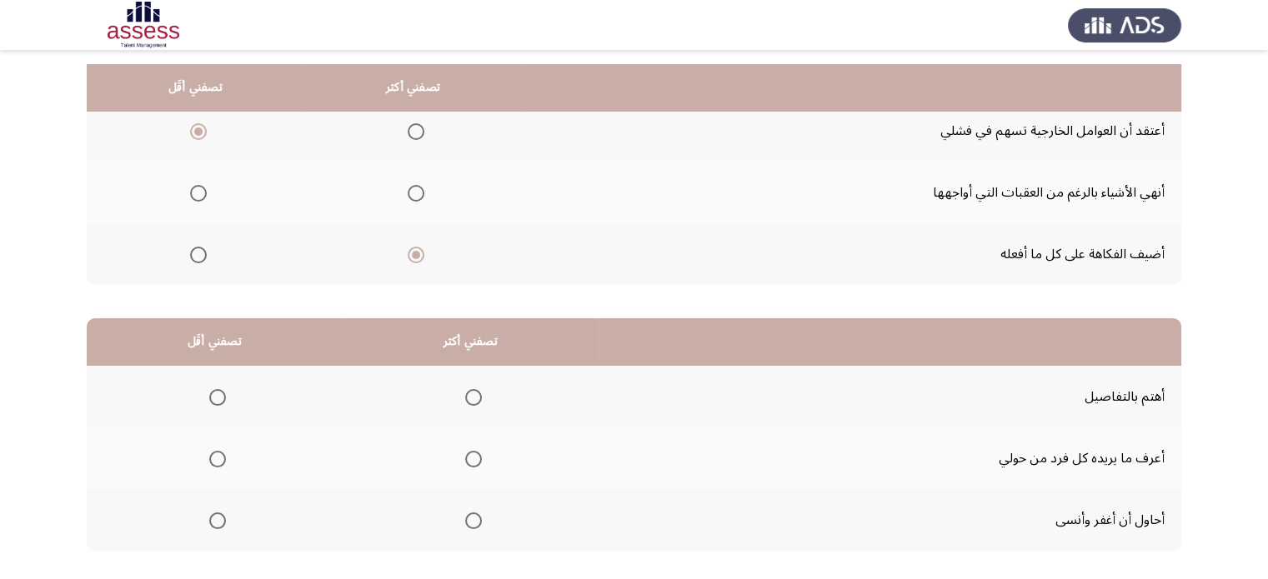
scroll to position [228, 0]
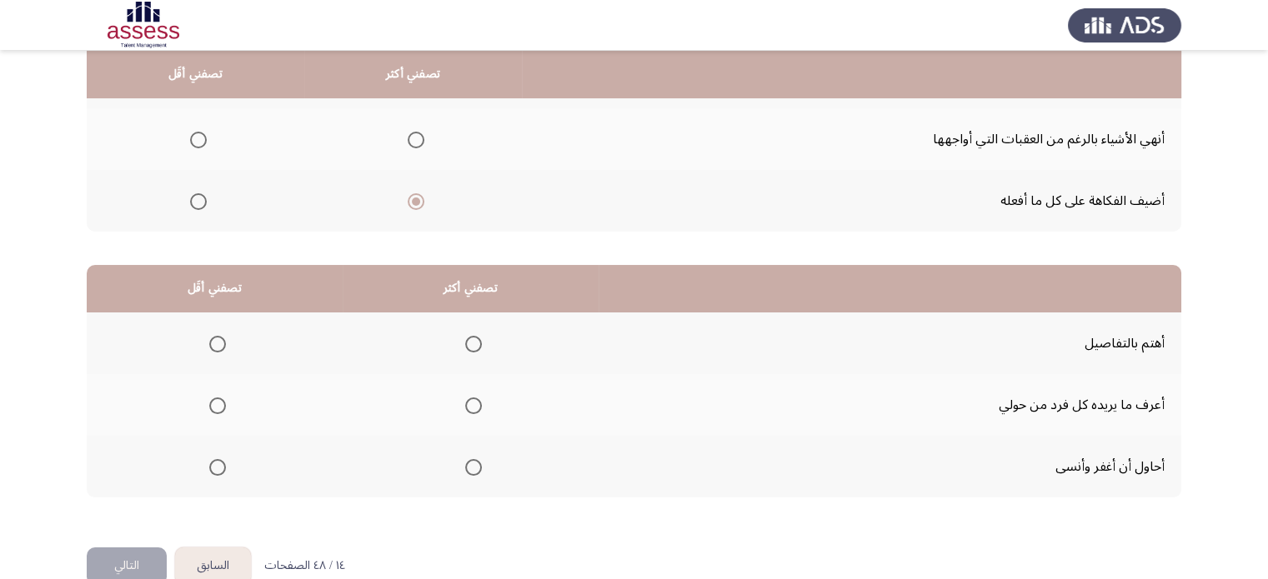
click at [476, 339] on span "Select an option" at bounding box center [473, 344] width 17 height 17
click at [476, 339] on input "Select an option" at bounding box center [473, 344] width 17 height 17
click at [212, 409] on span "Select an option" at bounding box center [217, 406] width 17 height 17
click at [212, 409] on input "Select an option" at bounding box center [217, 406] width 17 height 17
click at [142, 554] on button "التالي" at bounding box center [127, 567] width 80 height 38
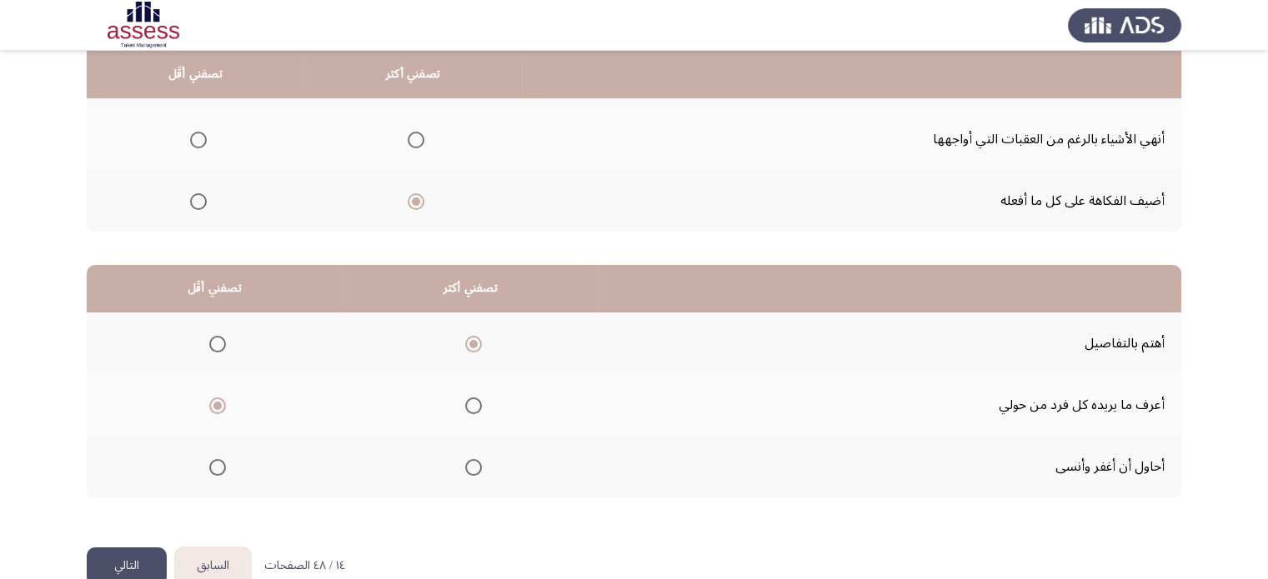
scroll to position [0, 0]
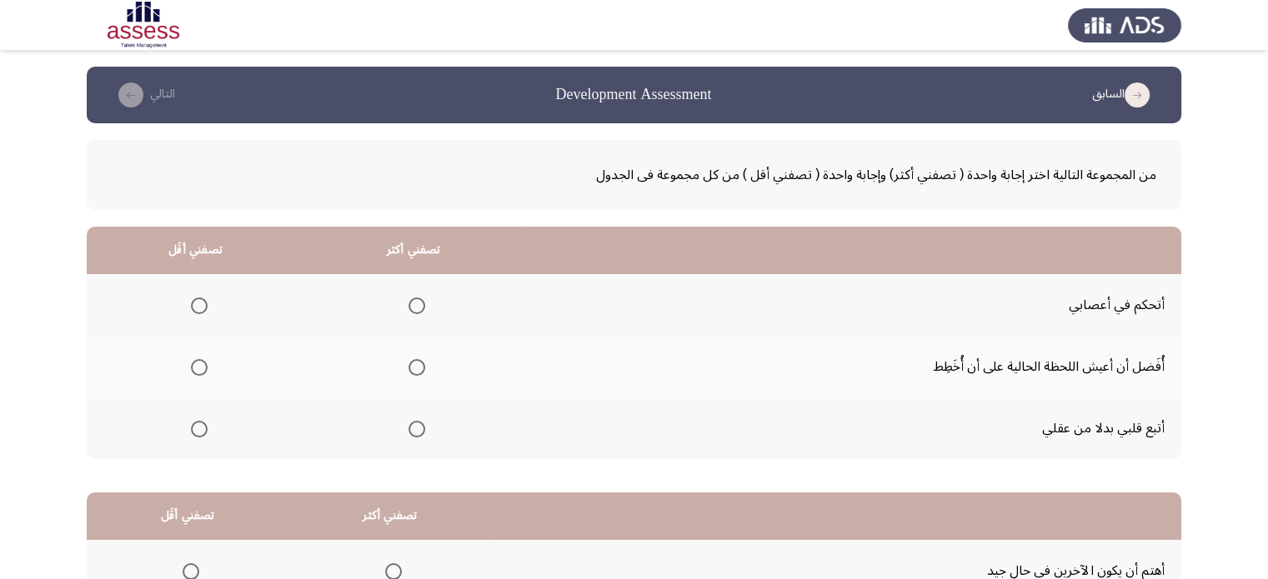
click at [199, 363] on span "Select an option" at bounding box center [199, 367] width 17 height 17
click at [199, 363] on input "Select an option" at bounding box center [199, 367] width 17 height 17
click at [410, 302] on span "Select an option" at bounding box center [417, 306] width 17 height 17
click at [410, 302] on input "Select an option" at bounding box center [417, 306] width 17 height 17
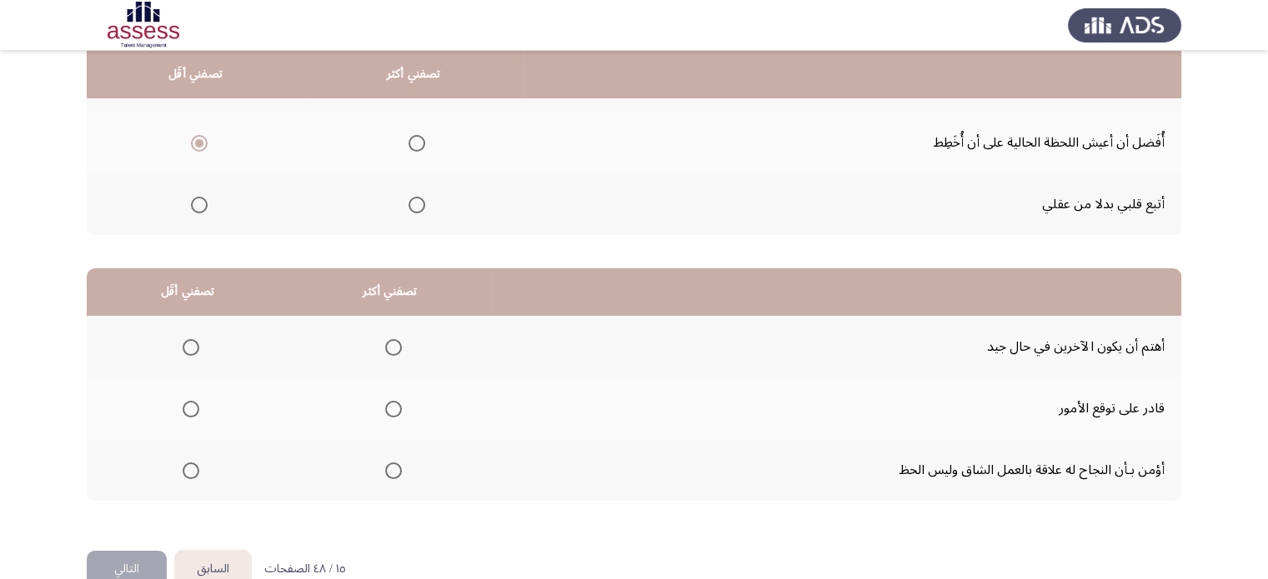
scroll to position [260, 0]
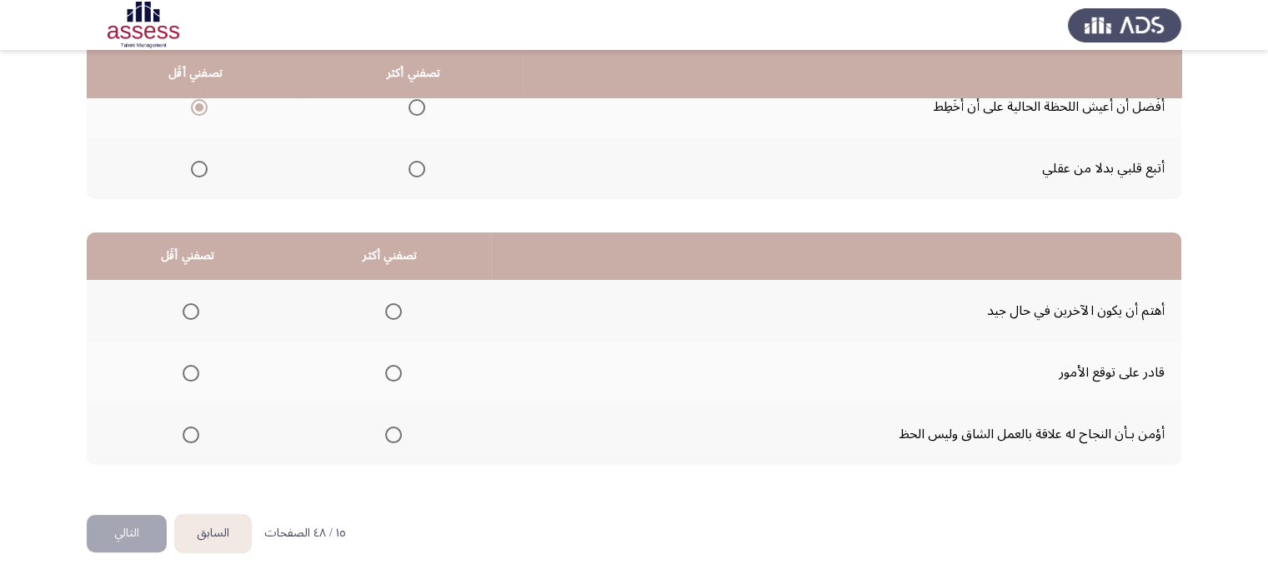
click at [388, 308] on span "Select an option" at bounding box center [393, 311] width 17 height 17
click at [388, 308] on input "Select an option" at bounding box center [393, 311] width 17 height 17
click at [193, 429] on span "Select an option" at bounding box center [191, 435] width 17 height 17
click at [193, 429] on input "Select an option" at bounding box center [191, 435] width 17 height 17
click at [135, 529] on button "التالي" at bounding box center [127, 534] width 80 height 38
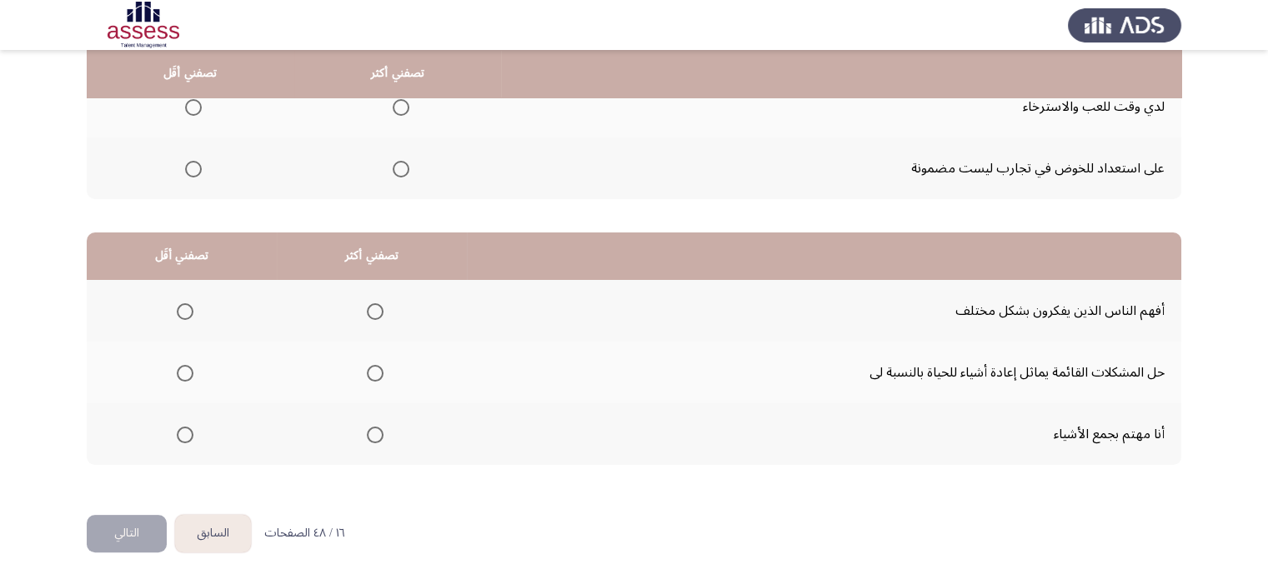
click at [180, 309] on span "Select an option" at bounding box center [185, 311] width 17 height 17
click at [180, 309] on input "Select an option" at bounding box center [185, 311] width 17 height 17
click at [181, 431] on span "Select an option" at bounding box center [185, 435] width 17 height 17
click at [181, 431] on input "Select an option" at bounding box center [185, 435] width 17 height 17
click at [367, 365] on span "Select an option" at bounding box center [375, 373] width 17 height 17
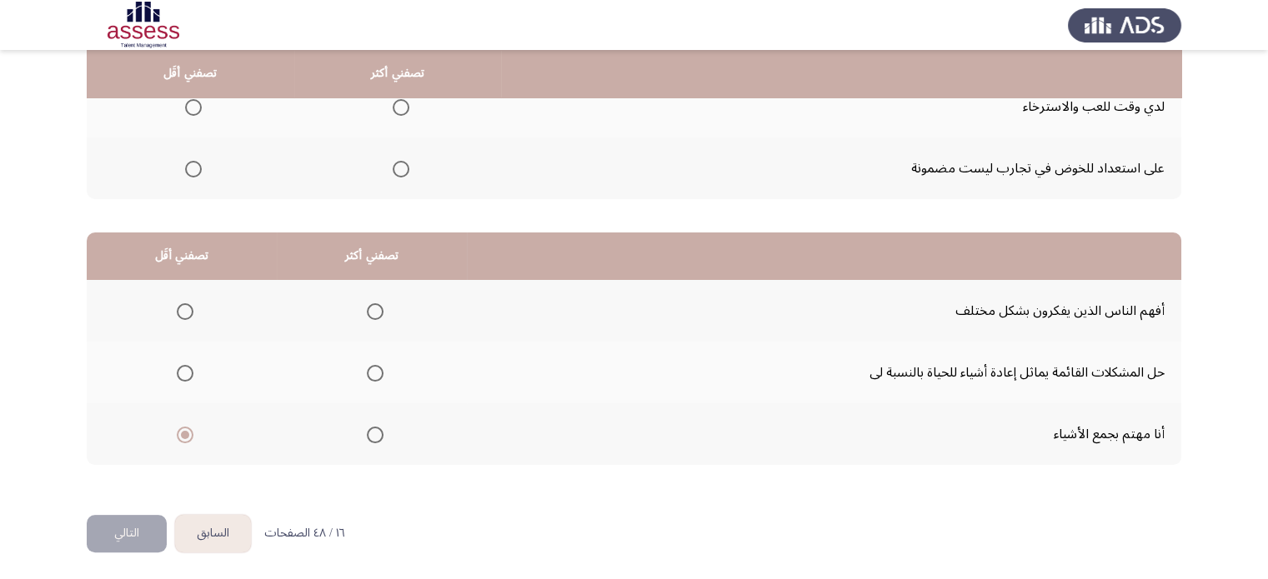
click at [367, 365] on input "Select an option" at bounding box center [375, 373] width 17 height 17
click at [402, 163] on span "Select an option" at bounding box center [401, 169] width 17 height 17
click at [402, 163] on input "Select an option" at bounding box center [401, 169] width 17 height 17
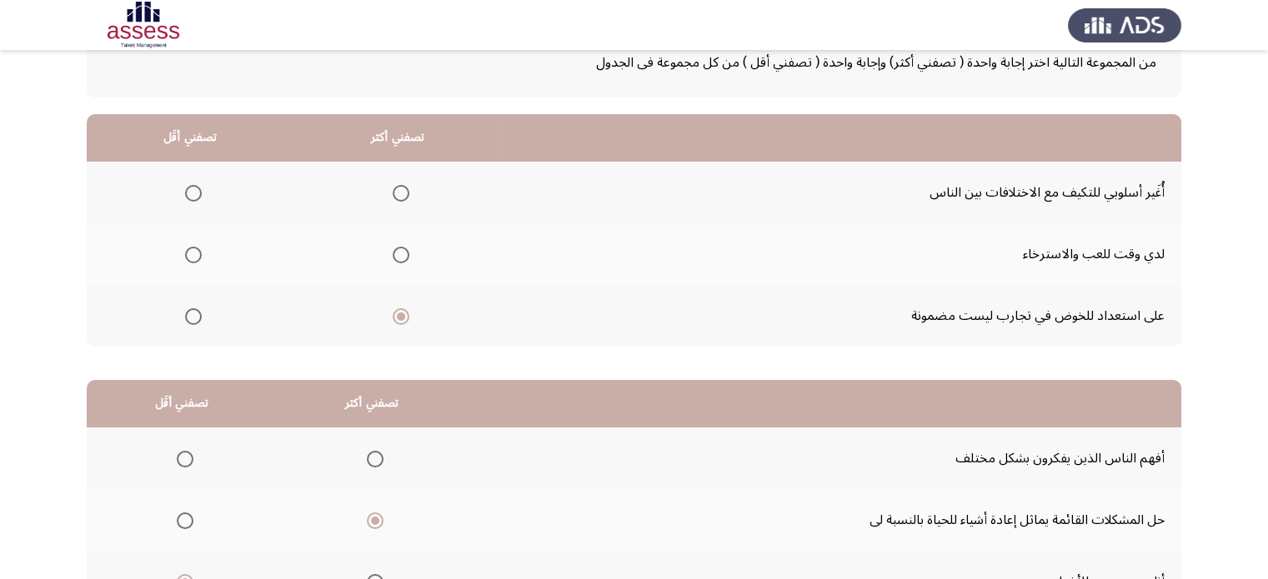
scroll to position [77, 0]
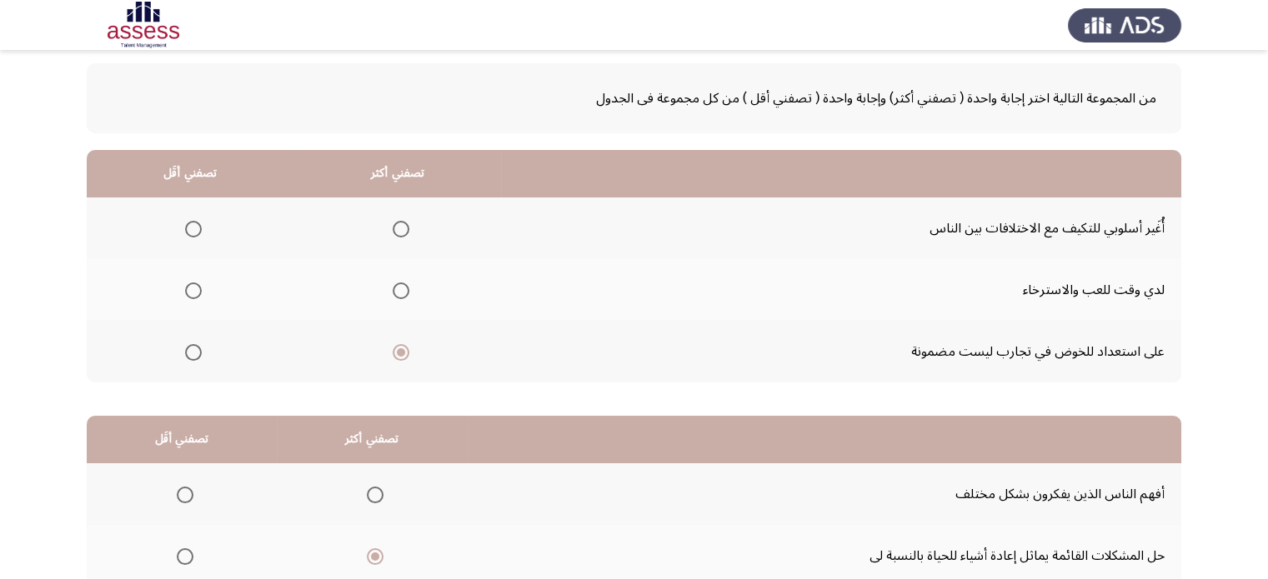
click at [189, 288] on span "Select an option" at bounding box center [193, 291] width 17 height 17
click at [189, 288] on input "Select an option" at bounding box center [193, 291] width 17 height 17
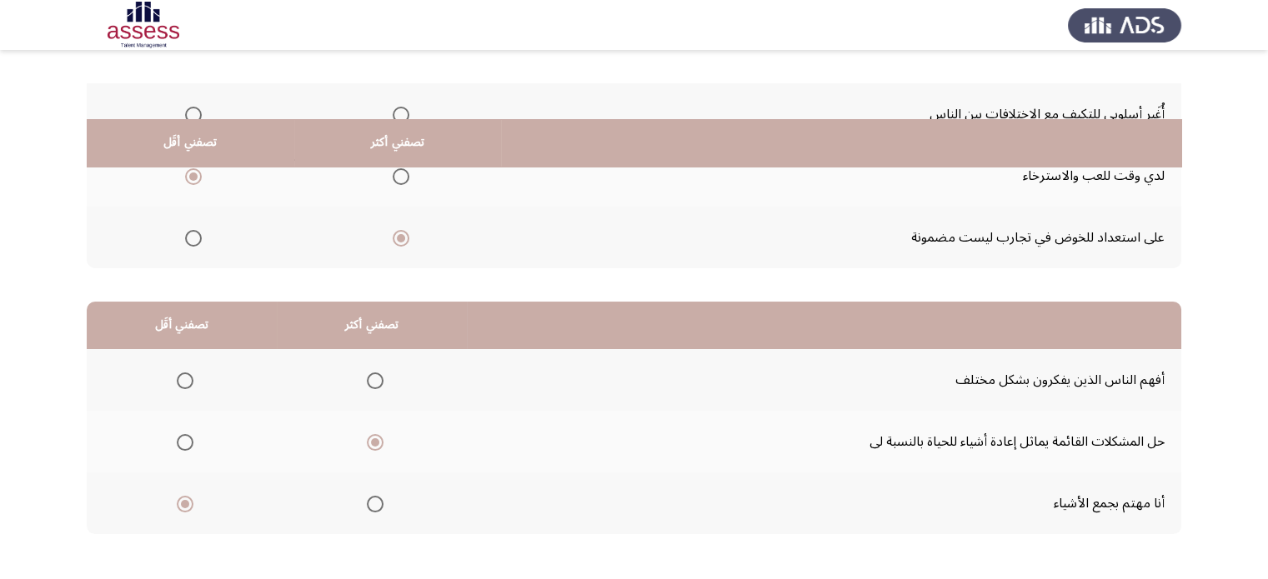
scroll to position [260, 0]
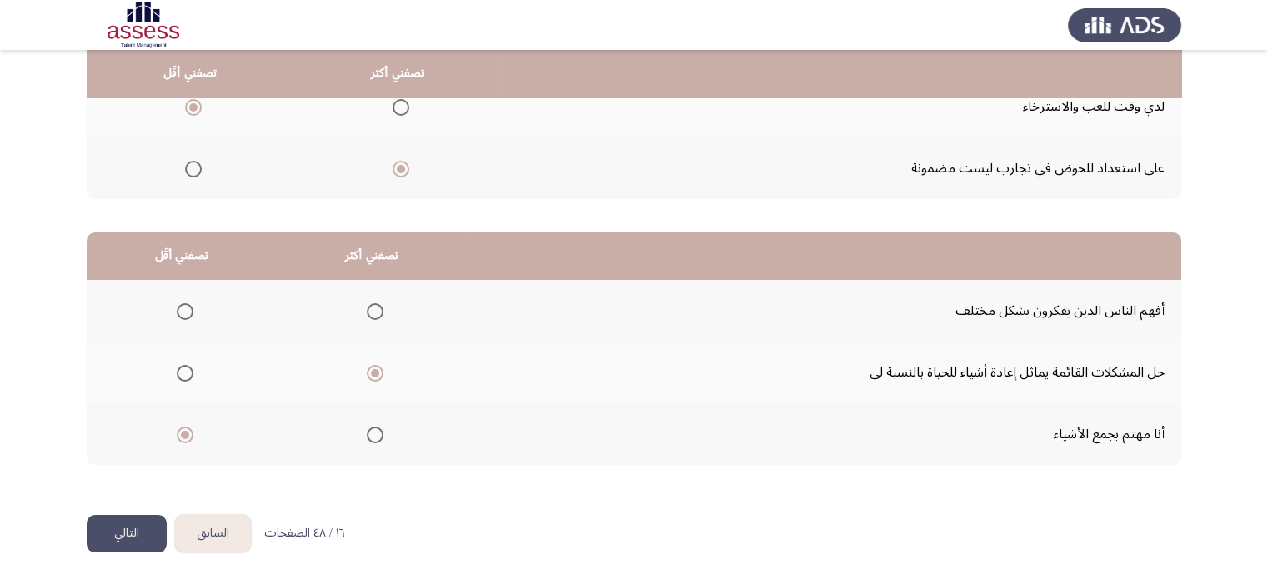
click at [121, 531] on button "التالي" at bounding box center [127, 534] width 80 height 38
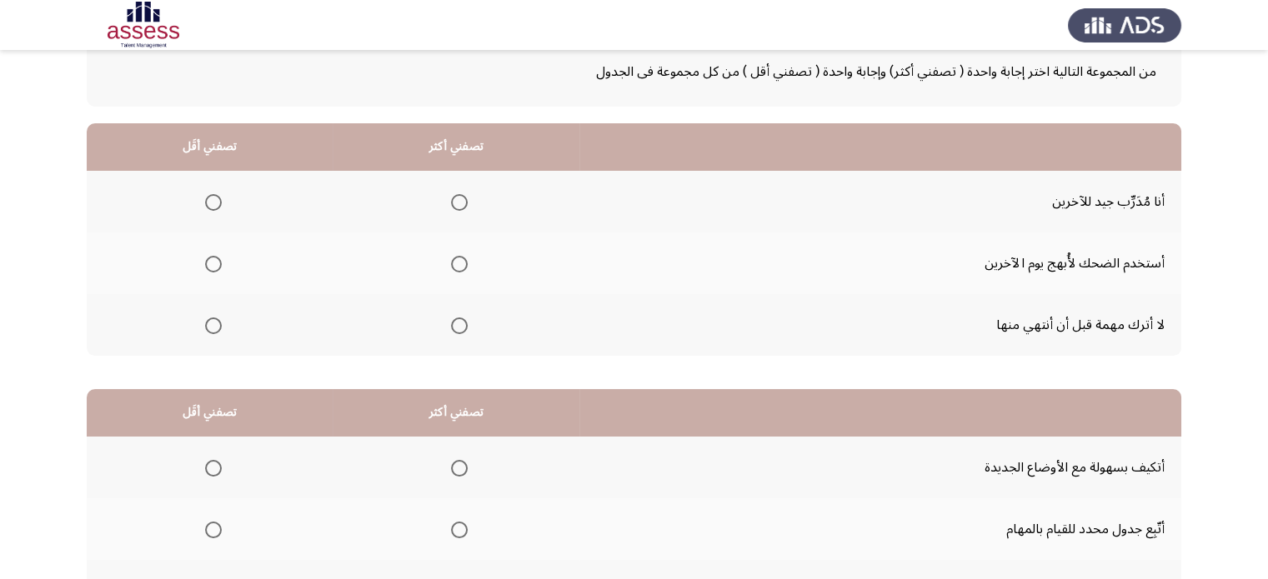
scroll to position [102, 0]
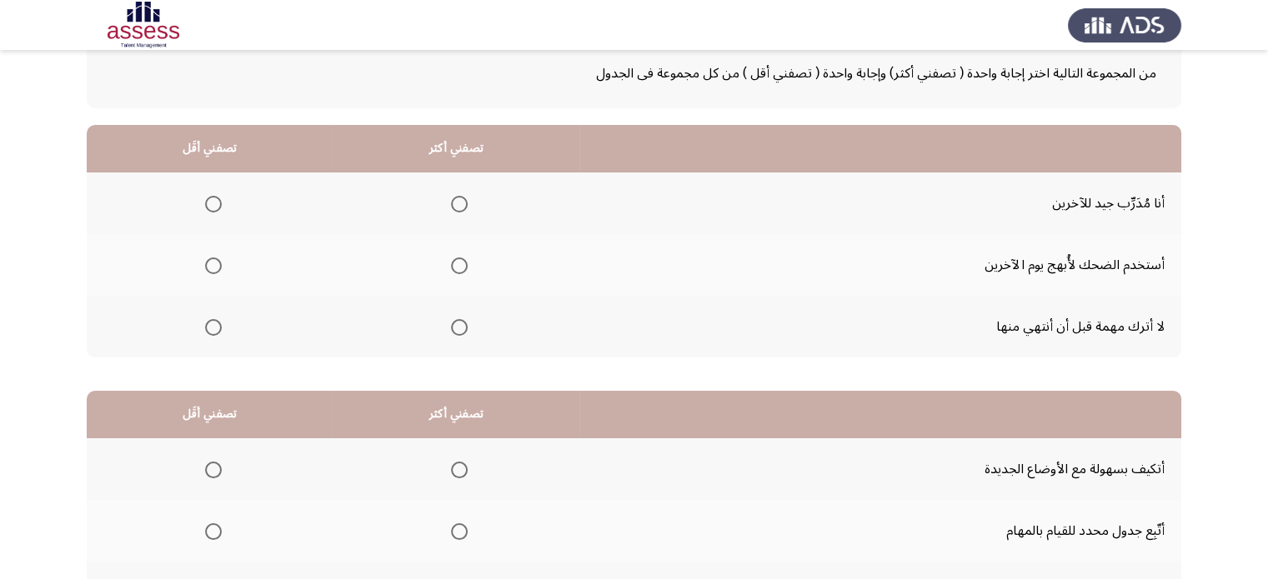
click at [462, 263] on span "Select an option" at bounding box center [459, 266] width 17 height 17
click at [462, 263] on input "Select an option" at bounding box center [459, 266] width 17 height 17
click at [454, 329] on span "Select an option" at bounding box center [459, 327] width 17 height 17
click at [454, 329] on input "Select an option" at bounding box center [459, 327] width 17 height 17
click at [207, 203] on span "Select an option" at bounding box center [213, 204] width 17 height 17
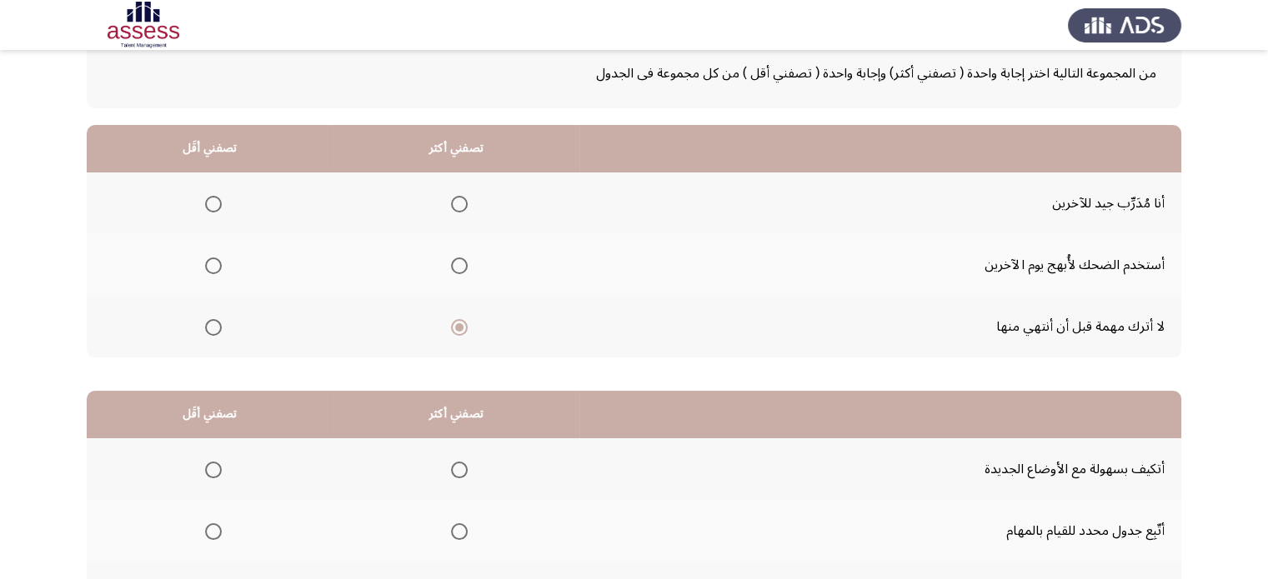
click at [207, 203] on input "Select an option" at bounding box center [213, 204] width 17 height 17
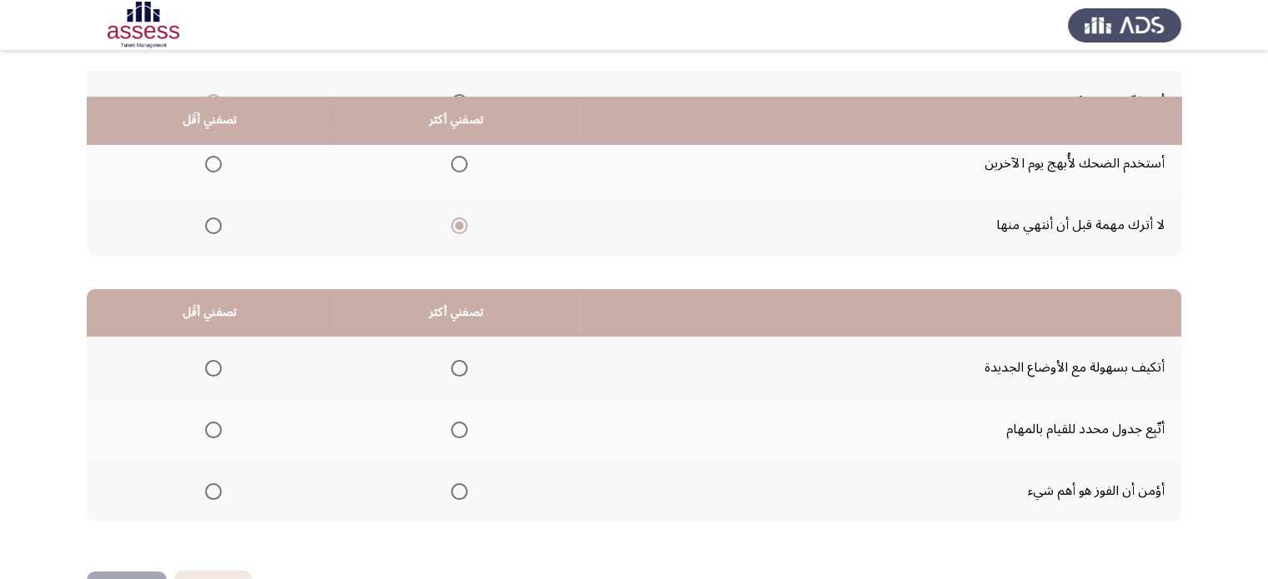
scroll to position [260, 0]
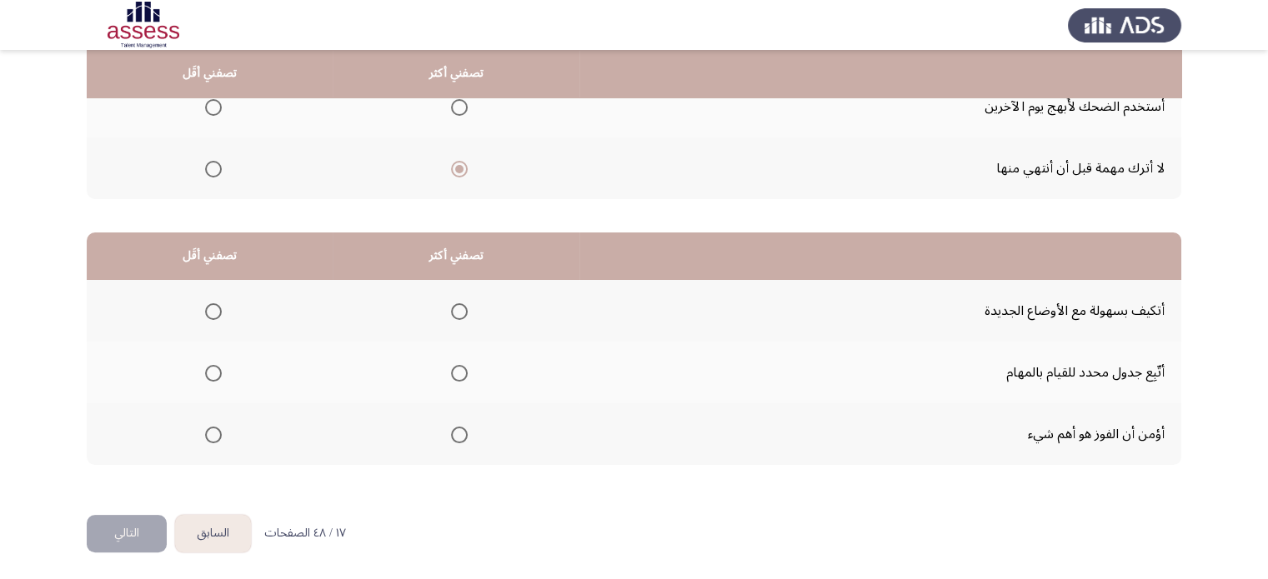
click at [462, 305] on span "Select an option" at bounding box center [459, 311] width 17 height 17
click at [462, 305] on input "Select an option" at bounding box center [459, 311] width 17 height 17
click at [218, 429] on span "Select an option" at bounding box center [213, 435] width 17 height 17
click at [218, 429] on input "Select an option" at bounding box center [213, 435] width 17 height 17
click at [138, 523] on button "التالي" at bounding box center [127, 534] width 80 height 38
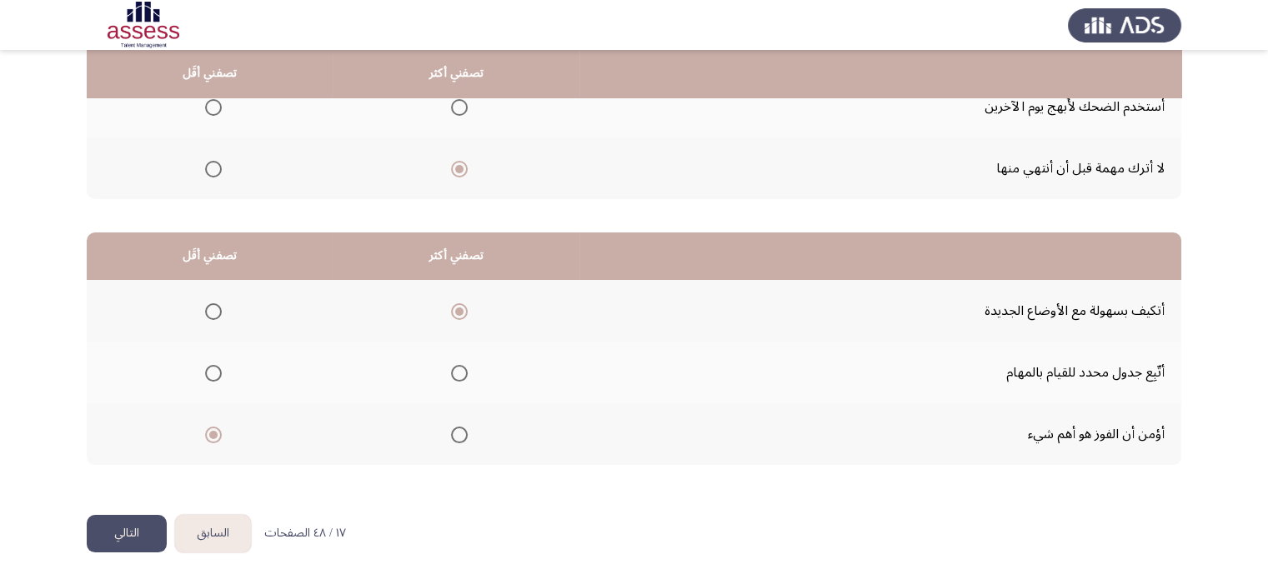
scroll to position [0, 0]
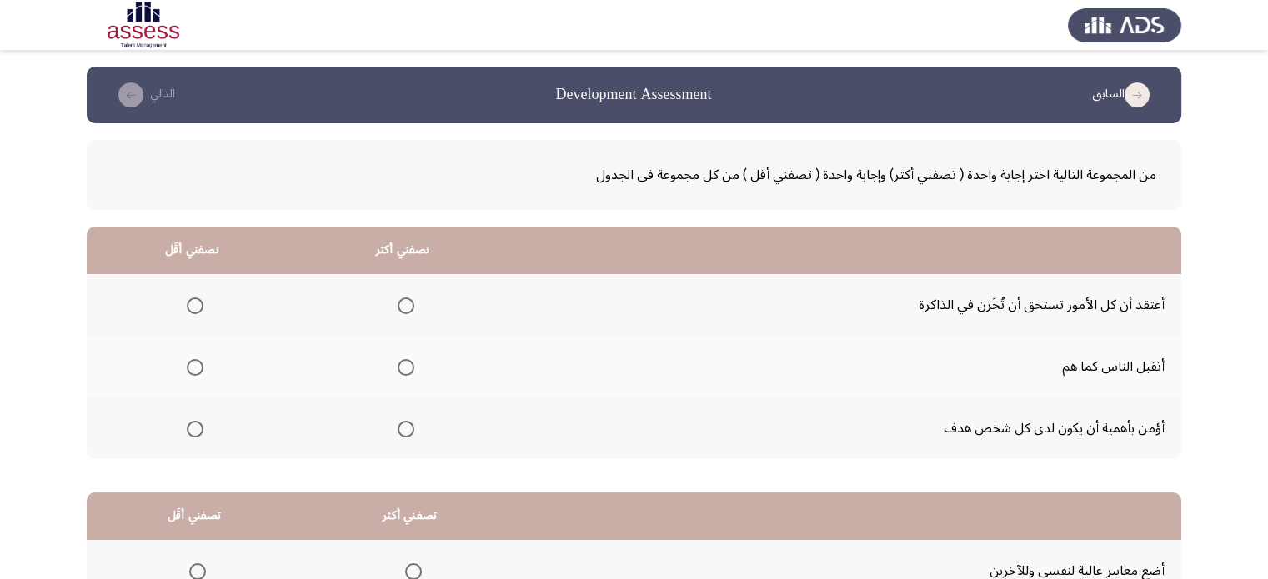
click at [197, 297] on mat-radio-button "Select an option" at bounding box center [191, 306] width 23 height 18
click at [197, 299] on span "Select an option" at bounding box center [195, 306] width 17 height 17
click at [197, 299] on input "Select an option" at bounding box center [195, 306] width 17 height 17
click at [400, 431] on span "Select an option" at bounding box center [406, 429] width 17 height 17
click at [400, 431] on input "Select an option" at bounding box center [406, 429] width 17 height 17
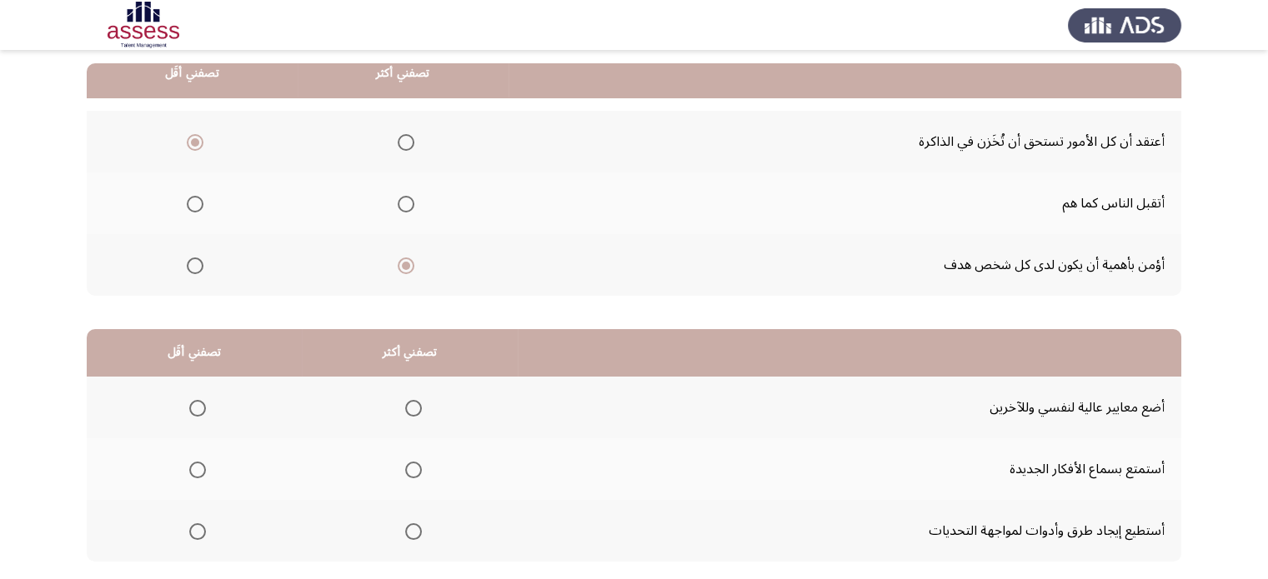
scroll to position [260, 0]
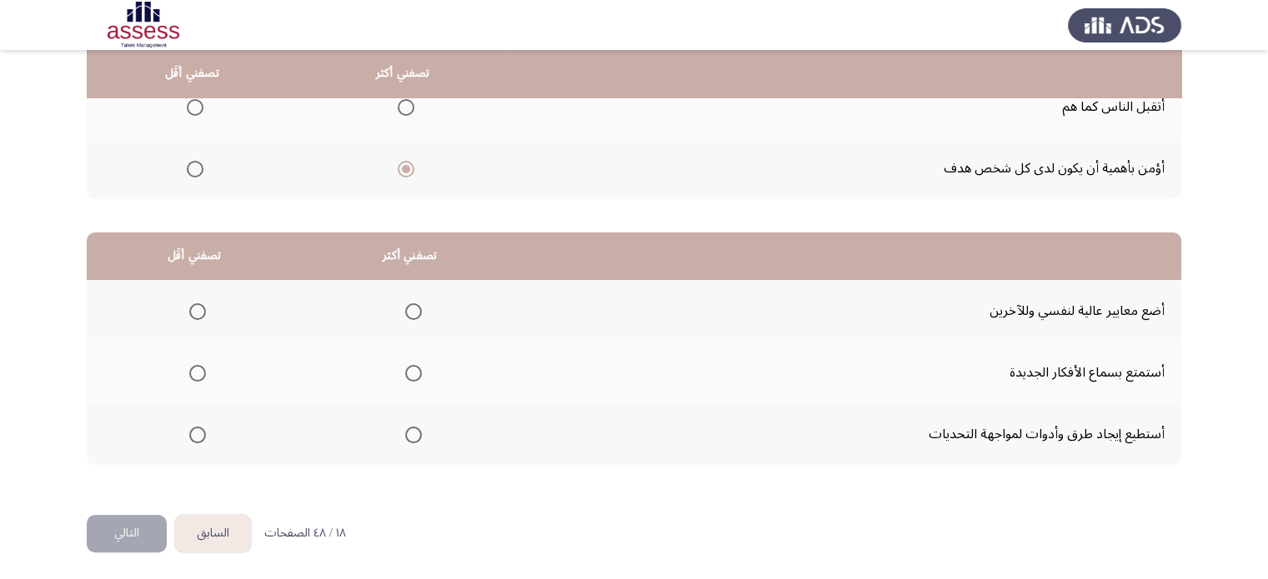
click at [407, 367] on span "Select an option" at bounding box center [413, 373] width 17 height 17
click at [407, 367] on input "Select an option" at bounding box center [413, 373] width 17 height 17
click at [412, 427] on span "Select an option" at bounding box center [413, 435] width 17 height 17
click at [412, 427] on input "Select an option" at bounding box center [413, 435] width 17 height 17
click at [197, 313] on span "Select an option" at bounding box center [197, 311] width 17 height 17
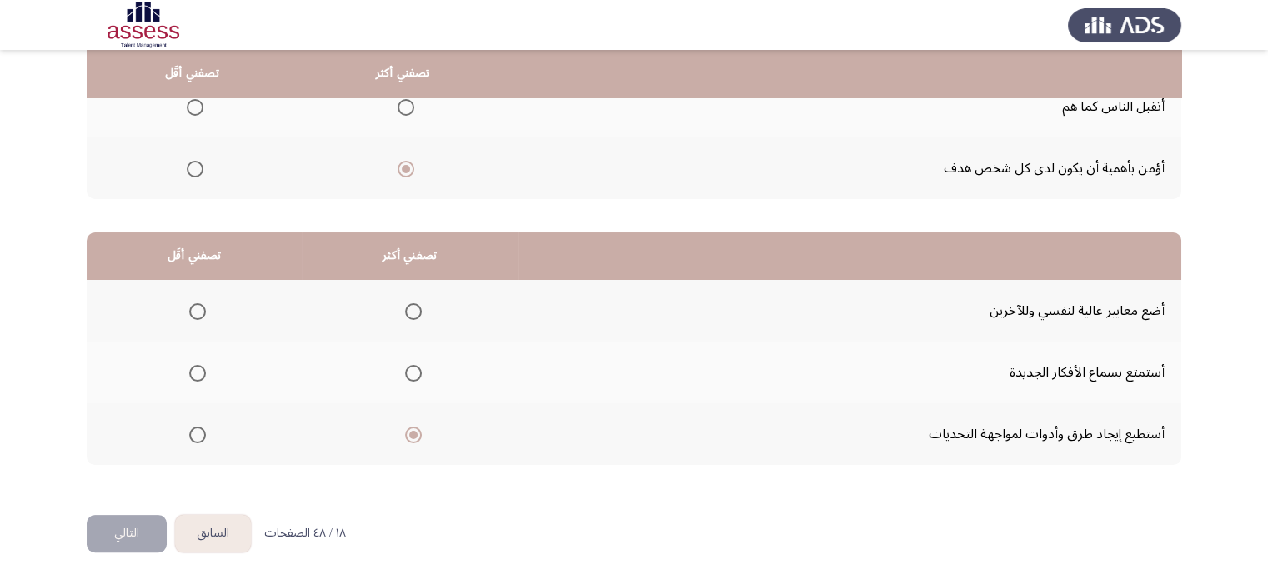
click at [197, 313] on input "Select an option" at bounding box center [197, 311] width 17 height 17
click at [133, 519] on button "التالي" at bounding box center [127, 534] width 80 height 38
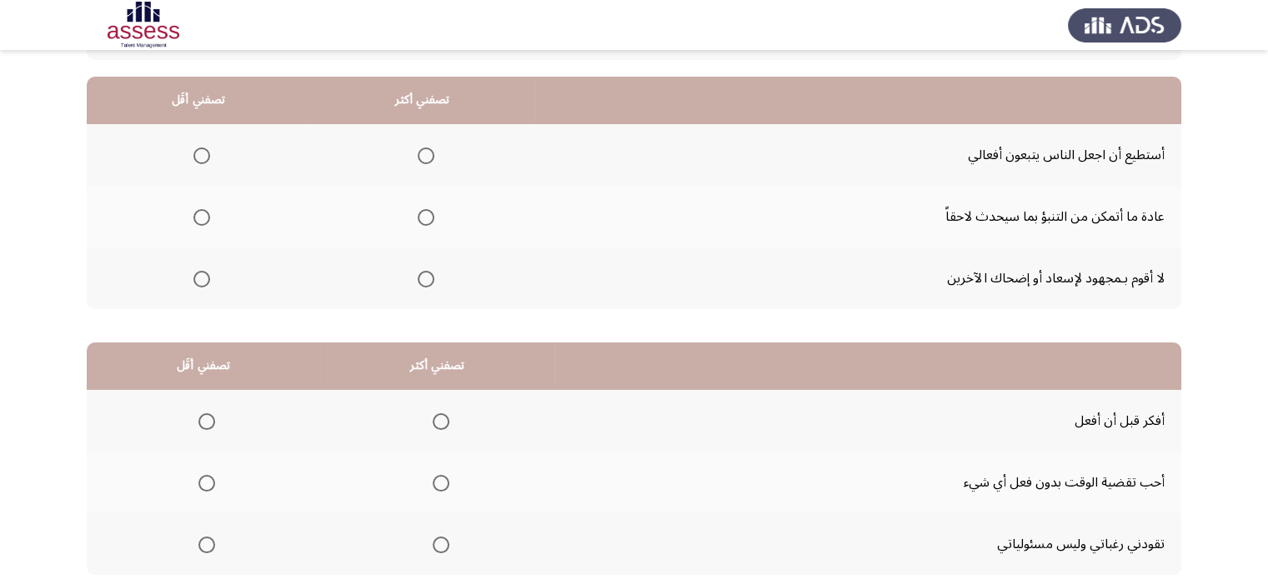
scroll to position [153, 0]
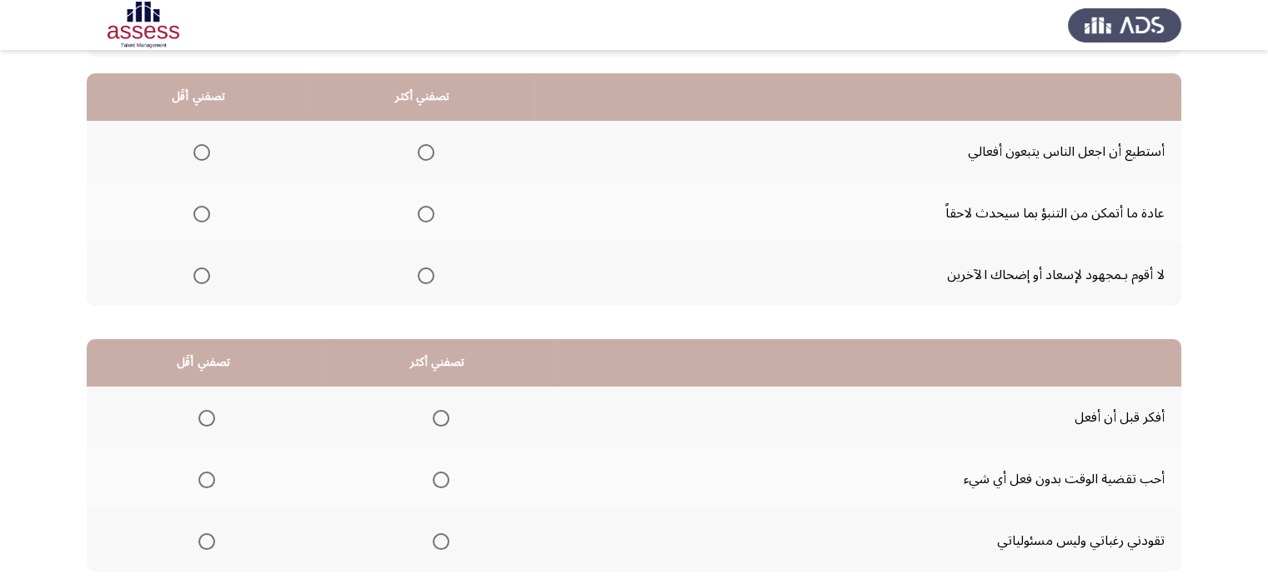
click at [418, 278] on span "Select an option" at bounding box center [426, 276] width 17 height 17
click at [418, 278] on input "Select an option" at bounding box center [426, 276] width 17 height 17
click at [203, 145] on span "Select an option" at bounding box center [201, 152] width 17 height 17
click at [203, 145] on input "Select an option" at bounding box center [201, 152] width 17 height 17
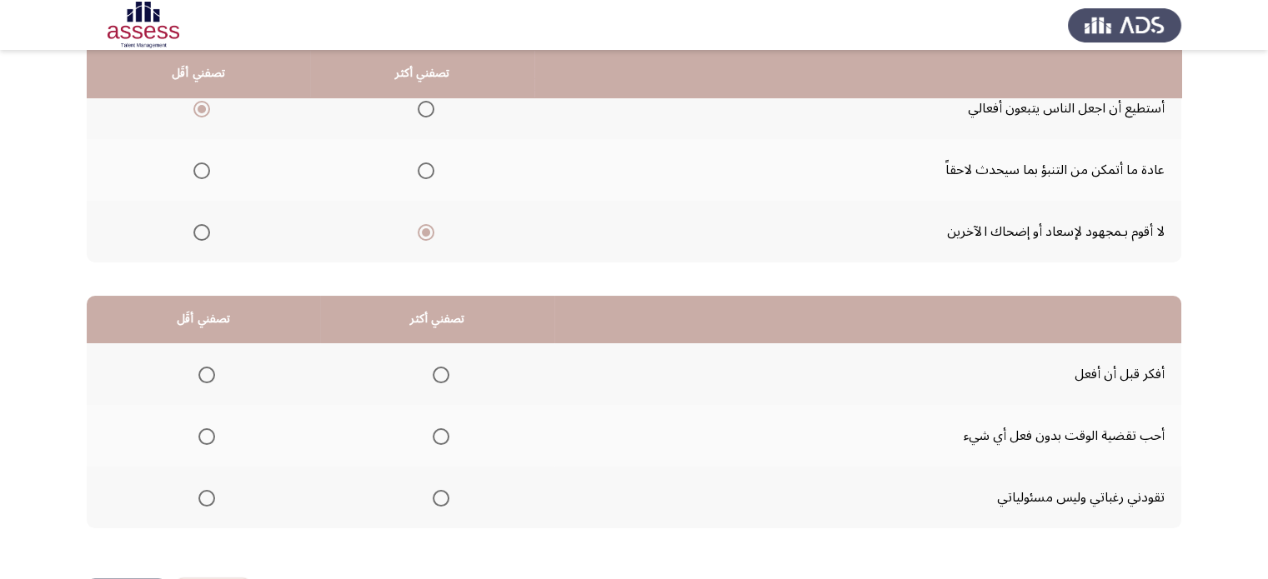
scroll to position [197, 0]
click at [204, 172] on span "Select an option" at bounding box center [201, 171] width 17 height 17
click at [204, 172] on input "Select an option" at bounding box center [201, 171] width 17 height 17
click at [207, 430] on span "Select an option" at bounding box center [206, 437] width 17 height 17
click at [207, 430] on input "Select an option" at bounding box center [206, 437] width 17 height 17
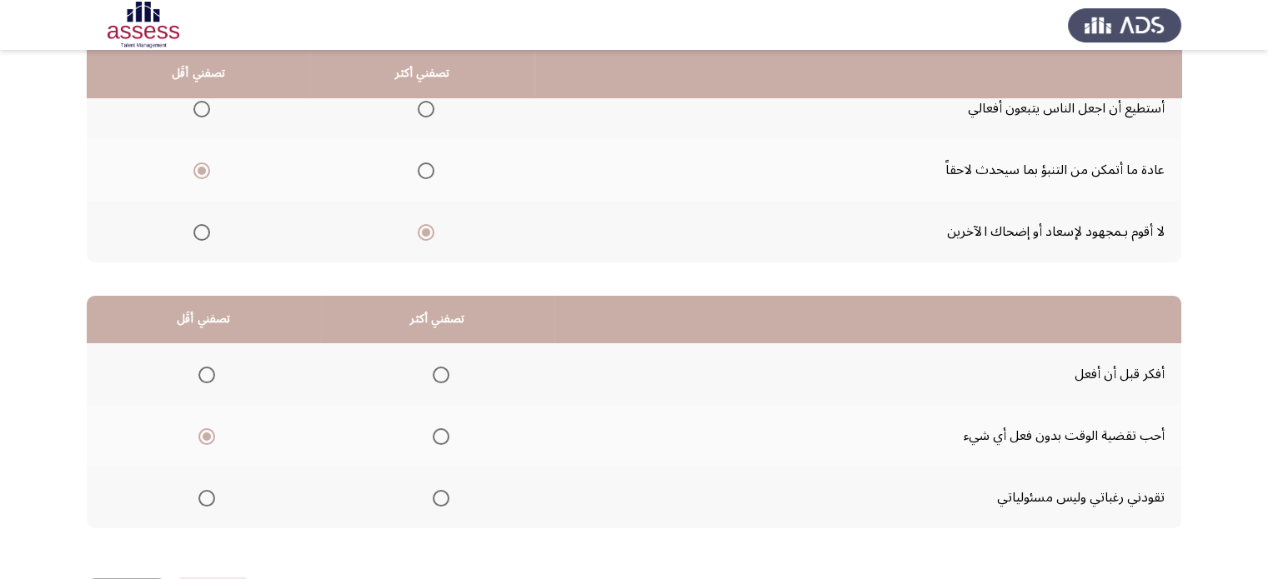
click at [436, 369] on span "Select an option" at bounding box center [441, 375] width 17 height 17
click at [436, 369] on input "Select an option" at bounding box center [441, 375] width 17 height 17
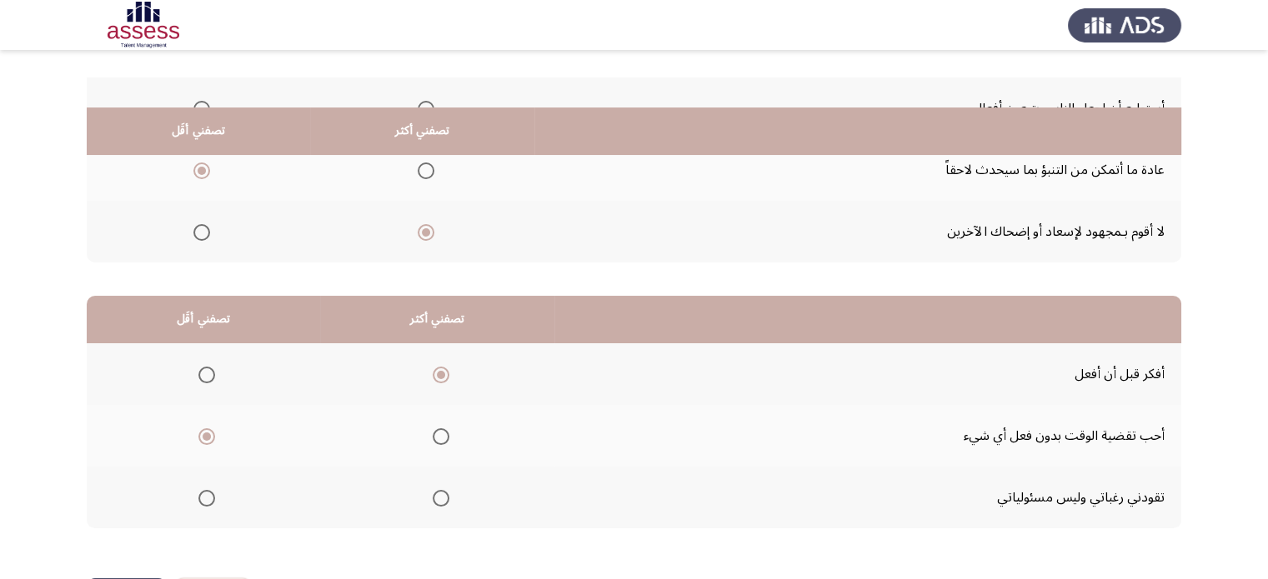
scroll to position [260, 0]
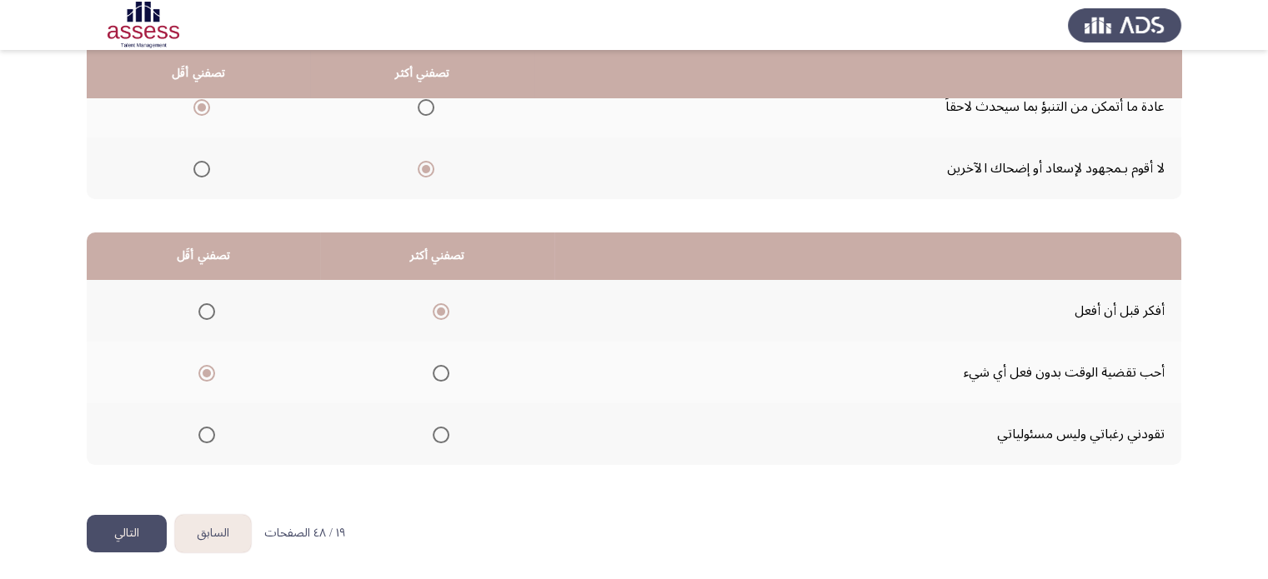
click at [141, 522] on button "التالي" at bounding box center [127, 534] width 80 height 38
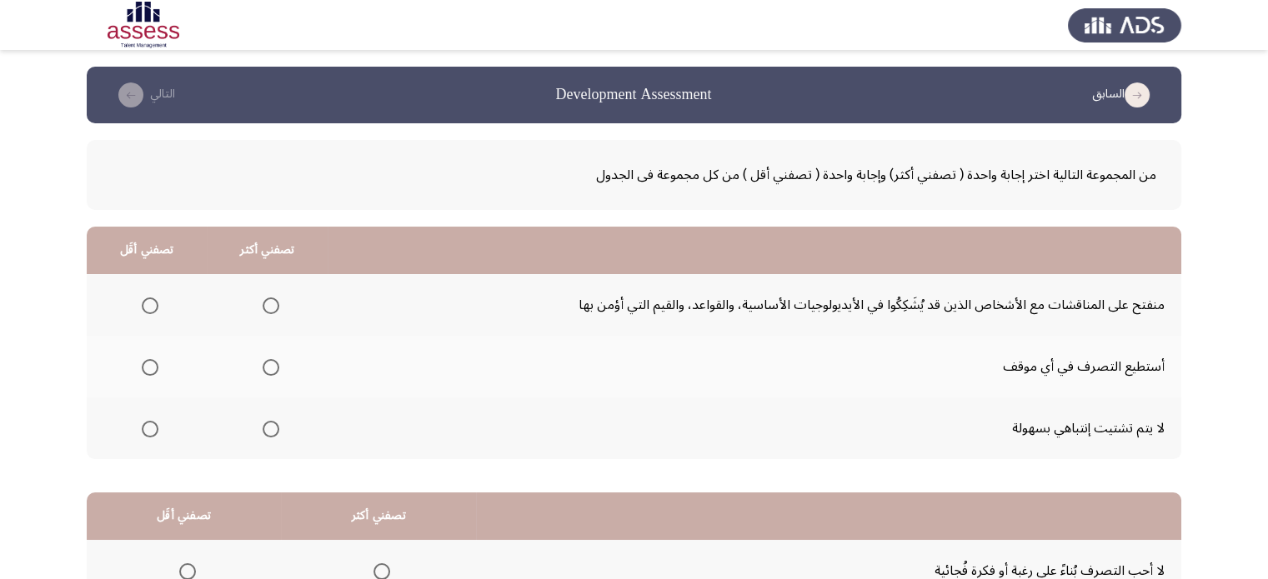
click at [273, 304] on span "Select an option" at bounding box center [271, 306] width 17 height 17
click at [273, 304] on input "Select an option" at bounding box center [271, 306] width 17 height 17
click at [153, 425] on span "Select an option" at bounding box center [150, 429] width 17 height 17
click at [153, 425] on input "Select an option" at bounding box center [150, 429] width 17 height 17
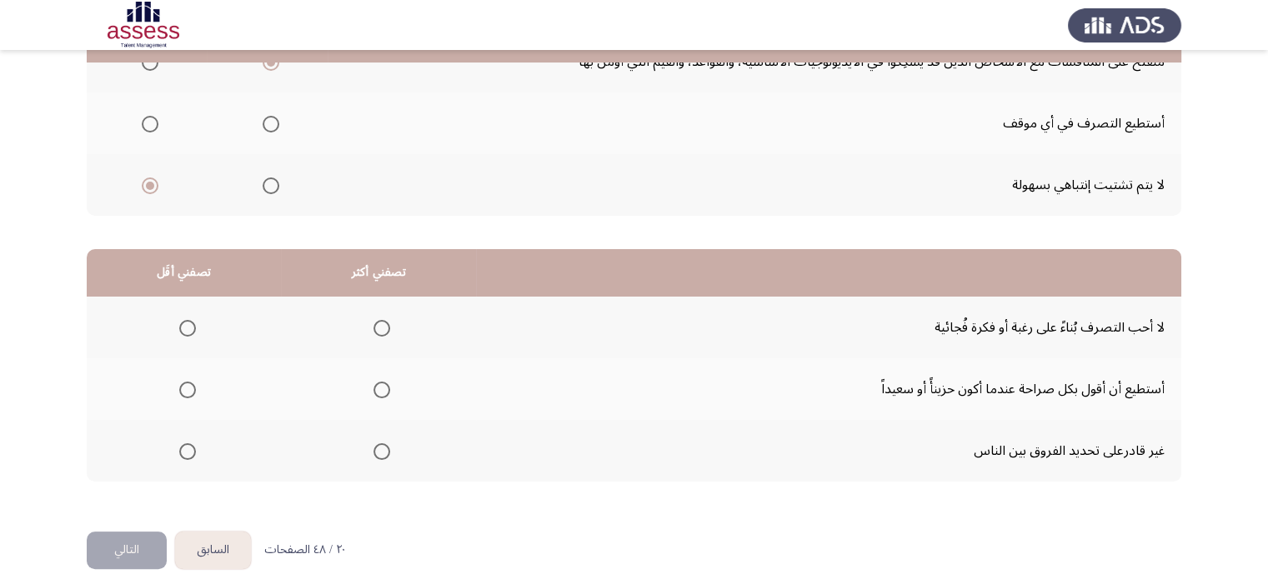
scroll to position [260, 0]
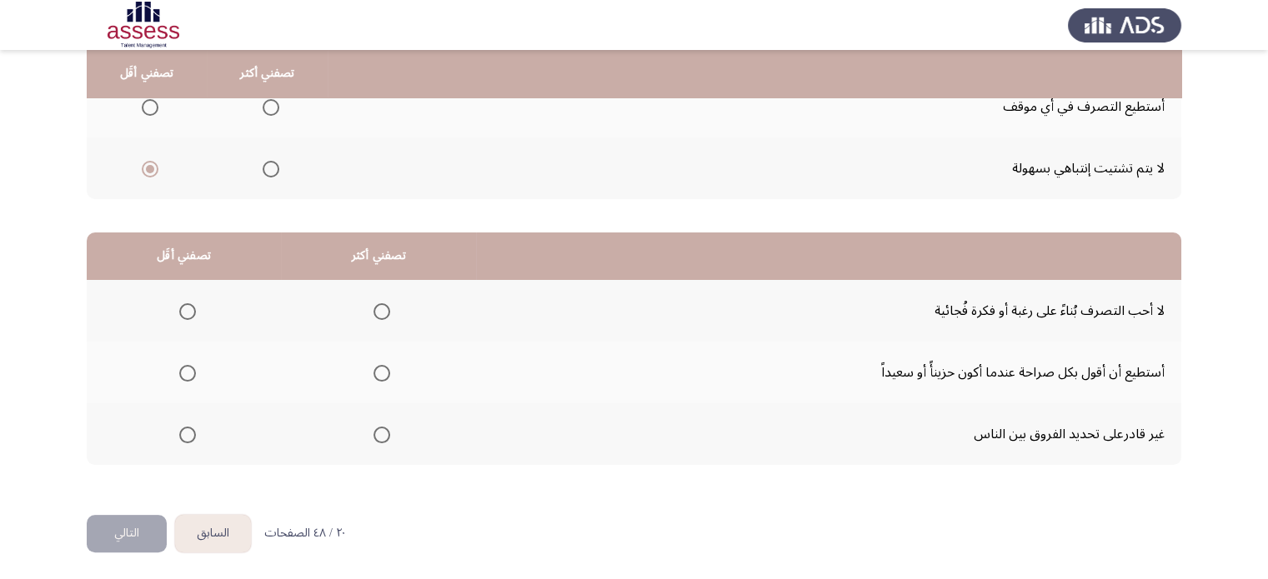
click at [376, 307] on span "Select an option" at bounding box center [382, 311] width 17 height 17
click at [376, 307] on input "Select an option" at bounding box center [382, 311] width 17 height 17
click at [376, 371] on span "Select an option" at bounding box center [382, 373] width 17 height 17
click at [376, 371] on input "Select an option" at bounding box center [382, 373] width 17 height 17
click at [182, 434] on span "Select an option" at bounding box center [187, 435] width 17 height 17
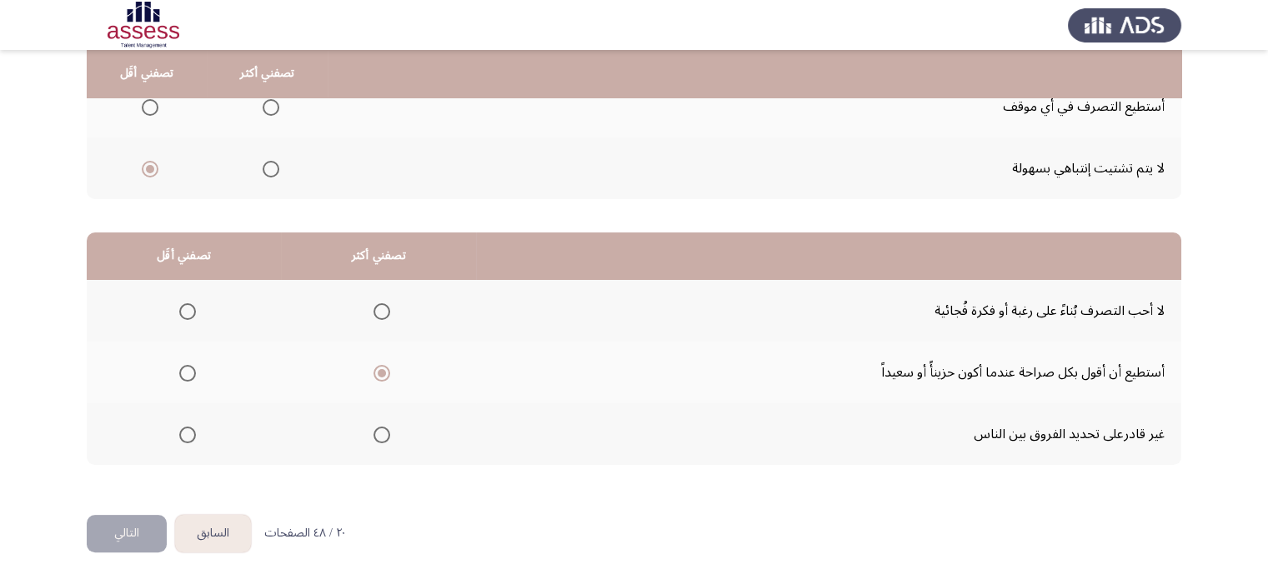
click at [182, 434] on input "Select an option" at bounding box center [187, 435] width 17 height 17
click at [137, 527] on button "التالي" at bounding box center [127, 534] width 80 height 38
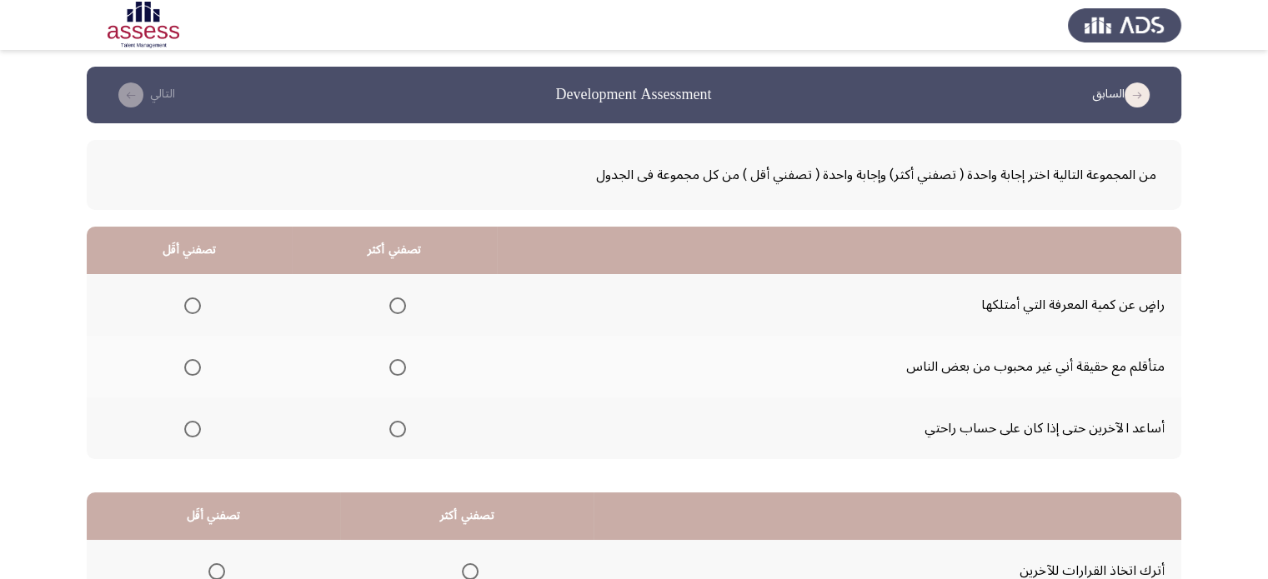
click at [195, 366] on span "Select an option" at bounding box center [192, 367] width 17 height 17
click at [195, 366] on input "Select an option" at bounding box center [192, 367] width 17 height 17
drag, startPoint x: 399, startPoint y: 438, endPoint x: 394, endPoint y: 430, distance: 8.6
click at [394, 430] on mat-radio-group "Select an option" at bounding box center [394, 428] width 23 height 28
click at [394, 430] on span "Select an option" at bounding box center [397, 429] width 17 height 17
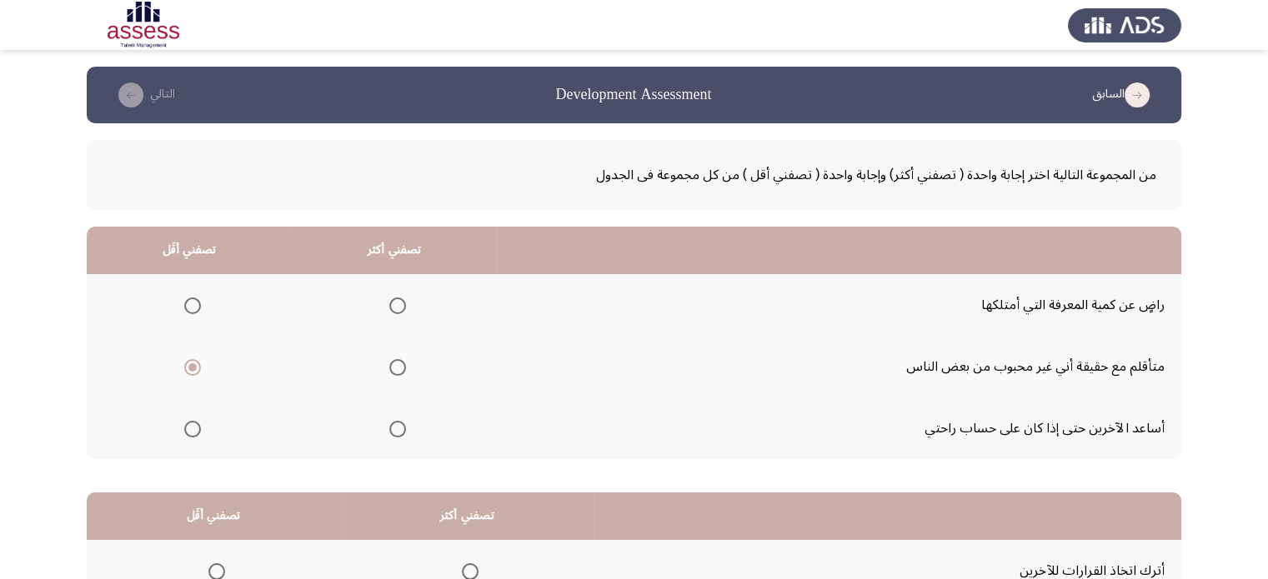
click at [394, 430] on input "Select an option" at bounding box center [397, 429] width 17 height 17
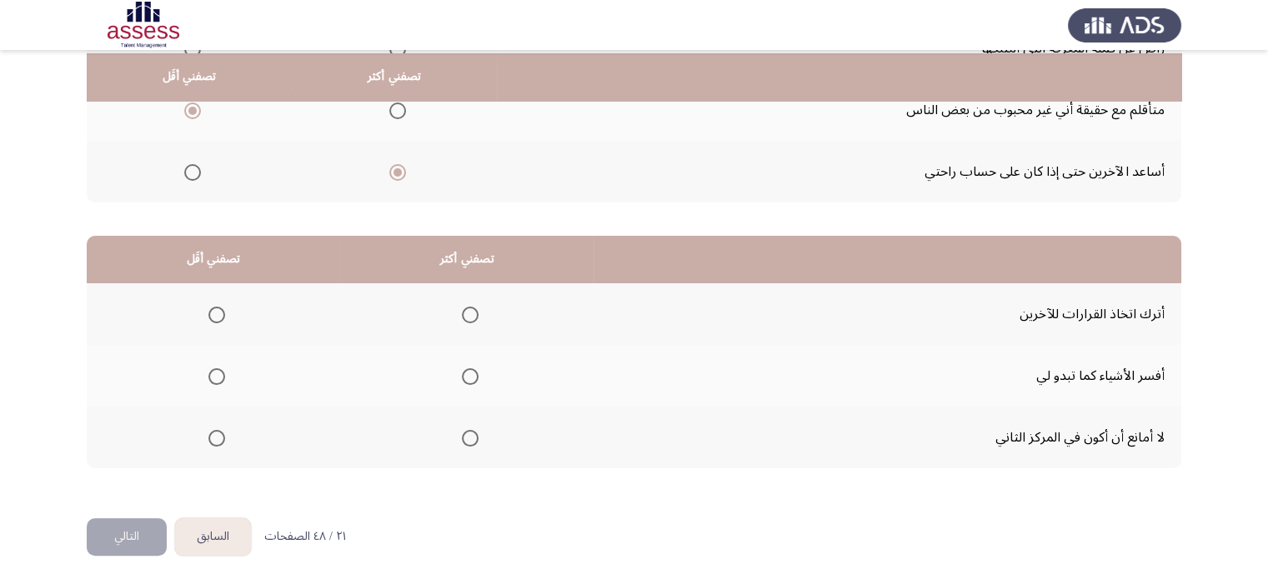
scroll to position [260, 0]
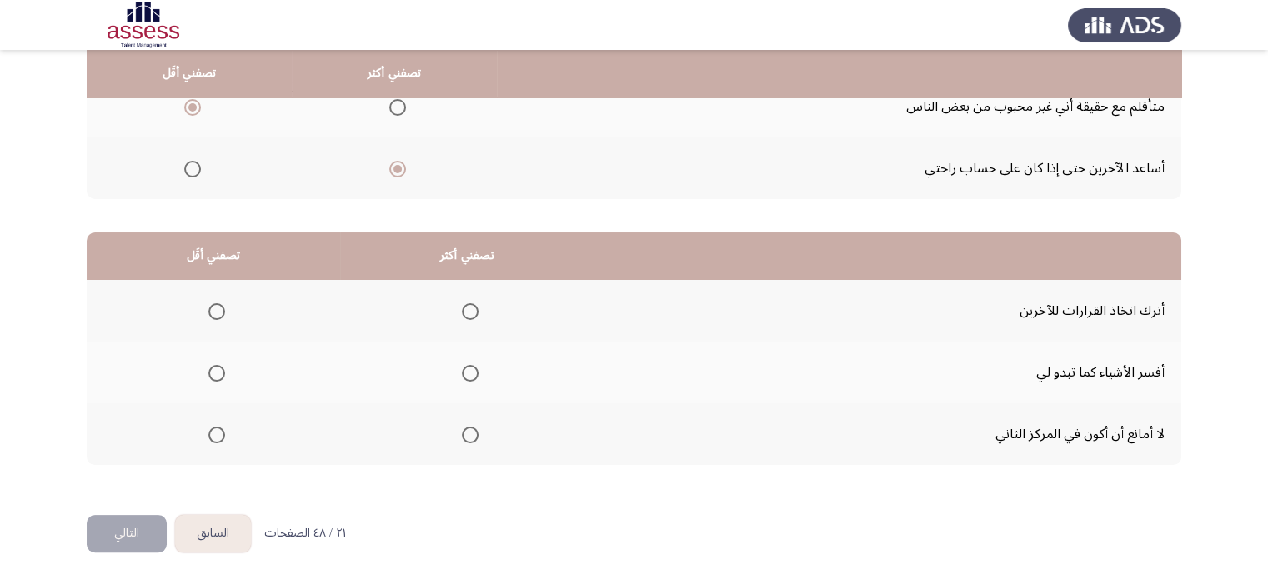
click at [474, 427] on span "Select an option" at bounding box center [470, 435] width 17 height 17
click at [474, 427] on input "Select an option" at bounding box center [470, 435] width 17 height 17
click at [474, 373] on span "Select an option" at bounding box center [470, 373] width 17 height 17
click at [474, 373] on input "Select an option" at bounding box center [470, 373] width 17 height 17
drag, startPoint x: 474, startPoint y: 445, endPoint x: 366, endPoint y: 457, distance: 108.2
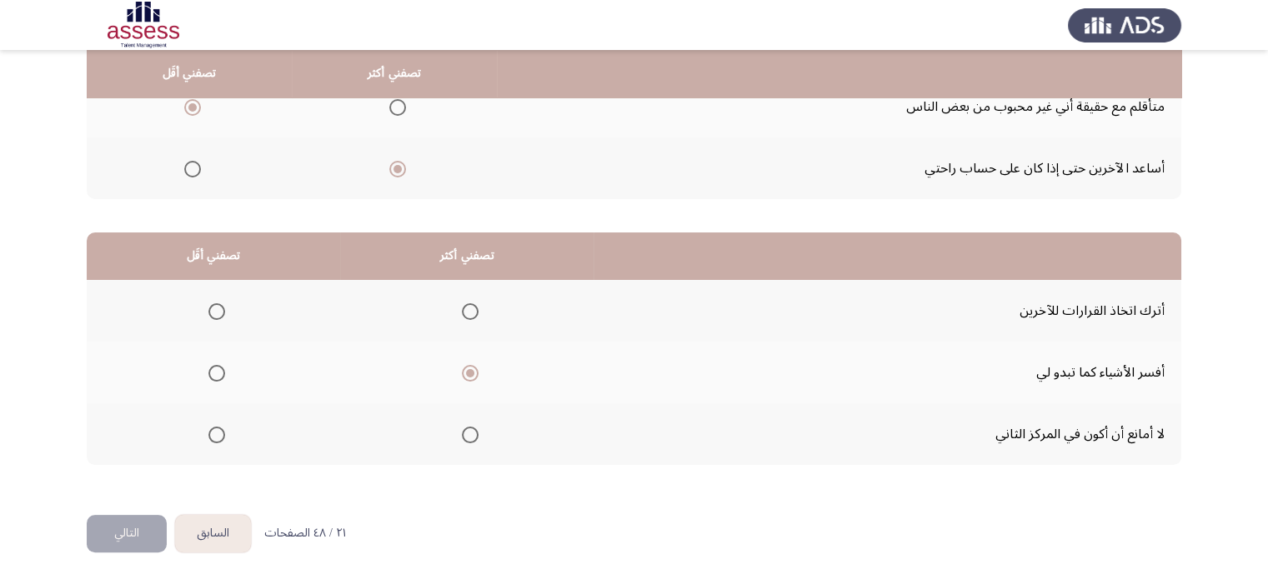
click at [366, 457] on th at bounding box center [466, 435] width 253 height 62
click at [220, 373] on span "Select an option" at bounding box center [216, 373] width 17 height 17
click at [220, 373] on input "Select an option" at bounding box center [216, 373] width 17 height 17
click at [477, 429] on span "Select an option" at bounding box center [470, 435] width 17 height 17
click at [477, 429] on input "Select an option" at bounding box center [470, 435] width 17 height 17
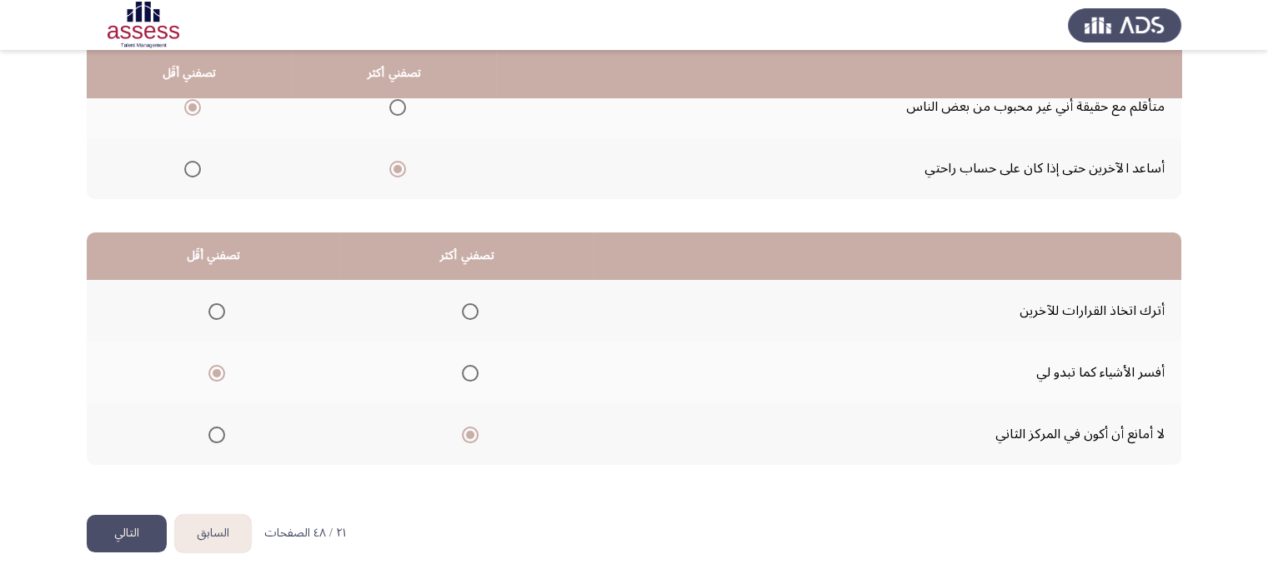
click at [130, 526] on button "التالي" at bounding box center [127, 534] width 80 height 38
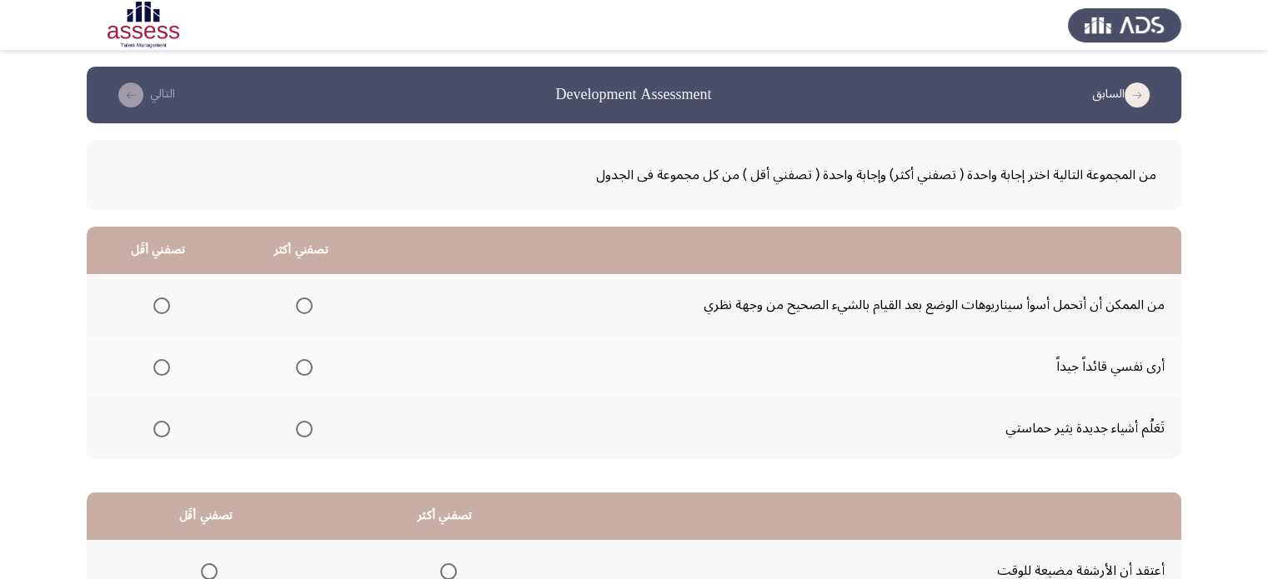
click at [304, 426] on span "Select an option" at bounding box center [304, 429] width 17 height 17
click at [304, 426] on input "Select an option" at bounding box center [304, 429] width 17 height 17
click at [162, 306] on span "Select an option" at bounding box center [162, 306] width 0 height 0
click at [160, 304] on input "Select an option" at bounding box center [161, 306] width 17 height 17
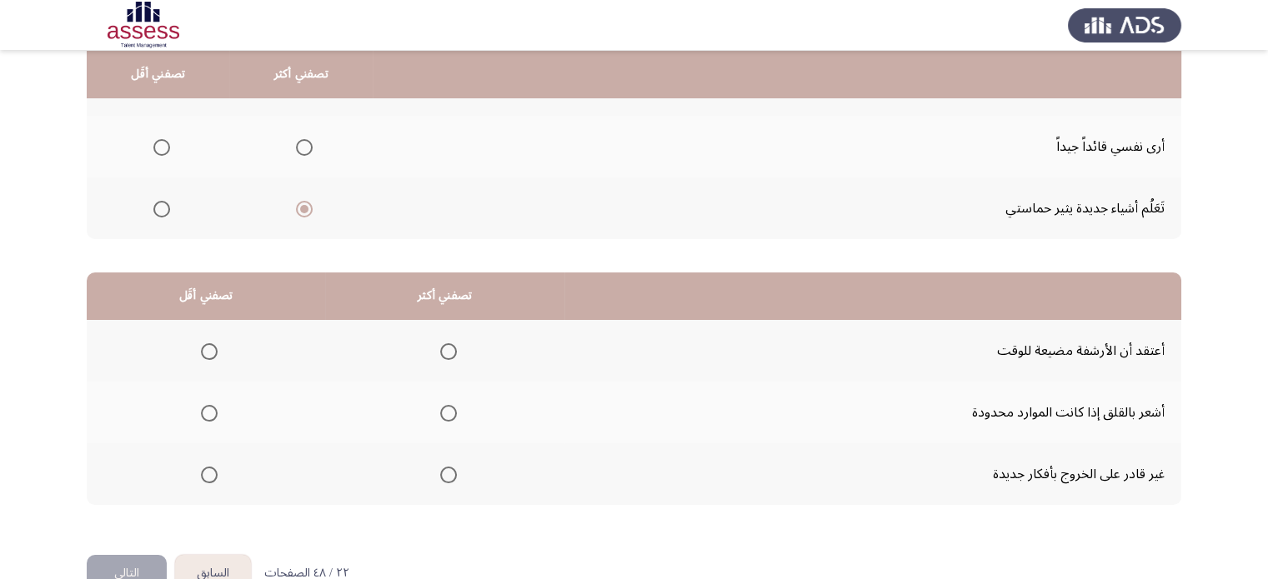
scroll to position [260, 0]
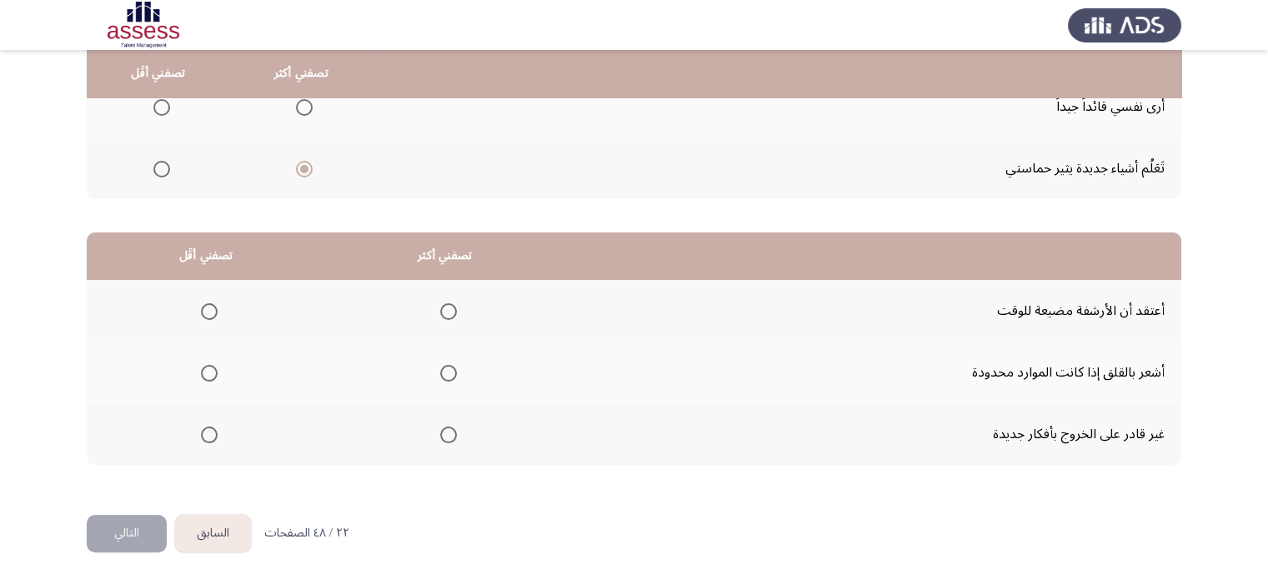
click at [213, 427] on span "Select an option" at bounding box center [209, 435] width 17 height 17
click at [213, 427] on input "Select an option" at bounding box center [209, 435] width 17 height 17
click at [440, 367] on span "Select an option" at bounding box center [448, 373] width 17 height 17
click at [440, 367] on input "Select an option" at bounding box center [448, 373] width 17 height 17
click at [118, 531] on button "التالي" at bounding box center [127, 534] width 80 height 38
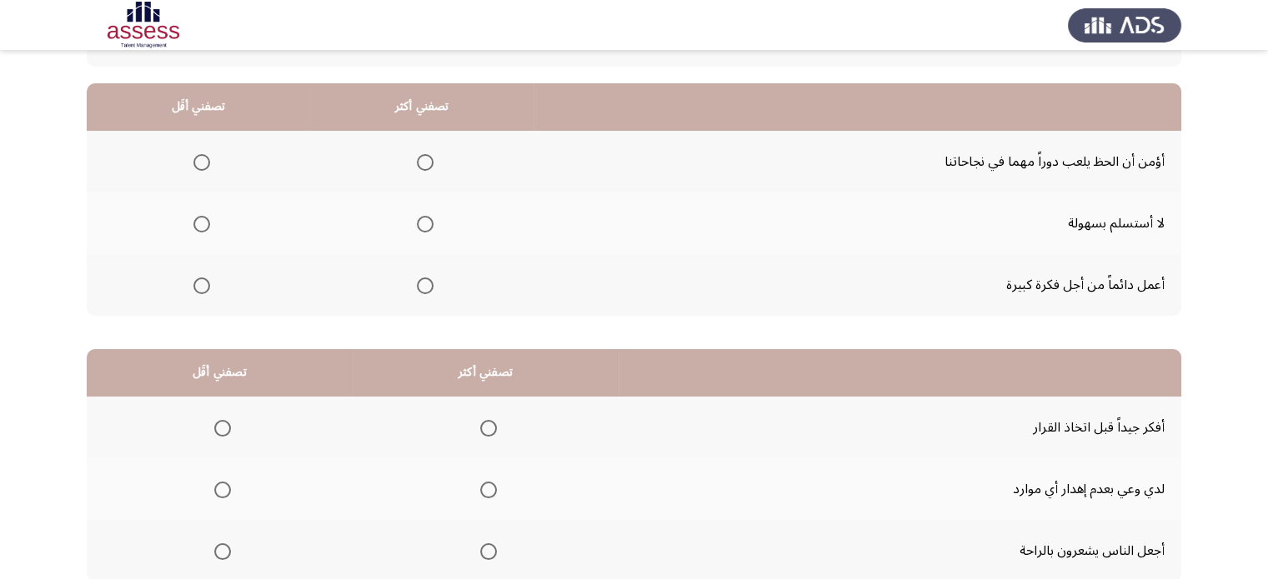
scroll to position [146, 0]
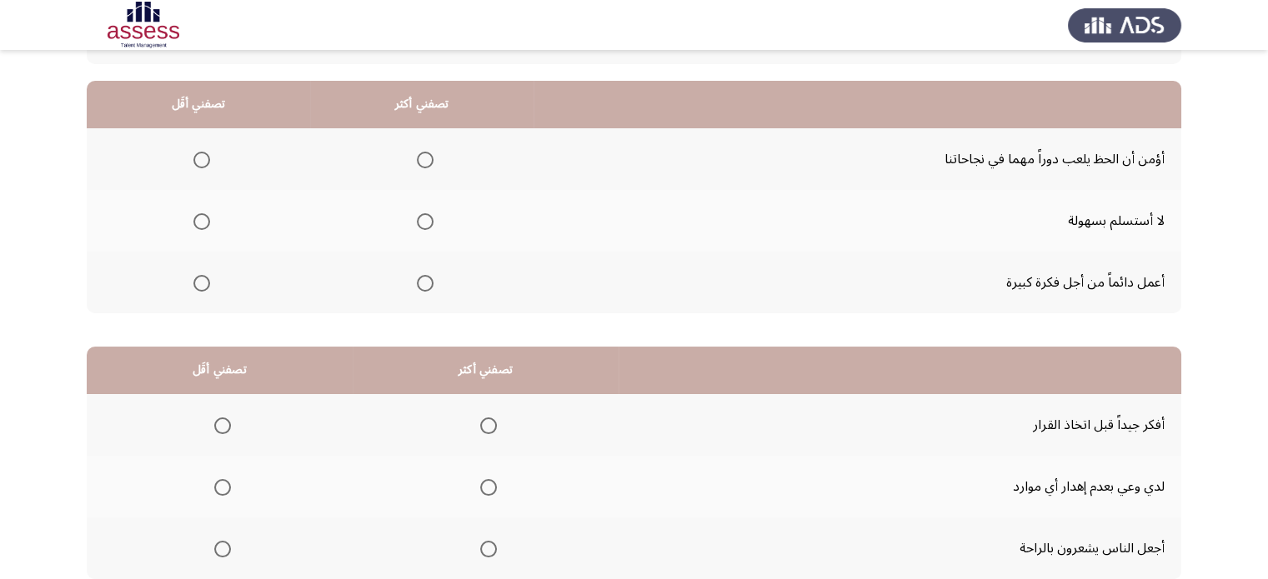
click at [420, 226] on span "Select an option" at bounding box center [425, 221] width 17 height 17
click at [420, 226] on input "Select an option" at bounding box center [425, 221] width 17 height 17
click at [200, 158] on span "Select an option" at bounding box center [201, 160] width 17 height 17
click at [200, 158] on input "Select an option" at bounding box center [201, 160] width 17 height 17
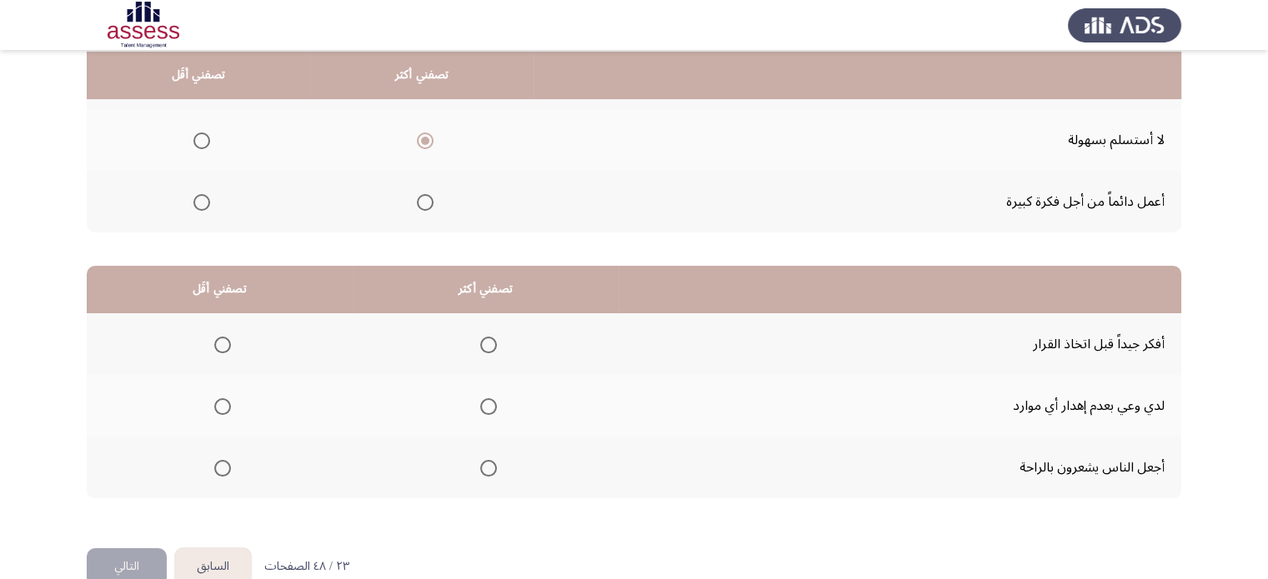
scroll to position [260, 0]
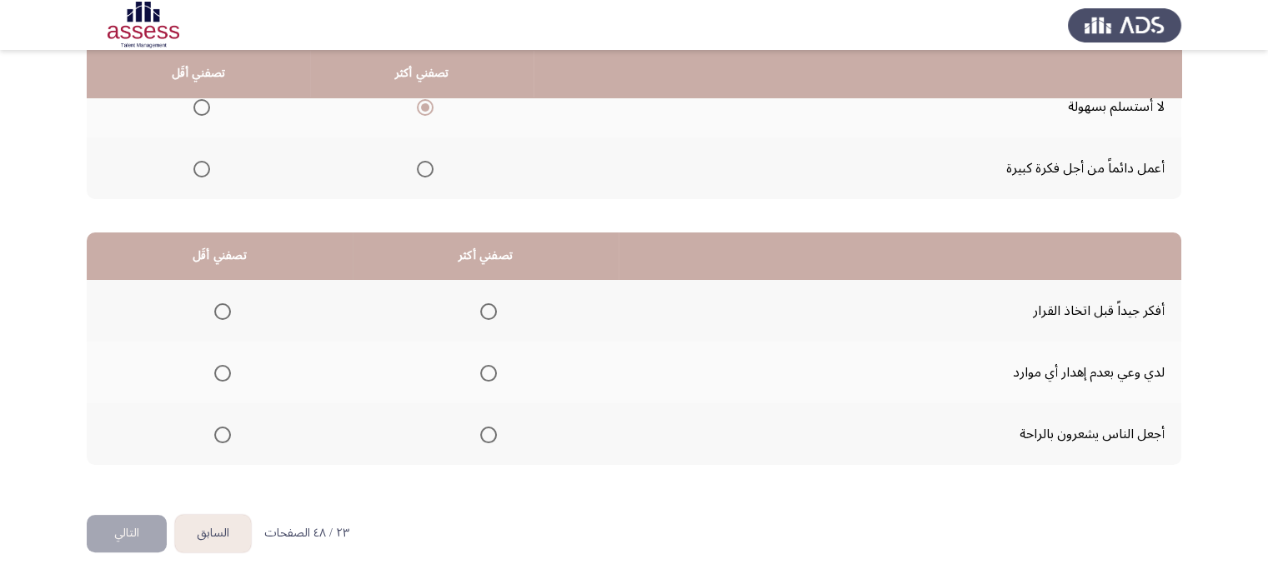
click at [483, 428] on span "Select an option" at bounding box center [488, 435] width 17 height 17
click at [483, 428] on input "Select an option" at bounding box center [488, 435] width 17 height 17
drag, startPoint x: 223, startPoint y: 313, endPoint x: 167, endPoint y: 436, distance: 135.4
click at [167, 436] on tbody "أفكر جيداً قبل اتخاذ القرار لدي وعي بعدم إهدار أي موارد أجعل الناس يشعرون بالرا…" at bounding box center [634, 372] width 1095 height 185
click at [215, 309] on span "Select an option" at bounding box center [222, 311] width 17 height 17
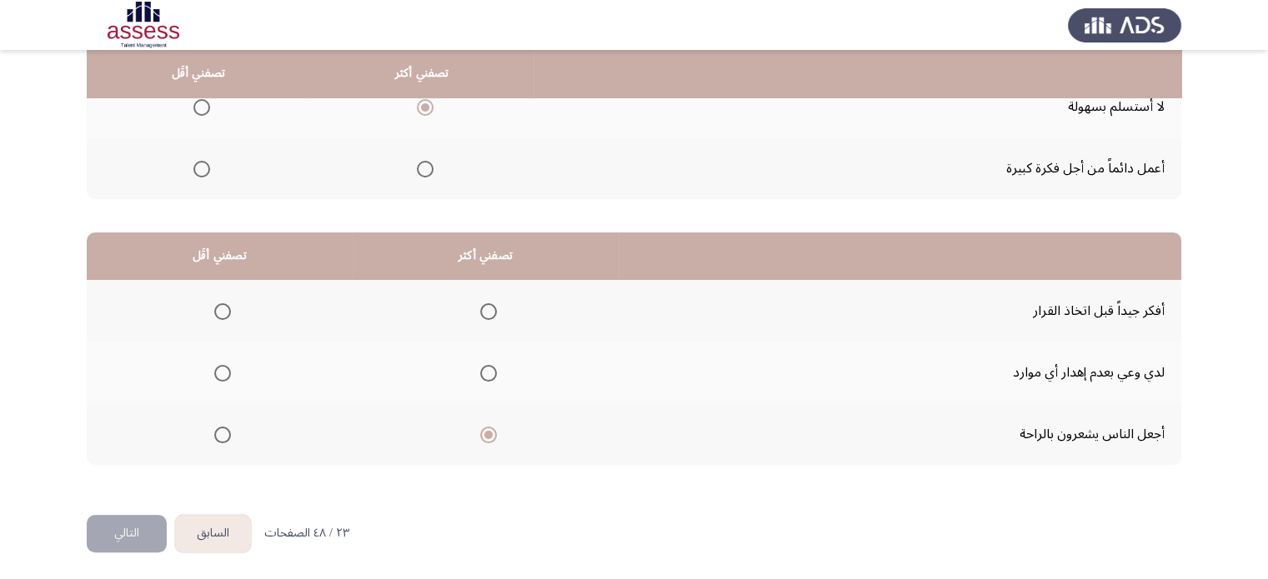
click at [215, 309] on input "Select an option" at bounding box center [222, 311] width 17 height 17
click at [130, 533] on button "التالي" at bounding box center [127, 534] width 80 height 38
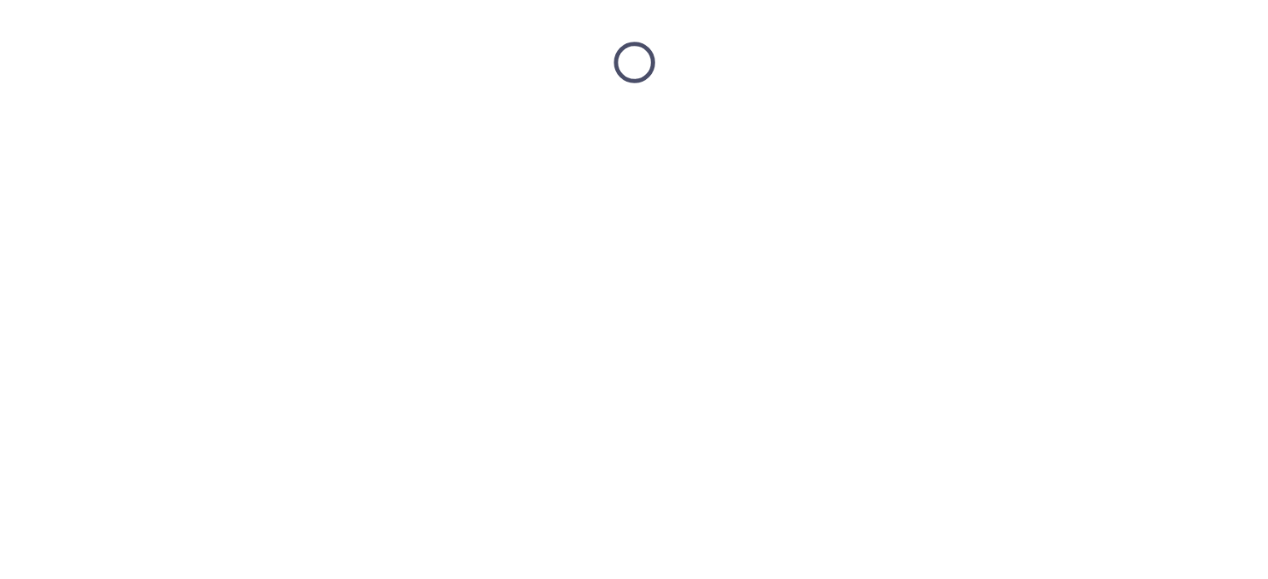
scroll to position [0, 0]
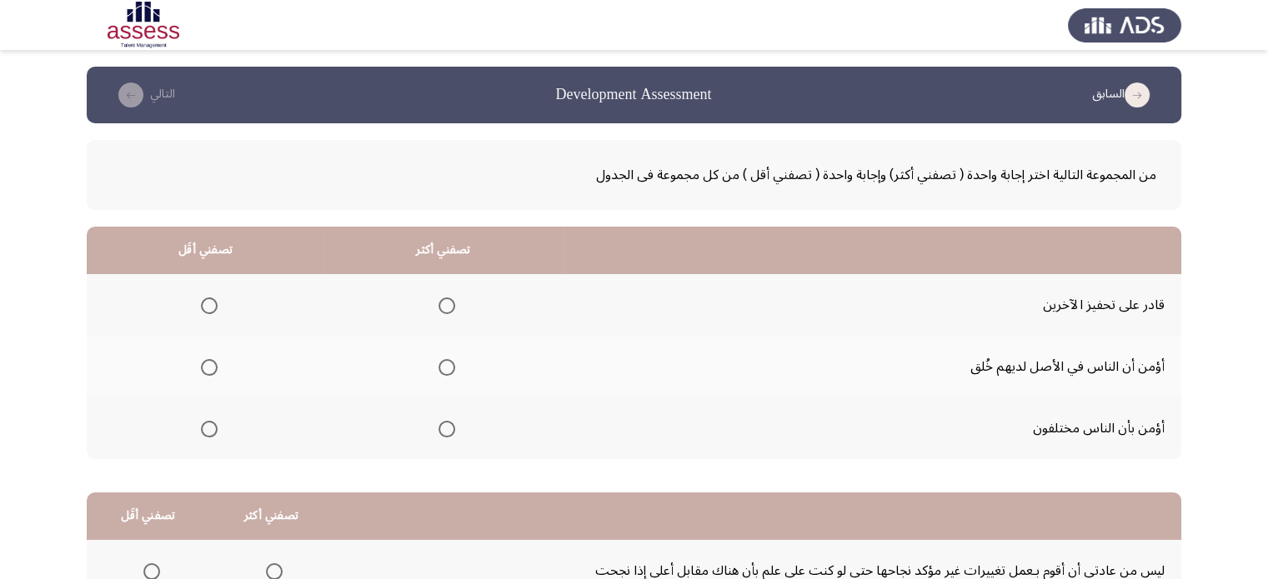
click at [440, 303] on span "Select an option" at bounding box center [447, 306] width 17 height 17
click at [440, 303] on input "Select an option" at bounding box center [447, 306] width 17 height 17
click at [207, 367] on span "Select an option" at bounding box center [209, 367] width 17 height 17
click at [207, 367] on input "Select an option" at bounding box center [209, 367] width 17 height 17
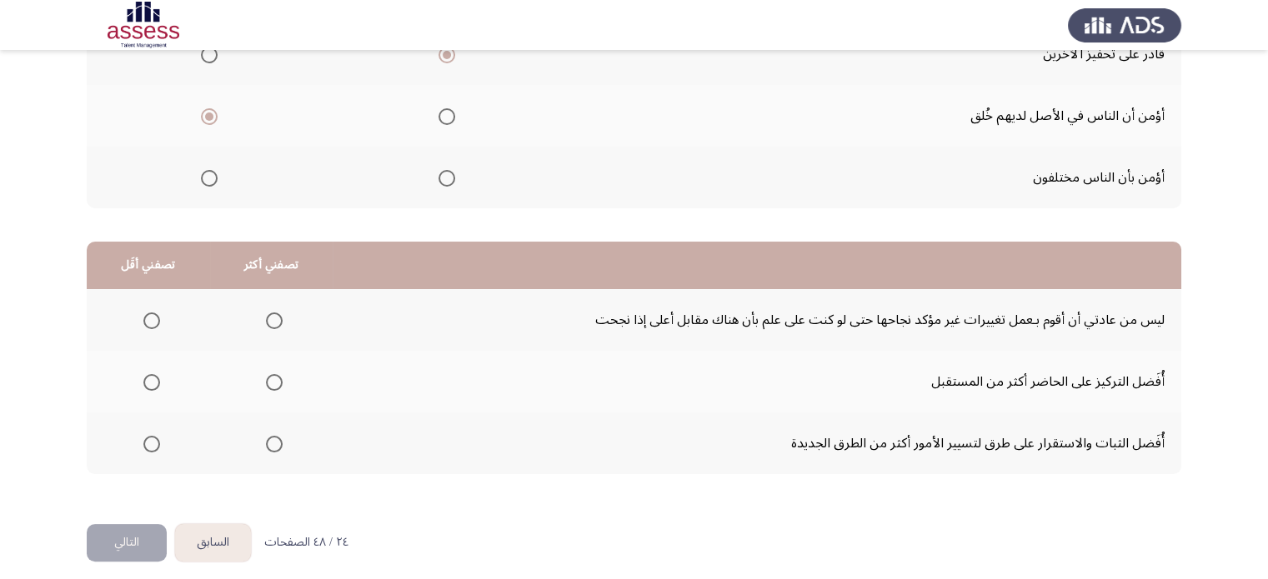
scroll to position [260, 0]
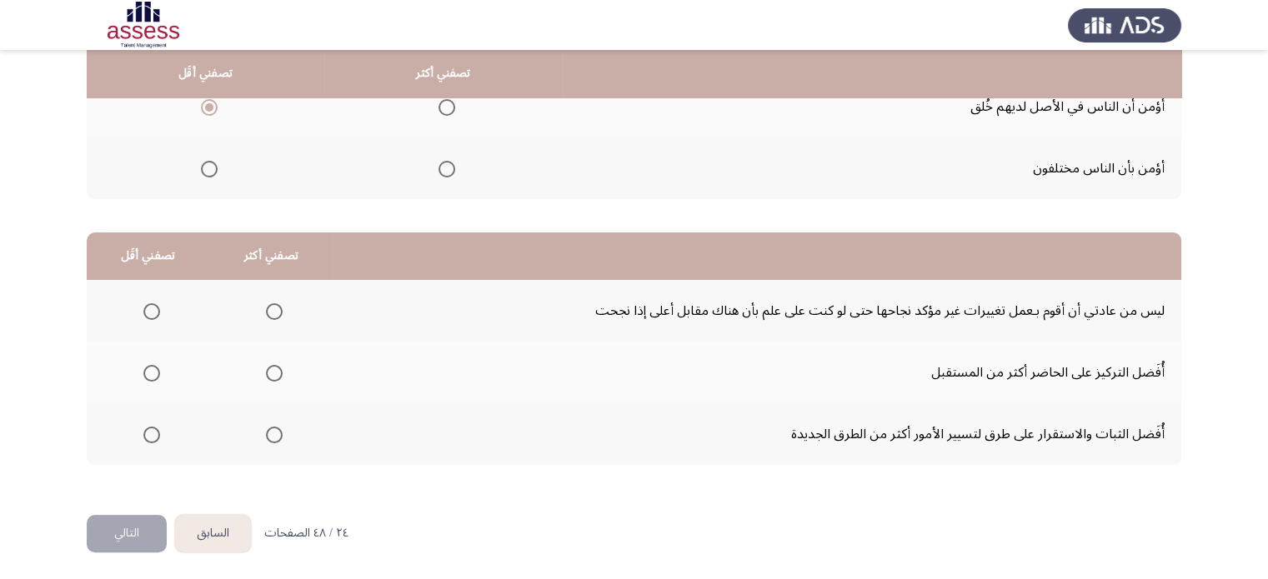
click at [269, 369] on span "Select an option" at bounding box center [274, 373] width 17 height 17
click at [269, 369] on input "Select an option" at bounding box center [274, 373] width 17 height 17
click at [149, 306] on span "Select an option" at bounding box center [151, 311] width 17 height 17
click at [149, 306] on input "Select an option" at bounding box center [151, 311] width 17 height 17
click at [126, 522] on button "التالي" at bounding box center [127, 534] width 80 height 38
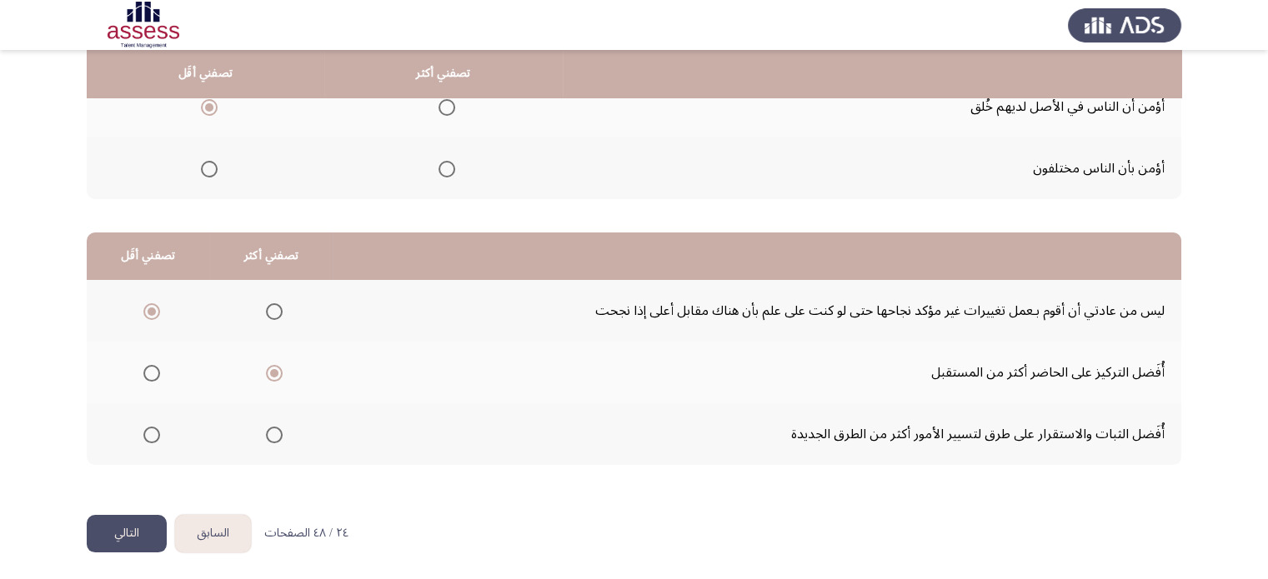
scroll to position [0, 0]
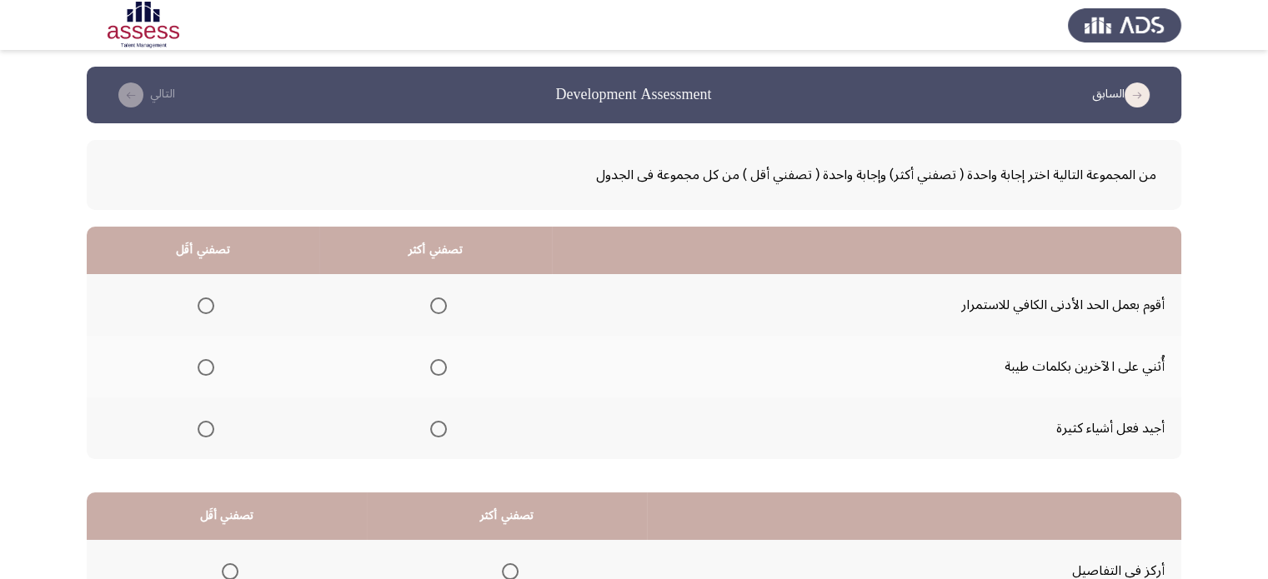
click at [434, 365] on span "Select an option" at bounding box center [438, 367] width 17 height 17
click at [434, 365] on input "Select an option" at bounding box center [438, 367] width 17 height 17
click at [198, 427] on span "Select an option" at bounding box center [206, 429] width 17 height 17
click at [198, 427] on input "Select an option" at bounding box center [206, 429] width 17 height 17
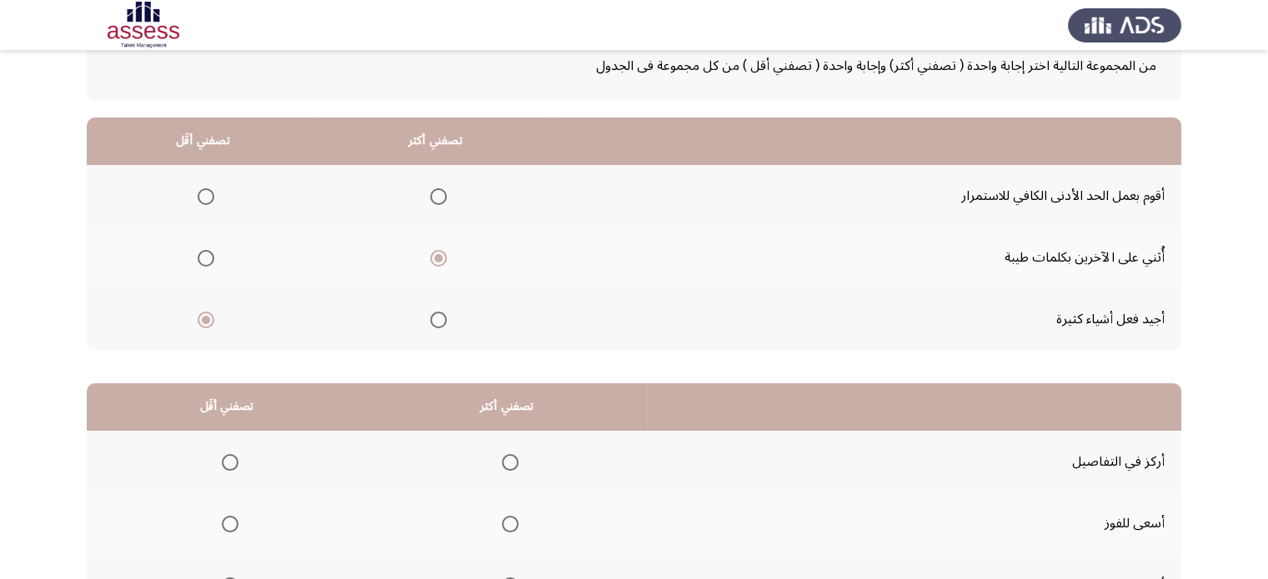
scroll to position [107, 0]
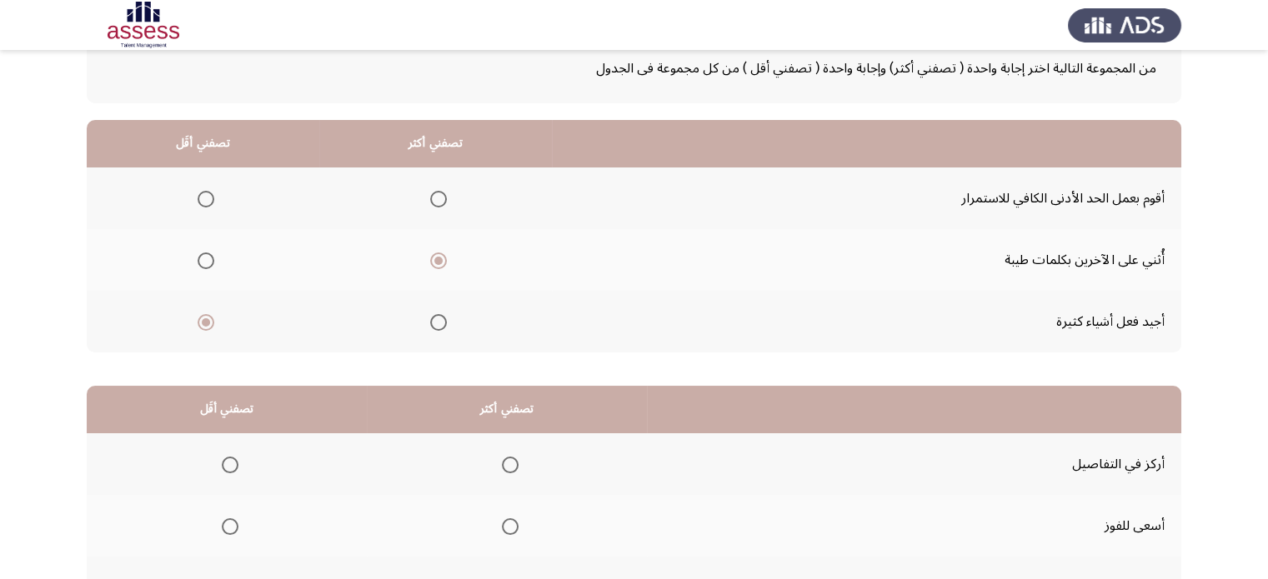
click at [747, 217] on td "أقوم بعمل الحد الأدنى الكافي للاستمرار" at bounding box center [866, 199] width 629 height 62
click at [213, 197] on th at bounding box center [203, 199] width 233 height 62
click at [203, 193] on span "Select an option" at bounding box center [206, 199] width 17 height 17
click at [203, 193] on input "Select an option" at bounding box center [206, 199] width 17 height 17
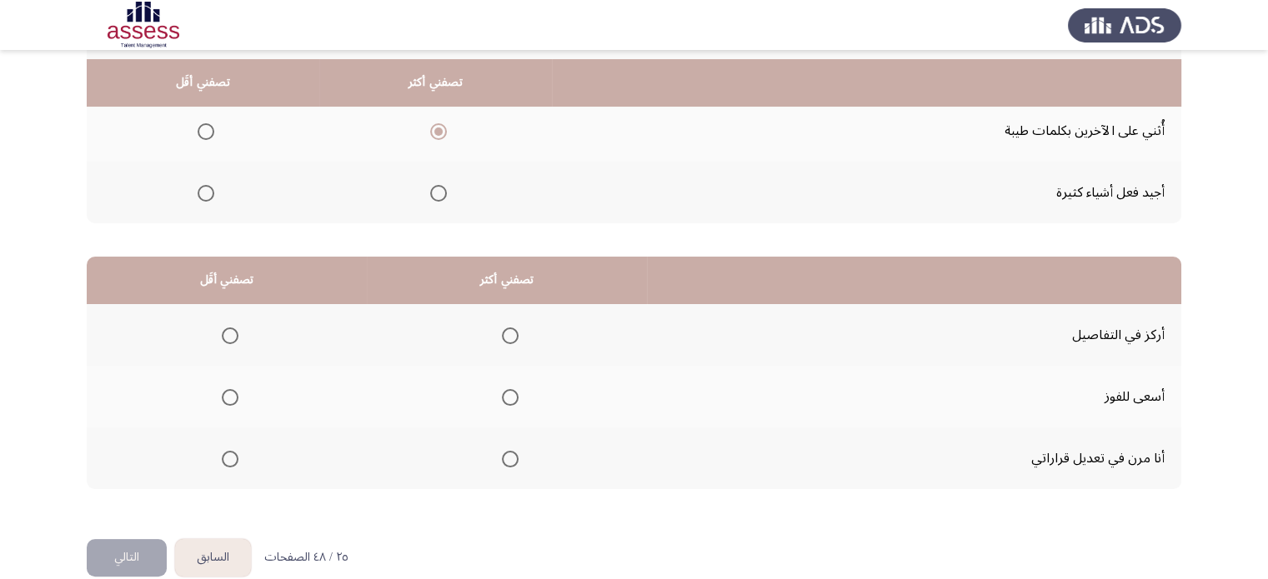
scroll to position [247, 0]
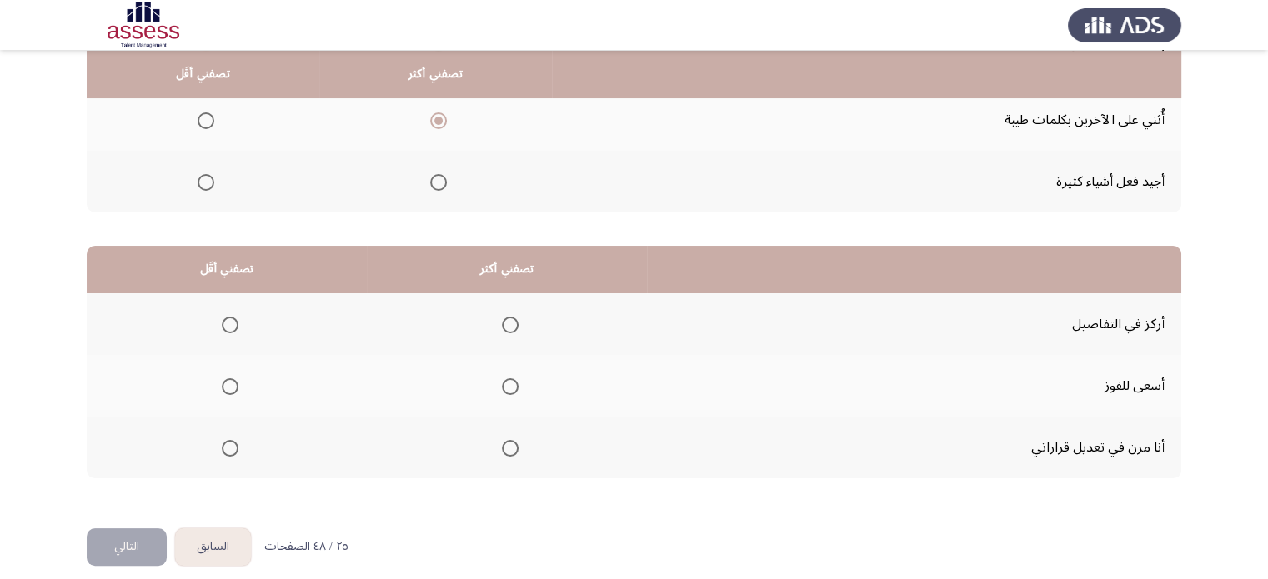
click at [512, 444] on span "Select an option" at bounding box center [510, 448] width 17 height 17
click at [512, 444] on input "Select an option" at bounding box center [510, 448] width 17 height 17
click at [231, 379] on span "Select an option" at bounding box center [230, 387] width 17 height 17
click at [231, 379] on input "Select an option" at bounding box center [230, 387] width 17 height 17
click at [143, 537] on button "التالي" at bounding box center [127, 548] width 80 height 38
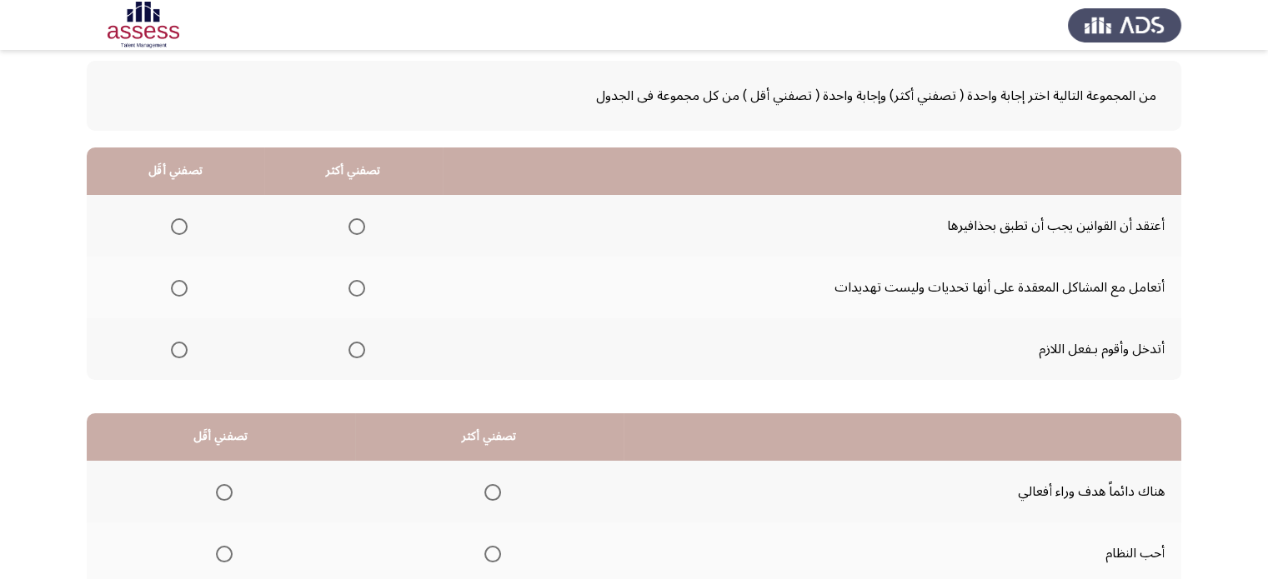
scroll to position [77, 0]
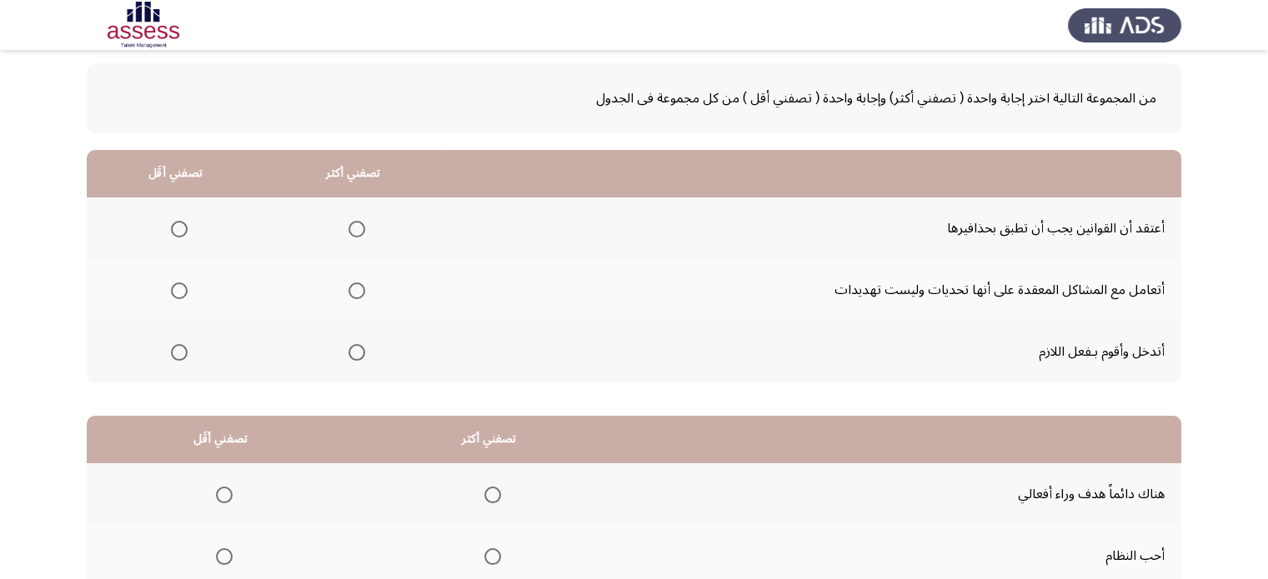
click at [174, 231] on span "Select an option" at bounding box center [179, 229] width 17 height 17
click at [174, 231] on input "Select an option" at bounding box center [179, 229] width 17 height 17
click at [356, 286] on span "Select an option" at bounding box center [356, 291] width 17 height 17
click at [356, 286] on input "Select an option" at bounding box center [356, 291] width 17 height 17
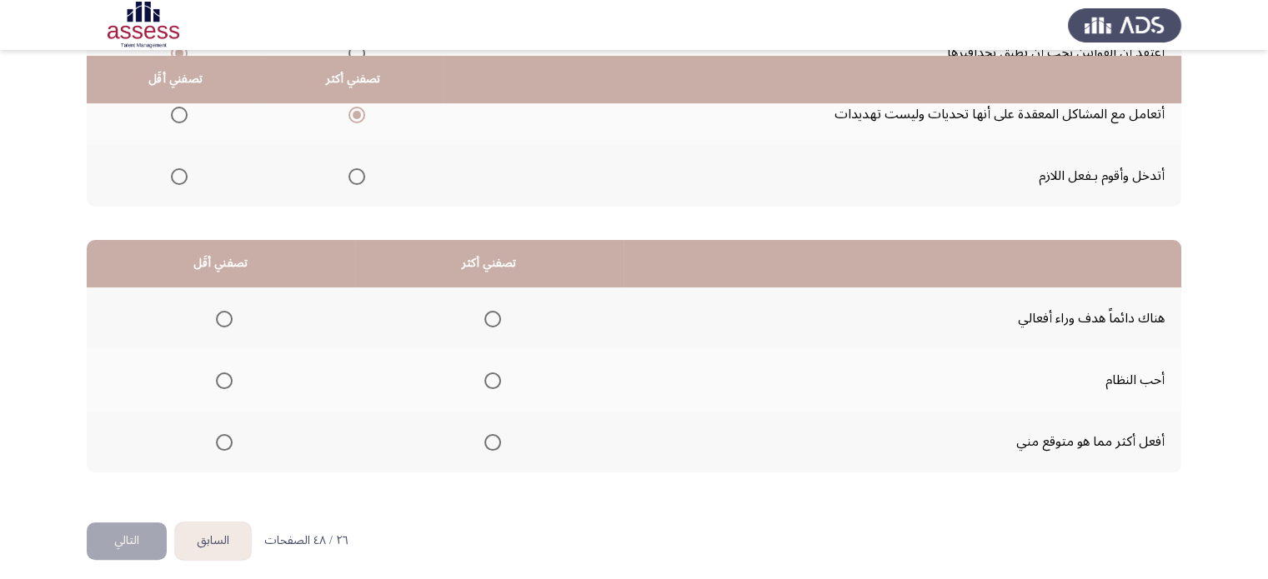
scroll to position [260, 0]
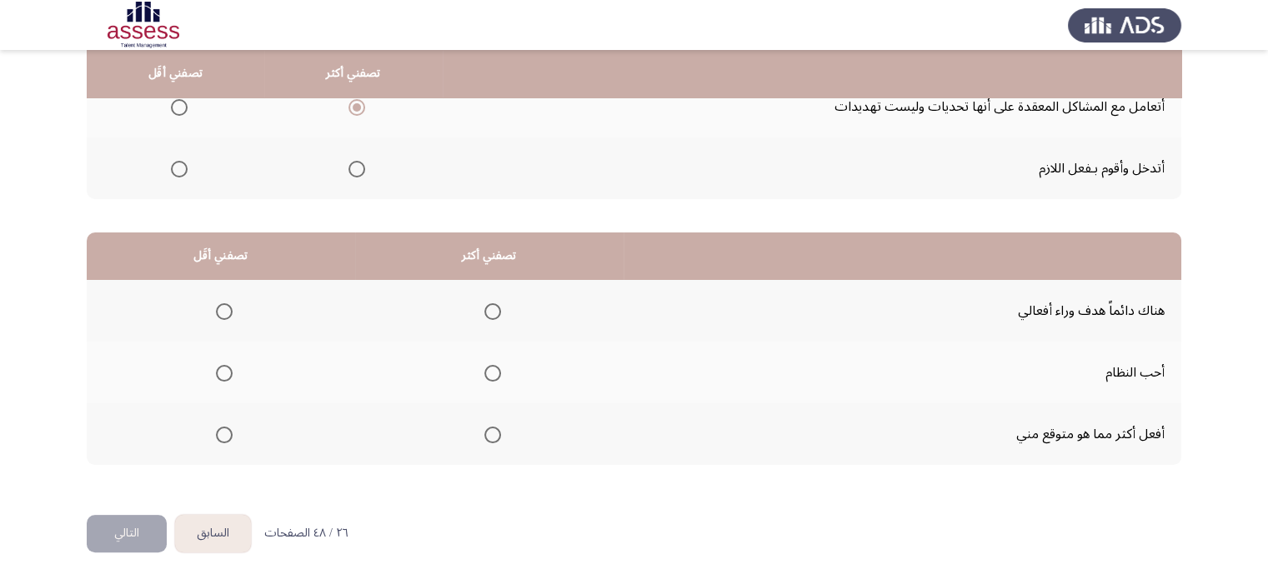
click at [487, 369] on span "Select an option" at bounding box center [492, 373] width 17 height 17
click at [487, 369] on input "Select an option" at bounding box center [492, 373] width 17 height 17
click at [220, 312] on span "Select an option" at bounding box center [224, 311] width 17 height 17
click at [220, 312] on input "Select an option" at bounding box center [224, 311] width 17 height 17
click at [133, 532] on button "التالي" at bounding box center [127, 534] width 80 height 38
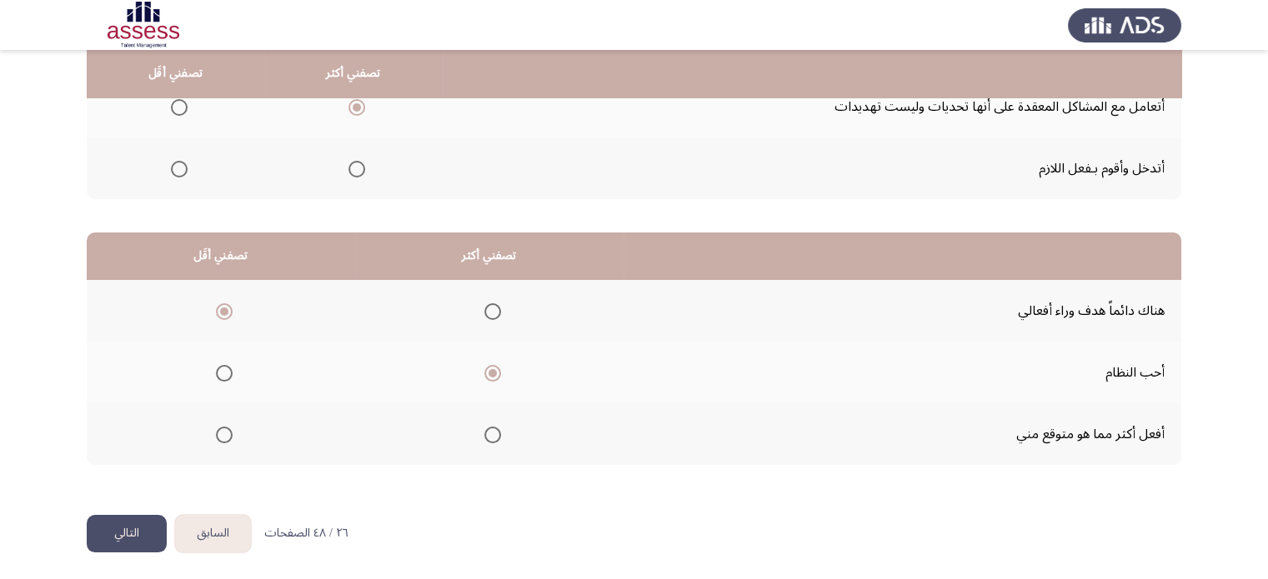
scroll to position [0, 0]
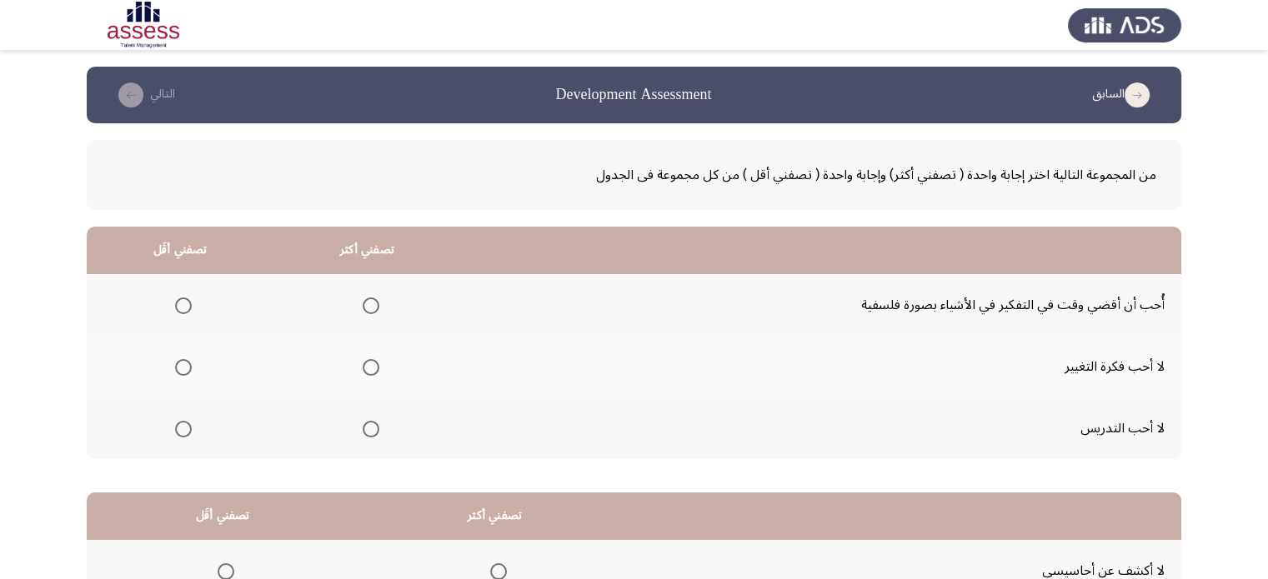
click at [368, 432] on span "Select an option" at bounding box center [371, 429] width 17 height 17
click at [368, 432] on input "Select an option" at bounding box center [371, 429] width 17 height 17
click at [177, 371] on span "Select an option" at bounding box center [183, 367] width 17 height 17
click at [177, 371] on input "Select an option" at bounding box center [183, 367] width 17 height 17
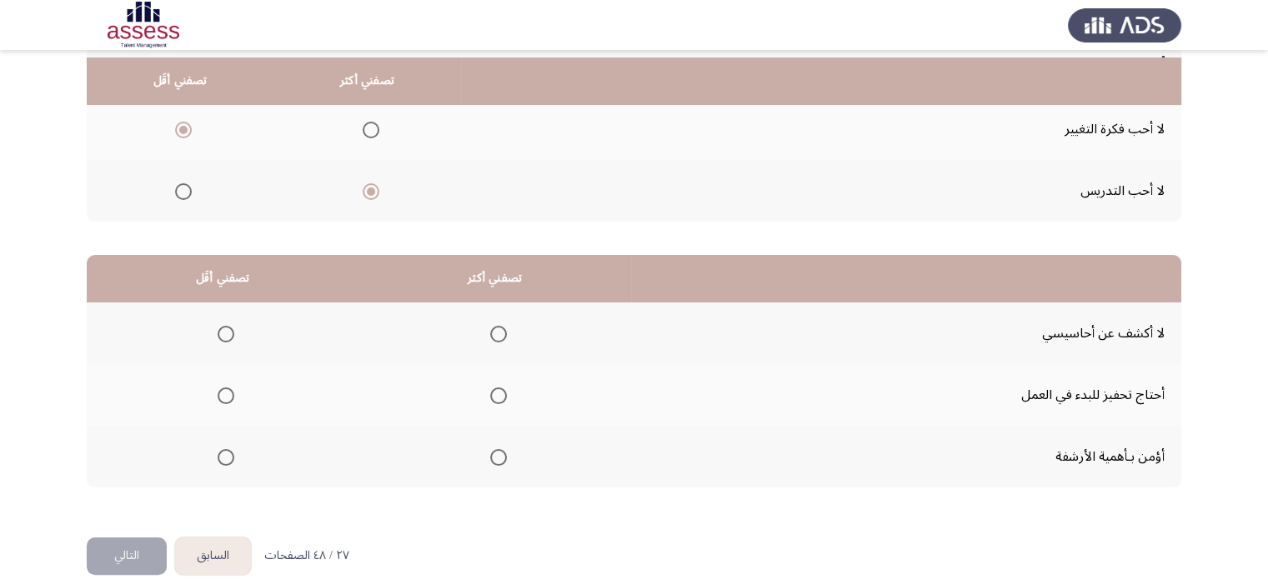
scroll to position [244, 0]
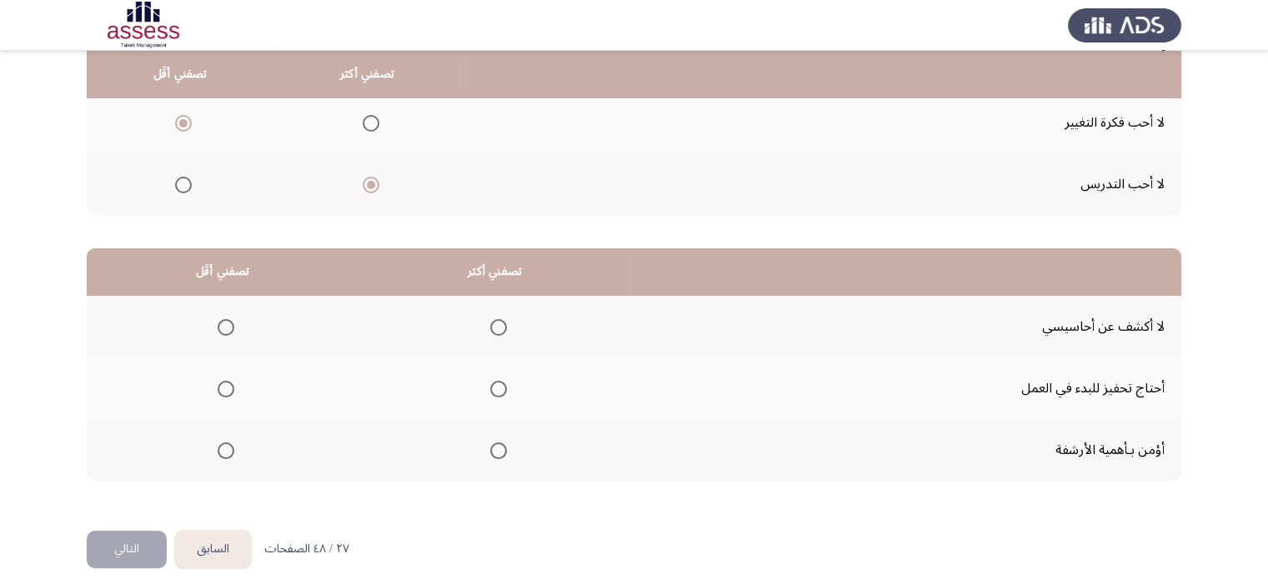
click at [485, 381] on label "Select an option" at bounding box center [495, 389] width 23 height 17
click at [490, 381] on input "Select an option" at bounding box center [498, 389] width 17 height 17
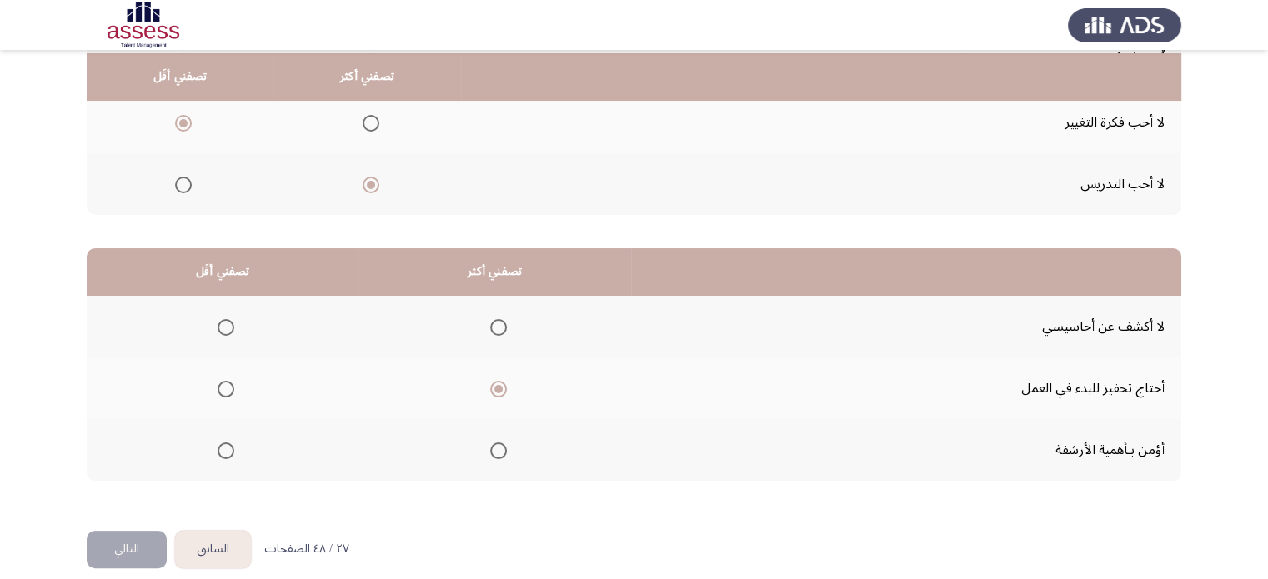
scroll to position [260, 0]
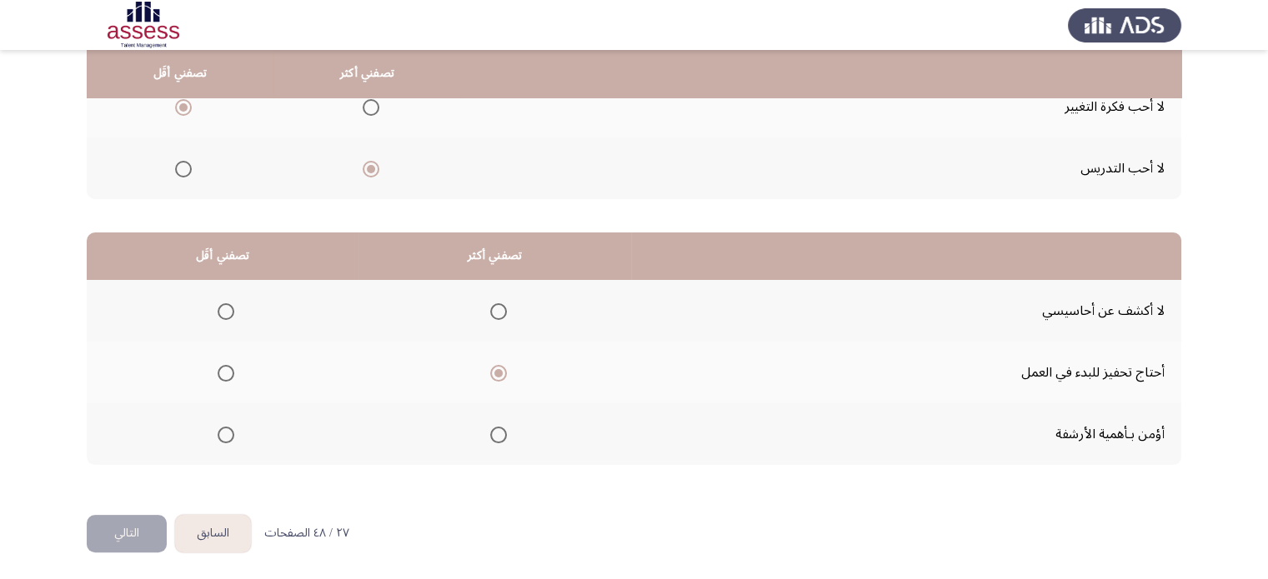
click at [226, 312] on span "Select an option" at bounding box center [226, 311] width 17 height 17
click at [226, 312] on input "Select an option" at bounding box center [226, 311] width 17 height 17
click at [115, 539] on button "التالي" at bounding box center [127, 534] width 80 height 38
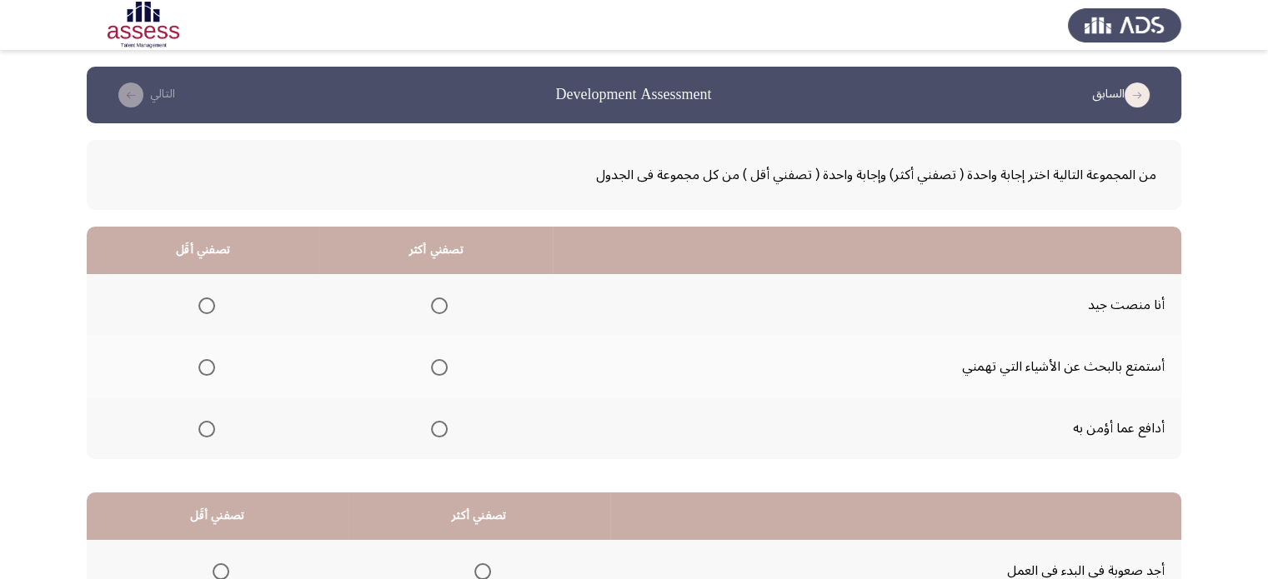
click at [439, 303] on span "Select an option" at bounding box center [439, 306] width 17 height 17
click at [439, 303] on input "Select an option" at bounding box center [439, 306] width 17 height 17
click at [210, 425] on span "Select an option" at bounding box center [206, 429] width 17 height 17
click at [210, 425] on input "Select an option" at bounding box center [206, 429] width 17 height 17
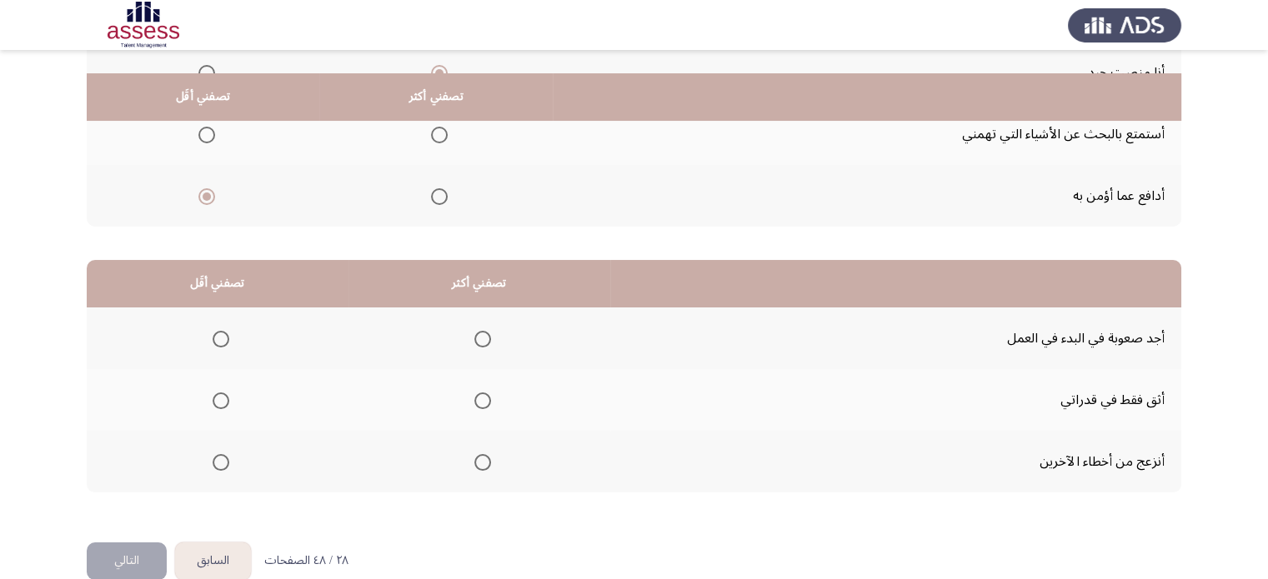
scroll to position [256, 0]
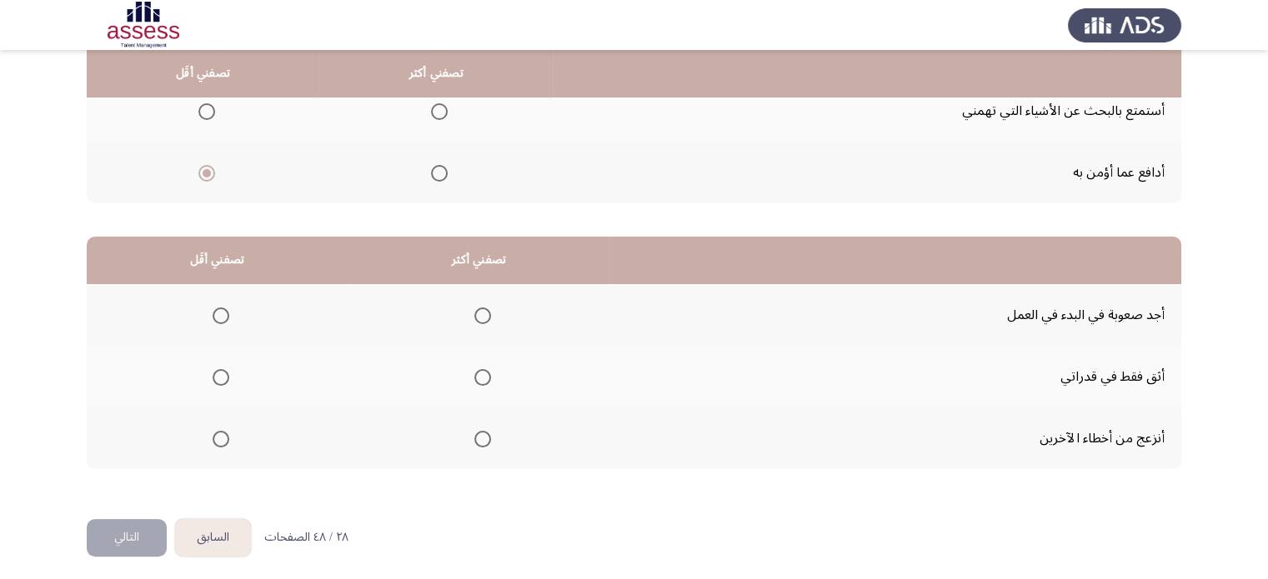
click at [213, 432] on span "Select an option" at bounding box center [221, 439] width 17 height 17
click at [213, 432] on input "Select an option" at bounding box center [221, 439] width 17 height 17
click at [217, 376] on span "Select an option" at bounding box center [221, 377] width 17 height 17
click at [217, 376] on input "Select an option" at bounding box center [221, 377] width 17 height 17
click at [485, 318] on span "Select an option" at bounding box center [482, 316] width 17 height 17
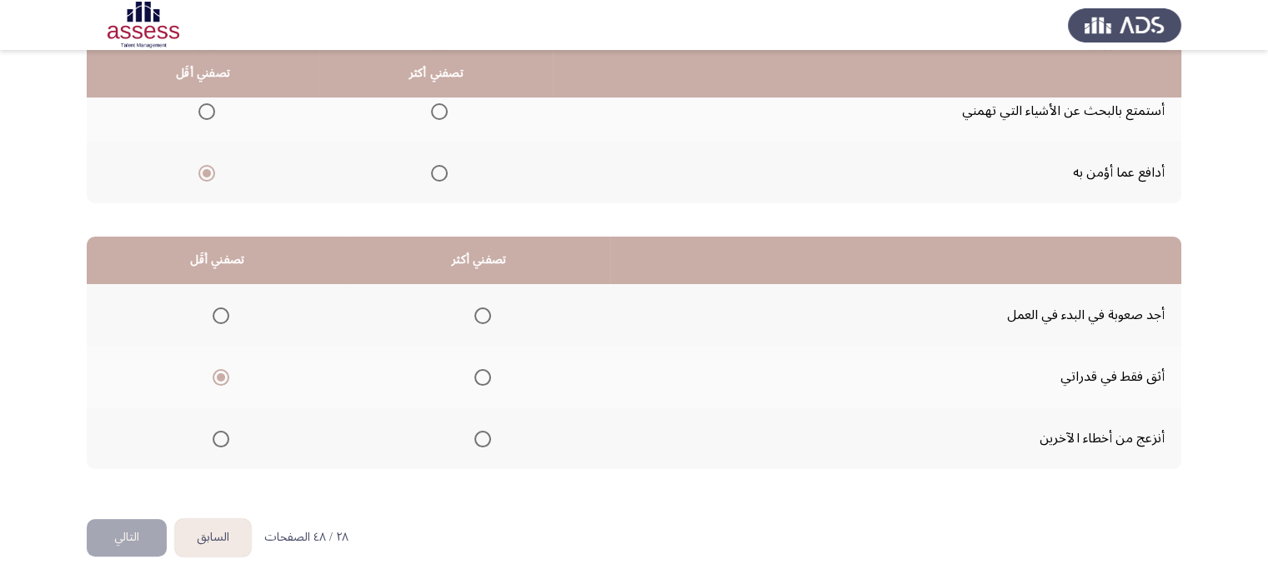
click at [485, 318] on input "Select an option" at bounding box center [482, 316] width 17 height 17
click at [482, 313] on span "Select an option" at bounding box center [483, 316] width 8 height 8
click at [482, 313] on input "Select an option" at bounding box center [482, 316] width 17 height 17
click at [117, 531] on button "التالي" at bounding box center [127, 538] width 80 height 38
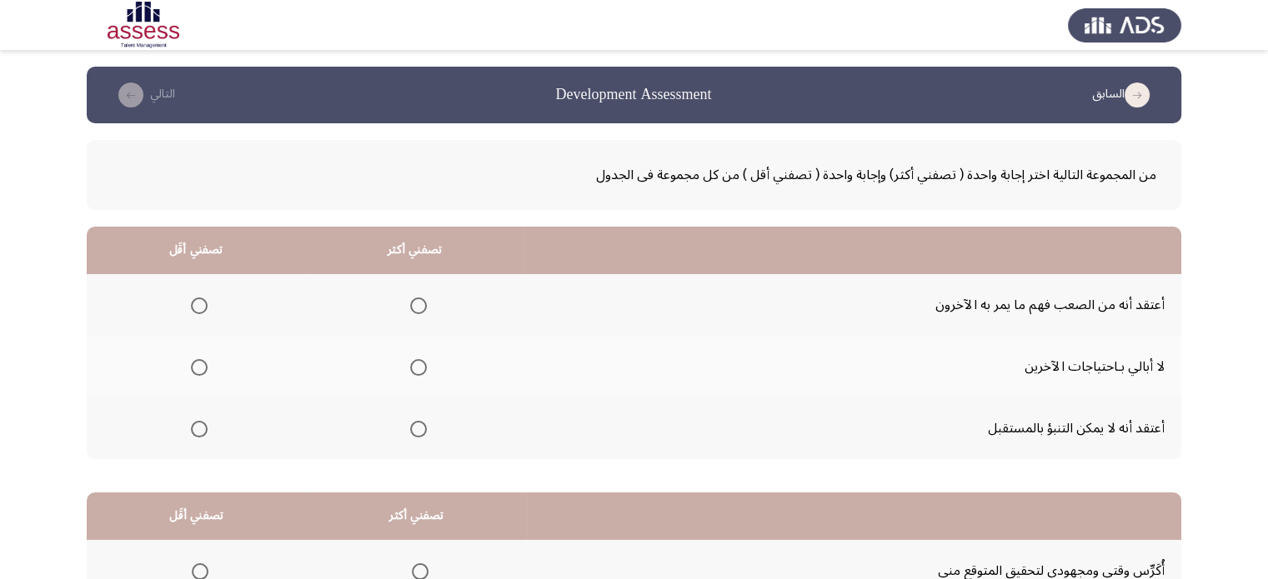
click at [1141, 93] on icon "load previous page" at bounding box center [1137, 95] width 25 height 25
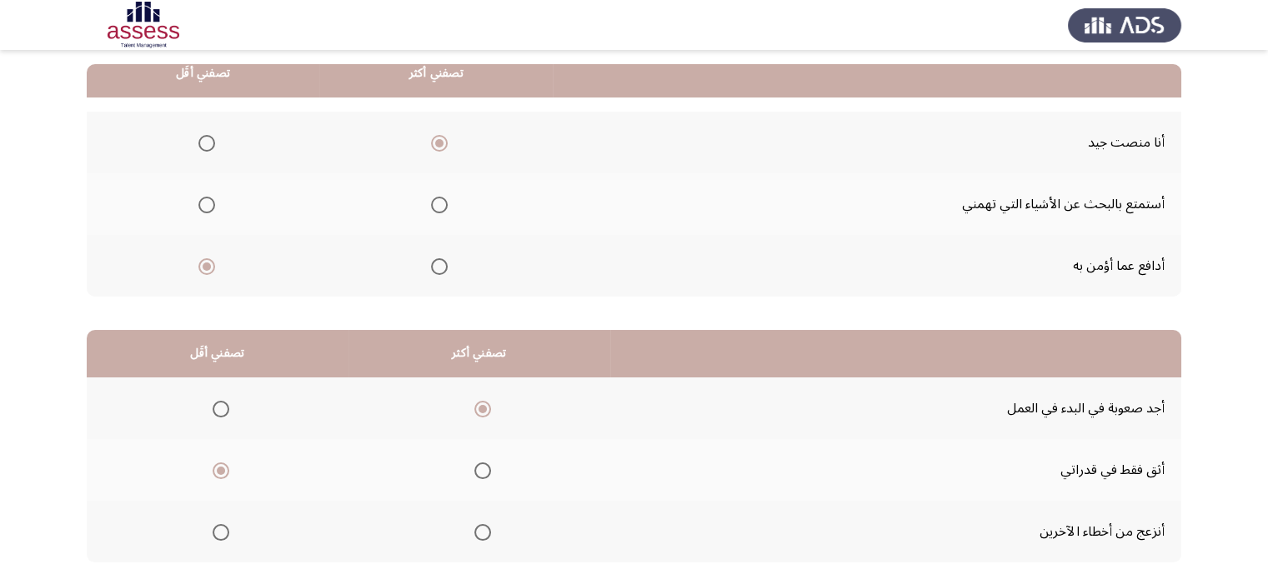
scroll to position [260, 0]
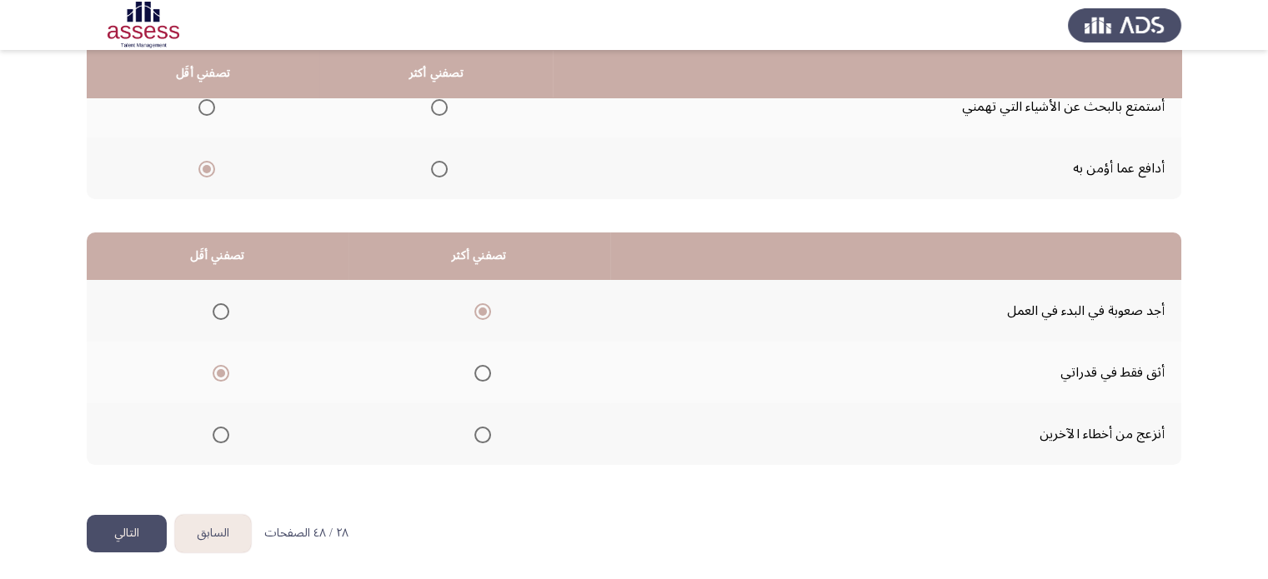
click at [222, 303] on span "Select an option" at bounding box center [221, 311] width 17 height 17
click at [222, 303] on input "Select an option" at bounding box center [221, 311] width 17 height 17
click at [477, 373] on span "Select an option" at bounding box center [482, 373] width 17 height 17
click at [477, 373] on input "Select an option" at bounding box center [482, 373] width 17 height 17
click at [484, 431] on span "Select an option" at bounding box center [482, 435] width 17 height 17
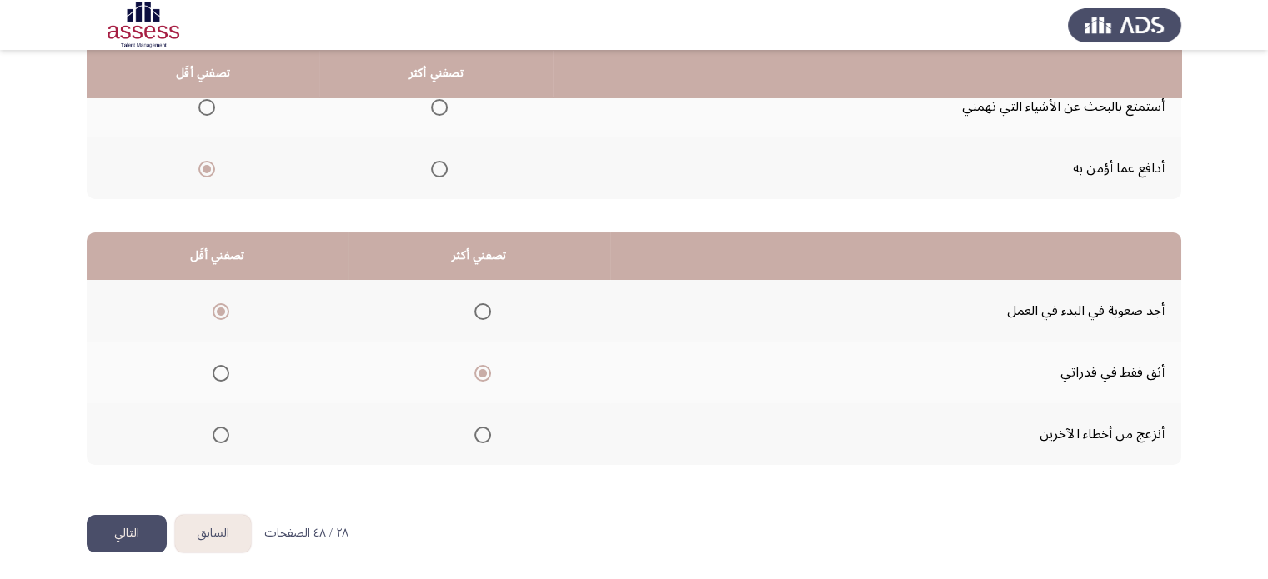
click at [484, 431] on input "Select an option" at bounding box center [482, 435] width 17 height 17
click at [138, 538] on button "التالي" at bounding box center [127, 534] width 80 height 38
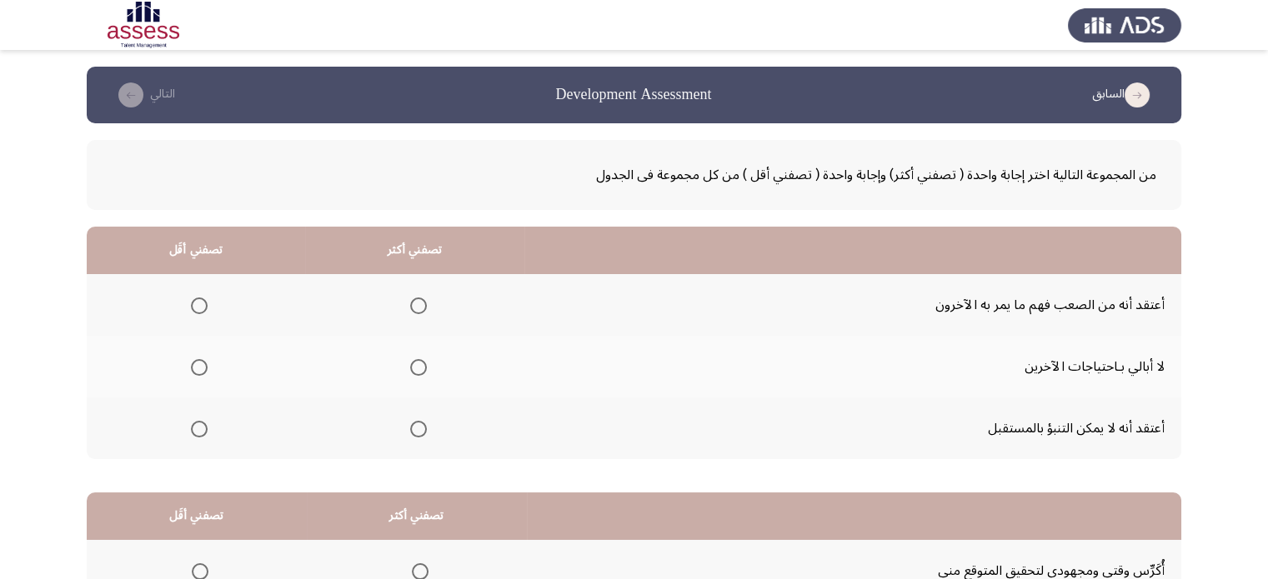
click at [197, 364] on span "Select an option" at bounding box center [199, 367] width 17 height 17
click at [197, 364] on input "Select an option" at bounding box center [199, 367] width 17 height 17
click at [420, 310] on span "Select an option" at bounding box center [418, 306] width 17 height 17
click at [420, 310] on input "Select an option" at bounding box center [418, 306] width 17 height 17
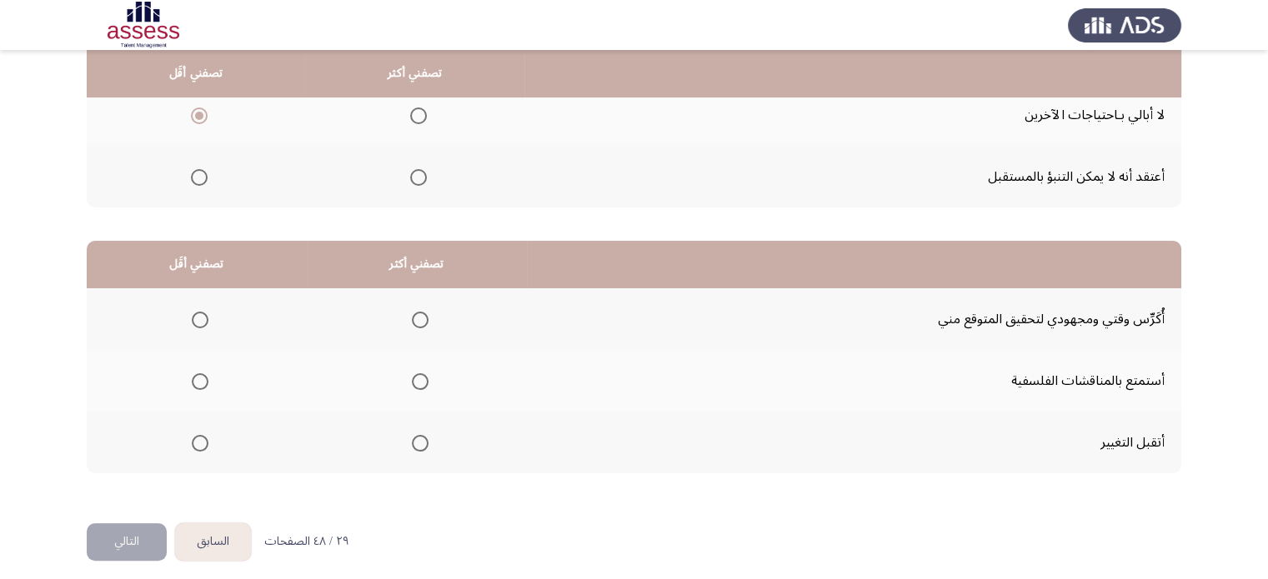
scroll to position [258, 0]
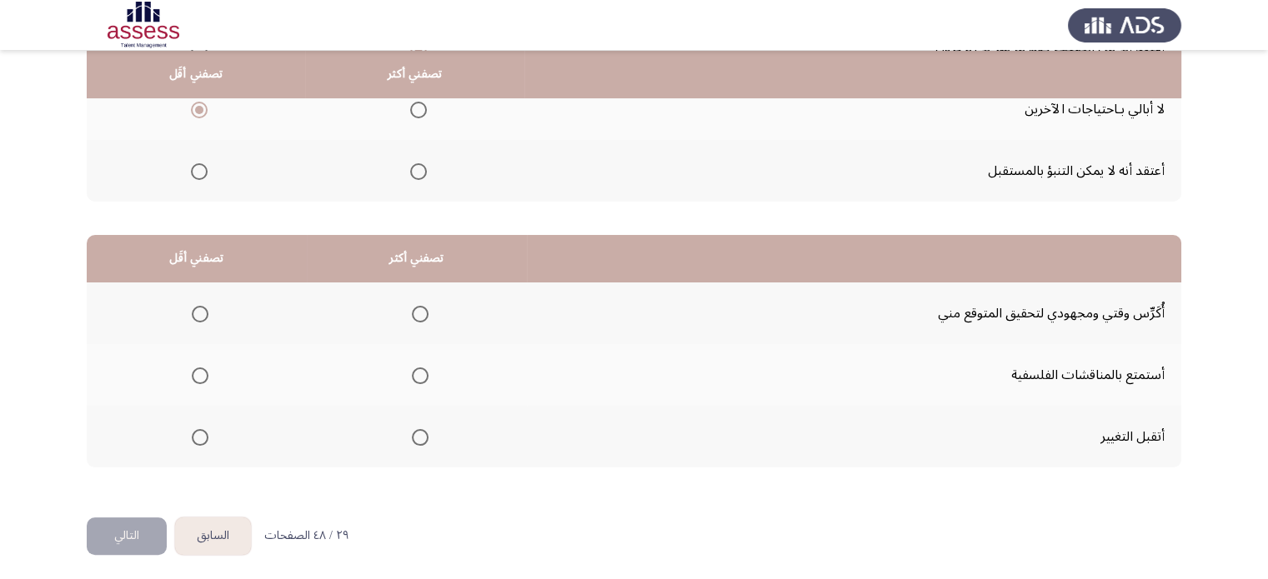
click at [418, 433] on span "Select an option" at bounding box center [420, 437] width 17 height 17
click at [418, 433] on input "Select an option" at bounding box center [420, 437] width 17 height 17
click at [200, 376] on span "Select an option" at bounding box center [200, 376] width 0 height 0
click at [198, 373] on input "Select an option" at bounding box center [200, 376] width 17 height 17
click at [135, 526] on button "التالي" at bounding box center [127, 537] width 80 height 38
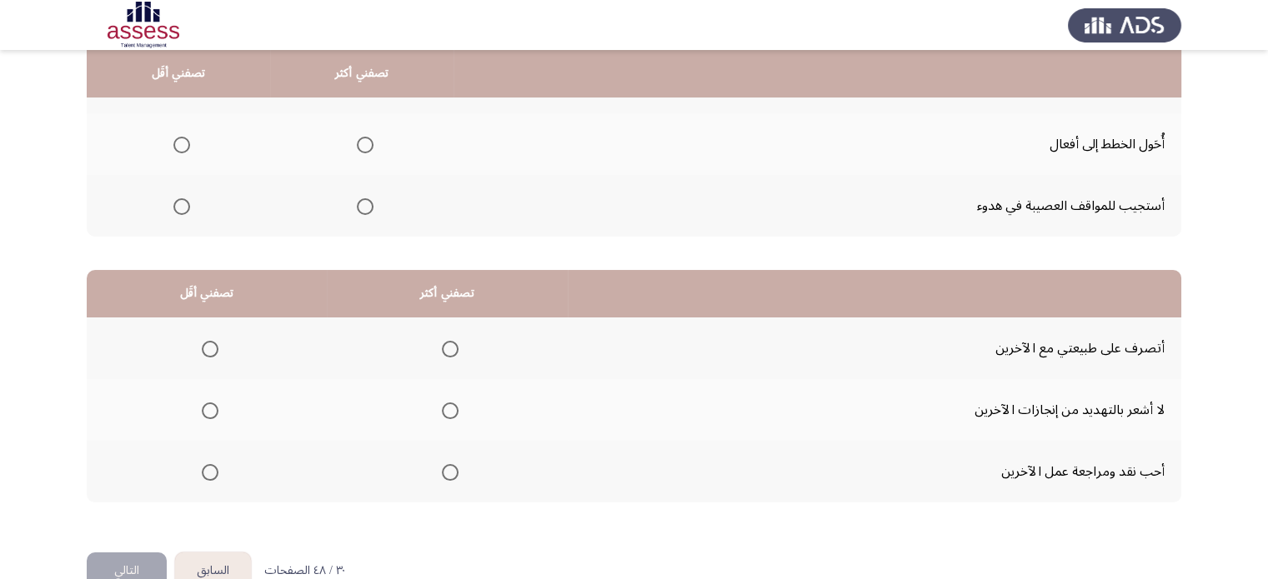
scroll to position [260, 0]
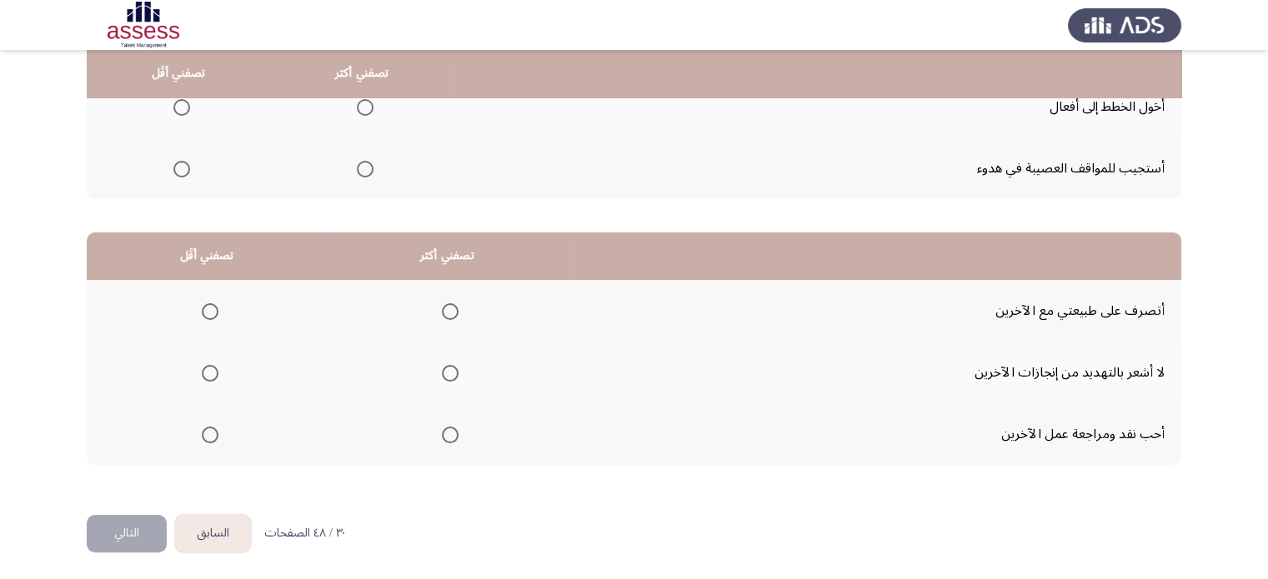
click at [447, 303] on span "Select an option" at bounding box center [450, 311] width 17 height 17
click at [447, 303] on input "Select an option" at bounding box center [450, 311] width 17 height 17
click at [213, 432] on span "Select an option" at bounding box center [210, 435] width 17 height 17
click at [213, 432] on input "Select an option" at bounding box center [210, 435] width 17 height 17
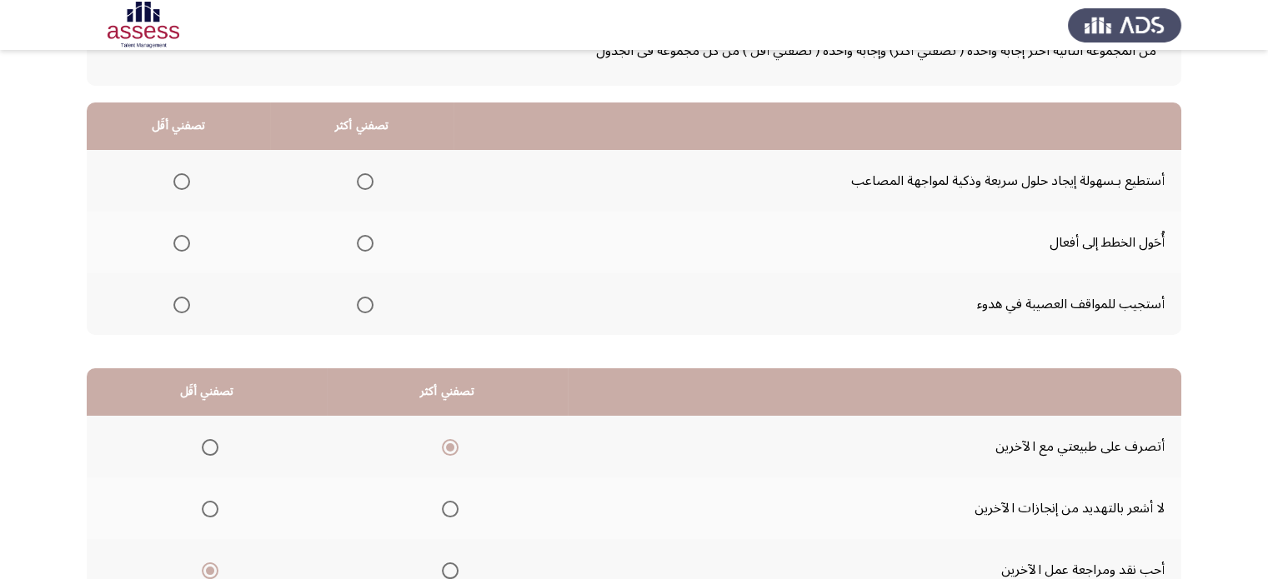
scroll to position [87, 0]
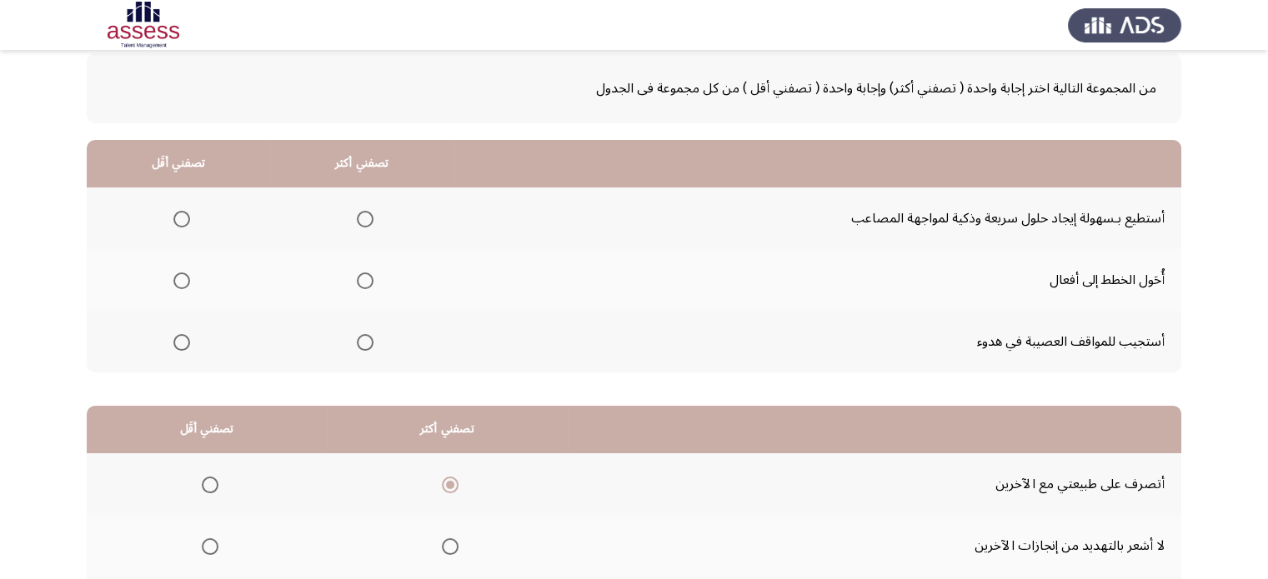
click at [357, 273] on span "Select an option" at bounding box center [365, 281] width 17 height 17
click at [357, 273] on input "Select an option" at bounding box center [365, 281] width 17 height 17
click at [181, 222] on span "Select an option" at bounding box center [181, 219] width 17 height 17
click at [181, 222] on input "Select an option" at bounding box center [181, 219] width 17 height 17
click at [173, 340] on span "Select an option" at bounding box center [181, 342] width 17 height 17
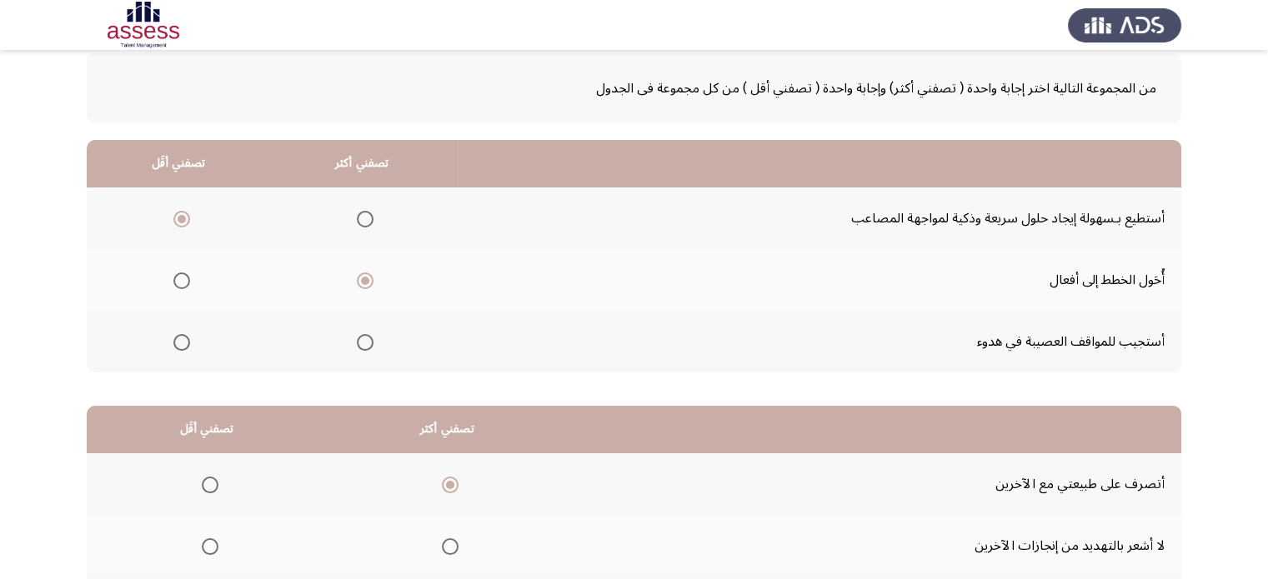
click at [173, 340] on input "Select an option" at bounding box center [181, 342] width 17 height 17
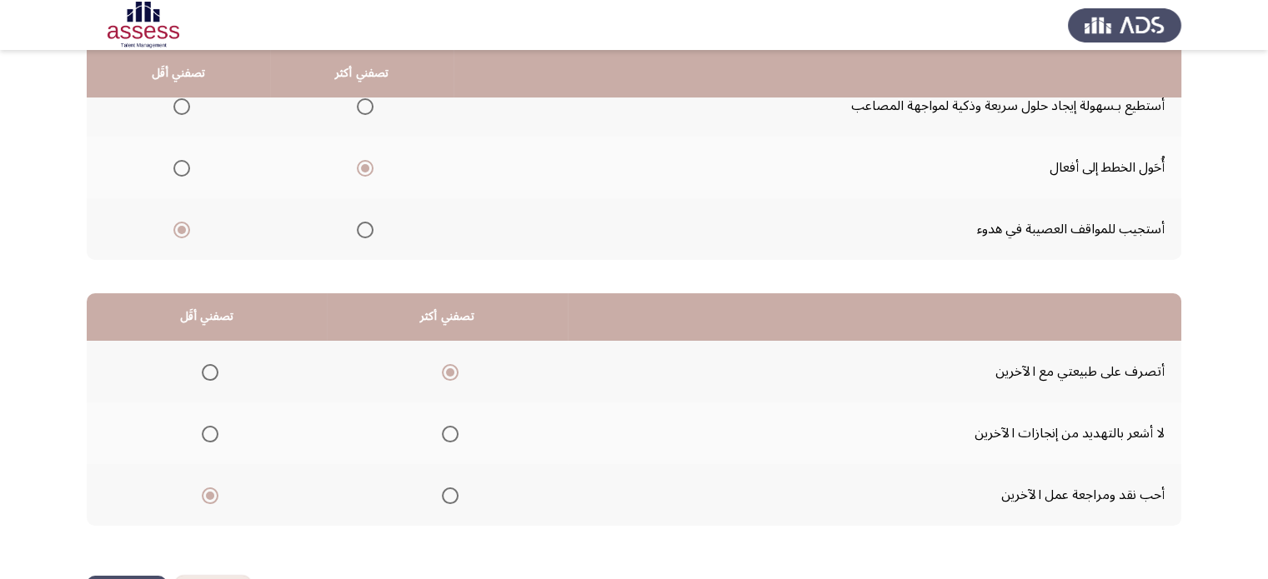
scroll to position [260, 0]
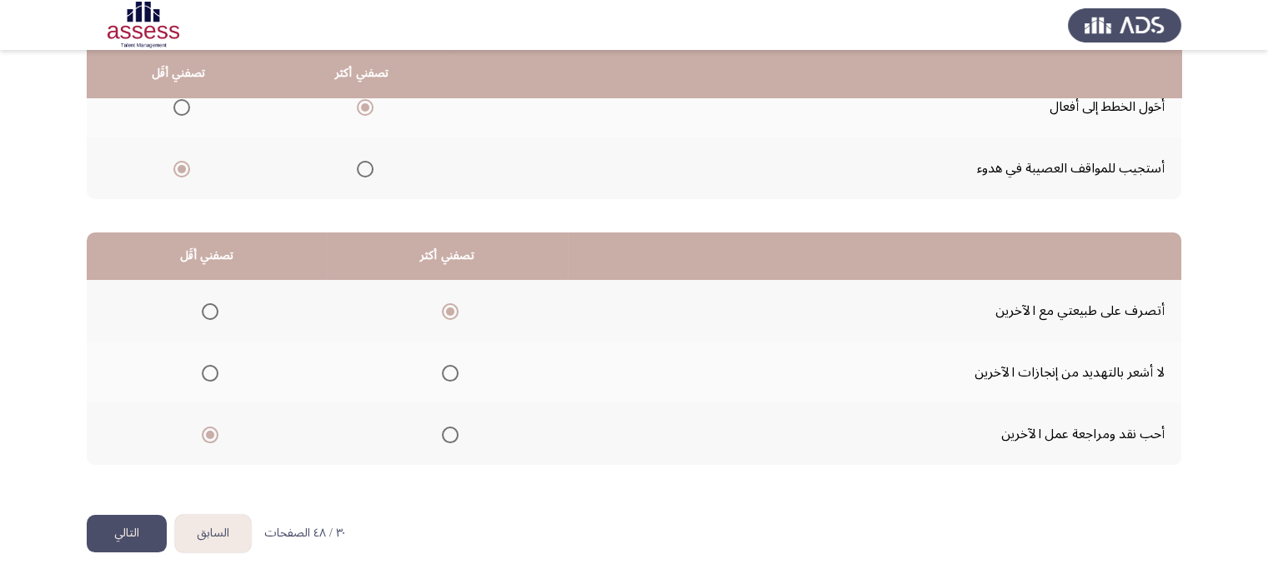
click at [118, 540] on button "التالي" at bounding box center [127, 534] width 80 height 38
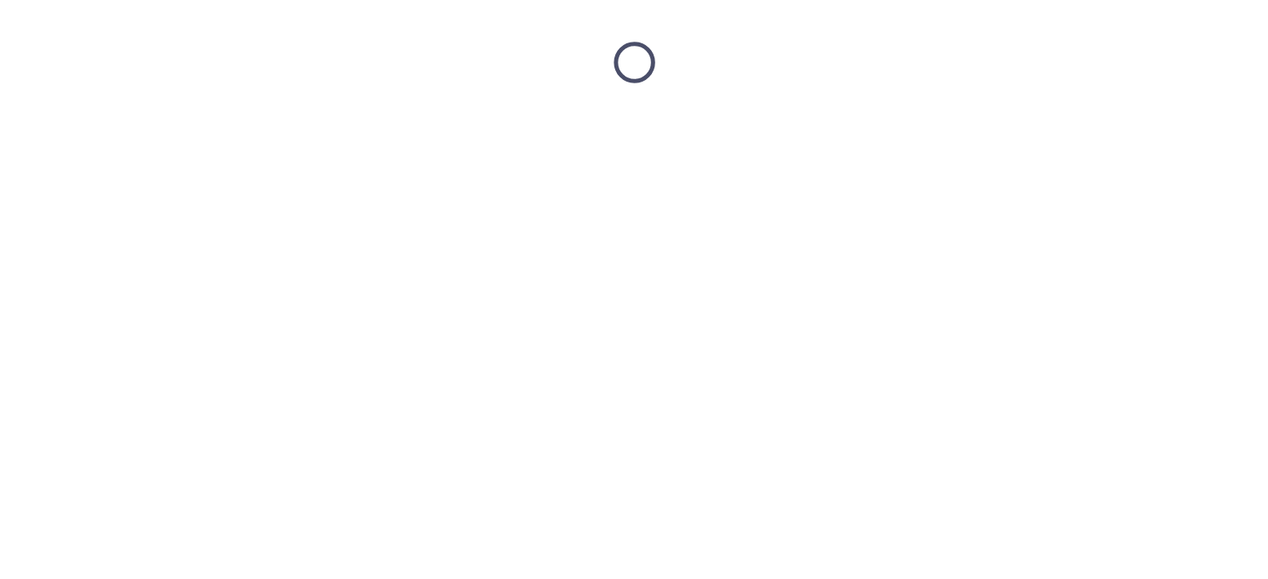
scroll to position [0, 0]
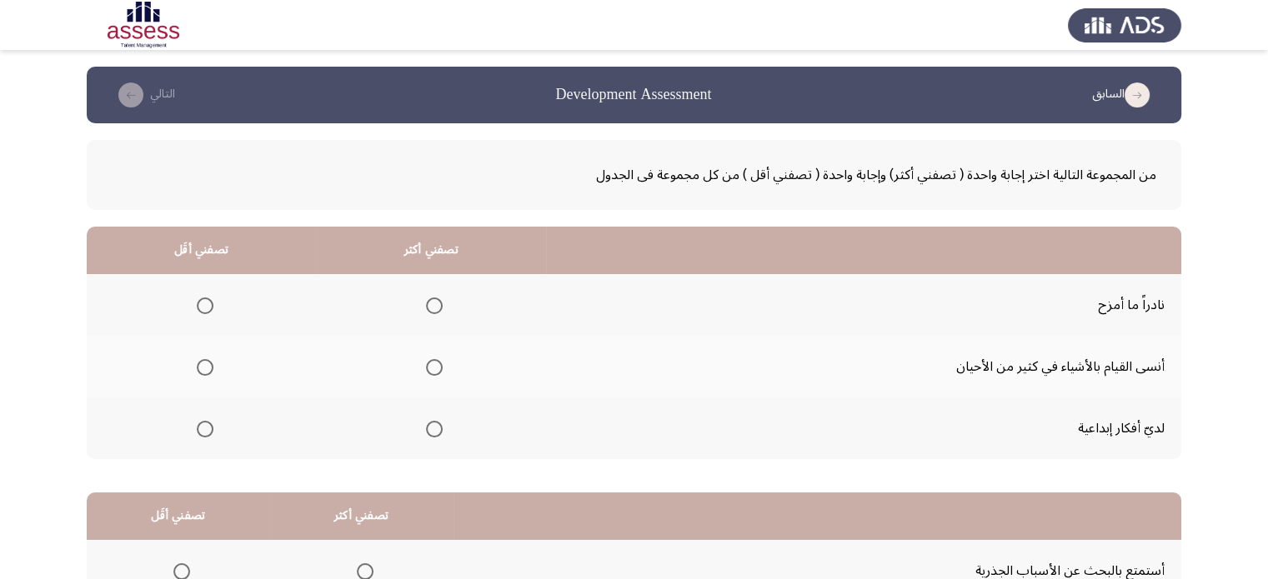
click at [198, 308] on span "Select an option" at bounding box center [205, 306] width 17 height 17
click at [198, 308] on input "Select an option" at bounding box center [205, 306] width 17 height 17
click at [429, 421] on span "Select an option" at bounding box center [434, 429] width 17 height 17
click at [429, 421] on input "Select an option" at bounding box center [434, 429] width 17 height 17
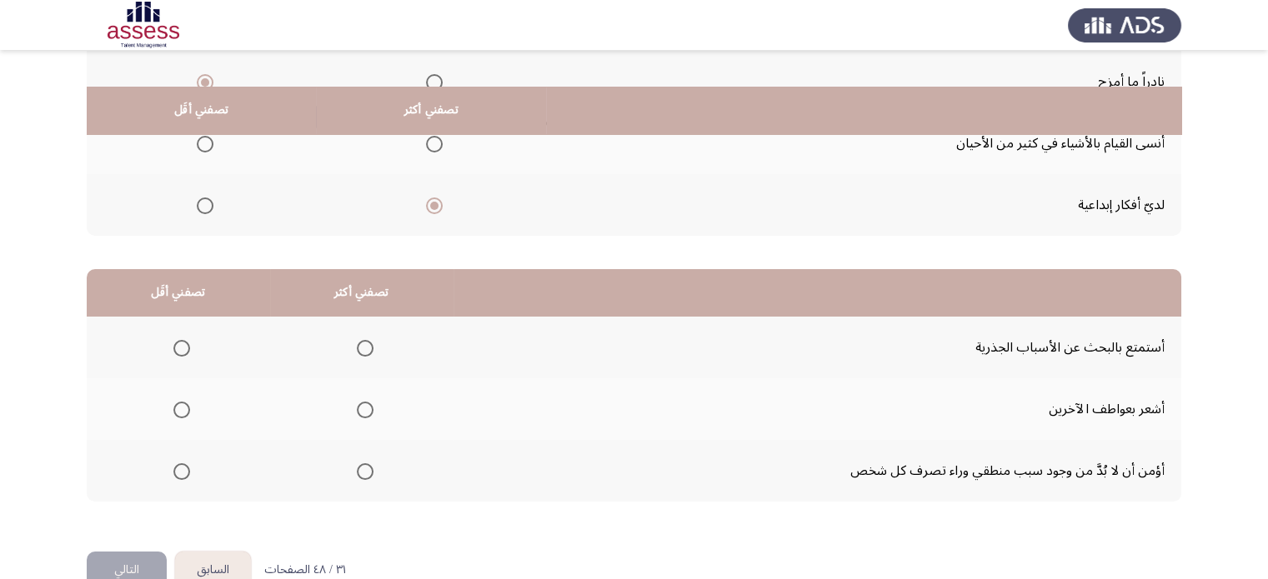
scroll to position [260, 0]
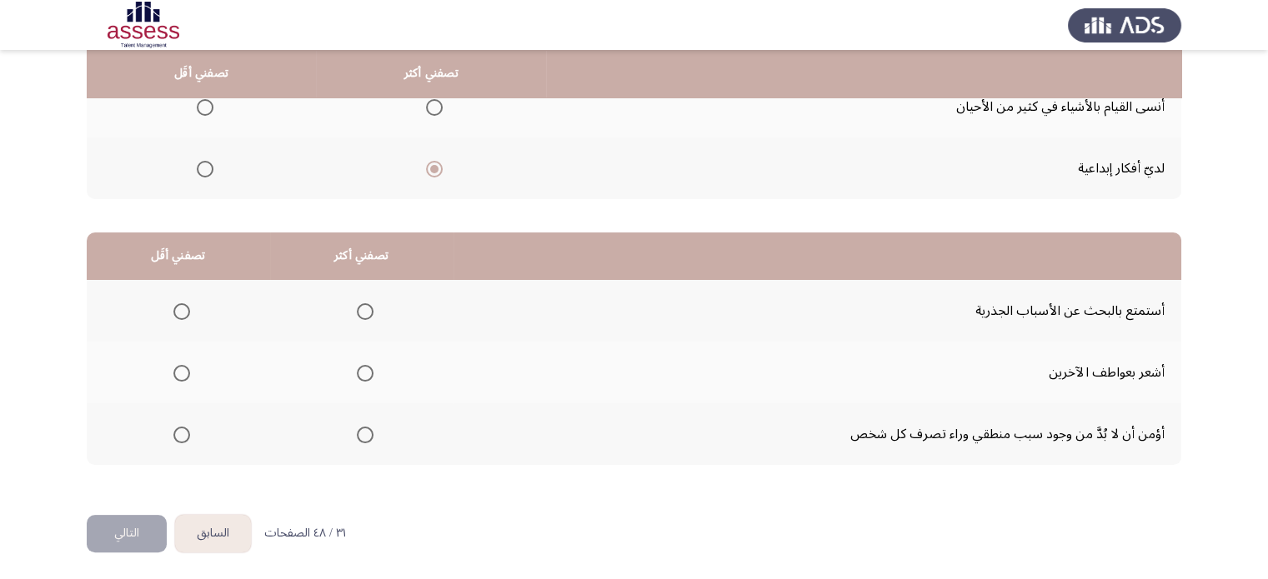
click at [363, 311] on span "Select an option" at bounding box center [365, 311] width 17 height 17
click at [363, 311] on input "Select an option" at bounding box center [365, 311] width 17 height 17
click at [181, 436] on span "Select an option" at bounding box center [181, 435] width 17 height 17
click at [181, 436] on input "Select an option" at bounding box center [181, 435] width 17 height 17
click at [180, 308] on span "Select an option" at bounding box center [181, 311] width 17 height 17
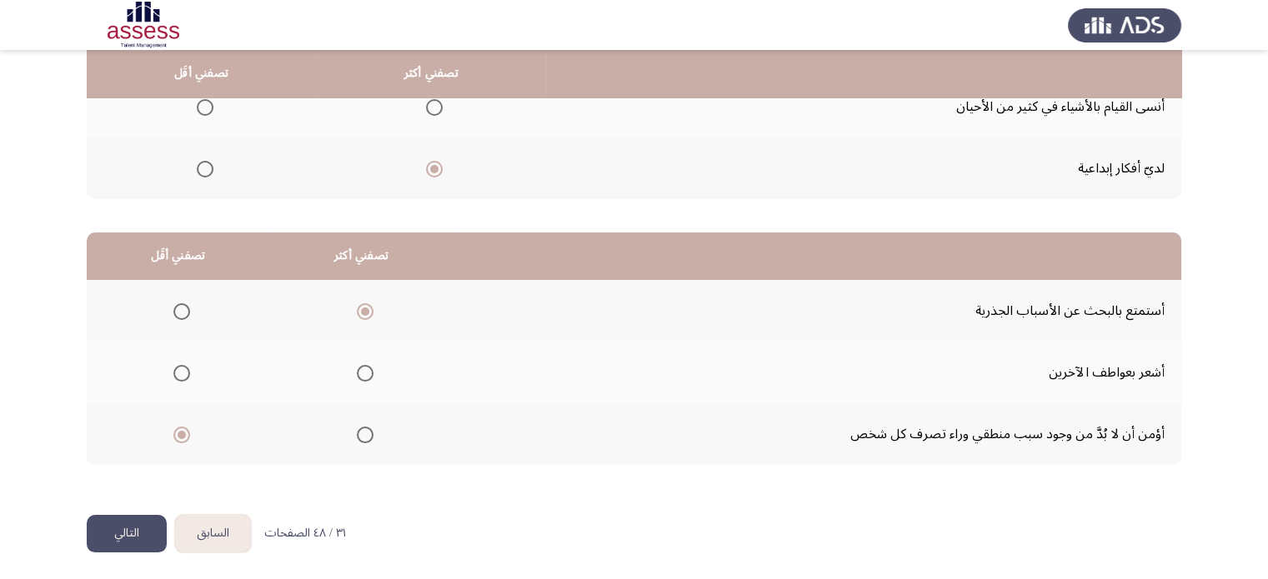
click at [180, 308] on input "Select an option" at bounding box center [181, 311] width 17 height 17
click at [366, 431] on span "Select an option" at bounding box center [365, 435] width 17 height 17
click at [366, 431] on input "Select an option" at bounding box center [365, 435] width 17 height 17
click at [148, 522] on button "التالي" at bounding box center [127, 534] width 80 height 38
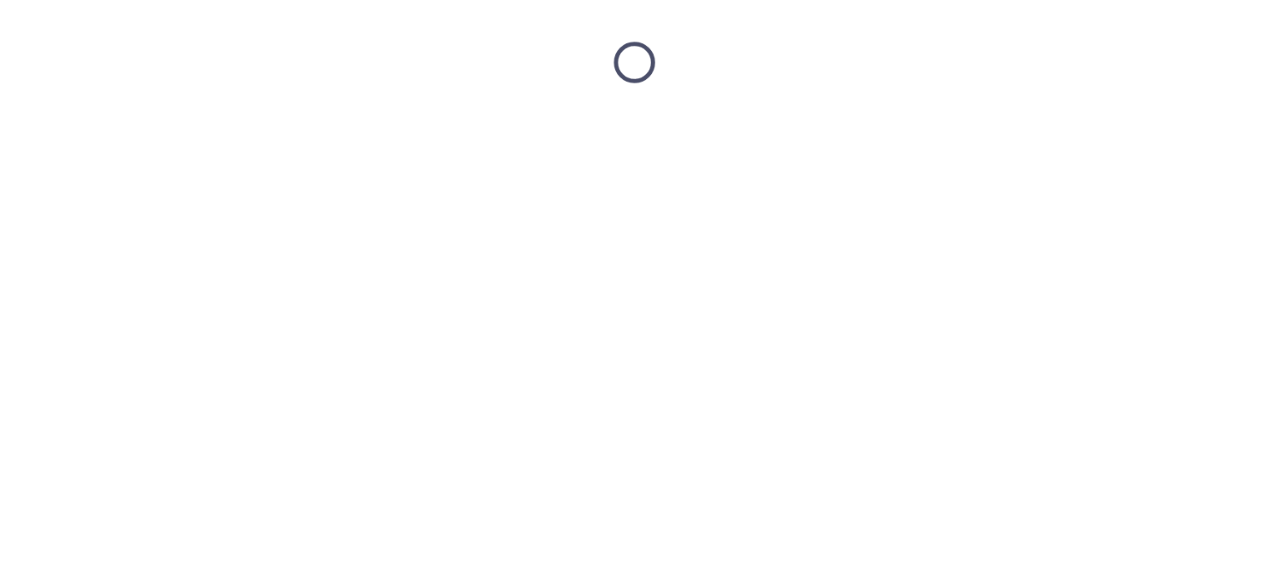
scroll to position [0, 0]
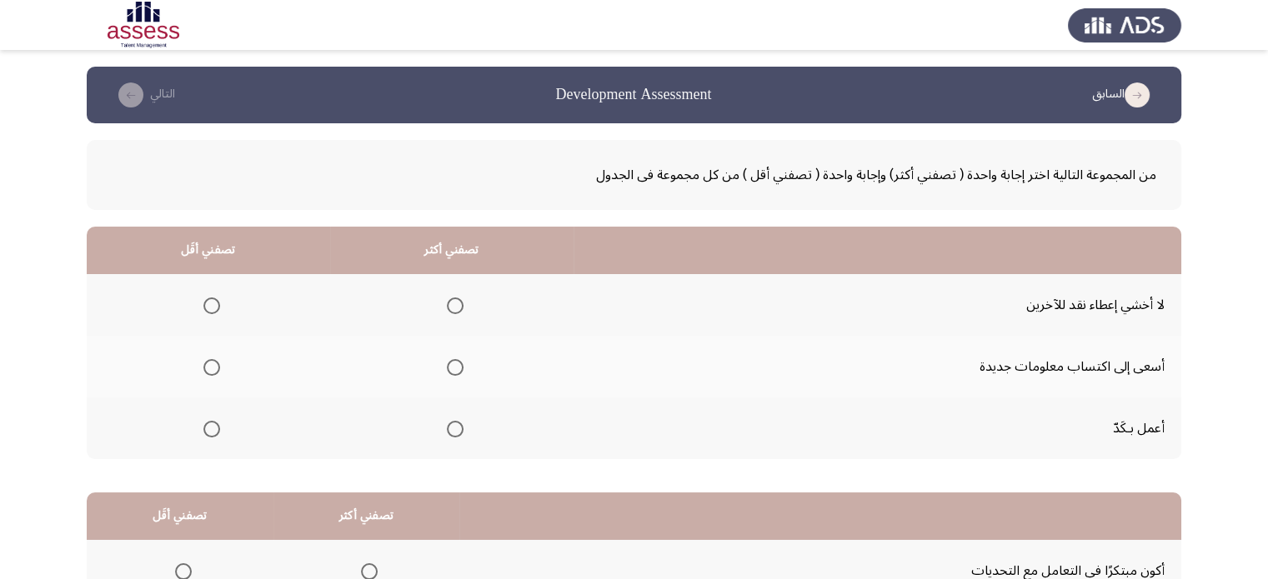
click at [210, 300] on span "Select an option" at bounding box center [211, 306] width 17 height 17
click at [210, 300] on input "Select an option" at bounding box center [211, 306] width 17 height 17
click at [460, 369] on span "Select an option" at bounding box center [455, 367] width 17 height 17
click at [460, 369] on input "Select an option" at bounding box center [455, 367] width 17 height 17
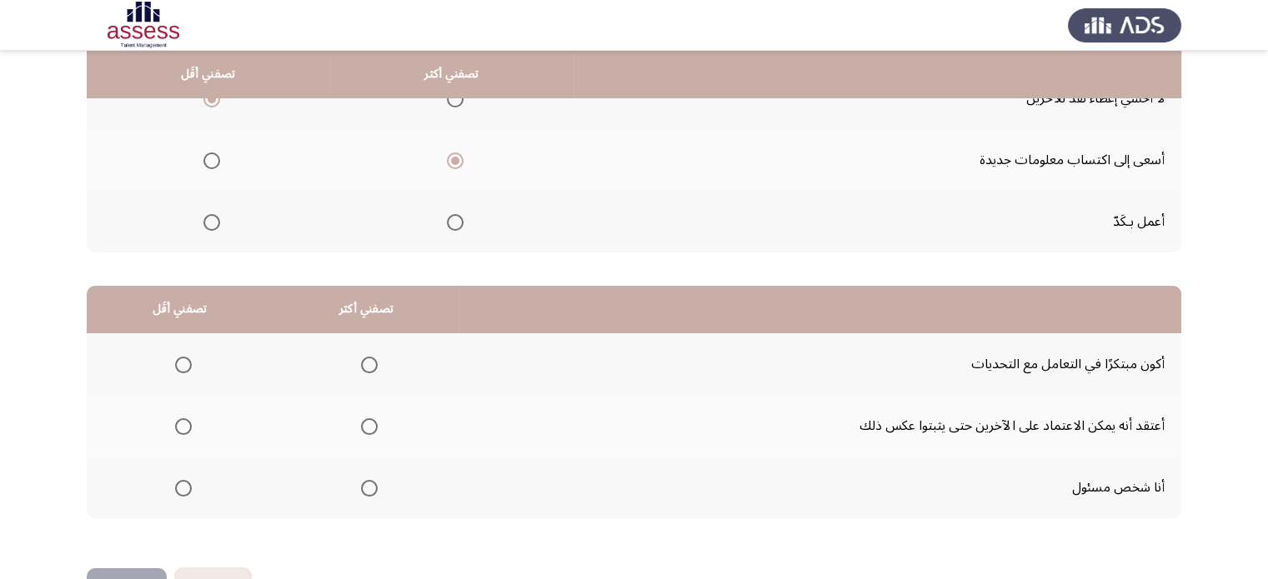
scroll to position [260, 0]
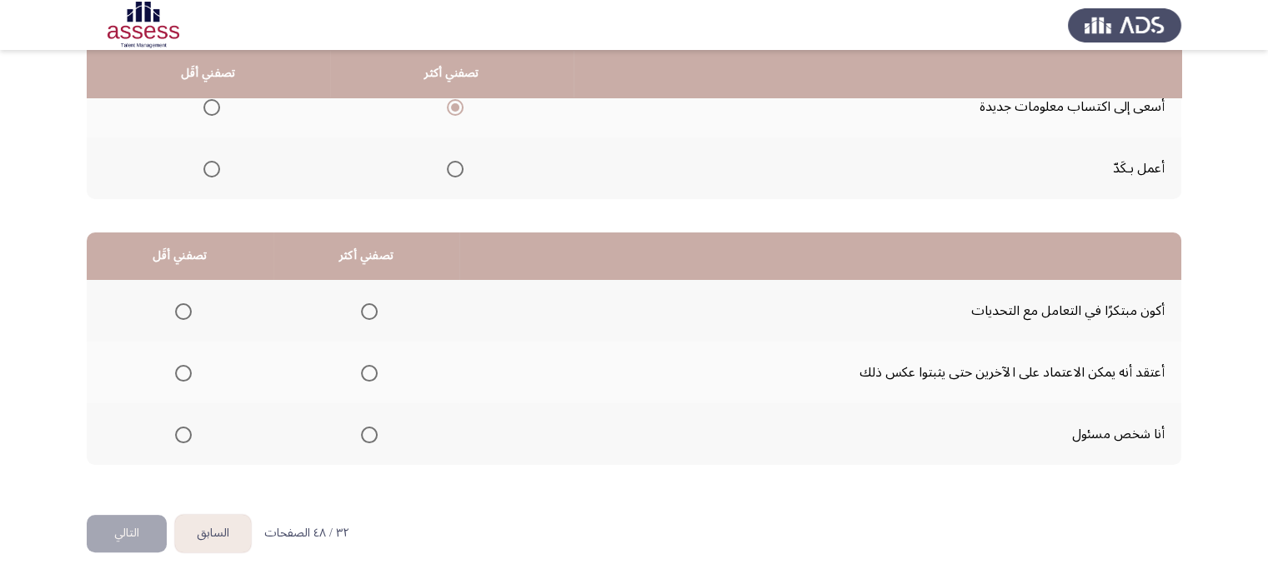
click at [363, 434] on span "Select an option" at bounding box center [369, 435] width 17 height 17
click at [363, 434] on input "Select an option" at bounding box center [369, 435] width 17 height 17
click at [180, 375] on span "Select an option" at bounding box center [183, 373] width 17 height 17
click at [180, 375] on input "Select an option" at bounding box center [183, 373] width 17 height 17
click at [179, 313] on span "Select an option" at bounding box center [183, 311] width 17 height 17
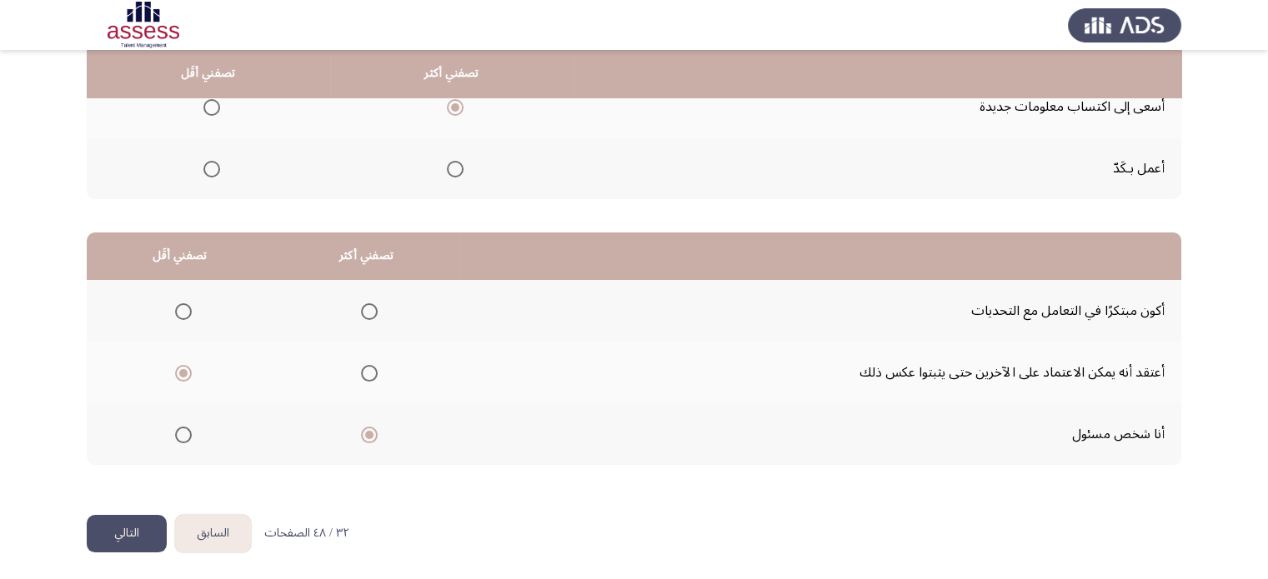
click at [179, 313] on input "Select an option" at bounding box center [183, 311] width 17 height 17
click at [133, 533] on button "التالي" at bounding box center [127, 534] width 80 height 38
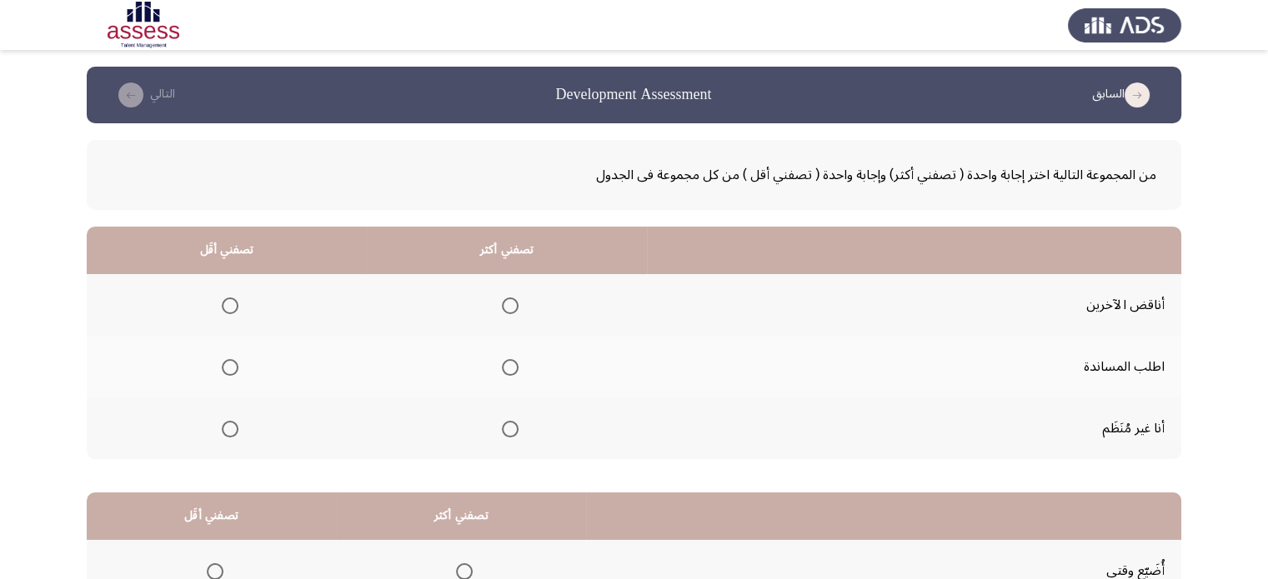
click at [233, 303] on span "Select an option" at bounding box center [230, 306] width 17 height 17
click at [233, 303] on input "Select an option" at bounding box center [230, 306] width 17 height 17
click at [509, 366] on span "Select an option" at bounding box center [510, 367] width 17 height 17
click at [509, 366] on input "Select an option" at bounding box center [510, 367] width 17 height 17
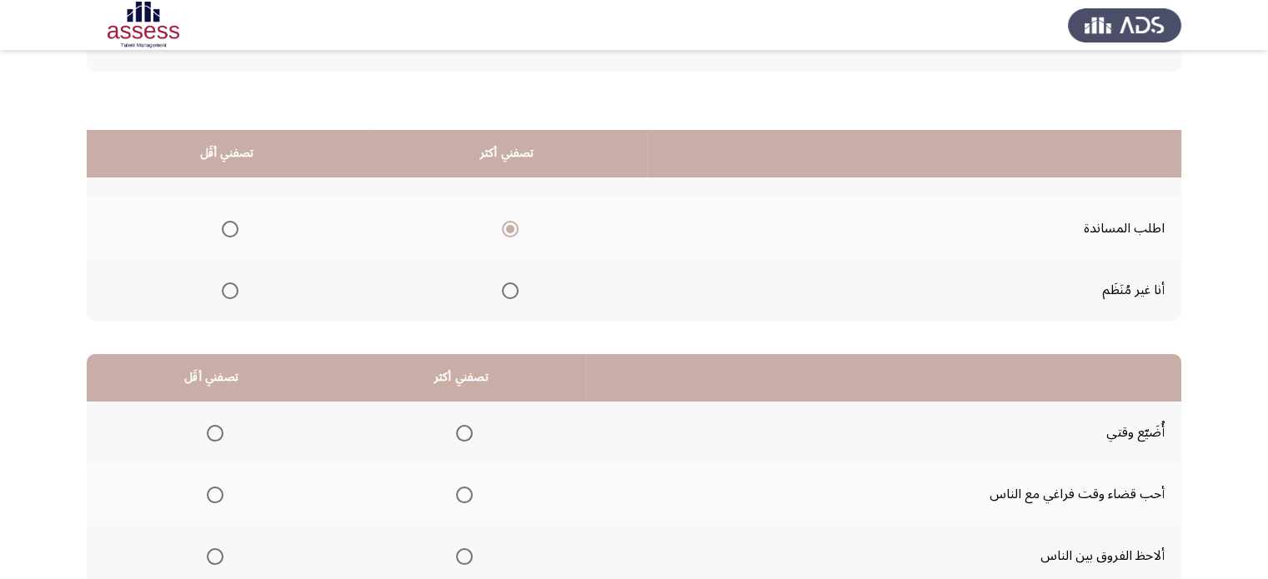
scroll to position [253, 0]
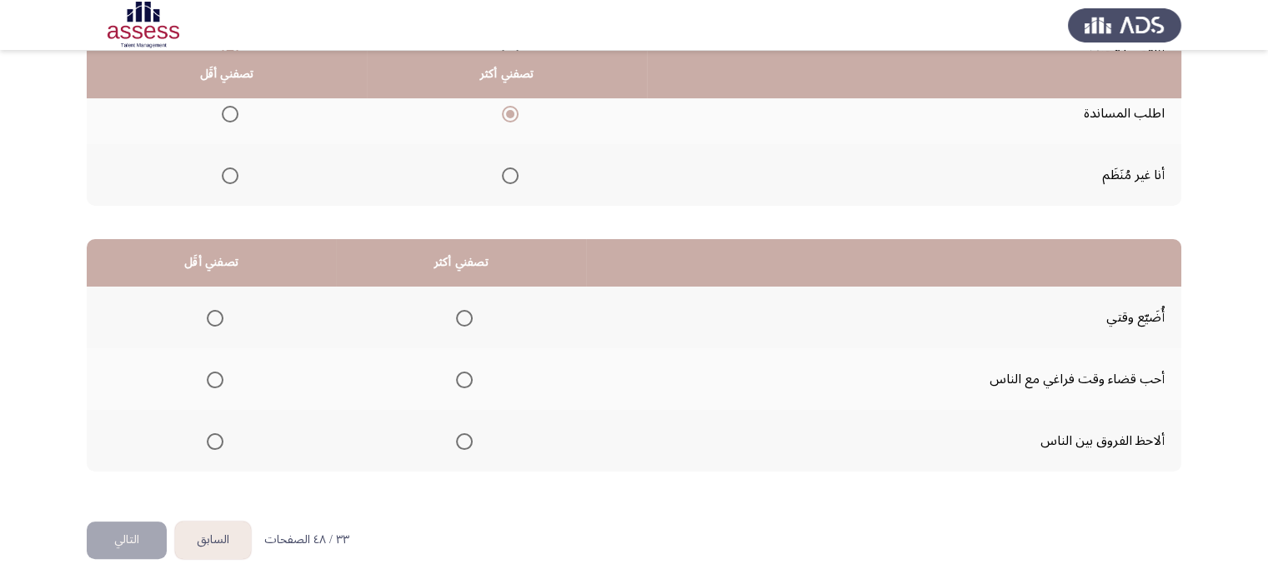
click at [213, 319] on span "Select an option" at bounding box center [215, 318] width 17 height 17
click at [213, 319] on input "Select an option" at bounding box center [215, 318] width 17 height 17
click at [460, 376] on span "Select an option" at bounding box center [464, 380] width 17 height 17
click at [460, 376] on input "Select an option" at bounding box center [464, 380] width 17 height 17
click at [128, 524] on button "التالي" at bounding box center [127, 541] width 80 height 38
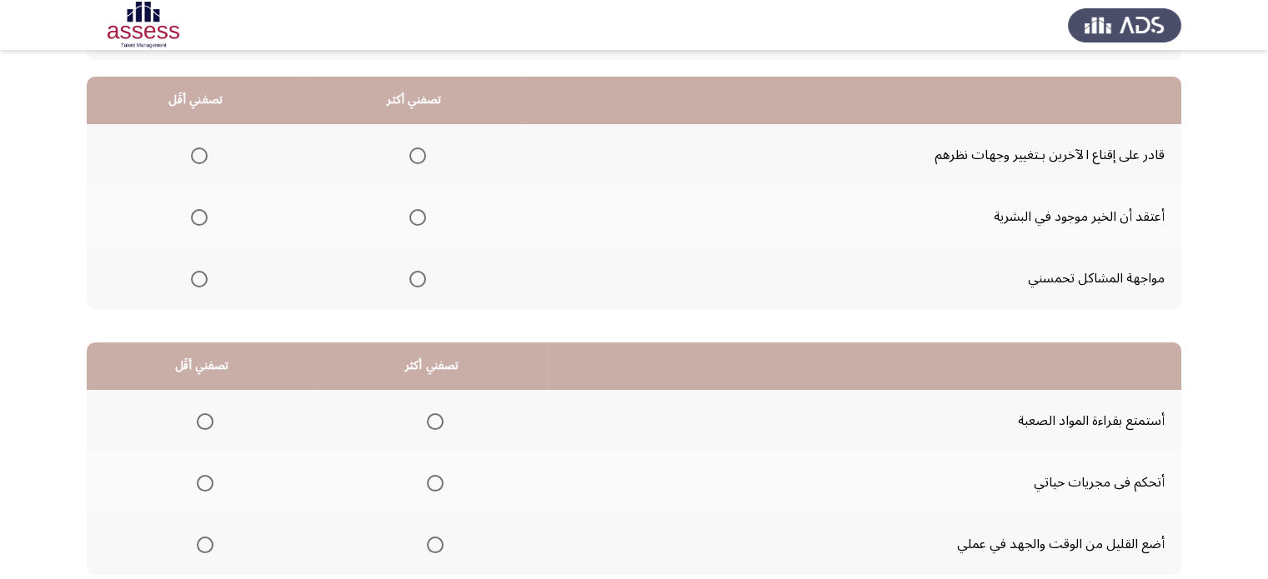
scroll to position [168, 0]
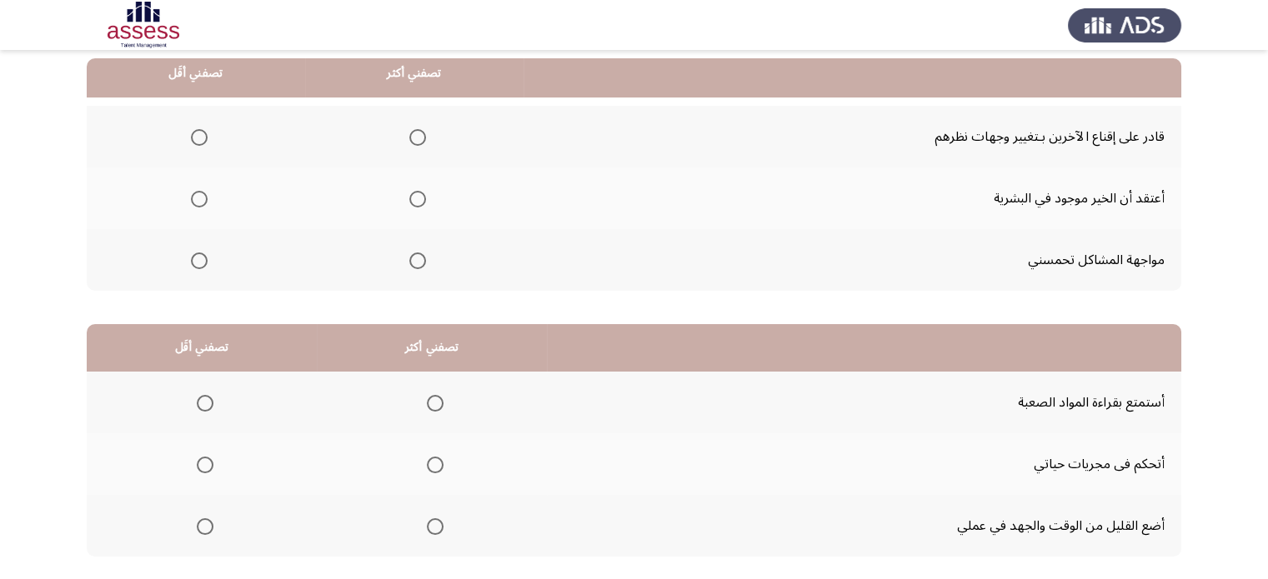
click at [409, 193] on span "Select an option" at bounding box center [417, 199] width 17 height 17
click at [409, 193] on input "Select an option" at bounding box center [417, 199] width 17 height 17
click at [193, 131] on span "Select an option" at bounding box center [199, 137] width 17 height 17
click at [193, 131] on input "Select an option" at bounding box center [199, 137] width 17 height 17
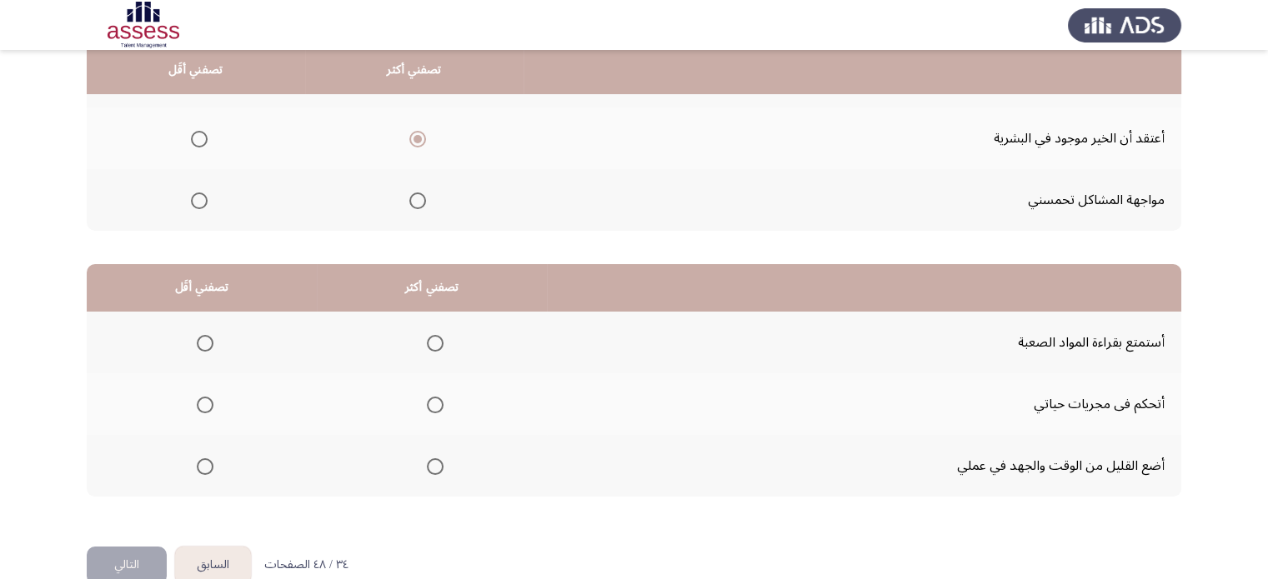
scroll to position [260, 0]
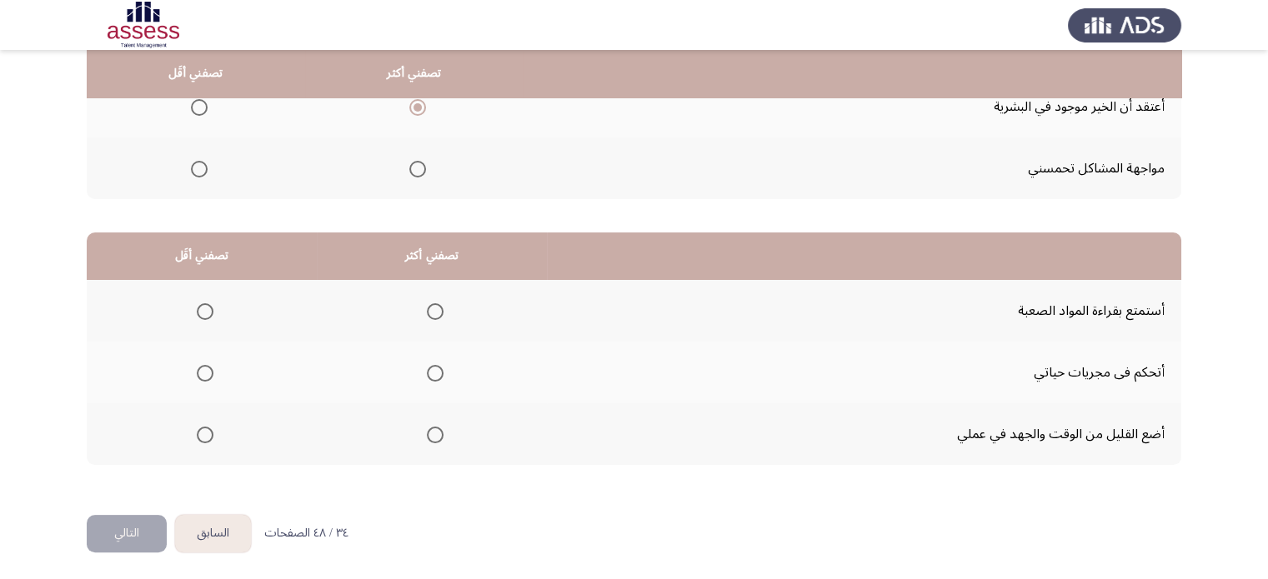
click at [207, 310] on span "Select an option" at bounding box center [205, 311] width 17 height 17
click at [207, 310] on input "Select an option" at bounding box center [205, 311] width 17 height 17
click at [431, 365] on span "Select an option" at bounding box center [435, 373] width 17 height 17
click at [431, 365] on input "Select an option" at bounding box center [435, 373] width 17 height 17
click at [124, 524] on button "التالي" at bounding box center [127, 534] width 80 height 38
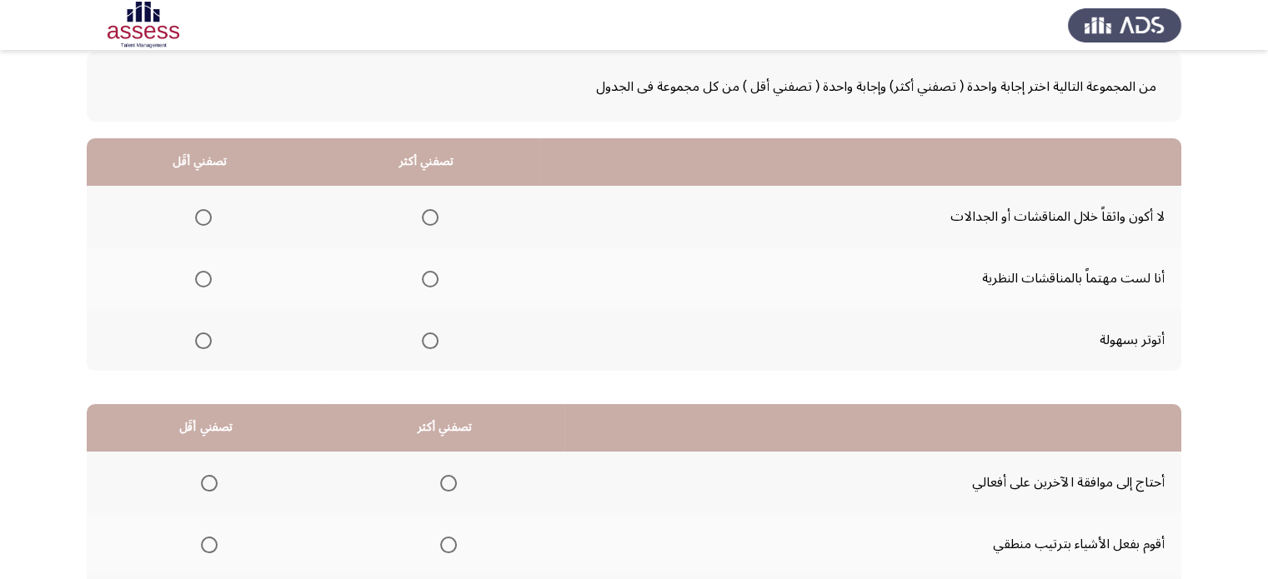
scroll to position [132, 0]
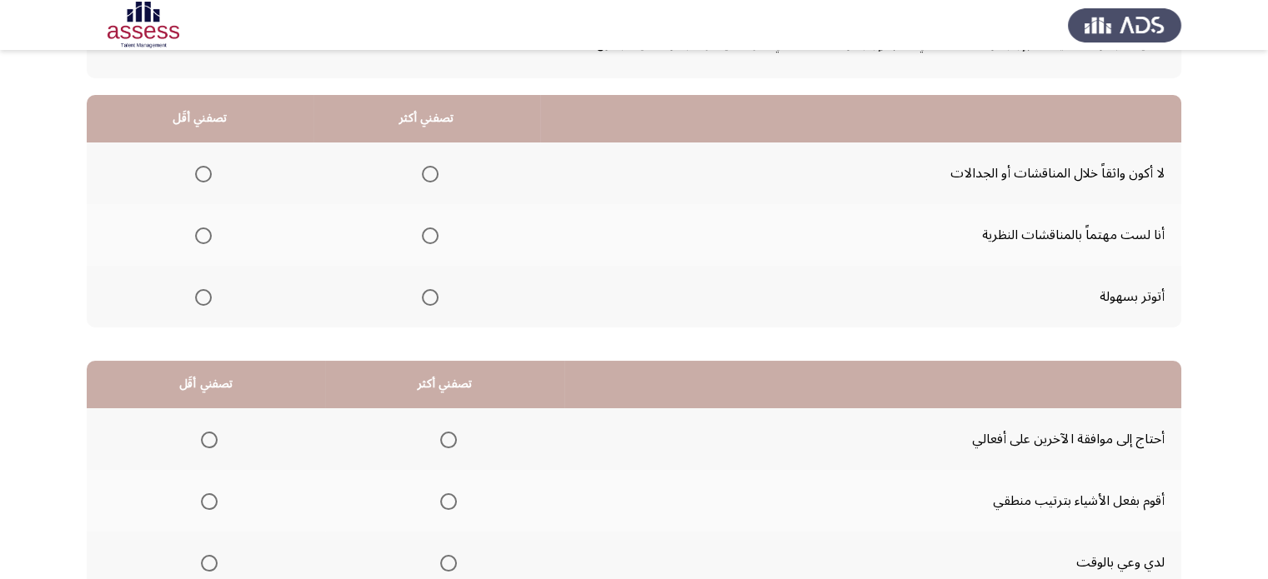
click at [422, 294] on span "Select an option" at bounding box center [430, 297] width 17 height 17
click at [422, 294] on input "Select an option" at bounding box center [430, 297] width 17 height 17
click at [200, 169] on span "Select an option" at bounding box center [203, 174] width 17 height 17
click at [200, 169] on input "Select an option" at bounding box center [203, 174] width 17 height 17
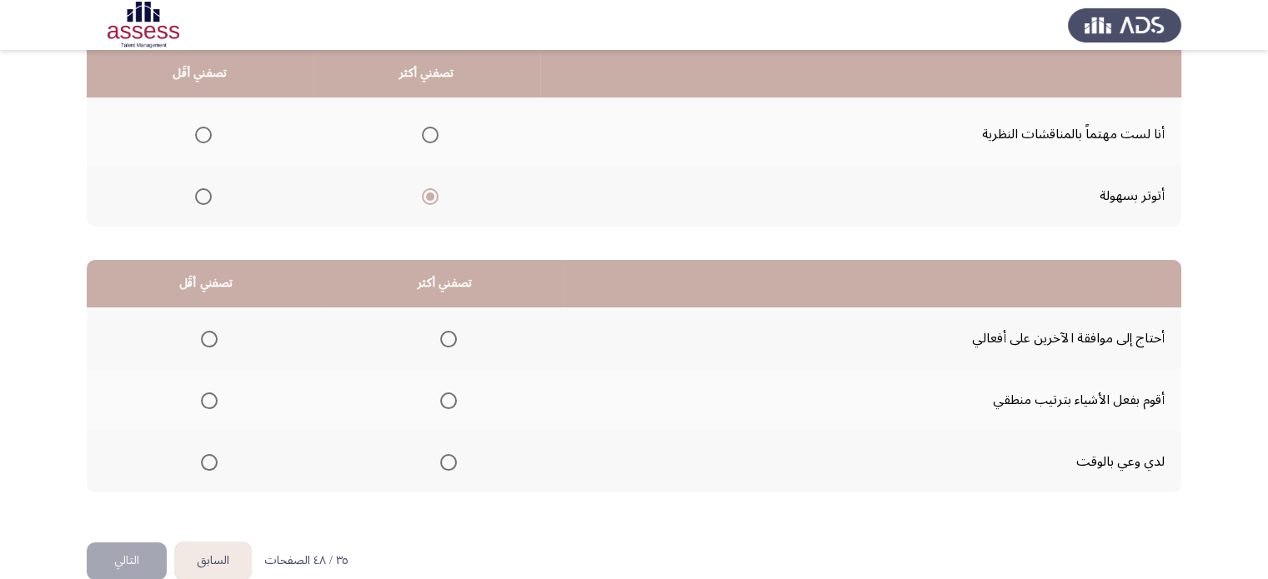
scroll to position [260, 0]
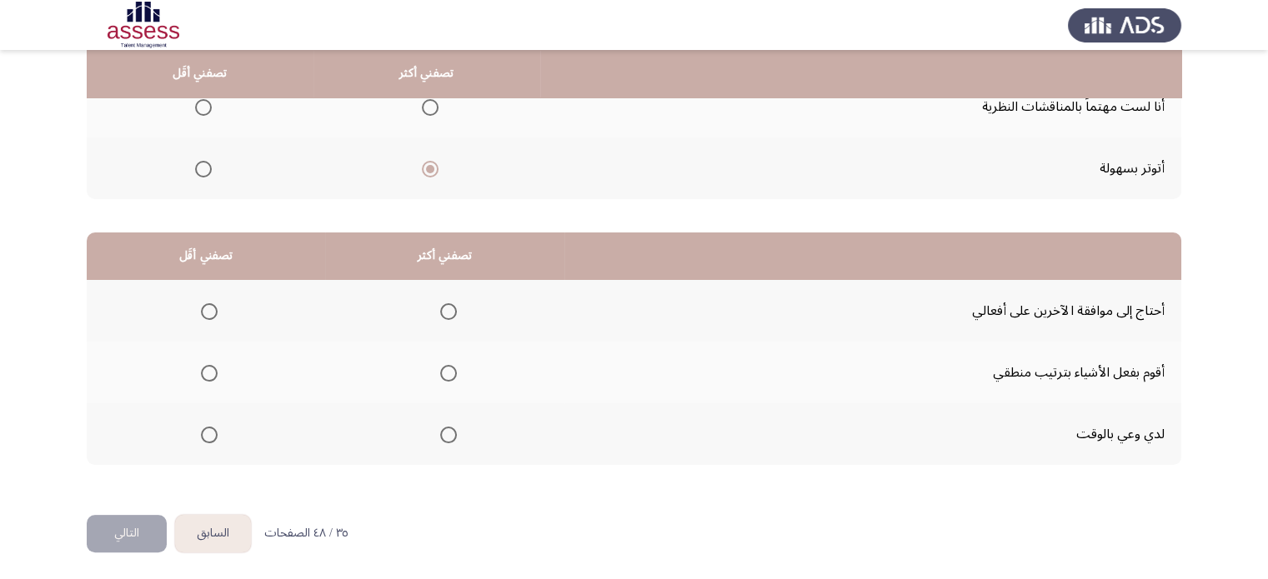
click at [444, 434] on span "Select an option" at bounding box center [448, 435] width 17 height 17
click at [444, 434] on input "Select an option" at bounding box center [448, 435] width 17 height 17
click at [208, 309] on span "Select an option" at bounding box center [209, 311] width 17 height 17
click at [208, 309] on input "Select an option" at bounding box center [209, 311] width 17 height 17
click at [129, 522] on button "التالي" at bounding box center [127, 534] width 80 height 38
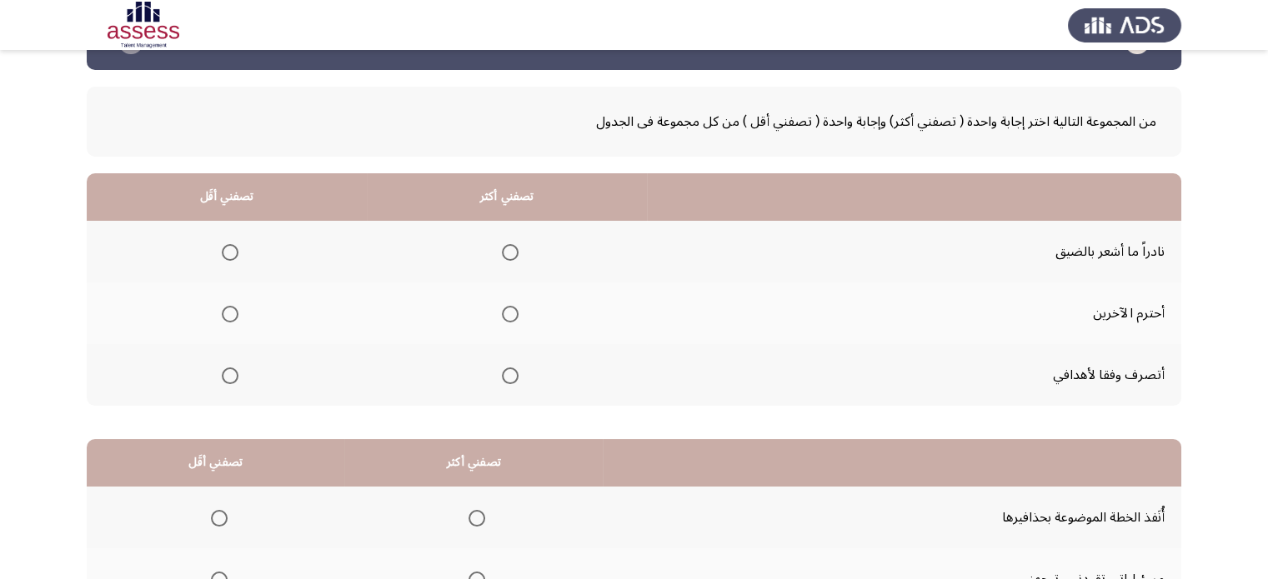
scroll to position [52, 0]
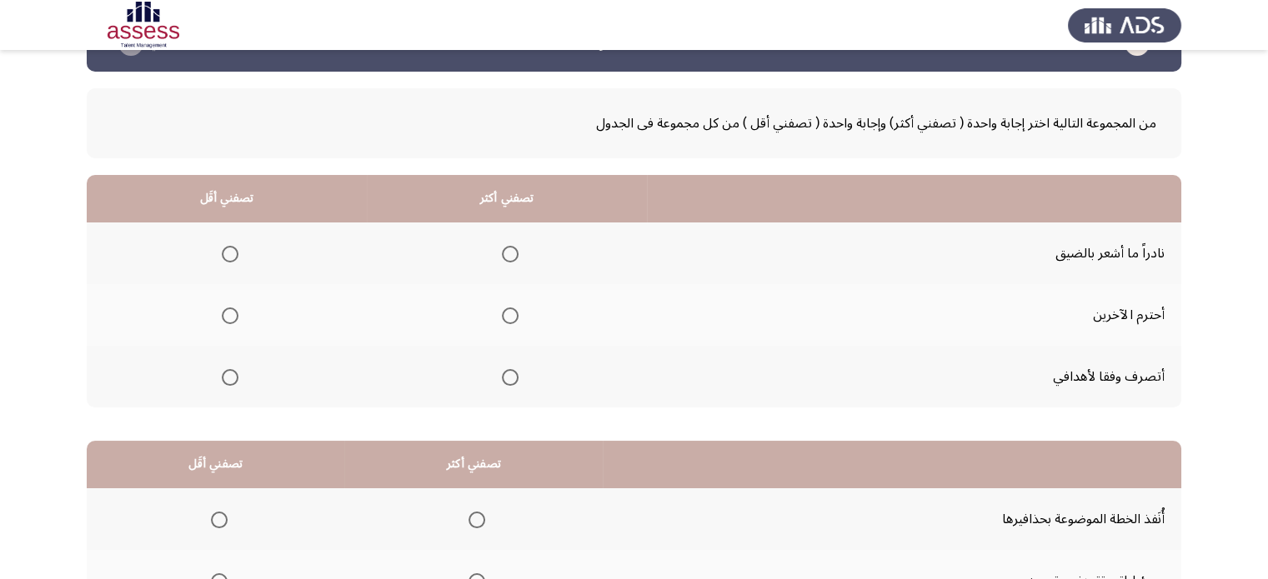
click at [509, 310] on span "Select an option" at bounding box center [510, 316] width 17 height 17
click at [509, 310] on input "Select an option" at bounding box center [510, 316] width 17 height 17
click at [229, 368] on mat-radio-button "Select an option" at bounding box center [226, 377] width 23 height 18
click at [227, 251] on span "Select an option" at bounding box center [230, 254] width 17 height 17
click at [227, 251] on input "Select an option" at bounding box center [230, 254] width 17 height 17
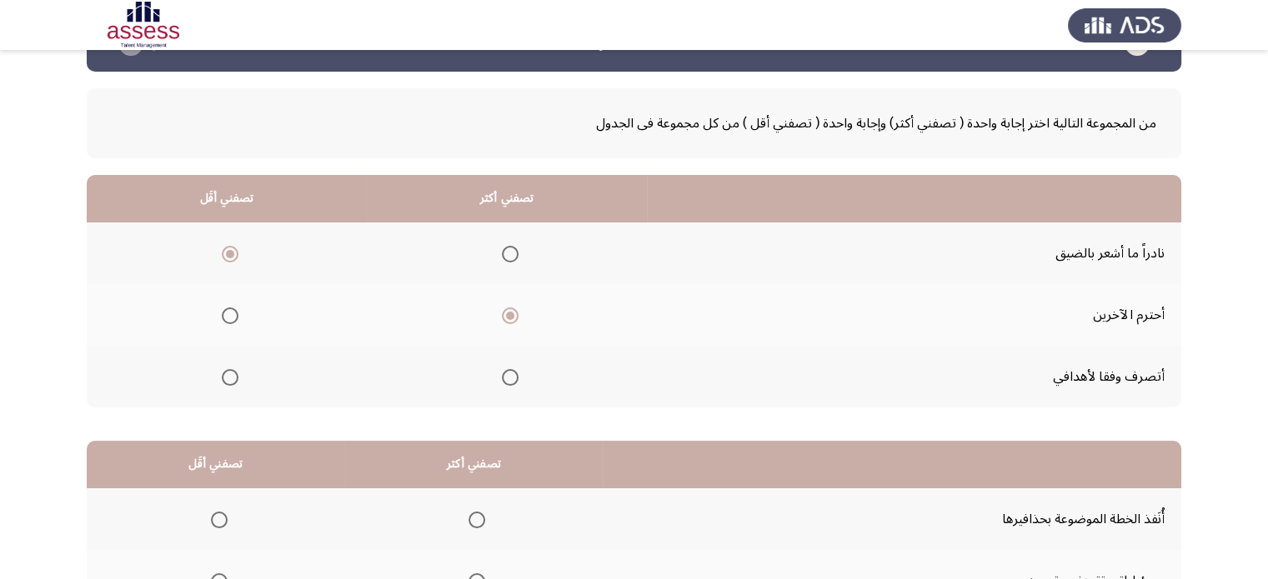
click at [223, 370] on span "Select an option" at bounding box center [230, 377] width 17 height 17
click at [223, 370] on input "Select an option" at bounding box center [230, 377] width 17 height 17
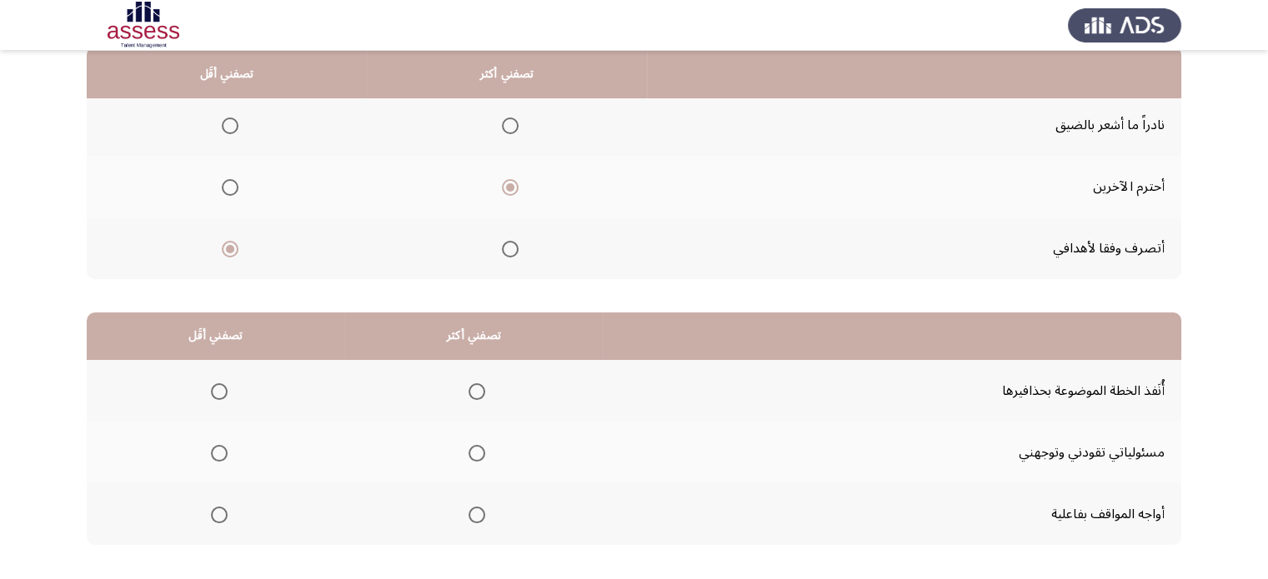
scroll to position [260, 0]
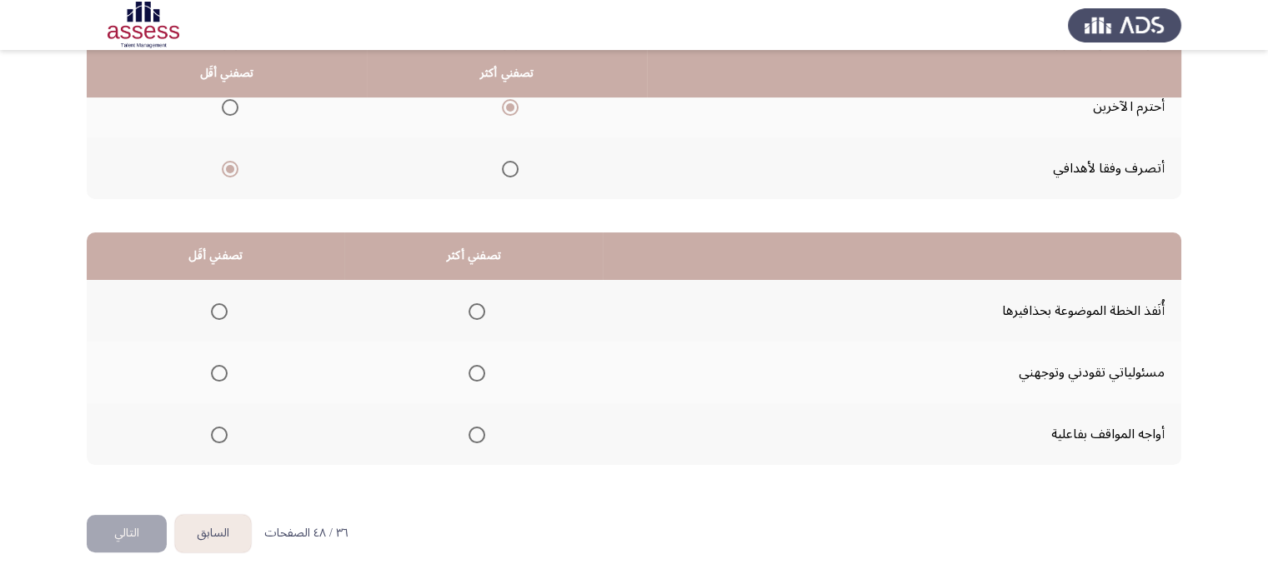
click at [474, 368] on span "Select an option" at bounding box center [477, 373] width 17 height 17
click at [474, 368] on input "Select an option" at bounding box center [477, 373] width 17 height 17
click at [217, 429] on span "Select an option" at bounding box center [219, 435] width 17 height 17
click at [217, 429] on input "Select an option" at bounding box center [219, 435] width 17 height 17
click at [132, 529] on button "التالي" at bounding box center [127, 534] width 80 height 38
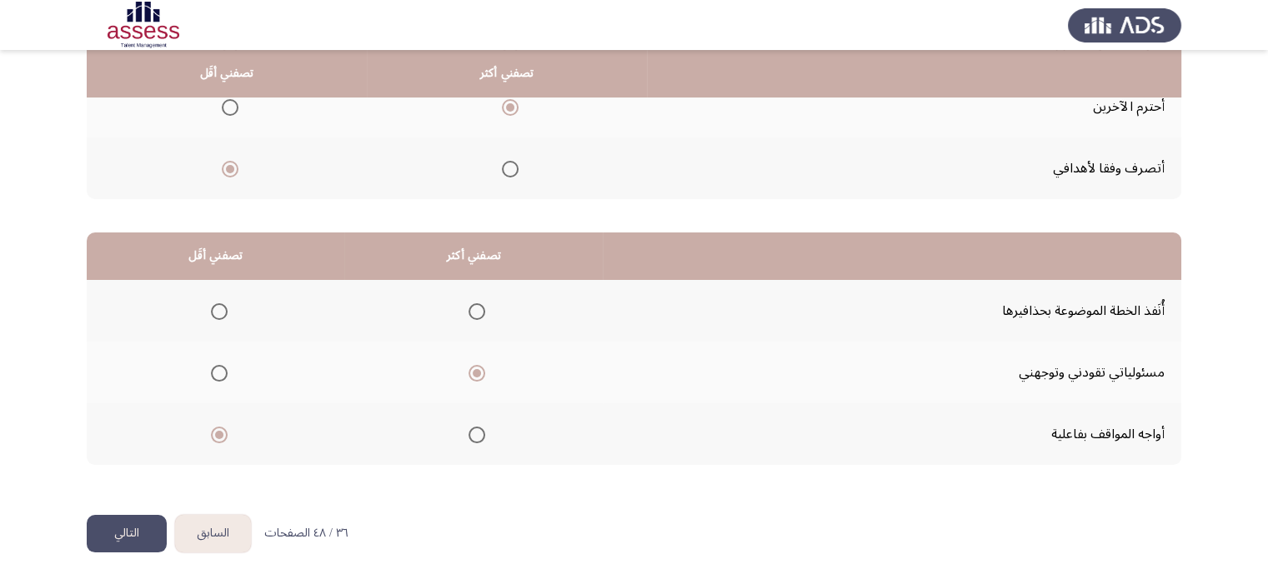
scroll to position [0, 0]
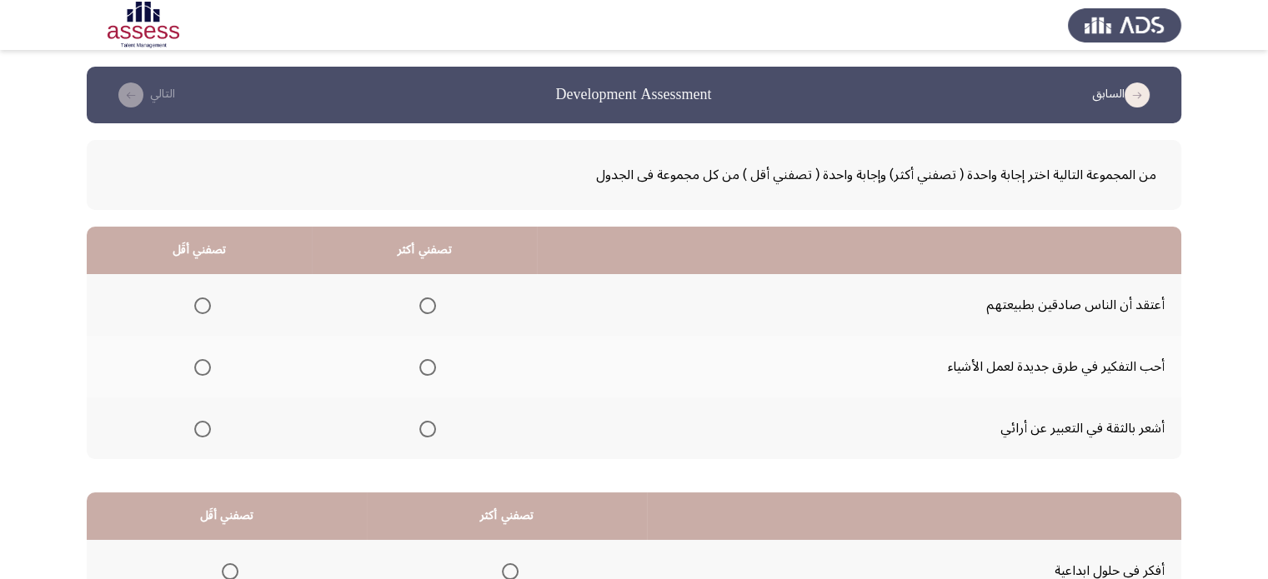
click at [420, 305] on span "Select an option" at bounding box center [427, 306] width 17 height 17
click at [420, 305] on input "Select an option" at bounding box center [427, 306] width 17 height 17
click at [196, 429] on span "Select an option" at bounding box center [202, 429] width 17 height 17
click at [196, 429] on input "Select an option" at bounding box center [202, 429] width 17 height 17
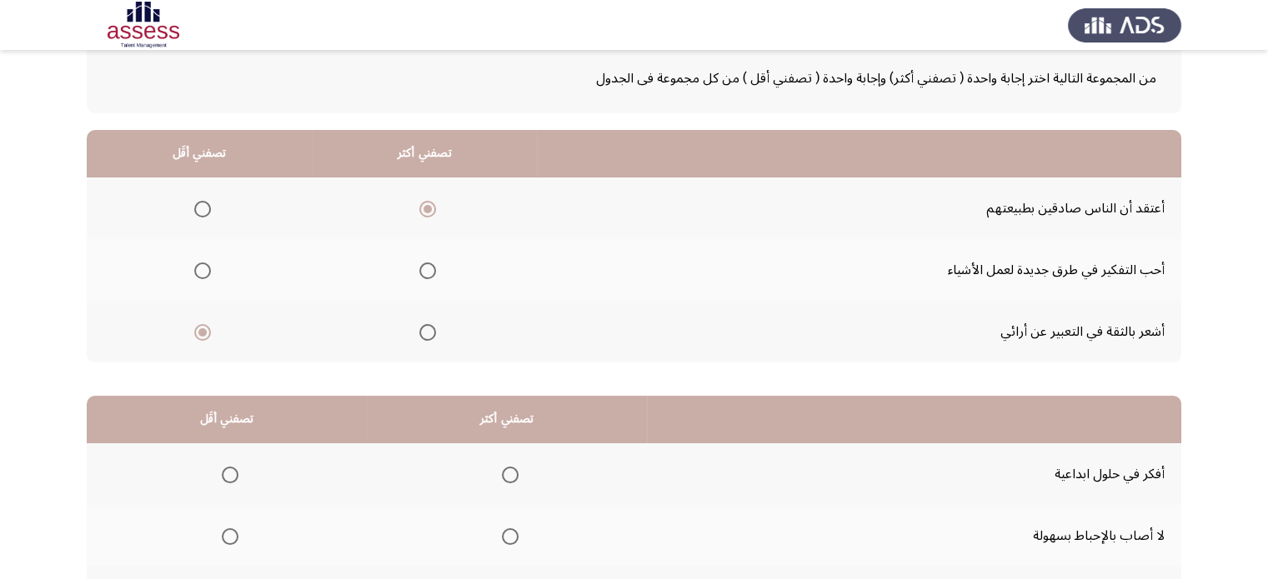
scroll to position [108, 0]
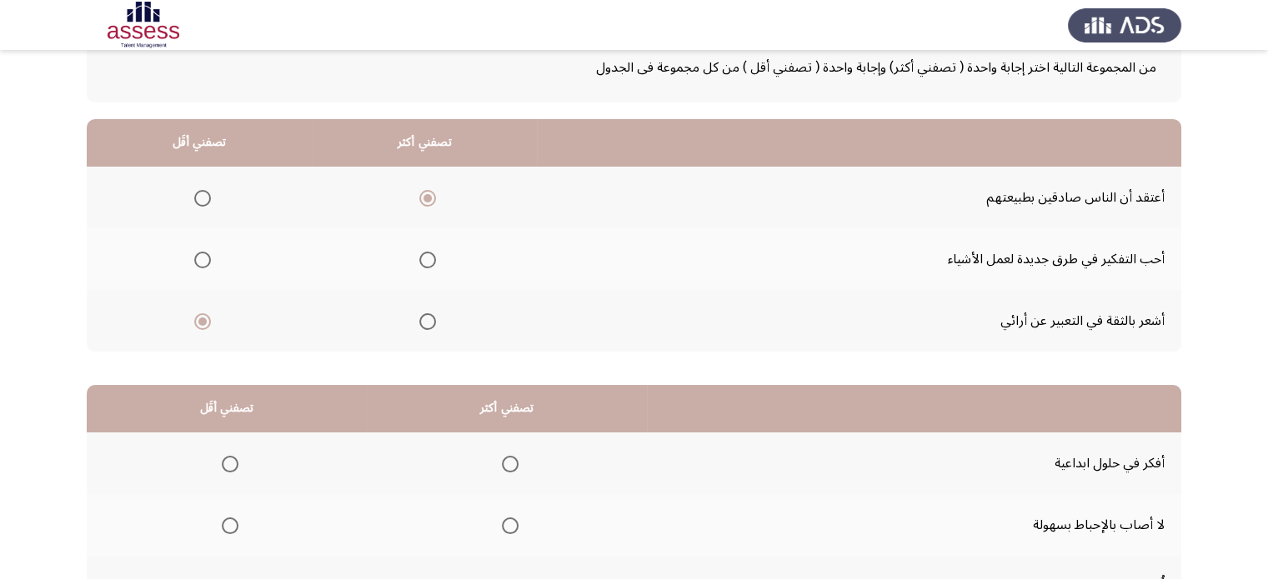
click at [511, 518] on span "Select an option" at bounding box center [510, 526] width 17 height 17
click at [511, 518] on input "Select an option" at bounding box center [510, 526] width 17 height 17
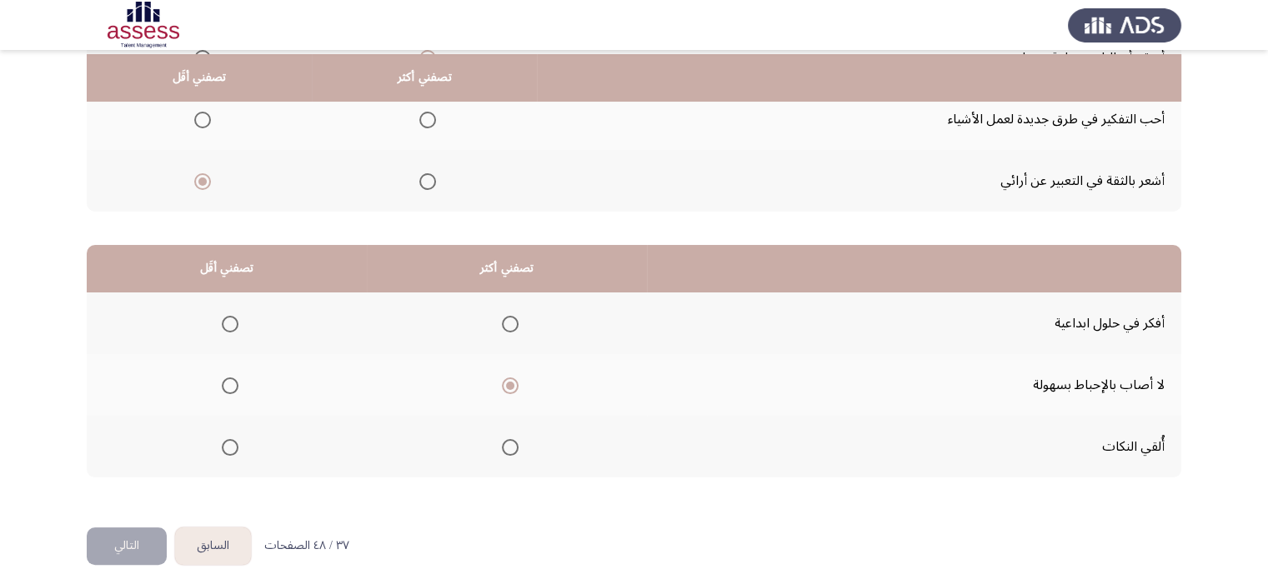
scroll to position [253, 0]
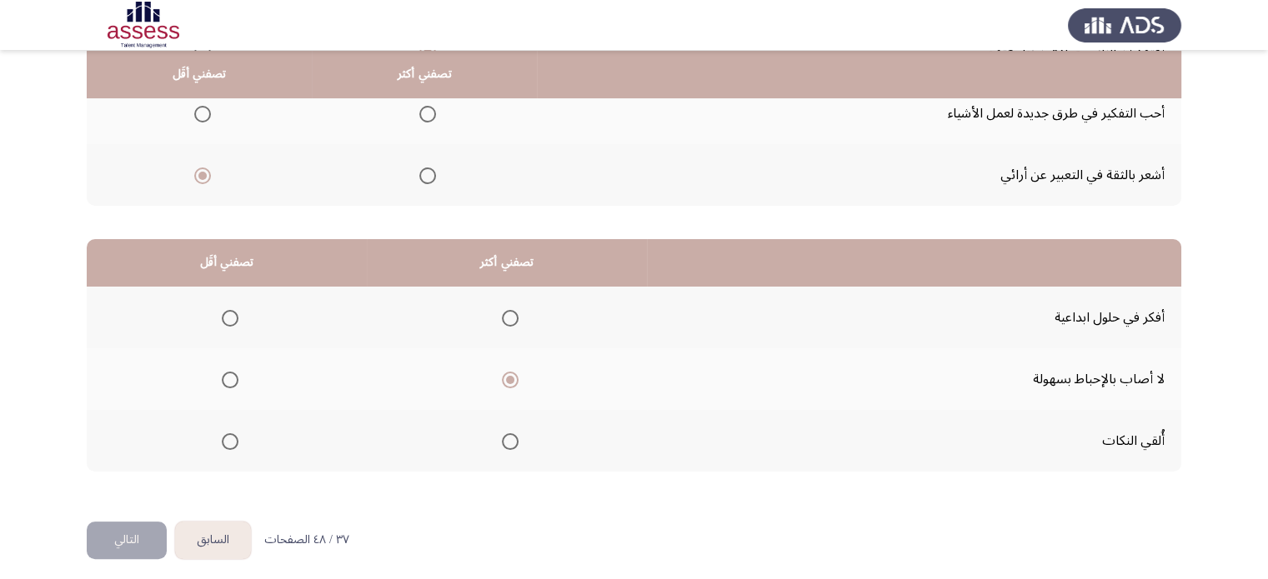
click at [230, 441] on span "Select an option" at bounding box center [230, 442] width 17 height 17
click at [230, 441] on input "Select an option" at bounding box center [230, 442] width 17 height 17
click at [153, 536] on button "التالي" at bounding box center [127, 541] width 80 height 38
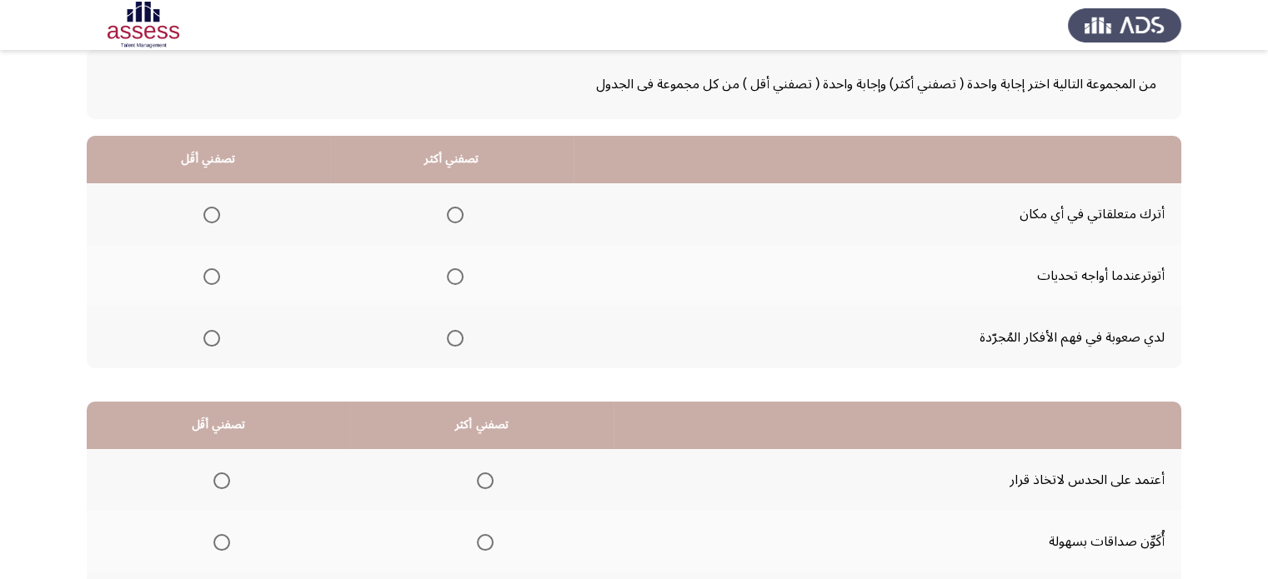
scroll to position [95, 0]
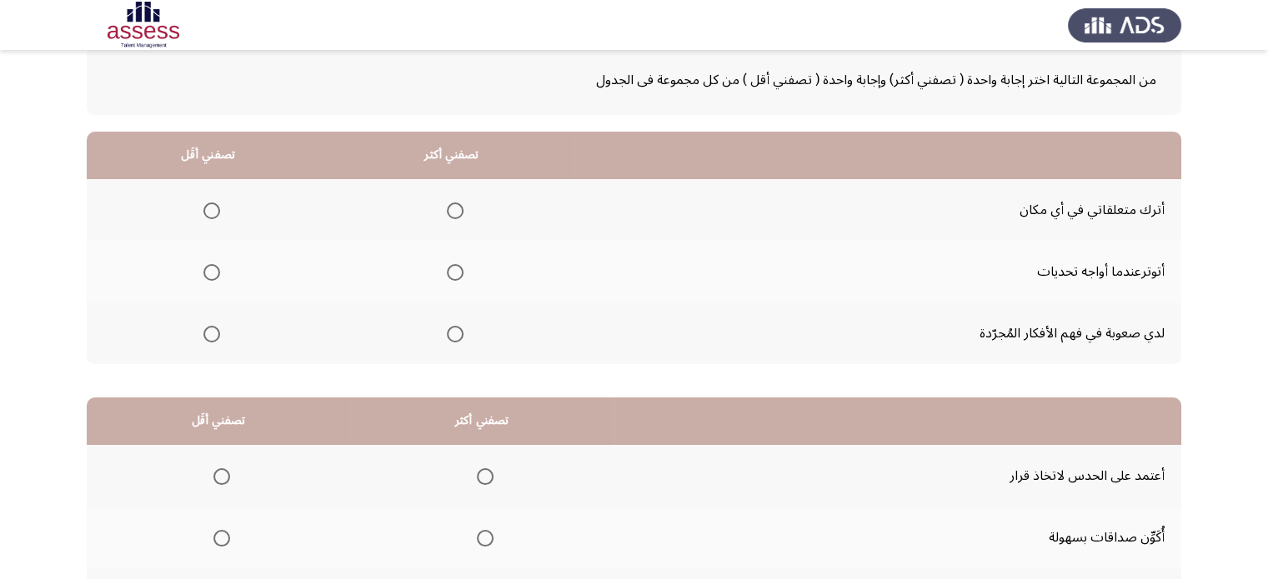
click at [213, 268] on span "Select an option" at bounding box center [211, 272] width 17 height 17
click at [213, 268] on input "Select an option" at bounding box center [211, 272] width 17 height 17
click at [456, 332] on span "Select an option" at bounding box center [455, 334] width 17 height 17
click at [456, 332] on input "Select an option" at bounding box center [455, 334] width 17 height 17
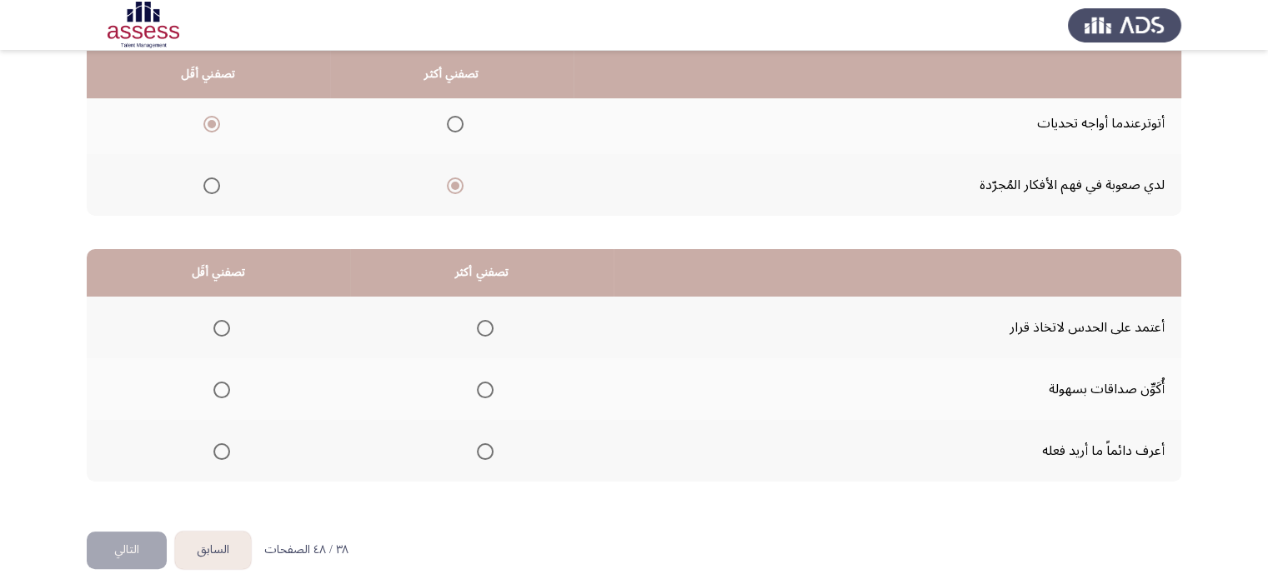
scroll to position [260, 0]
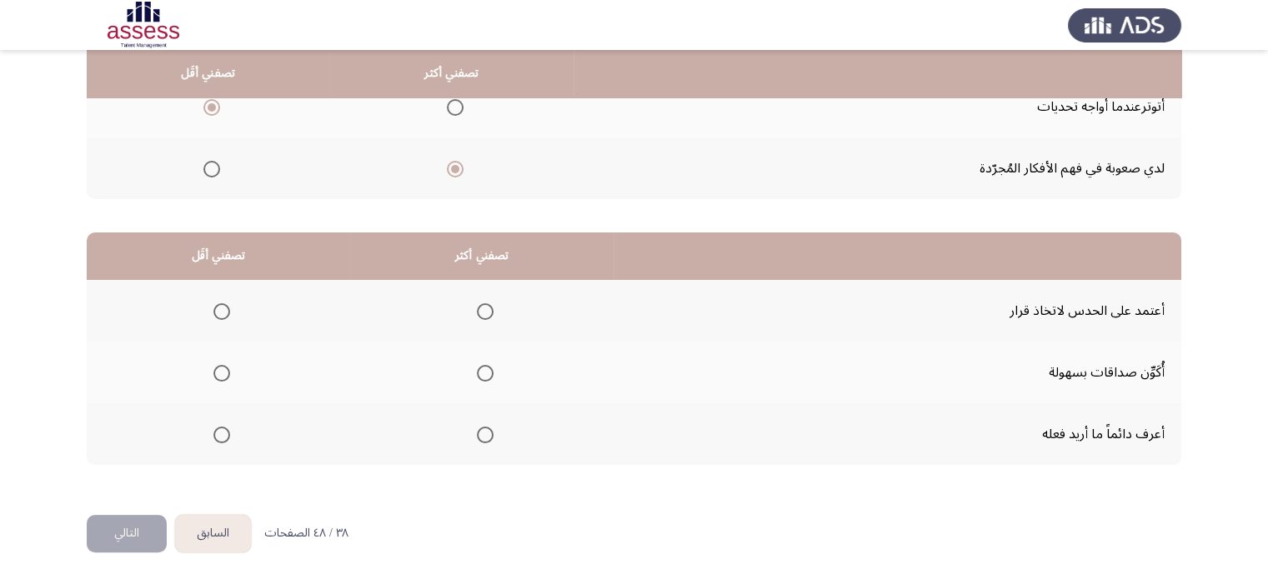
click at [489, 370] on span "Select an option" at bounding box center [485, 373] width 17 height 17
click at [489, 370] on input "Select an option" at bounding box center [485, 373] width 17 height 17
click at [223, 304] on span "Select an option" at bounding box center [221, 311] width 17 height 17
click at [223, 304] on input "Select an option" at bounding box center [221, 311] width 17 height 17
click at [135, 517] on button "التالي" at bounding box center [127, 534] width 80 height 38
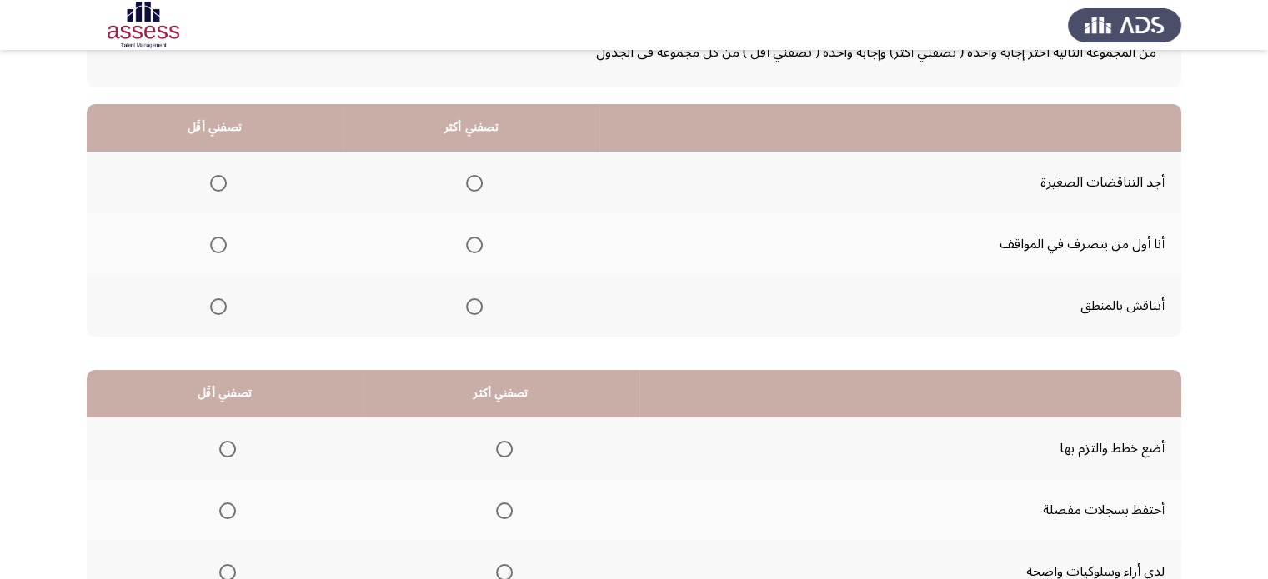
scroll to position [128, 0]
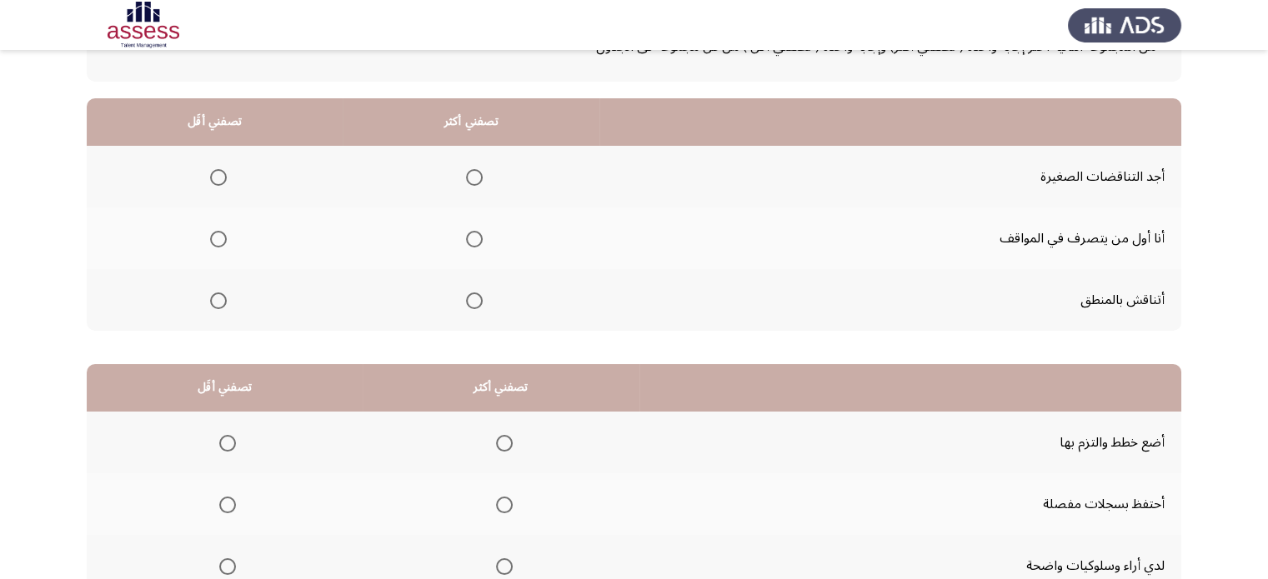
click at [471, 298] on span "Select an option" at bounding box center [474, 301] width 17 height 17
click at [471, 298] on input "Select an option" at bounding box center [474, 301] width 17 height 17
click at [214, 179] on span "Select an option" at bounding box center [218, 177] width 17 height 17
click at [214, 179] on input "Select an option" at bounding box center [218, 177] width 17 height 17
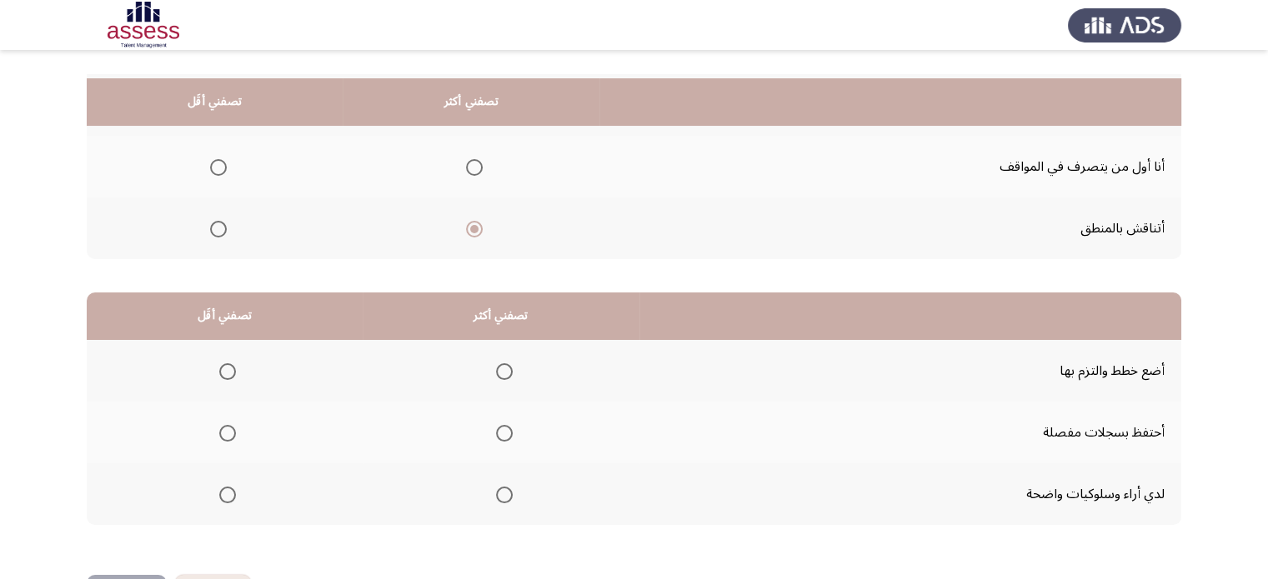
scroll to position [231, 0]
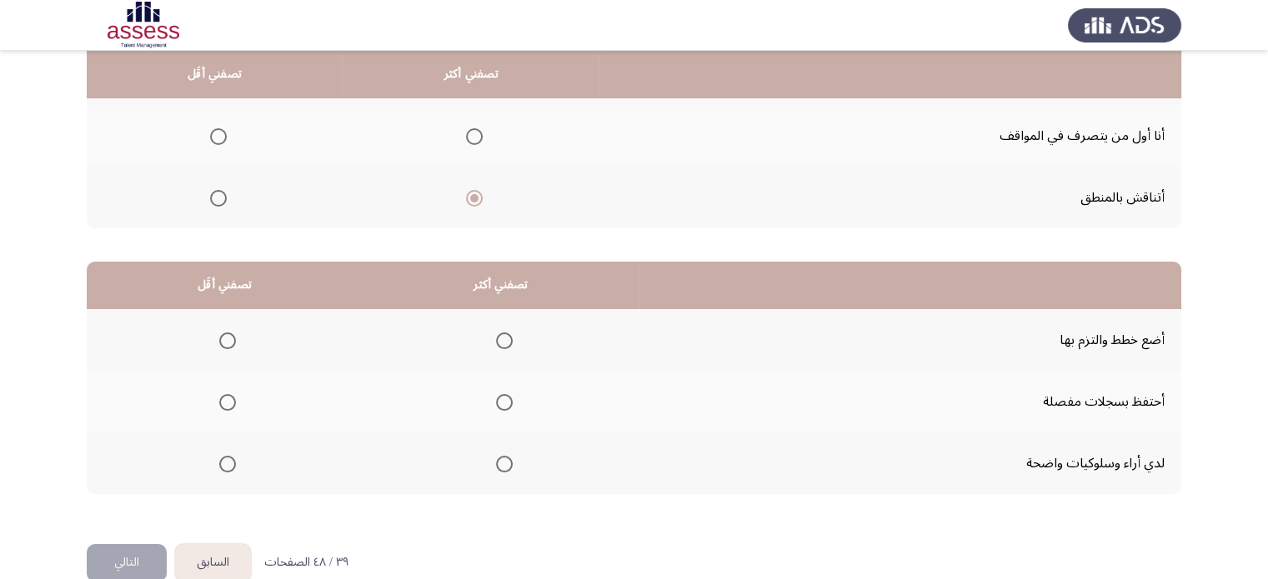
click at [500, 461] on span "Select an option" at bounding box center [504, 464] width 17 height 17
click at [500, 461] on input "Select an option" at bounding box center [504, 464] width 17 height 17
click at [222, 396] on span "Select an option" at bounding box center [227, 402] width 17 height 17
click at [222, 396] on input "Select an option" at bounding box center [227, 402] width 17 height 17
click at [137, 559] on button "التالي" at bounding box center [127, 563] width 80 height 38
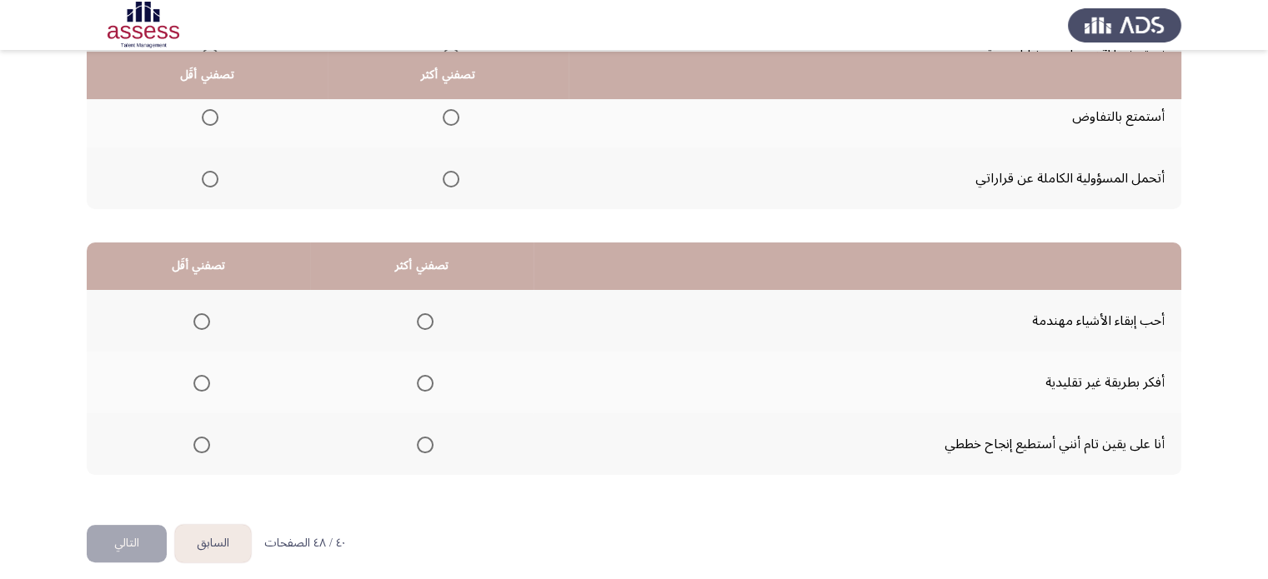
scroll to position [248, 0]
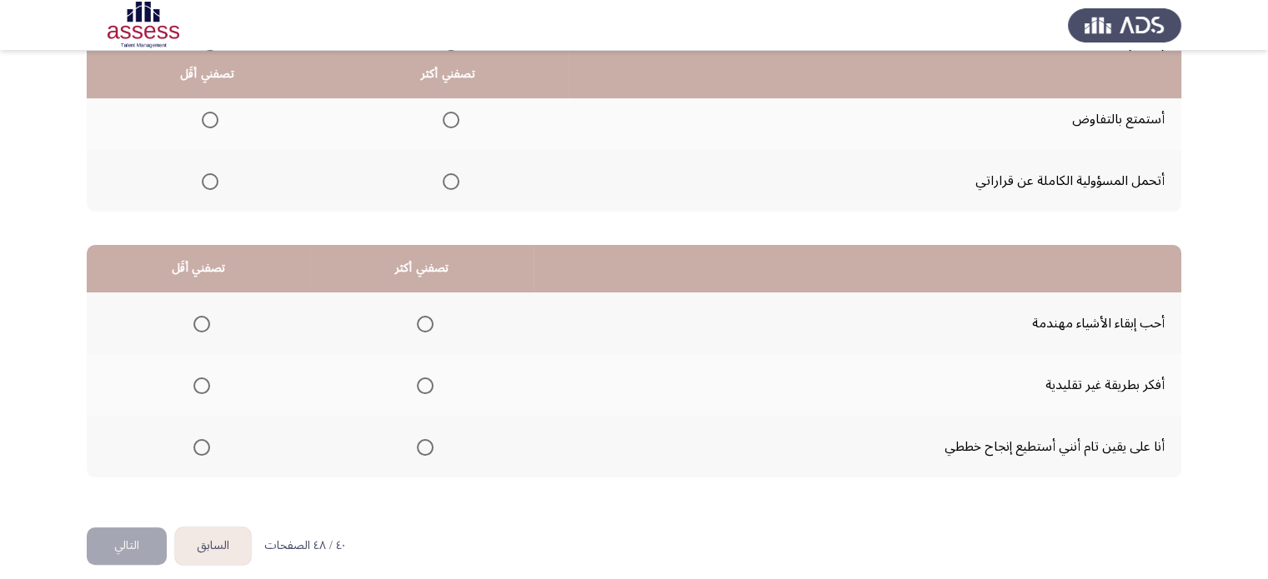
click at [425, 323] on span "Select an option" at bounding box center [425, 324] width 17 height 17
click at [425, 323] on input "Select an option" at bounding box center [425, 324] width 17 height 17
click at [203, 386] on span "Select an option" at bounding box center [201, 386] width 17 height 17
click at [203, 386] on input "Select an option" at bounding box center [201, 386] width 17 height 17
click at [454, 183] on span "Select an option" at bounding box center [451, 181] width 17 height 17
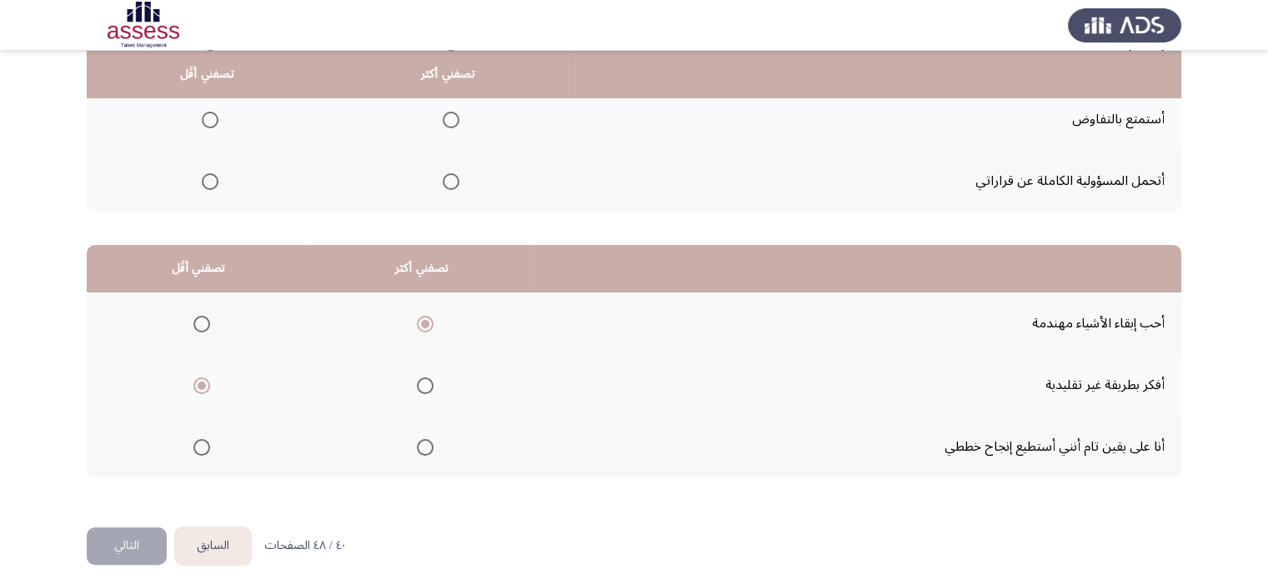
click at [454, 183] on input "Select an option" at bounding box center [451, 181] width 17 height 17
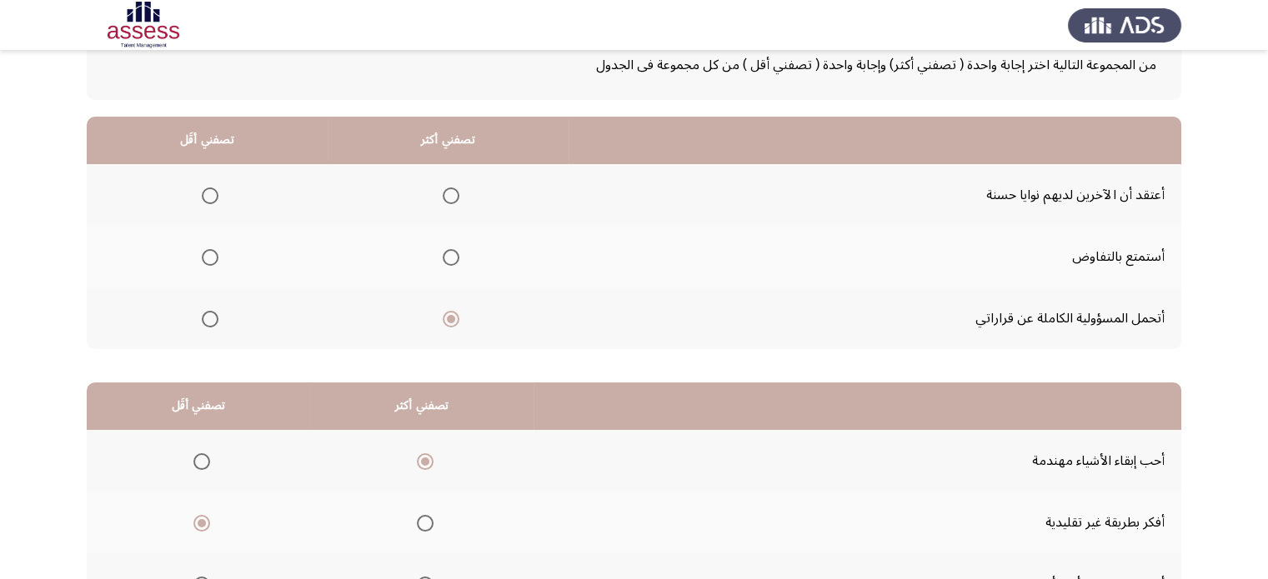
scroll to position [78, 0]
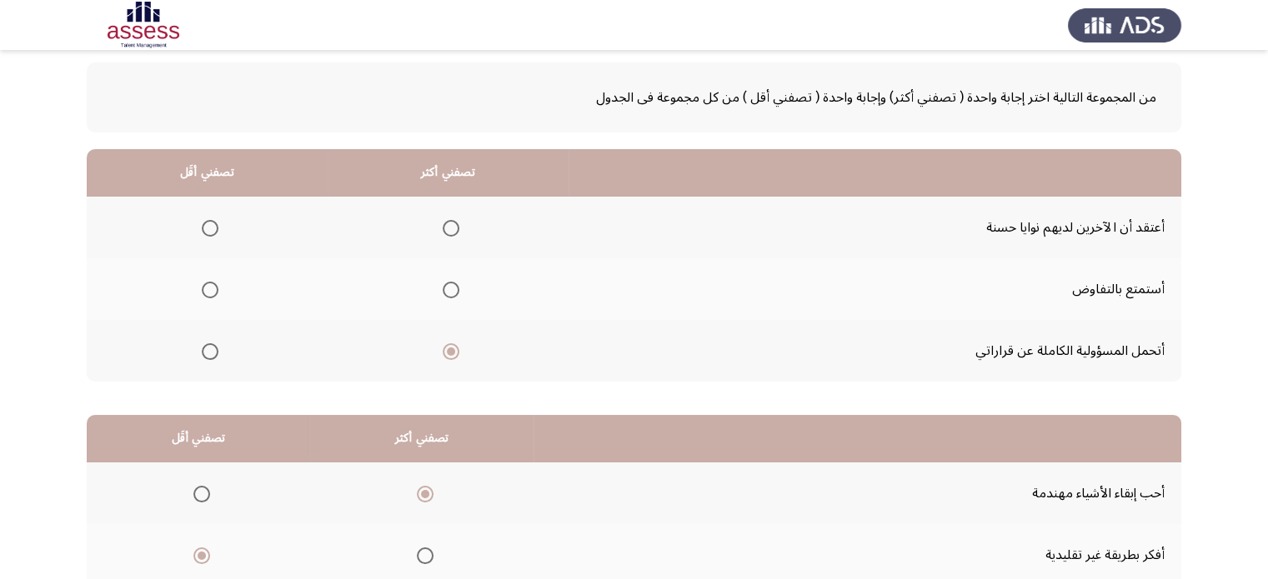
click at [452, 221] on span "Select an option" at bounding box center [451, 228] width 17 height 17
click at [452, 221] on input "Select an option" at bounding box center [451, 228] width 17 height 17
click at [215, 286] on span "Select an option" at bounding box center [210, 290] width 17 height 17
click at [215, 286] on input "Select an option" at bounding box center [210, 290] width 17 height 17
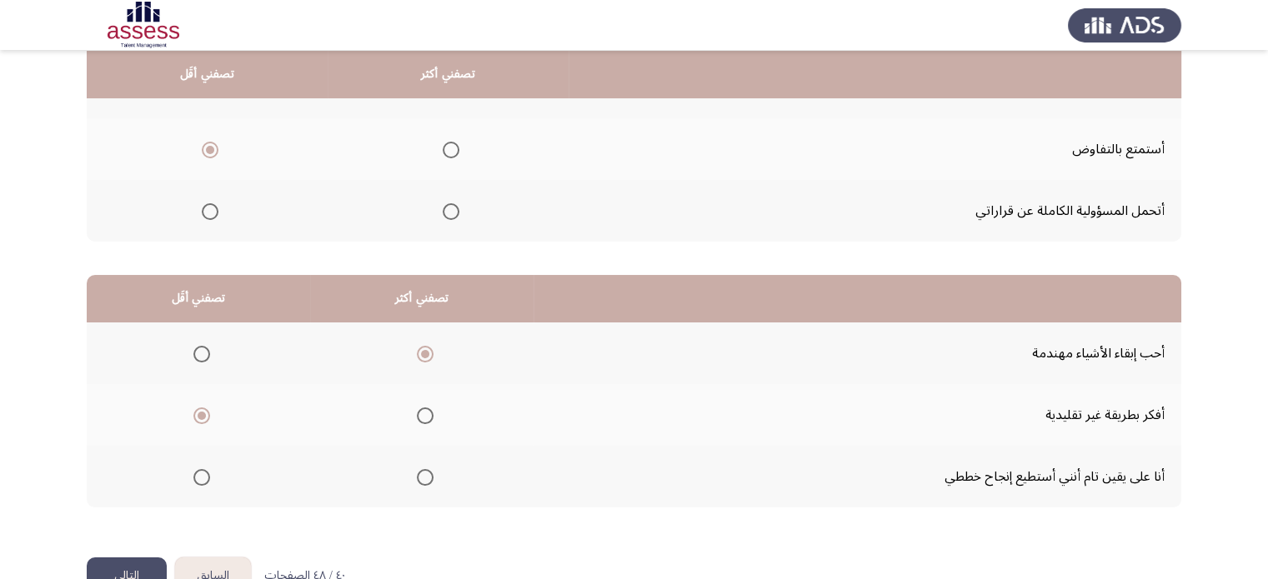
scroll to position [260, 0]
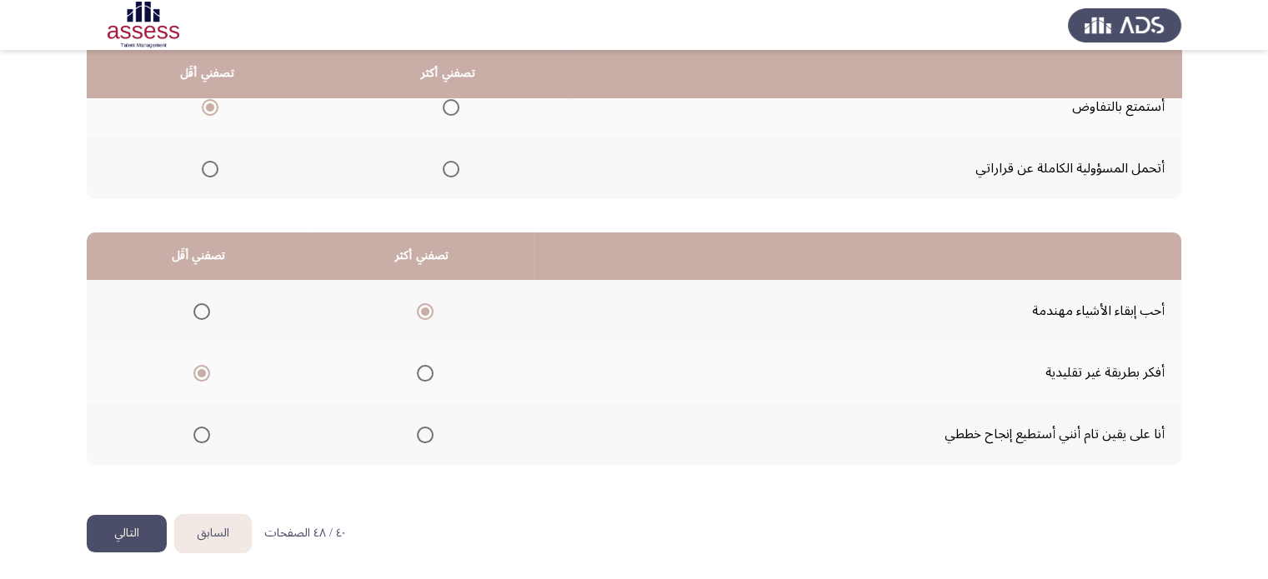
click at [128, 532] on button "التالي" at bounding box center [127, 534] width 80 height 38
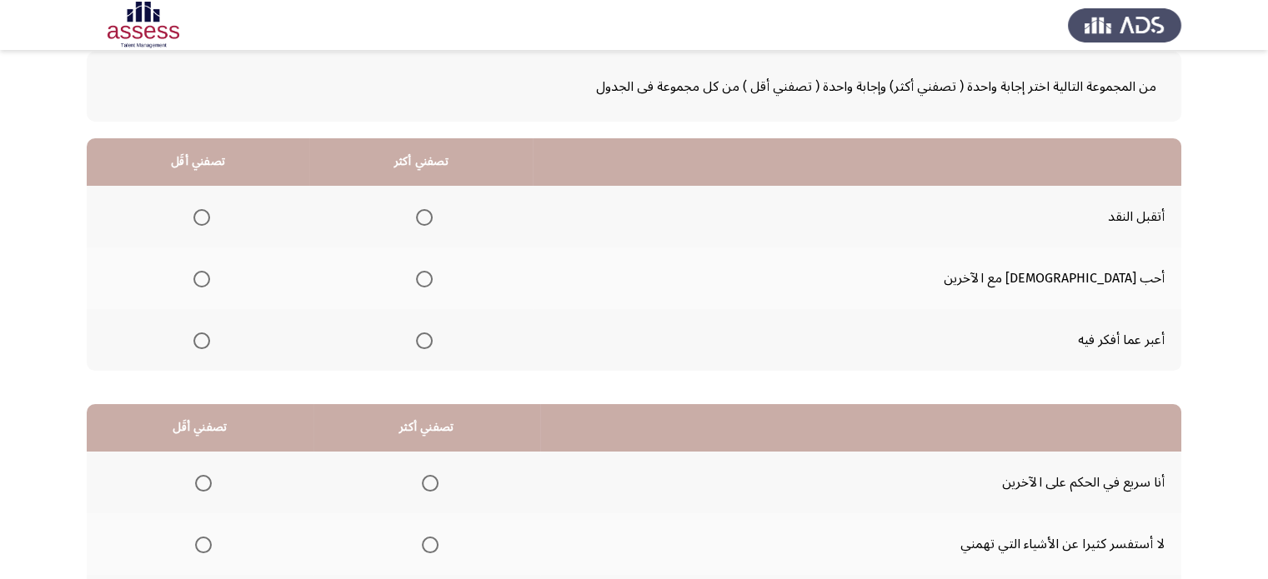
scroll to position [106, 0]
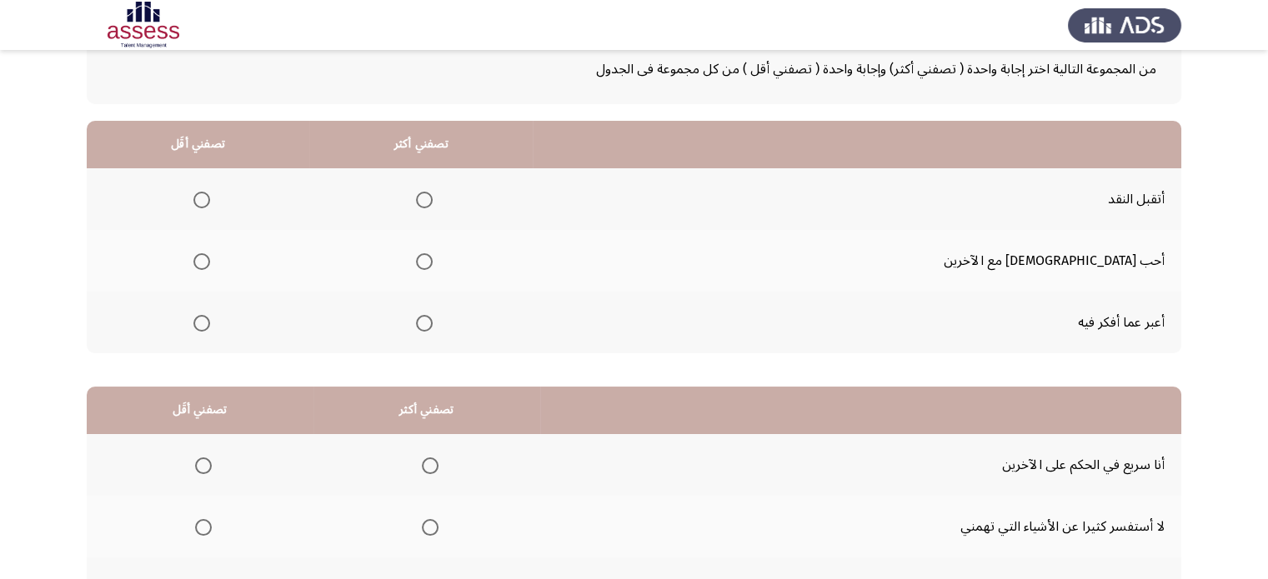
click at [433, 197] on span "Select an option" at bounding box center [424, 200] width 17 height 17
click at [433, 197] on input "Select an option" at bounding box center [424, 200] width 17 height 17
click at [433, 263] on span "Select an option" at bounding box center [424, 261] width 17 height 17
click at [433, 263] on input "Select an option" at bounding box center [424, 261] width 17 height 17
click at [210, 326] on span "Select an option" at bounding box center [201, 323] width 17 height 17
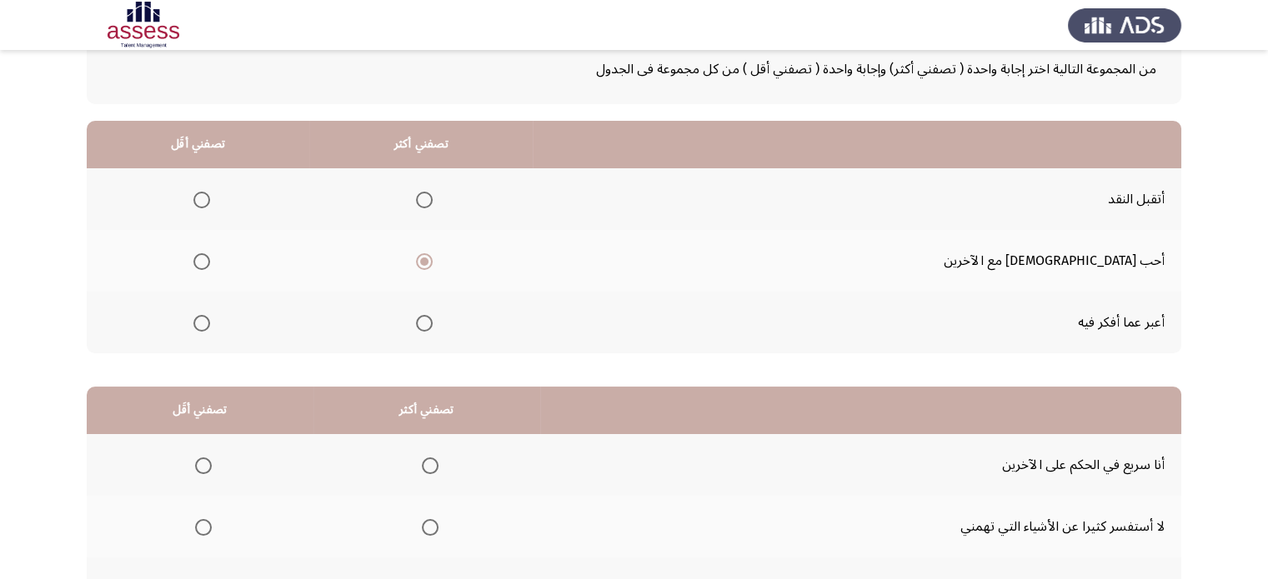
click at [210, 326] on input "Select an option" at bounding box center [201, 323] width 17 height 17
click at [198, 461] on span "Select an option" at bounding box center [203, 466] width 17 height 17
click at [198, 461] on input "Select an option" at bounding box center [203, 466] width 17 height 17
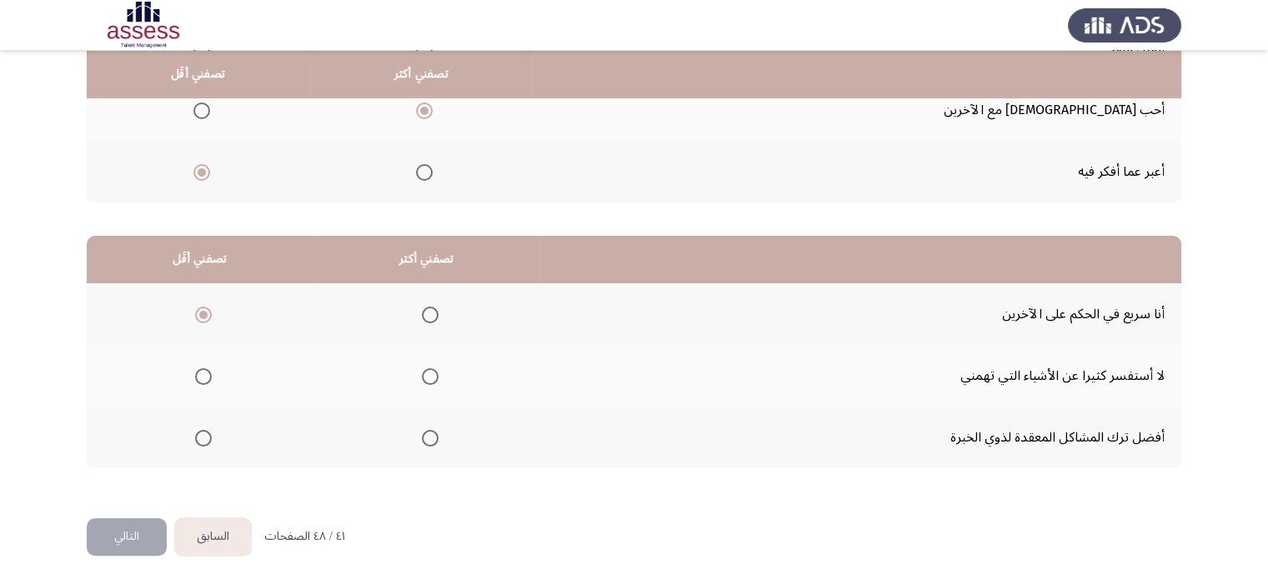
scroll to position [260, 0]
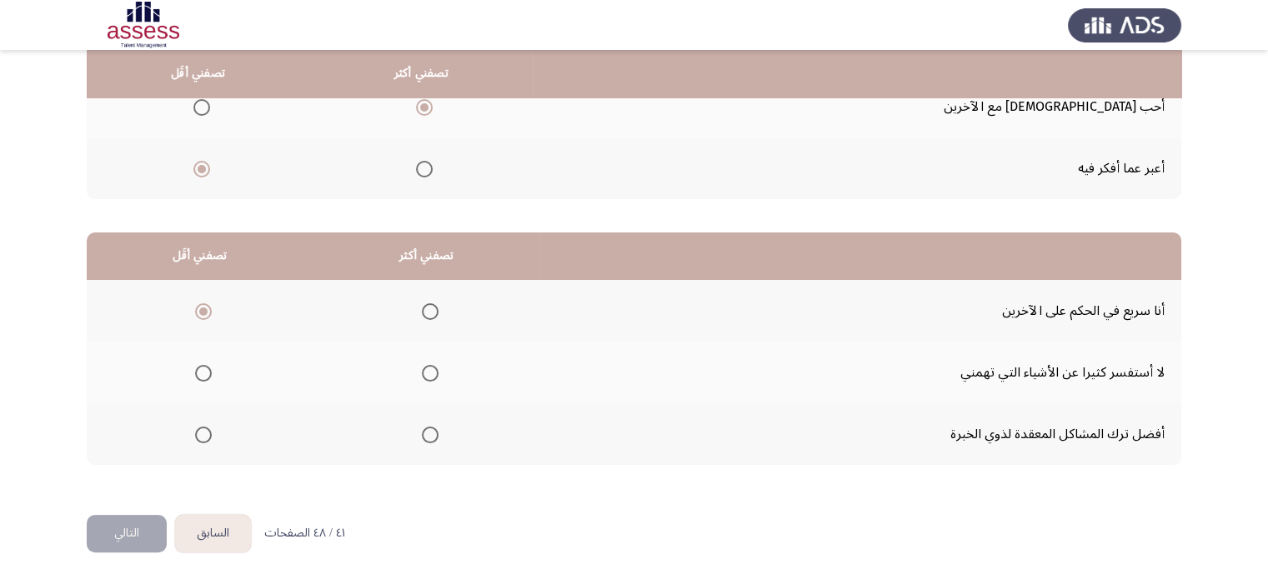
click at [430, 430] on span "Select an option" at bounding box center [430, 435] width 17 height 17
click at [430, 430] on input "Select an option" at bounding box center [430, 435] width 17 height 17
click at [201, 370] on span "Select an option" at bounding box center [203, 373] width 17 height 17
click at [201, 370] on input "Select an option" at bounding box center [203, 373] width 17 height 17
click at [136, 522] on button "التالي" at bounding box center [127, 534] width 80 height 38
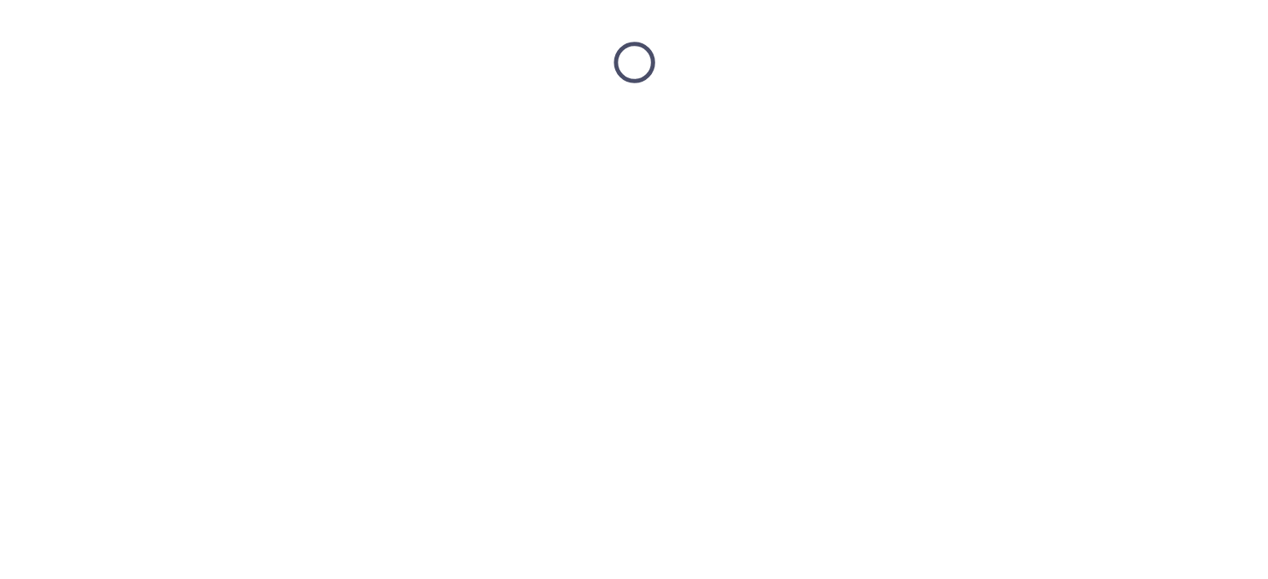
scroll to position [0, 0]
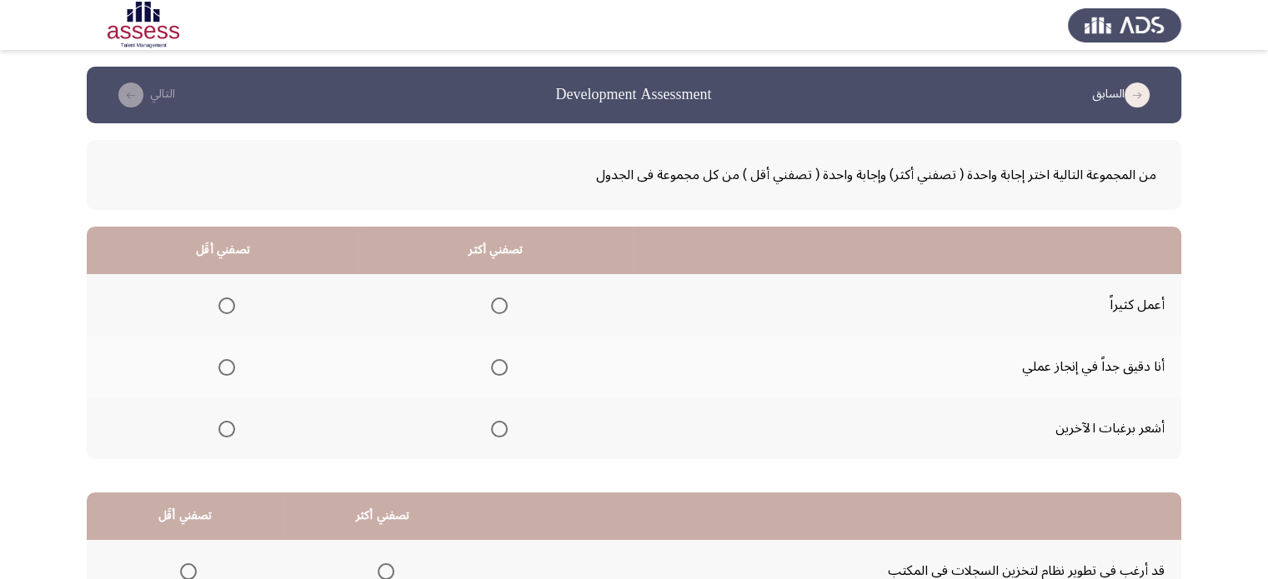
click at [1127, 86] on icon "load previous page" at bounding box center [1137, 95] width 25 height 25
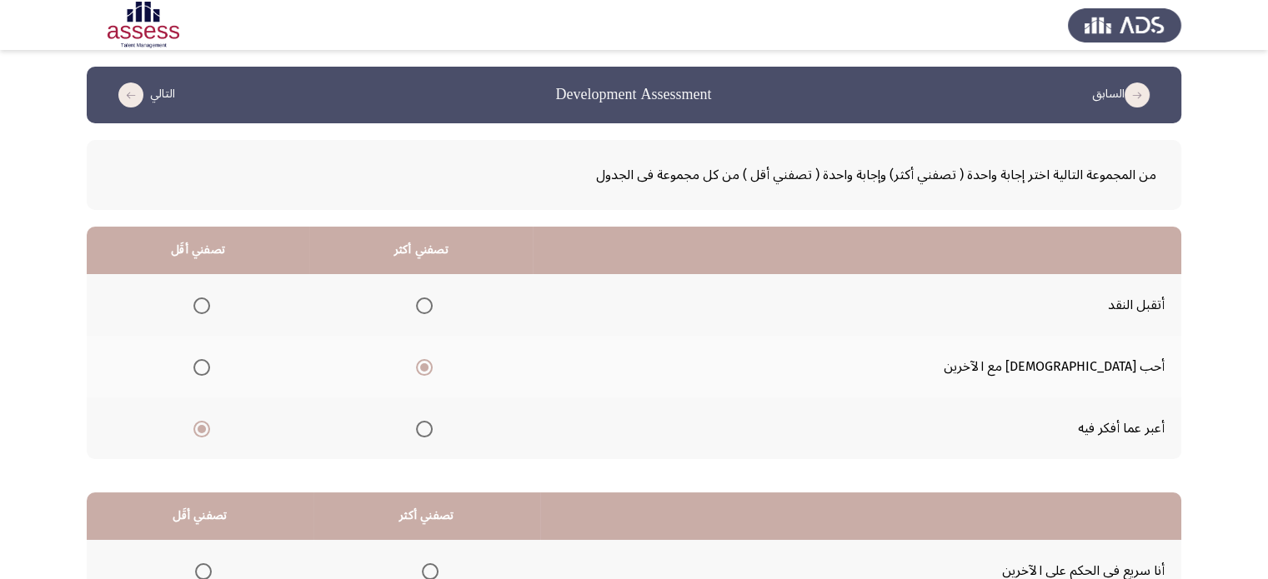
click at [434, 571] on span "Select an option" at bounding box center [430, 572] width 17 height 17
click at [434, 571] on input "Select an option" at bounding box center [430, 572] width 17 height 17
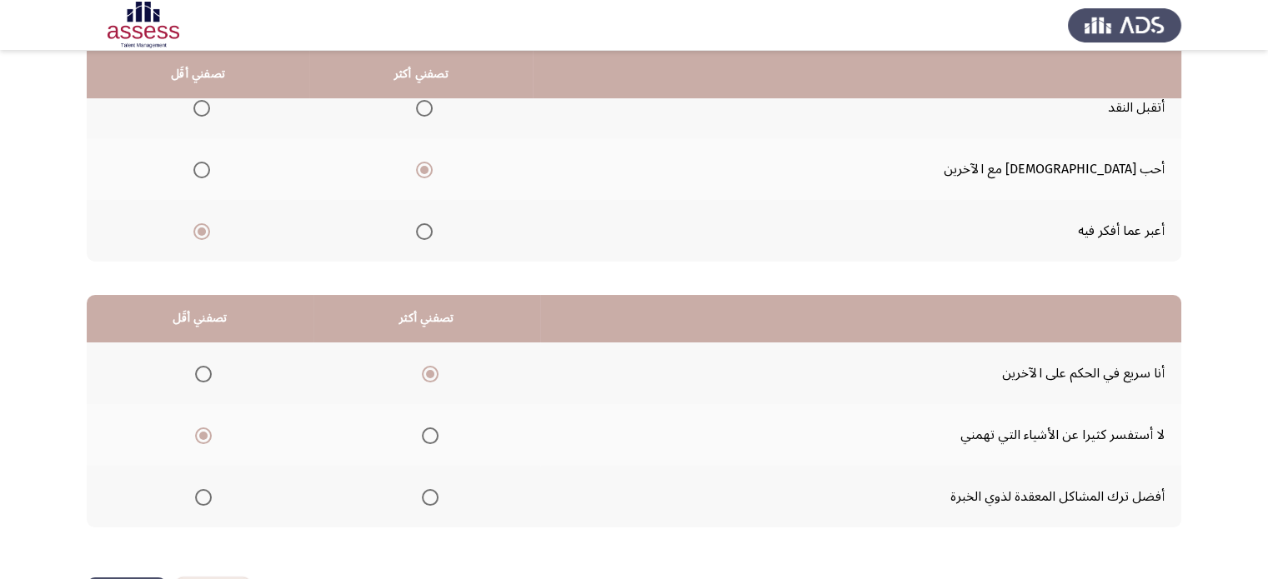
scroll to position [260, 0]
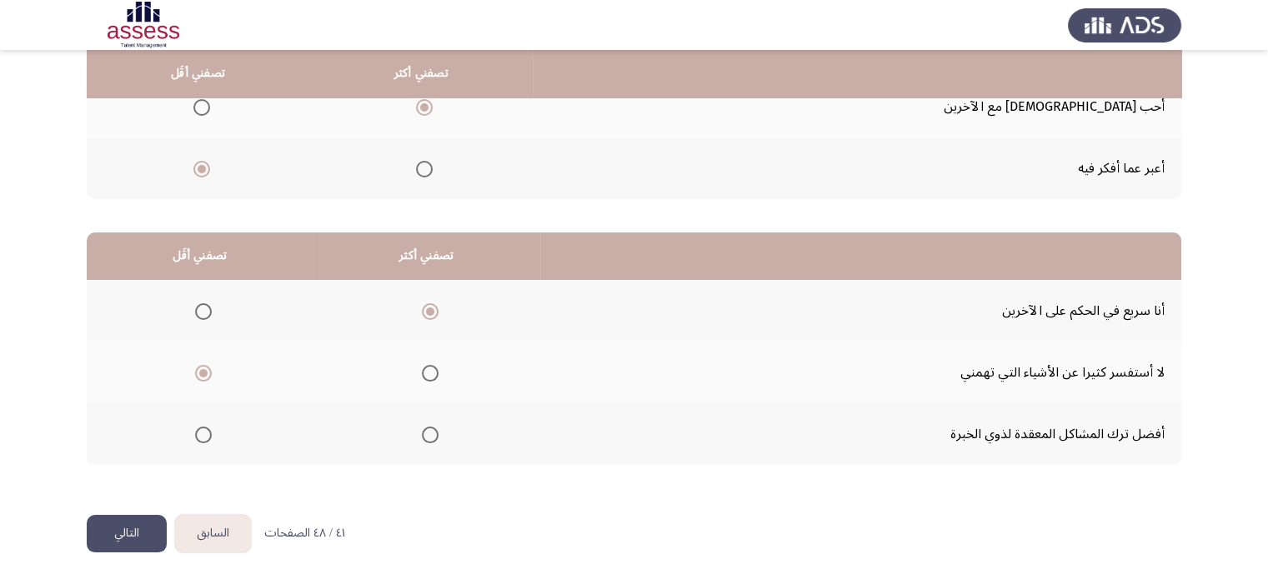
click at [138, 529] on button "التالي" at bounding box center [127, 534] width 80 height 38
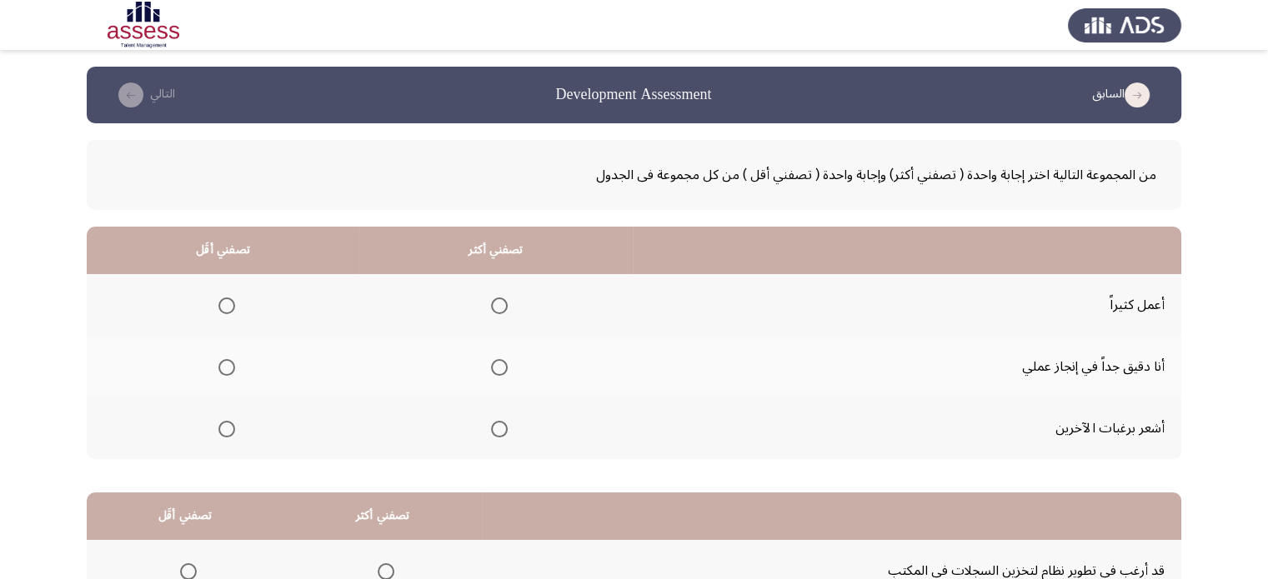
click at [495, 424] on span "Select an option" at bounding box center [499, 429] width 17 height 17
click at [495, 424] on input "Select an option" at bounding box center [499, 429] width 17 height 17
click at [491, 309] on span "Select an option" at bounding box center [499, 306] width 17 height 17
click at [491, 309] on input "Select an option" at bounding box center [499, 306] width 17 height 17
click at [223, 426] on span "Select an option" at bounding box center [226, 429] width 17 height 17
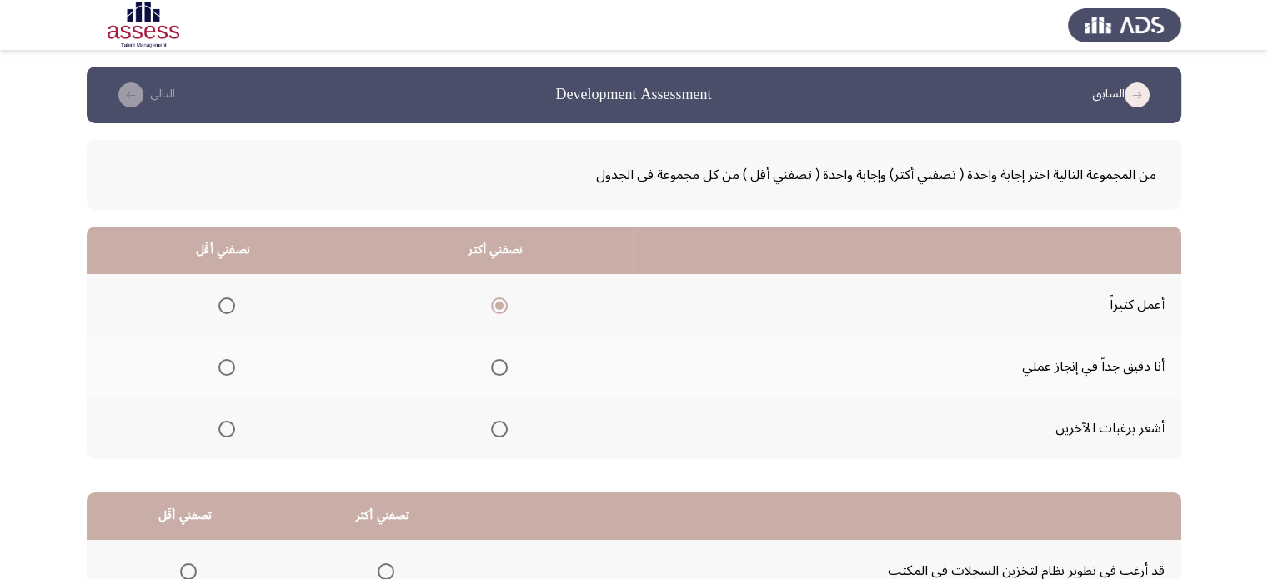
click at [223, 426] on input "Select an option" at bounding box center [226, 429] width 17 height 17
click at [220, 371] on span "Select an option" at bounding box center [226, 367] width 17 height 17
click at [220, 371] on input "Select an option" at bounding box center [226, 367] width 17 height 17
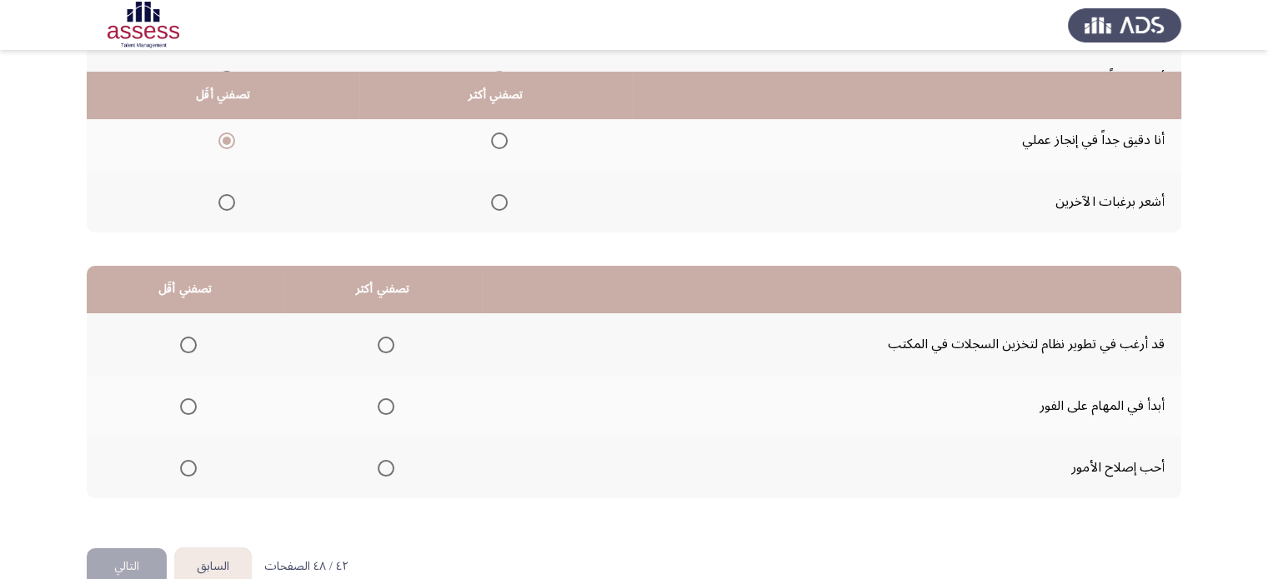
scroll to position [249, 0]
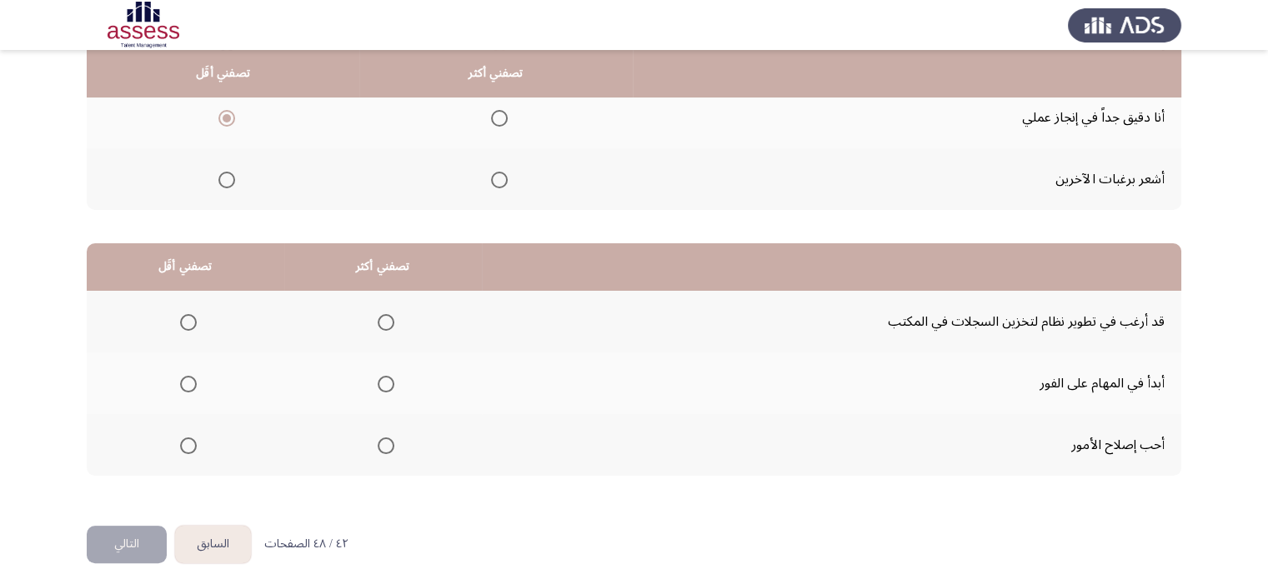
click at [384, 381] on span "Select an option" at bounding box center [386, 384] width 17 height 17
click at [384, 381] on input "Select an option" at bounding box center [386, 384] width 17 height 17
click at [188, 449] on span "Select an option" at bounding box center [188, 446] width 17 height 17
click at [188, 449] on input "Select an option" at bounding box center [188, 446] width 17 height 17
click at [150, 534] on button "التالي" at bounding box center [127, 545] width 80 height 38
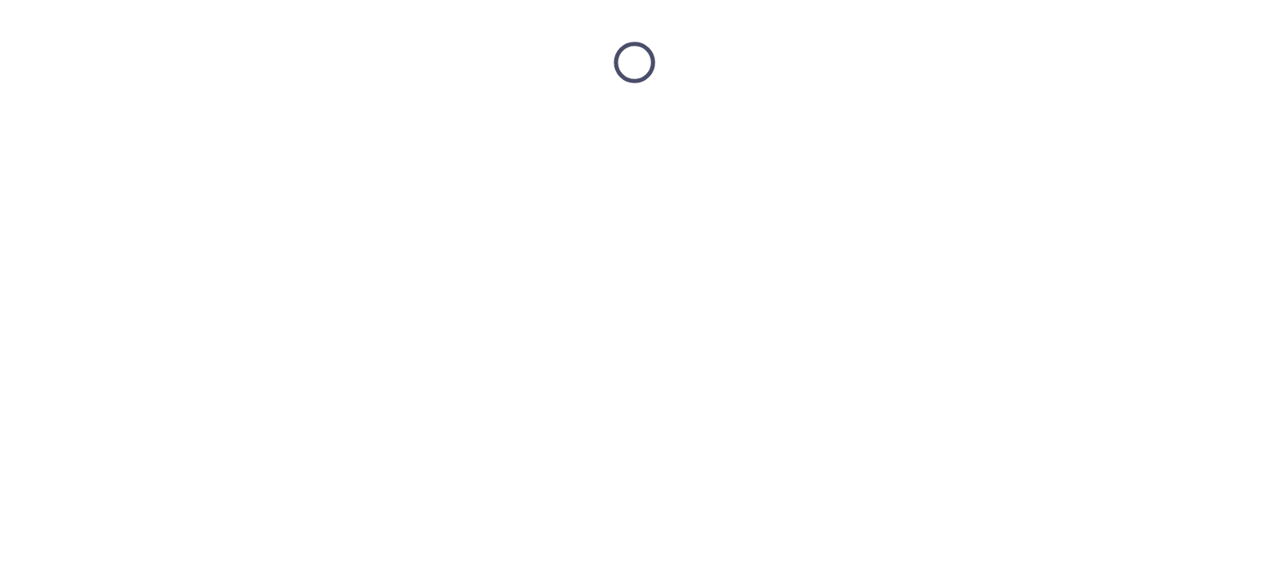
scroll to position [0, 0]
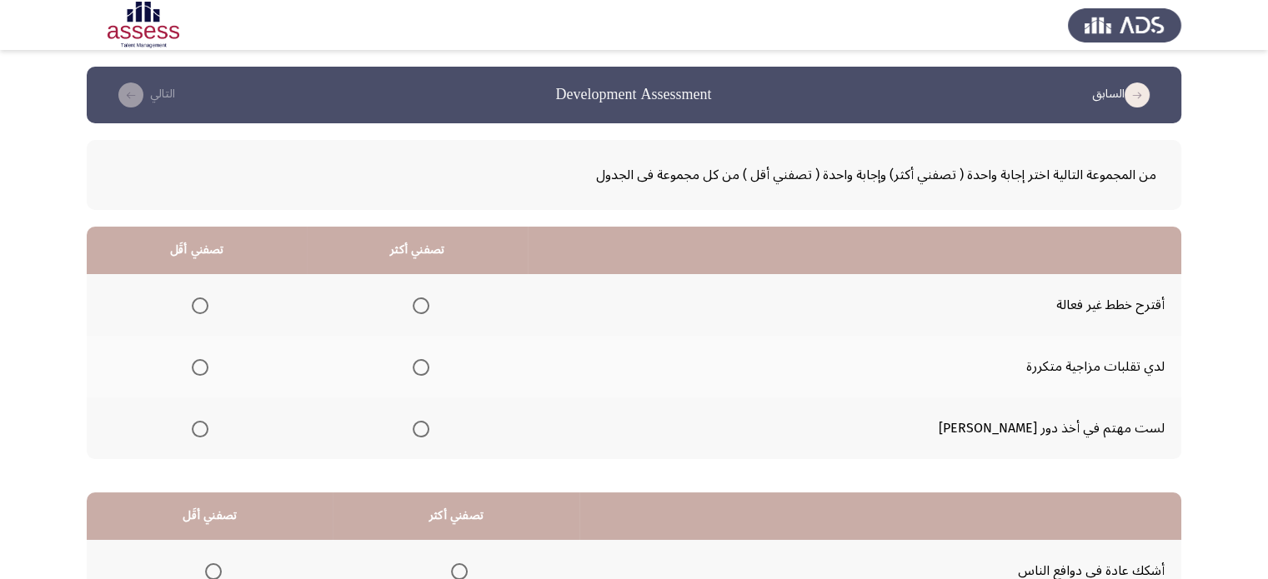
click at [208, 302] on span "Select an option" at bounding box center [200, 306] width 17 height 17
click at [208, 302] on input "Select an option" at bounding box center [200, 306] width 17 height 17
click at [429, 423] on span "Select an option" at bounding box center [421, 429] width 17 height 17
click at [429, 423] on input "Select an option" at bounding box center [421, 429] width 17 height 17
click at [429, 298] on span "Select an option" at bounding box center [421, 306] width 17 height 17
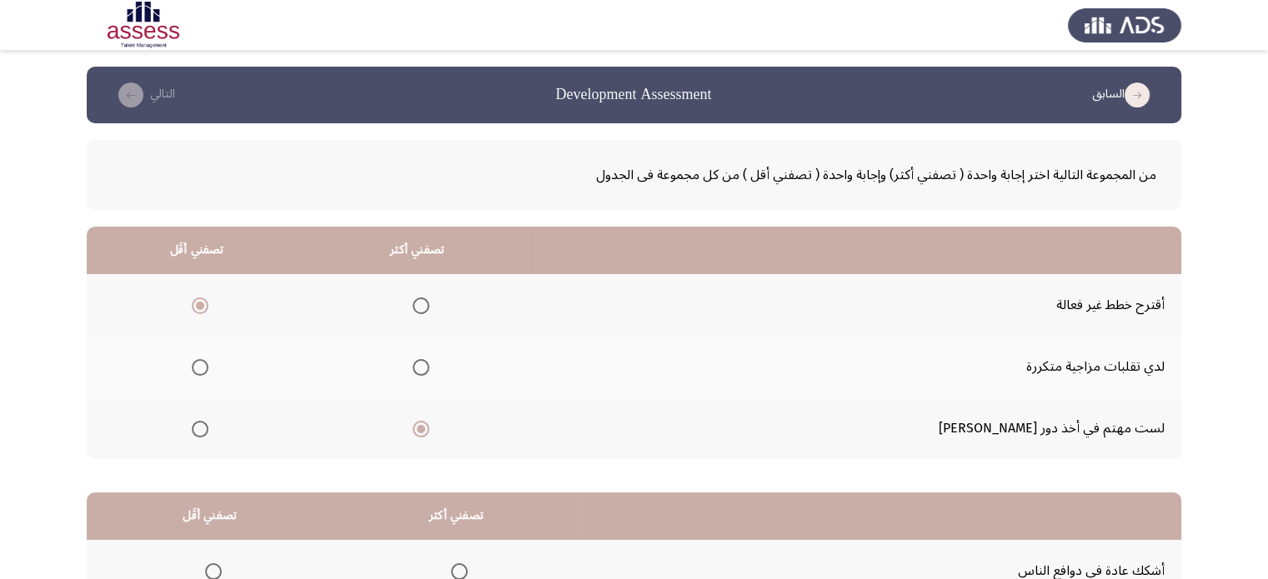
click at [429, 298] on input "Select an option" at bounding box center [421, 306] width 17 height 17
click at [208, 363] on span "Select an option" at bounding box center [200, 367] width 17 height 17
click at [208, 363] on input "Select an option" at bounding box center [200, 367] width 17 height 17
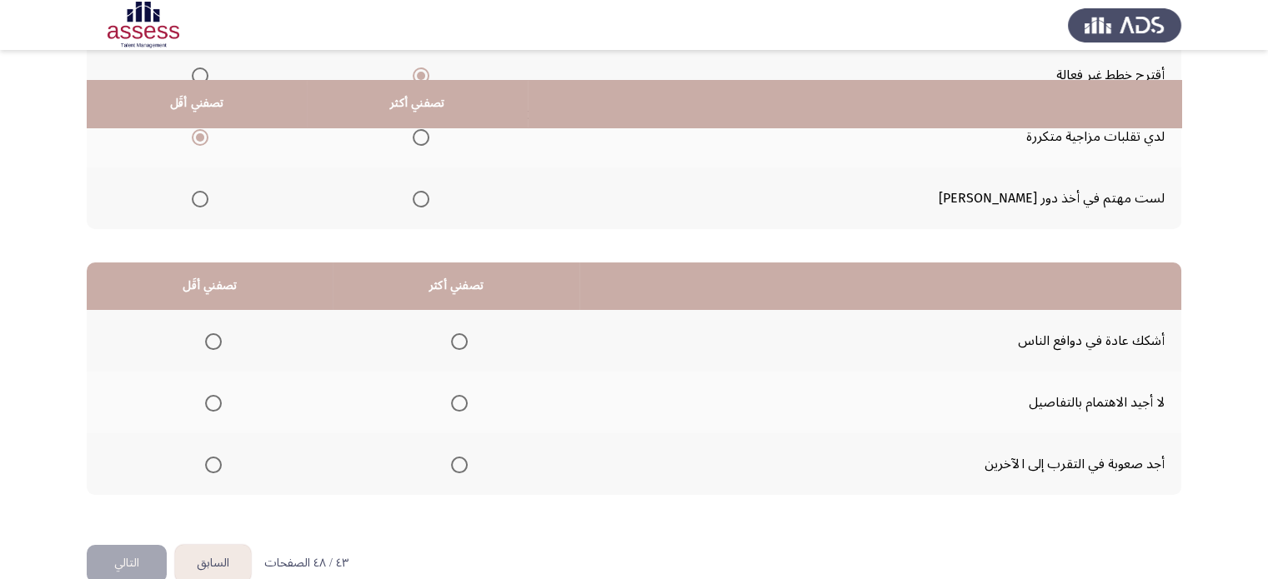
scroll to position [260, 0]
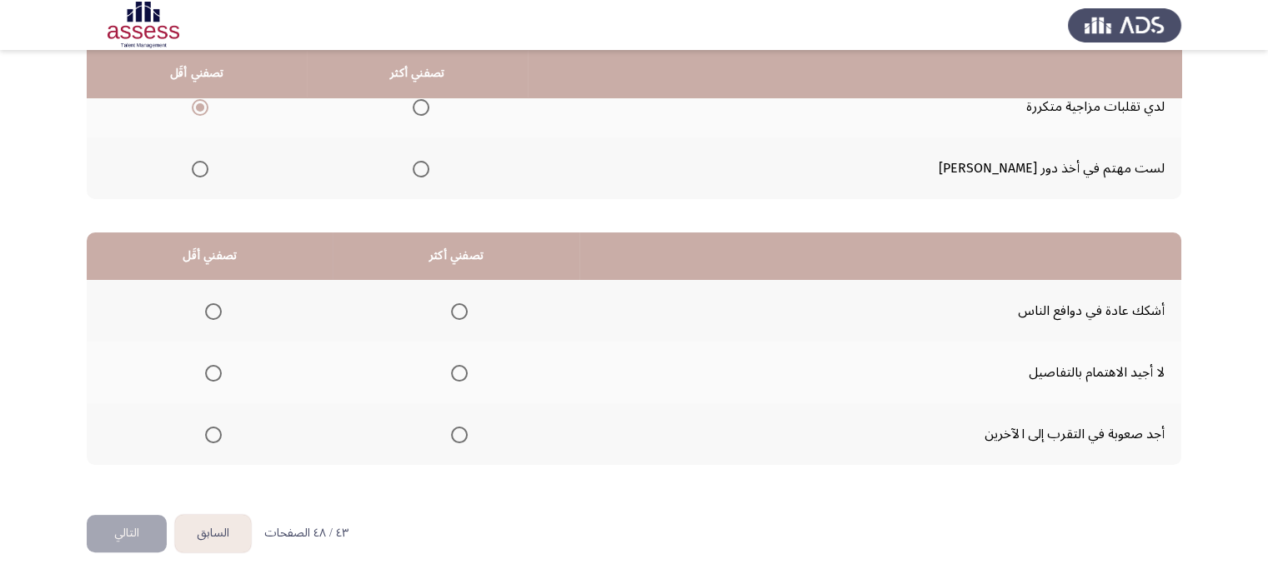
click at [202, 433] on label "Select an option" at bounding box center [209, 435] width 23 height 17
click at [205, 433] on input "Select an option" at bounding box center [213, 435] width 17 height 17
click at [460, 371] on span "Select an option" at bounding box center [459, 373] width 17 height 17
click at [460, 371] on input "Select an option" at bounding box center [459, 373] width 17 height 17
click at [128, 518] on button "التالي" at bounding box center [127, 534] width 80 height 38
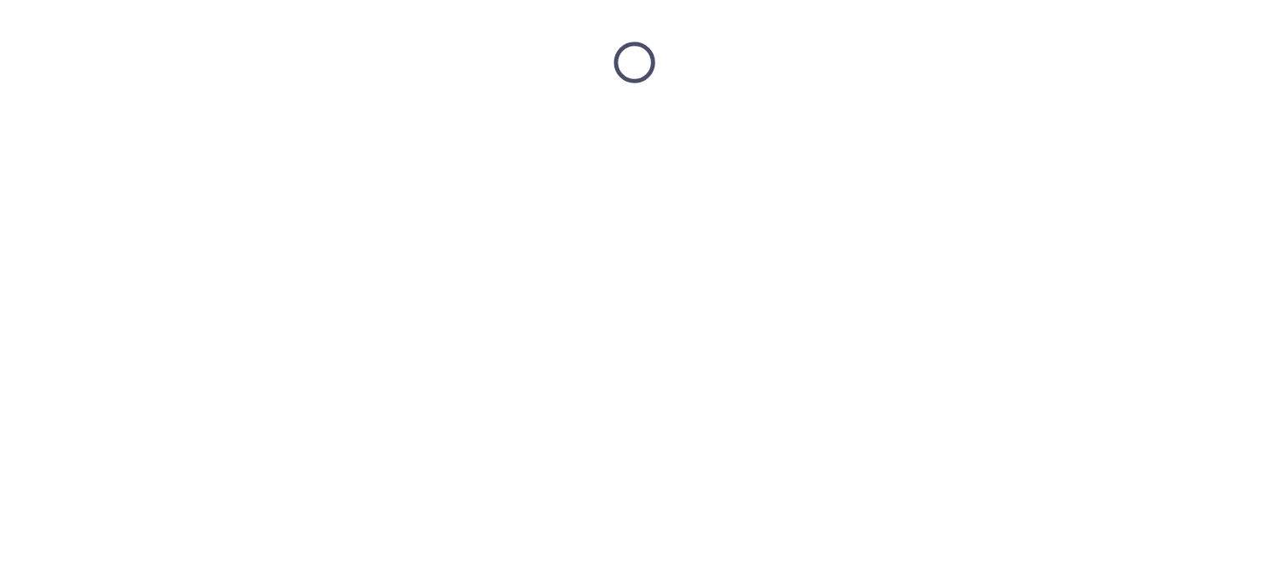
scroll to position [0, 0]
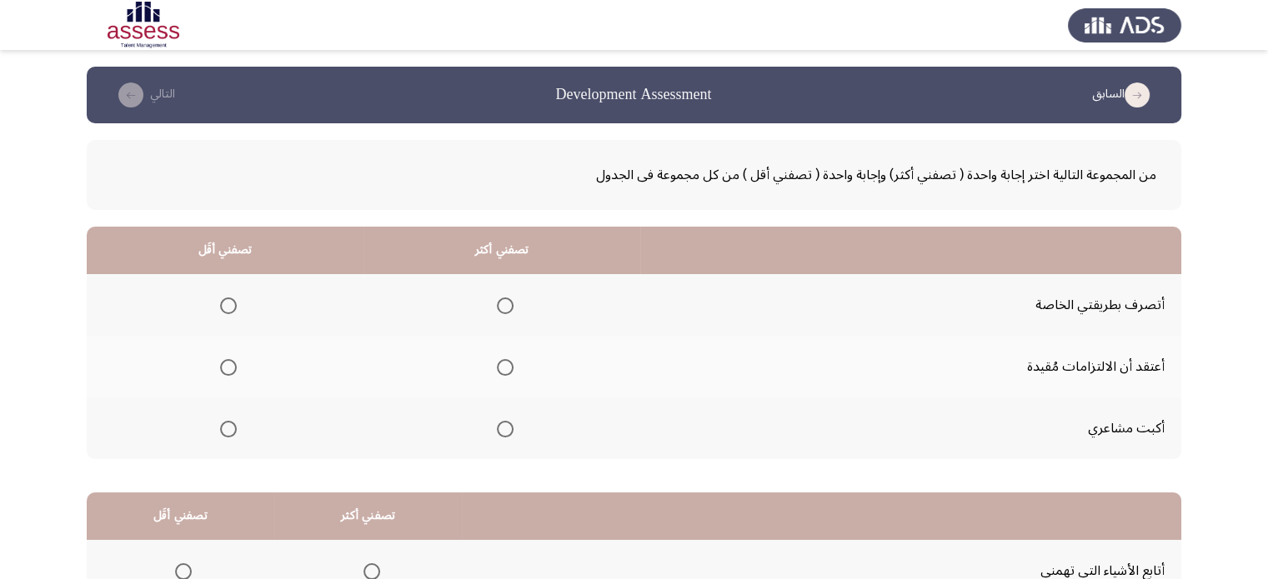
click at [223, 429] on span "Select an option" at bounding box center [228, 429] width 17 height 17
click at [223, 429] on input "Select an option" at bounding box center [228, 429] width 17 height 17
click at [506, 304] on span "Select an option" at bounding box center [505, 306] width 17 height 17
click at [506, 304] on input "Select an option" at bounding box center [505, 306] width 17 height 17
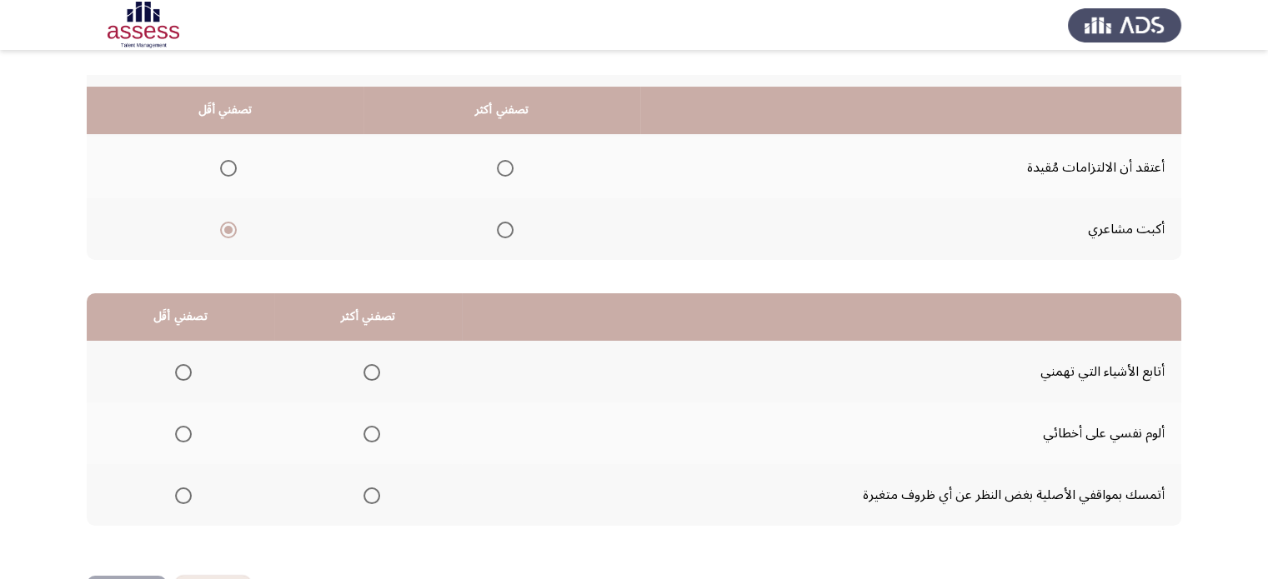
scroll to position [238, 0]
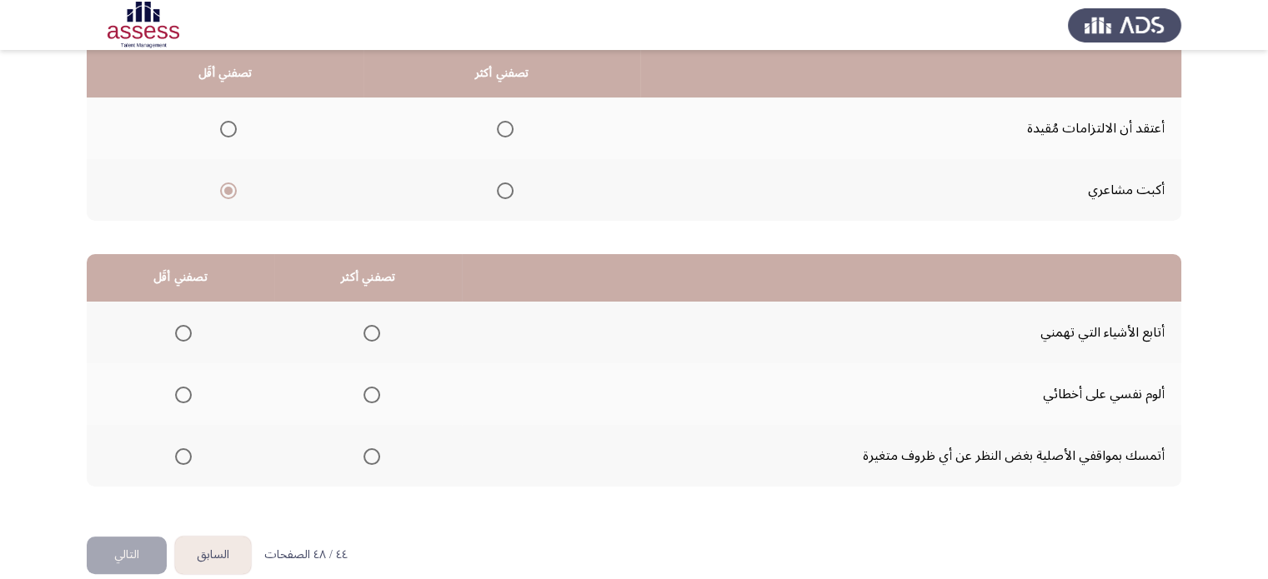
click at [188, 453] on span "Select an option" at bounding box center [183, 457] width 17 height 17
click at [188, 453] on input "Select an option" at bounding box center [183, 457] width 17 height 17
click at [363, 395] on span "Select an option" at bounding box center [371, 395] width 17 height 17
click at [363, 395] on input "Select an option" at bounding box center [371, 395] width 17 height 17
click at [133, 553] on button "التالي" at bounding box center [127, 556] width 80 height 38
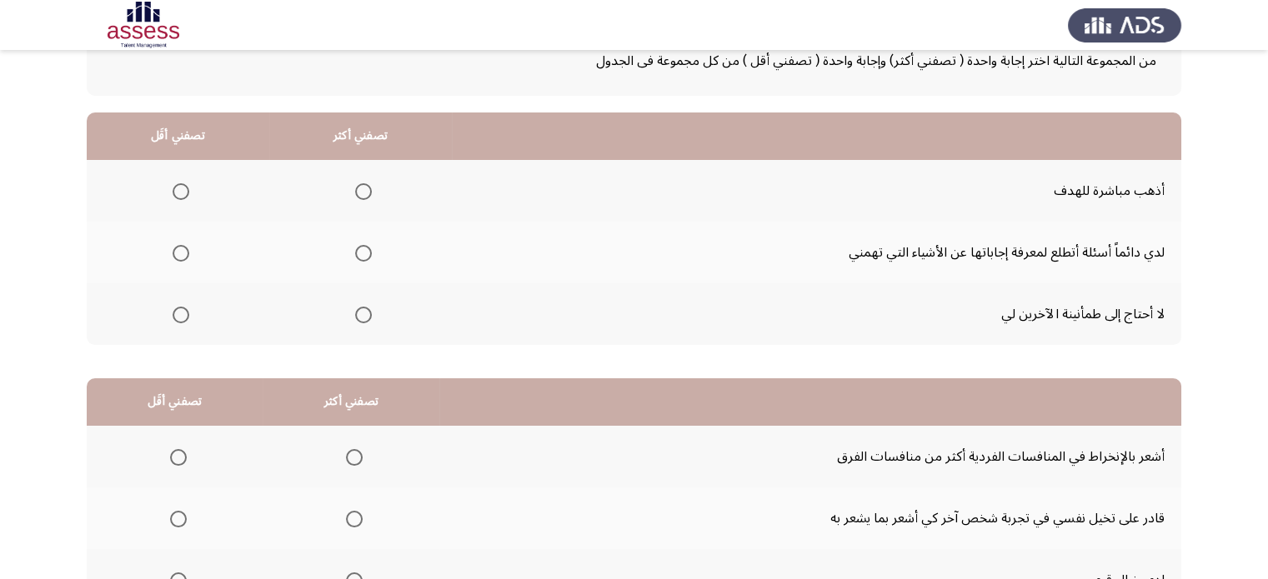
scroll to position [118, 0]
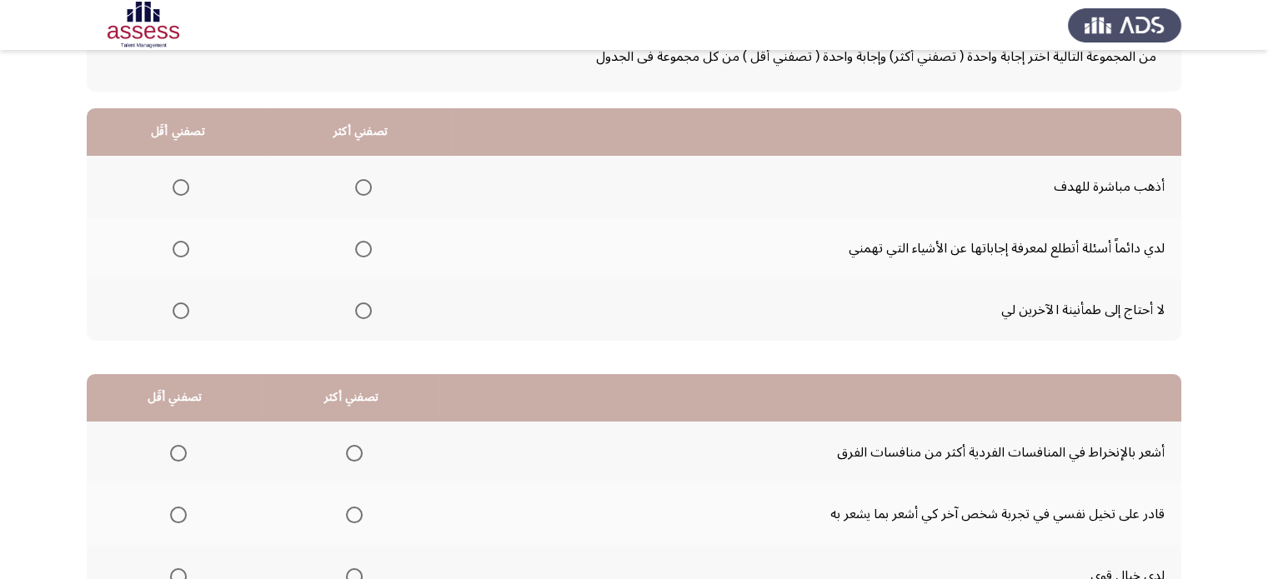
click at [363, 186] on span "Select an option" at bounding box center [363, 187] width 17 height 17
click at [363, 186] on input "Select an option" at bounding box center [363, 187] width 17 height 17
click at [183, 307] on span "Select an option" at bounding box center [181, 311] width 17 height 17
click at [183, 307] on input "Select an option" at bounding box center [181, 311] width 17 height 17
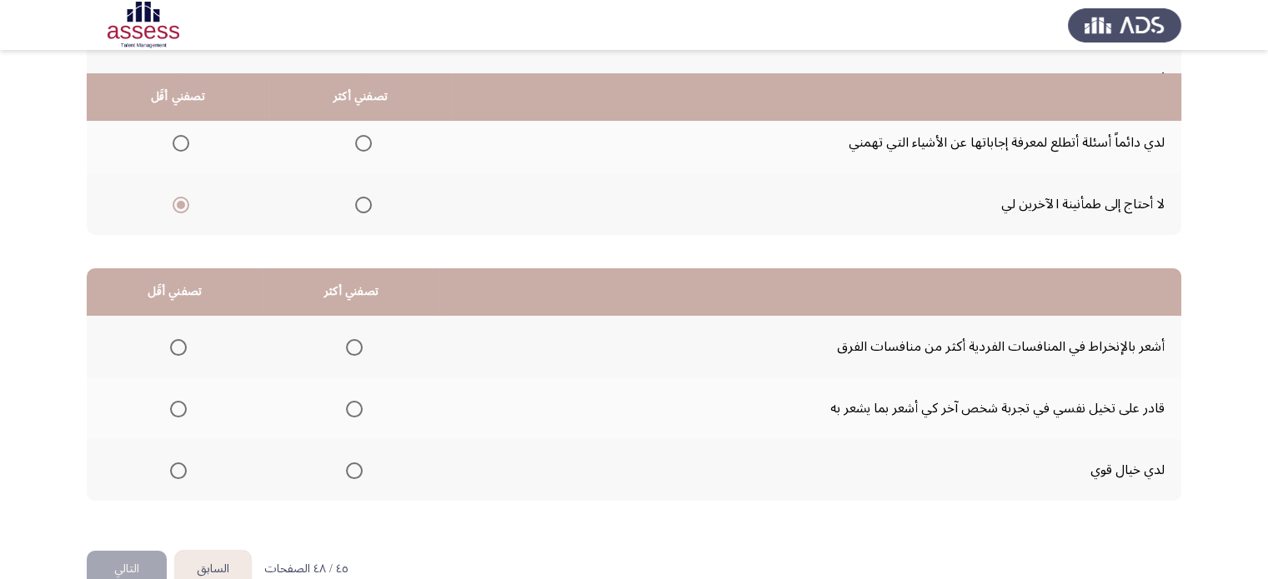
scroll to position [260, 0]
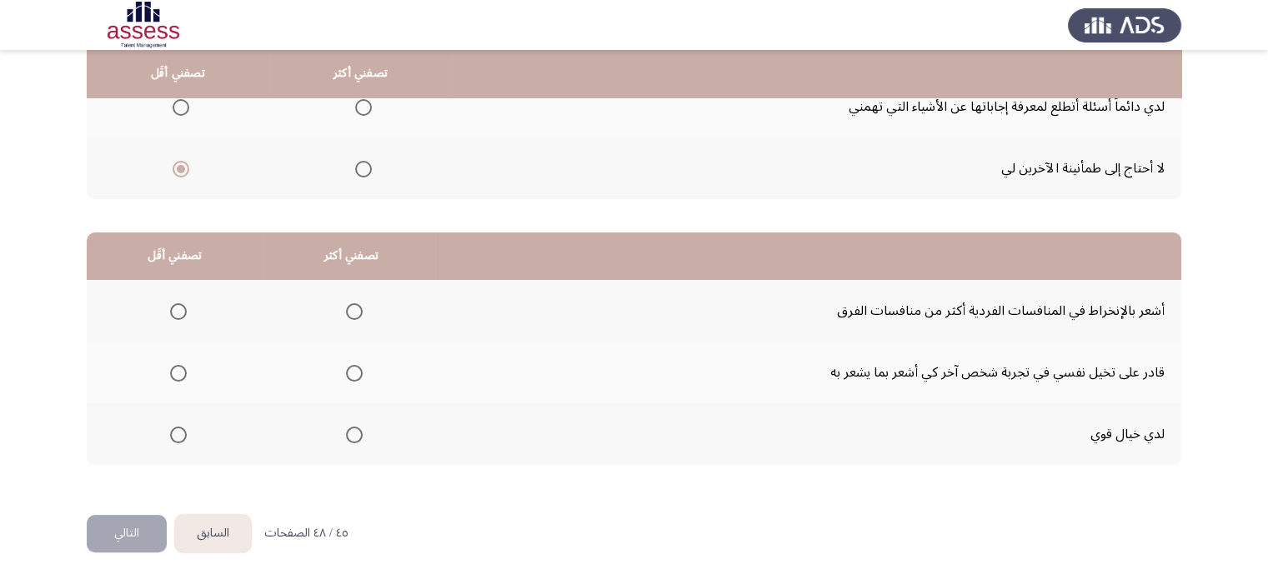
click at [348, 376] on span "Select an option" at bounding box center [354, 373] width 17 height 17
click at [348, 376] on input "Select an option" at bounding box center [354, 373] width 17 height 17
click at [178, 427] on span "Select an option" at bounding box center [178, 435] width 17 height 17
click at [178, 427] on input "Select an option" at bounding box center [178, 435] width 17 height 17
click at [134, 533] on button "التالي" at bounding box center [127, 534] width 80 height 38
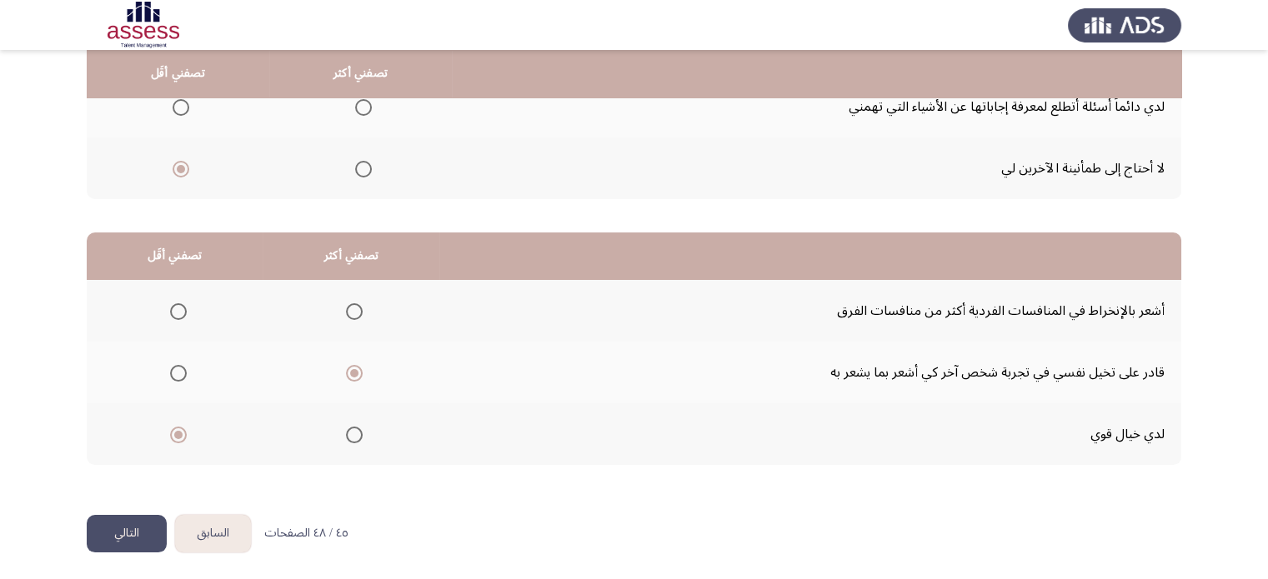
scroll to position [0, 0]
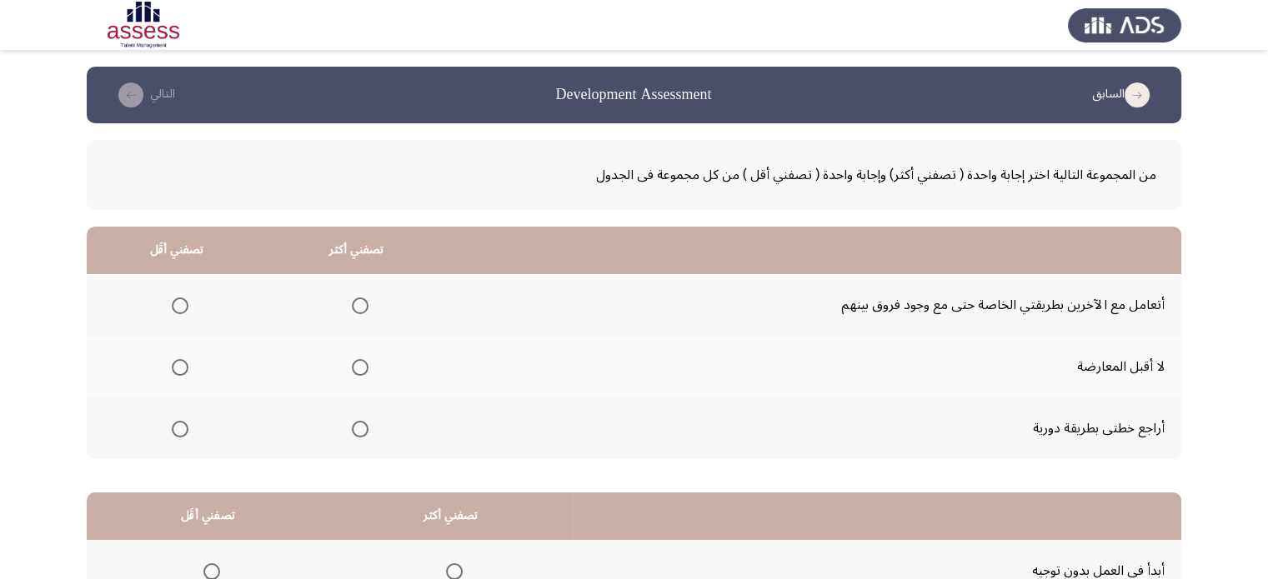
click at [353, 429] on span "Select an option" at bounding box center [360, 429] width 17 height 17
click at [353, 429] on input "Select an option" at bounding box center [360, 429] width 17 height 17
click at [185, 303] on span "Select an option" at bounding box center [180, 306] width 17 height 17
click at [185, 303] on input "Select an option" at bounding box center [180, 306] width 17 height 17
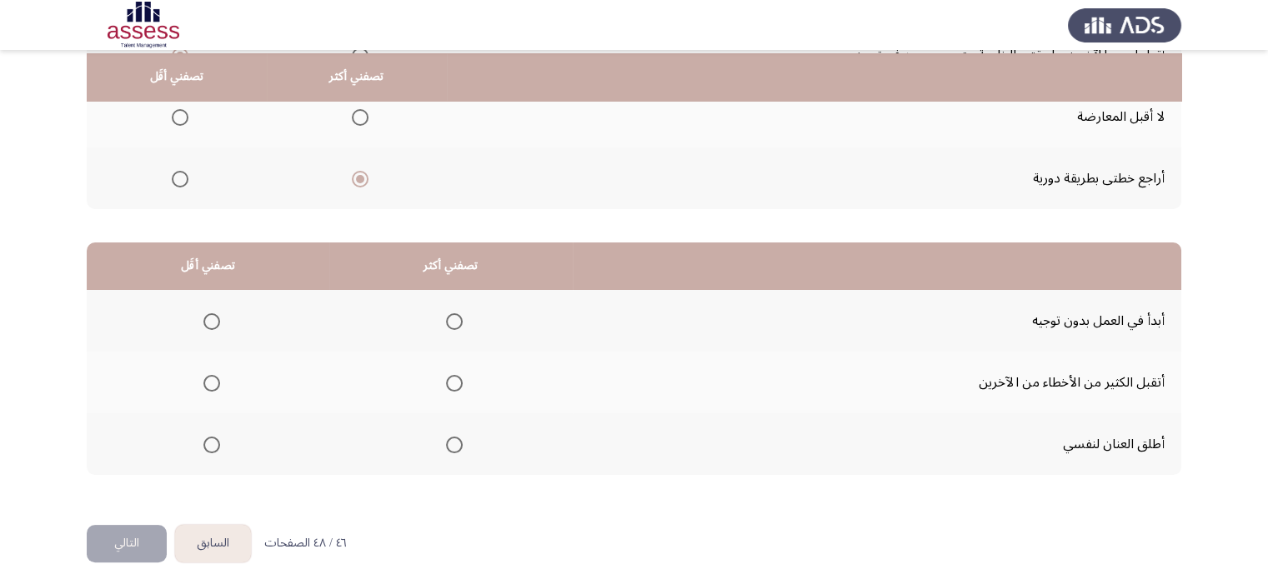
scroll to position [260, 0]
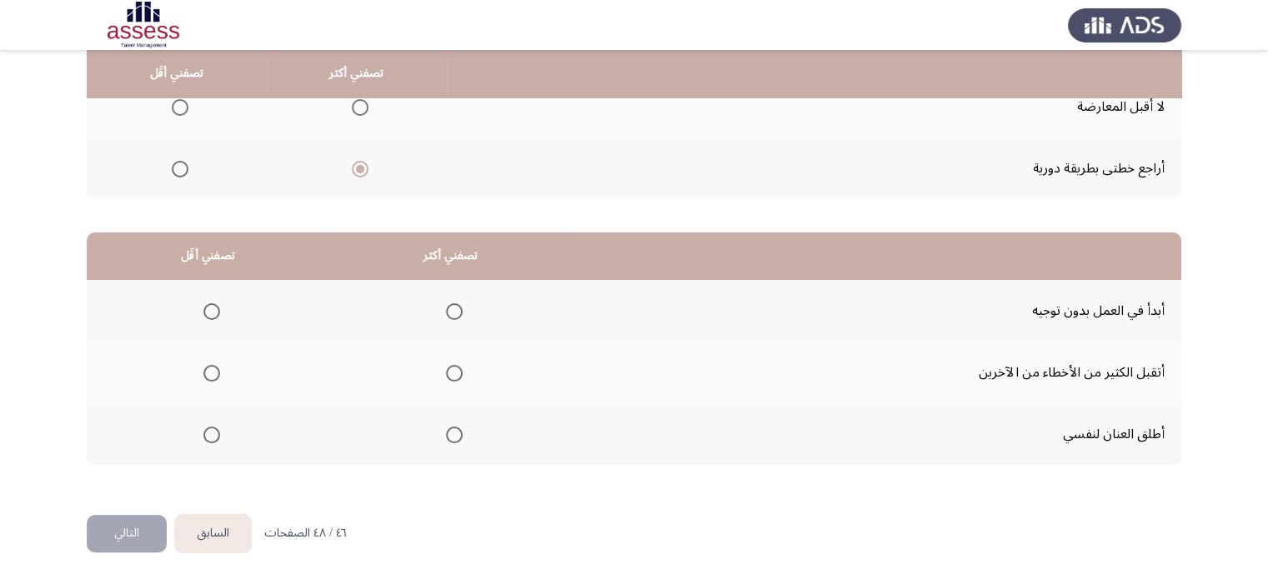
click at [205, 312] on span "Select an option" at bounding box center [211, 311] width 17 height 17
click at [205, 312] on input "Select an option" at bounding box center [211, 311] width 17 height 17
click at [455, 366] on span "Select an option" at bounding box center [454, 373] width 17 height 17
click at [455, 366] on input "Select an option" at bounding box center [454, 373] width 17 height 17
click at [132, 523] on button "التالي" at bounding box center [127, 534] width 80 height 38
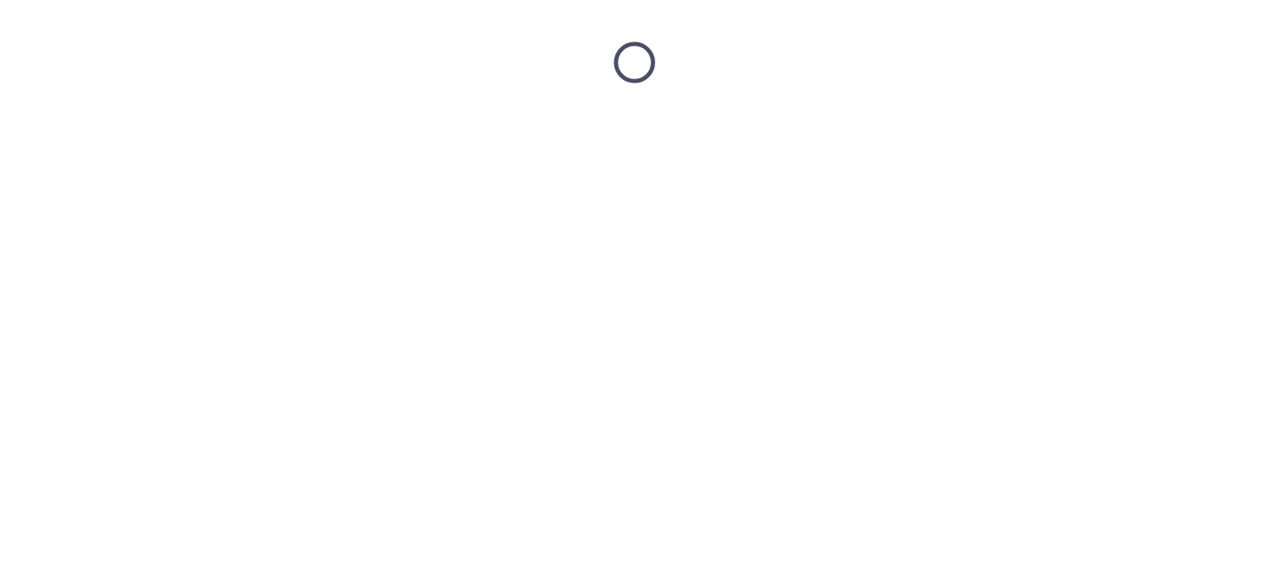
scroll to position [0, 0]
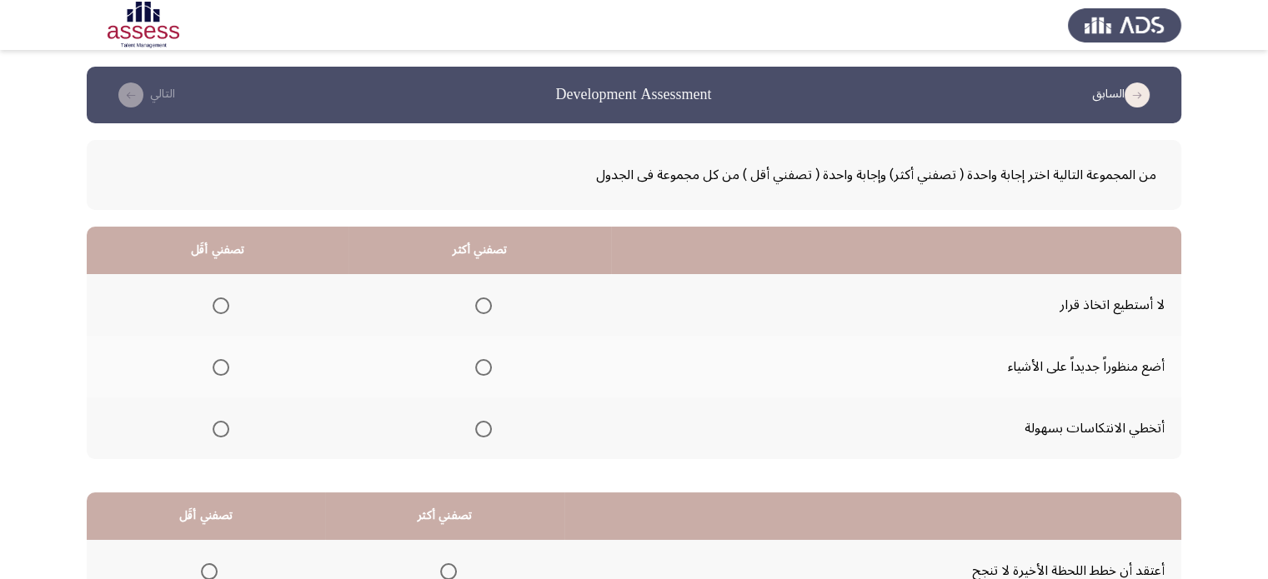
click at [478, 425] on span "Select an option" at bounding box center [483, 429] width 17 height 17
click at [478, 425] on input "Select an option" at bounding box center [483, 429] width 17 height 17
click at [218, 363] on span "Select an option" at bounding box center [221, 367] width 17 height 17
click at [218, 363] on input "Select an option" at bounding box center [221, 367] width 17 height 17
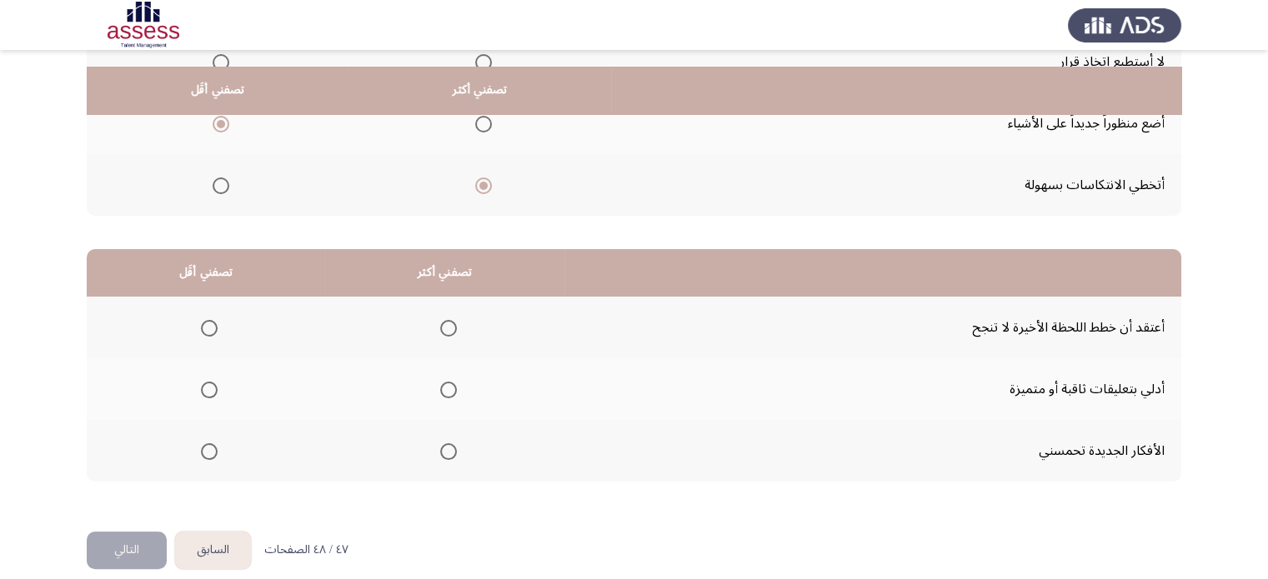
scroll to position [260, 0]
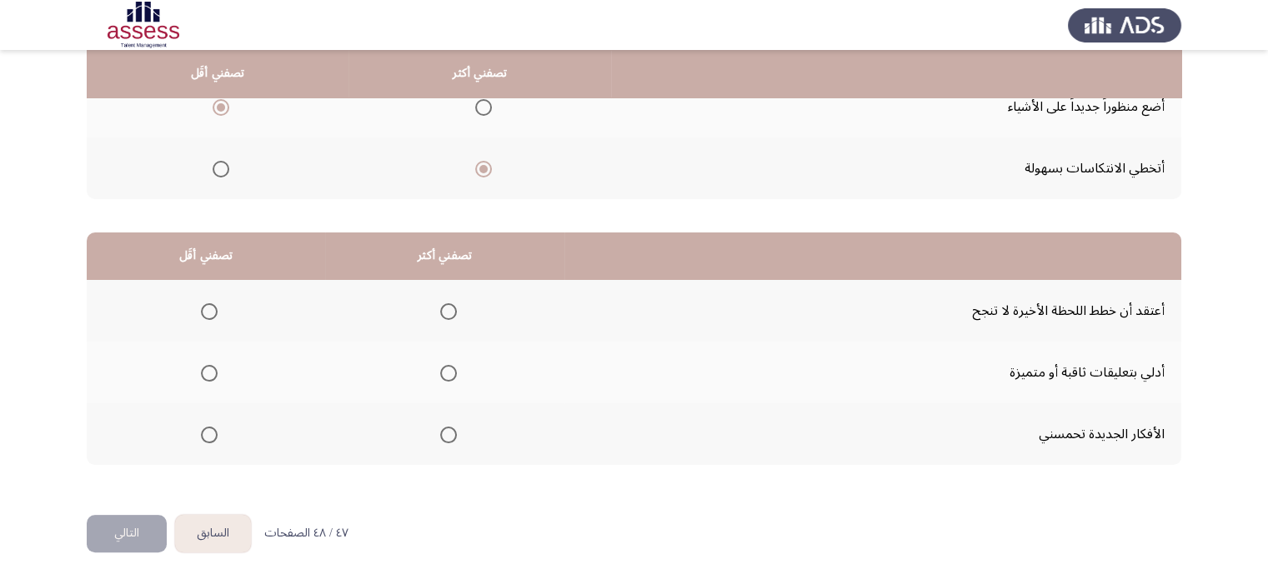
click at [208, 310] on span "Select an option" at bounding box center [209, 311] width 17 height 17
click at [208, 310] on input "Select an option" at bounding box center [209, 311] width 17 height 17
click at [441, 432] on span "Select an option" at bounding box center [448, 435] width 17 height 17
click at [441, 432] on input "Select an option" at bounding box center [448, 435] width 17 height 17
click at [138, 529] on button "التالي" at bounding box center [127, 534] width 80 height 38
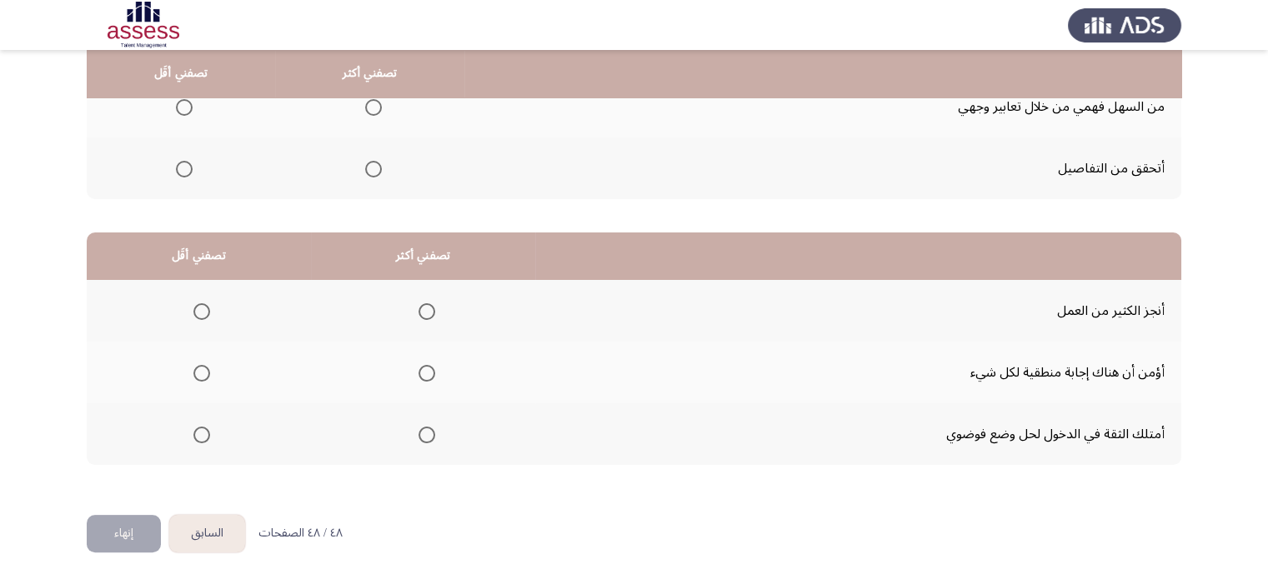
click at [201, 369] on span "Select an option" at bounding box center [201, 373] width 17 height 17
click at [201, 369] on input "Select an option" at bounding box center [201, 373] width 17 height 17
click at [424, 427] on span "Select an option" at bounding box center [427, 435] width 17 height 17
click at [424, 427] on input "Select an option" at bounding box center [427, 435] width 17 height 17
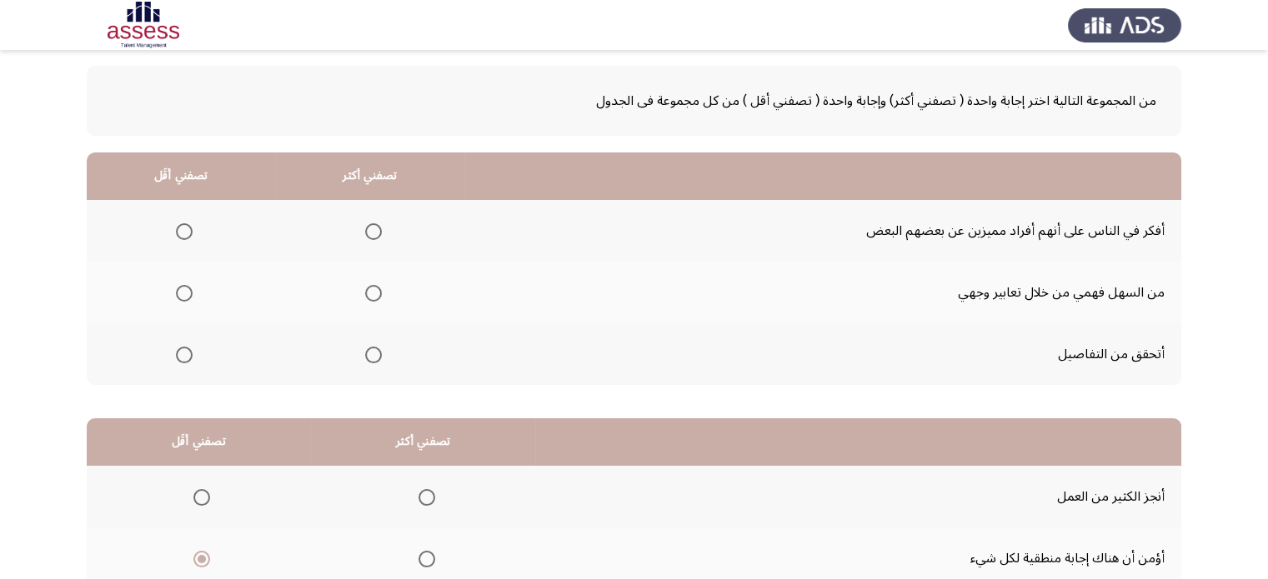
scroll to position [64, 0]
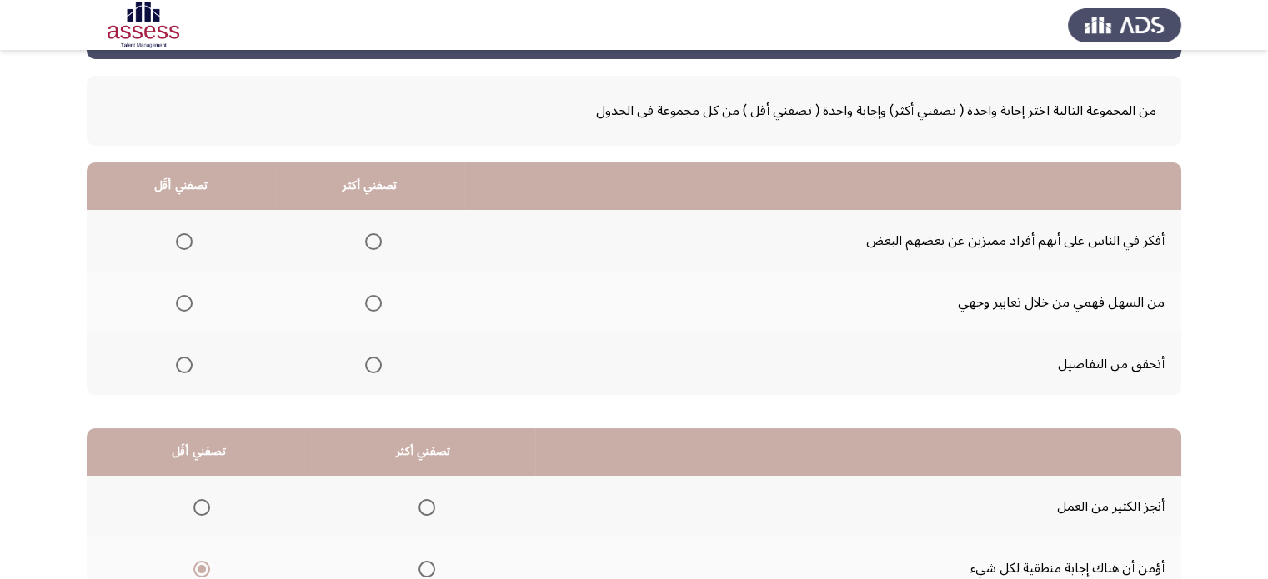
click at [361, 303] on label "Select an option" at bounding box center [369, 303] width 23 height 17
click at [365, 303] on input "Select an option" at bounding box center [373, 303] width 17 height 17
click at [188, 357] on span "Select an option" at bounding box center [184, 365] width 17 height 17
click at [188, 357] on input "Select an option" at bounding box center [184, 365] width 17 height 17
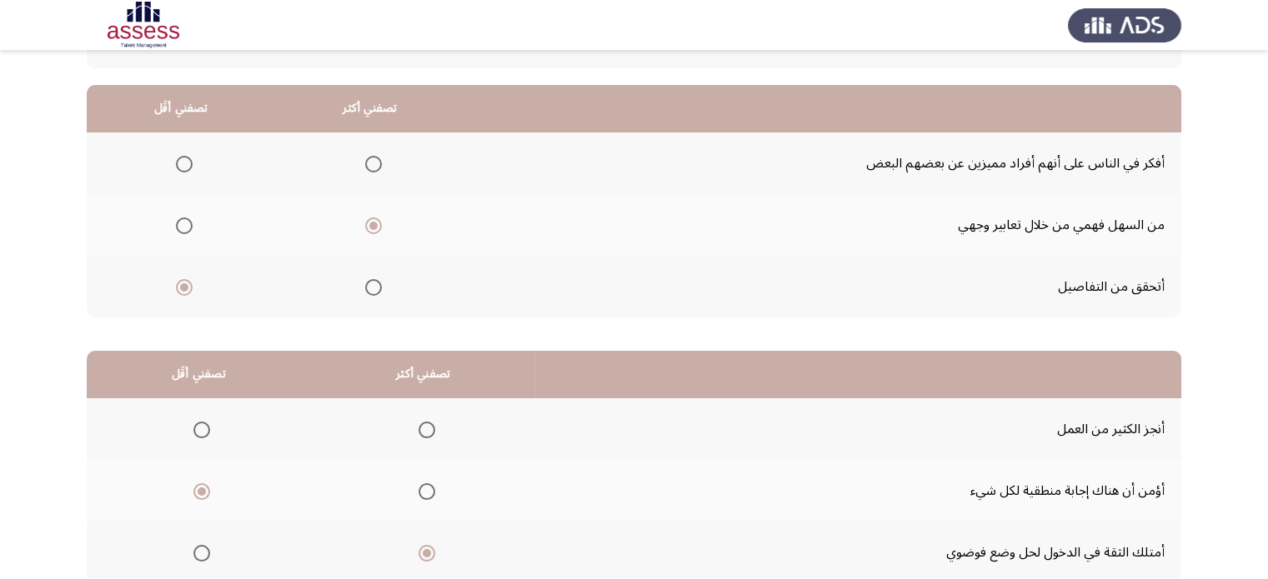
scroll to position [260, 0]
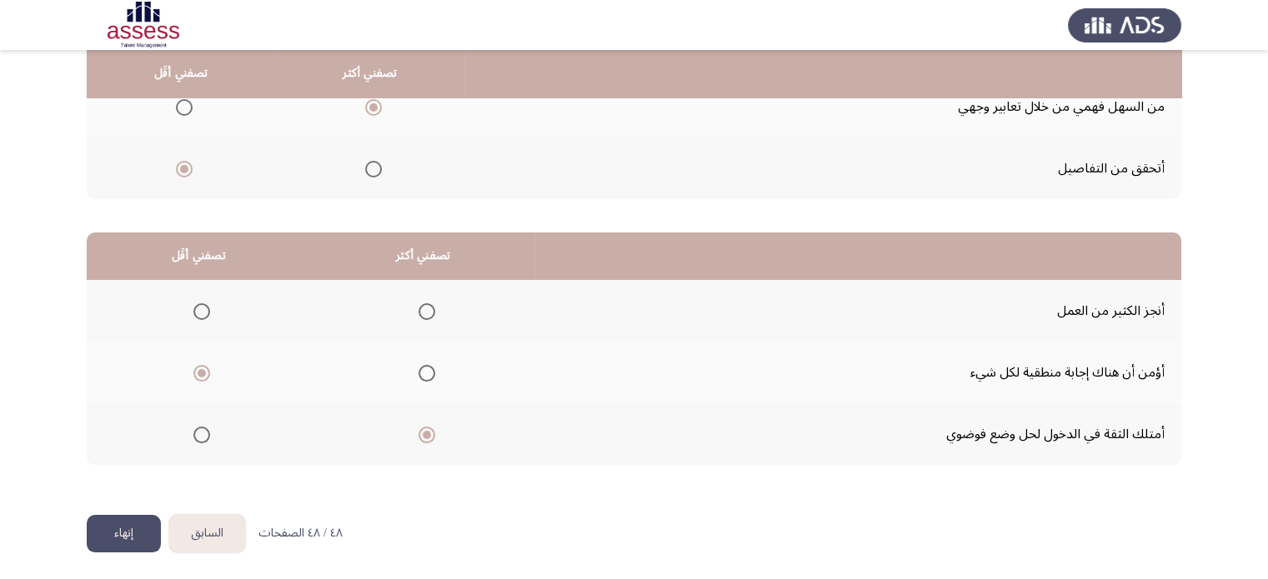
click at [129, 527] on button "إنهاء" at bounding box center [124, 534] width 74 height 38
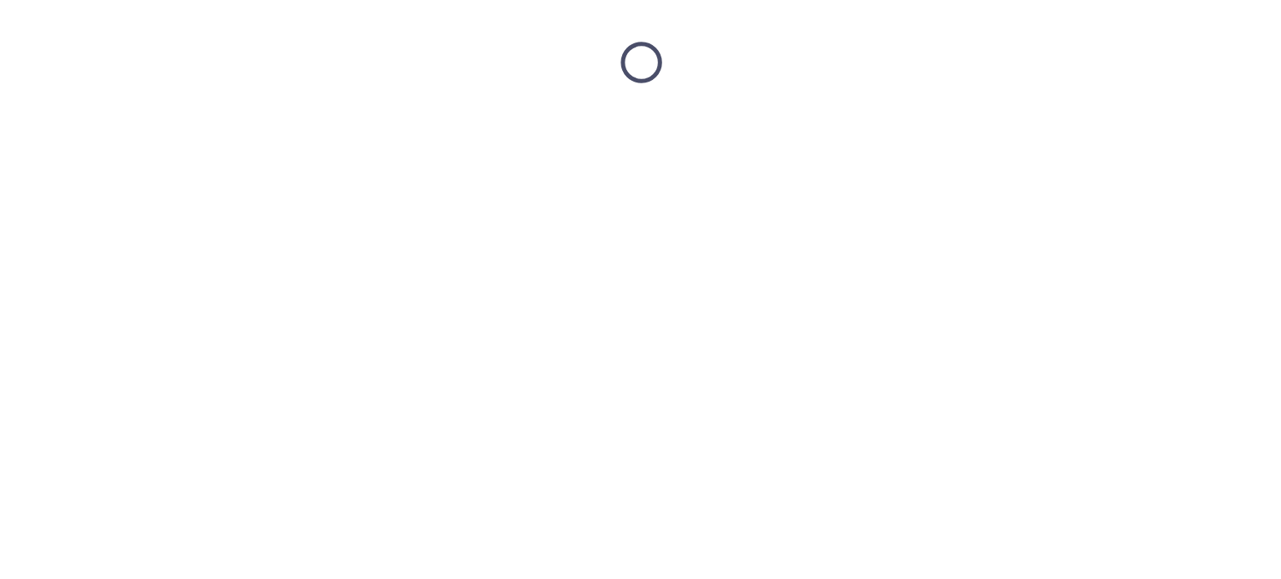
scroll to position [0, 0]
